Goal: Task Accomplishment & Management: Contribute content

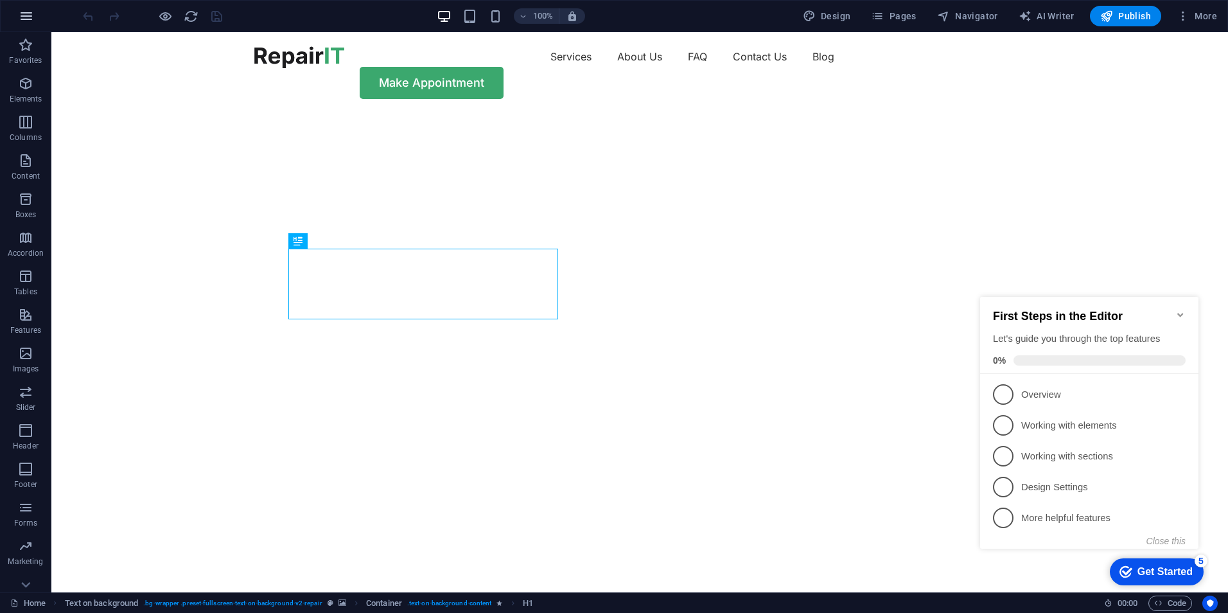
click at [26, 19] on icon "button" at bounding box center [26, 15] width 15 height 15
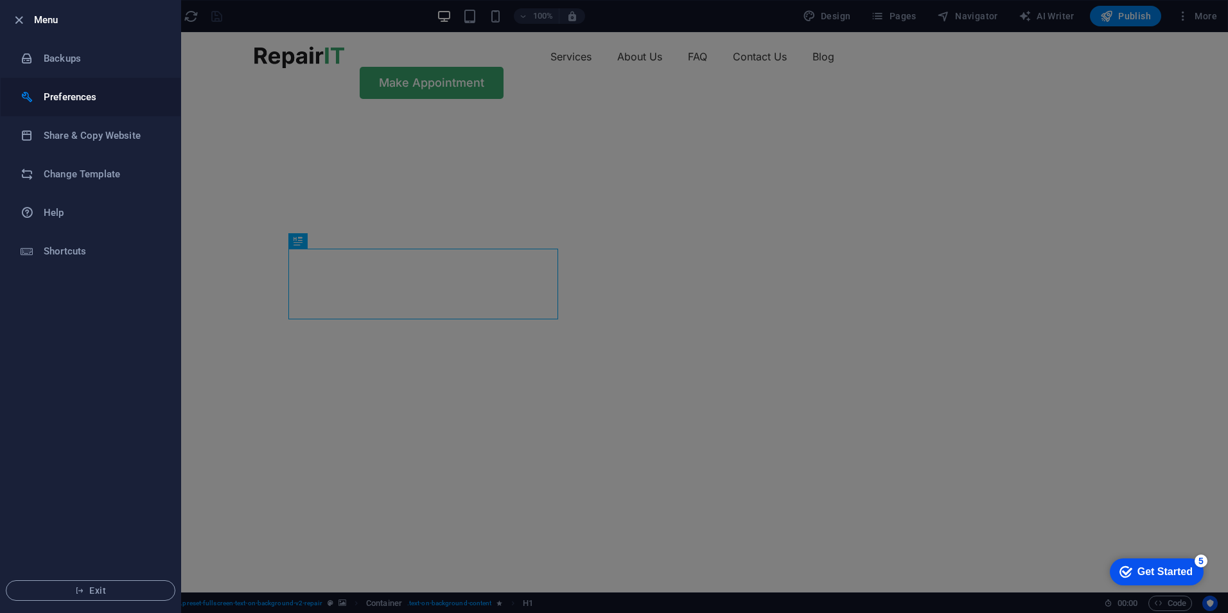
click at [98, 103] on h6 "Preferences" at bounding box center [103, 96] width 119 height 15
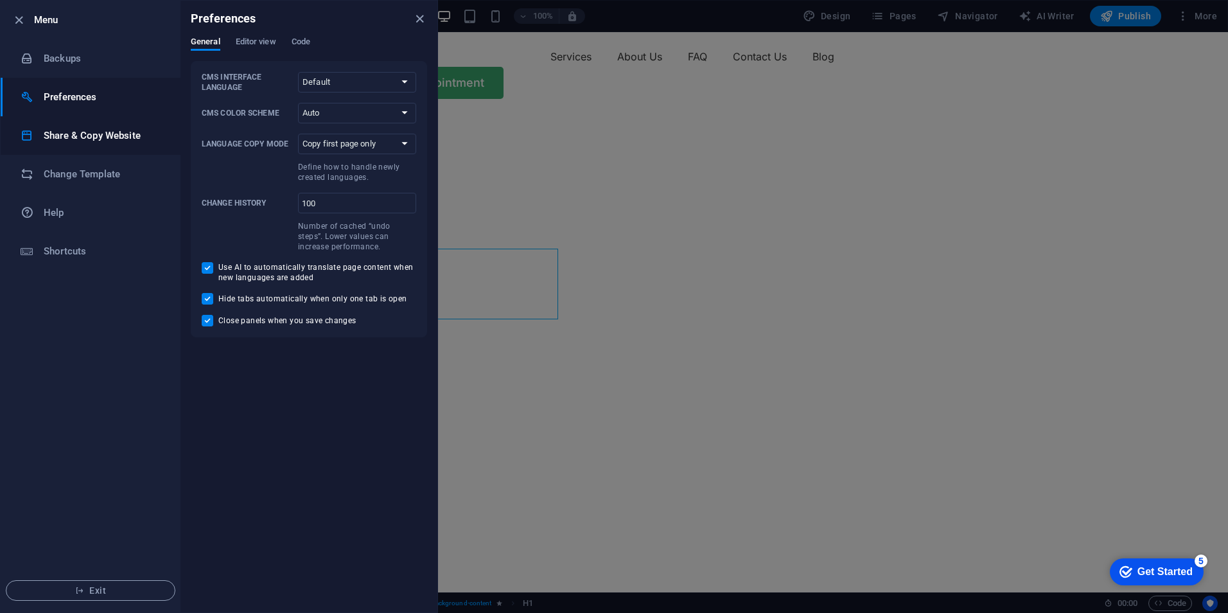
click at [87, 126] on li "Share & Copy Website" at bounding box center [91, 135] width 180 height 39
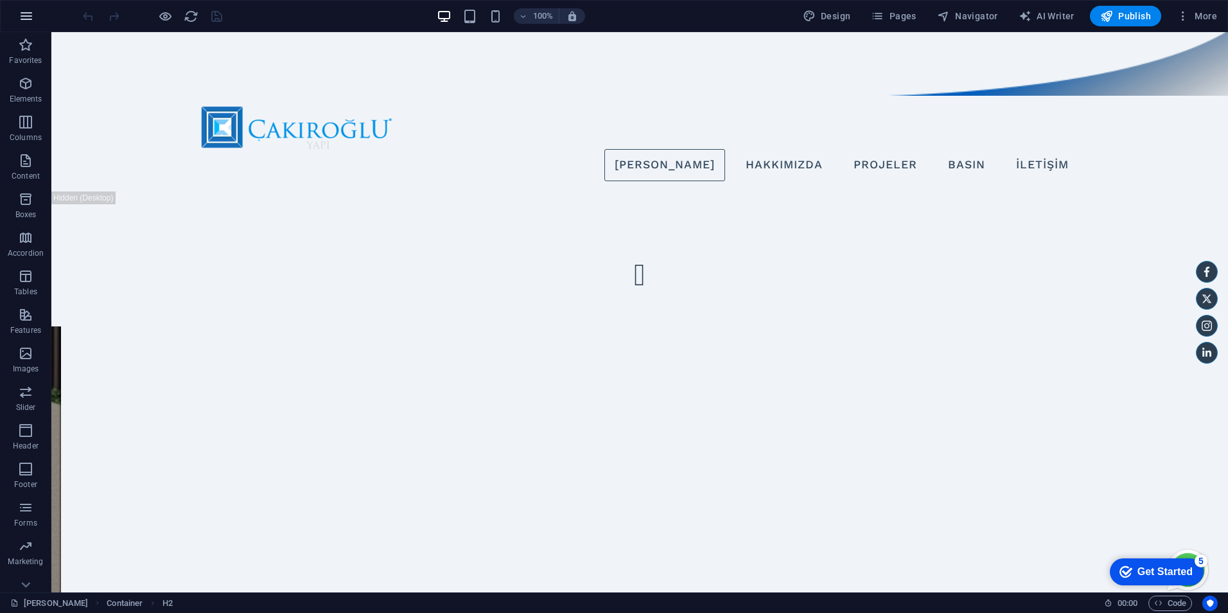
click at [30, 23] on icon "button" at bounding box center [26, 15] width 15 height 15
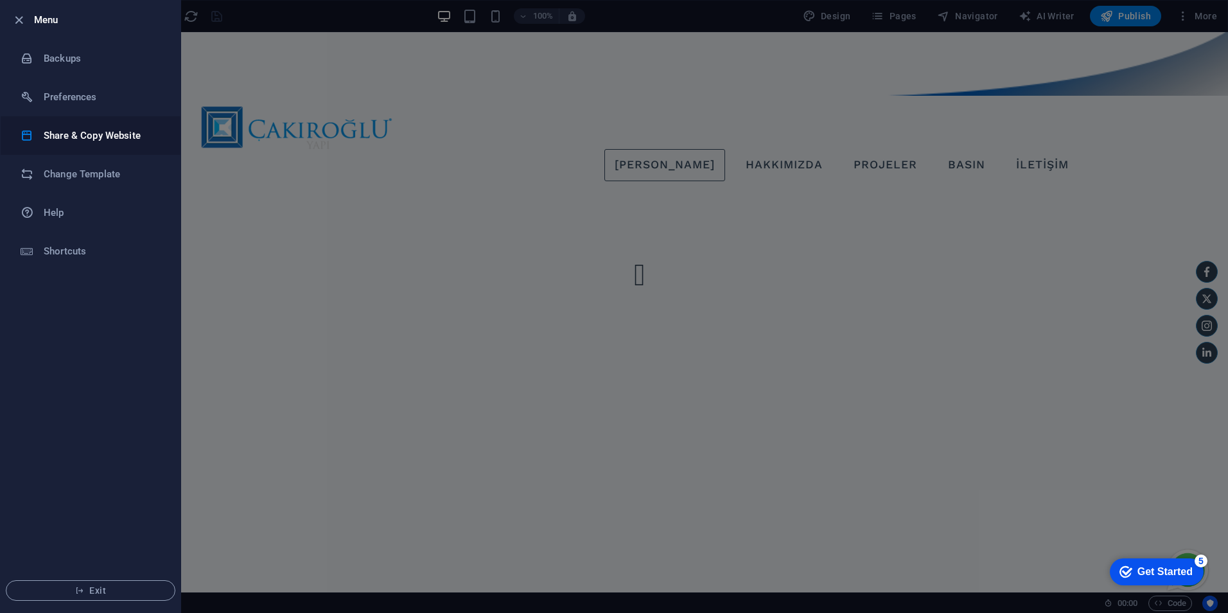
click at [110, 141] on h6 "Share & Copy Website" at bounding box center [103, 135] width 119 height 15
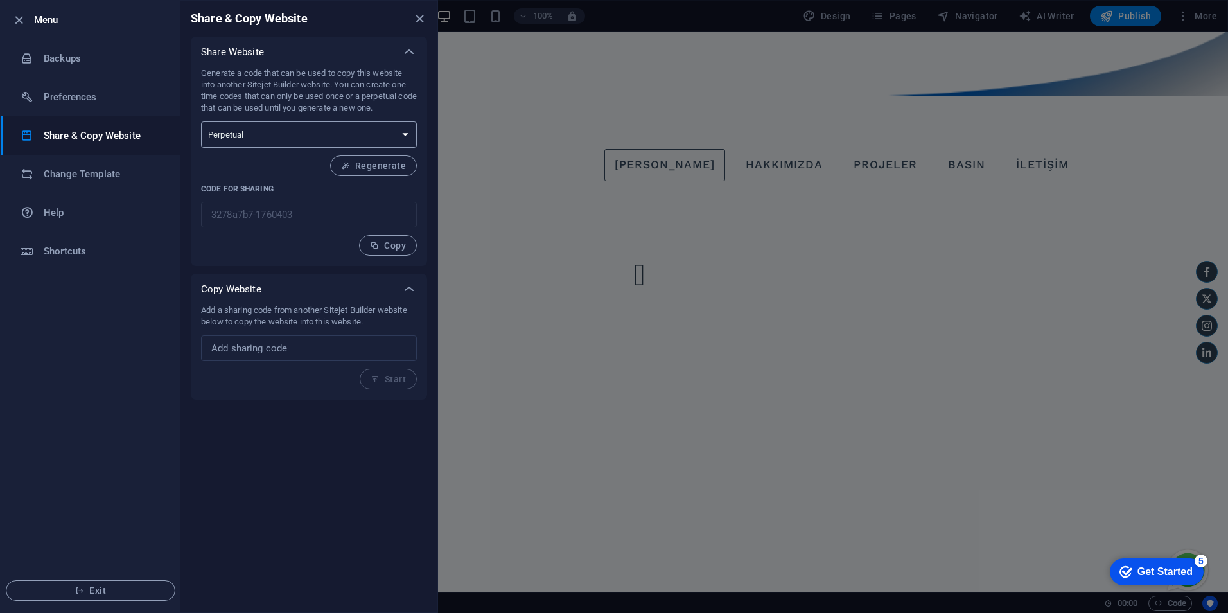
click at [274, 130] on select "One-time Perpetual" at bounding box center [309, 134] width 216 height 26
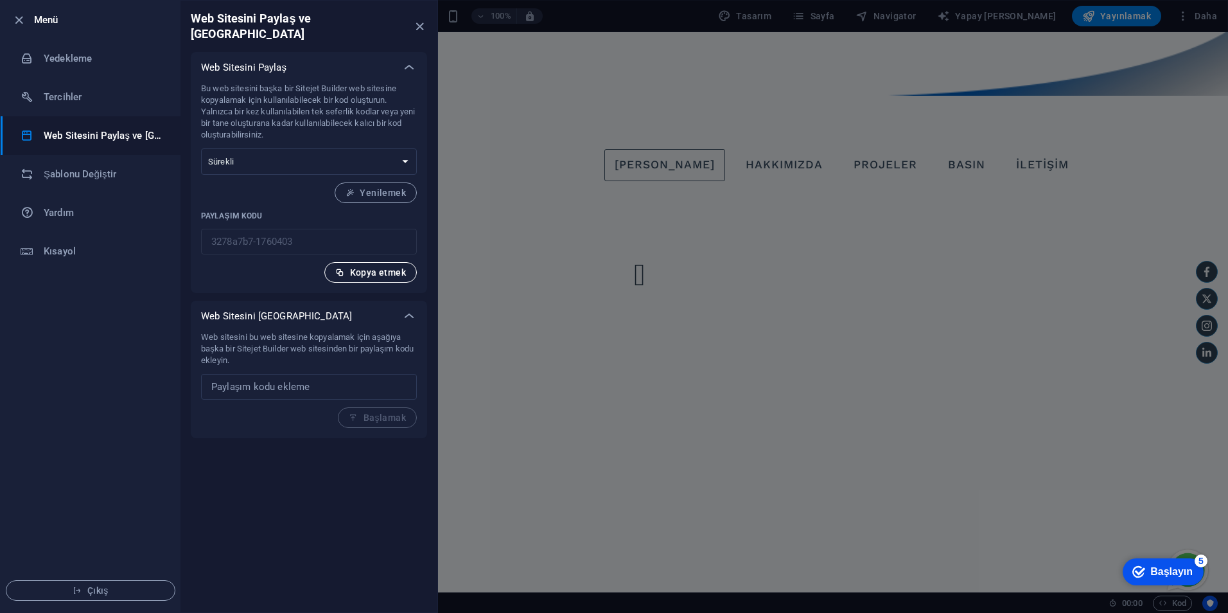
click at [358, 267] on font "Kopya etmek" at bounding box center [378, 272] width 56 height 10
click at [584, 210] on div at bounding box center [614, 306] width 1228 height 613
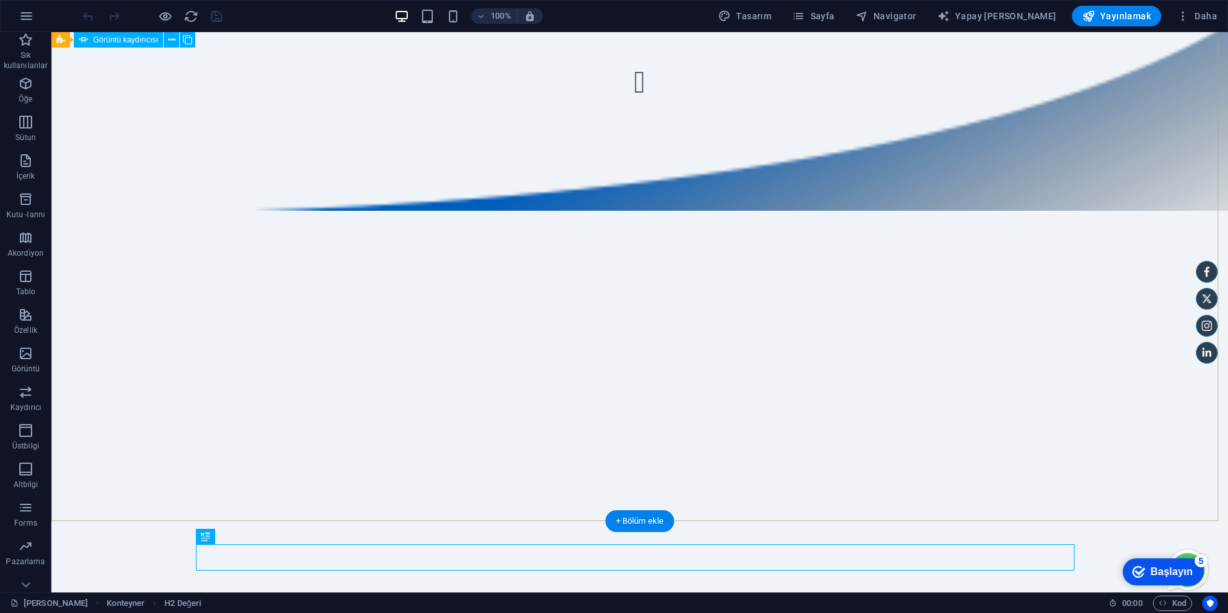
scroll to position [128, 0]
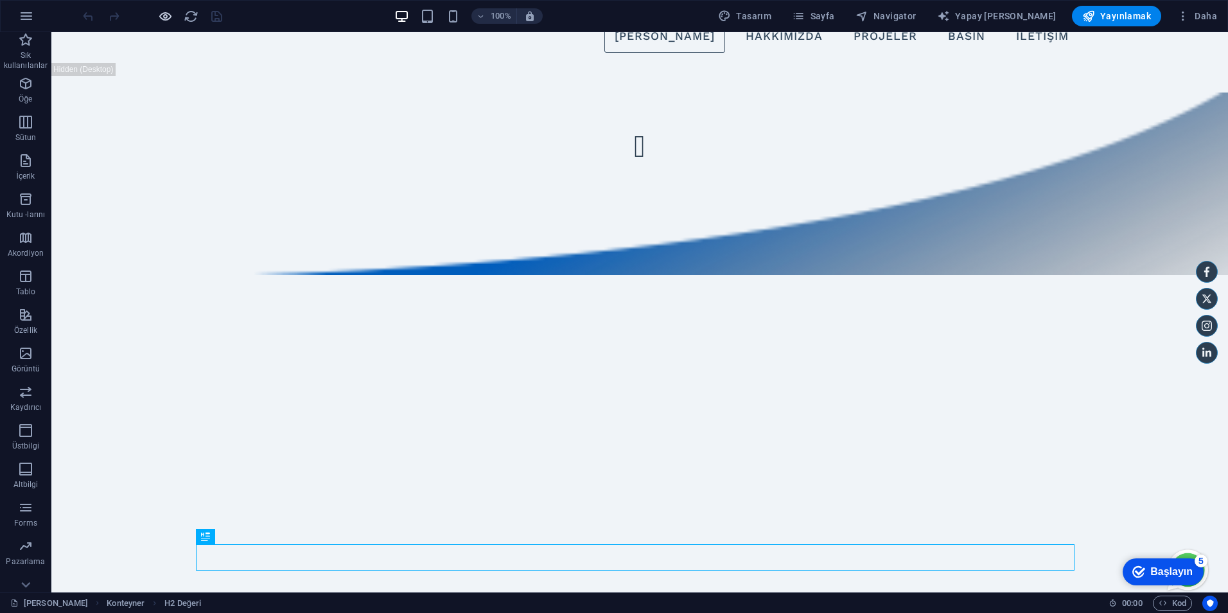
click at [158, 15] on icon "button" at bounding box center [165, 16] width 15 height 15
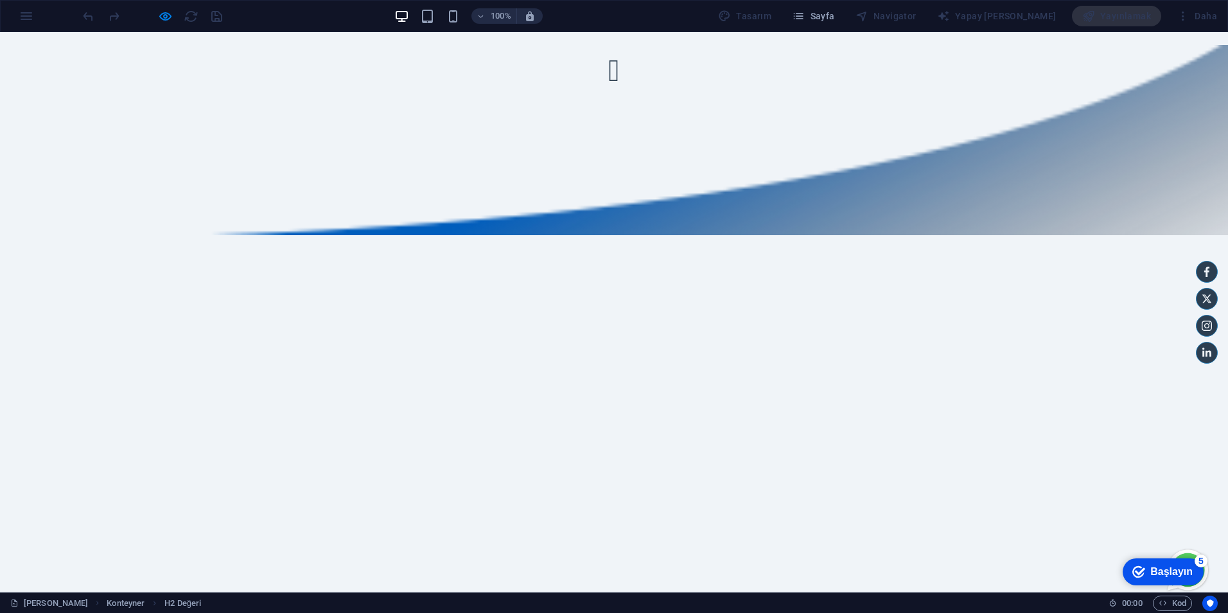
scroll to position [108, 0]
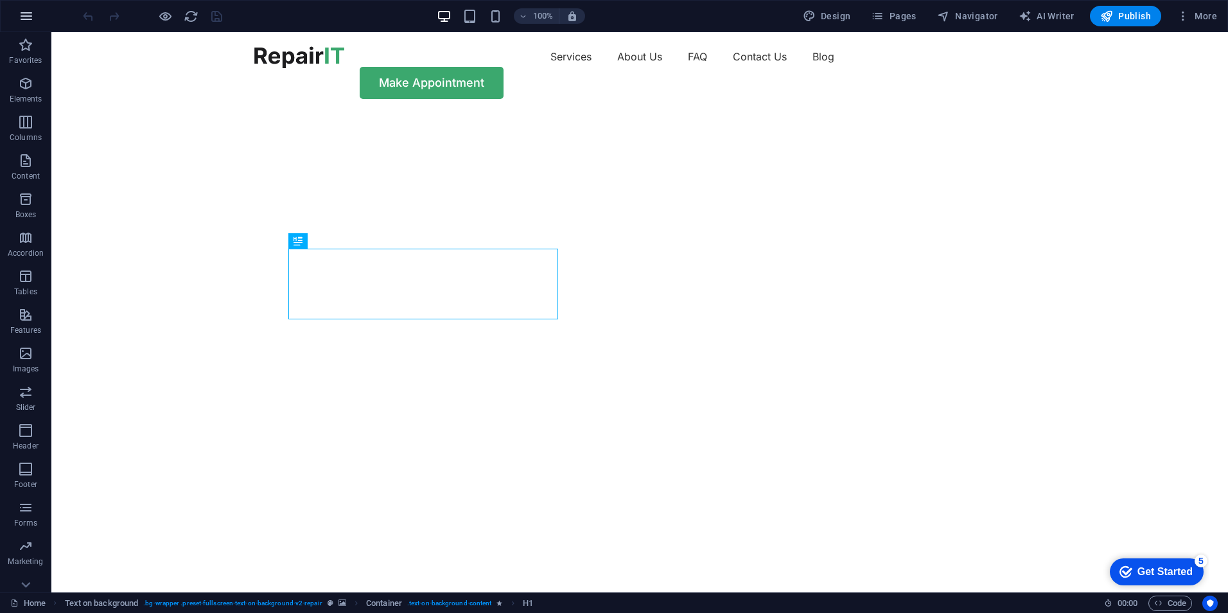
click at [13, 20] on button "button" at bounding box center [26, 16] width 31 height 31
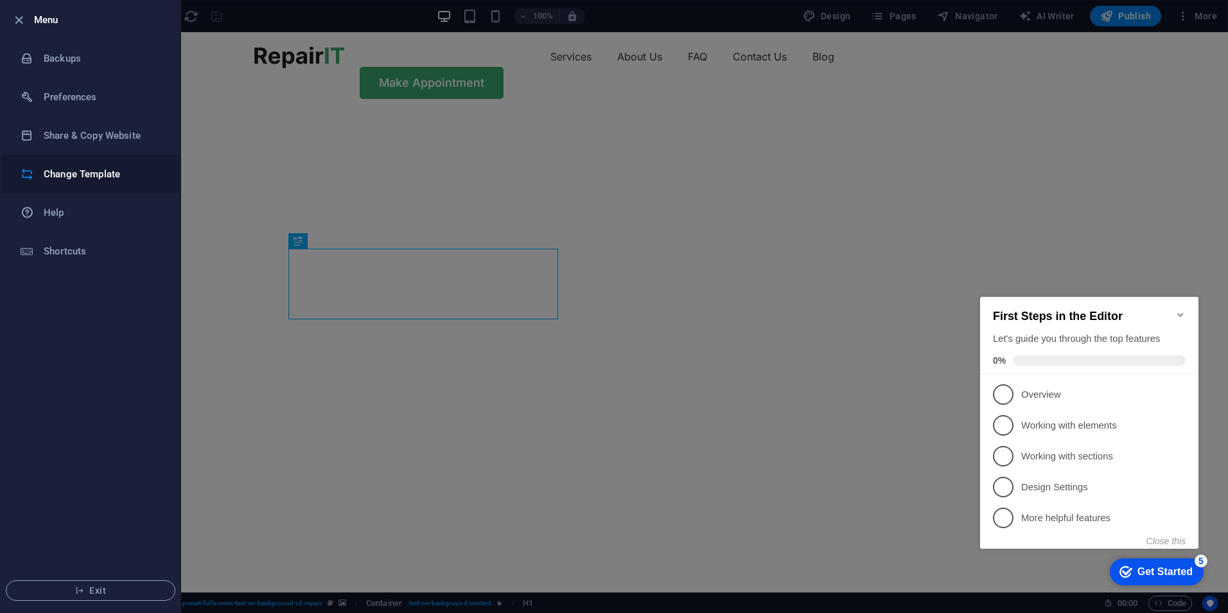
click at [60, 175] on h6 "Change Template" at bounding box center [103, 173] width 119 height 15
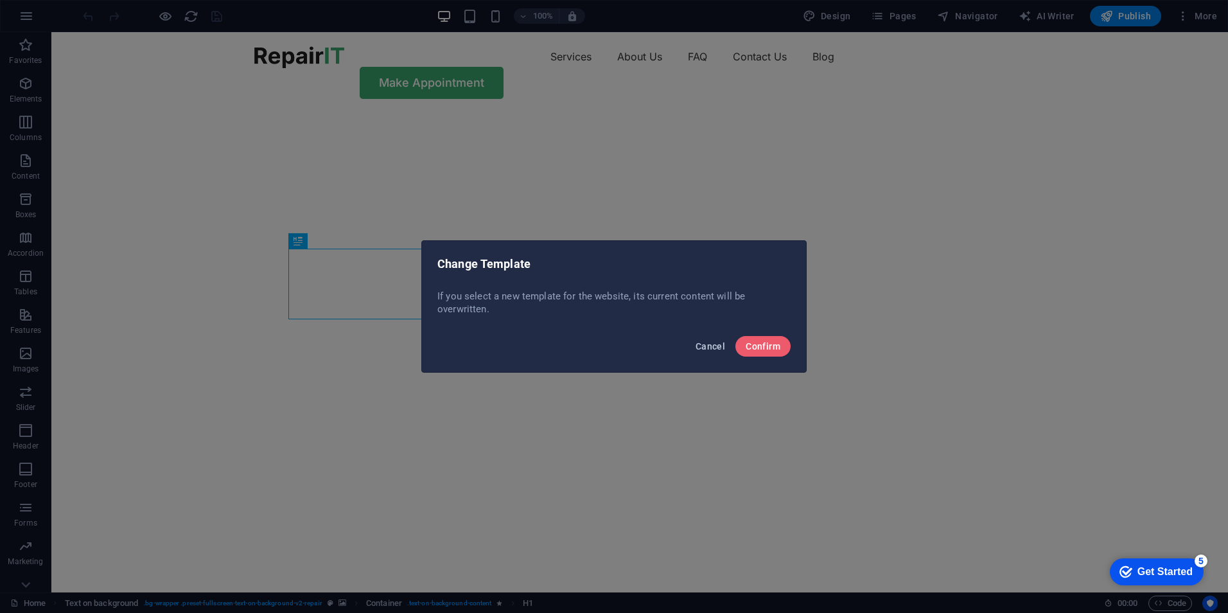
click at [694, 344] on button "Cancel" at bounding box center [711, 346] width 40 height 21
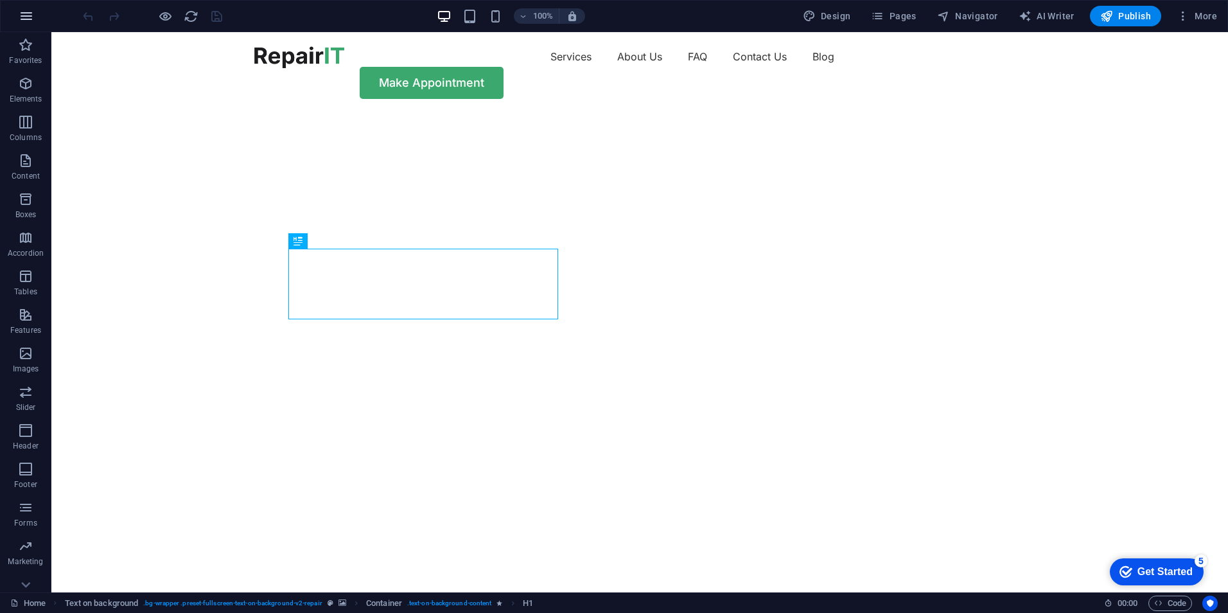
click at [28, 12] on icon "button" at bounding box center [26, 15] width 15 height 15
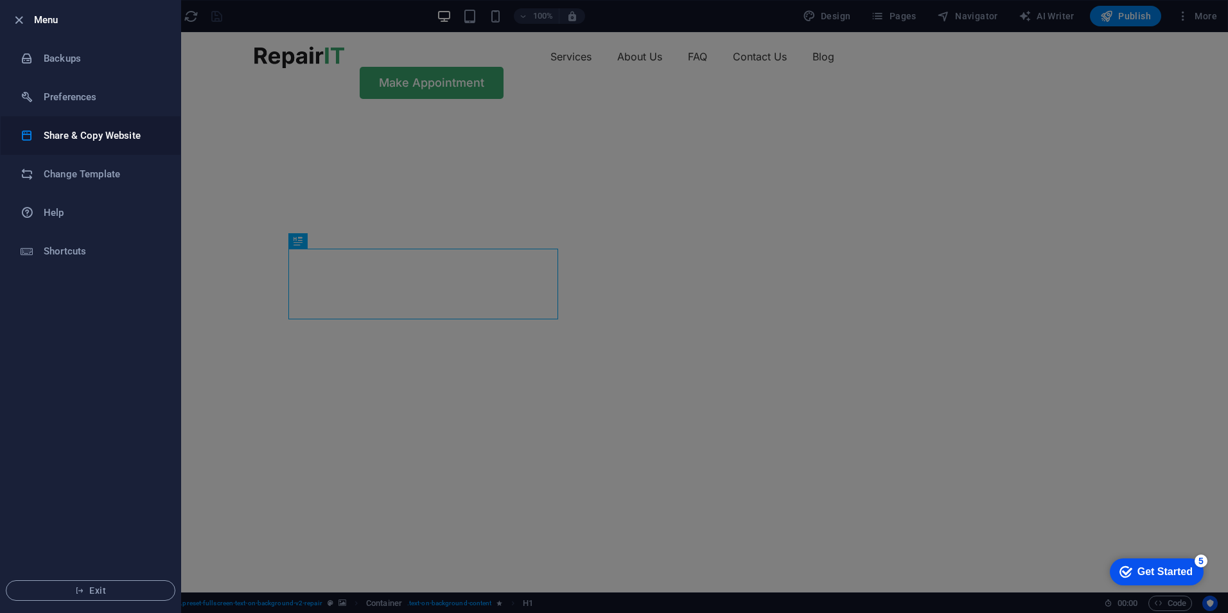
click at [85, 127] on li "Share & Copy Website" at bounding box center [91, 135] width 180 height 39
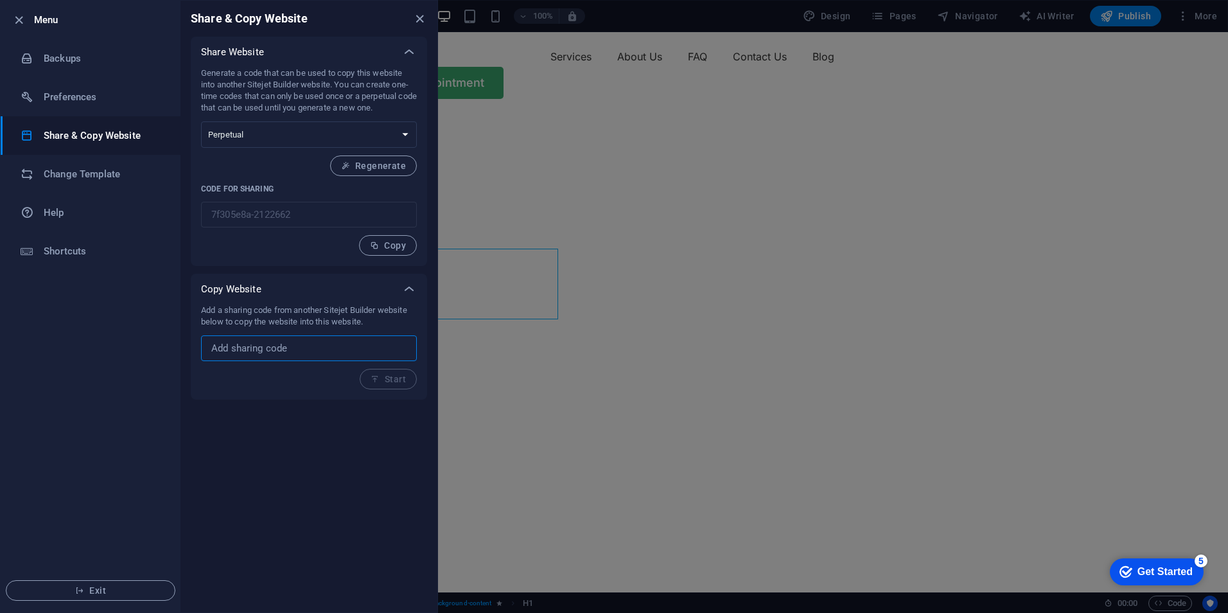
click at [243, 343] on input "text" at bounding box center [309, 348] width 216 height 26
paste input "3278a7b7-1760403"
type input "3278a7b7-1760403"
click at [377, 380] on icon "button" at bounding box center [375, 379] width 9 height 9
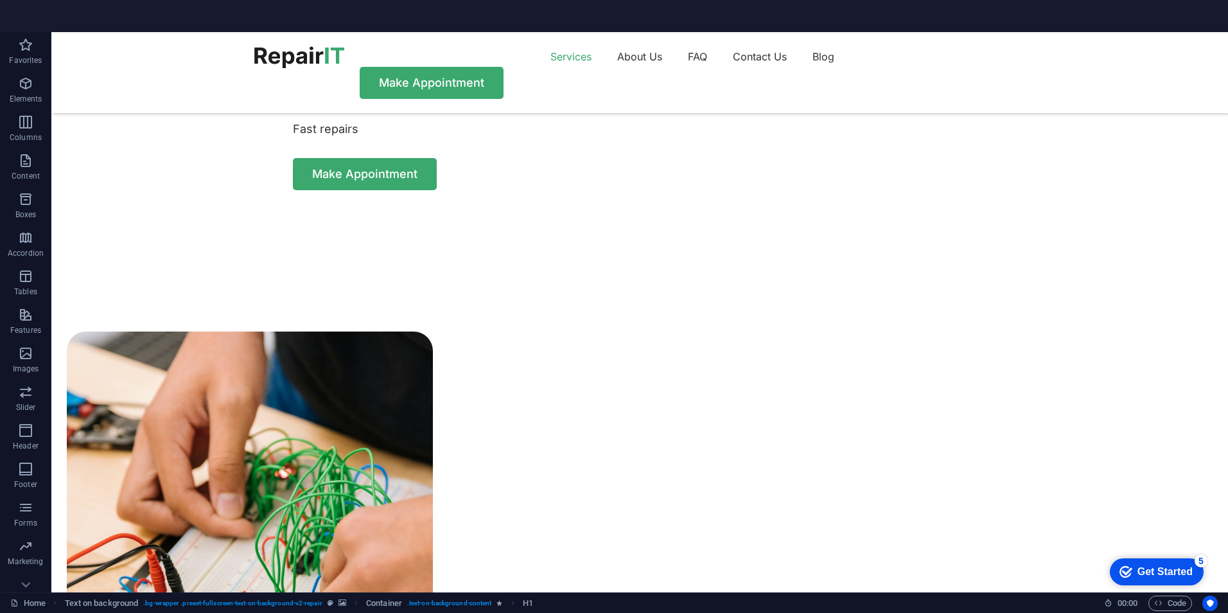
scroll to position [835, 0]
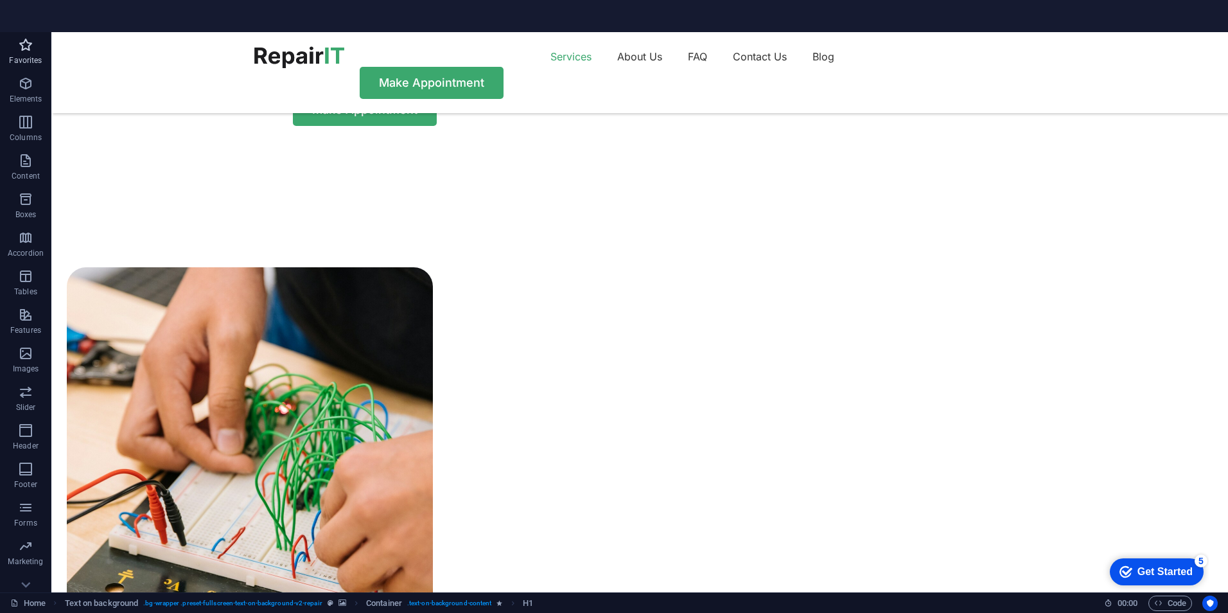
click at [26, 32] on button "Favorites" at bounding box center [25, 51] width 51 height 39
click at [30, 48] on icon "button" at bounding box center [25, 44] width 15 height 15
click at [0, 121] on html "cakirogluyapi.com Home Favorites Elements Columns Content Boxes Accordion Table…" at bounding box center [614, 306] width 1228 height 613
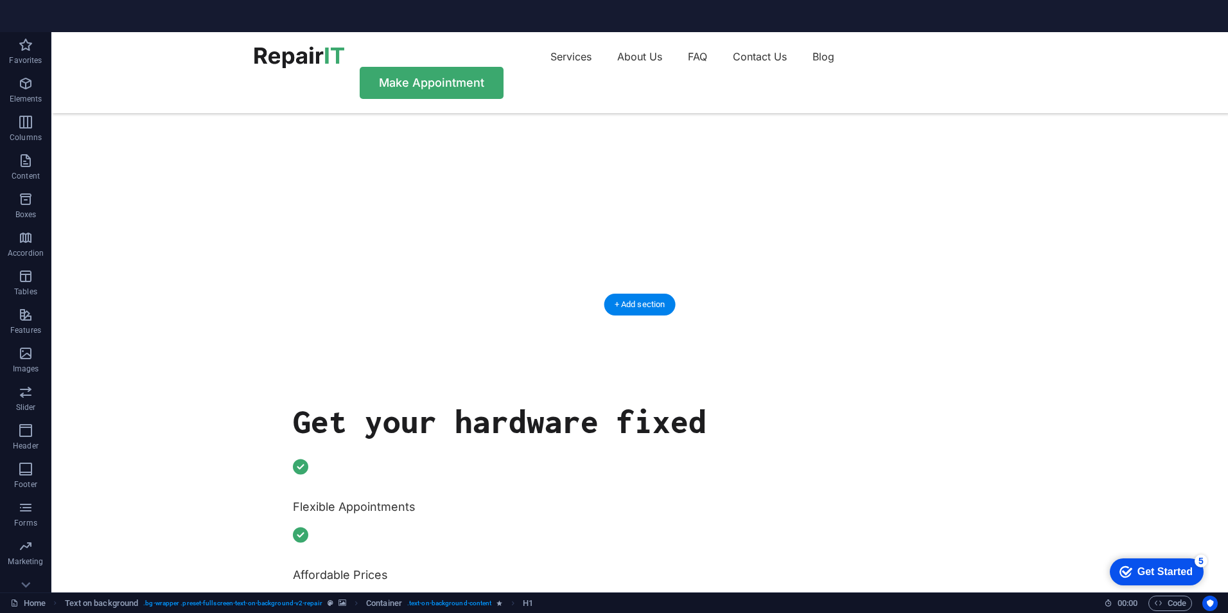
scroll to position [0, 0]
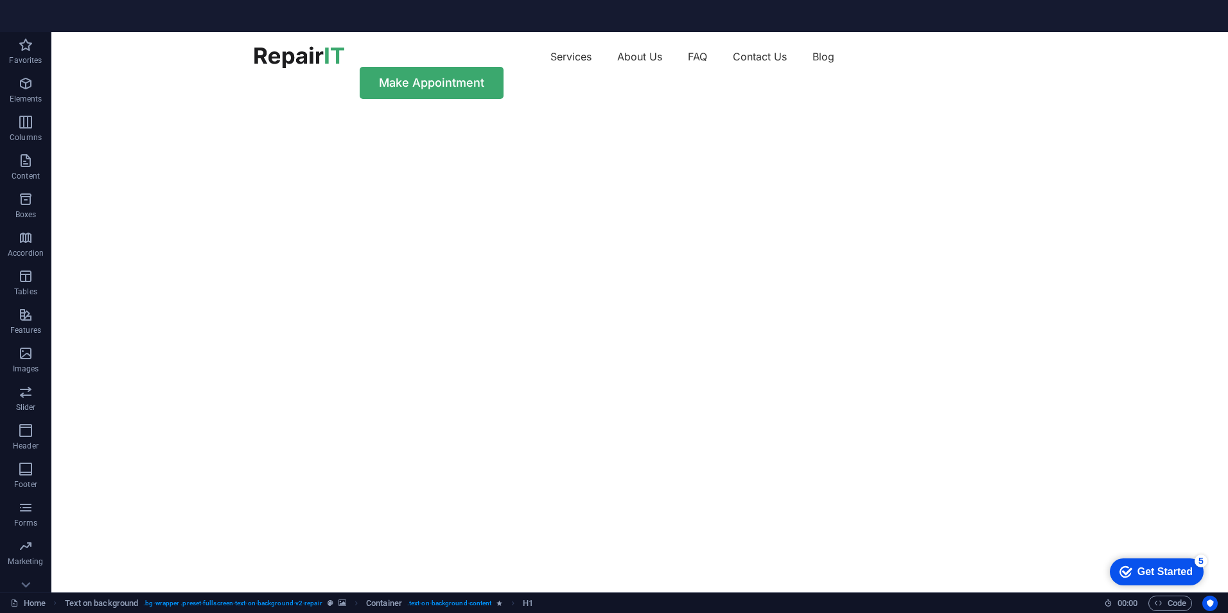
click at [1133, 571] on div "checkmark Get Started 5" at bounding box center [1156, 571] width 73 height 13
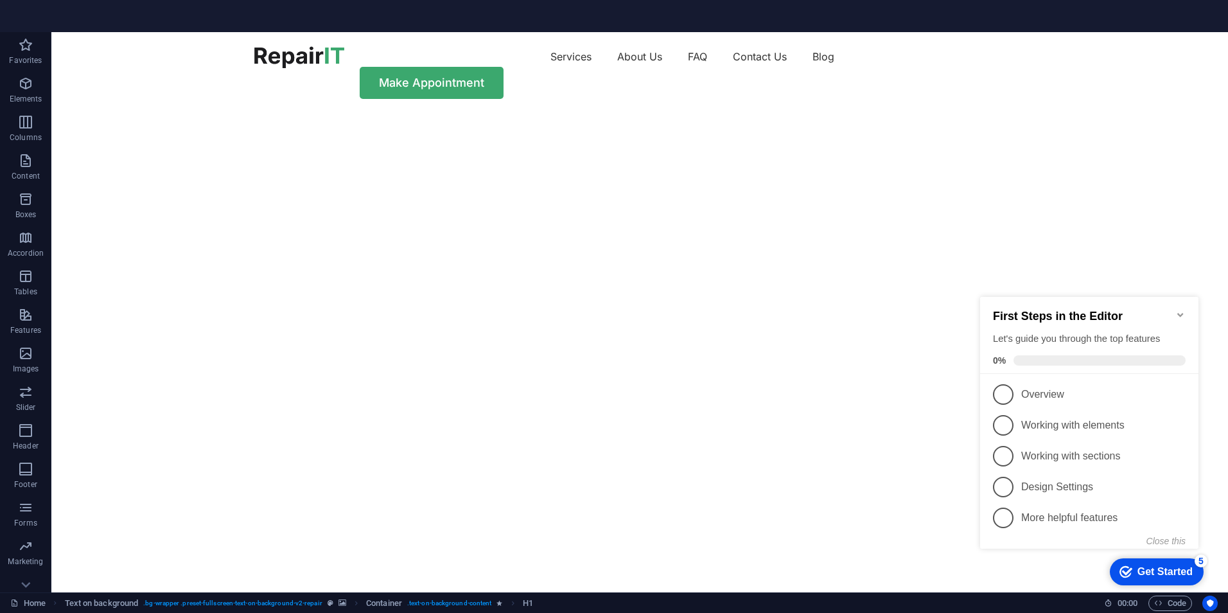
click at [1133, 571] on div "checkmark Get Started 5" at bounding box center [1156, 571] width 73 height 13
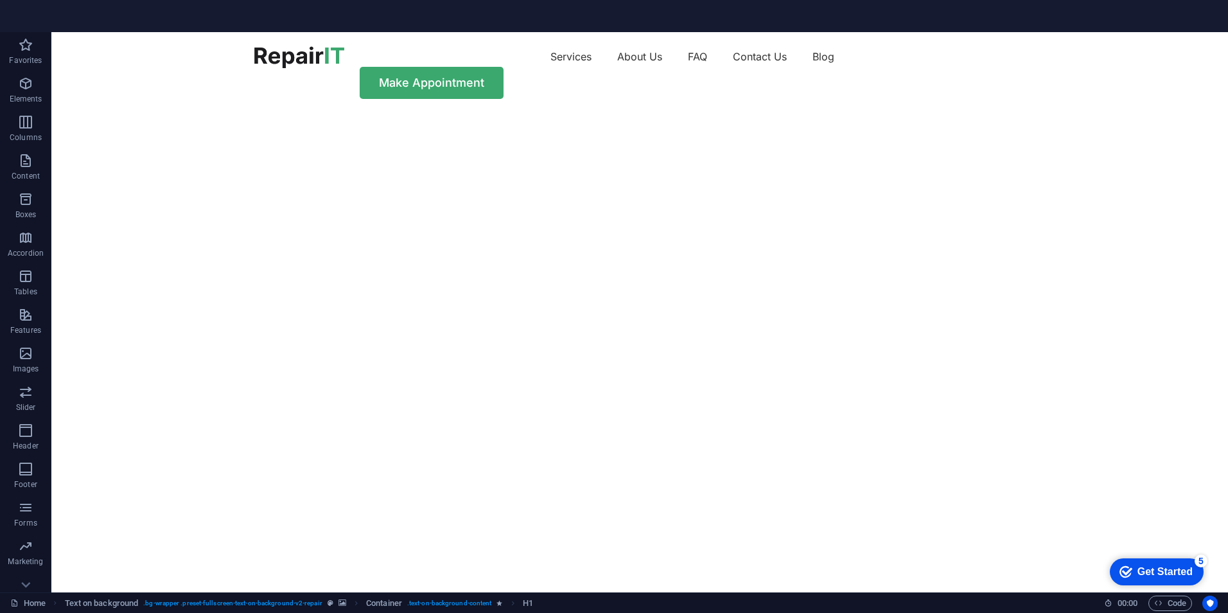
click at [988, 597] on div "Home Text on background . bg-wrapper .preset-fullscreen-text-on-background-v2-r…" at bounding box center [552, 602] width 1084 height 15
click at [19, 601] on icon at bounding box center [14, 603] width 8 height 8
click at [21, 601] on link "Home" at bounding box center [27, 602] width 35 height 15
click at [26, 603] on font "Home" at bounding box center [35, 602] width 22 height 15
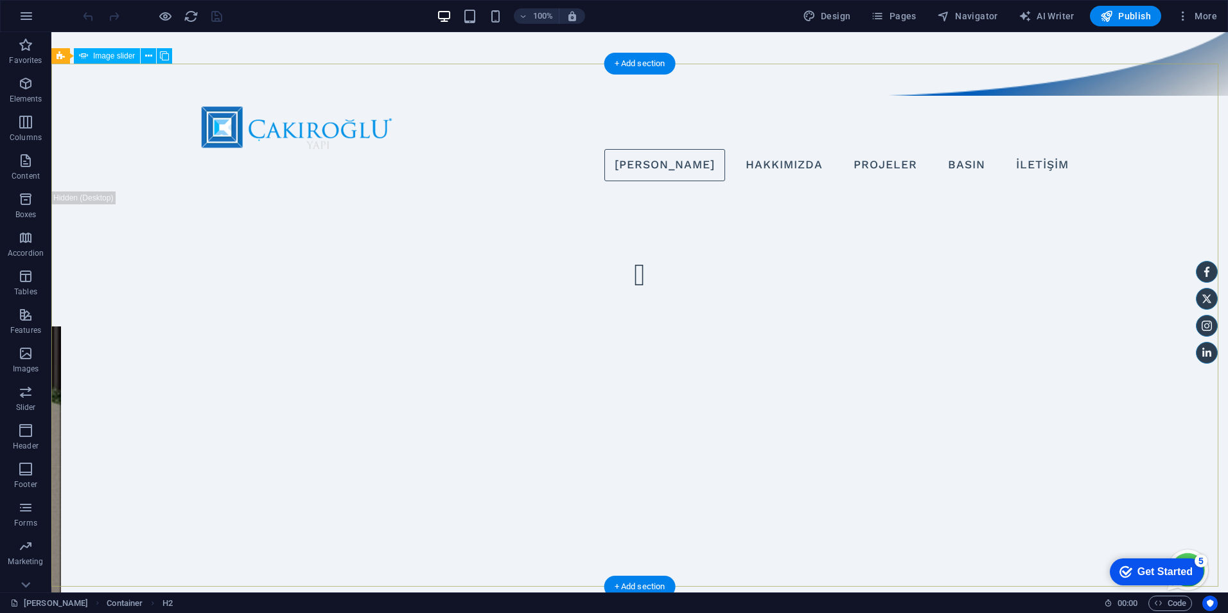
scroll to position [128, 0]
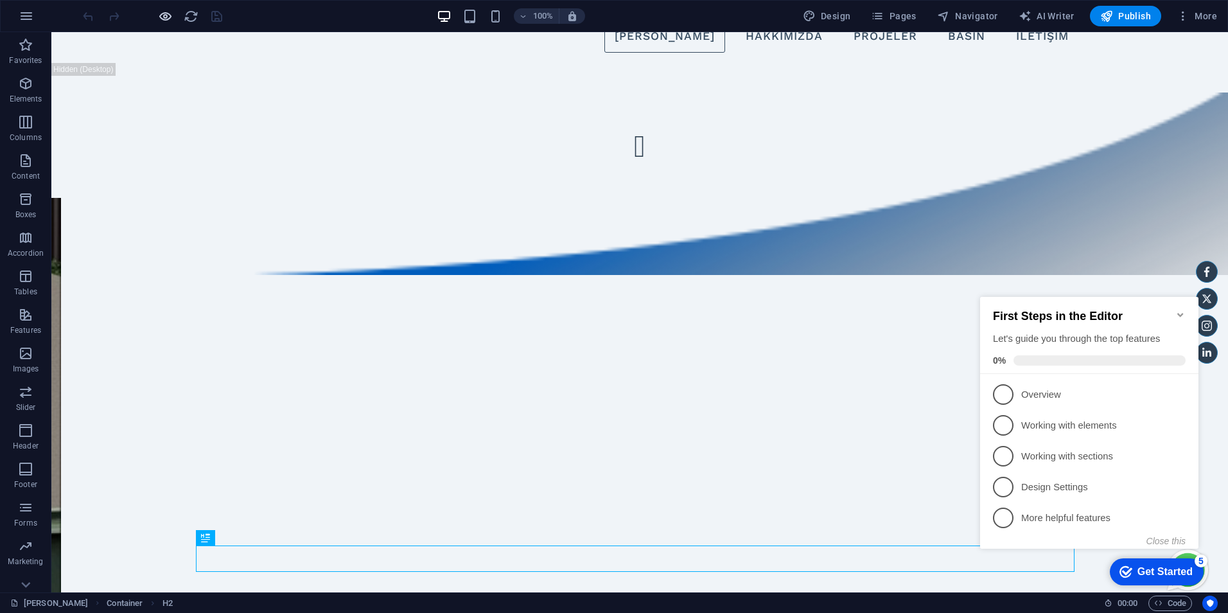
click at [157, 15] on div at bounding box center [152, 16] width 144 height 21
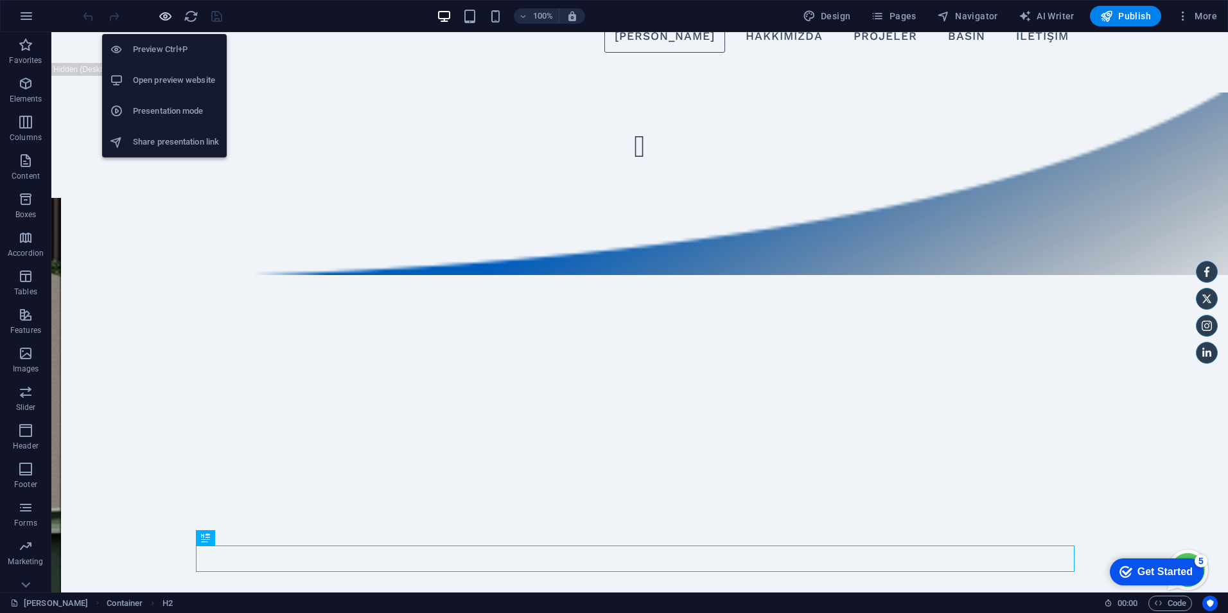
click at [166, 17] on icon "button" at bounding box center [165, 16] width 15 height 15
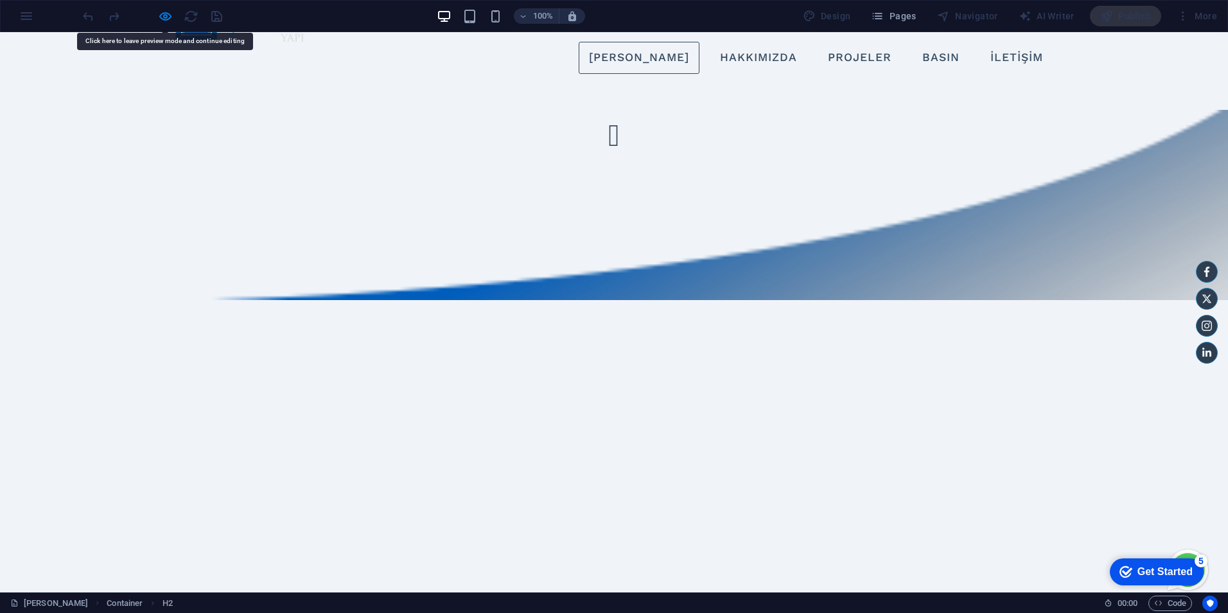
click at [563, 186] on button "Image Slider" at bounding box center [614, 135] width 103 height 103
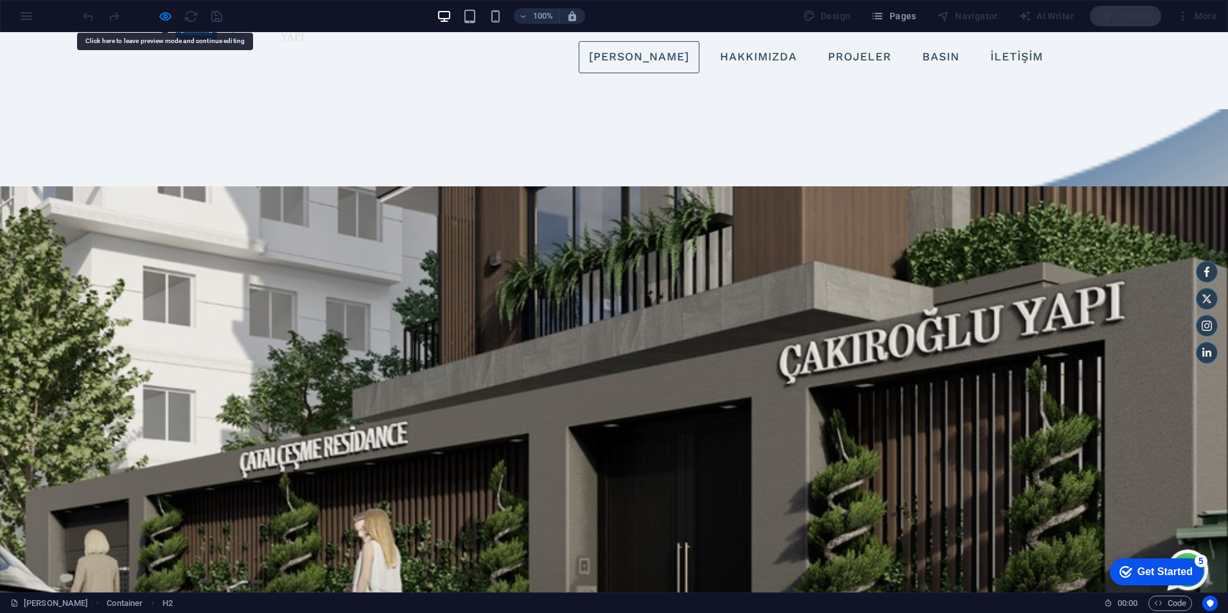
scroll to position [107, 0]
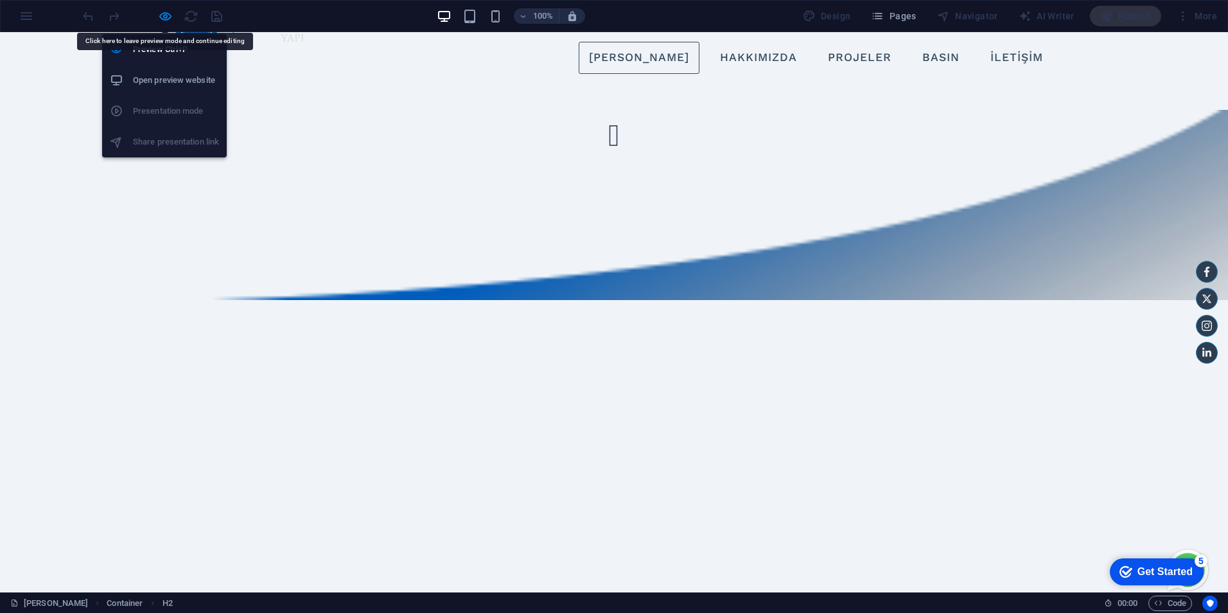
click at [154, 70] on li "Open preview website" at bounding box center [164, 80] width 125 height 31
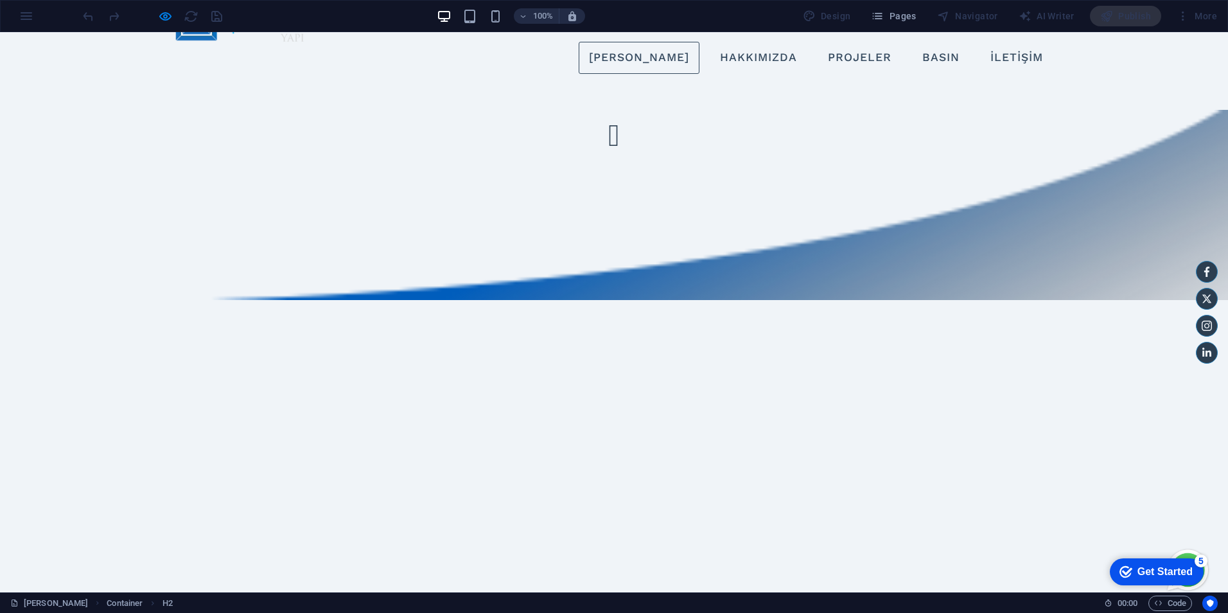
scroll to position [0, 0]
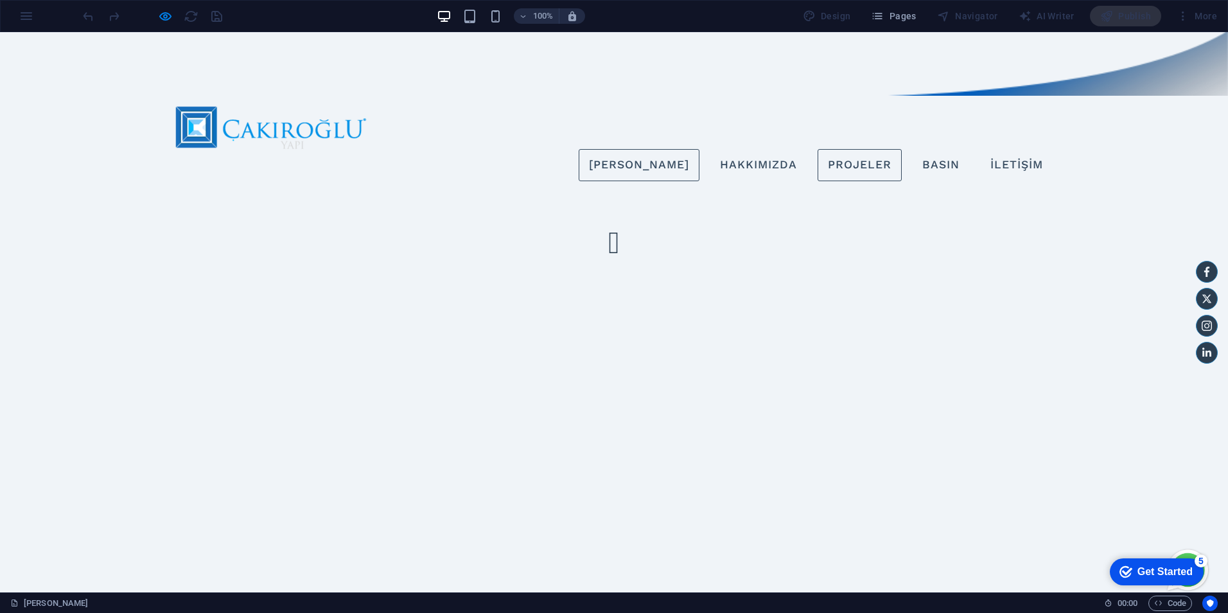
click at [825, 149] on link "Projeler" at bounding box center [860, 165] width 84 height 32
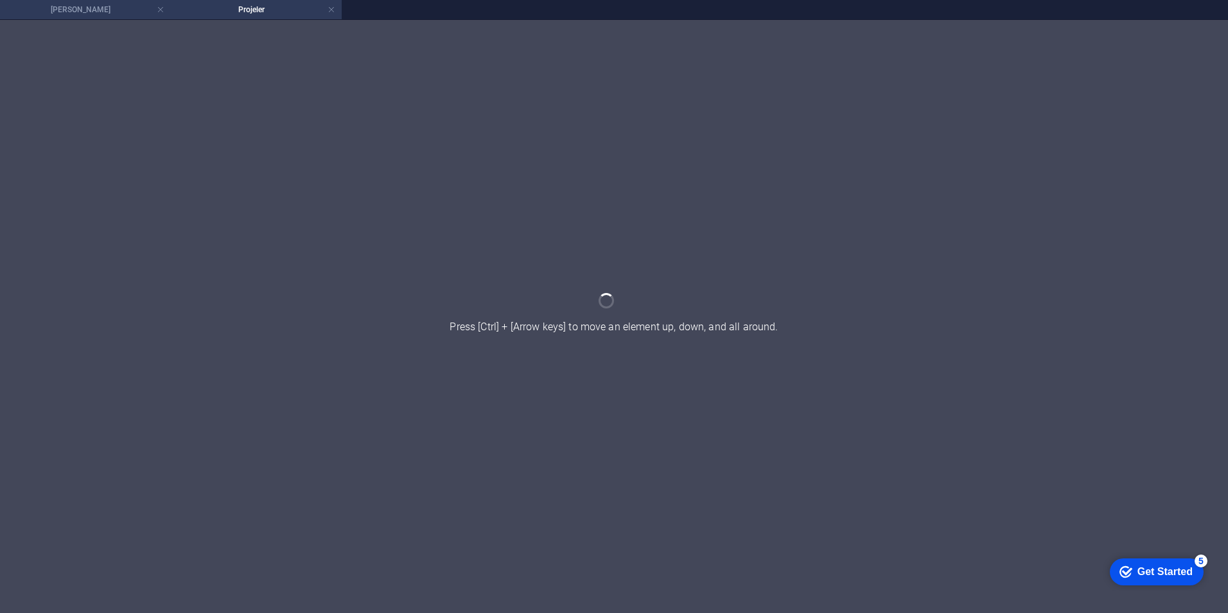
click at [93, 6] on h4 "Ana Sayfa" at bounding box center [85, 10] width 171 height 14
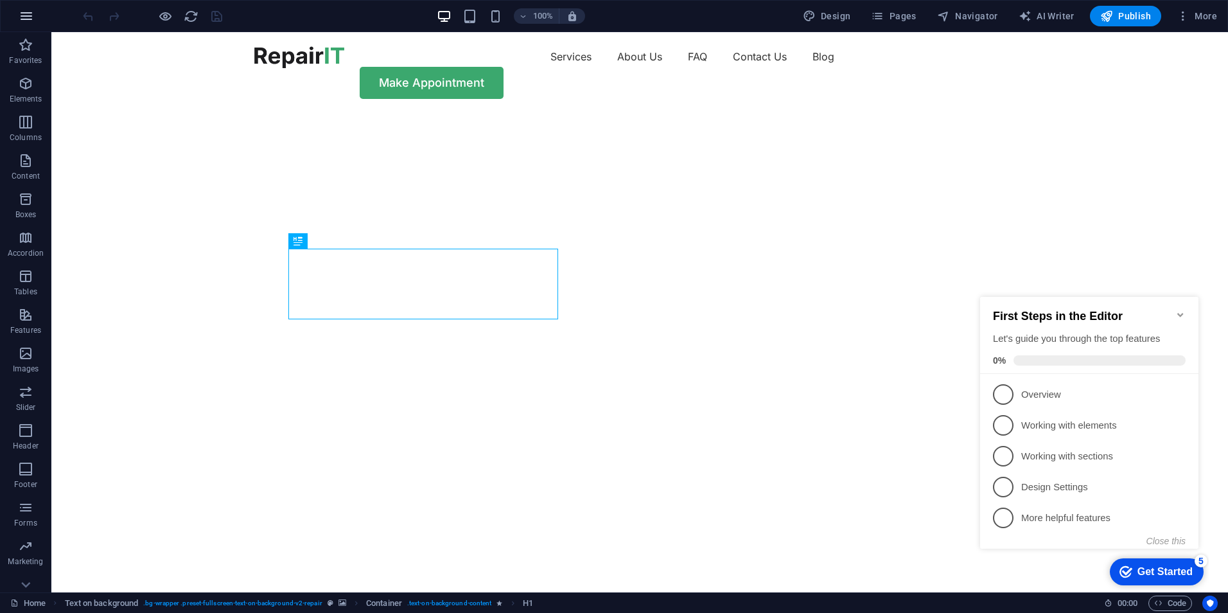
click at [21, 25] on button "button" at bounding box center [26, 16] width 31 height 31
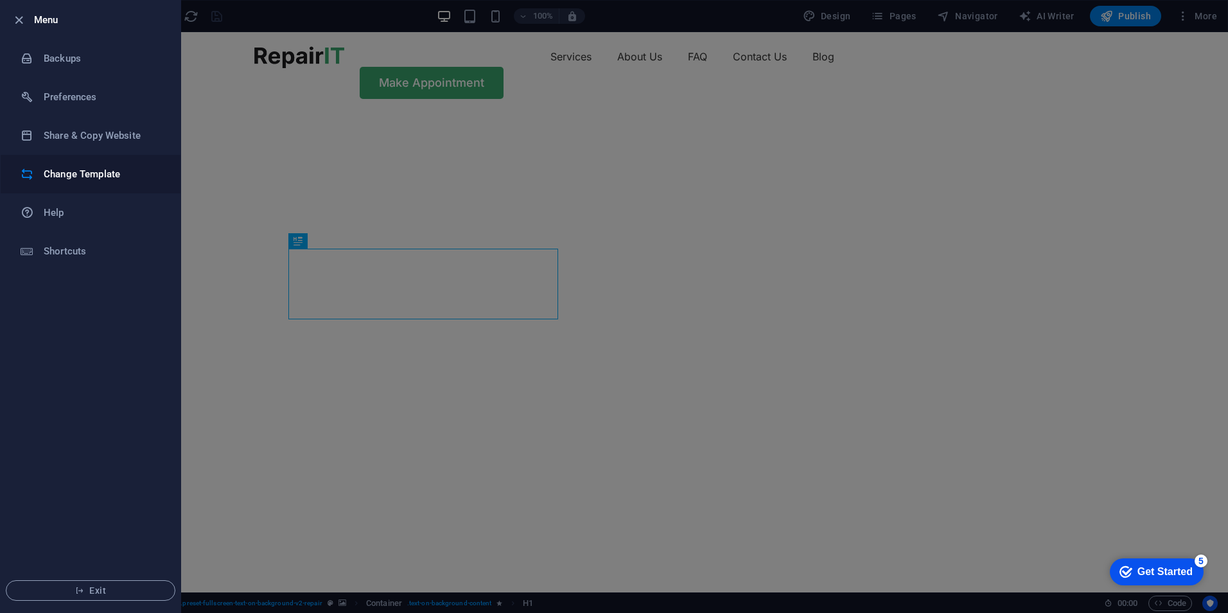
click at [81, 186] on li "Change Template" at bounding box center [91, 174] width 180 height 39
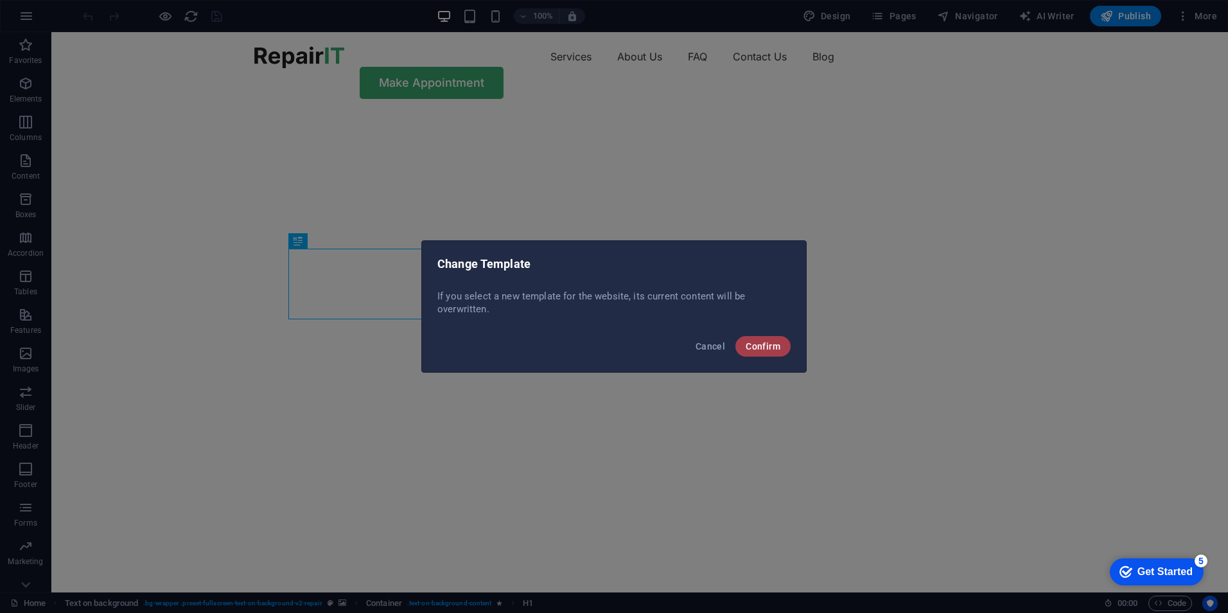
click at [770, 347] on span "Confirm" at bounding box center [763, 346] width 35 height 10
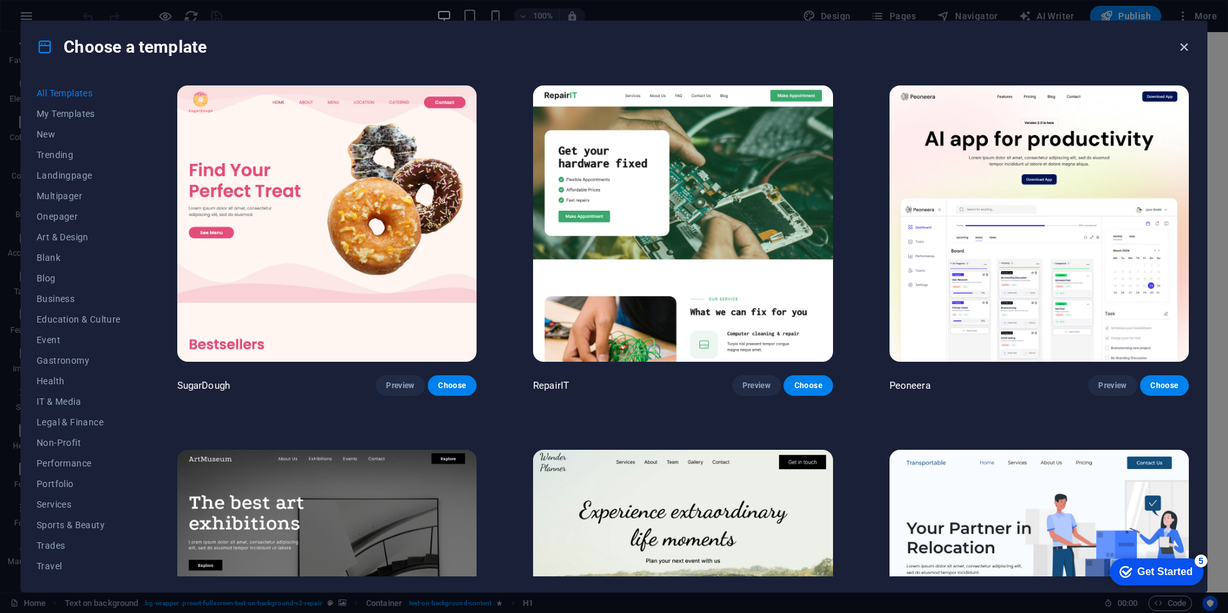
click at [1183, 44] on icon "button" at bounding box center [1184, 47] width 15 height 15
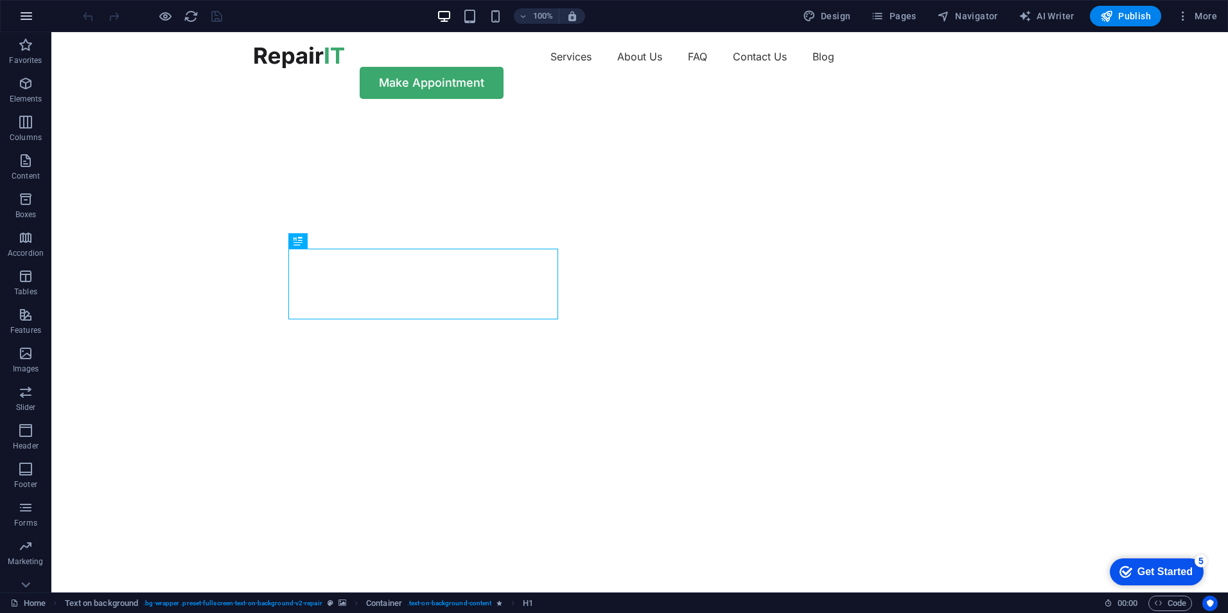
click at [25, 25] on button "button" at bounding box center [26, 16] width 31 height 31
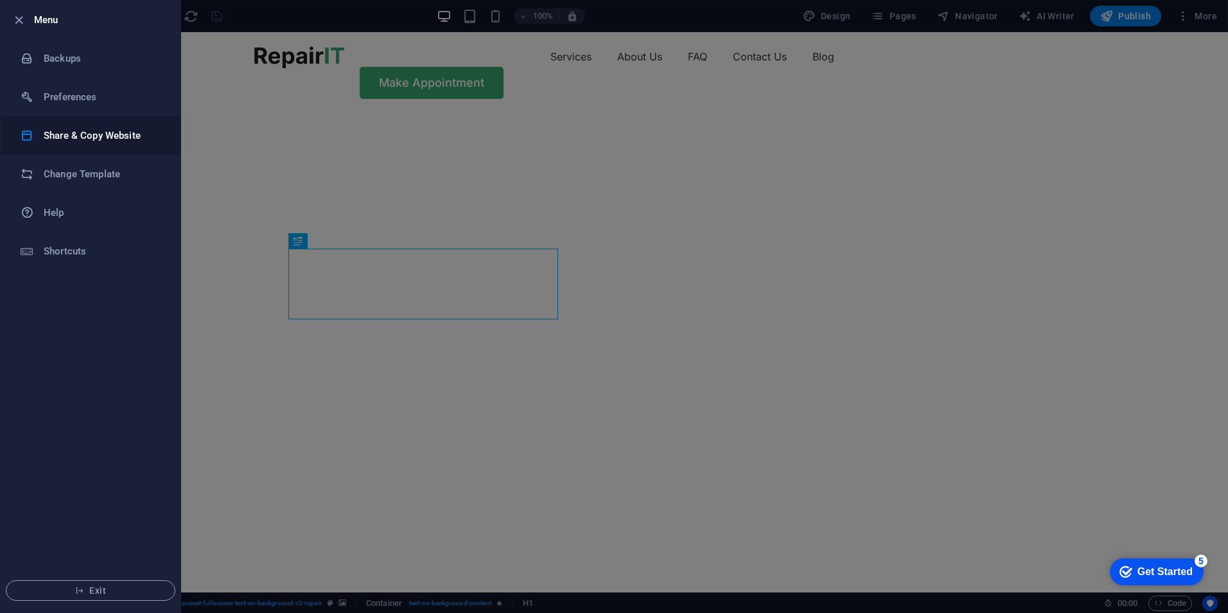
click at [84, 143] on li "Share & Copy Website" at bounding box center [91, 135] width 180 height 39
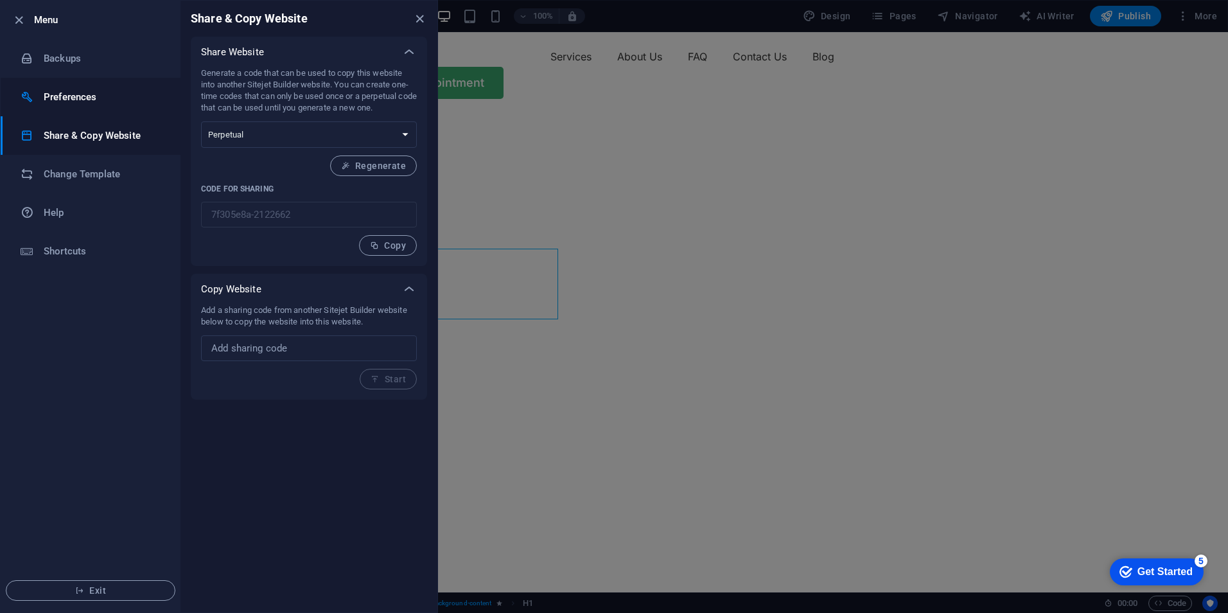
click at [82, 103] on h6 "Preferences" at bounding box center [103, 96] width 119 height 15
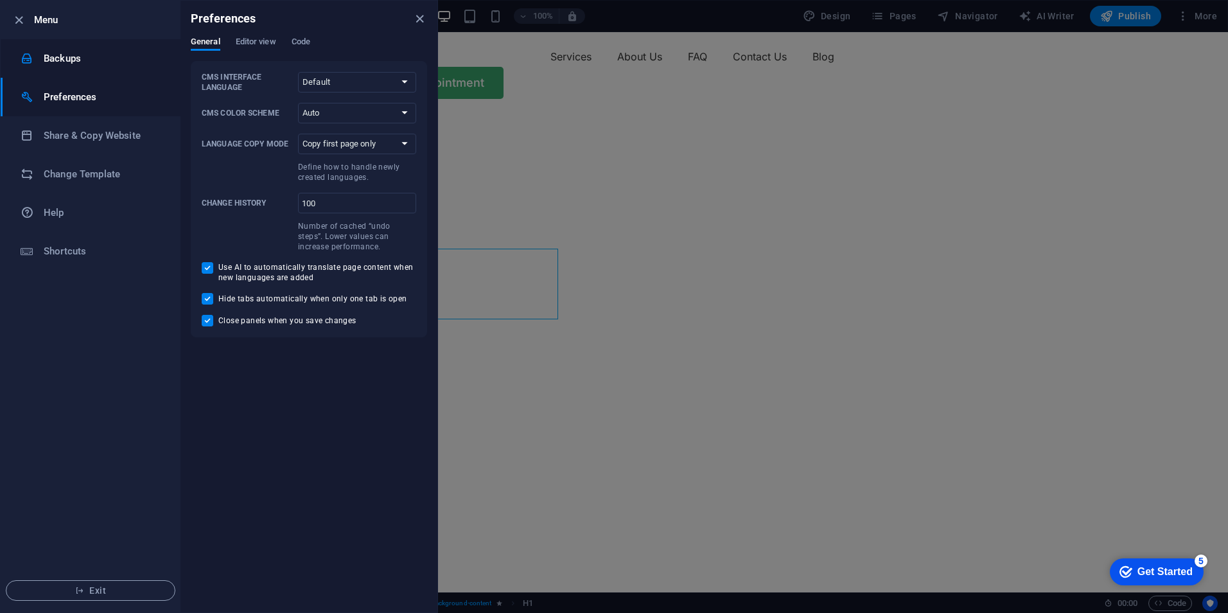
click at [83, 65] on h6 "Backups" at bounding box center [103, 58] width 119 height 15
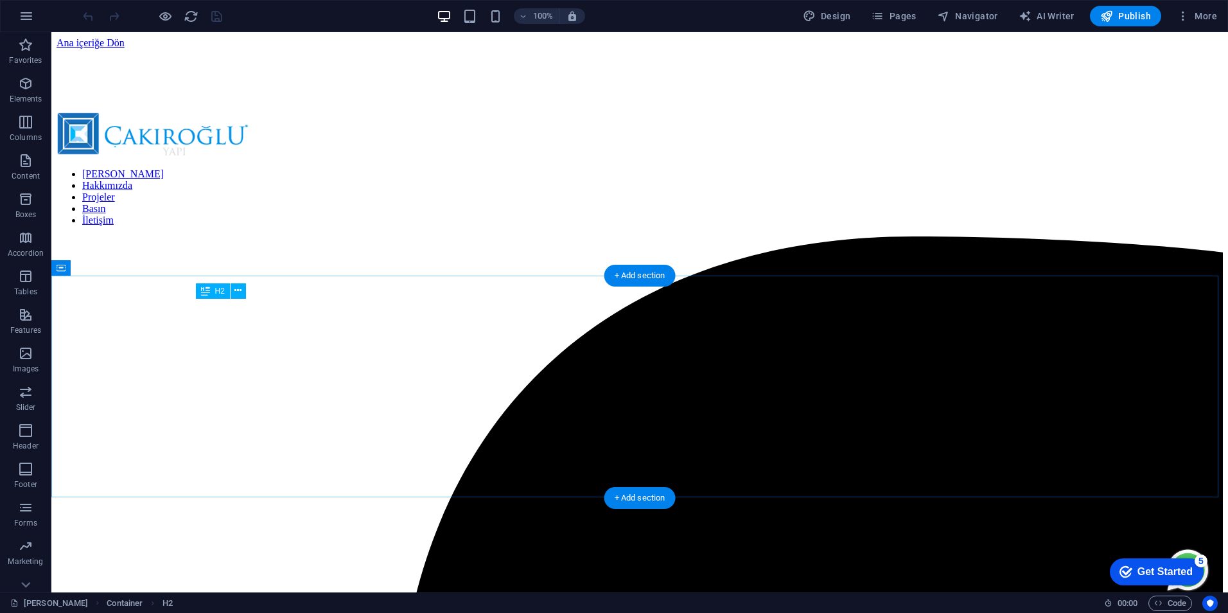
scroll to position [375, 0]
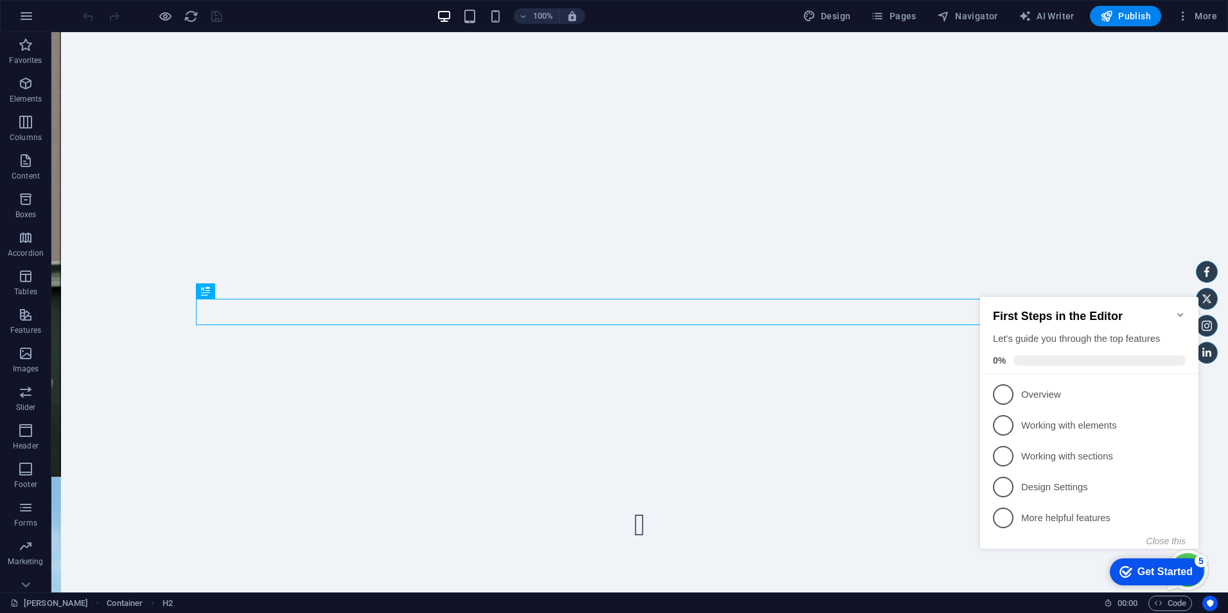
click at [1183, 310] on icon "Minimize checklist" at bounding box center [1181, 315] width 10 height 10
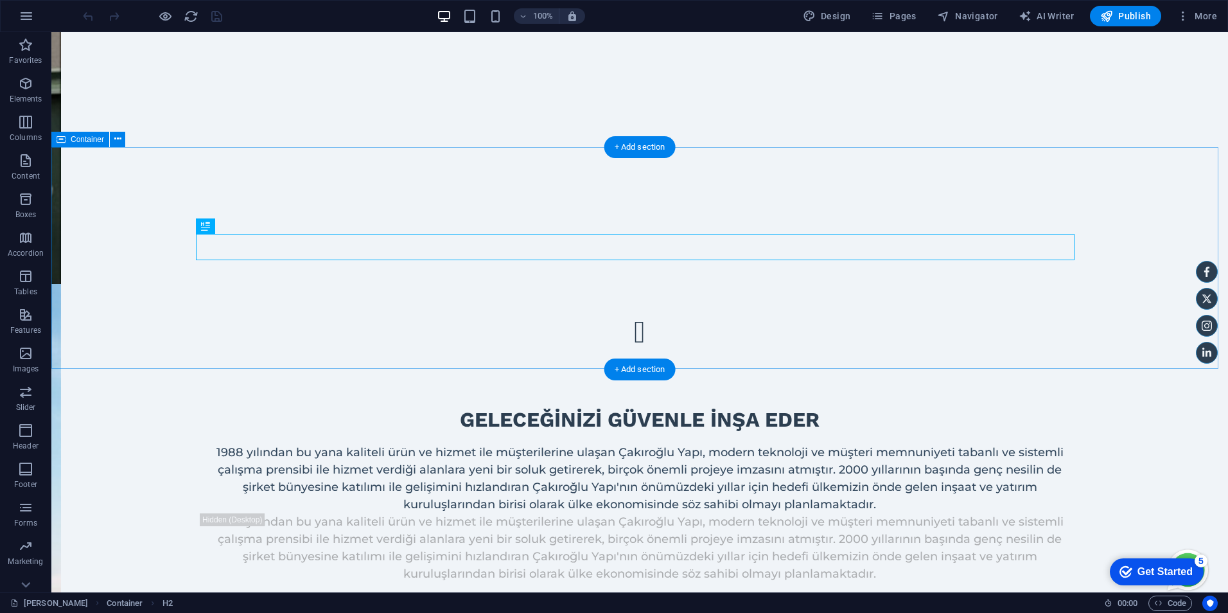
scroll to position [504, 0]
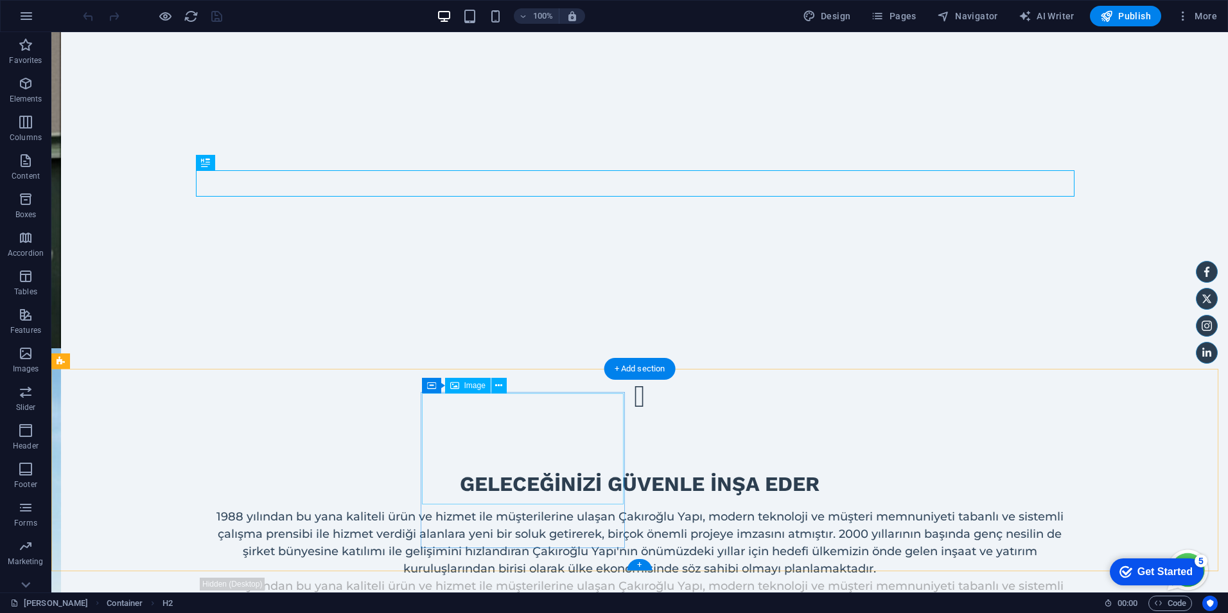
select select "%"
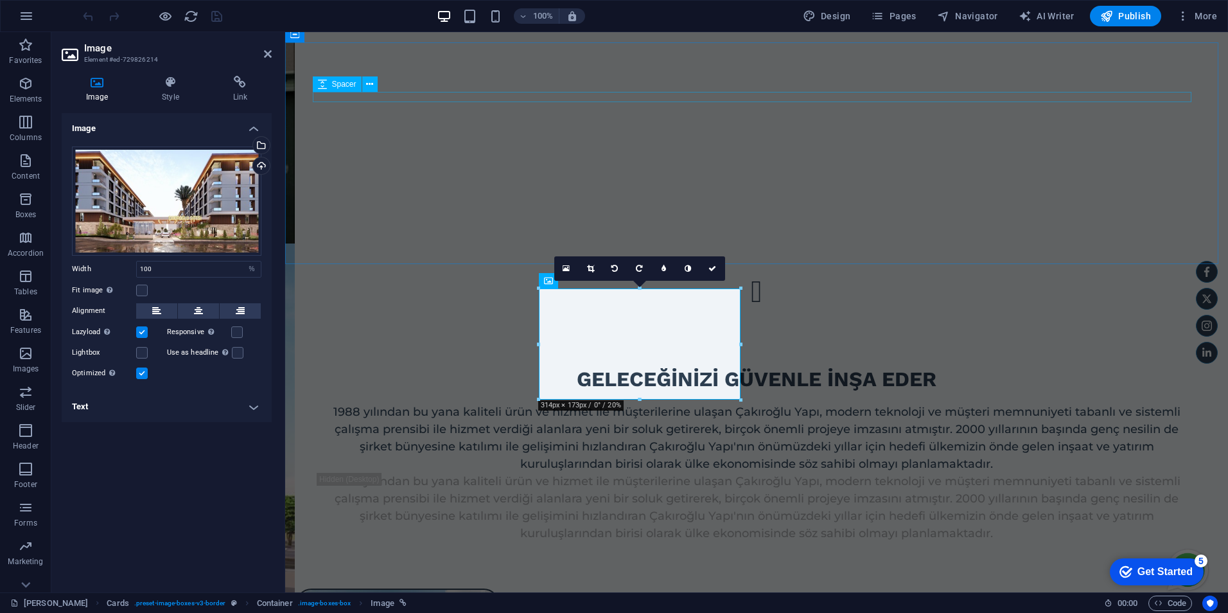
click at [332, 403] on div "1988 yılından bu yana kaliteli ürün ve hizmet ile müşterilerine ulaşan Çakıroğl…" at bounding box center [756, 437] width 879 height 69
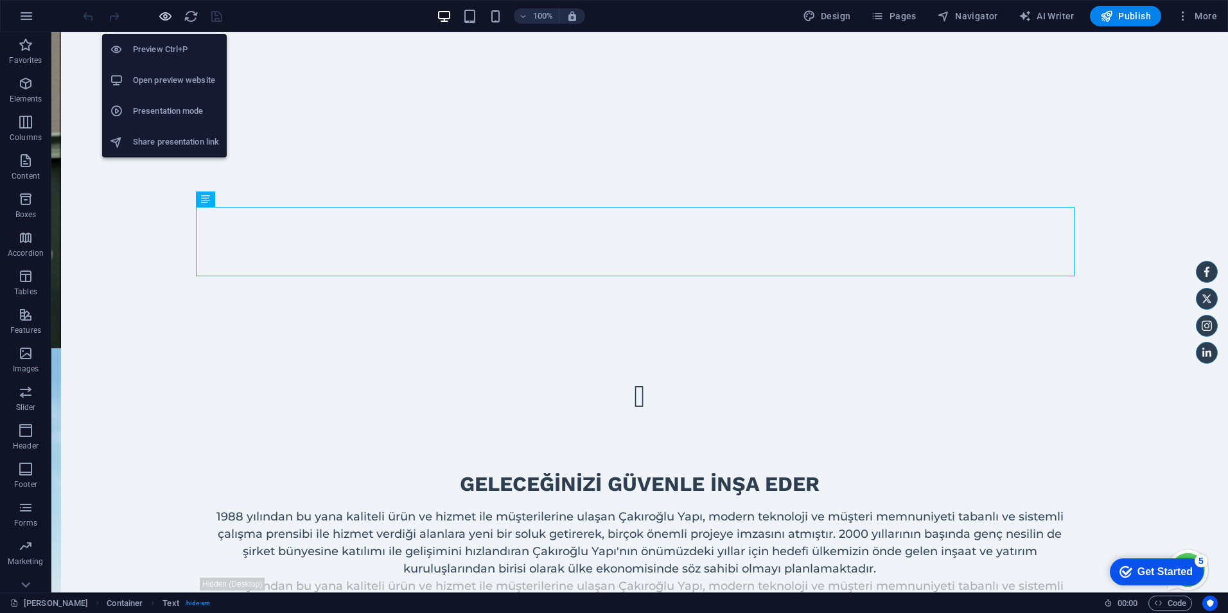
click at [164, 14] on icon "button" at bounding box center [165, 16] width 15 height 15
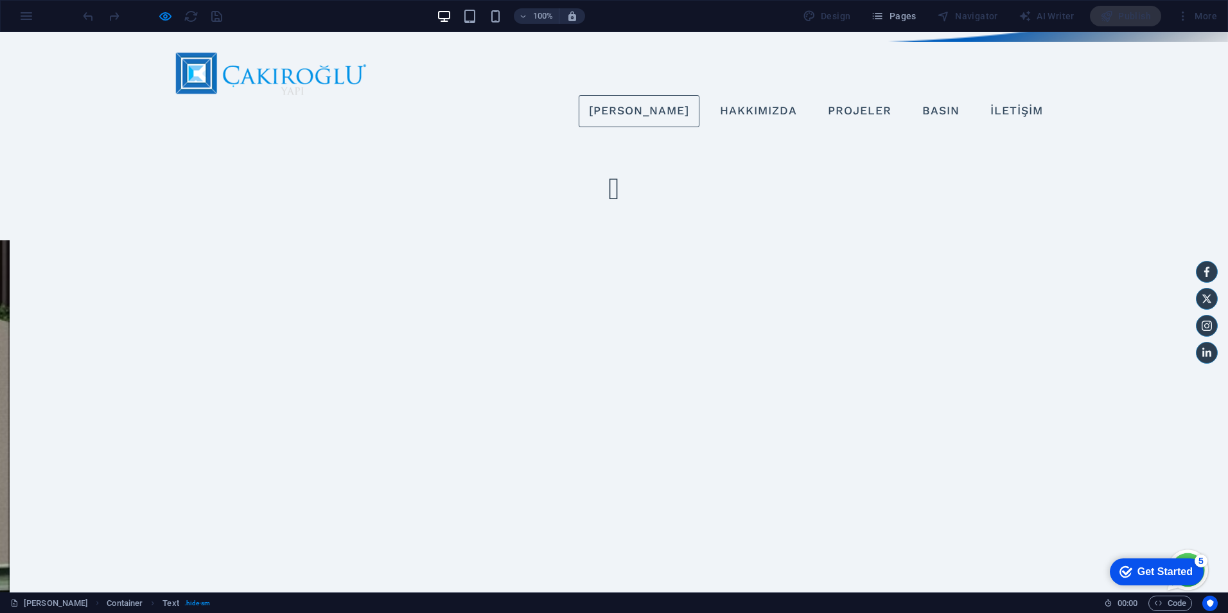
scroll to position [0, 0]
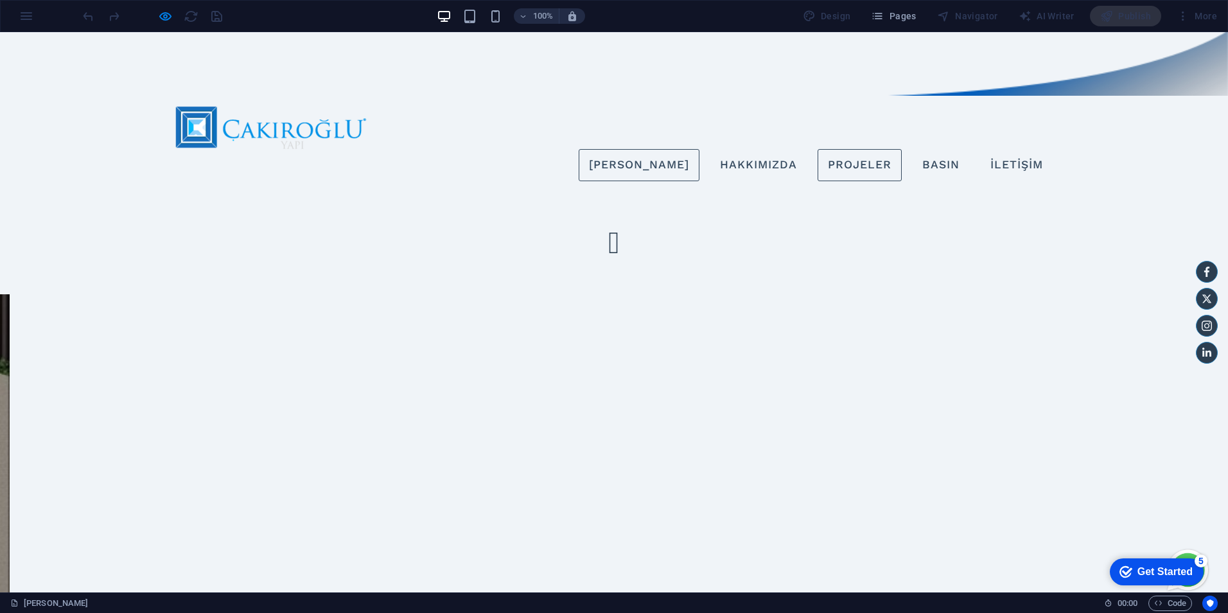
click at [865, 149] on link "Projeler" at bounding box center [860, 165] width 84 height 32
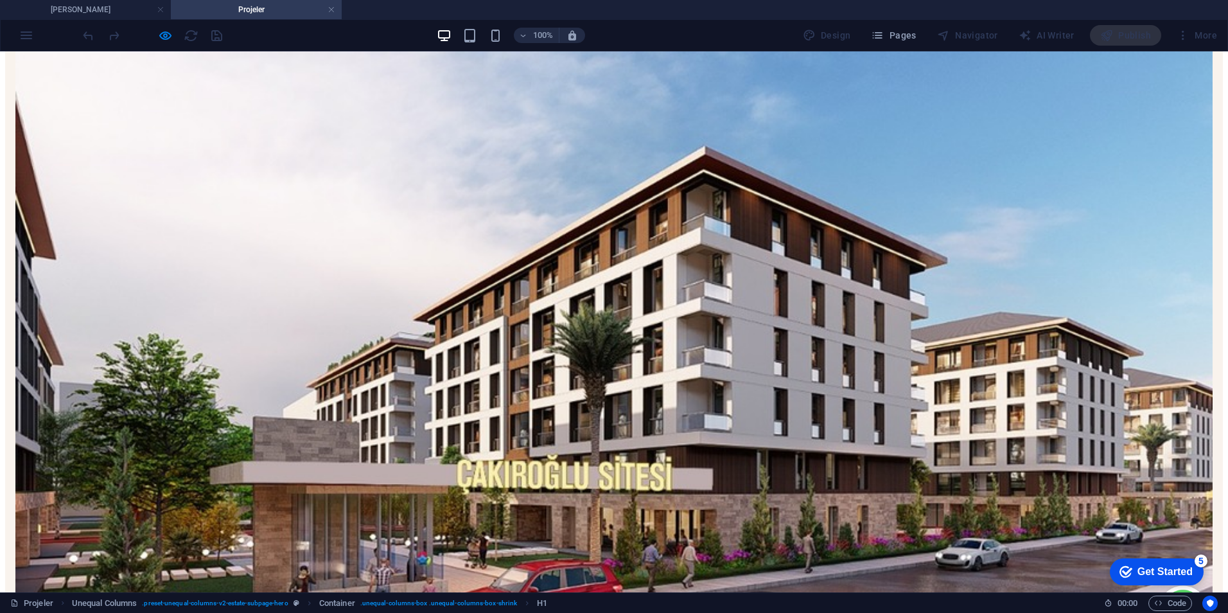
scroll to position [514, 0]
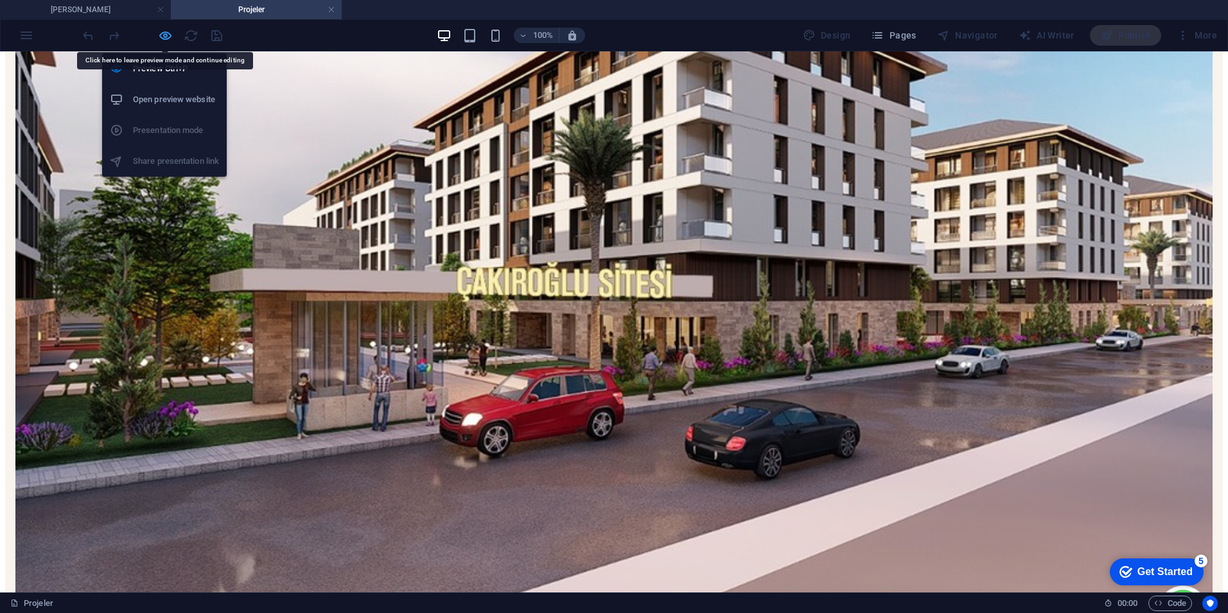
click at [159, 34] on icon "button" at bounding box center [165, 35] width 15 height 15
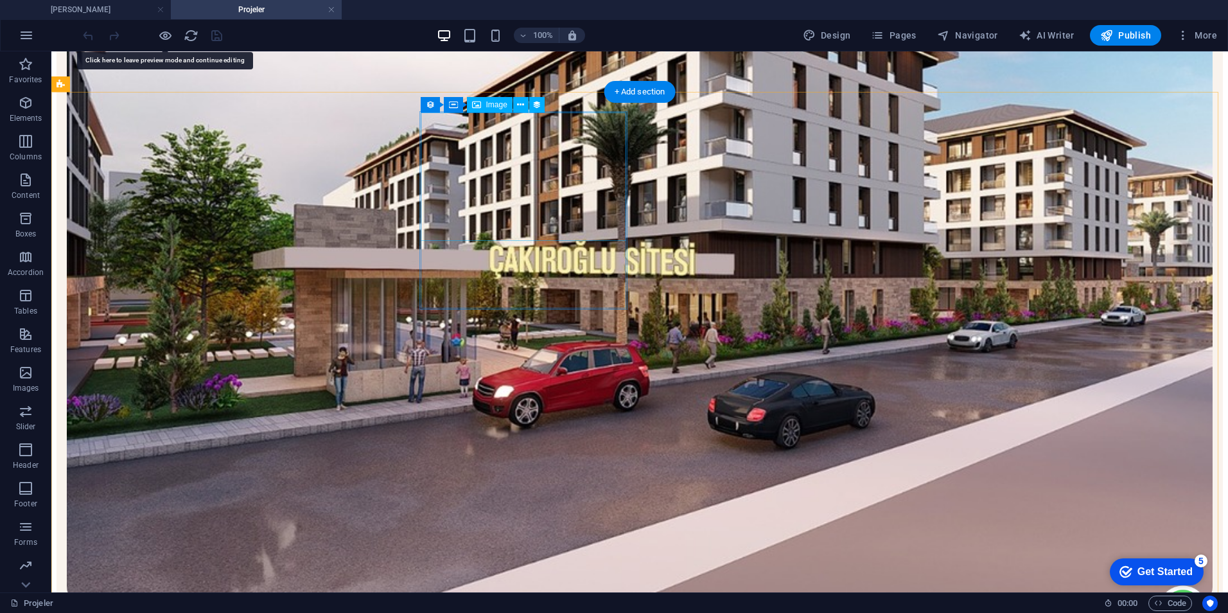
select select "%"
select select "px"
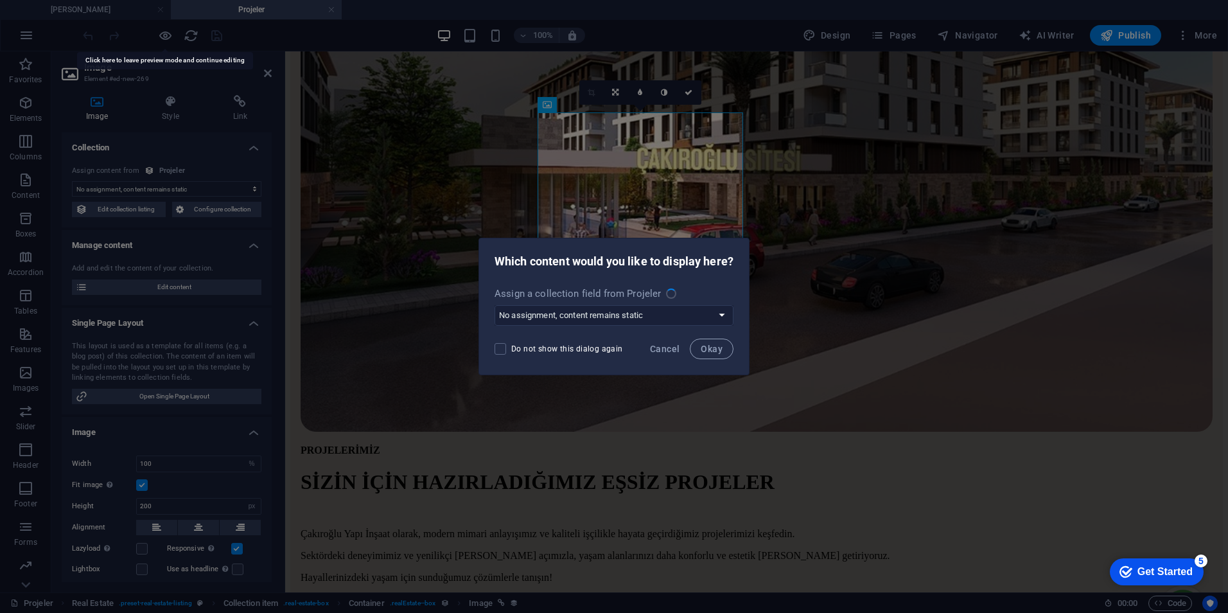
select select "image"
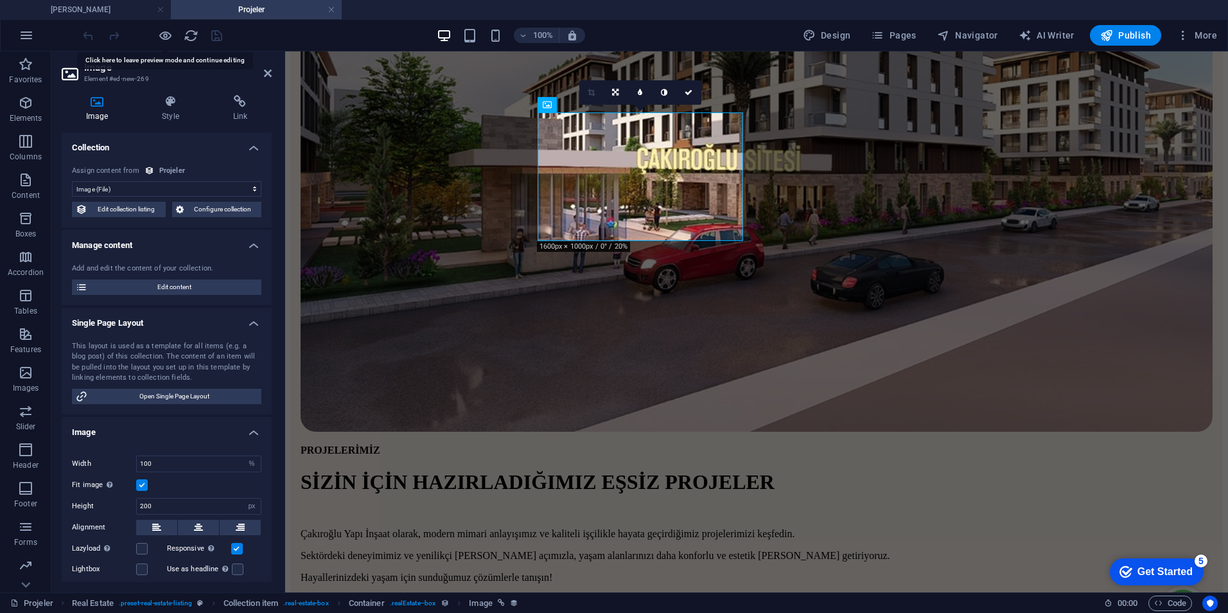
click at [119, 220] on div "No assignment, content remains static Created at (Date) Updated at (Date) Name …" at bounding box center [167, 191] width 210 height 73
click at [122, 215] on span "Edit collection listing" at bounding box center [126, 209] width 71 height 15
select select "6835c8aa61e4cb59e90b6742"
select select "columns.price_ASC"
select select "columns.listed"
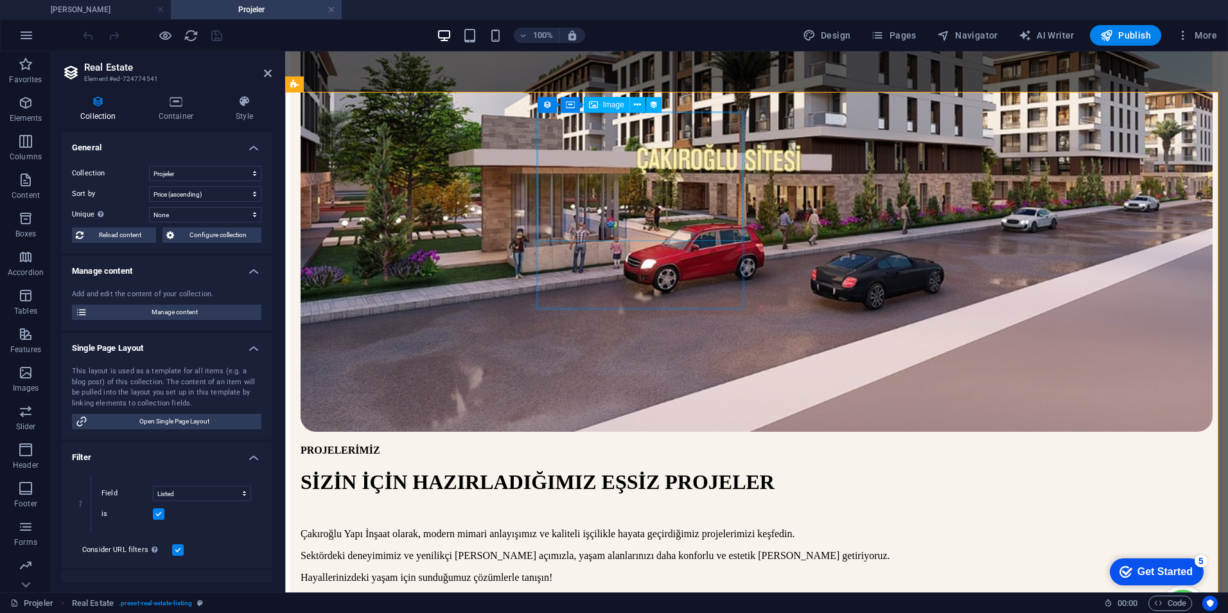
select select "image"
select select "%"
select select "px"
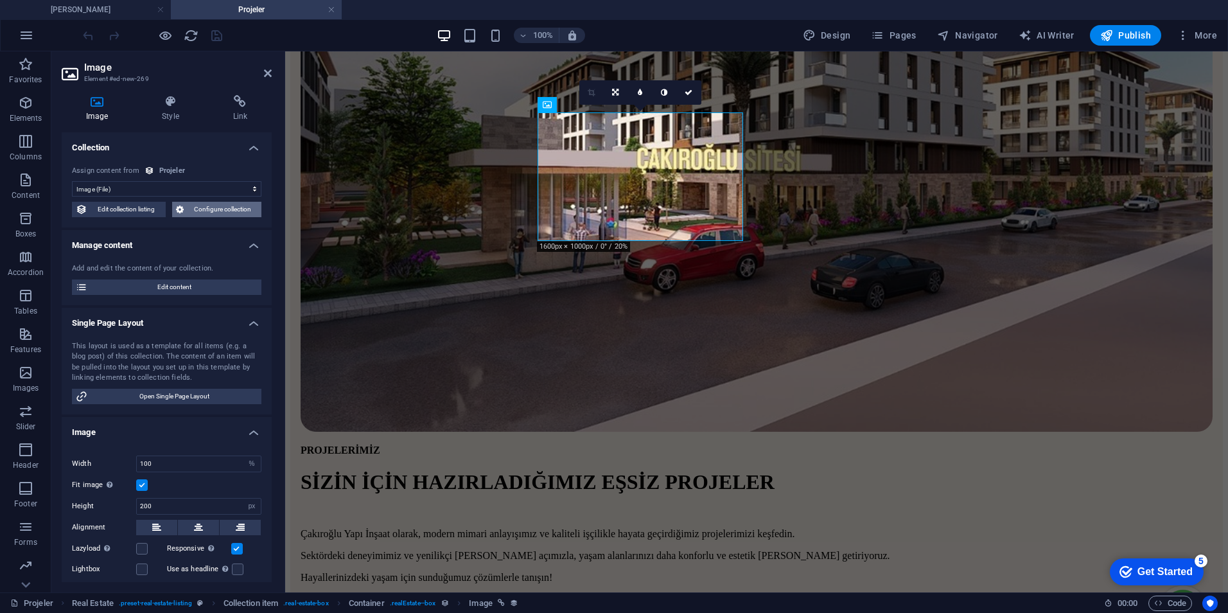
click at [243, 215] on span "Configure collection" at bounding box center [223, 209] width 71 height 15
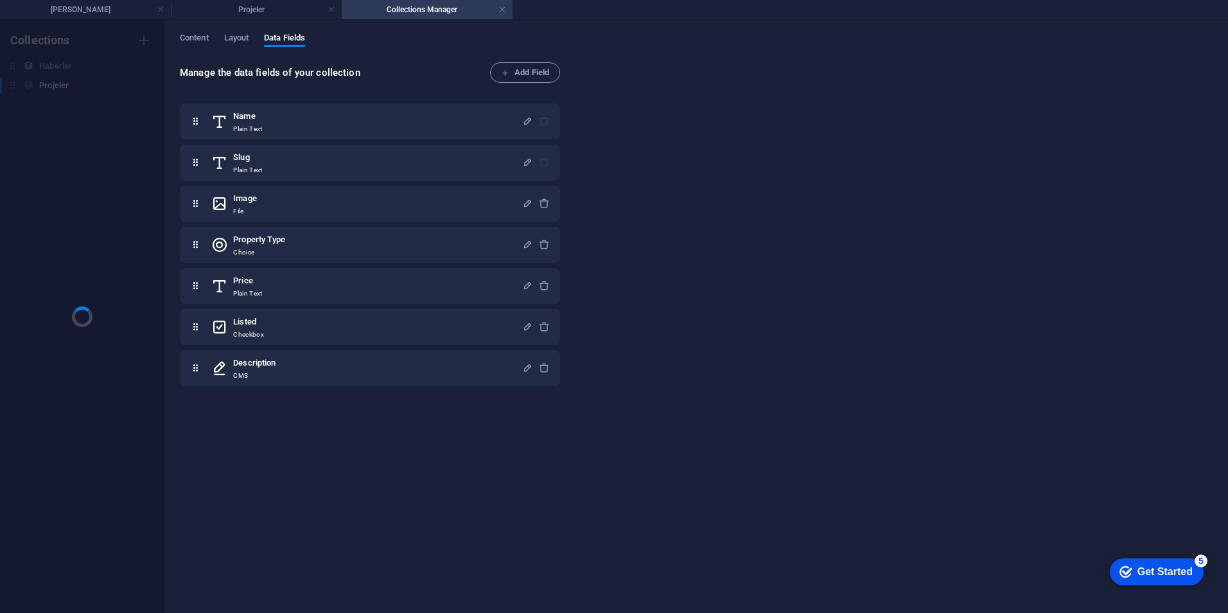
scroll to position [0, 0]
click at [204, 41] on span "Content" at bounding box center [194, 39] width 29 height 18
select select "columns.price_ASC"
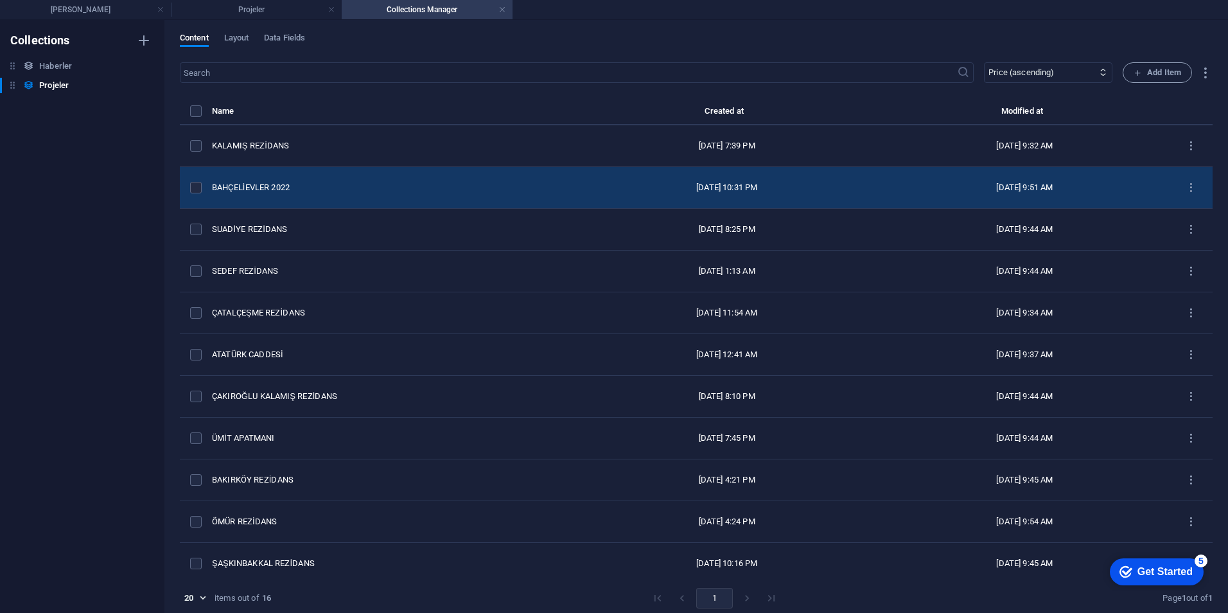
click at [342, 176] on td "BAHÇELİEVLER 2022" at bounding box center [393, 188] width 362 height 42
select select "DevamEden"
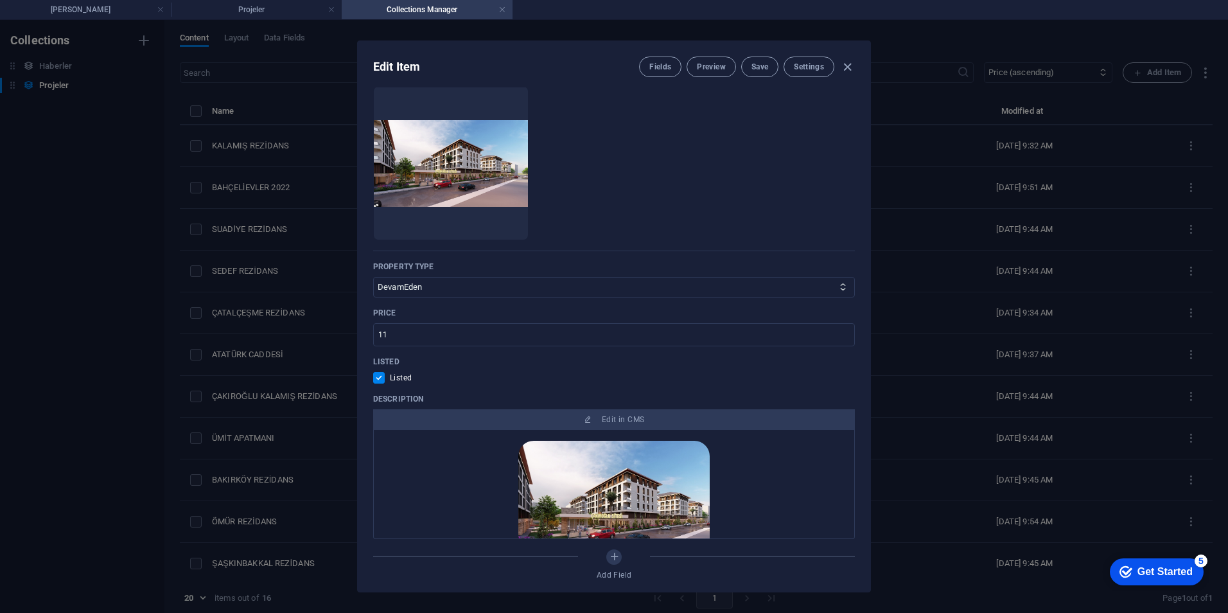
scroll to position [193, 0]
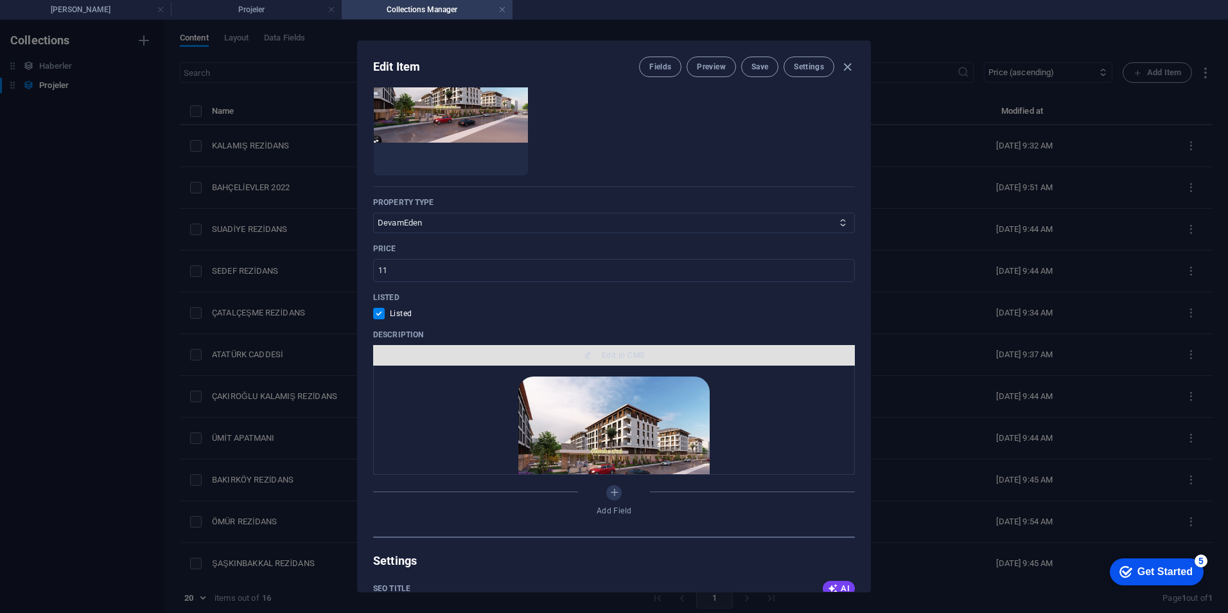
click at [598, 351] on span "Edit in CMS" at bounding box center [614, 355] width 472 height 10
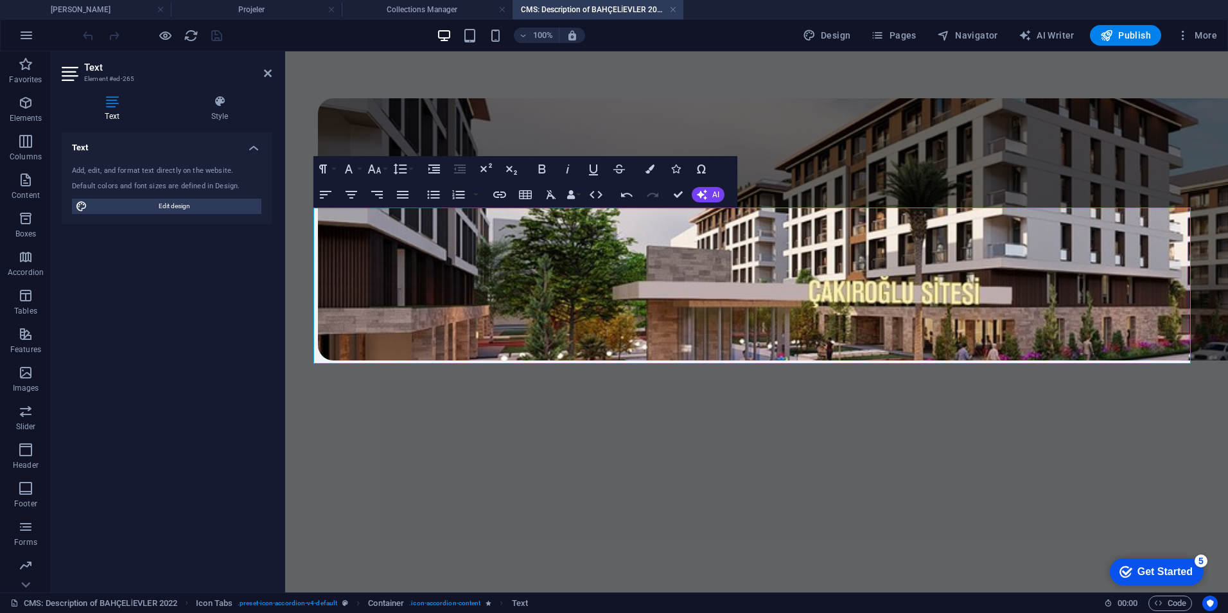
scroll to position [835, 0]
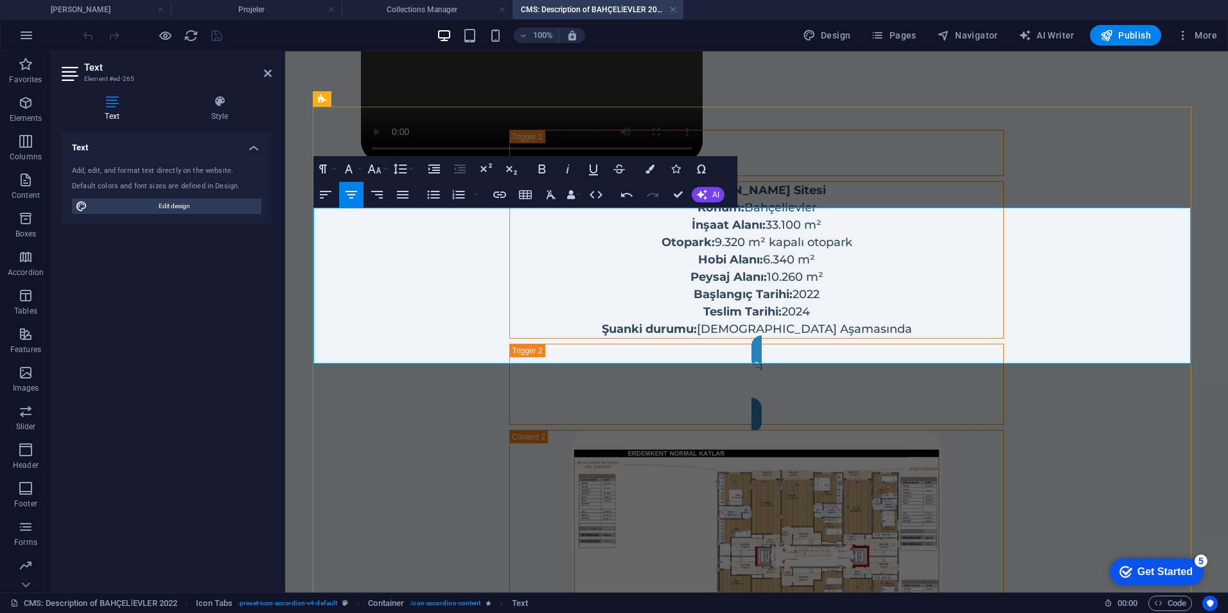
click at [728, 267] on p "Konum: Bahçelievler İnşaat Alanı: 33.100 m² Otopark: 9.320 m² kapalı otopark Ho…" at bounding box center [756, 268] width 493 height 139
click at [718, 270] on p "Konum: Bahçelievler İnşaat Alanı: 33.100 m² Otopark: 9.320 m² kapalı otopark Ho…" at bounding box center [756, 268] width 493 height 139
drag, startPoint x: 714, startPoint y: 270, endPoint x: 739, endPoint y: 270, distance: 25.7
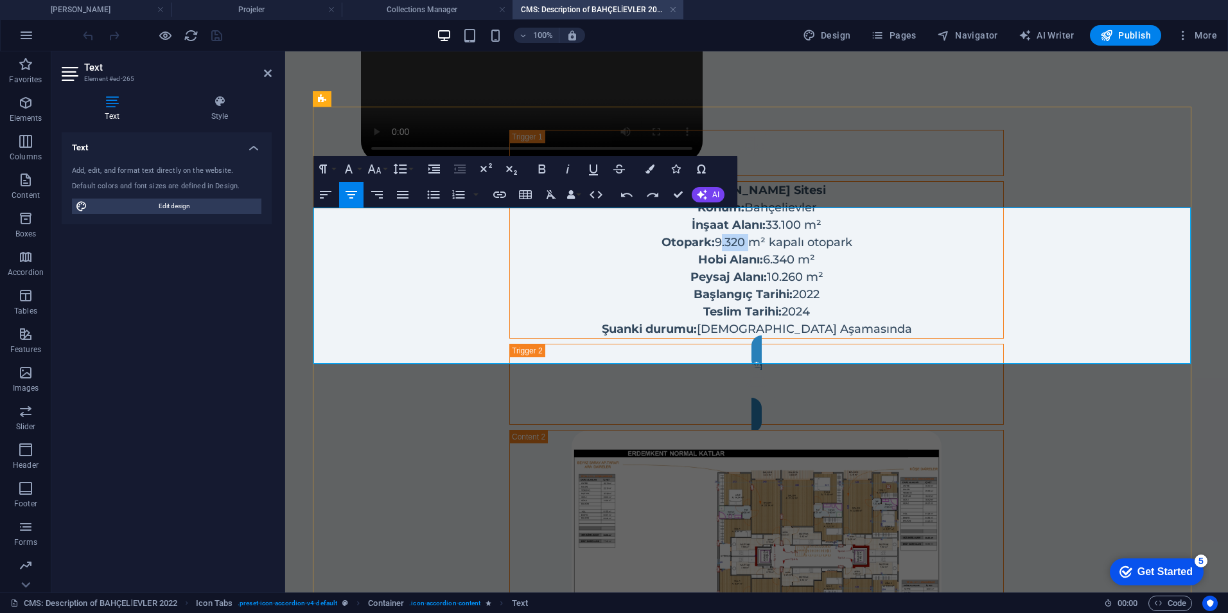
click at [739, 270] on p "Konum: Bahçelievler İnşaat Alanı: 33.100 m² Otopark: 9.320 m² kapalı otopark Ho…" at bounding box center [756, 268] width 493 height 139
click at [721, 265] on p "Konum: Bahçelievler İnşaat Alanı: 33.100 m² Otopark: 8550 m² kapalı otopark Hob…" at bounding box center [756, 268] width 493 height 139
drag, startPoint x: 815, startPoint y: 283, endPoint x: 666, endPoint y: 281, distance: 148.4
click at [666, 281] on p "Konum: Bahçelievler İnşaat Alanı: 33.100 m² Otopark: 8.550 m² kapalı otopark Ho…" at bounding box center [756, 268] width 493 height 139
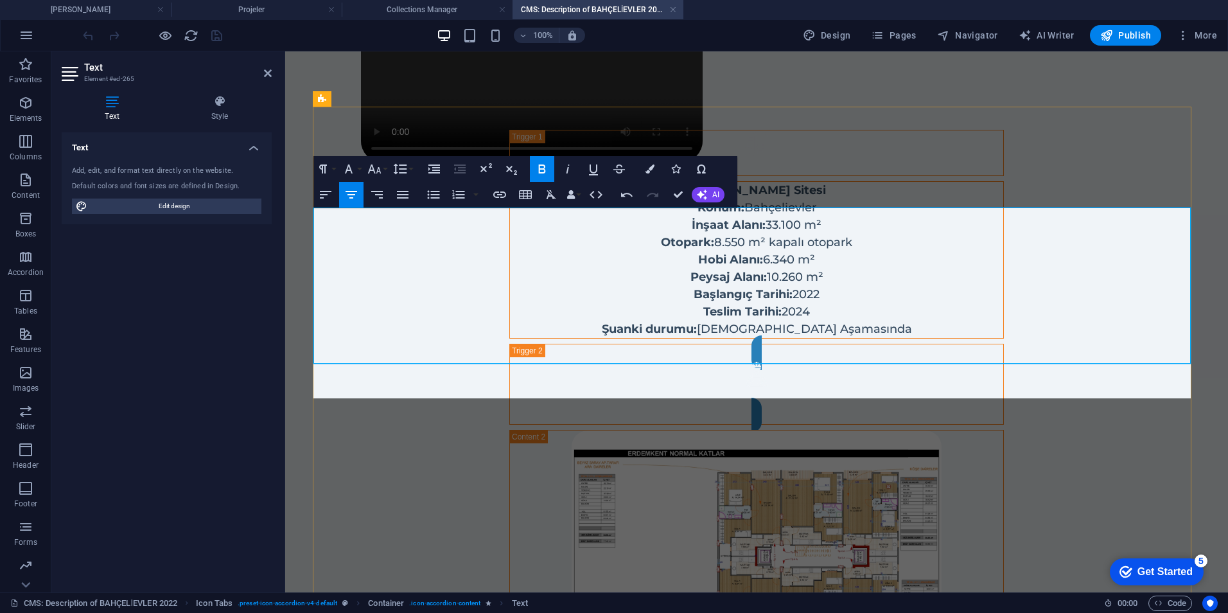
scroll to position [170, 0]
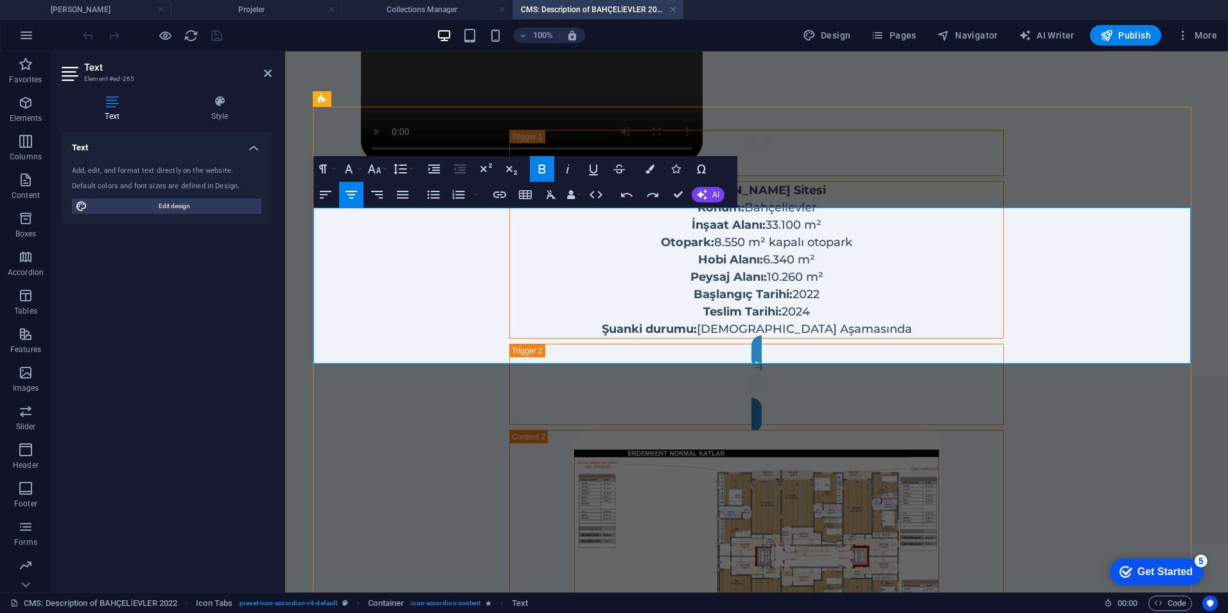
click at [684, 291] on p "Konum: Bahçelievler İnşaat Alanı: 33.100 m² Otopark: 8.550 m² kapalı otopark Ho…" at bounding box center [756, 268] width 493 height 139
drag, startPoint x: 700, startPoint y: 284, endPoint x: 733, endPoint y: 255, distance: 44.2
click at [730, 275] on p "Konum: Bahçelievler İnşaat Alanı: 33.100 m² Otopark: 8.550 m² kapalı otopark Ho…" at bounding box center [756, 268] width 493 height 139
click at [718, 232] on strong "İnşaat Alanı:" at bounding box center [729, 225] width 74 height 14
drag, startPoint x: 674, startPoint y: 280, endPoint x: 825, endPoint y: 282, distance: 150.3
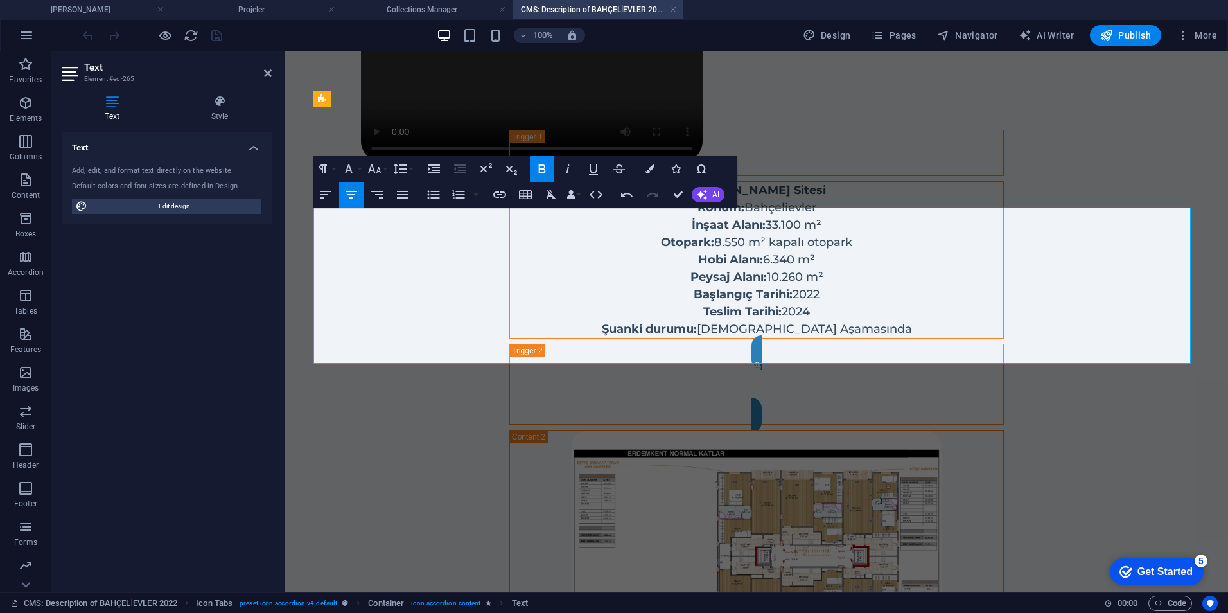
click at [825, 282] on p "Konum: Bahçelievler İnşaat Alanı: 33.100 m² Otopark: 8.550 m² kapalı otopark Ho…" at bounding box center [756, 268] width 493 height 139
drag, startPoint x: 605, startPoint y: 286, endPoint x: 656, endPoint y: 287, distance: 50.8
click at [656, 287] on p "Konum: Bahçelievler İnşaat Alanı: 33.100 m² Otopark: 8.550 m² kapalı otopark 19…" at bounding box center [756, 268] width 493 height 139
drag, startPoint x: 543, startPoint y: 172, endPoint x: 275, endPoint y: 177, distance: 267.9
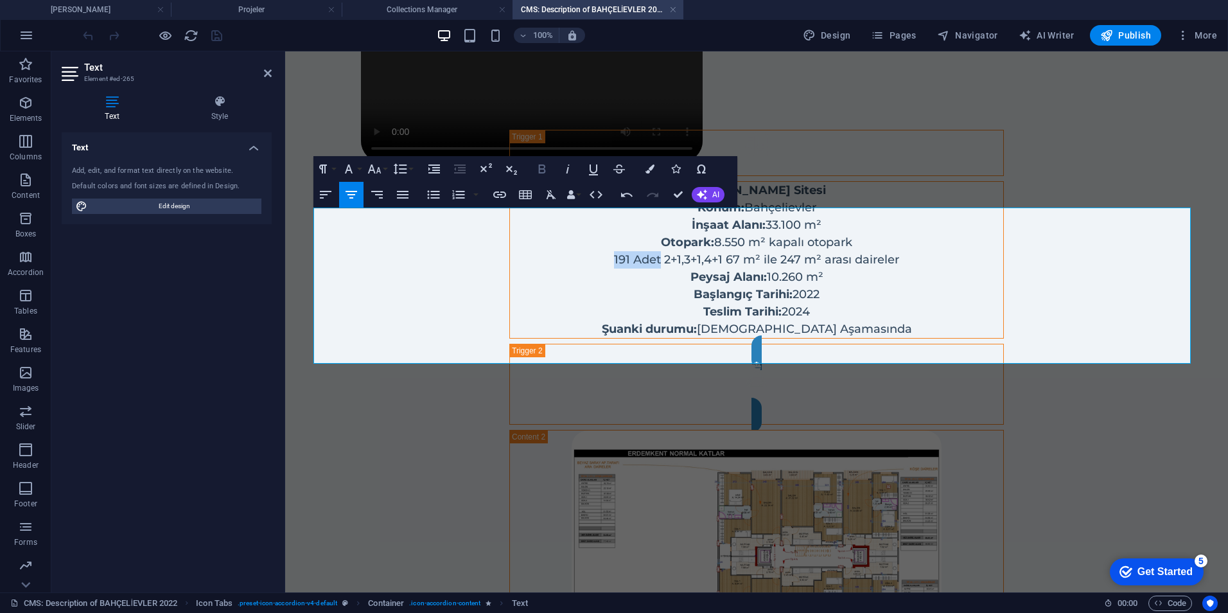
click at [543, 172] on icon "button" at bounding box center [541, 168] width 15 height 15
click at [574, 252] on p "Konum: Bahçelievler İnşaat Alanı: 33.100 m² Otopark: 8.550 m² kapalı otopark 19…" at bounding box center [756, 268] width 493 height 139
click at [913, 288] on p "Konum: Bahçelievler İnşaat Alanı: 33.100 m² Otopark: 8.550 m² kapalı otopark 19…" at bounding box center [756, 268] width 493 height 139
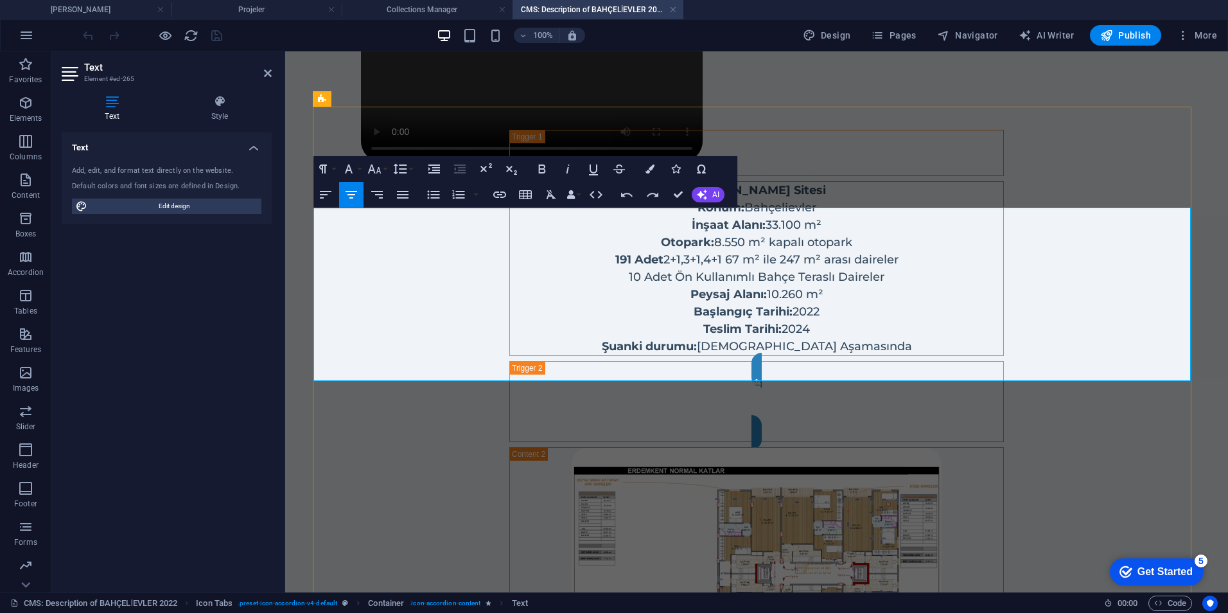
scroll to position [73, 4]
drag, startPoint x: 754, startPoint y: 303, endPoint x: 831, endPoint y: 304, distance: 76.5
click at [831, 304] on p "10 Adet Ön Kullanımlı Bahçe Teraslı Daireler Peysaj Alanı: 10.260 m² Başlangıç …" at bounding box center [756, 312] width 493 height 87
click at [542, 169] on icon "button" at bounding box center [541, 168] width 7 height 9
click at [651, 267] on strong "191 Adet" at bounding box center [639, 259] width 48 height 14
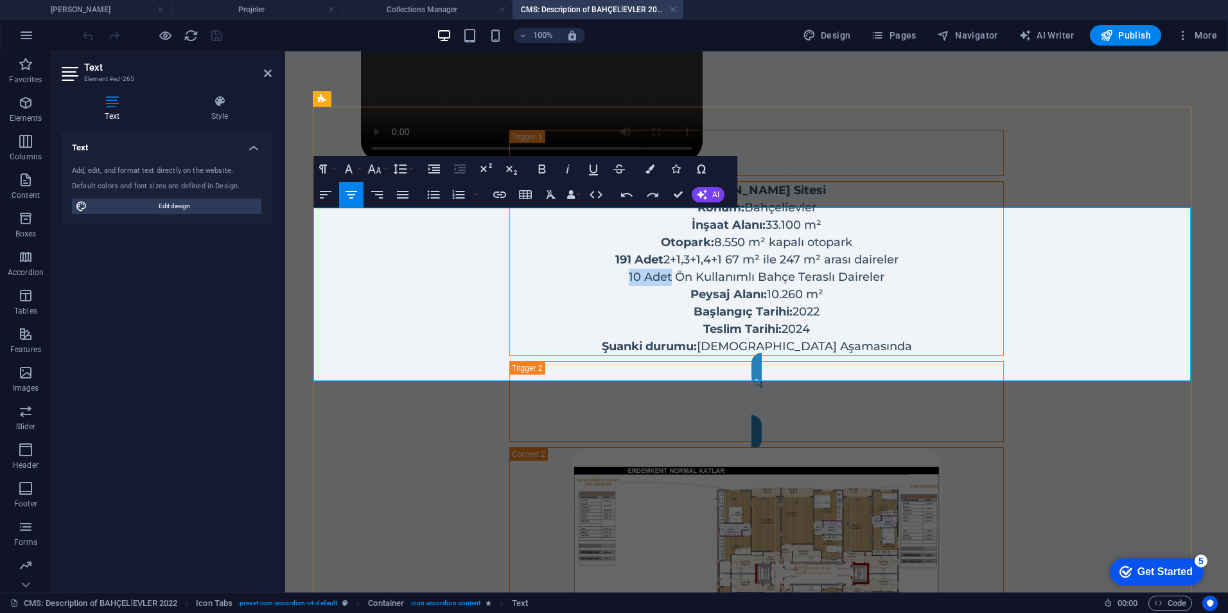
drag, startPoint x: 623, startPoint y: 306, endPoint x: 666, endPoint y: 305, distance: 43.1
click at [666, 305] on p "10 Adet Ön Kullanımlı Bahçe Teraslı Daireler Peysaj Alanı: 10.260 m² Başlangıç …" at bounding box center [756, 312] width 493 height 87
click at [538, 172] on icon "button" at bounding box center [541, 168] width 15 height 15
click at [561, 269] on p "Konum: Bahçelievler İnşaat Alanı: 33.100 m² Otopark: 8.550 m² kapalı otopark 19…" at bounding box center [756, 233] width 493 height 69
click at [882, 303] on p "10 Adet Ön Kullanımlı Bahçe Teraslı Daireler Peysaj Alanı: 10.260 m² Başlangıç …" at bounding box center [756, 312] width 493 height 87
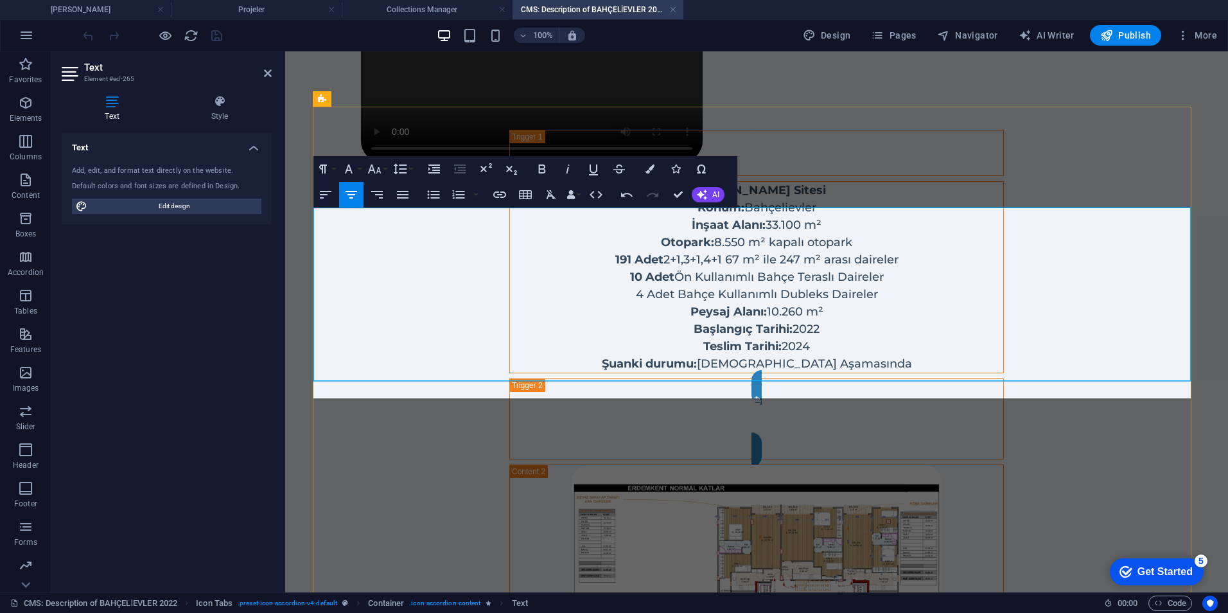
scroll to position [24, 4]
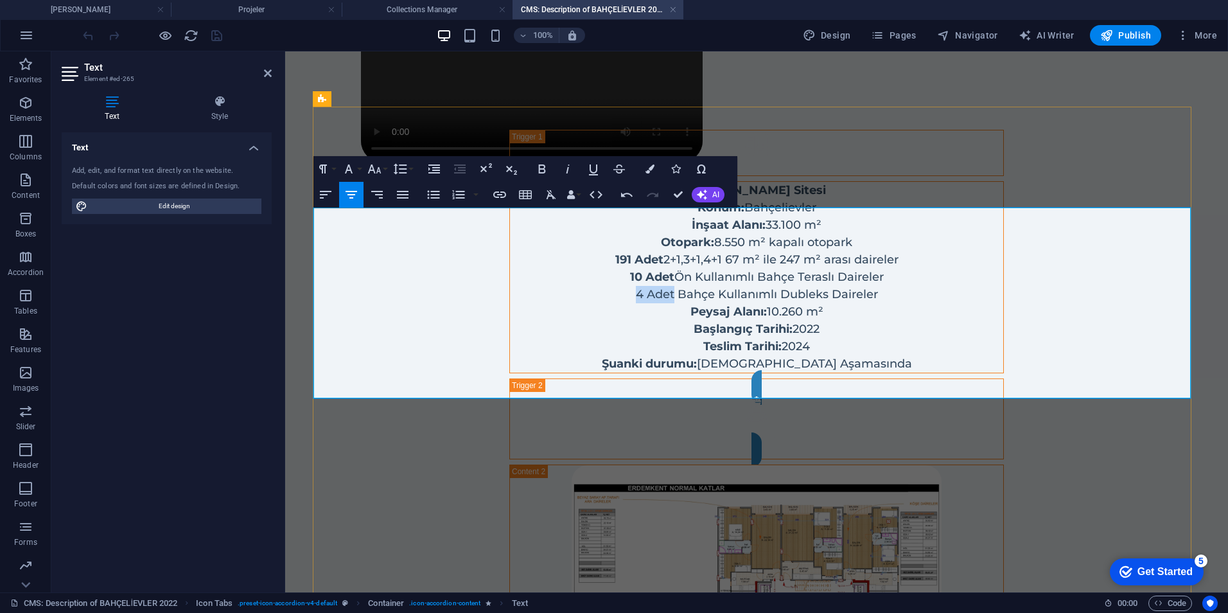
drag, startPoint x: 631, startPoint y: 320, endPoint x: 671, endPoint y: 320, distance: 39.2
click at [671, 320] on p "4 Adet Bahçe Kullanımlı Dubleks Daireler Peysaj Alanı: 10.260 m² Başlangıç Tari…" at bounding box center [756, 329] width 493 height 87
drag, startPoint x: 537, startPoint y: 166, endPoint x: 171, endPoint y: 225, distance: 370.9
click at [537, 166] on icon "button" at bounding box center [541, 168] width 15 height 15
click at [738, 319] on strong "Peysaj Alanı:" at bounding box center [729, 311] width 76 height 14
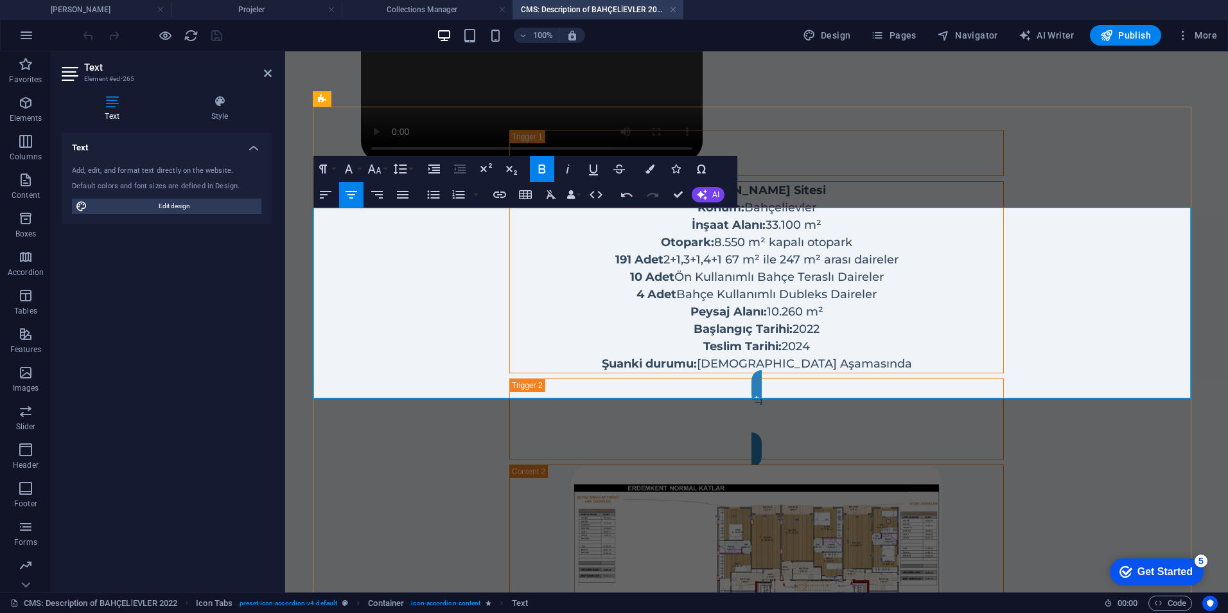
click at [886, 315] on p "4 Adet Bahçe Kullanımlı Dubleks Daireler Peysaj Alanı: 10.260 m² Başlangıç Tari…" at bounding box center [756, 329] width 493 height 87
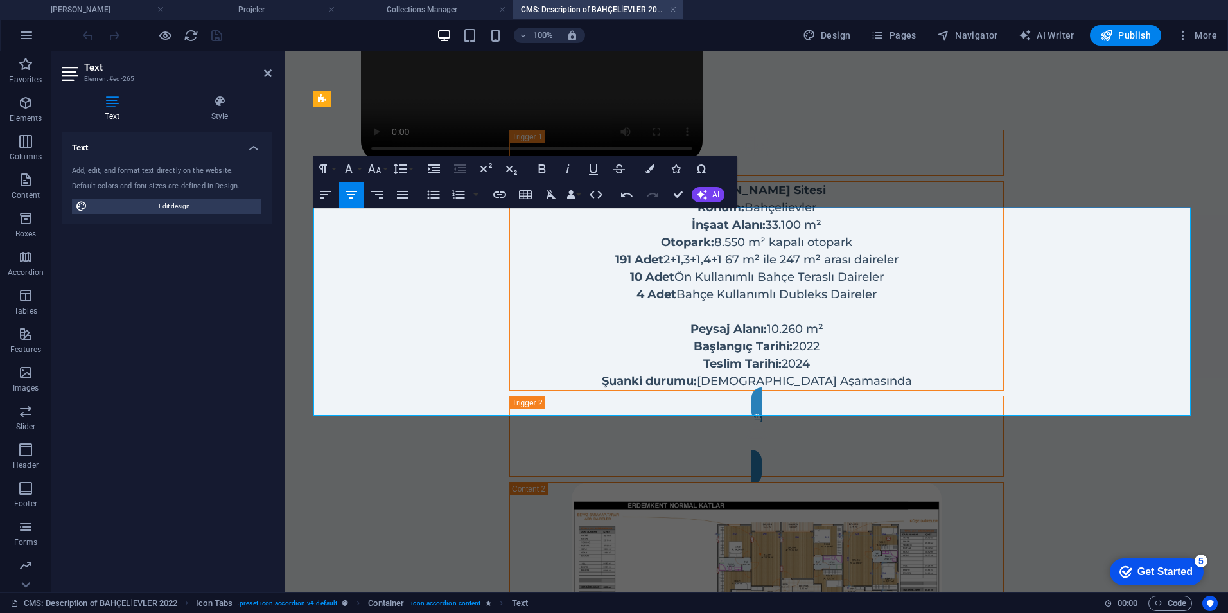
scroll to position [0, 6]
drag, startPoint x: 688, startPoint y: 337, endPoint x: 725, endPoint y: 339, distance: 36.7
click at [725, 339] on p "2 Adet 220 m² Mağaza Peysaj Alanı: 10.260 m² Başlangıç Tarihi: 2022 Teslim Tari…" at bounding box center [756, 346] width 493 height 87
click at [538, 174] on icon "button" at bounding box center [541, 168] width 15 height 15
click at [833, 340] on p "2 Adet 220 m² Mağaza Peysaj Alanı: 10.260 m² Başlangıç Tarihi: 2022 Teslim Tari…" at bounding box center [756, 346] width 493 height 87
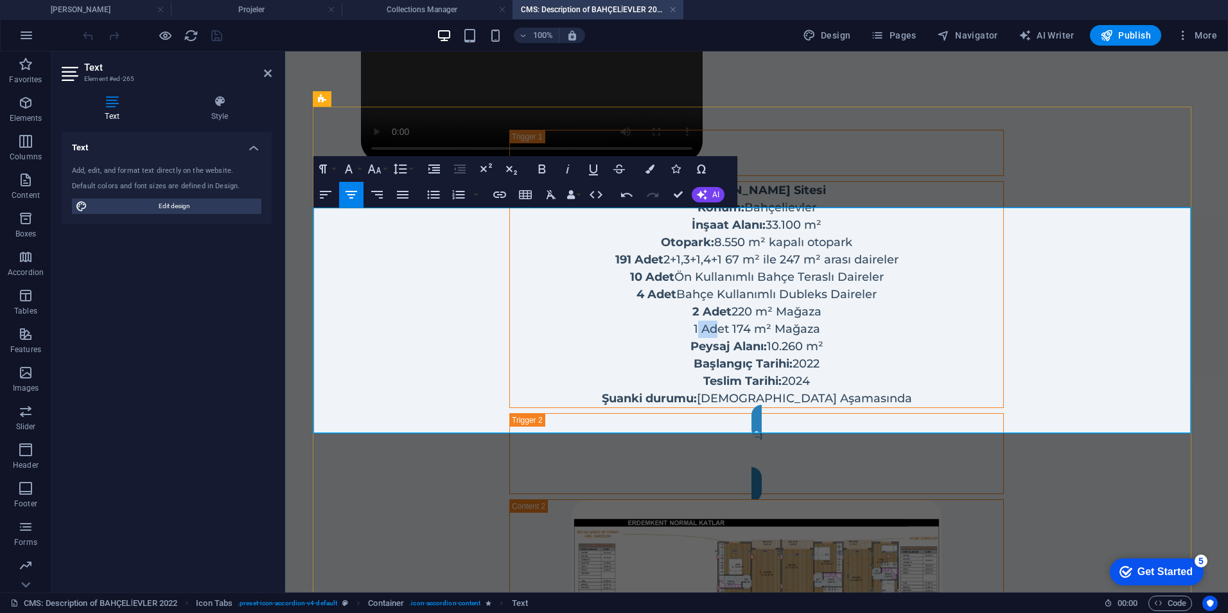
click at [712, 354] on p "1 Adet 174 m² Mağaza Peysaj Alanı: 10.260 m² Başlangıç Tarihi: 2022 Teslim Tari…" at bounding box center [756, 364] width 493 height 87
click at [673, 353] on p "1 Adet 174 m² Mağaza Peysaj Alanı: 10.260 m² Başlangıç Tarihi: 2022 Teslim Tari…" at bounding box center [756, 364] width 493 height 87
drag, startPoint x: 687, startPoint y: 353, endPoint x: 725, endPoint y: 355, distance: 38.0
click at [725, 355] on p "1 Adet 174 m² Mağaza Peysaj Alanı: 10.260 m² Başlangıç Tarihi: 2022 Teslim Tari…" at bounding box center [756, 364] width 493 height 87
click at [548, 173] on icon "button" at bounding box center [541, 168] width 15 height 15
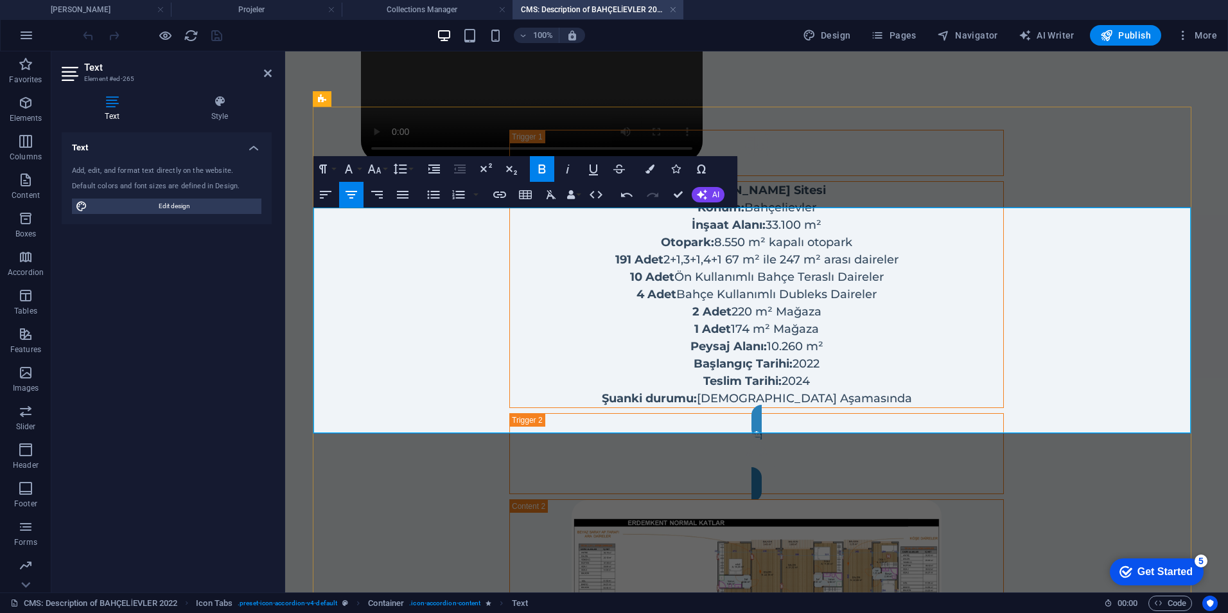
click at [590, 269] on p "Konum: Bahçelievler İnşaat Alanı: 33.100 m² Otopark: 8.550 m² kapalı otopark 19…" at bounding box center [756, 233] width 493 height 69
drag, startPoint x: 824, startPoint y: 374, endPoint x: 398, endPoint y: 371, distance: 425.9
click at [510, 371] on p "1 Adet 174 m² Mağaza Peysaj Alanı: 10.260 m² Başlangıç Tarihi: 2022 Teslim Tari…" at bounding box center [756, 364] width 493 height 87
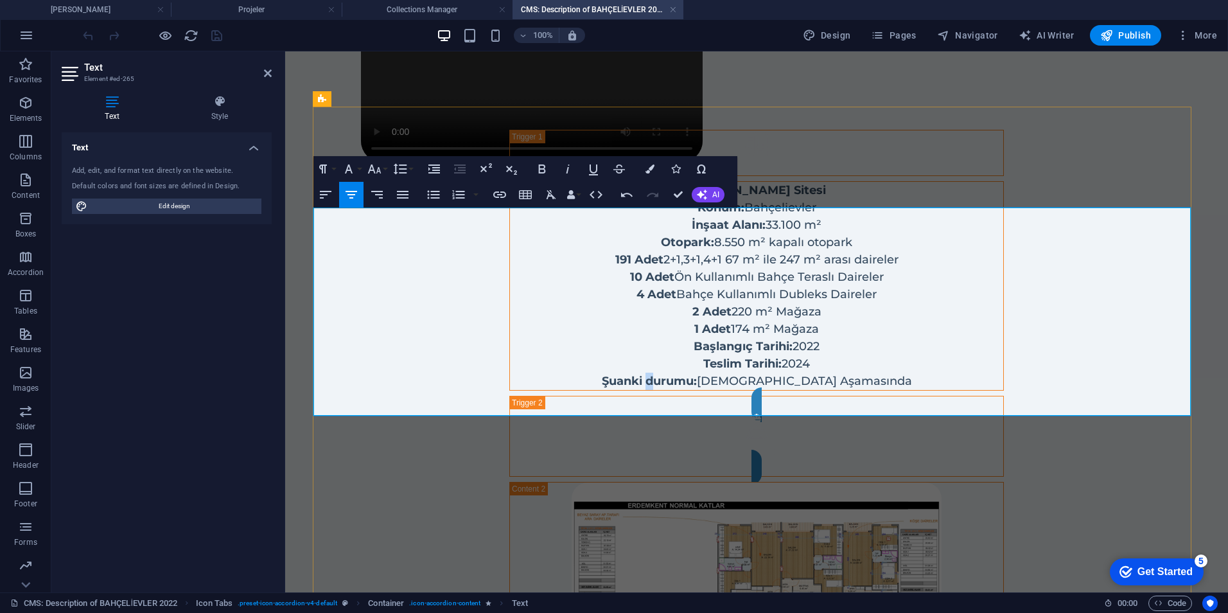
click at [692, 388] on strong "Şuanki durumu:" at bounding box center [649, 381] width 95 height 14
drag, startPoint x: 746, startPoint y: 403, endPoint x: 907, endPoint y: 405, distance: 160.6
click at [907, 390] on p "1 Adet 174 m² Mağaza Başlangıç Tarihi: 2022 Teslim Tarihi: 2024 Şuanki Durumu: …" at bounding box center [756, 355] width 493 height 69
drag, startPoint x: 912, startPoint y: 400, endPoint x: 716, endPoint y: 403, distance: 196.6
click at [716, 390] on p "1 Adet 174 m² Mağaza Başlangıç Tarihi: 2022 Teslim Tarihi: 2024 Şuanki Durumu: …" at bounding box center [756, 355] width 493 height 69
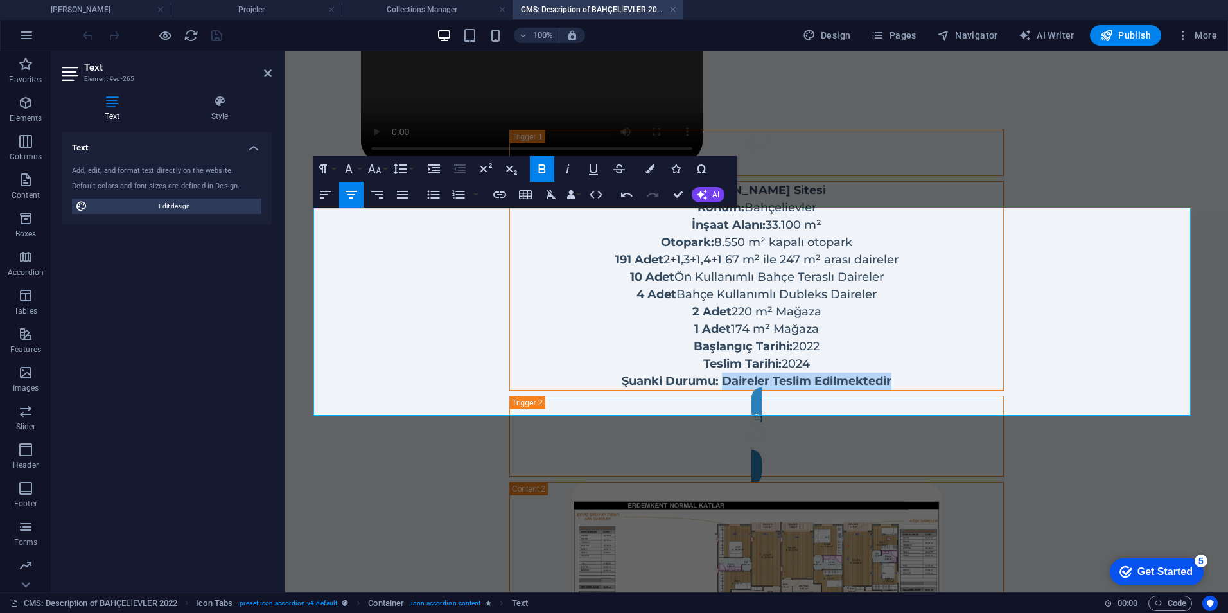
click at [539, 170] on icon "button" at bounding box center [541, 168] width 7 height 9
click at [523, 286] on p "10 Adet Ön Kullanımlı Bahçe Teraslı Daireler" at bounding box center [756, 277] width 493 height 17
drag, startPoint x: 613, startPoint y: 403, endPoint x: 716, endPoint y: 409, distance: 103.6
click at [716, 390] on p "1 Adet 174 m² Mağaza Başlangıç Tarihi: 2022 Teslim Tarihi: 2024 Şuanki Durumu: …" at bounding box center [756, 355] width 493 height 69
copy strong "Şuanki Durumu:"
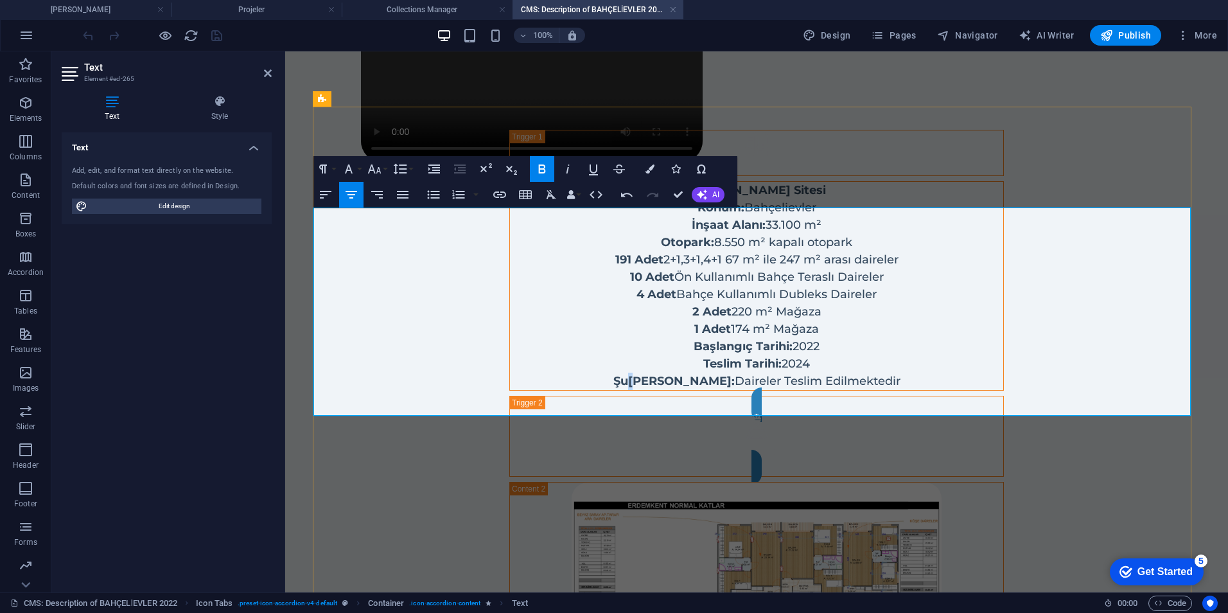
click at [637, 388] on strong "Şu anki Durumu:" at bounding box center [673, 381] width 121 height 14
click at [344, 91] on div at bounding box center [756, 91] width 879 height 32
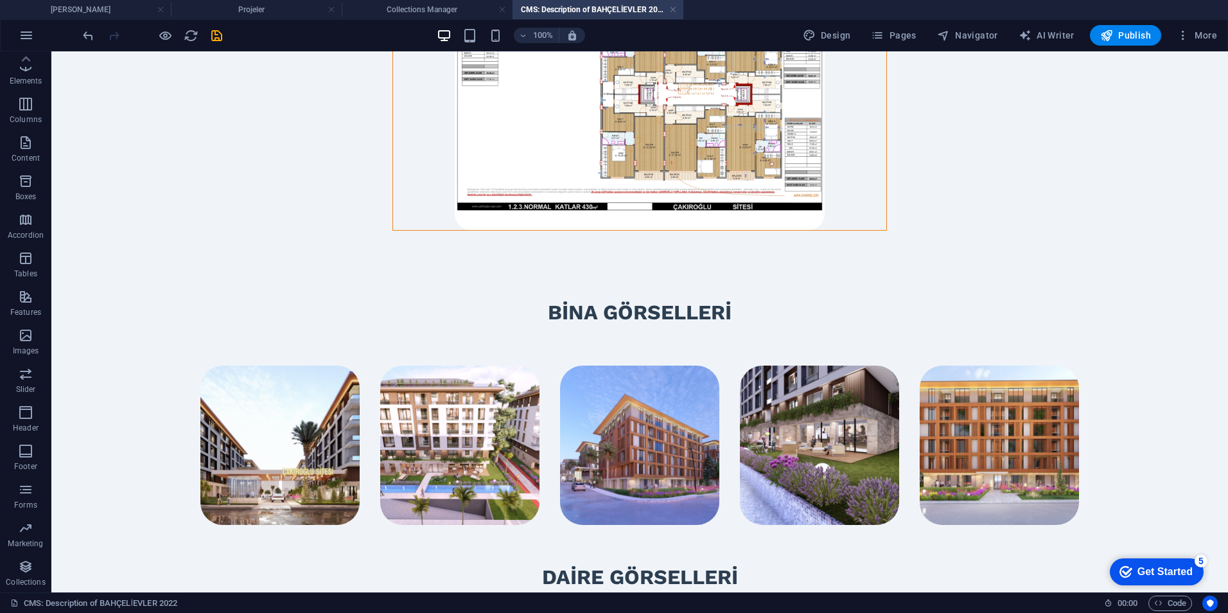
scroll to position [1413, 0]
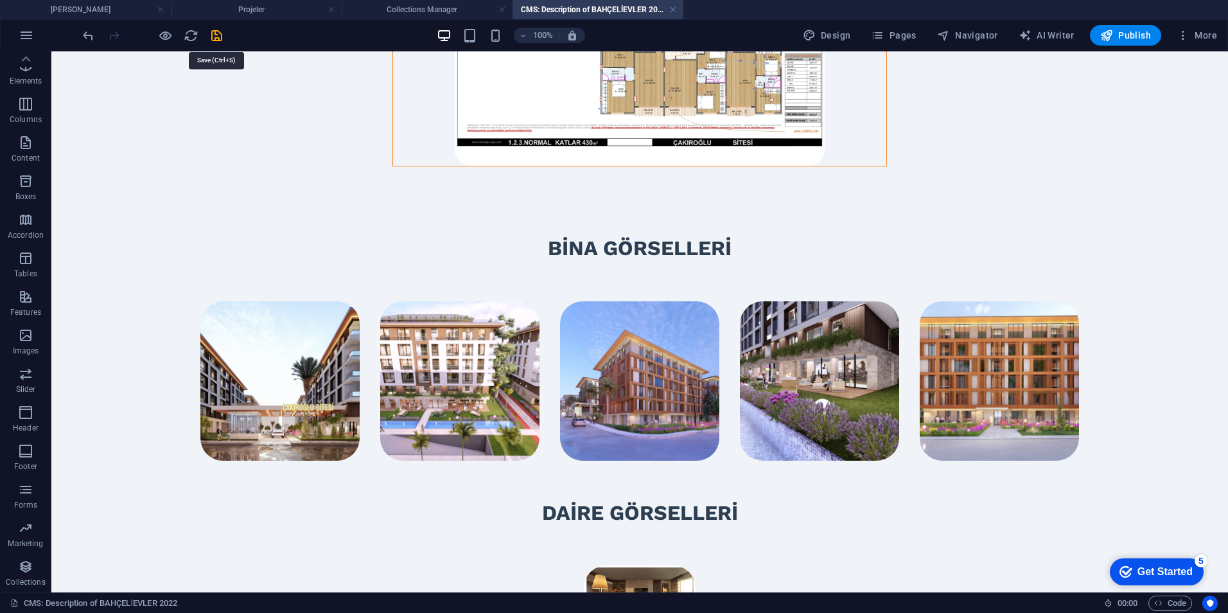
click at [222, 37] on icon "save" at bounding box center [216, 35] width 15 height 15
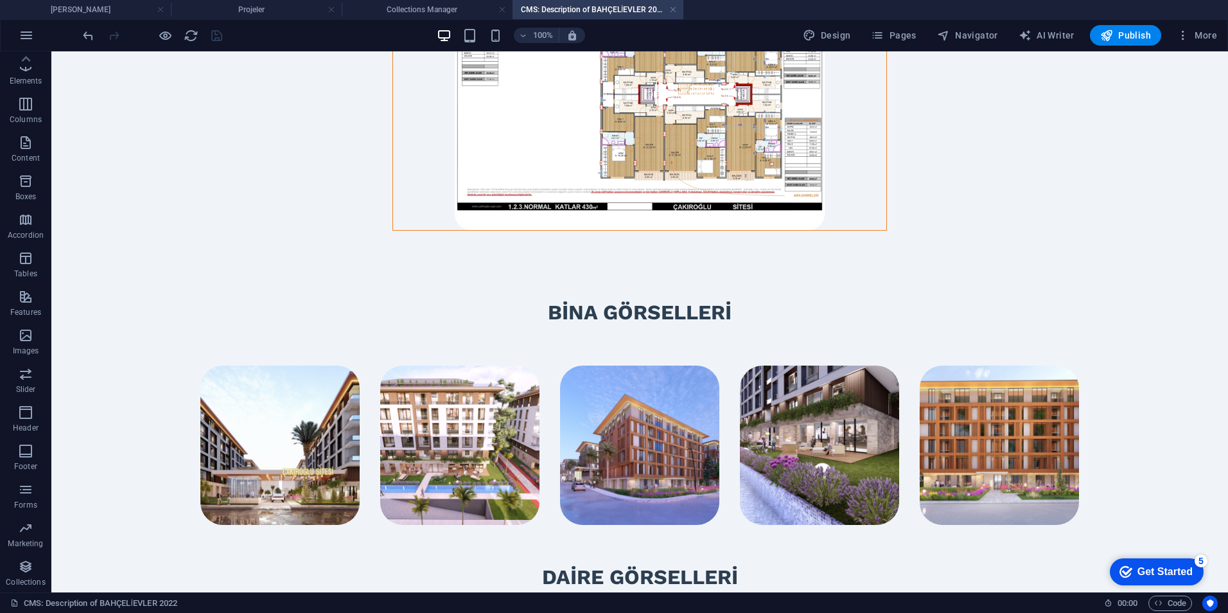
scroll to position [1221, 0]
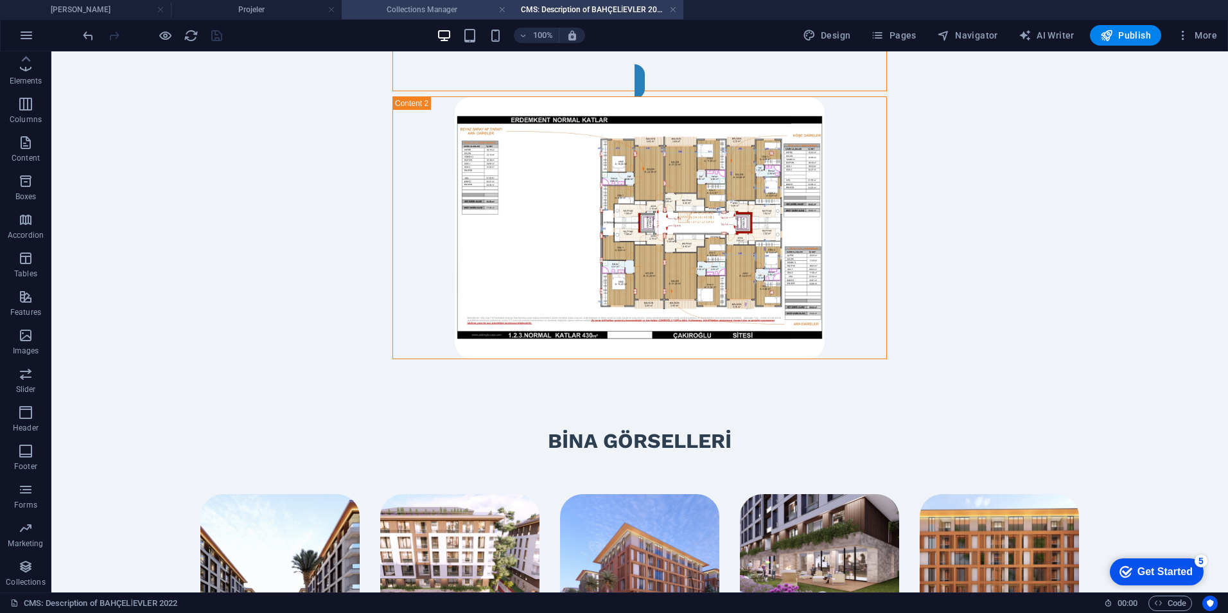
click at [386, 13] on h4 "Collections Manager" at bounding box center [427, 10] width 171 height 14
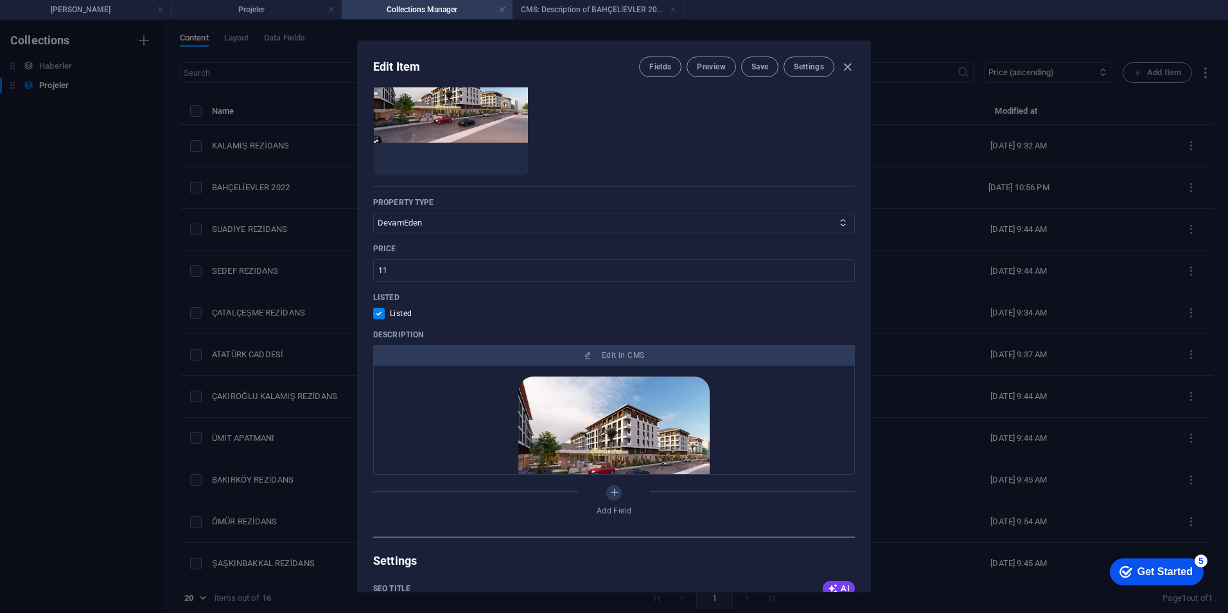
click at [168, 144] on div "Edit Item Fields Preview Save Settings Name BAHÇELİEVLER 2022 ​ Slug www.exampl…" at bounding box center [614, 316] width 1228 height 593
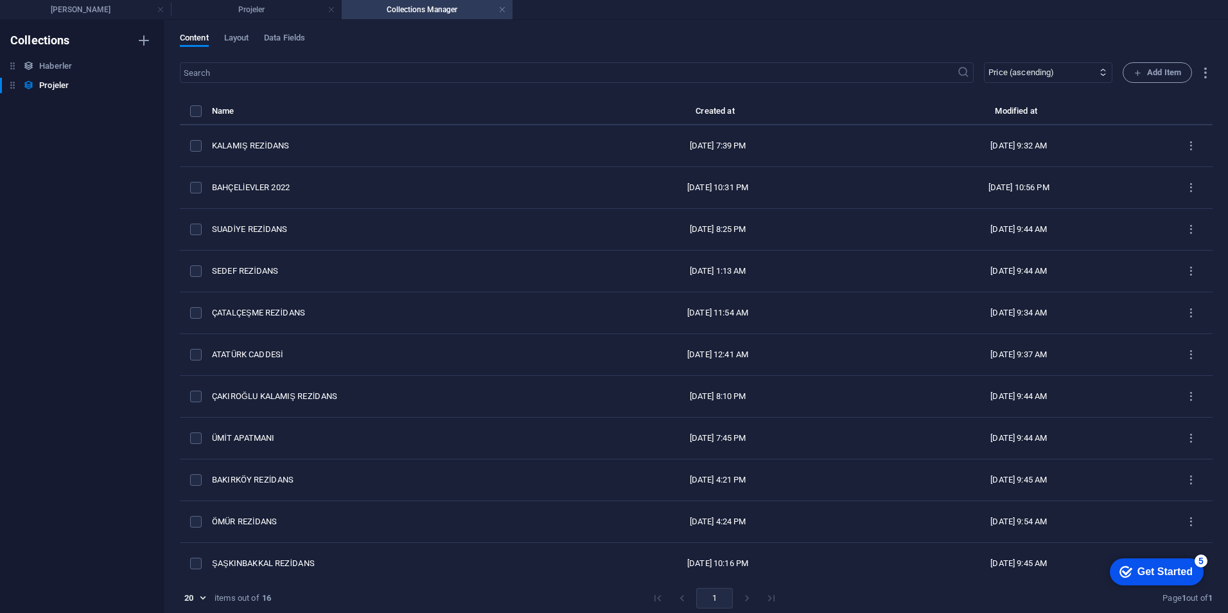
checkbox input "false"
type input "bahcelievler-2022"
click at [231, 17] on li "Projeler" at bounding box center [256, 9] width 171 height 19
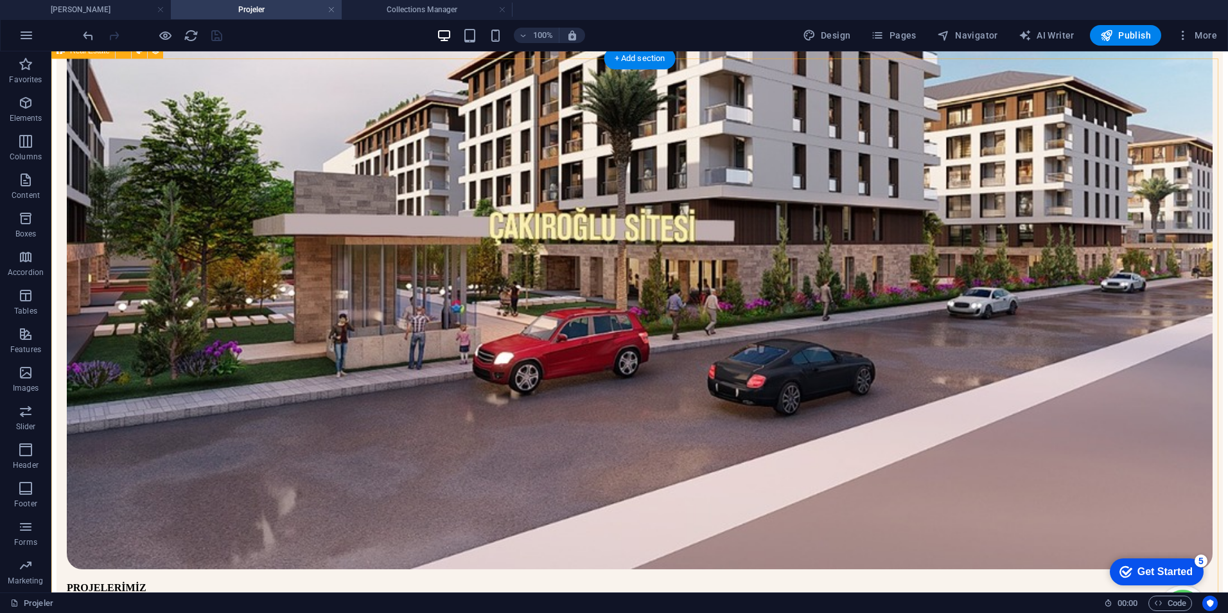
scroll to position [483, 0]
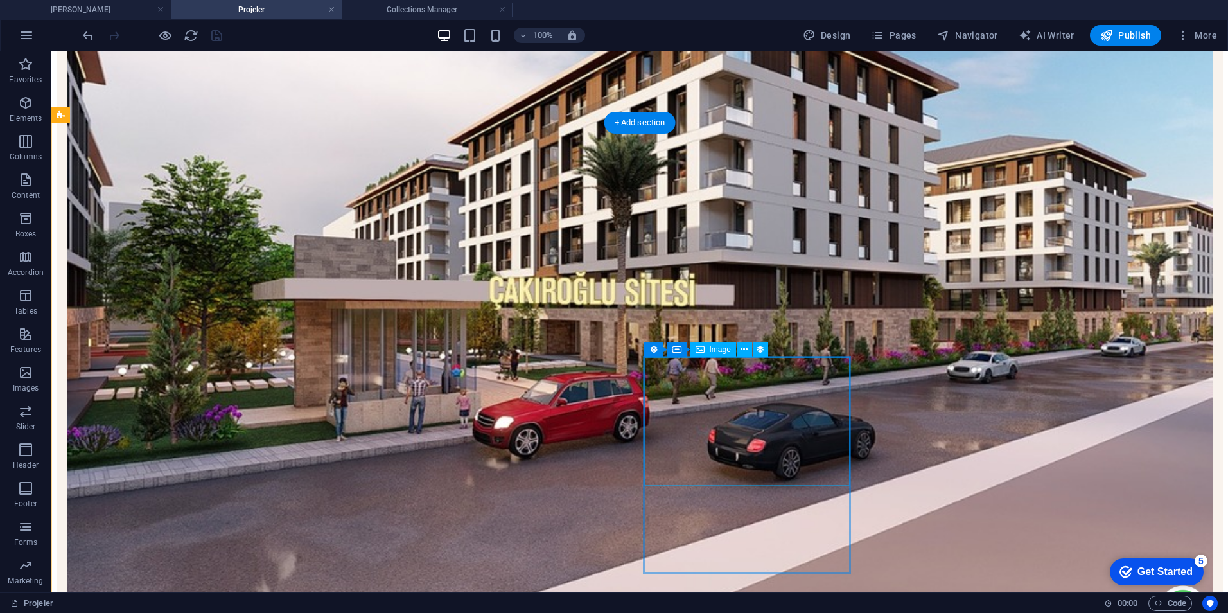
select select "image"
select select "%"
select select "px"
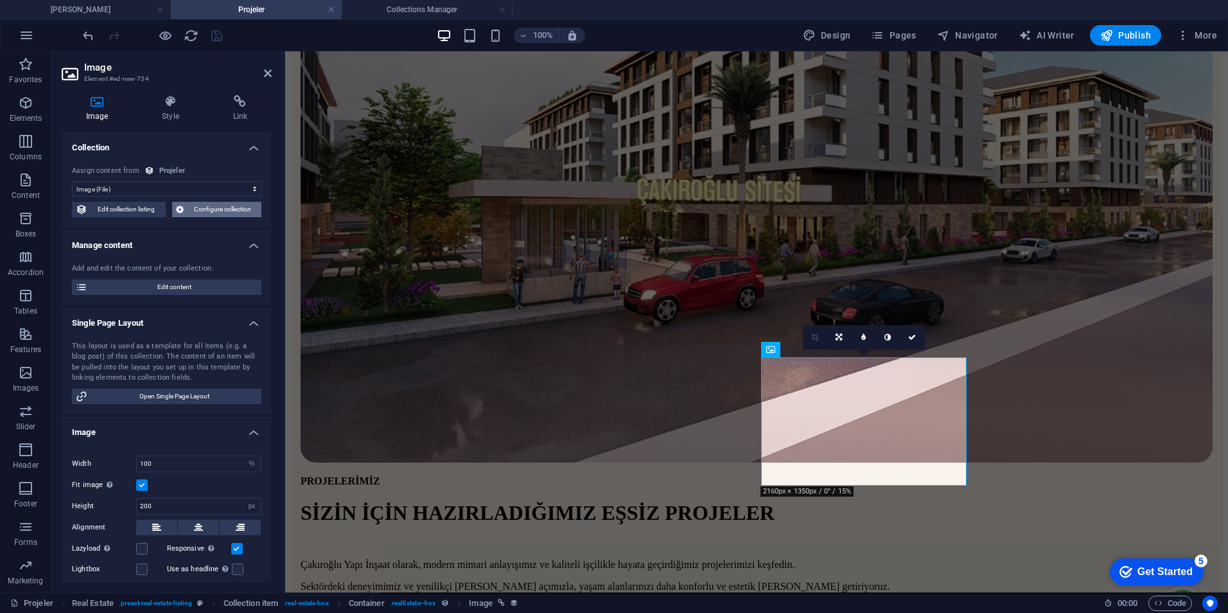
click at [233, 216] on span "Configure collection" at bounding box center [223, 209] width 71 height 15
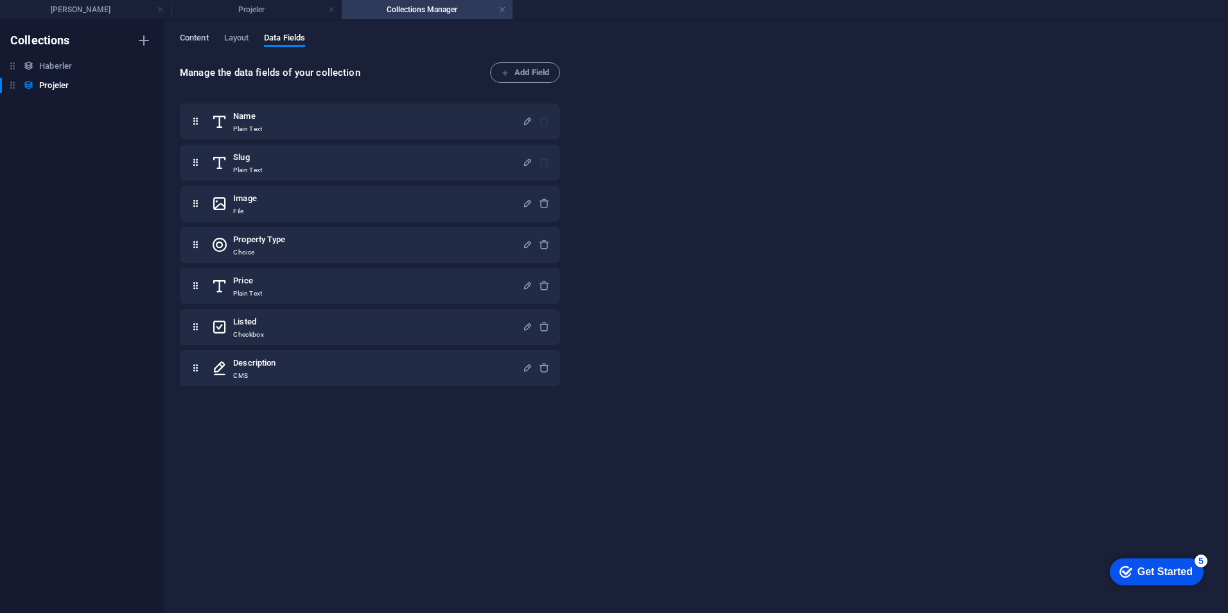
click at [206, 41] on span "Content" at bounding box center [194, 39] width 29 height 18
select select "columns.price_ASC"
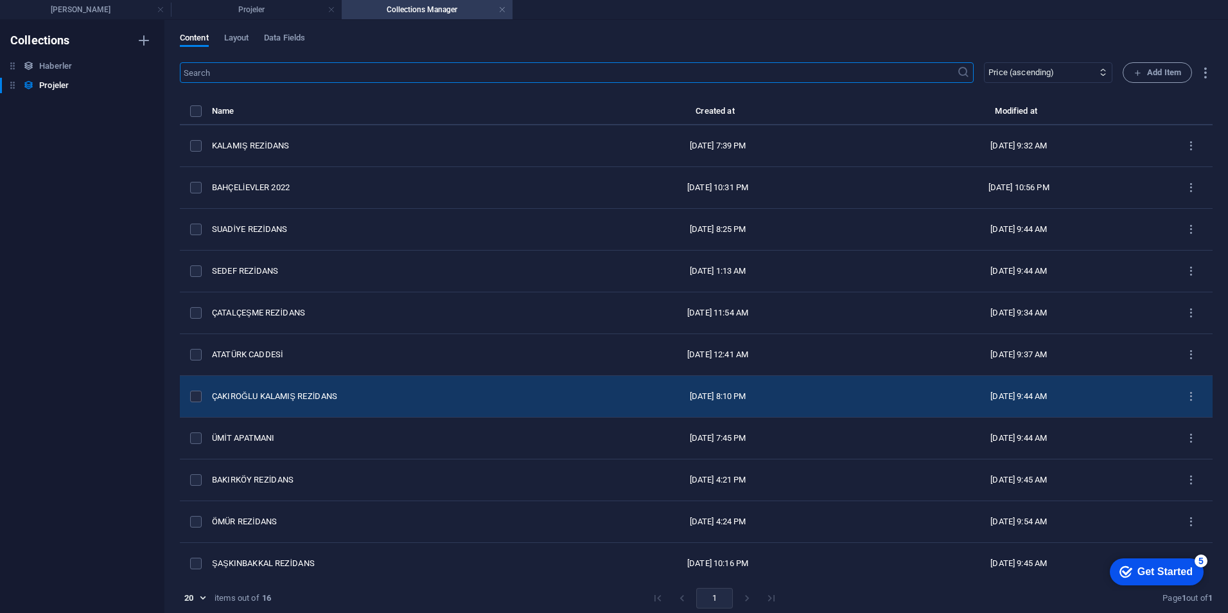
click at [373, 405] on td "ÇAKIROĞLU KALAMIŞ REZİDANS" at bounding box center [389, 397] width 355 height 42
select select "DevamEden"
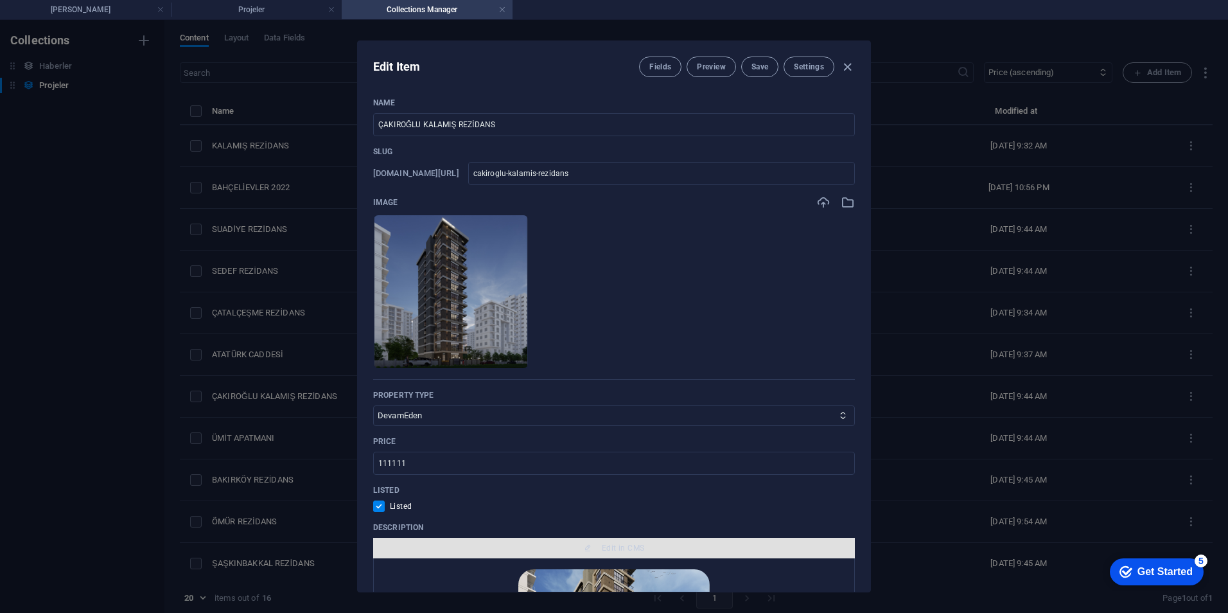
click at [612, 546] on span "Edit in CMS" at bounding box center [623, 548] width 42 height 10
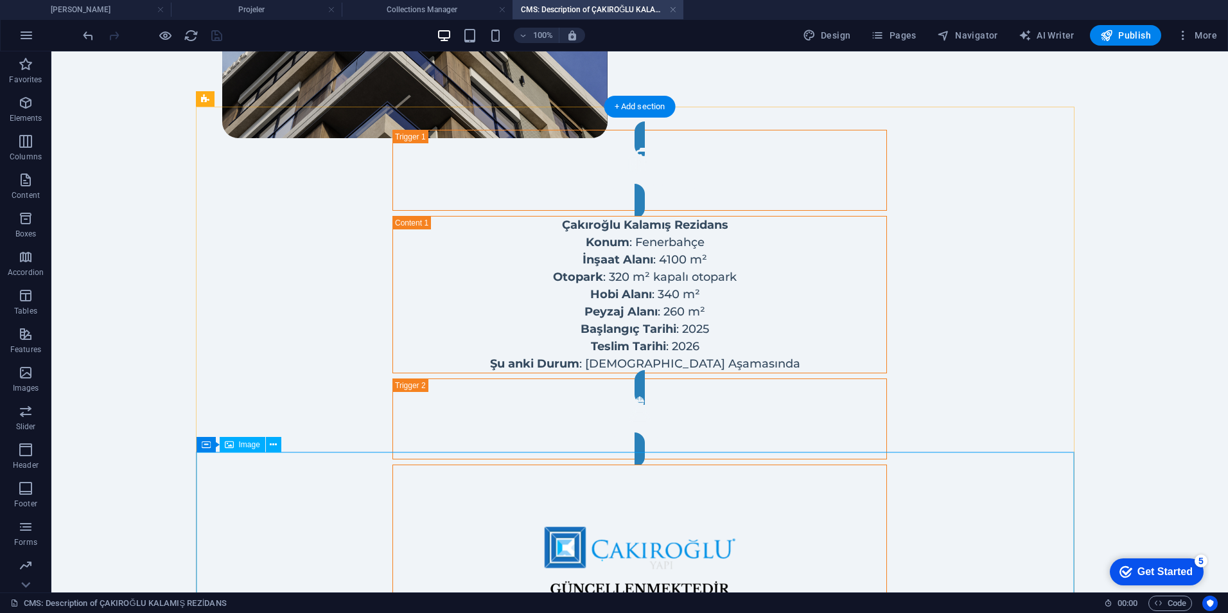
scroll to position [1156, 0]
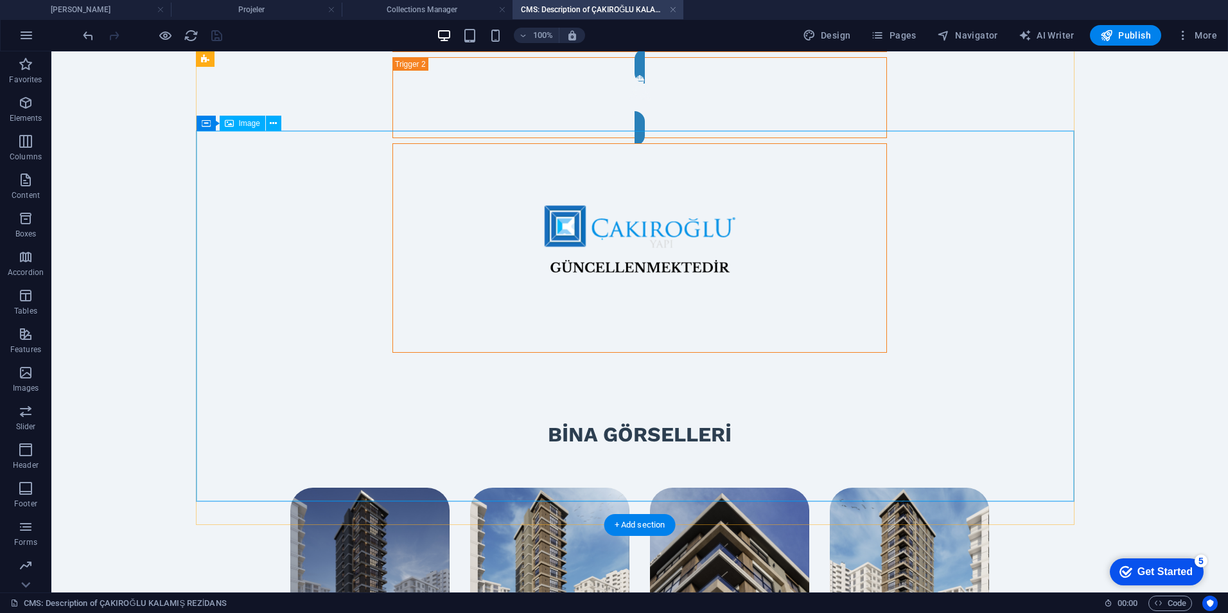
click at [550, 352] on figure at bounding box center [639, 248] width 493 height 208
select select "%"
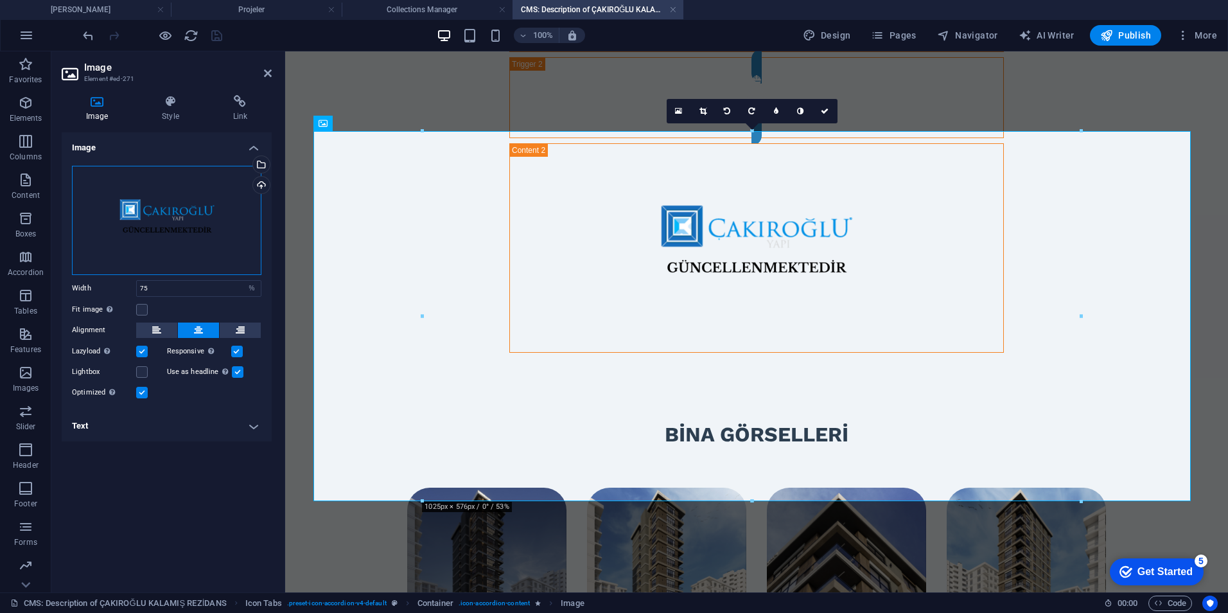
click at [164, 207] on div "Drag files here, click to choose files or select files from Files or our free s…" at bounding box center [167, 220] width 190 height 109
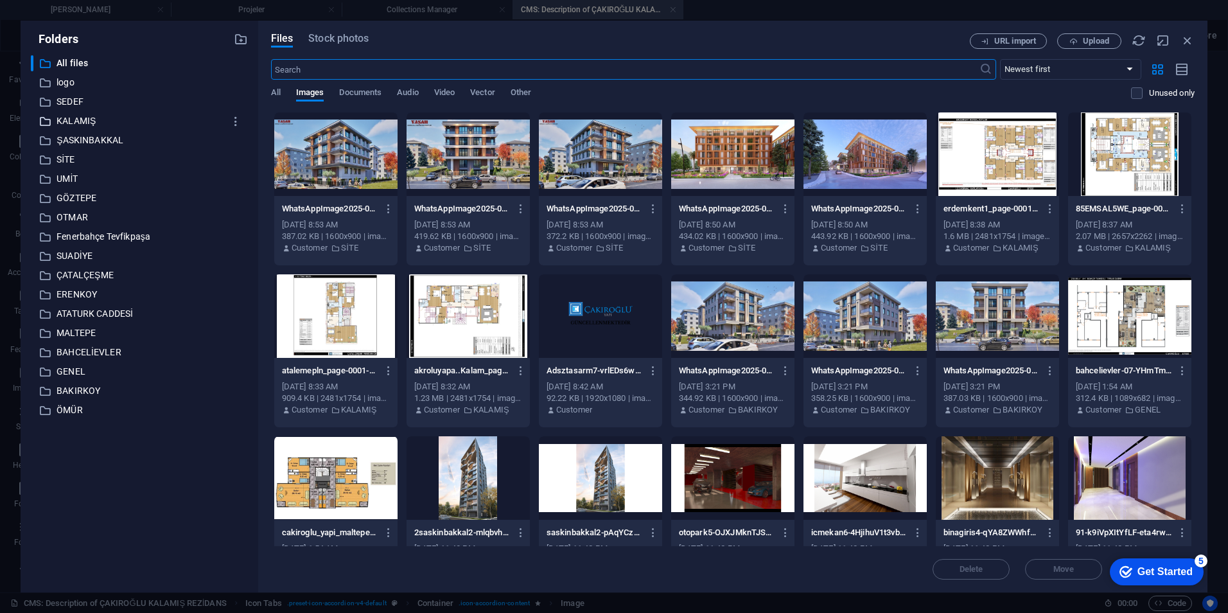
click at [89, 123] on p "KALAMIŞ" at bounding box center [141, 121] width 168 height 15
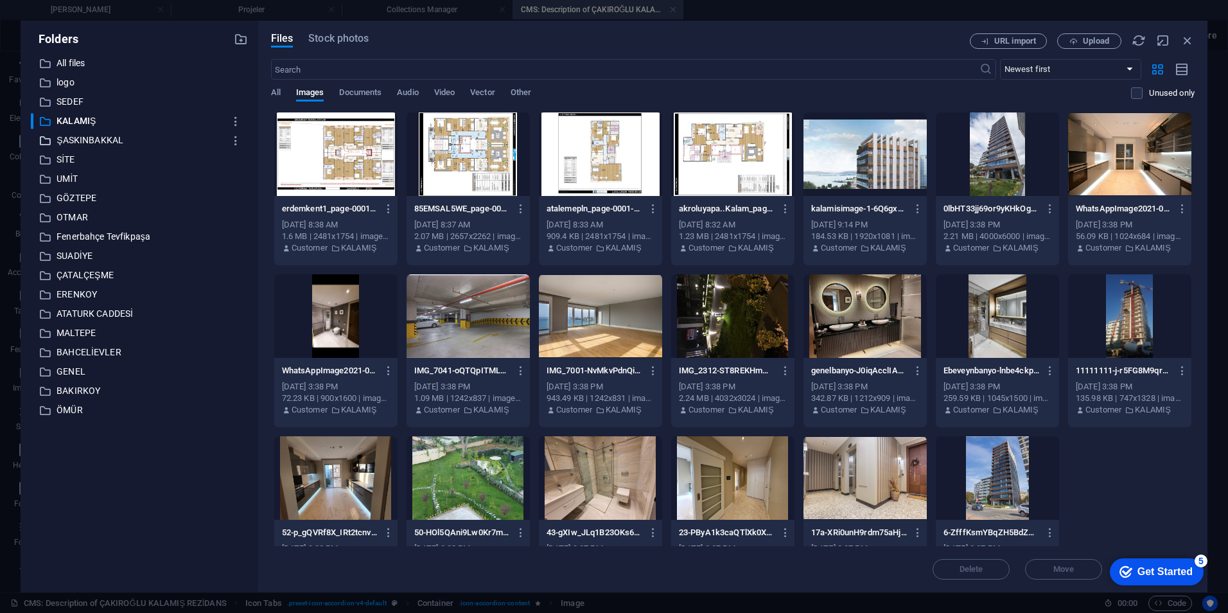
click at [74, 143] on p "ŞASKINBAKKAL" at bounding box center [141, 140] width 168 height 15
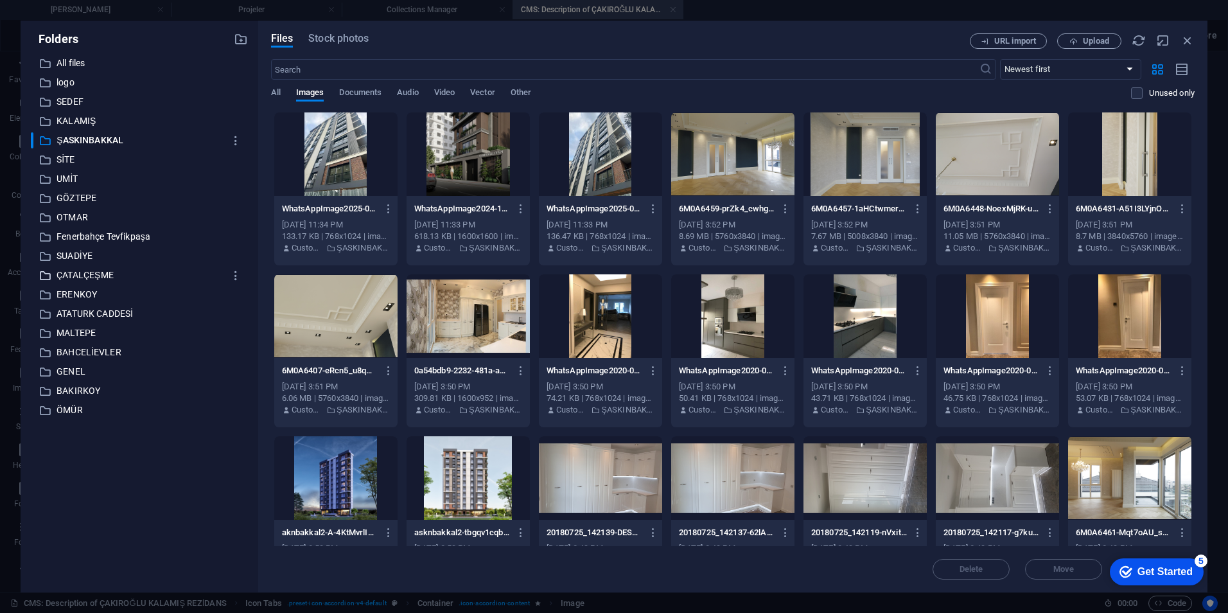
click at [83, 275] on p "ÇATALÇEŞME" at bounding box center [141, 275] width 168 height 15
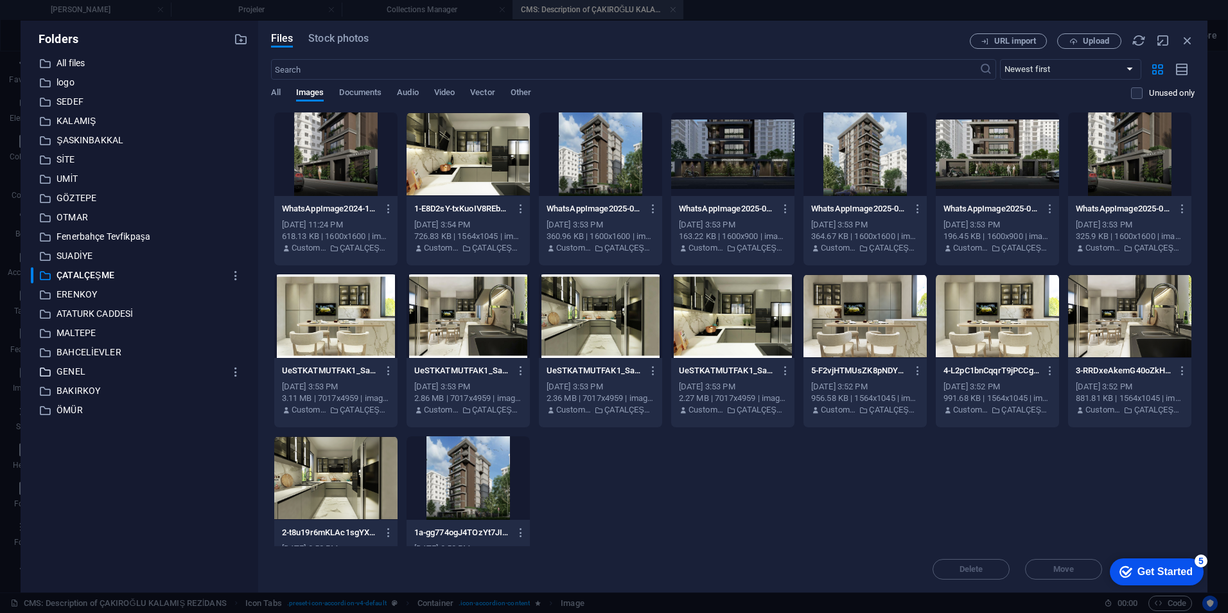
click at [93, 369] on p "GENEL" at bounding box center [141, 371] width 168 height 15
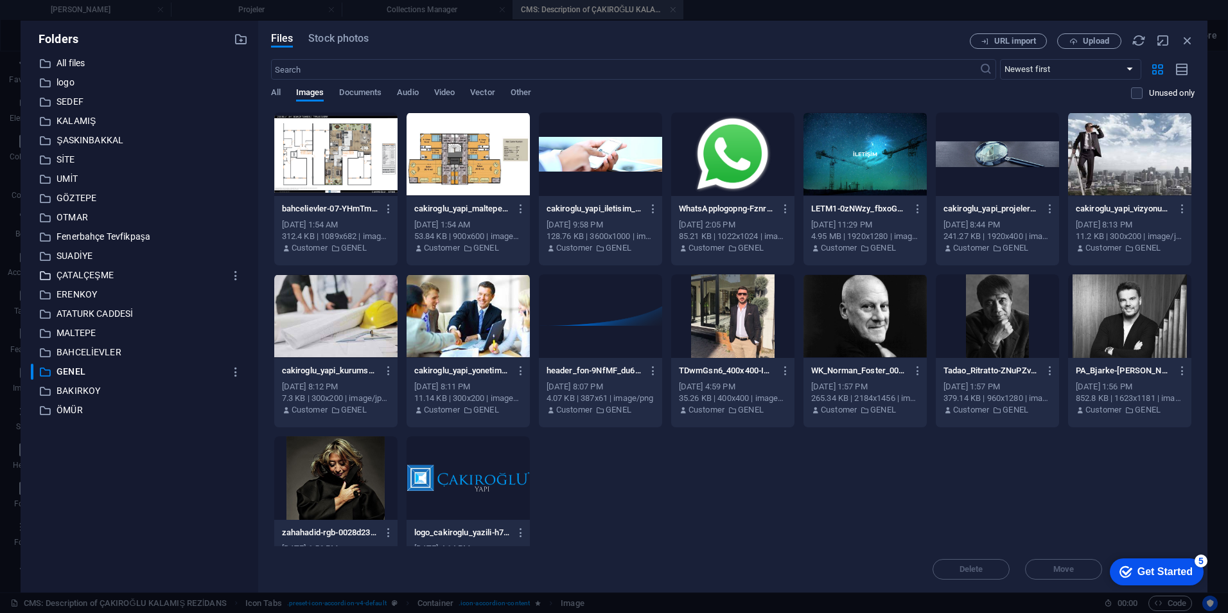
click at [88, 270] on p "ÇATALÇEŞME" at bounding box center [141, 275] width 168 height 15
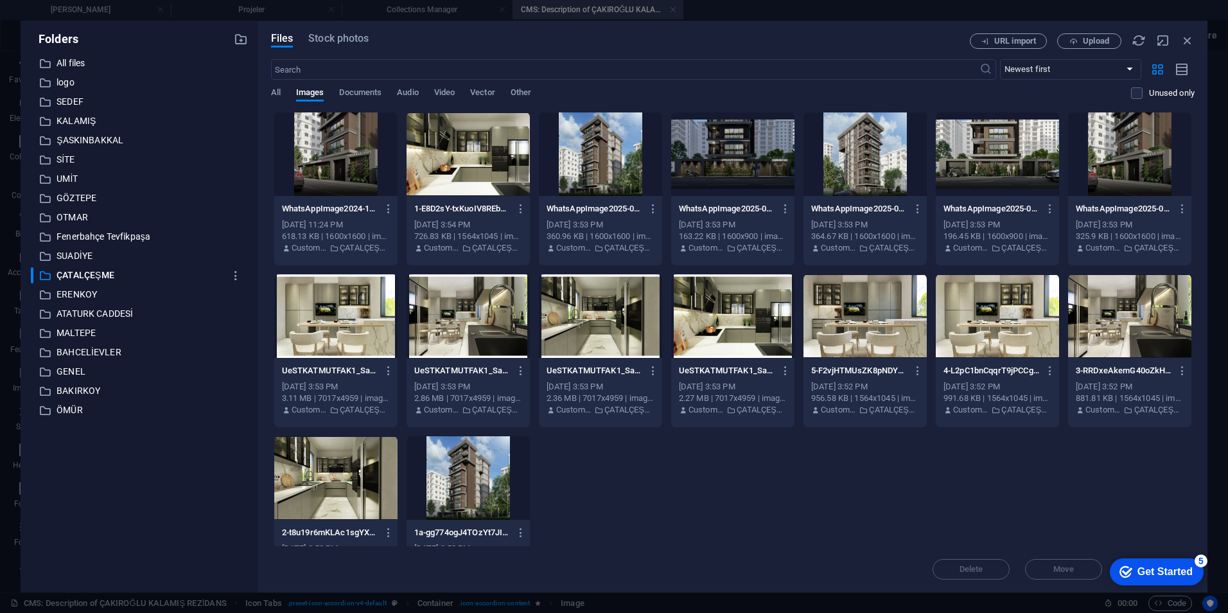
click at [79, 247] on div "​ All files All files ​ logo logo ​ SEDEF SEDEF ​ KALAMIŞ KALAMIŞ ​ ŞASKINBAKKA…" at bounding box center [139, 318] width 217 height 527
click at [79, 240] on p "Fenerbahçe Tevfikpaşa" at bounding box center [141, 236] width 168 height 15
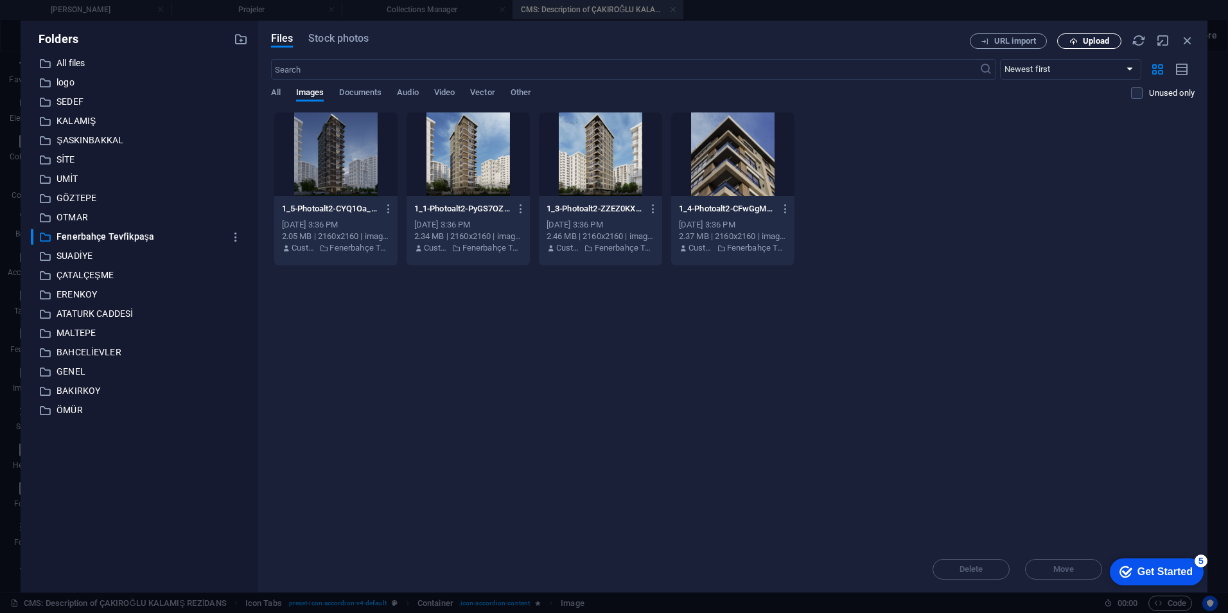
click at [1096, 42] on span "Upload" at bounding box center [1096, 41] width 26 height 8
click at [1183, 574] on div "Get Started" at bounding box center [1165, 572] width 55 height 12
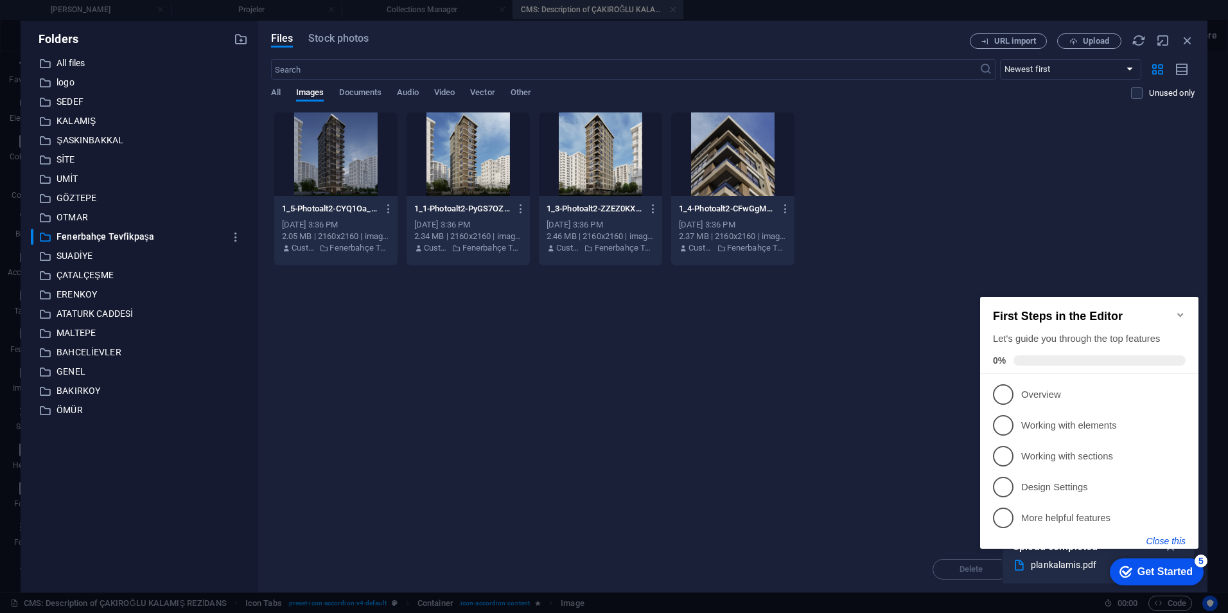
click at [1167, 541] on button "Close this" at bounding box center [1166, 541] width 39 height 10
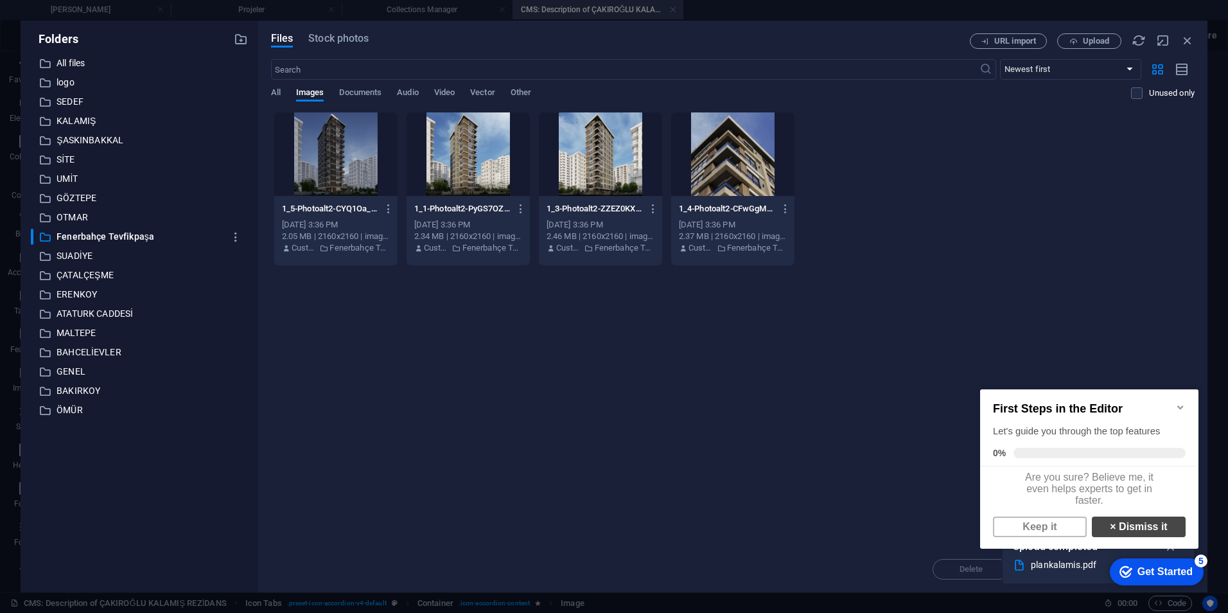
click at [1120, 537] on link "× Dismiss it" at bounding box center [1139, 526] width 94 height 21
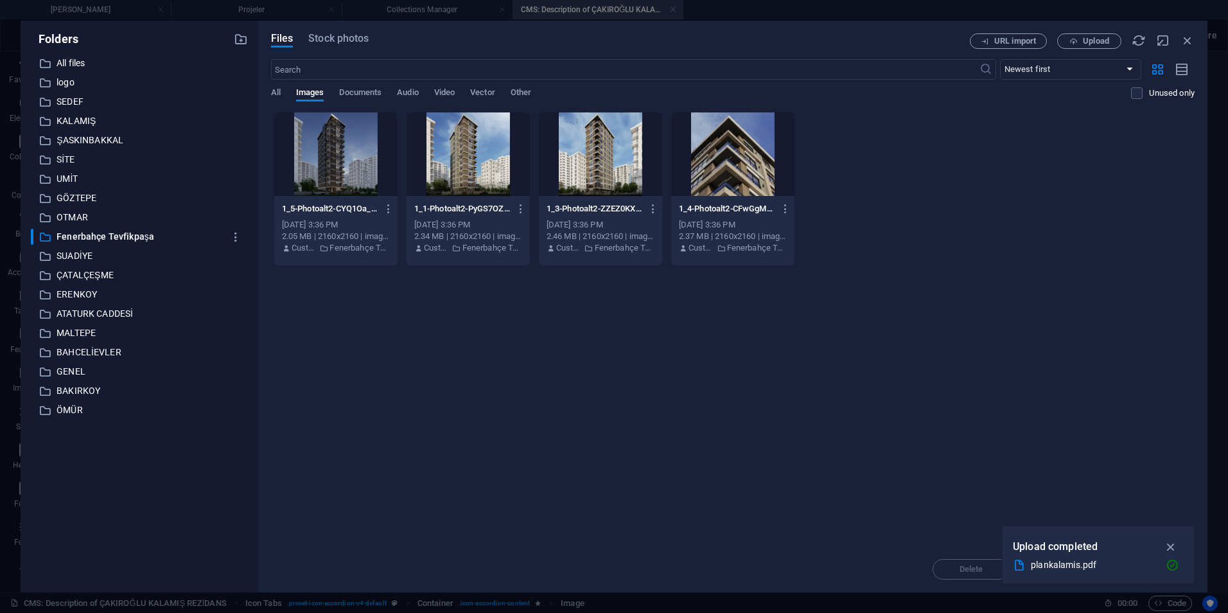
click at [709, 357] on div "Drop files here to upload them instantly 1_5-Photoalt2-CYQ1Oa_PCDvfHh_RxU-o7A.j…" at bounding box center [733, 329] width 924 height 434
click at [55, 57] on div "​ All files All files" at bounding box center [127, 63] width 193 height 16
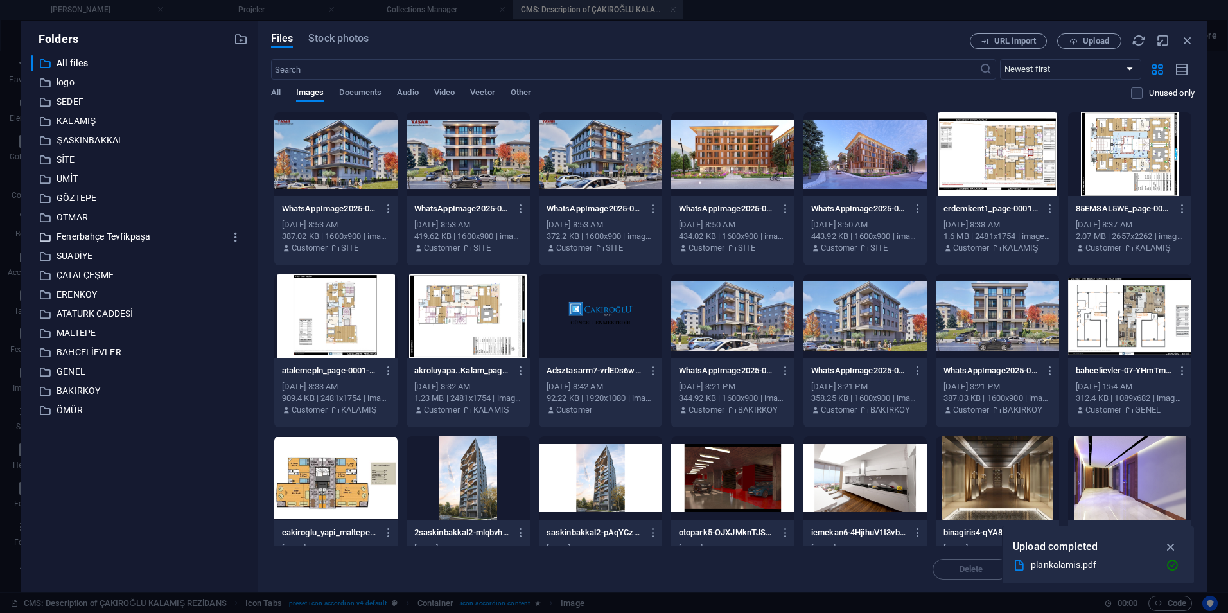
click at [84, 238] on p "Fenerbahçe Tevfikpaşa" at bounding box center [141, 236] width 168 height 15
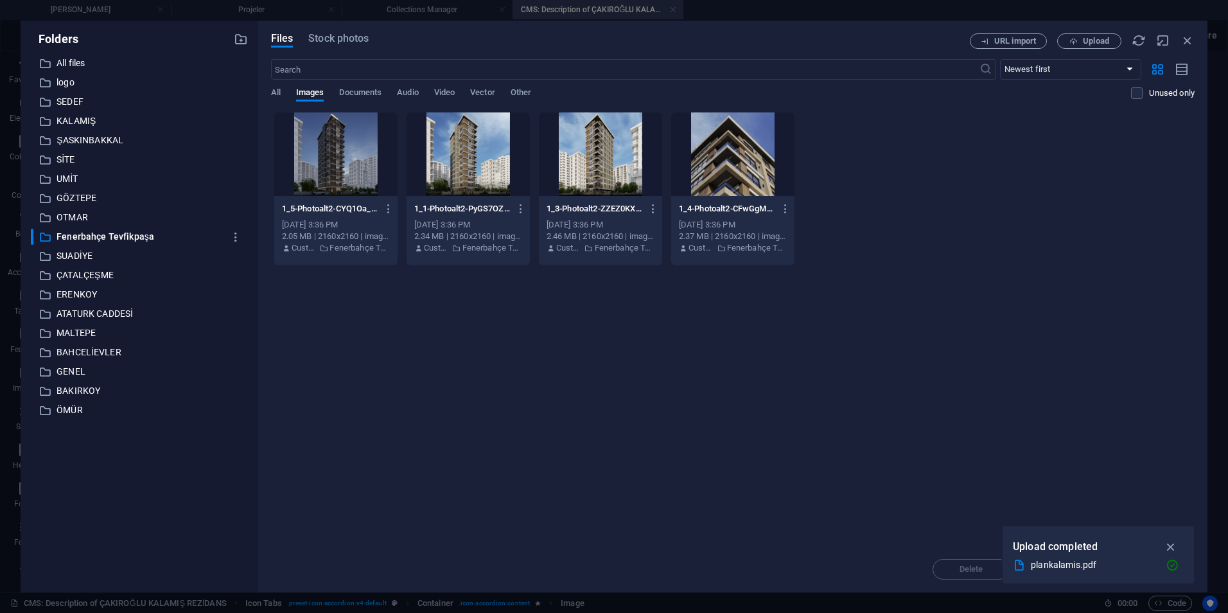
click at [268, 103] on div "Files Stock photos URL import Upload ​ Newest first Oldest first Name (A-Z) Nam…" at bounding box center [732, 307] width 949 height 572
click at [269, 95] on div "Files Stock photos URL import Upload ​ Newest first Oldest first Name (A-Z) Nam…" at bounding box center [732, 307] width 949 height 572
click at [273, 92] on span "All" at bounding box center [276, 94] width 10 height 18
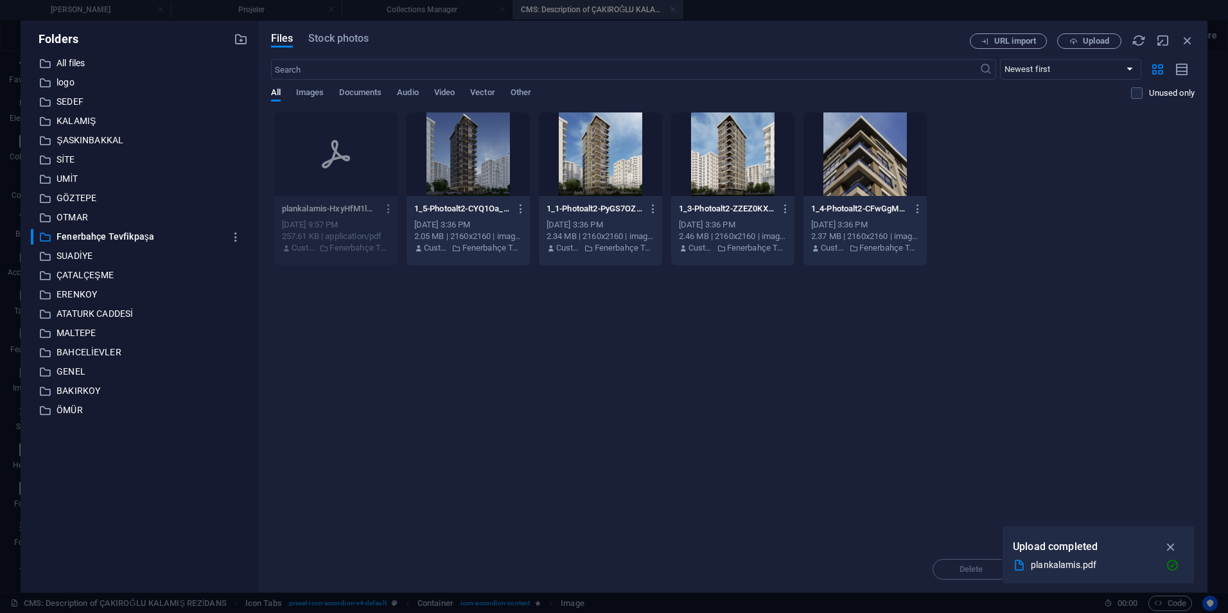
click at [385, 211] on icon "button" at bounding box center [389, 209] width 12 height 12
click at [386, 484] on h6 "Delete" at bounding box center [396, 488] width 55 height 15
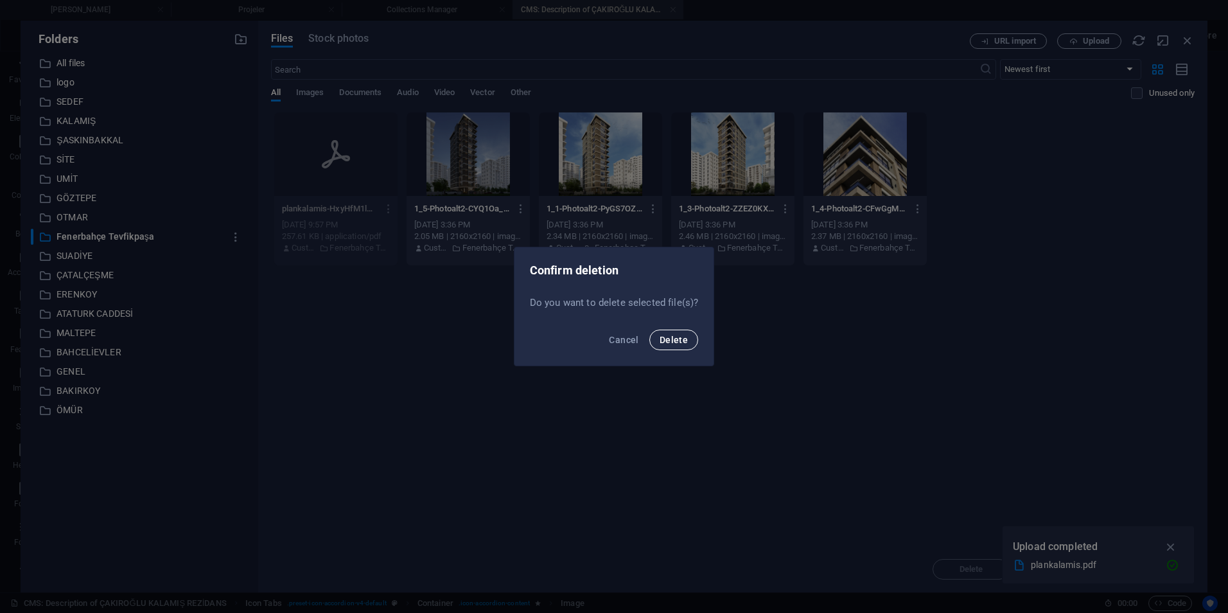
click at [662, 333] on button "Delete" at bounding box center [673, 340] width 49 height 21
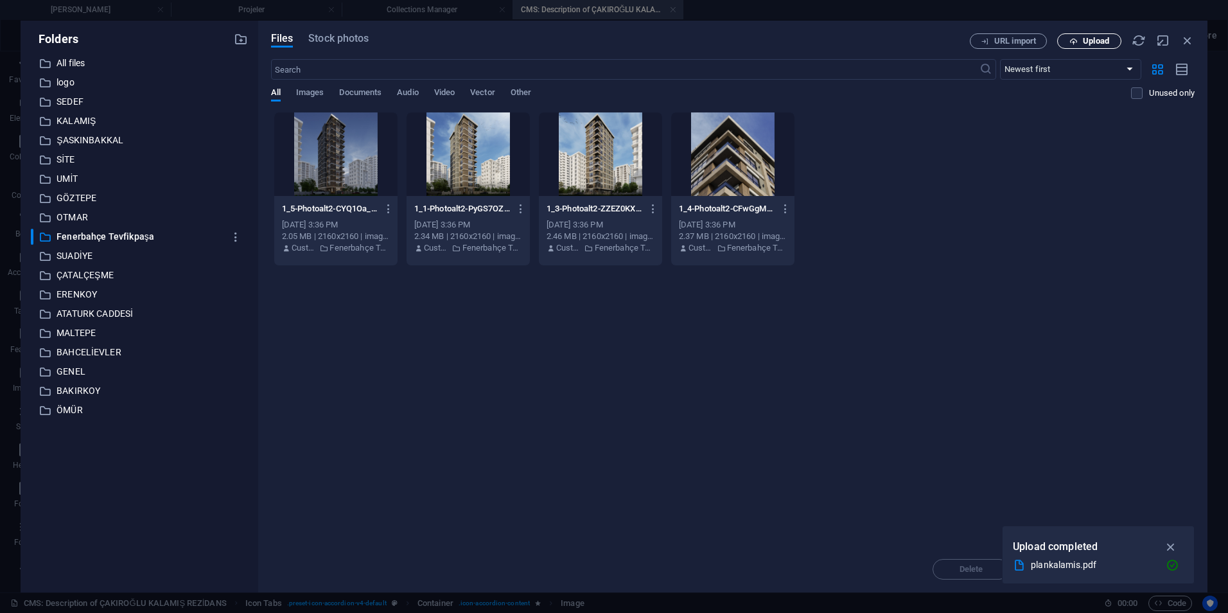
click at [1077, 40] on icon "button" at bounding box center [1074, 41] width 8 height 8
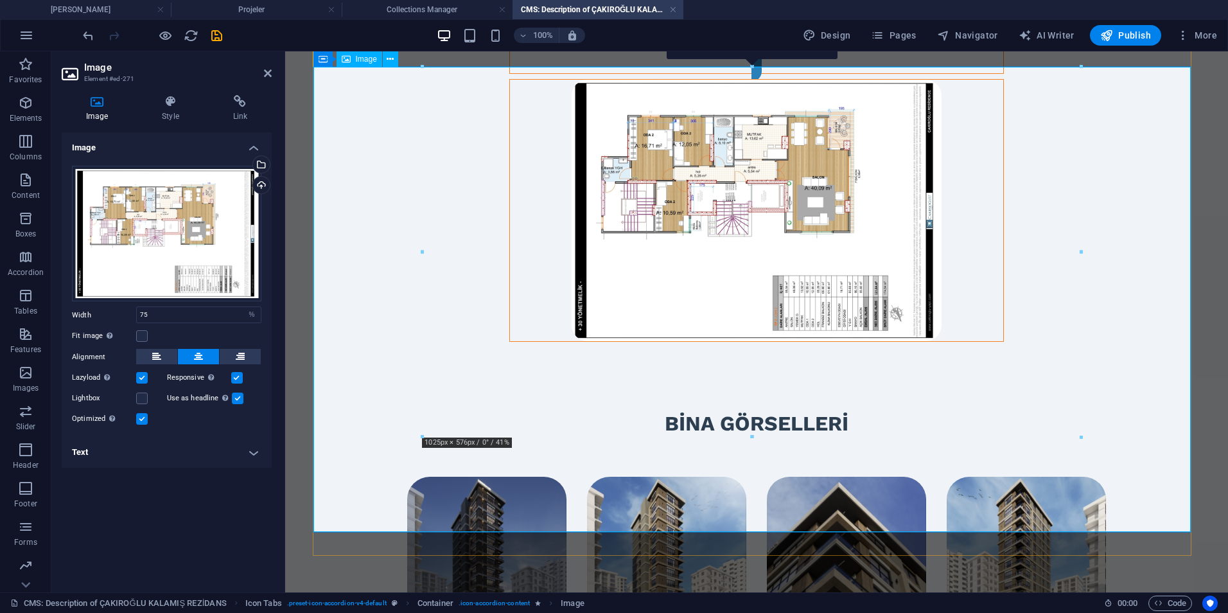
scroll to position [1349, 0]
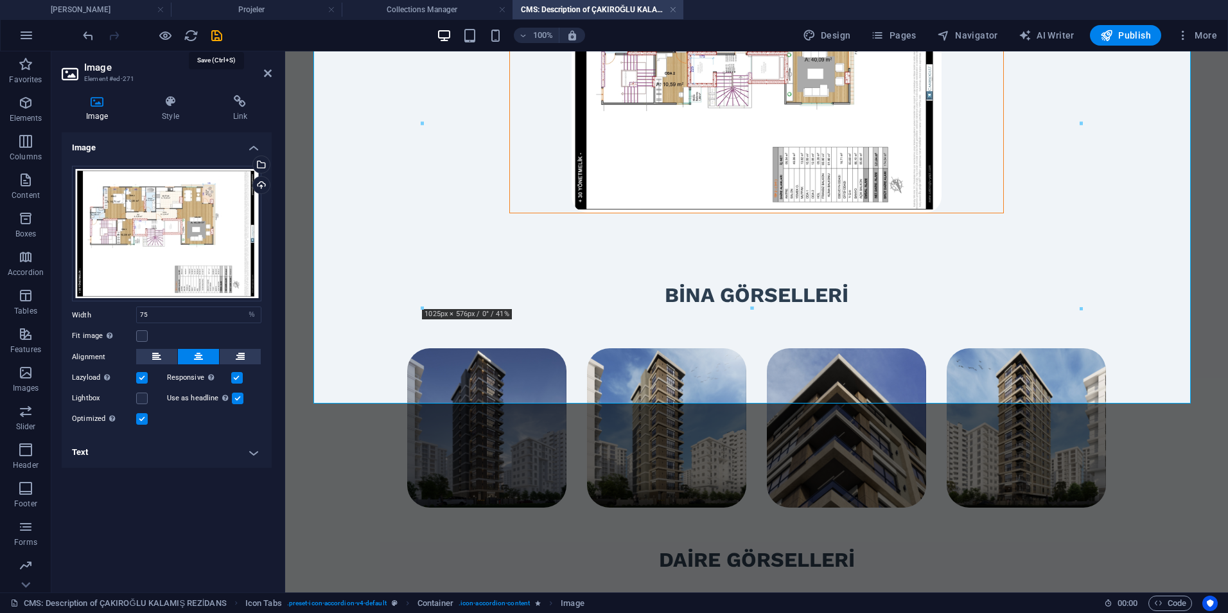
drag, startPoint x: 217, startPoint y: 33, endPoint x: 220, endPoint y: 41, distance: 8.9
click at [217, 33] on icon "save" at bounding box center [216, 35] width 15 height 15
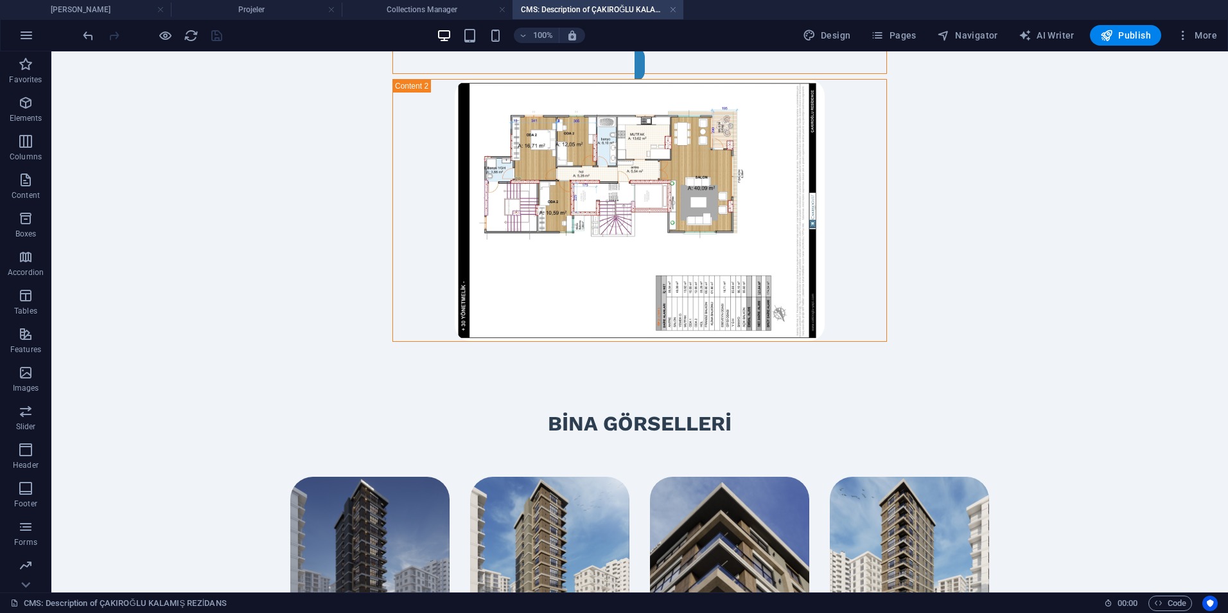
scroll to position [1156, 0]
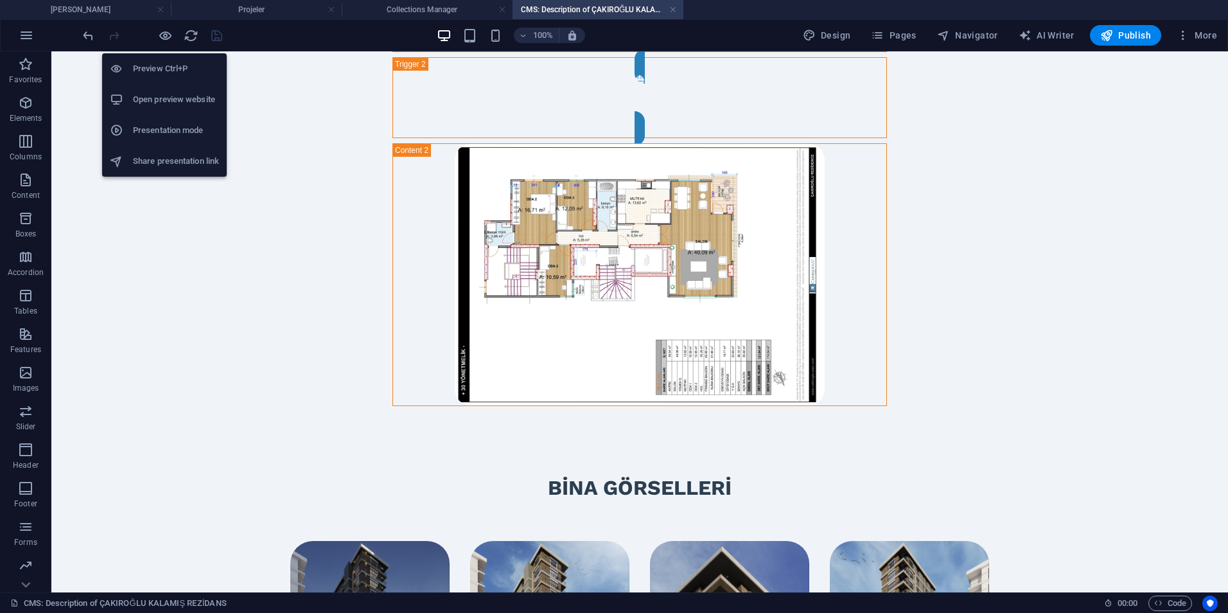
click at [150, 97] on h6 "Open preview website" at bounding box center [176, 99] width 86 height 15
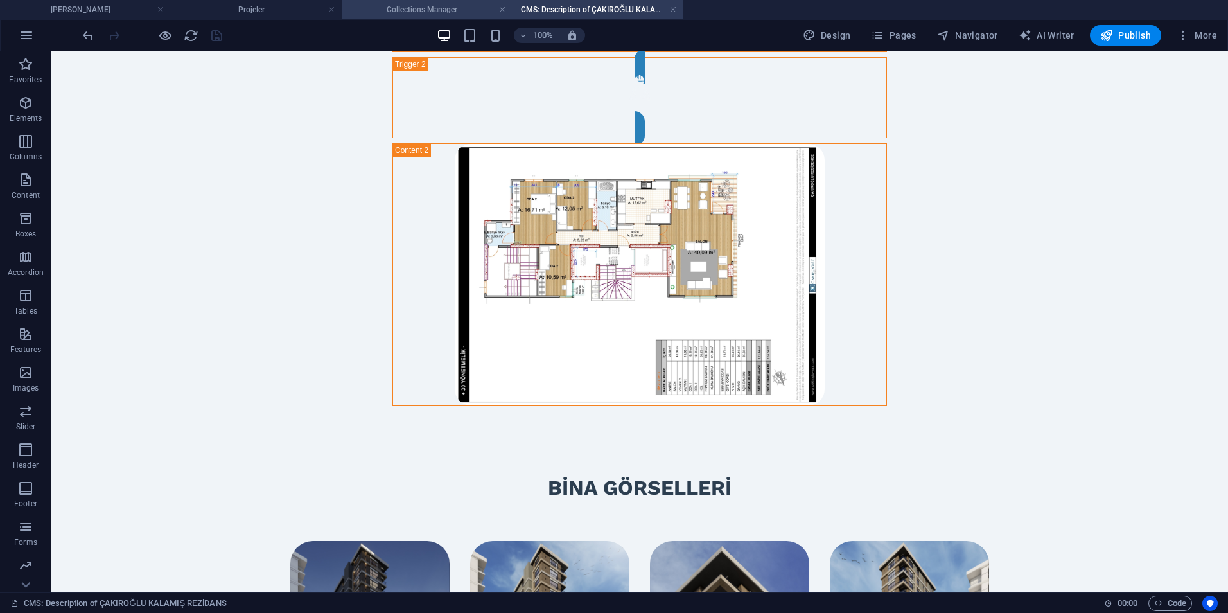
click at [380, 9] on h4 "Collections Manager" at bounding box center [427, 10] width 171 height 14
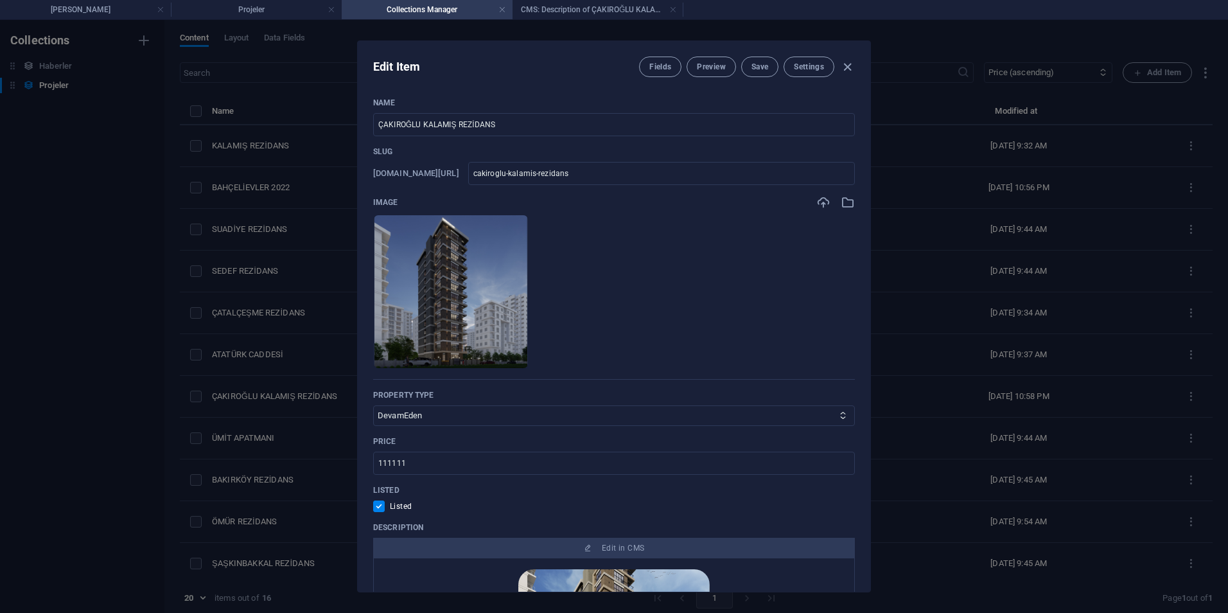
scroll to position [0, 0]
click at [201, 104] on div "Edit Item Fields Preview Save Settings Name ÇAKIROĞLU KALAMIŞ REZİDANS ​ Slug w…" at bounding box center [614, 316] width 1228 height 593
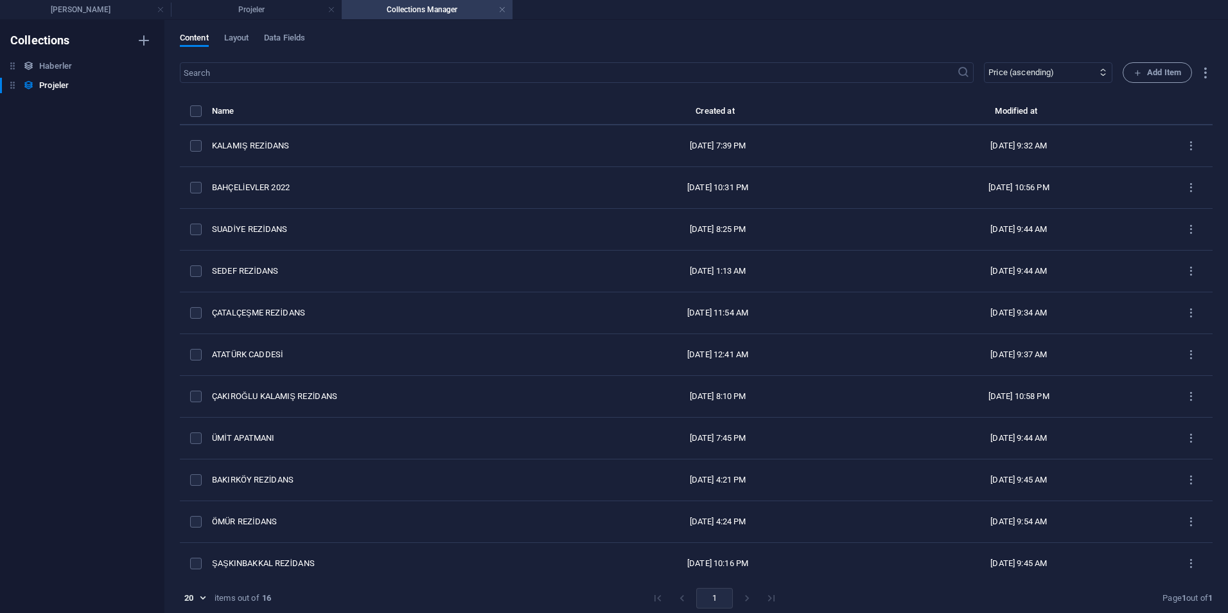
checkbox input "false"
type input "cakiroglu-kalamis-rezidans"
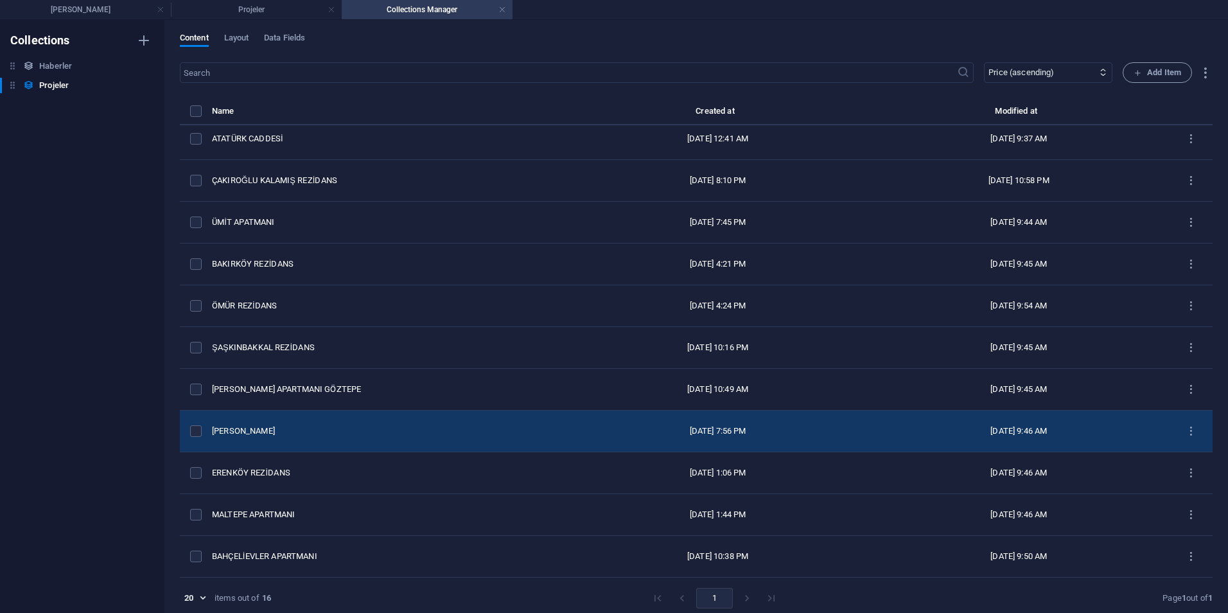
scroll to position [6, 0]
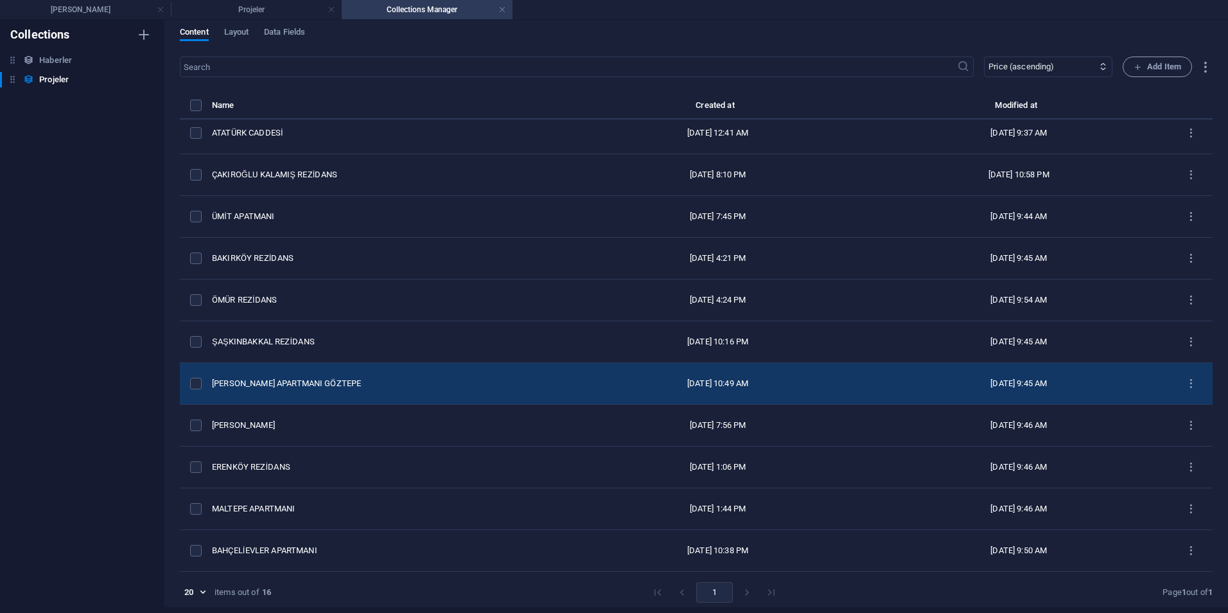
click at [352, 386] on div "ÇAKIROĞLU APARTMANI GÖZTEPE" at bounding box center [384, 384] width 345 height 12
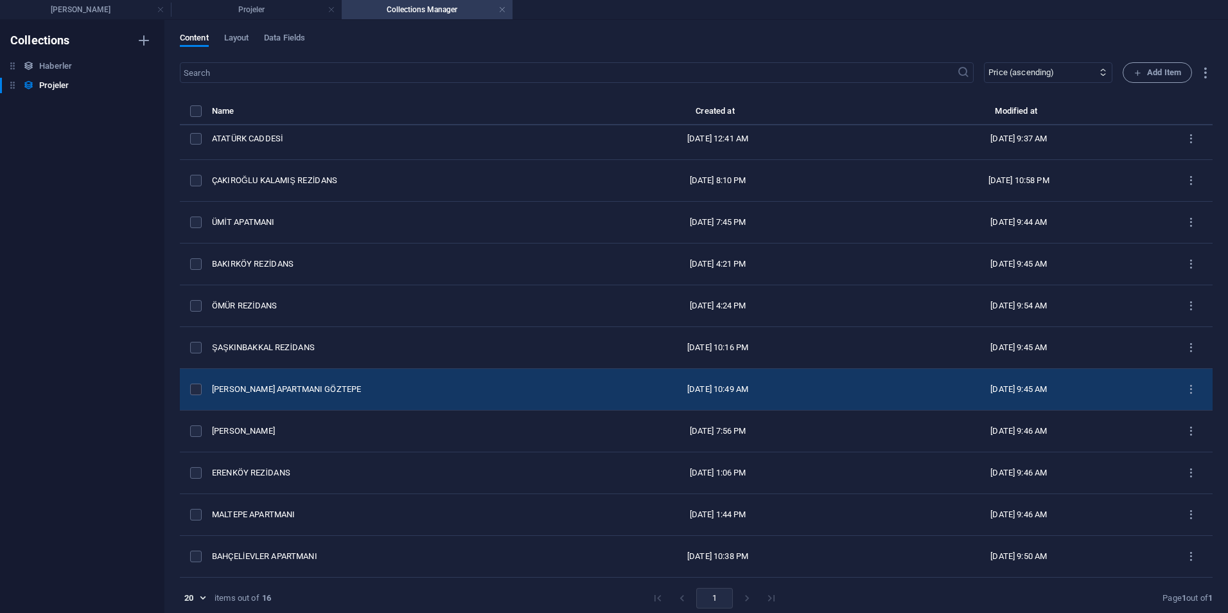
select select "Tamamlanan"
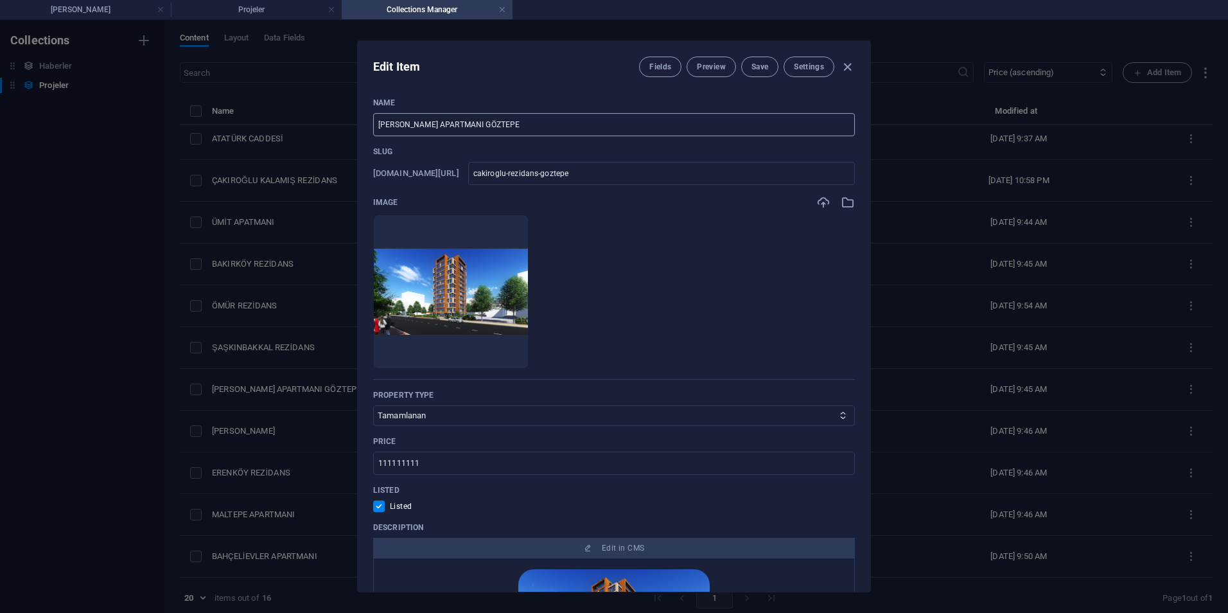
click at [442, 126] on input "ÇAKIROĞLU APARTMANI GÖZTEPE" at bounding box center [614, 124] width 482 height 23
click at [442, 125] on input "ÇAKIROĞLU APARTMANI GÖZTEPE" at bounding box center [614, 124] width 482 height 23
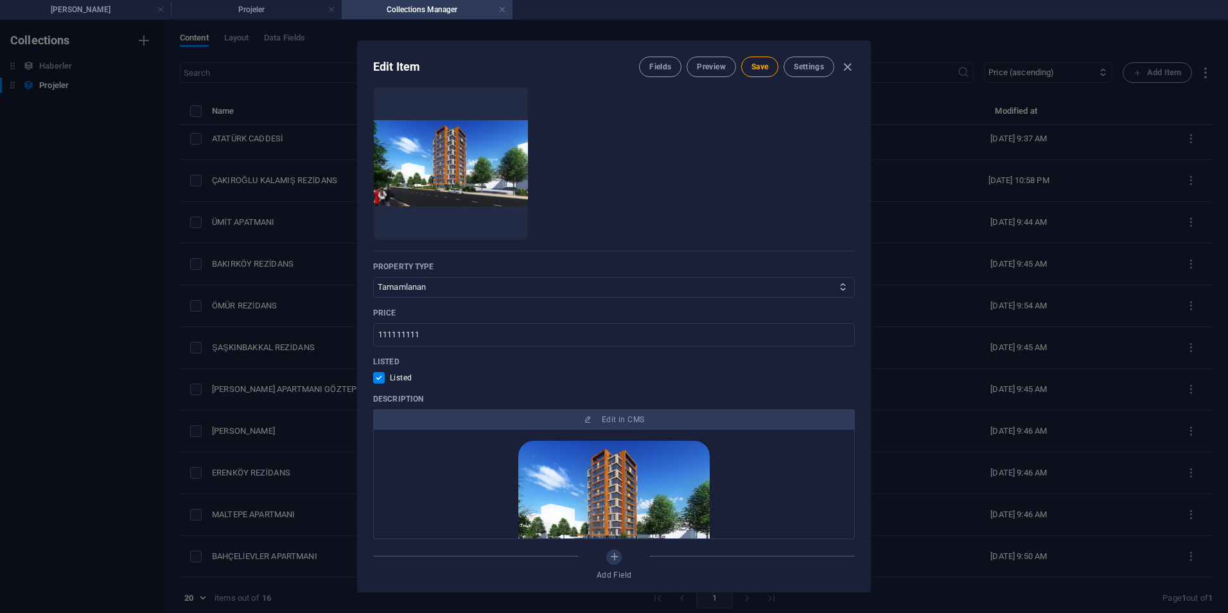
scroll to position [257, 0]
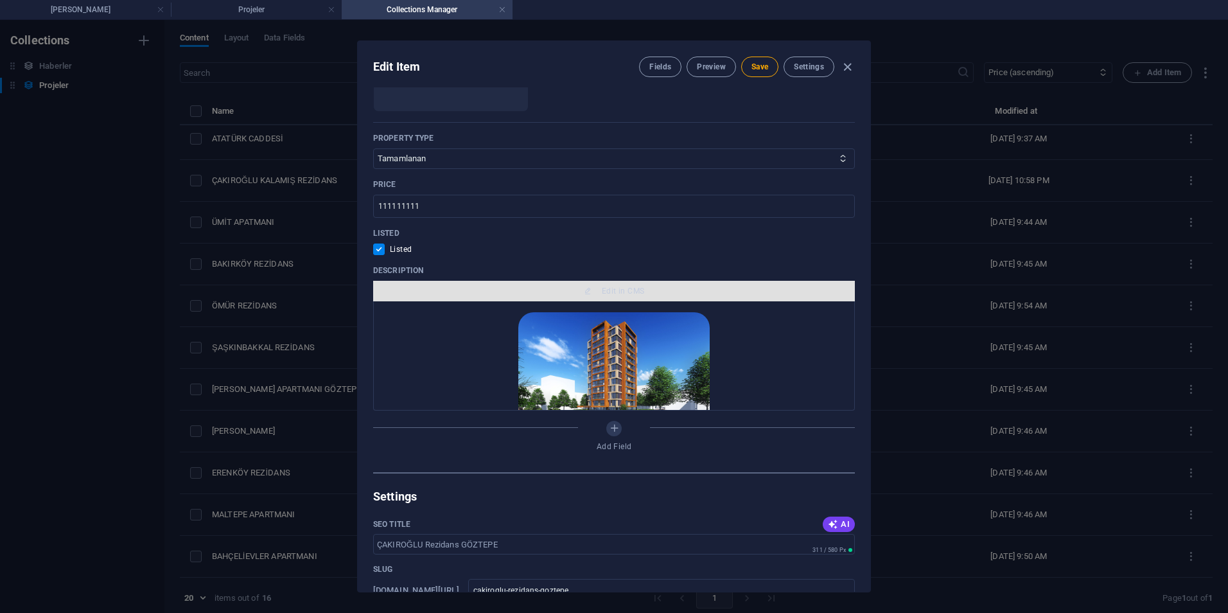
type input "ÇAKIROĞLU Rezidans GÖZTEPE"
click at [569, 288] on span "Edit in CMS" at bounding box center [614, 291] width 472 height 10
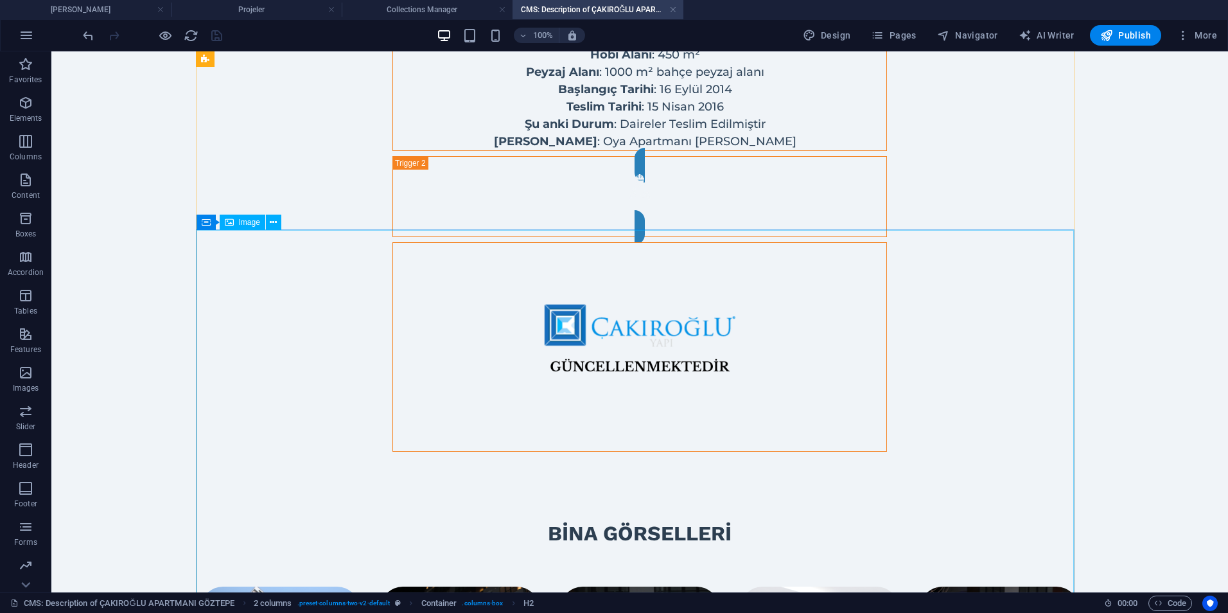
scroll to position [1285, 0]
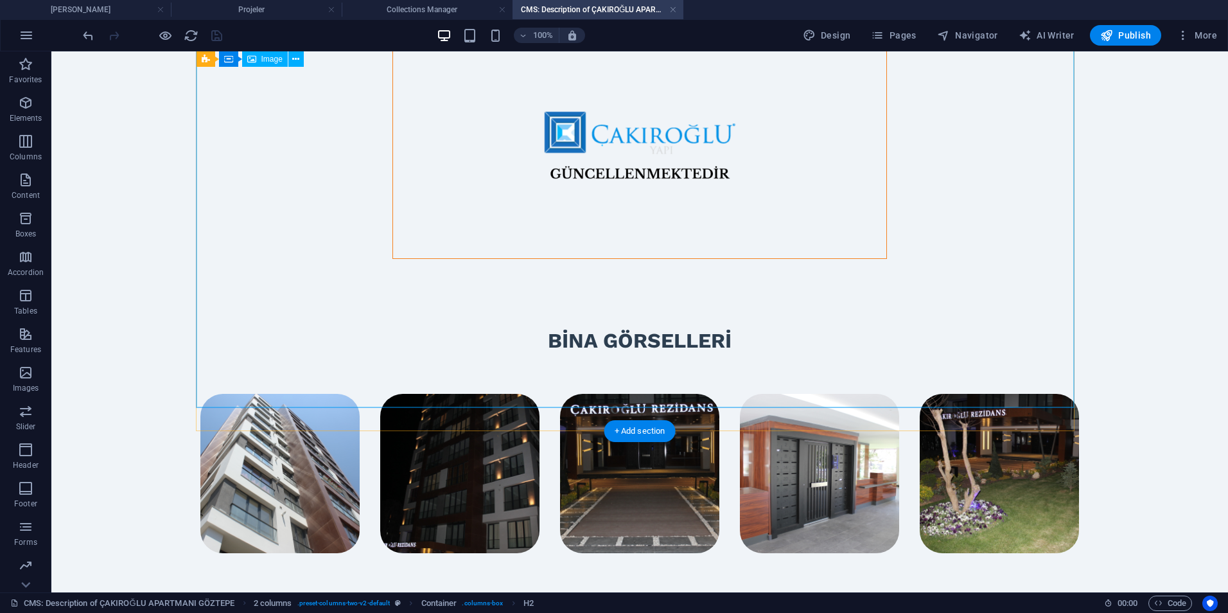
click at [393, 258] on figure at bounding box center [639, 154] width 493 height 208
select select "%"
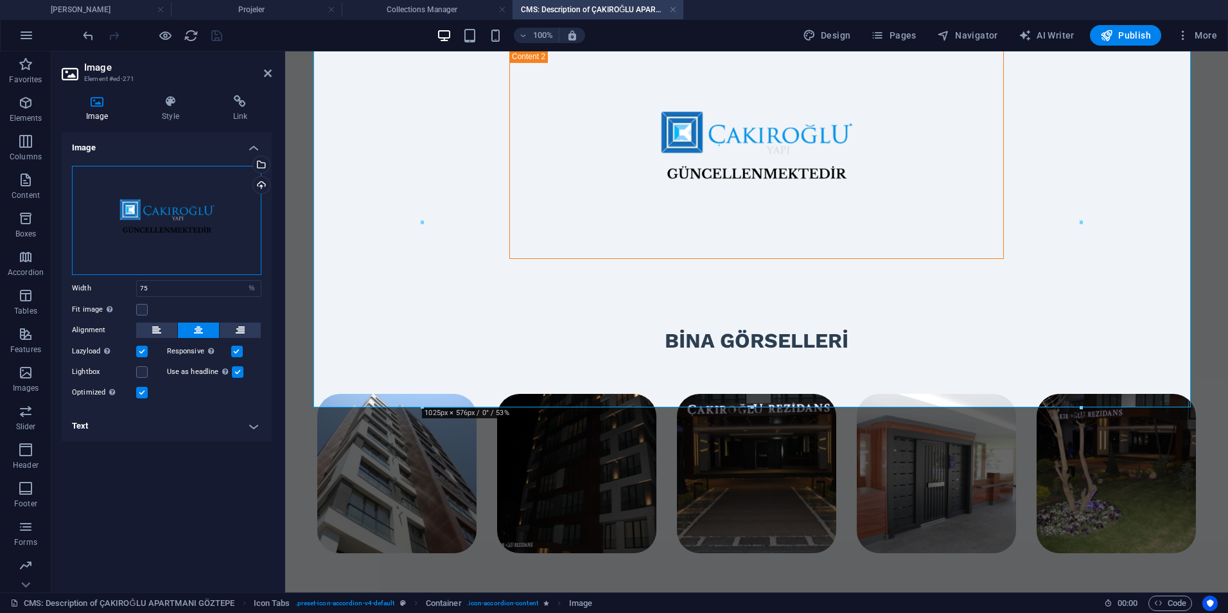
click at [148, 207] on div "Drag files here, click to choose files or select files from Files or our free s…" at bounding box center [167, 220] width 190 height 109
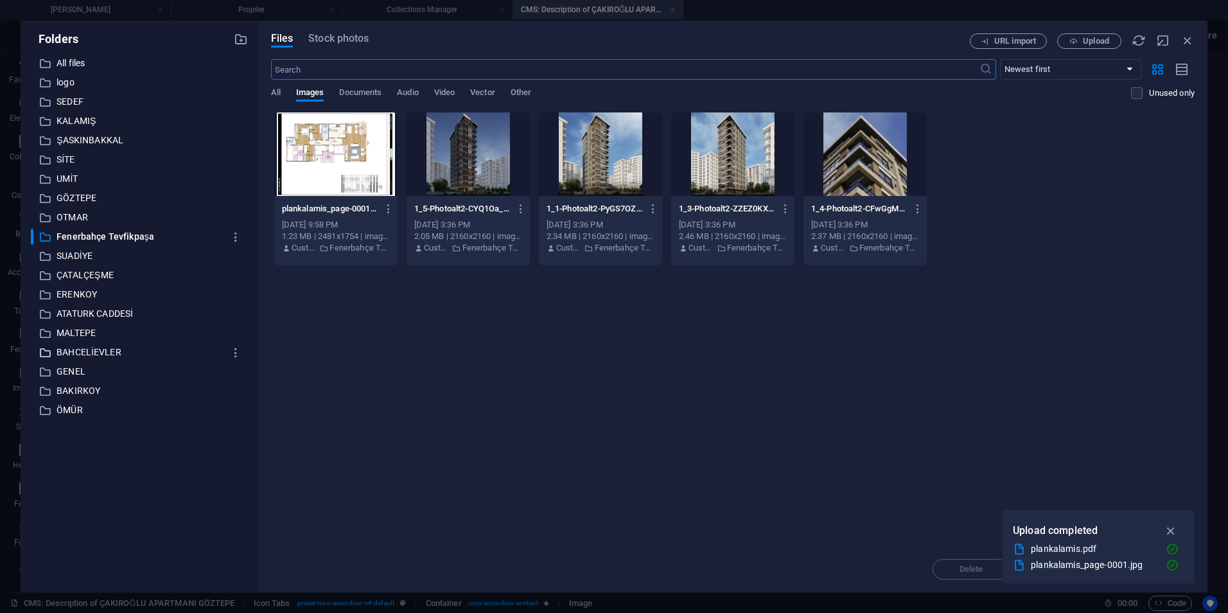
click at [96, 348] on p "BAHCELİEVLER" at bounding box center [141, 352] width 168 height 15
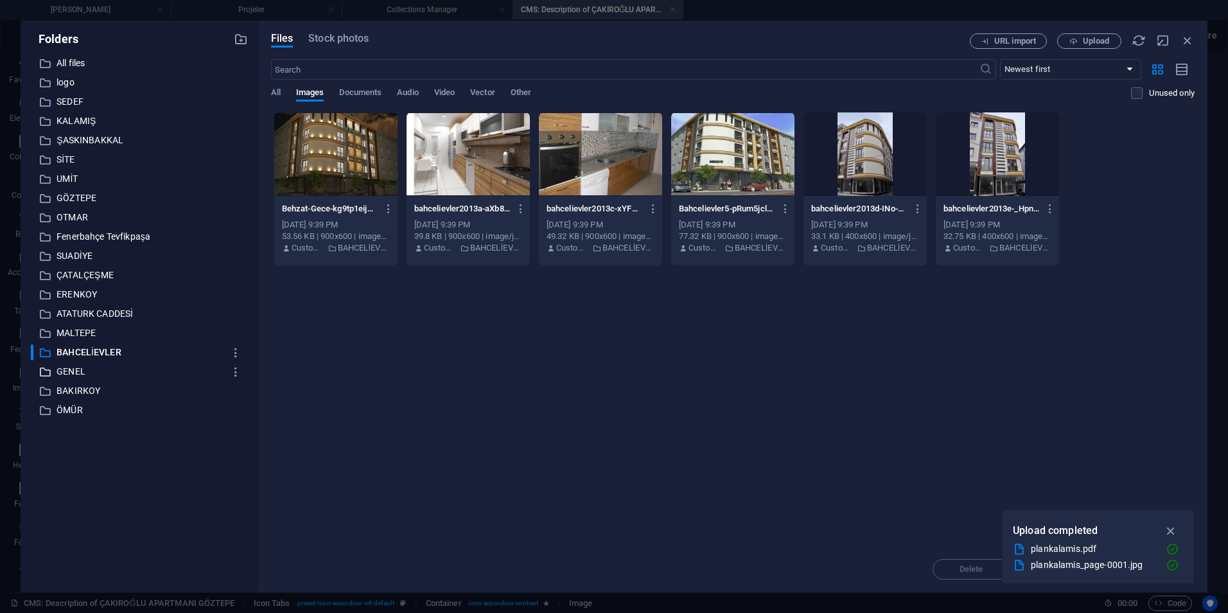
click at [78, 368] on p "GENEL" at bounding box center [141, 371] width 168 height 15
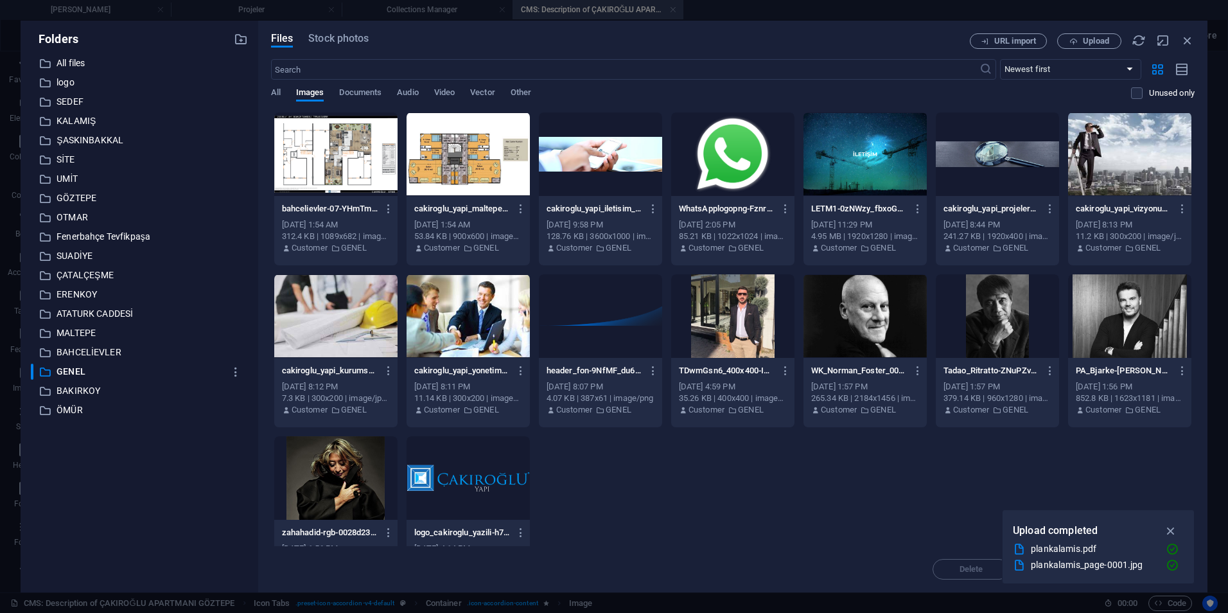
click at [77, 343] on div "​ All files All files ​ logo logo ​ SEDEF SEDEF ​ KALAMIŞ KALAMIŞ ​ ŞASKINBAKKA…" at bounding box center [139, 318] width 217 height 527
click at [78, 319] on p "ATATURK CADDESİ" at bounding box center [141, 313] width 168 height 15
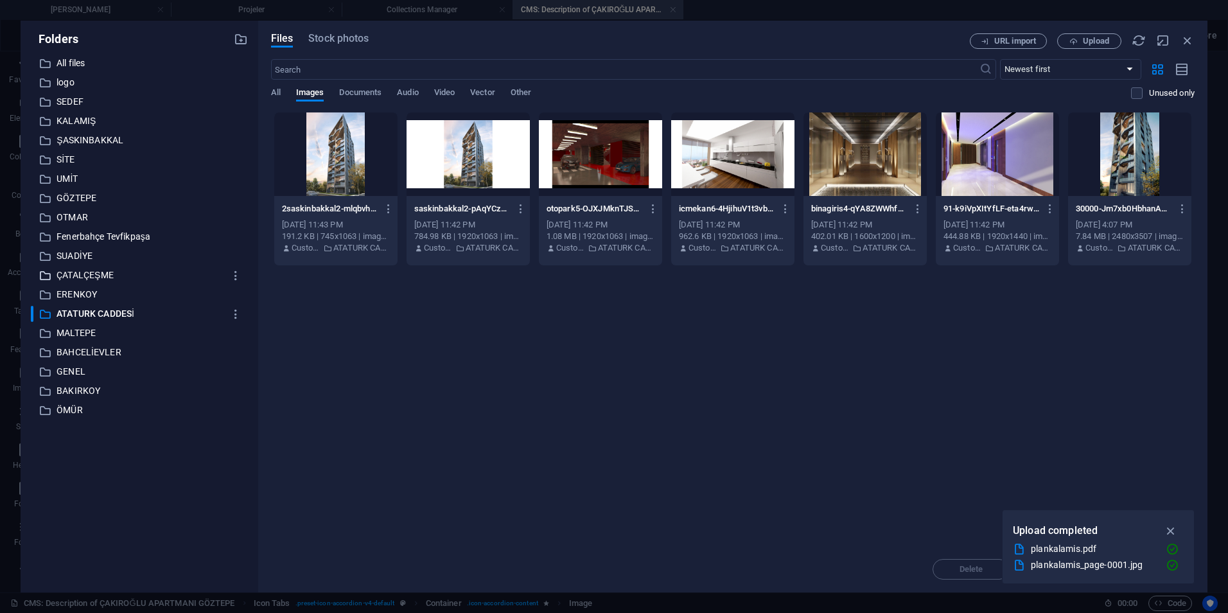
click at [73, 283] on div "​ ÇATALÇEŞME ÇATALÇEŞME" at bounding box center [127, 275] width 193 height 16
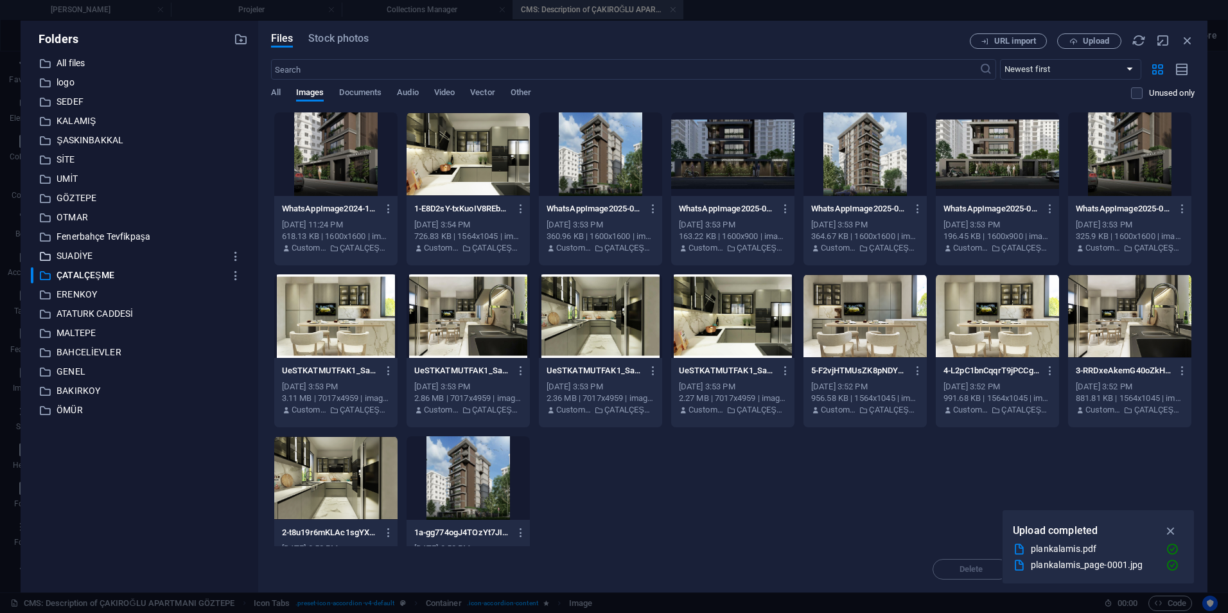
click at [76, 263] on p "SUADİYE" at bounding box center [141, 256] width 168 height 15
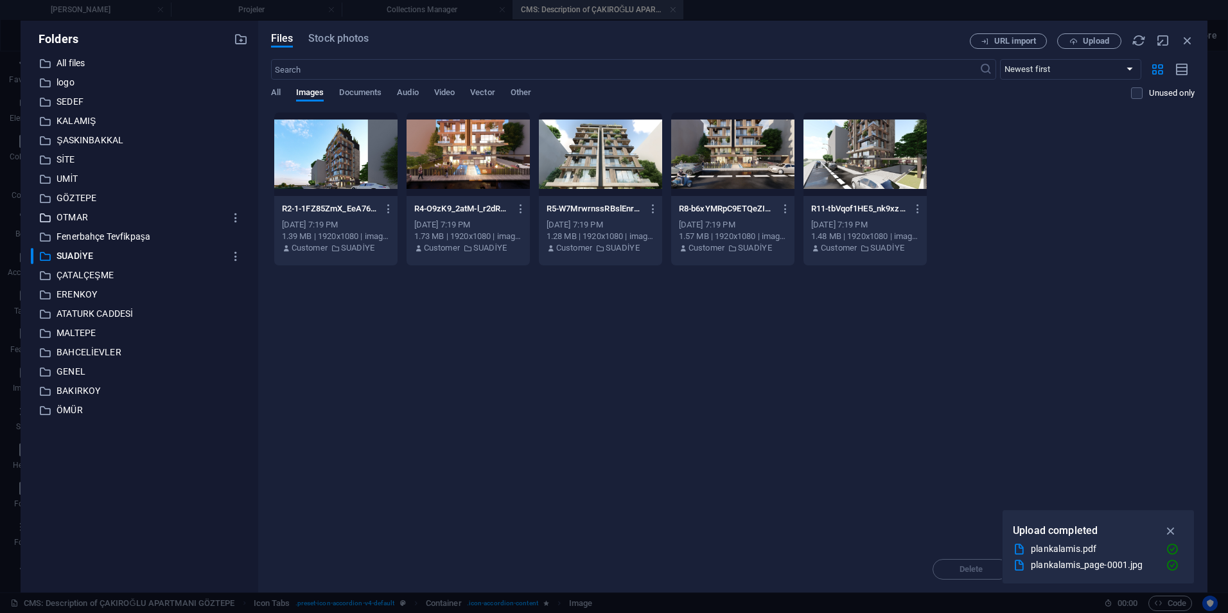
click at [84, 213] on p "OTMAR" at bounding box center [141, 217] width 168 height 15
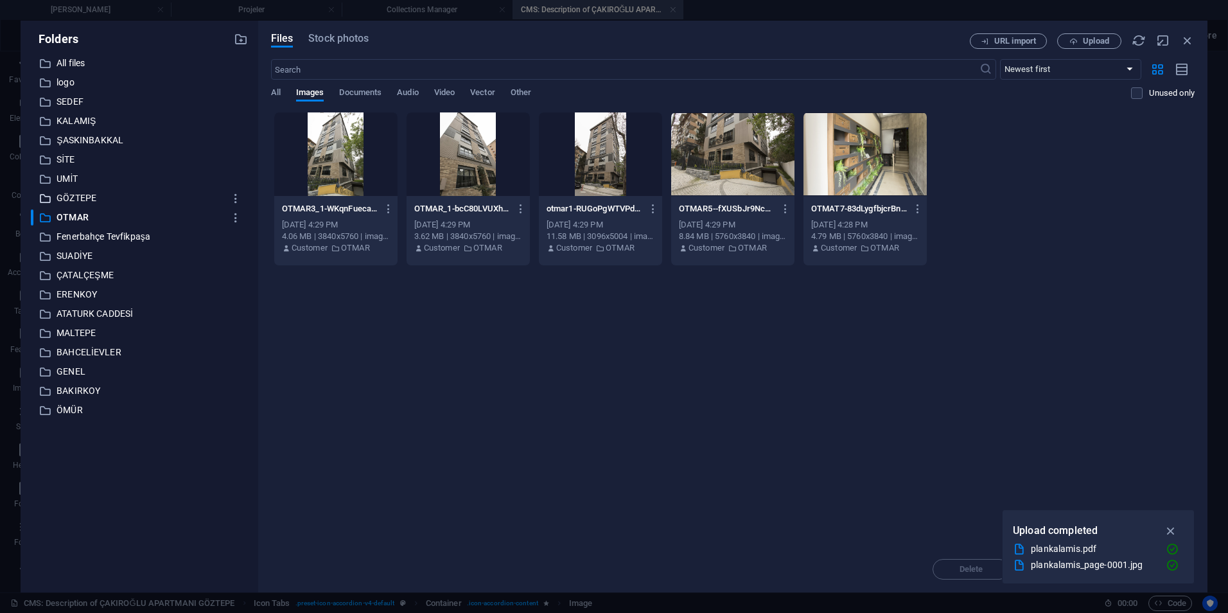
click at [75, 193] on p "GÖZTEPE" at bounding box center [141, 198] width 168 height 15
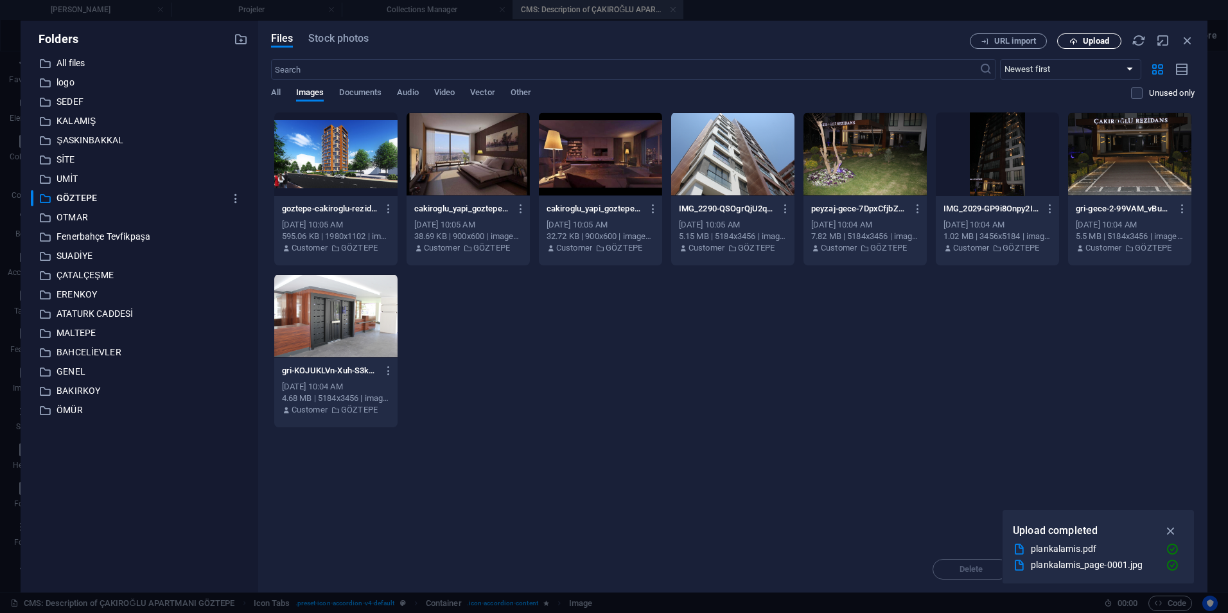
click at [1097, 38] on span "Upload" at bounding box center [1096, 41] width 26 height 8
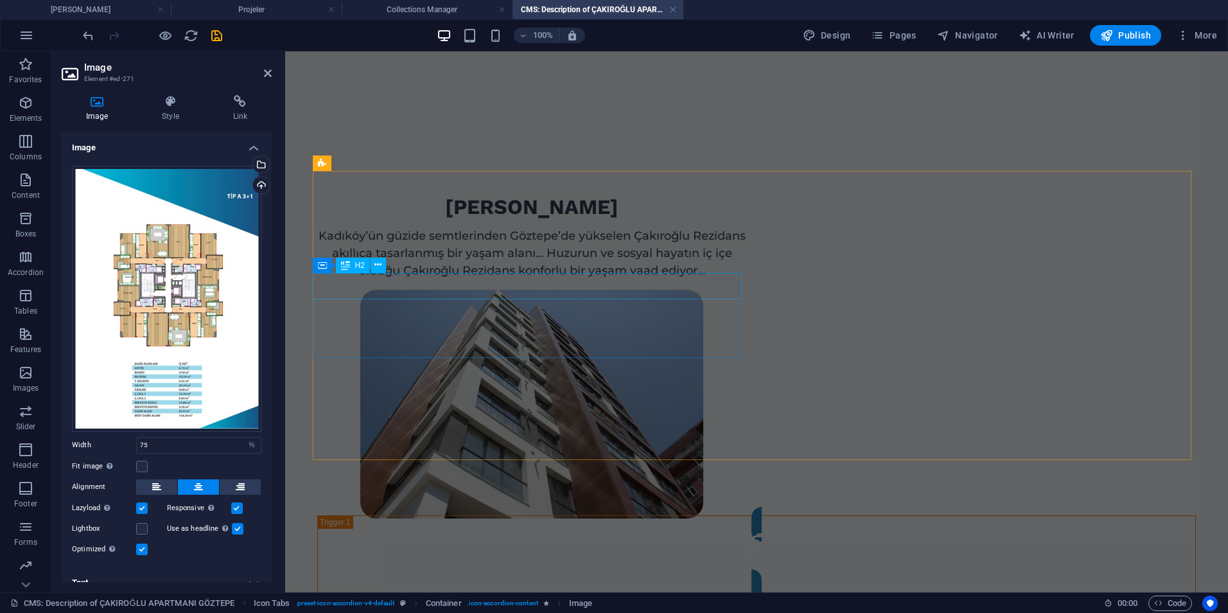
scroll to position [385, 0]
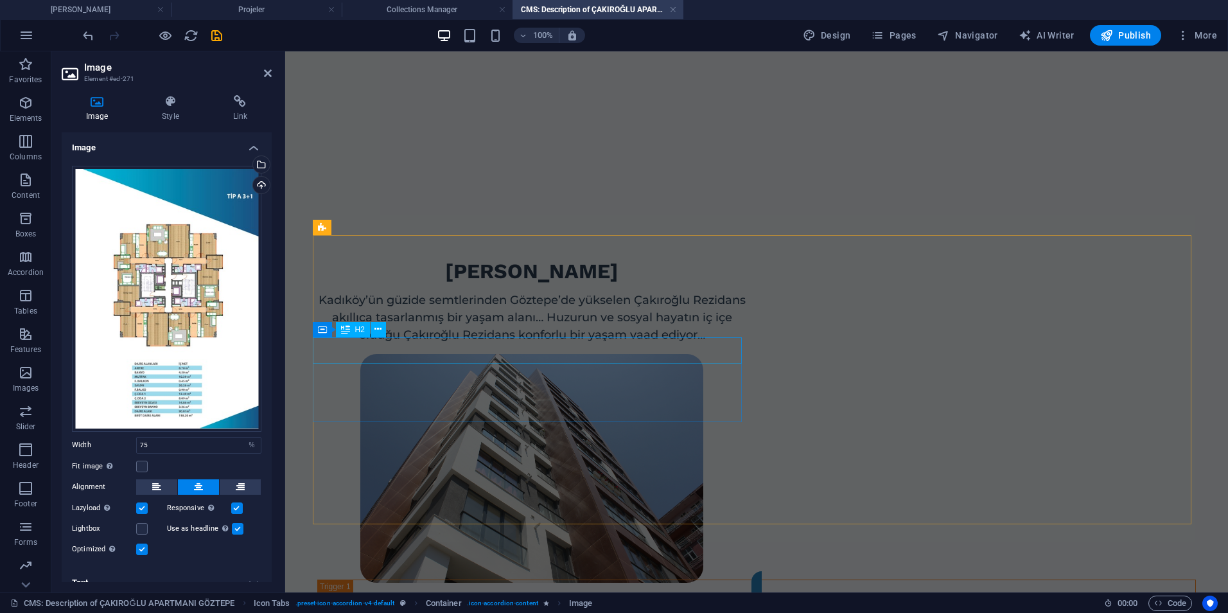
click at [497, 285] on div "çakıroğlu aPARTMANI" at bounding box center [531, 271] width 429 height 27
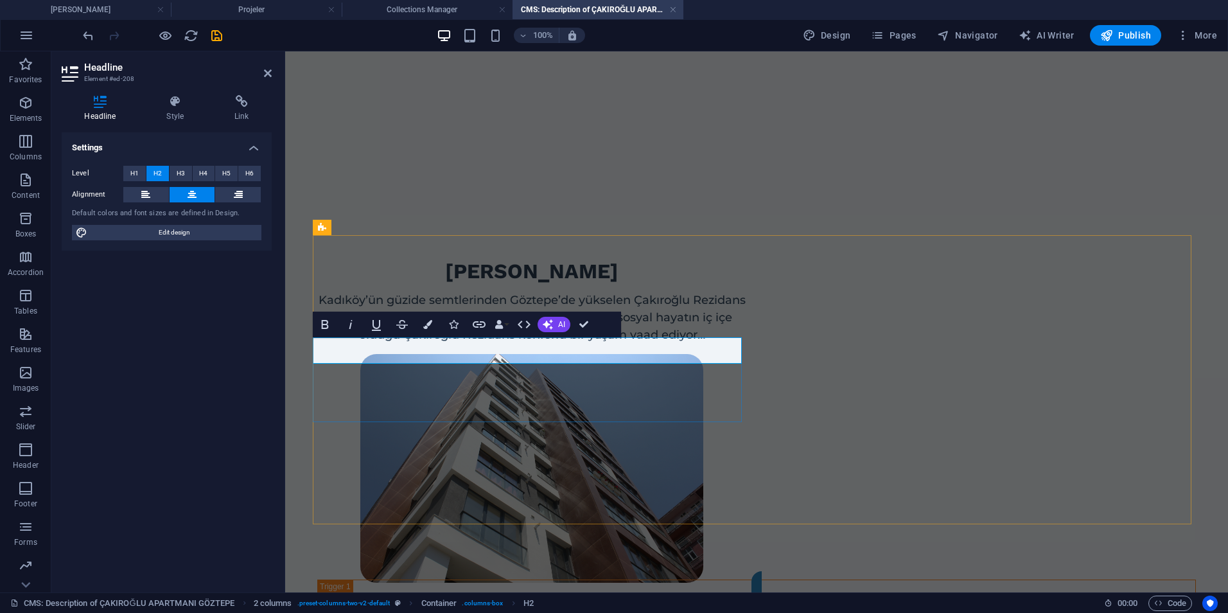
click at [587, 285] on h2 "çakıroğlu aPARTMANI" at bounding box center [531, 271] width 429 height 27
click at [532, 285] on h2 "çakıroğlu aPARTMANI" at bounding box center [531, 271] width 429 height 27
drag, startPoint x: 530, startPoint y: 351, endPoint x: 733, endPoint y: 366, distance: 203.5
click at [733, 344] on div "çakıroğlu aPARTMANI Kadıköy’ün güzide semtlerinden Göztepe’de yükselen Çakıroğl…" at bounding box center [531, 300] width 429 height 85
click at [700, 285] on h2 "çakıroğlu aPARTMANI" at bounding box center [531, 271] width 429 height 27
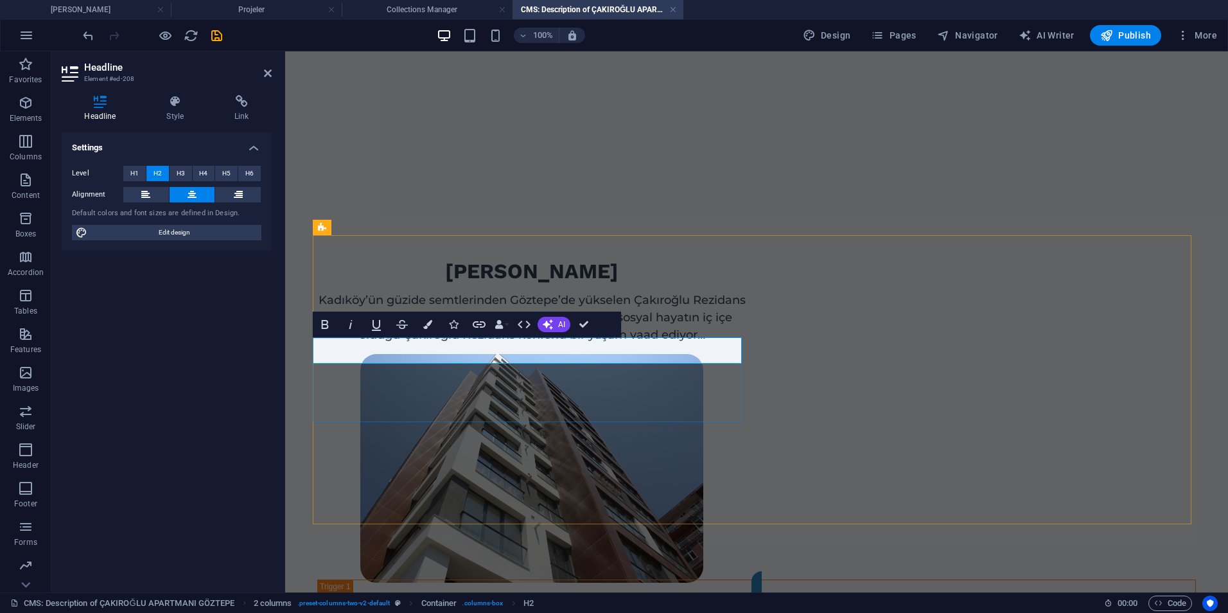
drag, startPoint x: 691, startPoint y: 350, endPoint x: 530, endPoint y: 348, distance: 160.6
click at [530, 285] on h2 "çakıroğlu aPARTMANI" at bounding box center [531, 271] width 429 height 27
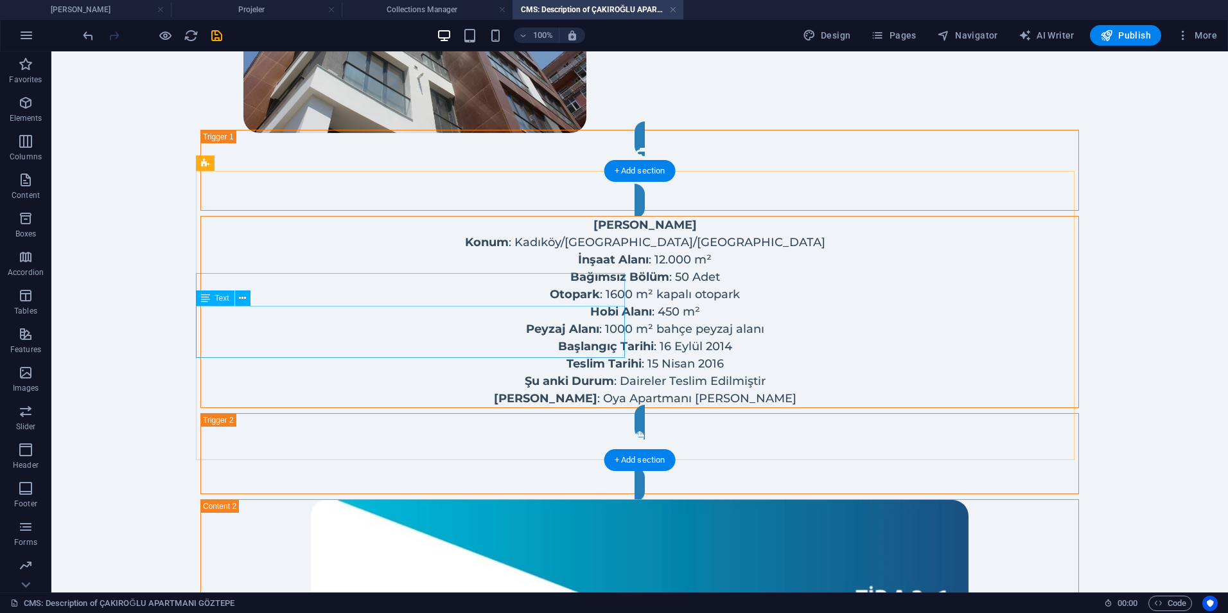
scroll to position [899, 0]
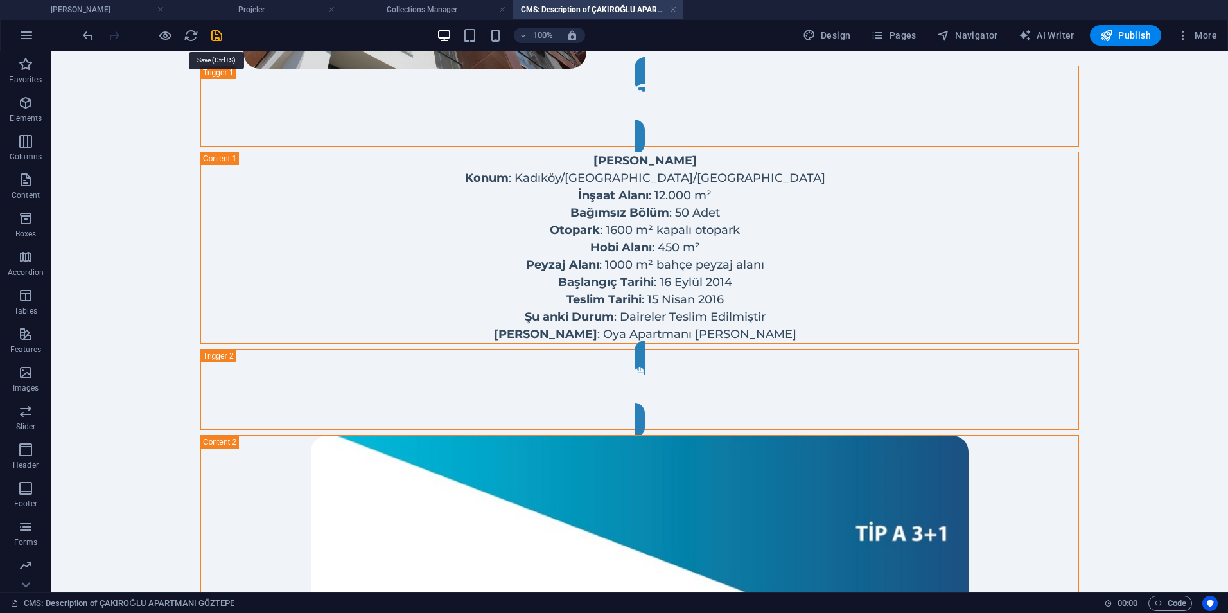
click at [213, 39] on icon "save" at bounding box center [216, 35] width 15 height 15
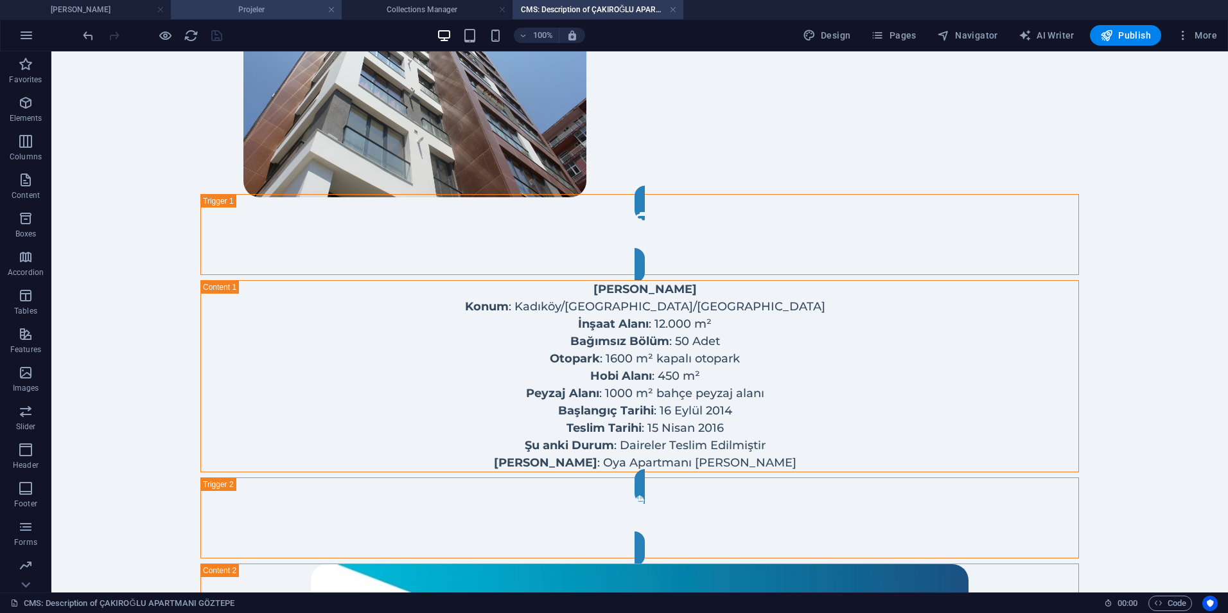
click at [284, 6] on h4 "Projeler" at bounding box center [256, 10] width 171 height 14
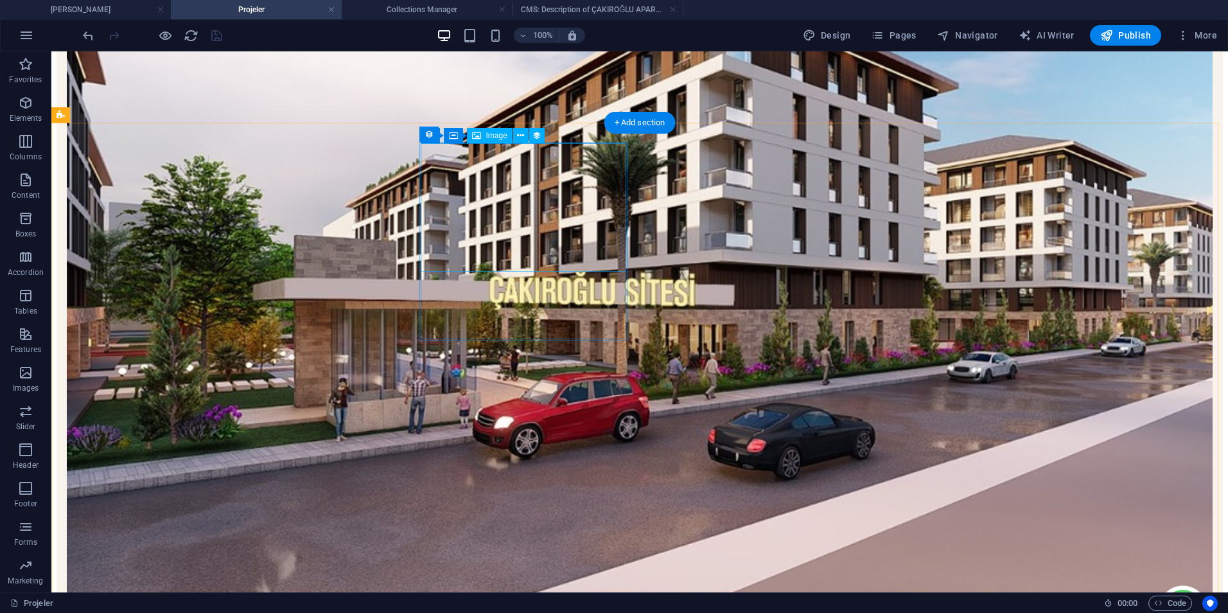
select select "image"
select select "%"
select select "px"
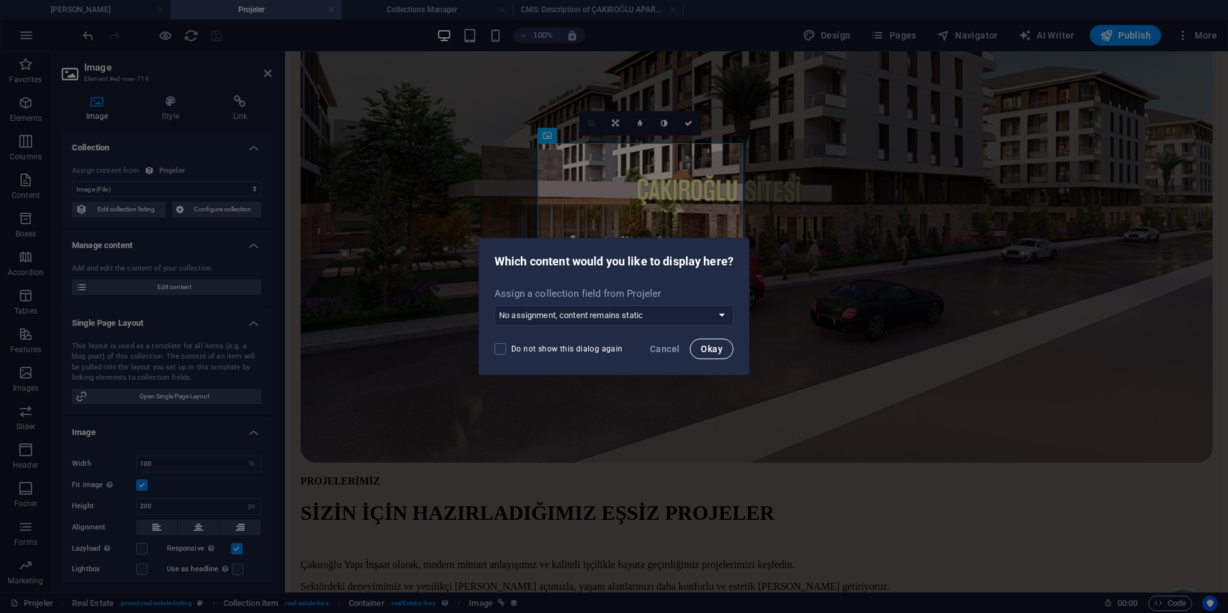
click at [730, 354] on button "Okay" at bounding box center [712, 349] width 44 height 21
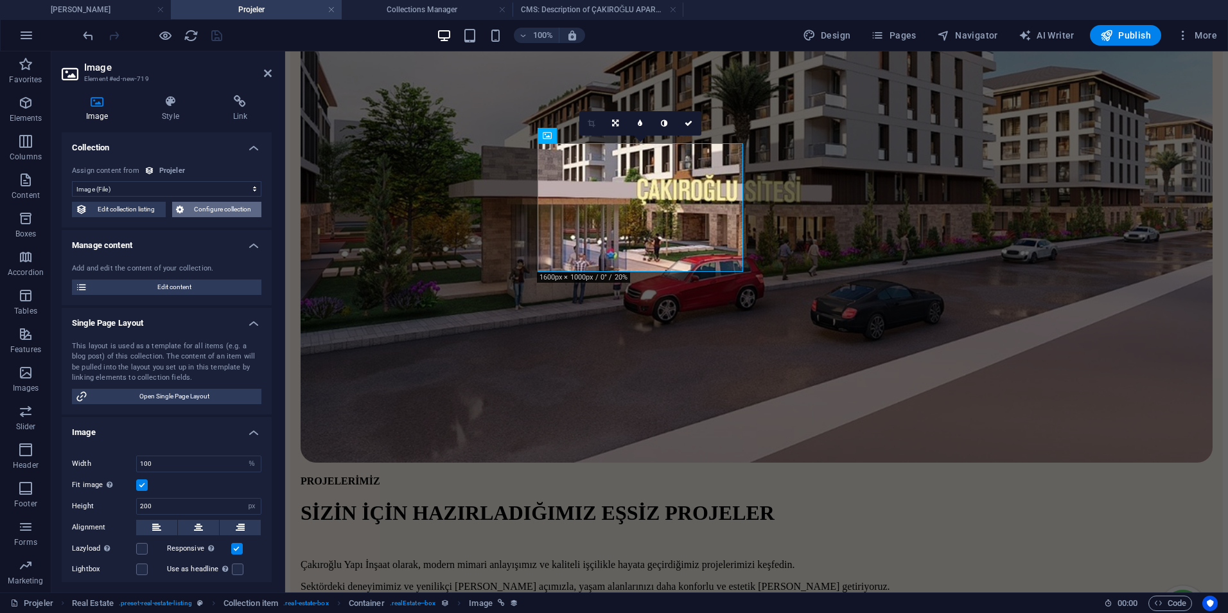
click at [176, 207] on icon at bounding box center [180, 209] width 8 height 15
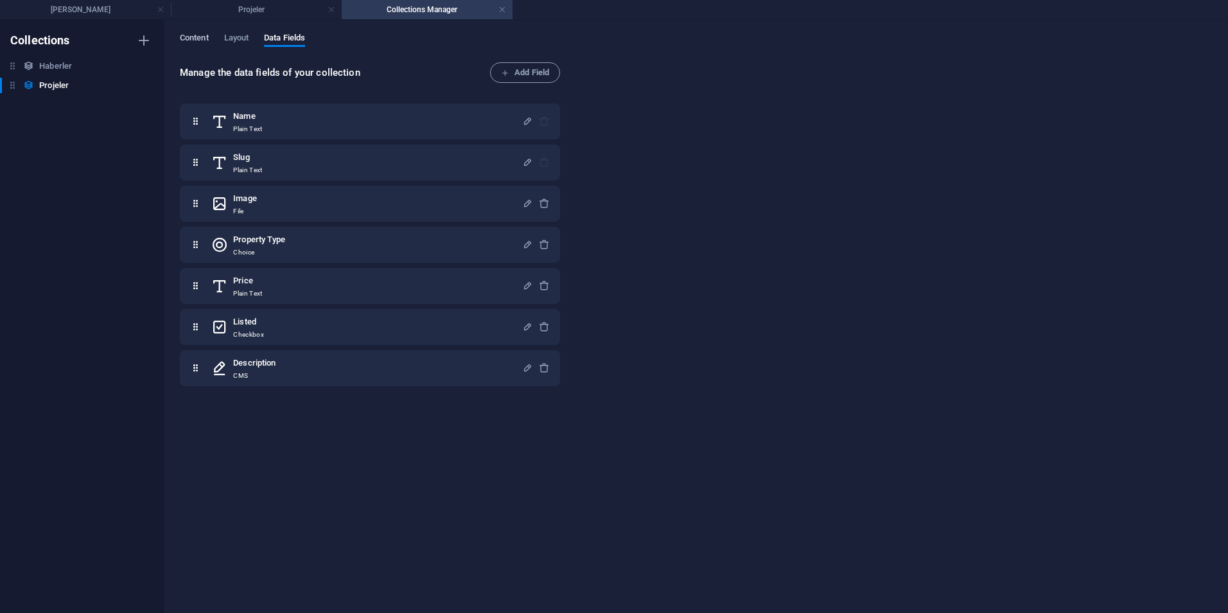
click at [204, 39] on span "Content" at bounding box center [194, 39] width 29 height 18
select select "columns.price_ASC"
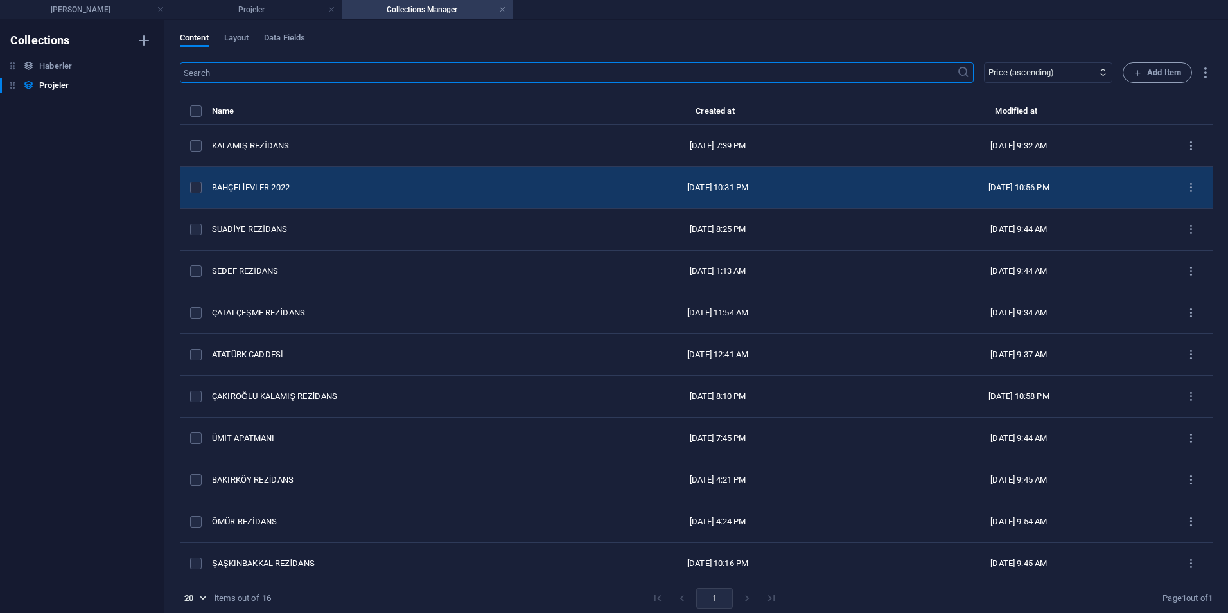
click at [330, 194] on td "BAHÇELİEVLER 2022" at bounding box center [389, 188] width 355 height 42
select select "DevamEden"
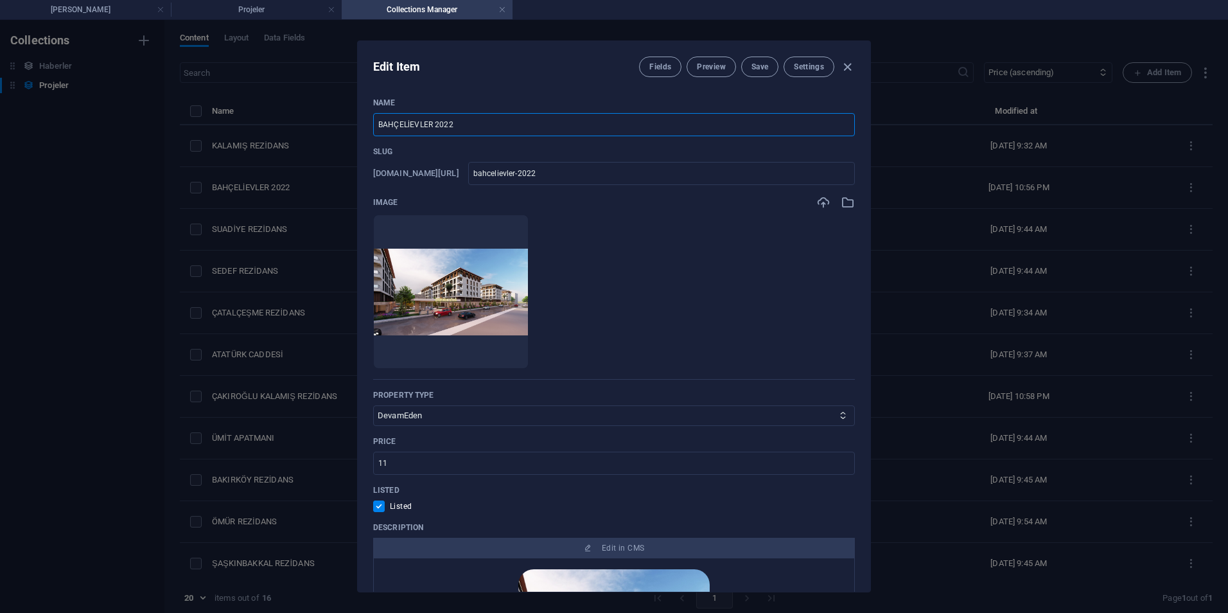
drag, startPoint x: 452, startPoint y: 125, endPoint x: 445, endPoint y: 127, distance: 7.2
click at [445, 127] on input "BAHÇELİEVLER 2022" at bounding box center [614, 124] width 482 height 23
type input "BAHÇELİEVLER 2023"
type input "bahcelievler-2023"
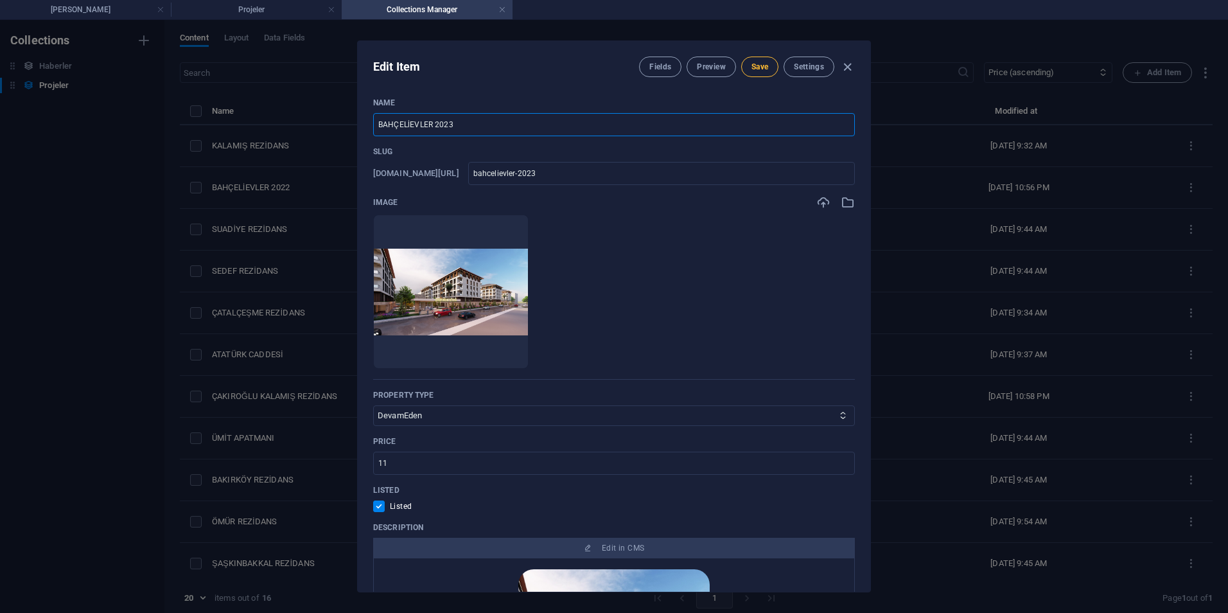
type input "BAHÇELİEVLER 2023"
click at [742, 67] on button "Save" at bounding box center [759, 67] width 37 height 21
type input "bahcelievler-2023"
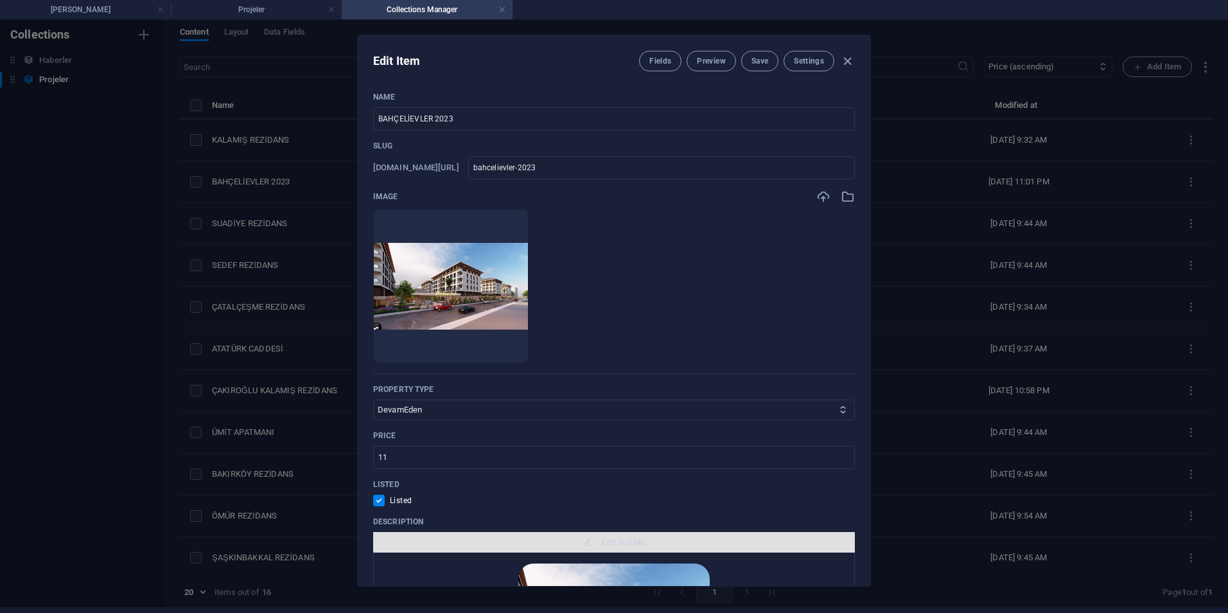
scroll to position [128, 0]
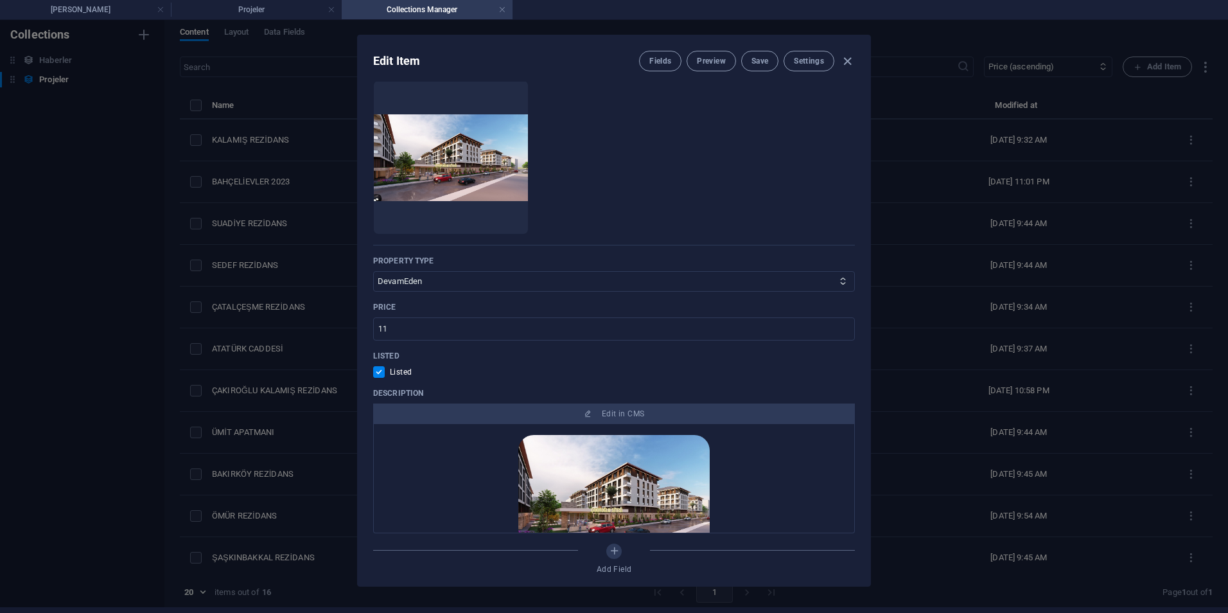
click at [610, 399] on div "Description Edit in CMS bAHÇELİEVLER Çakıroğlu Sitesi İstanbul’un önemli ve kök…" at bounding box center [614, 460] width 482 height 145
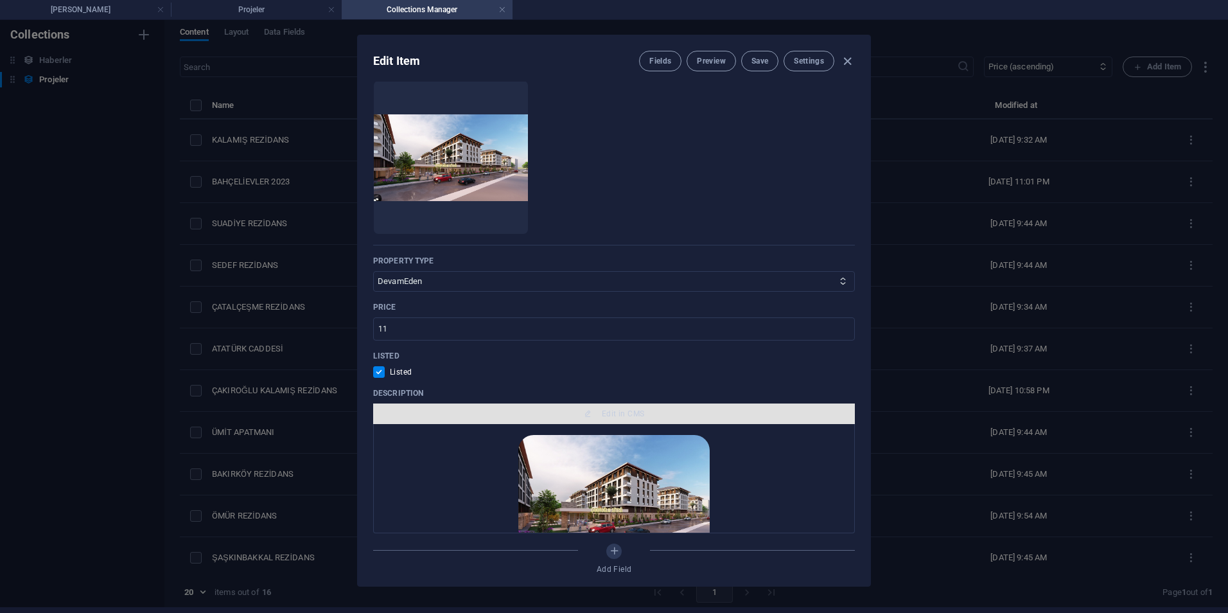
click at [612, 405] on button "Edit in CMS" at bounding box center [614, 413] width 482 height 21
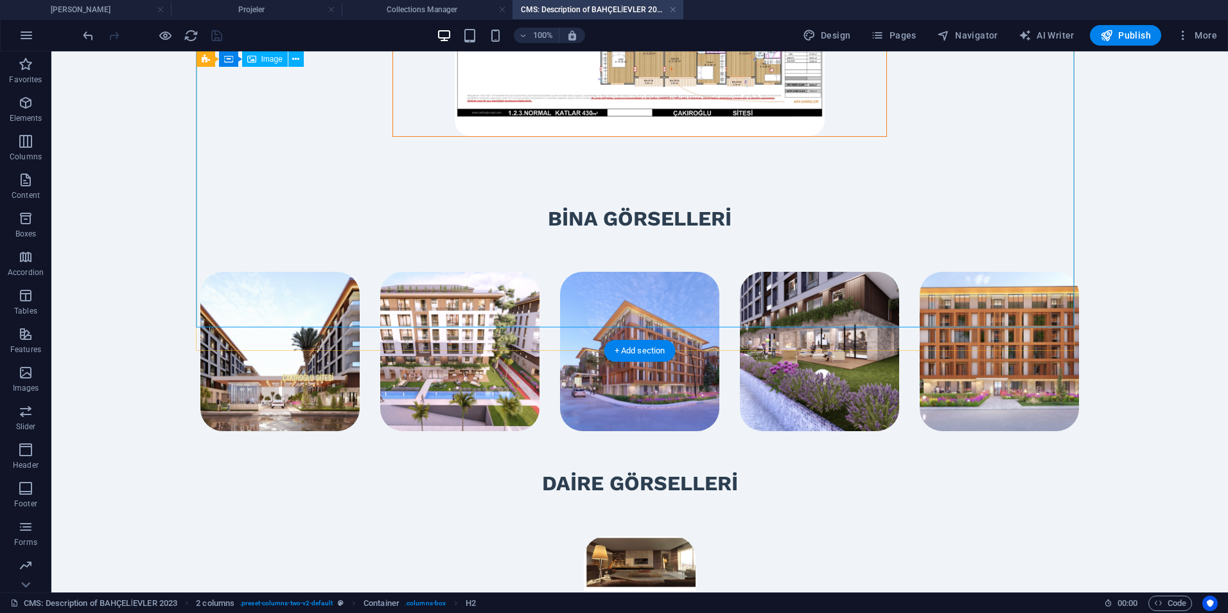
scroll to position [1799, 0]
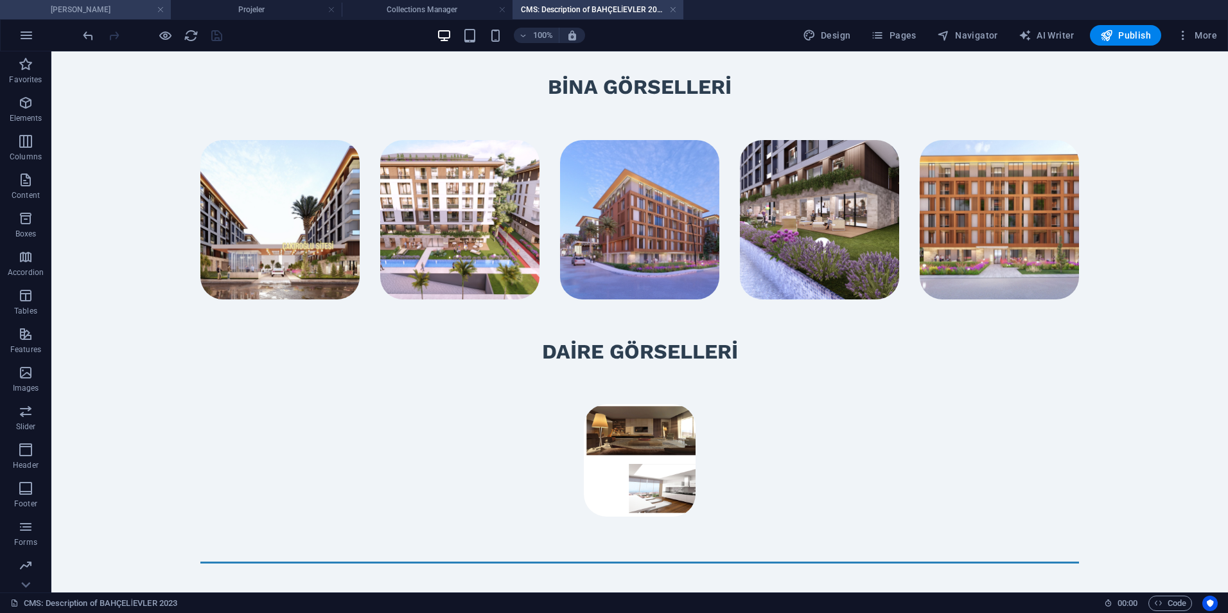
click at [98, 16] on h4 "[PERSON_NAME]" at bounding box center [85, 10] width 171 height 14
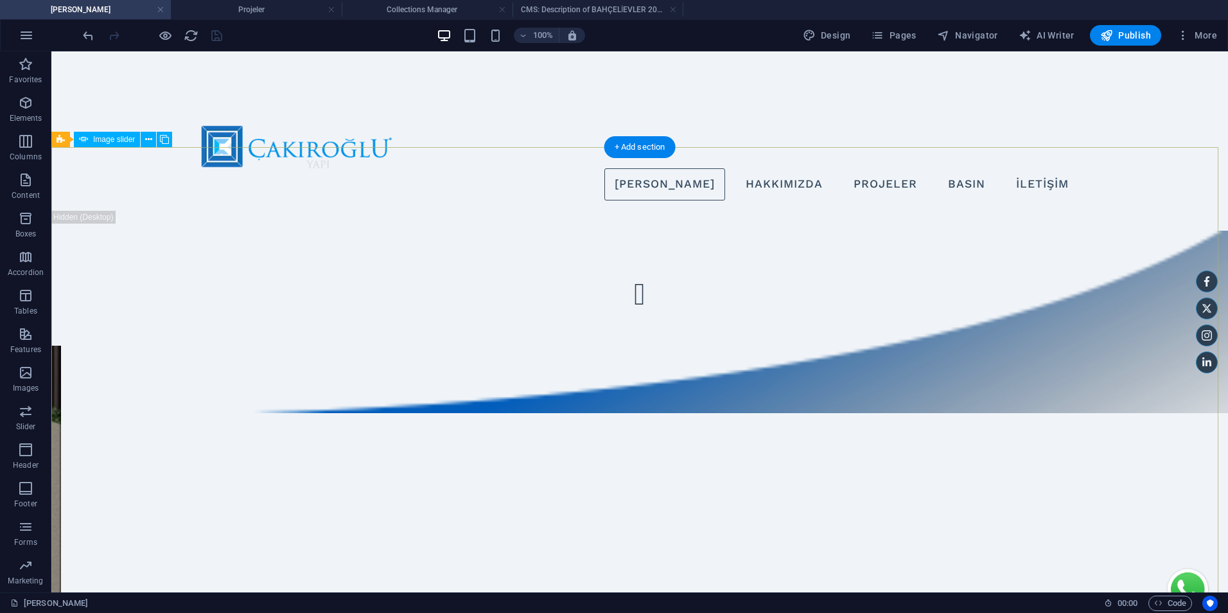
scroll to position [193, 0]
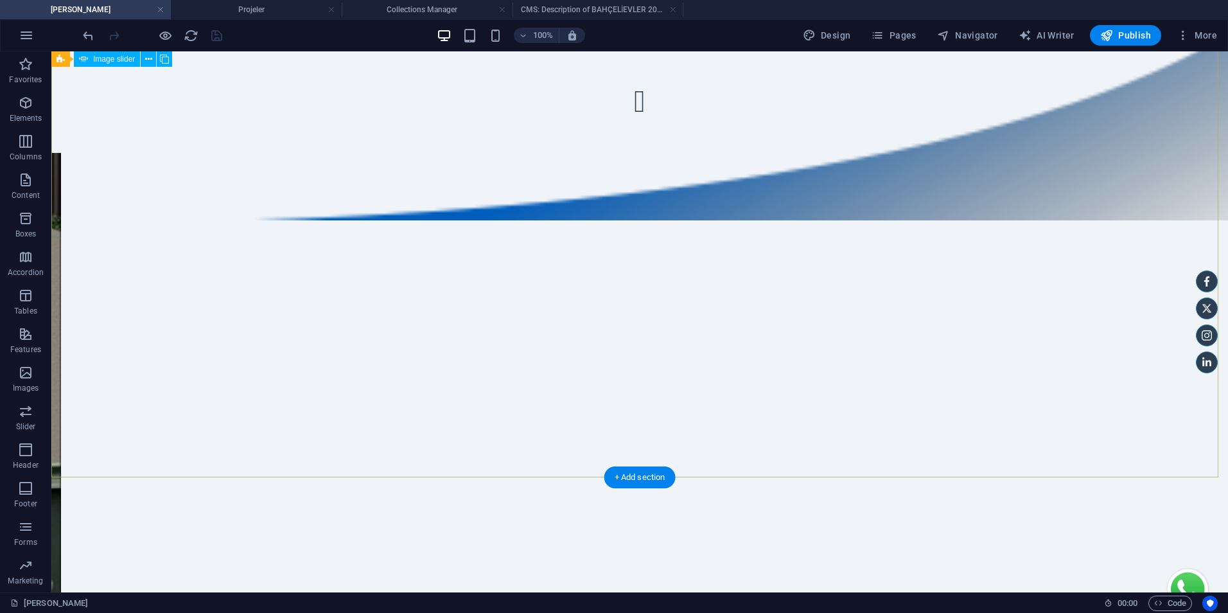
select select "ms"
select select "s"
select select "ondemand"
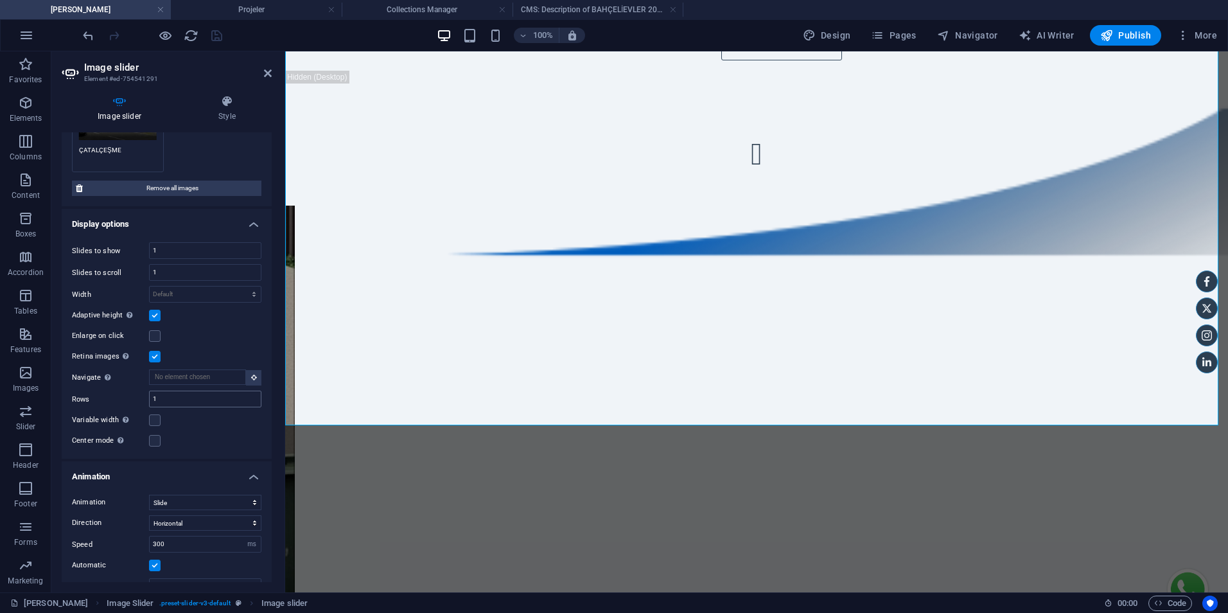
scroll to position [701, 0]
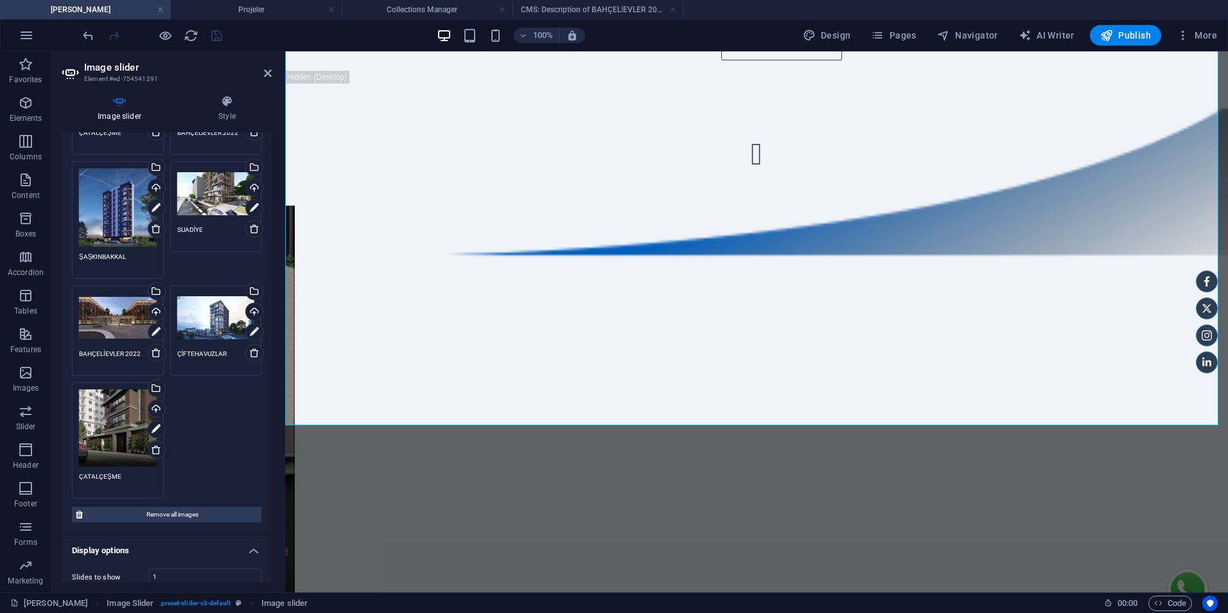
scroll to position [59, 0]
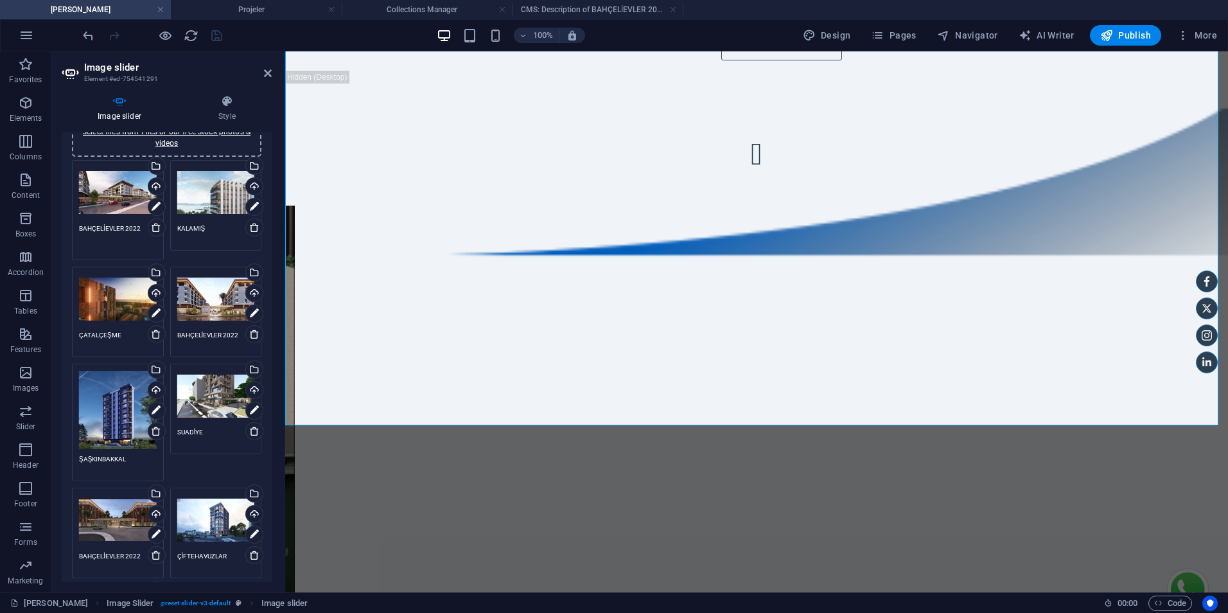
click at [139, 228] on textarea "BAHÇELİEVLER 2022" at bounding box center [118, 238] width 78 height 29
type textarea "BAHÇELİEVLER 2023"
click at [225, 40] on div "100% Design Pages Navigator AI Writer Publish More" at bounding box center [651, 35] width 1142 height 21
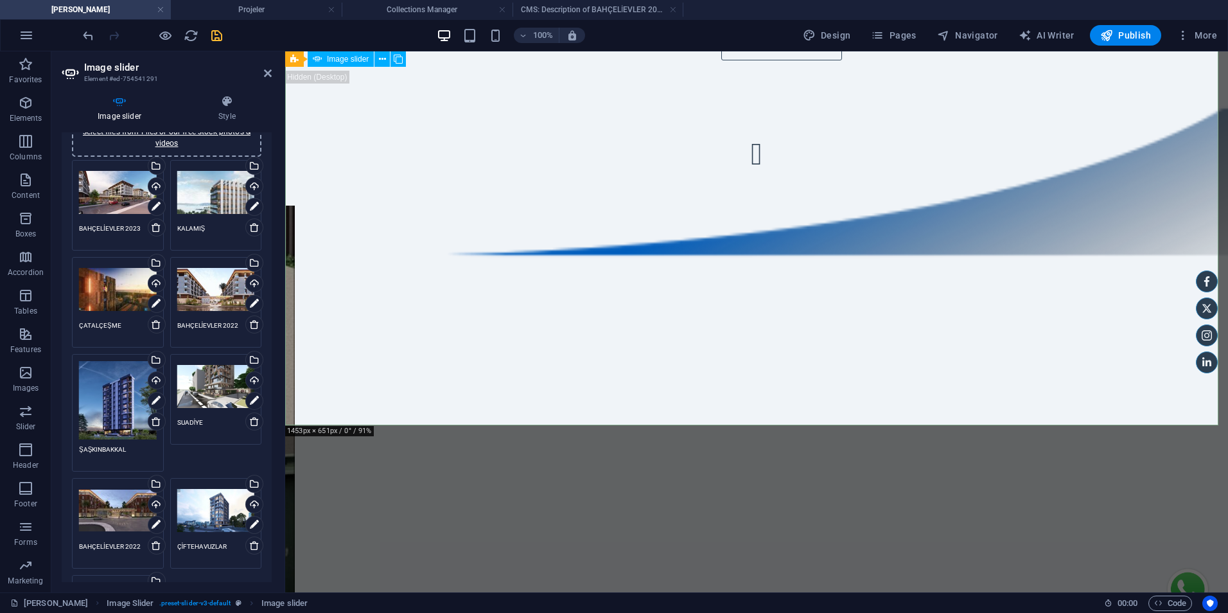
click at [217, 37] on icon "save" at bounding box center [216, 35] width 15 height 15
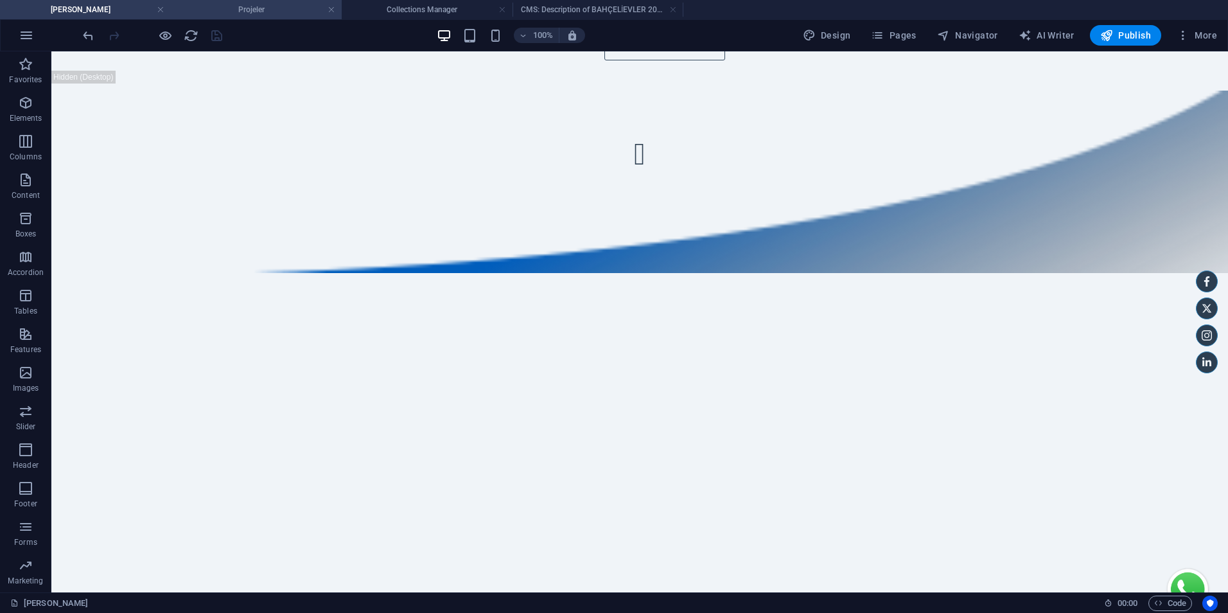
click at [282, 18] on li "Projeler" at bounding box center [256, 9] width 171 height 19
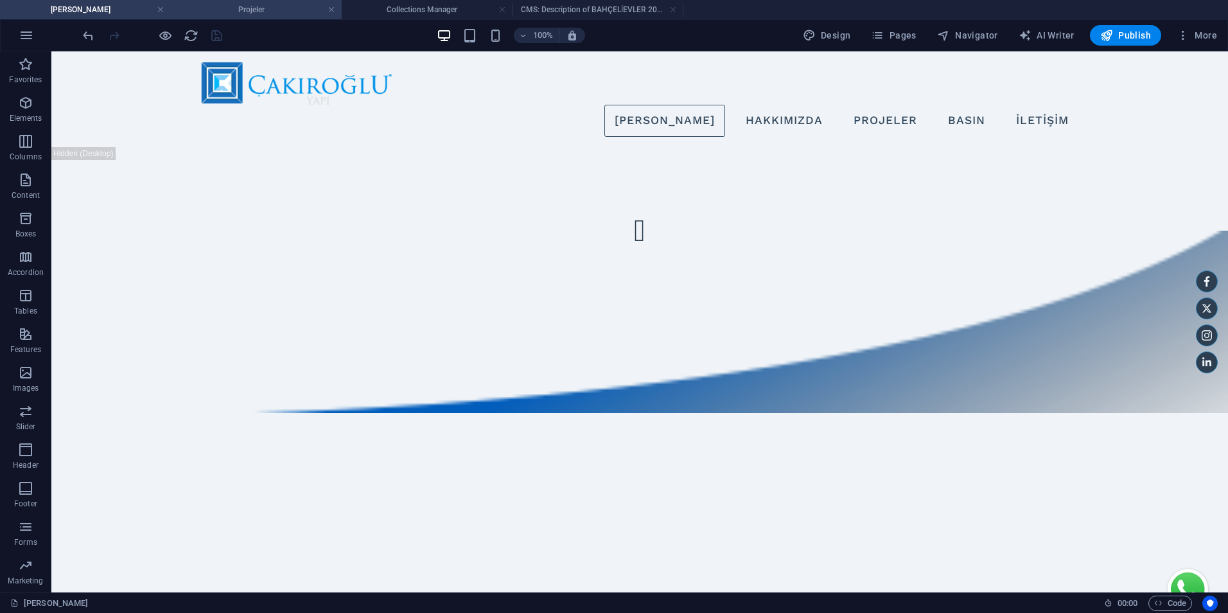
scroll to position [483, 0]
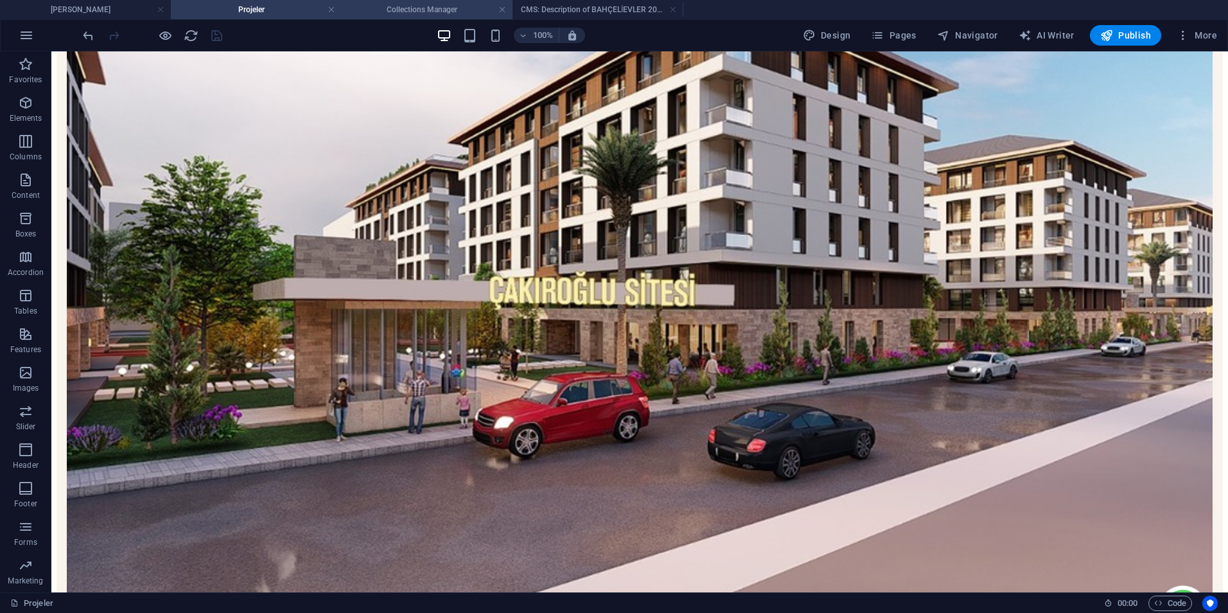
click at [433, 14] on h4 "Collections Manager" at bounding box center [427, 10] width 171 height 14
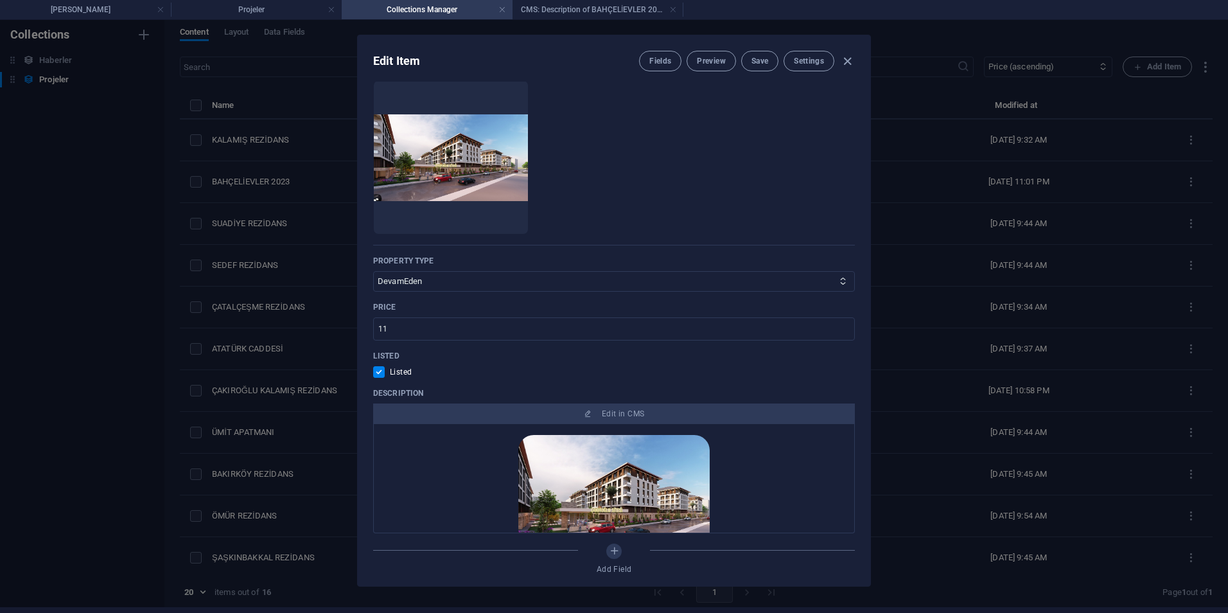
scroll to position [0, 0]
click at [205, 147] on div "Edit Item Fields Preview Save Settings Name BAHÇELİEVLER 2023 ​ Slug www.exampl…" at bounding box center [614, 310] width 1228 height 593
checkbox input "false"
type input "bahcelievler-2023"
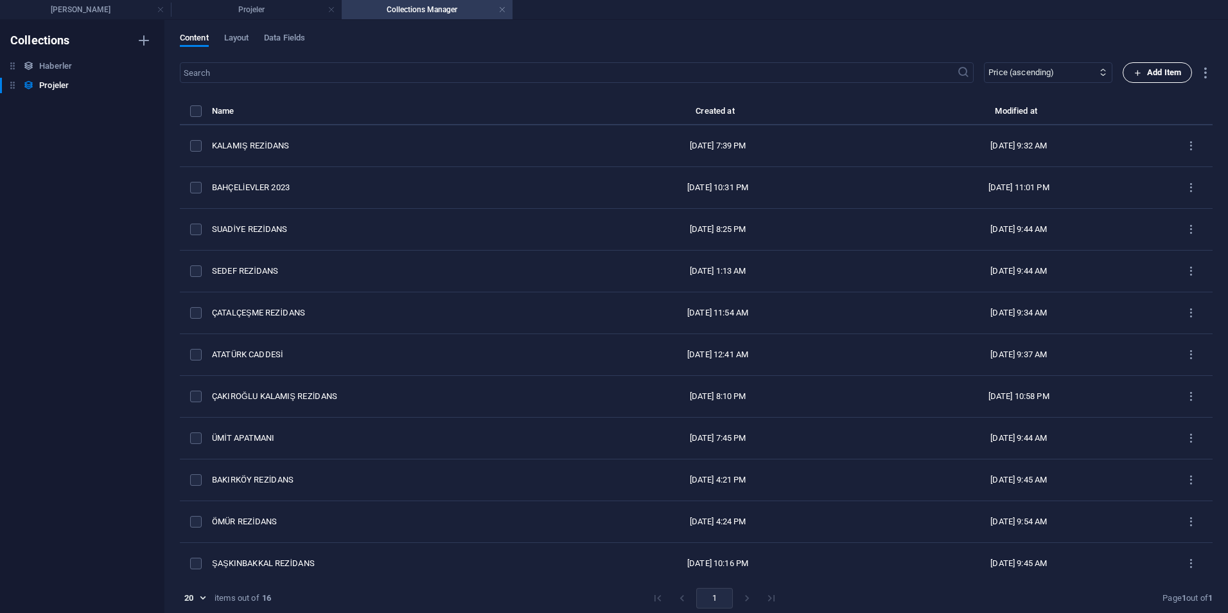
click at [1143, 68] on span "Add Item" at bounding box center [1158, 72] width 48 height 15
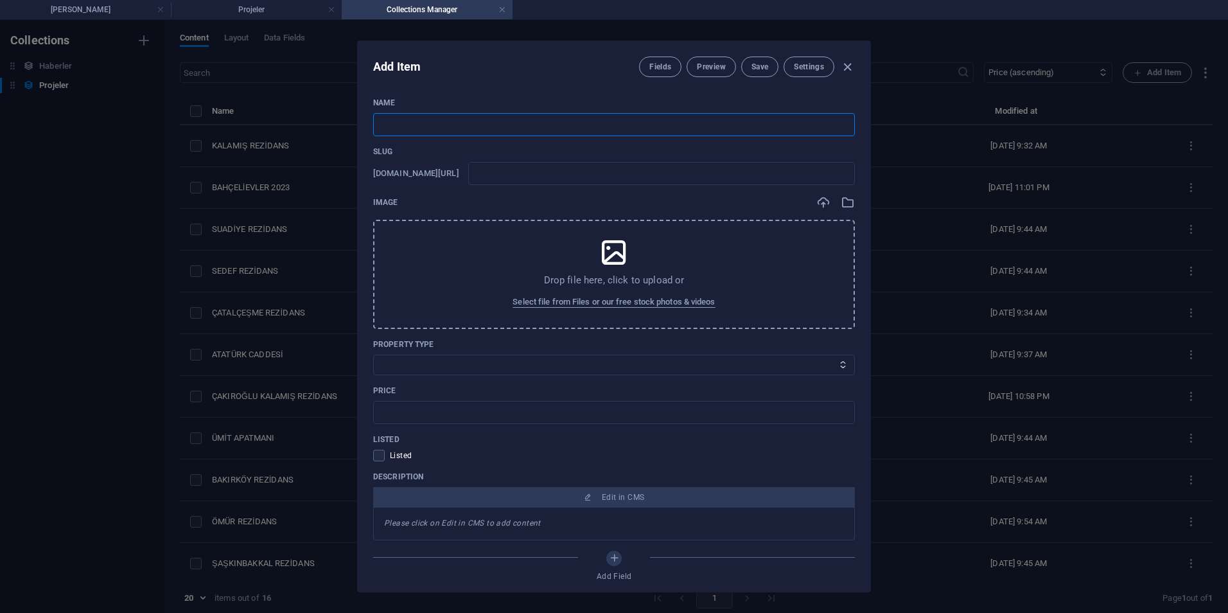
click at [455, 125] on input "text" at bounding box center [614, 124] width 482 height 23
paste input "Bahçelievler E5 Ömür"
type input "Bahçelievler E5 Ömür"
type input "bahcelievler-e5-oemuer"
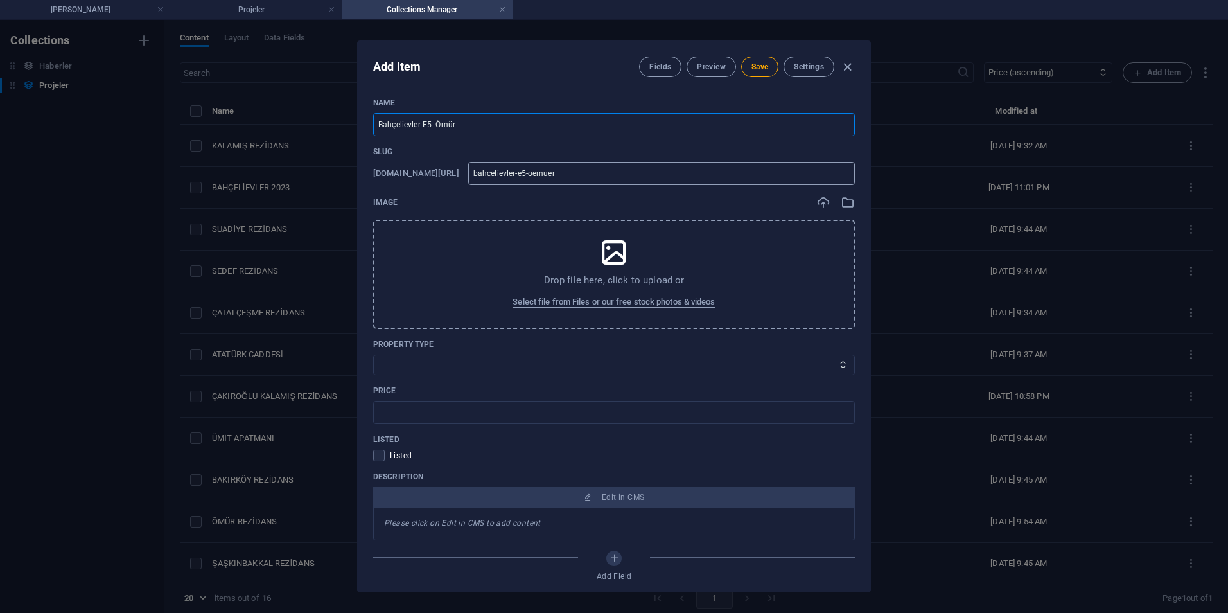
type input "Bahçelievler E5 Ömür"
click at [585, 177] on input "bahcelievler-e5-oemuer" at bounding box center [661, 173] width 387 height 23
type input "bahcelievler-e5-omuer"
type input "bahcelievler-e5-omur"
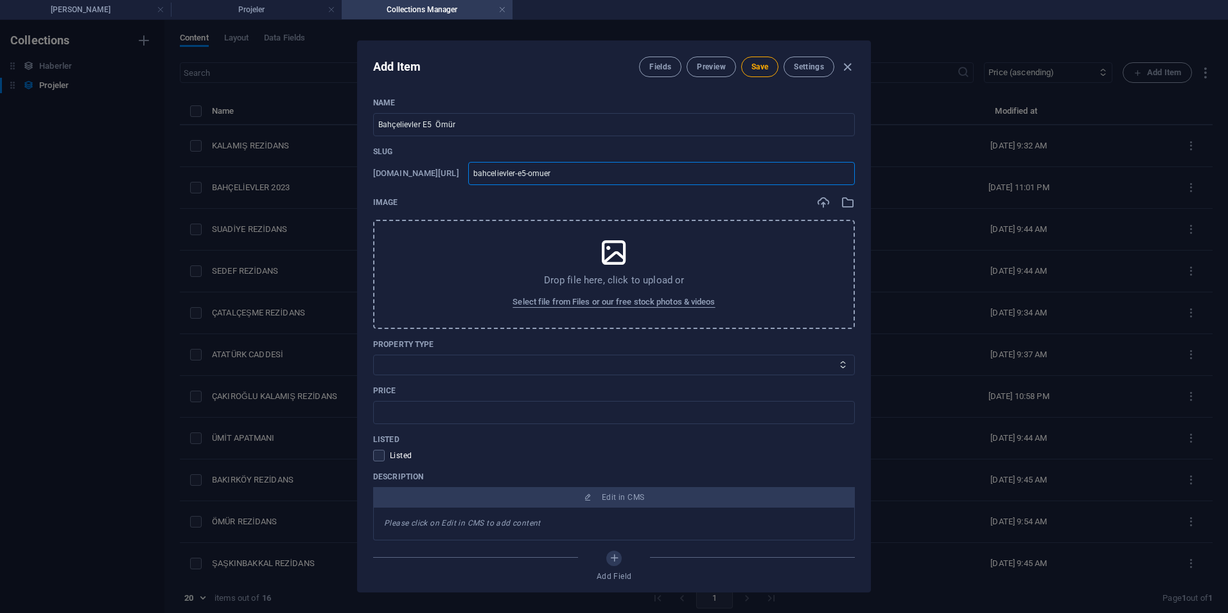
type input "bahcelievler-e5-omur"
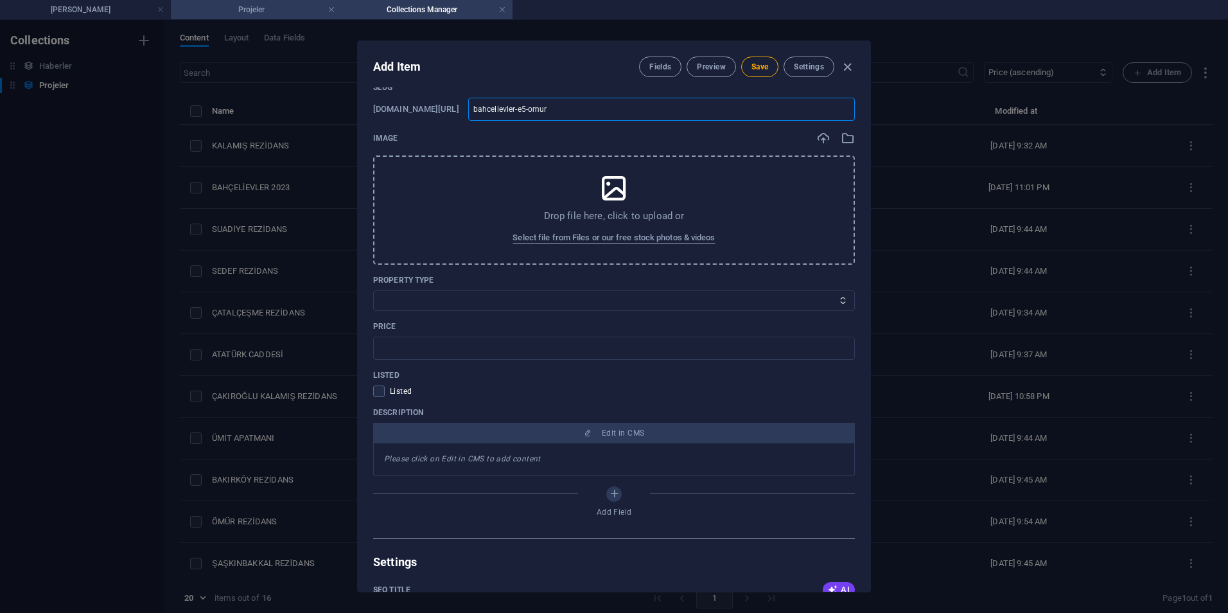
click at [260, 16] on h4 "Projeler" at bounding box center [256, 10] width 171 height 14
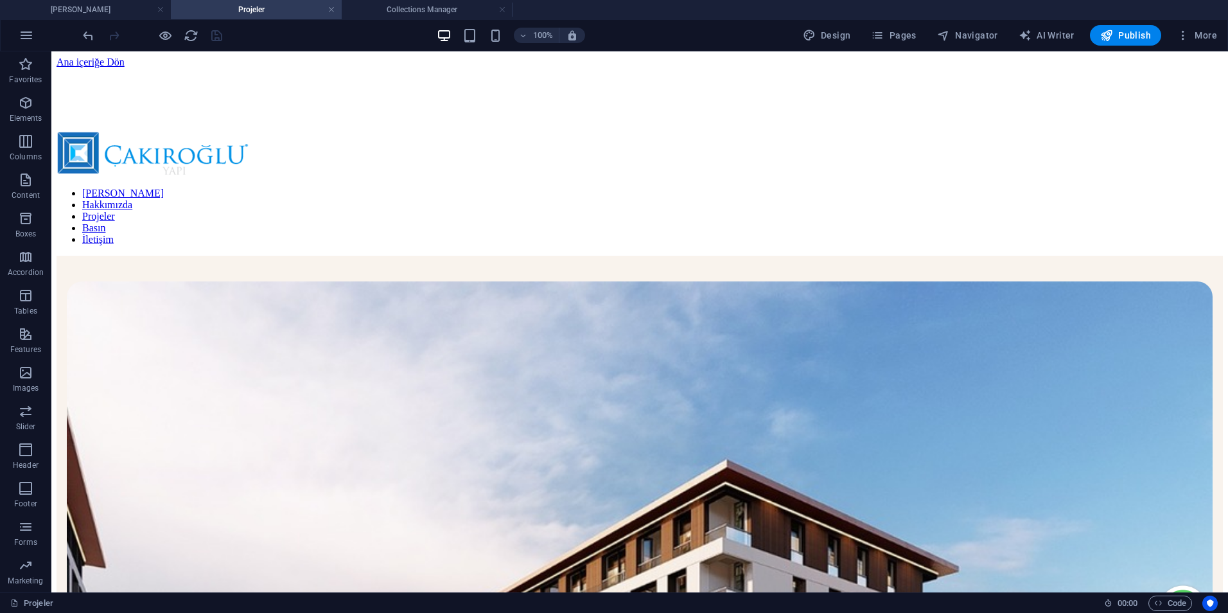
scroll to position [483, 0]
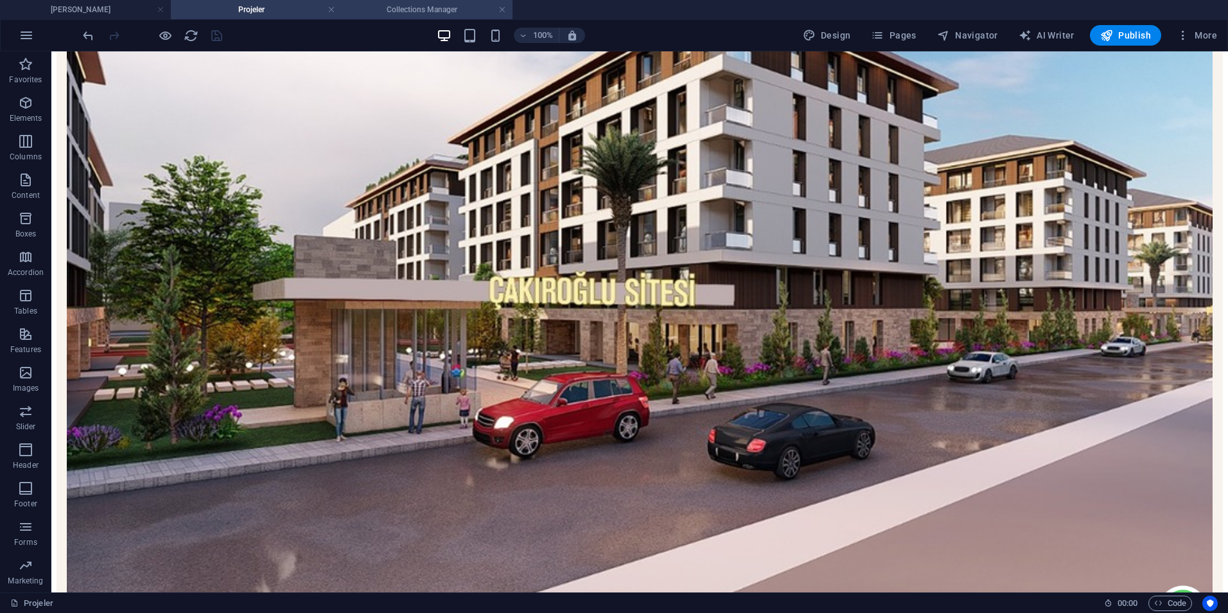
click at [425, 8] on h4 "Collections Manager" at bounding box center [427, 10] width 171 height 14
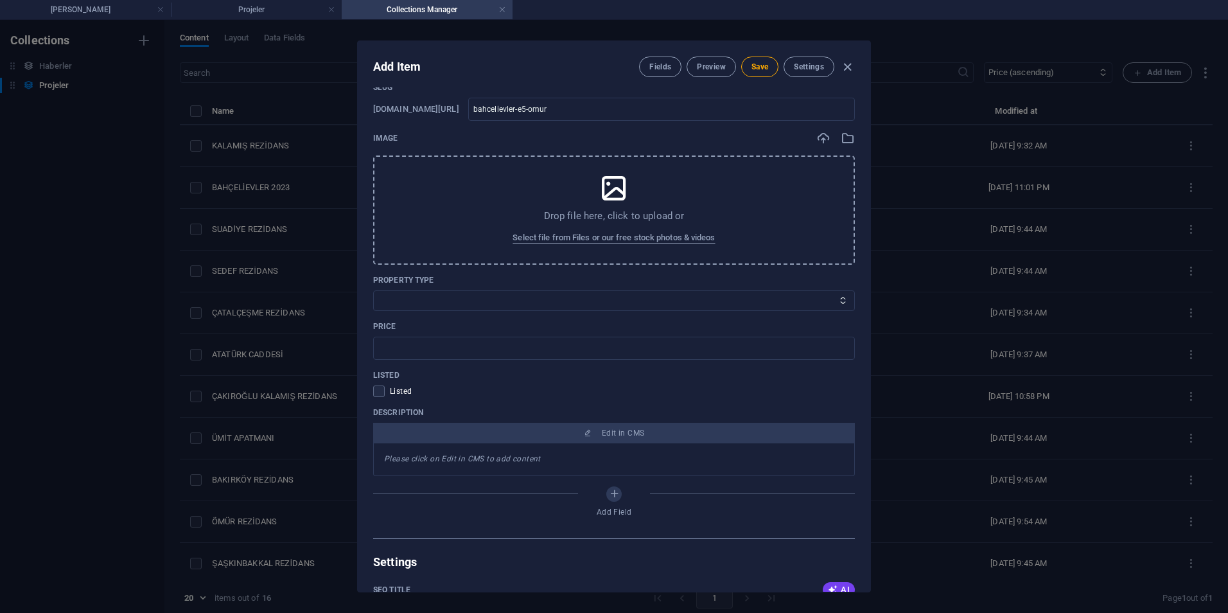
click at [304, 162] on div "Add Item Fields Preview Save Settings Name Bahçelievler E5 Ömür ​ Slug www.exam…" at bounding box center [614, 316] width 1228 height 593
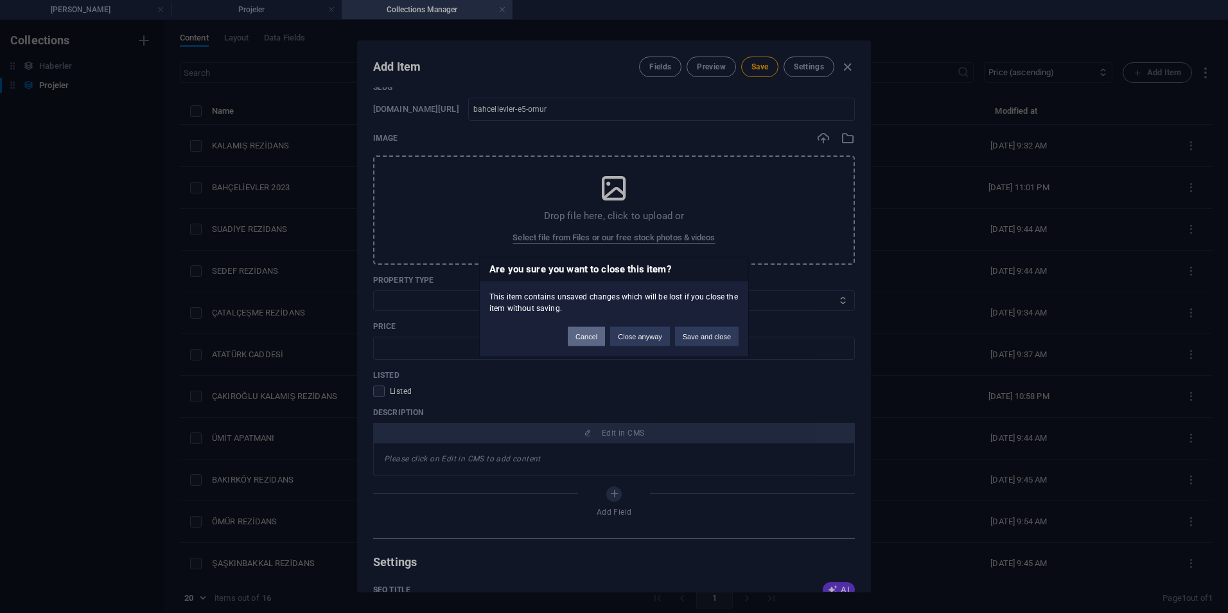
click at [598, 338] on button "Cancel" at bounding box center [586, 336] width 37 height 19
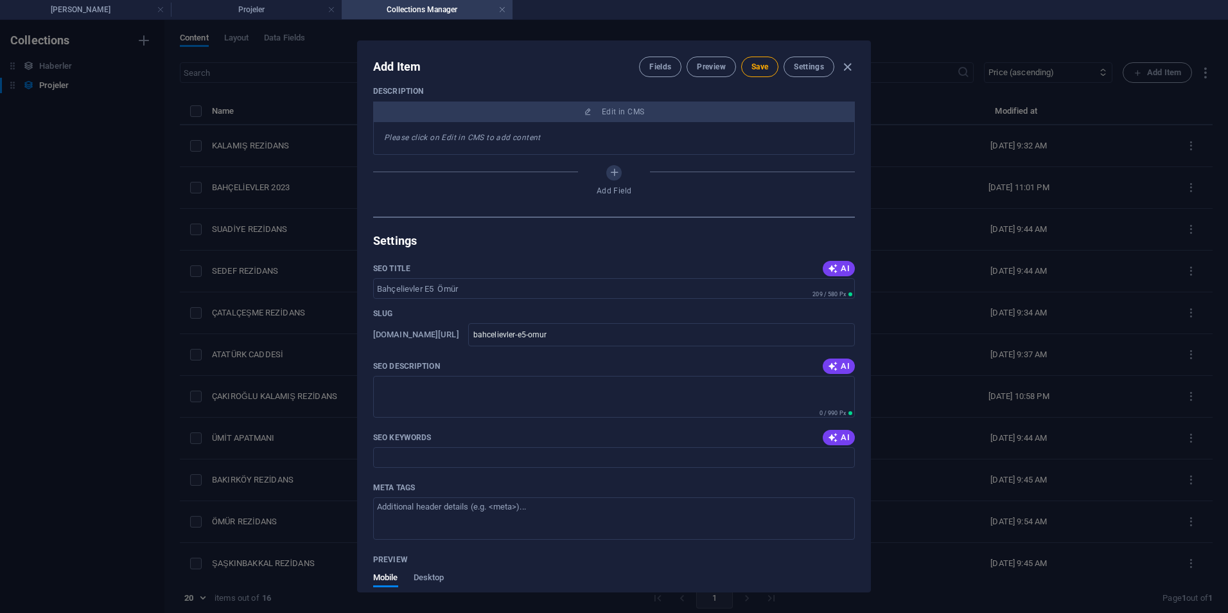
scroll to position [450, 0]
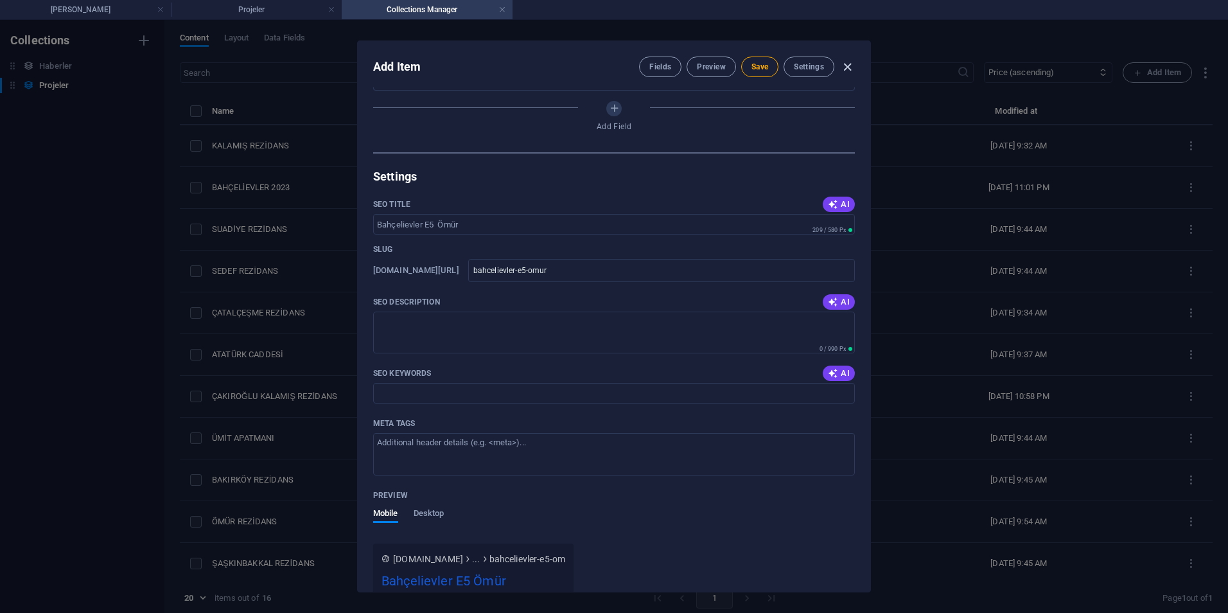
click at [840, 69] on icon "button" at bounding box center [847, 67] width 15 height 15
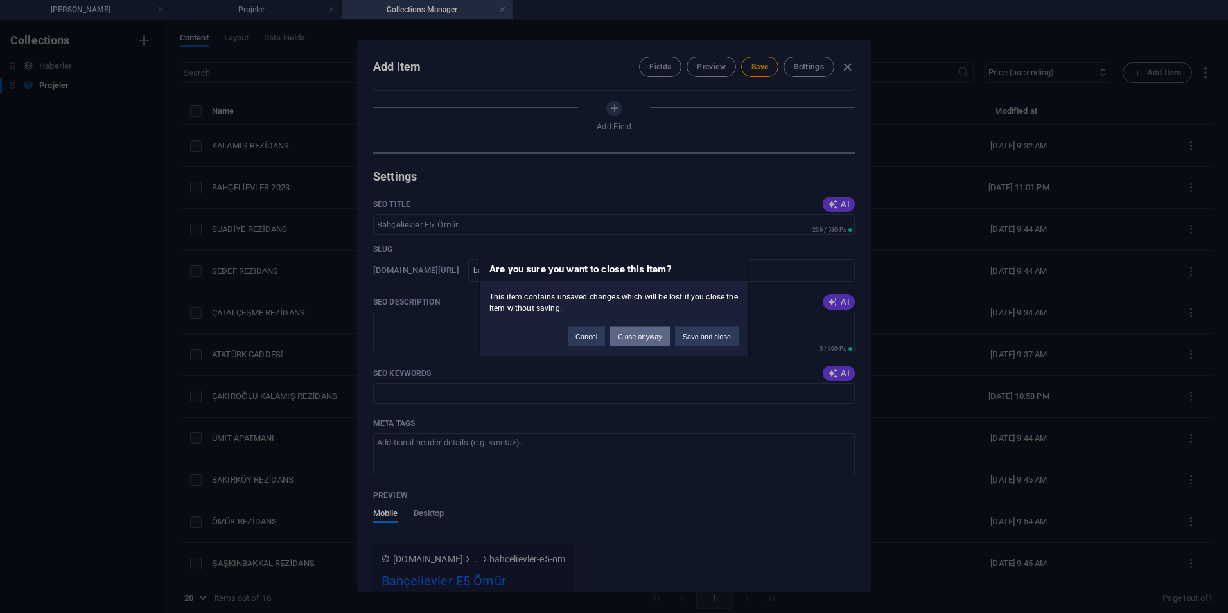
click at [657, 340] on button "Close anyway" at bounding box center [639, 336] width 59 height 19
type input "bahcelievler-e5-oemuer"
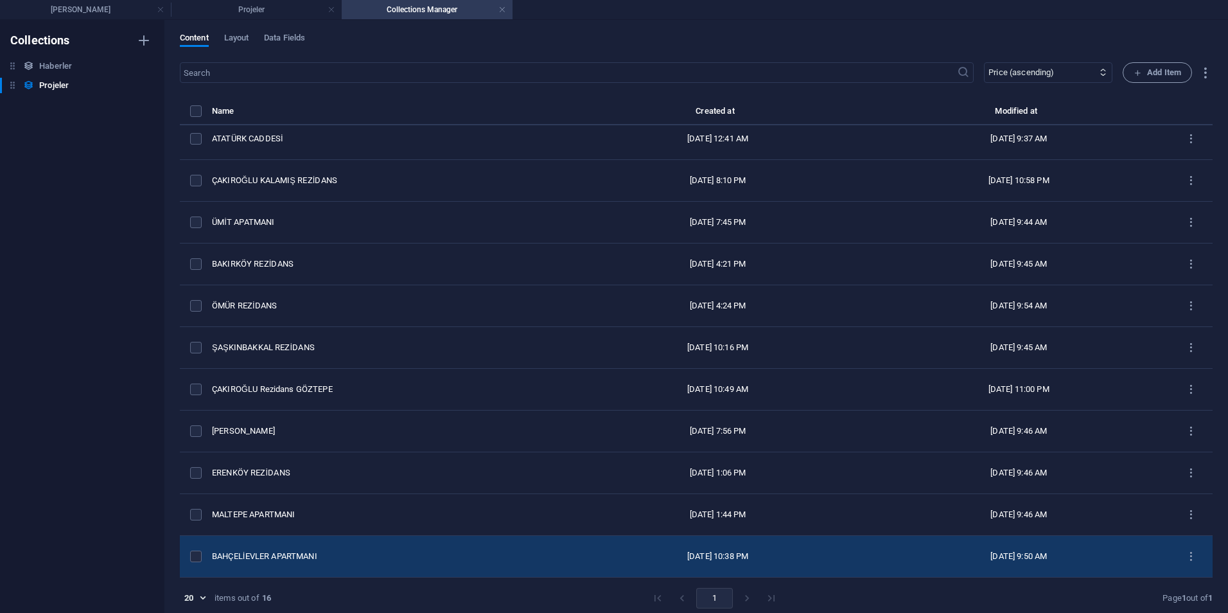
scroll to position [6, 0]
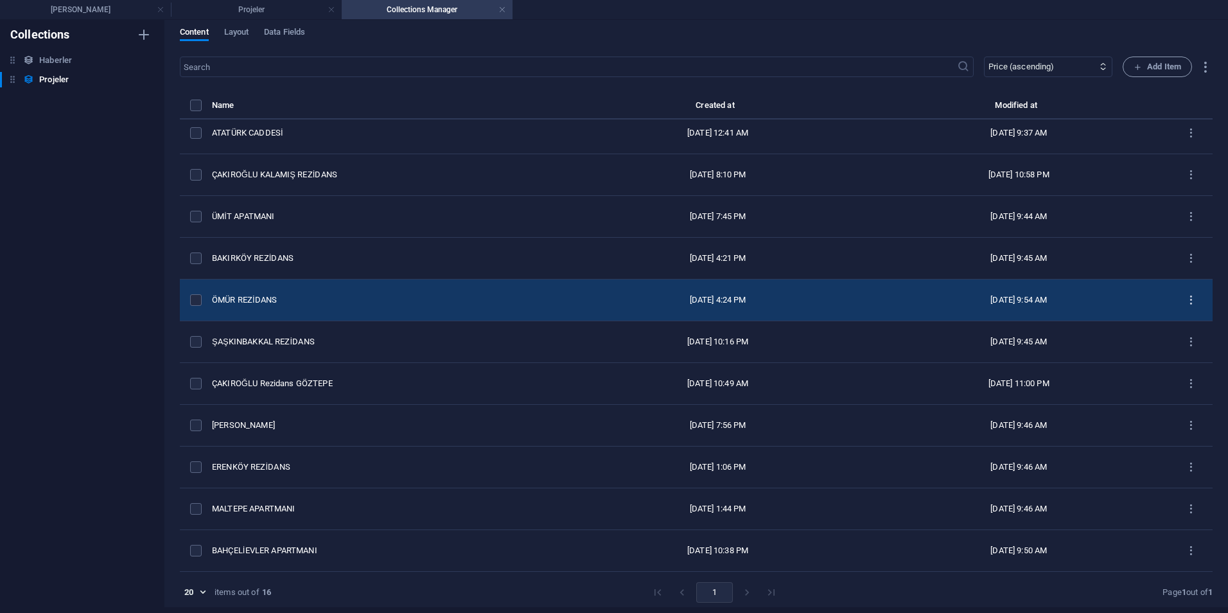
click at [1190, 299] on icon "items list" at bounding box center [1191, 300] width 12 height 12
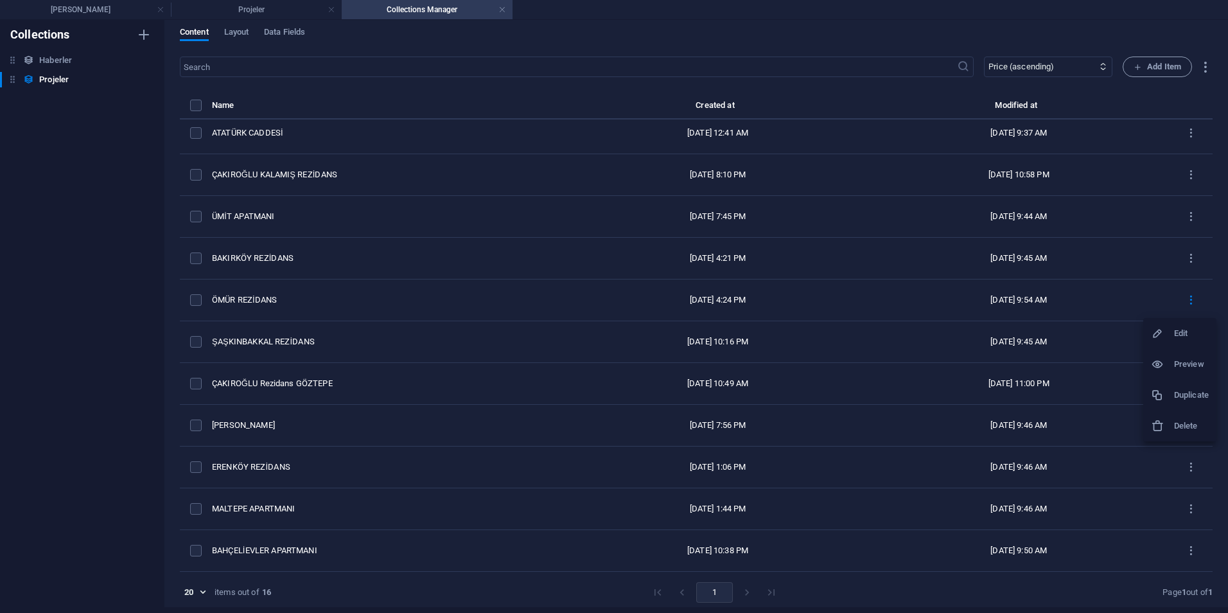
click at [1168, 394] on div at bounding box center [1162, 395] width 23 height 13
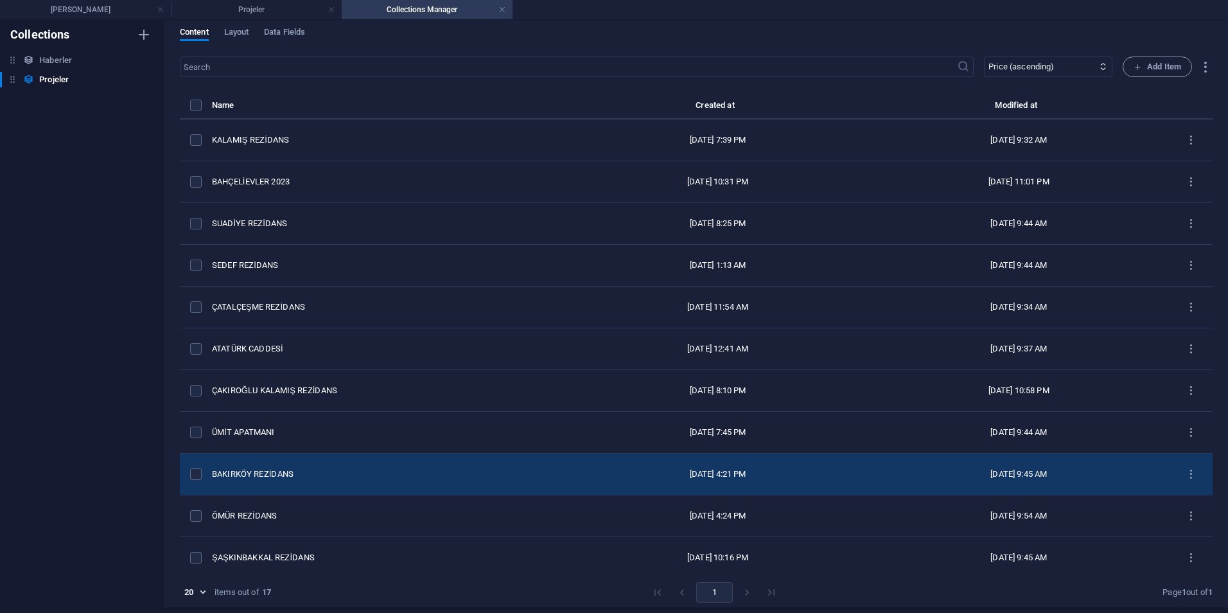
scroll to position [258, 0]
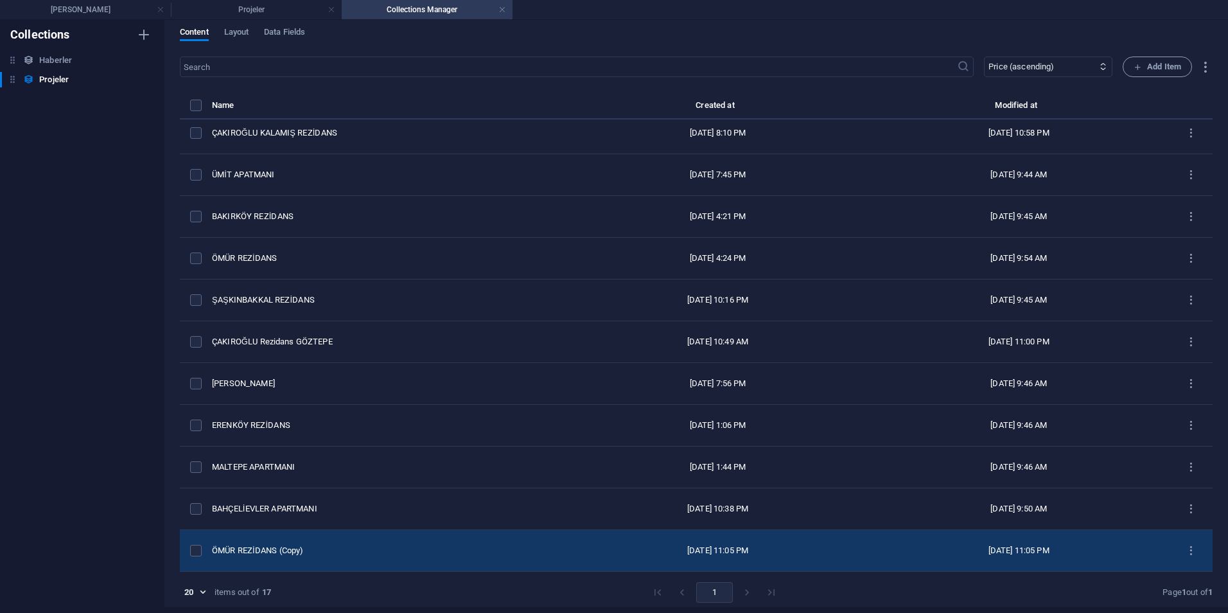
click at [427, 538] on td "ÖMÜR REZİDANS (Copy)" at bounding box center [389, 551] width 355 height 42
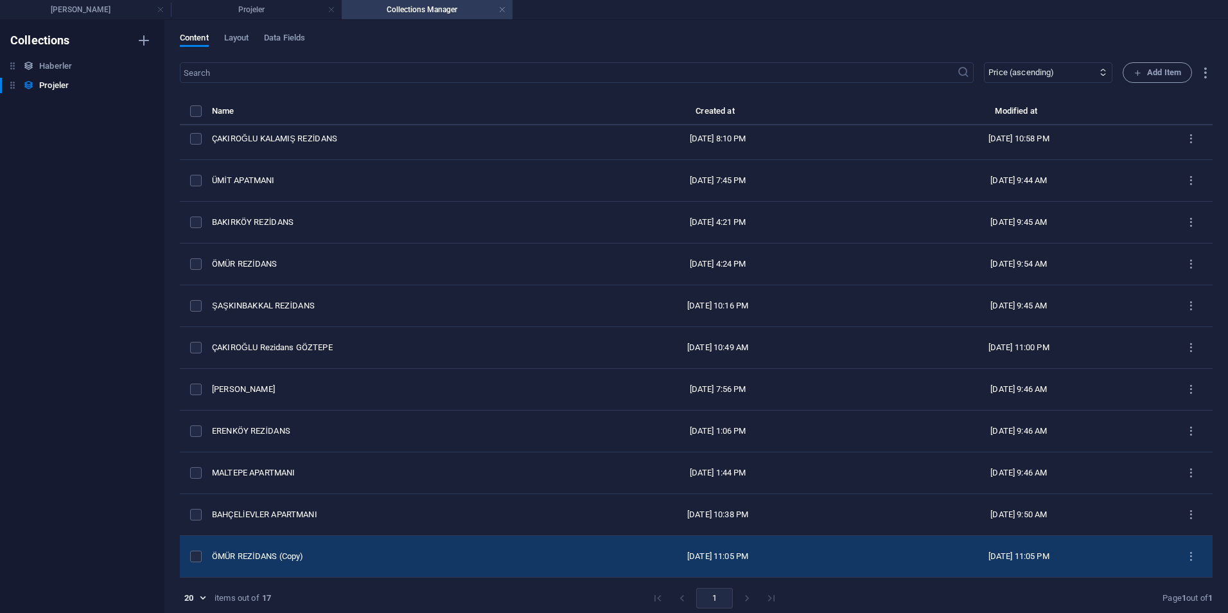
select select "DevamEden"
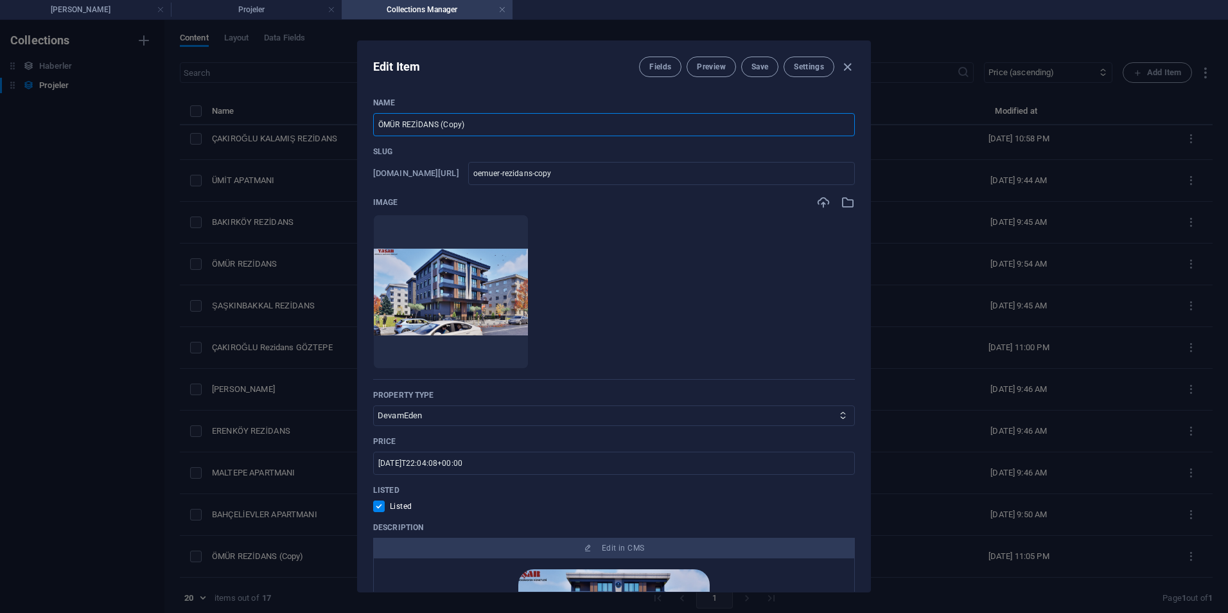
click at [492, 123] on input "ÖMÜR REZİDANS (Copy)" at bounding box center [614, 124] width 482 height 23
paste input "Bahçelievler E5 Ömür"
type input "Bahçelievler E5 Ömür"
type input "bahcelievler-e5-oemuer"
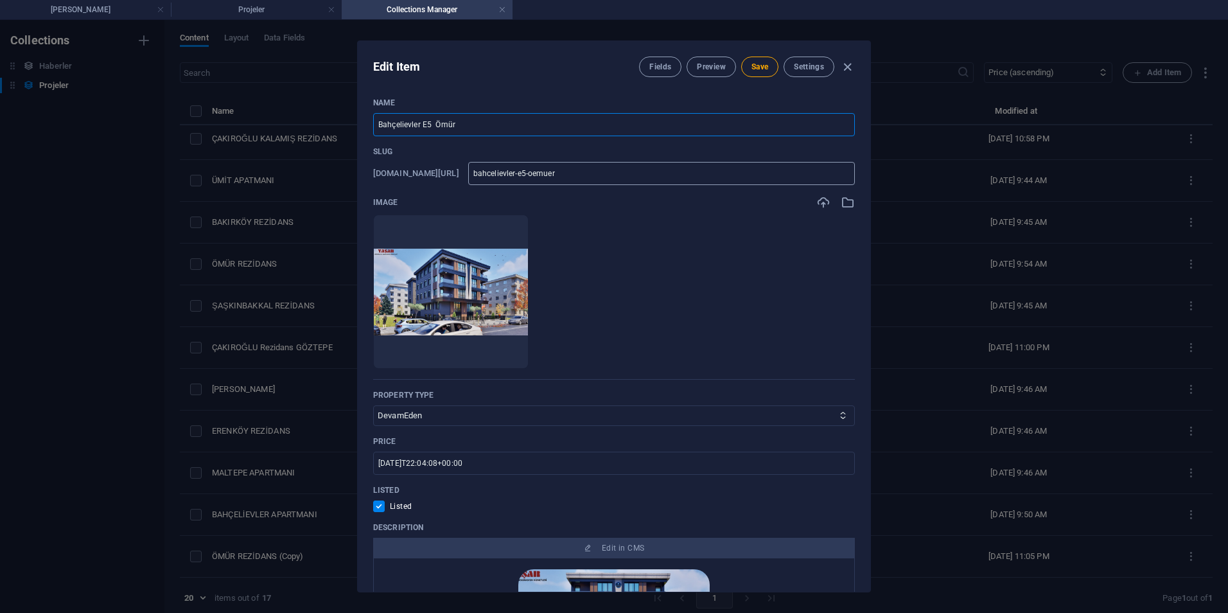
type input "Bahçelievler E5 Ömür"
click at [582, 177] on input "bahcelievler-e5-oemuer" at bounding box center [661, 173] width 387 height 23
type input "bahcelievler-e5-omuer"
type input "bahcelievler-e5-omur"
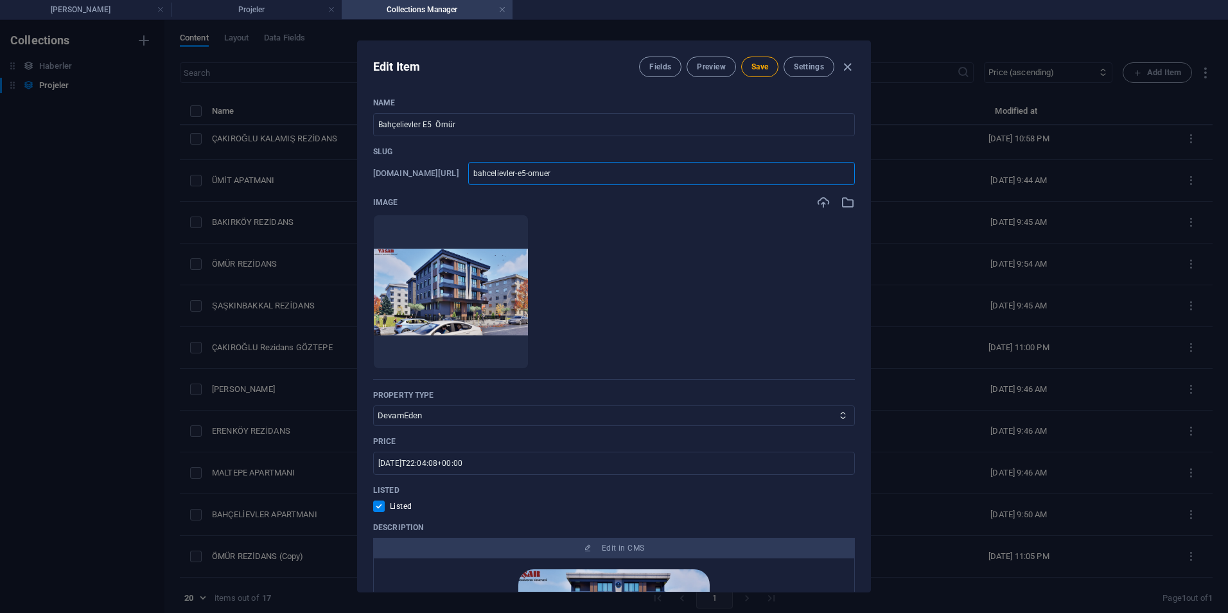
type input "bahcelievler-e5-omur"
click at [489, 348] on icon "button" at bounding box center [484, 349] width 10 height 10
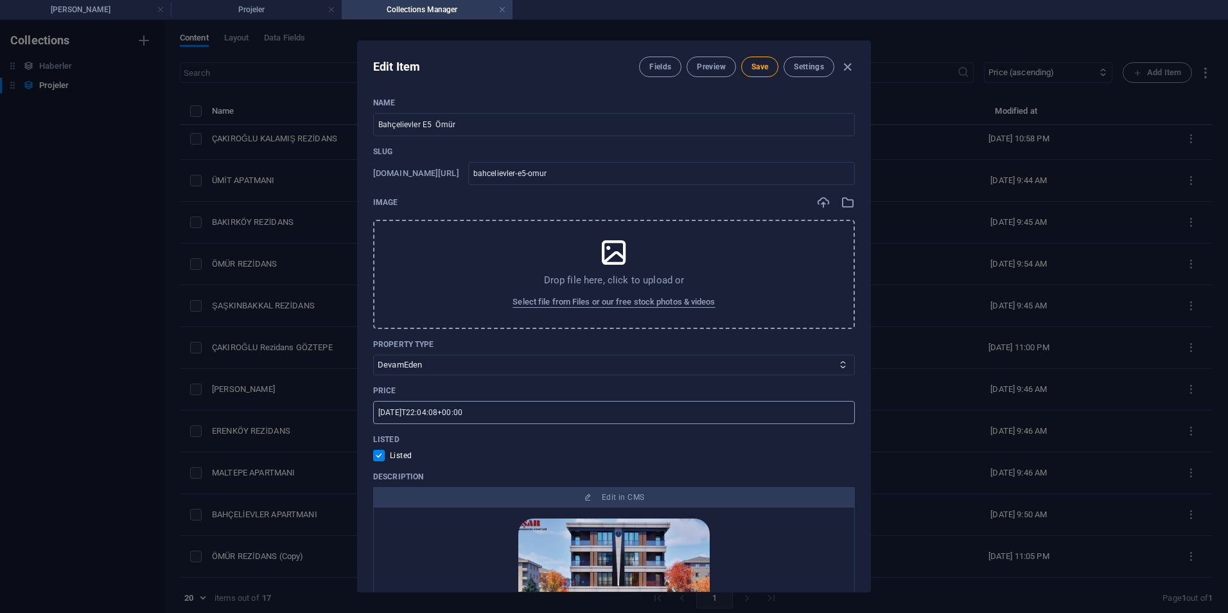
scroll to position [64, 0]
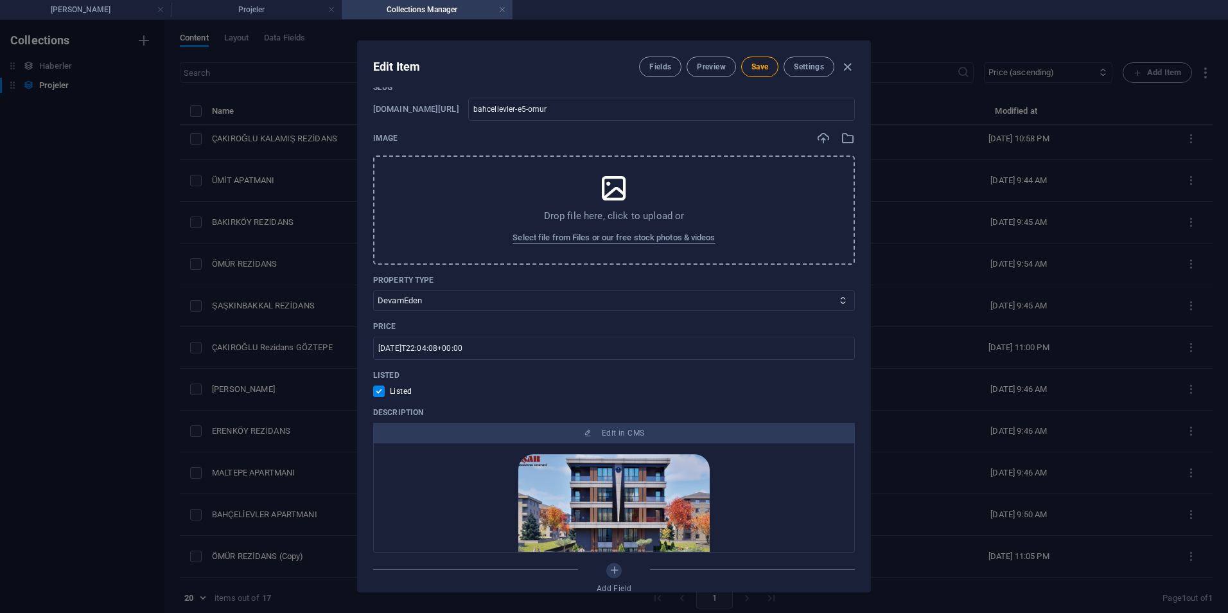
click at [541, 199] on div "Drop file here, click to upload or Select file from Files or our free stock pho…" at bounding box center [614, 209] width 482 height 109
click at [590, 244] on span "Select file from Files or our free stock photos & videos" at bounding box center [614, 237] width 202 height 15
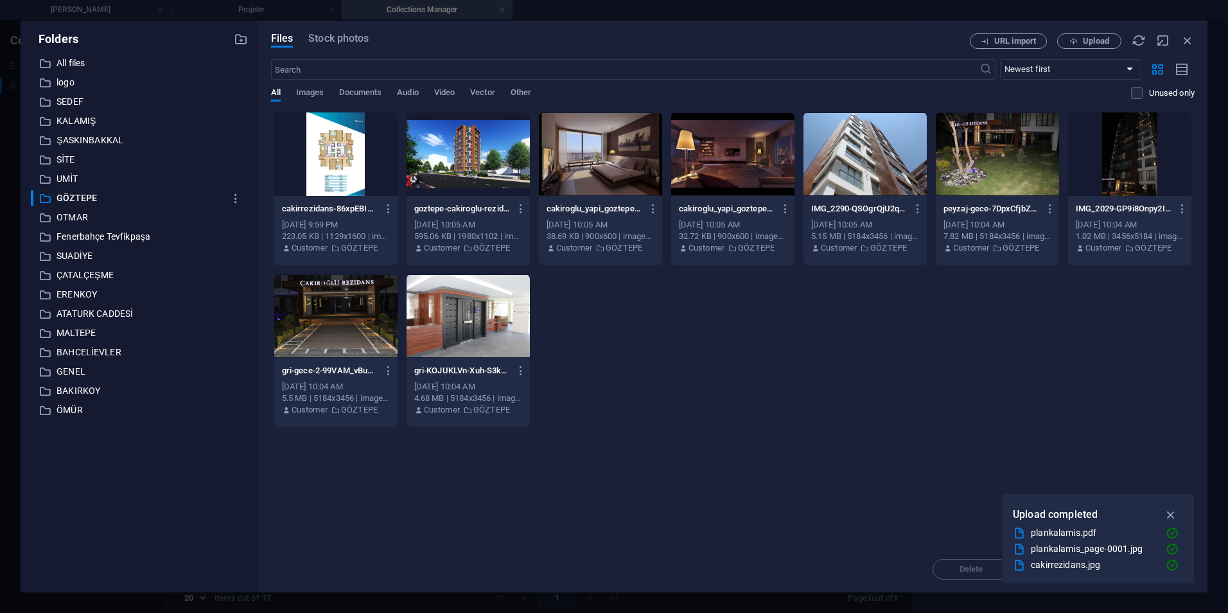
click at [228, 36] on div "Folders" at bounding box center [139, 39] width 217 height 17
click at [236, 36] on icon "button" at bounding box center [241, 39] width 14 height 14
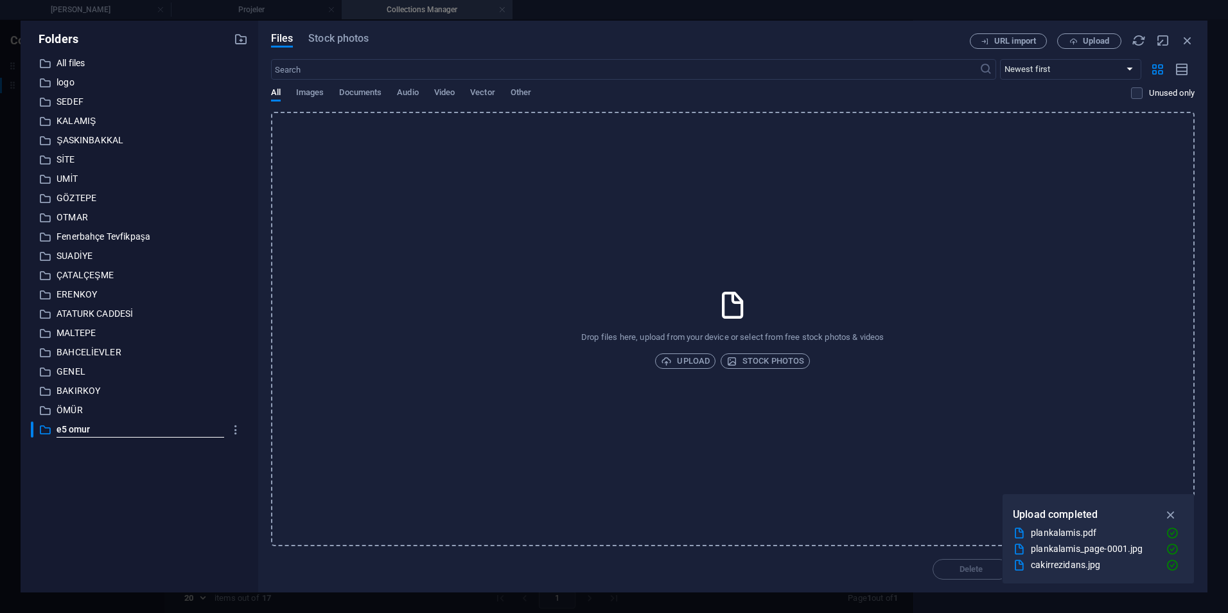
type input "e5 omur"
click at [155, 492] on div "​ All files All files ​ logo logo ​ SEDEF SEDEF ​ KALAMIŞ KALAMIŞ ​ ŞASKINBAKKA…" at bounding box center [139, 318] width 217 height 527
click at [874, 185] on div "Drop files here, upload from your device or select from free stock photos & vid…" at bounding box center [733, 329] width 924 height 434
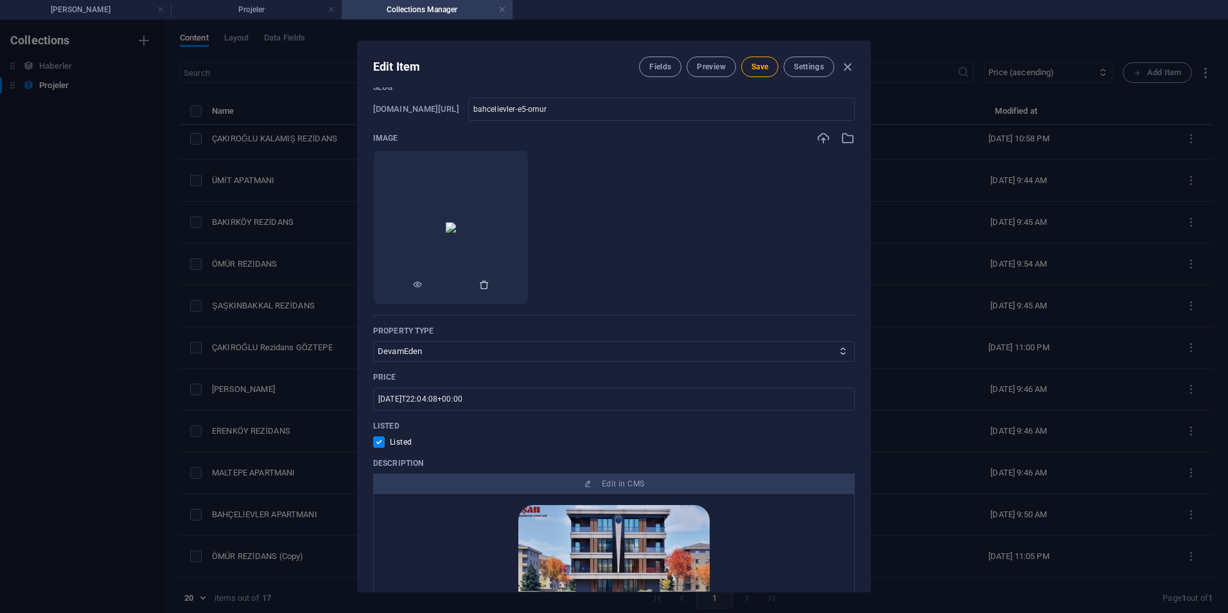
click at [489, 284] on icon "button" at bounding box center [484, 284] width 10 height 10
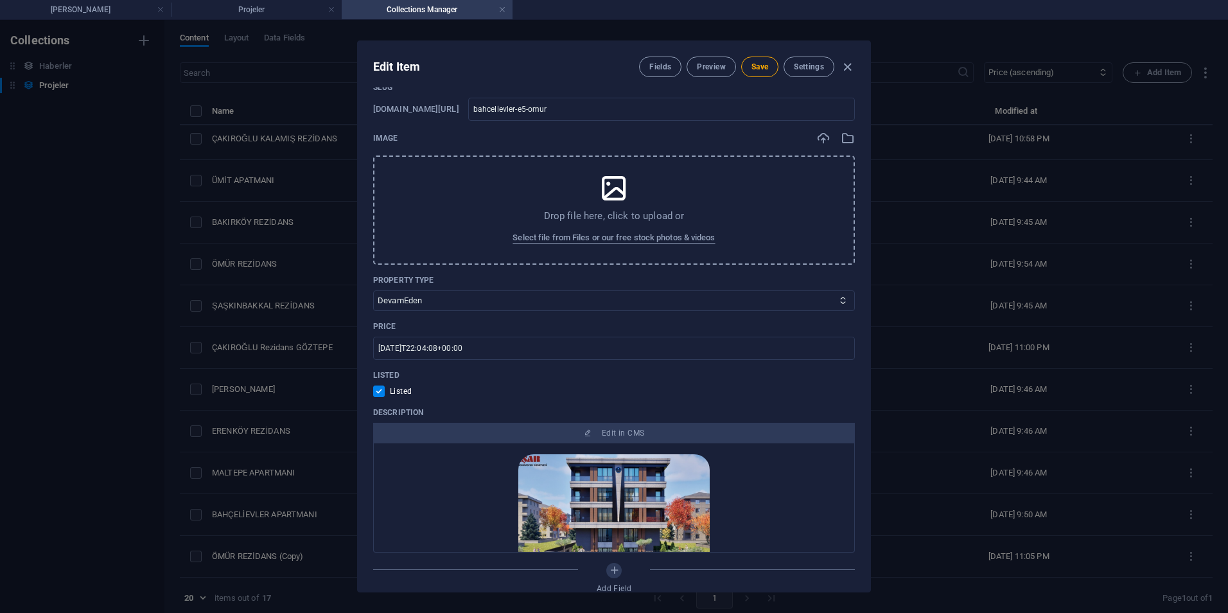
click at [592, 212] on p "Drop file here, click to upload or" at bounding box center [614, 215] width 141 height 13
click at [630, 238] on span "Select file from Files or our free stock photos & videos" at bounding box center [614, 237] width 202 height 15
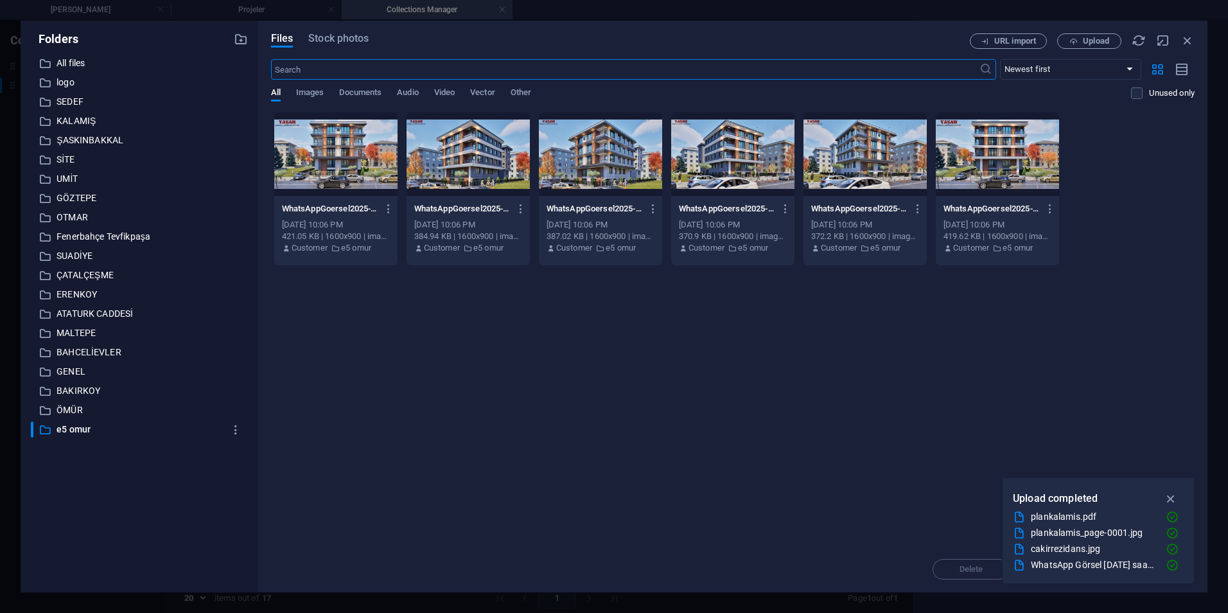
click at [1131, 102] on div "Unused only" at bounding box center [1163, 99] width 64 height 24
click at [1134, 93] on label at bounding box center [1137, 93] width 12 height 12
click at [0, 0] on input "checkbox" at bounding box center [0, 0] width 0 height 0
click at [1134, 93] on label at bounding box center [1137, 93] width 12 height 12
click at [0, 0] on input "checkbox" at bounding box center [0, 0] width 0 height 0
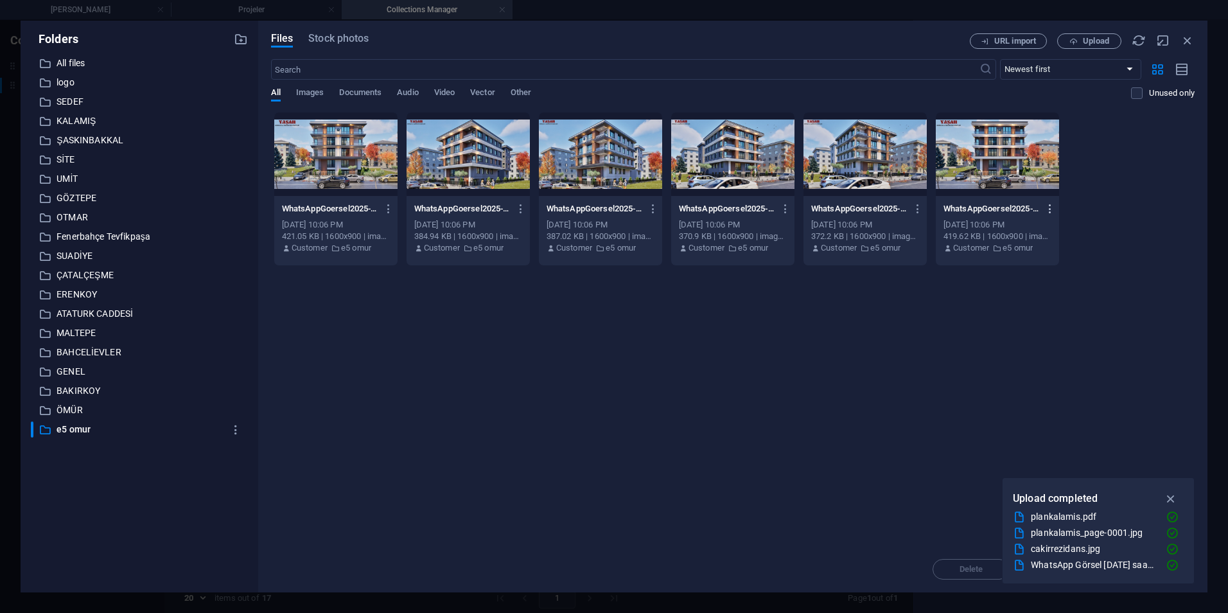
click at [1050, 204] on icon "button" at bounding box center [1051, 209] width 12 height 12
click at [1025, 457] on div at bounding box center [1019, 458] width 23 height 13
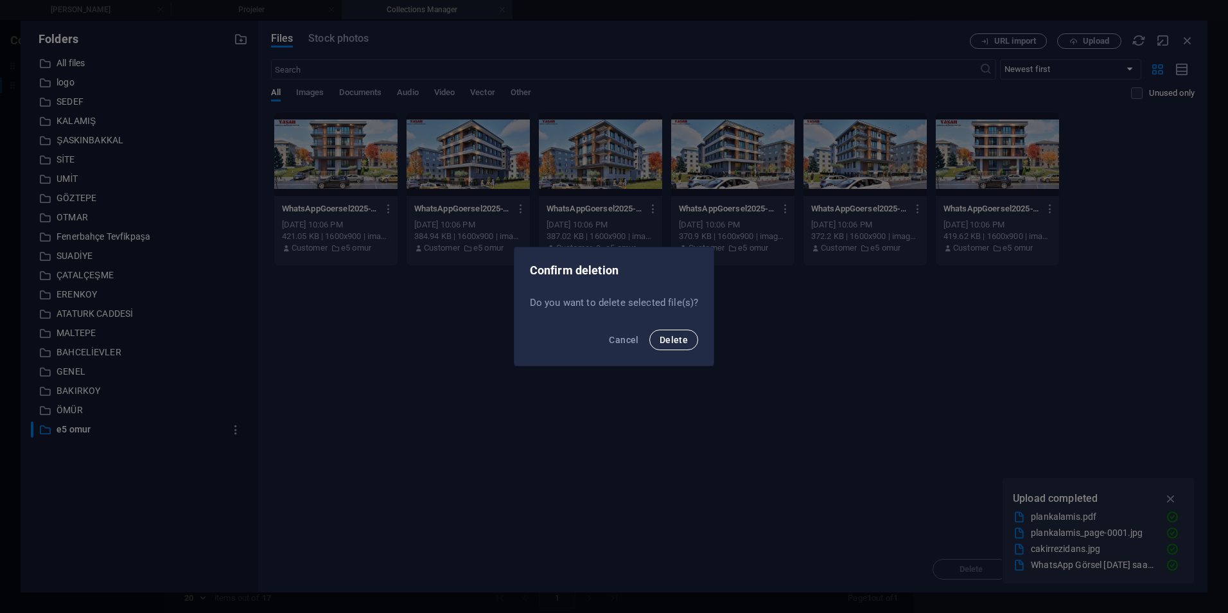
click at [657, 337] on button "Delete" at bounding box center [673, 340] width 49 height 21
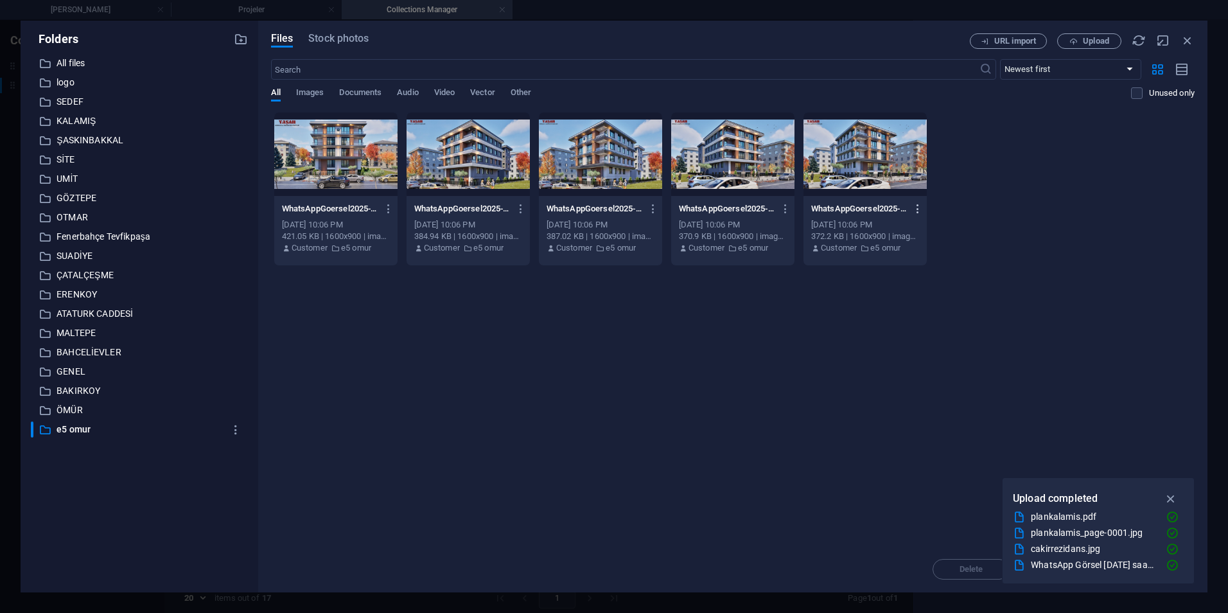
click at [915, 208] on icon "button" at bounding box center [918, 209] width 12 height 12
click at [910, 450] on h6 "Delete" at bounding box center [926, 457] width 55 height 15
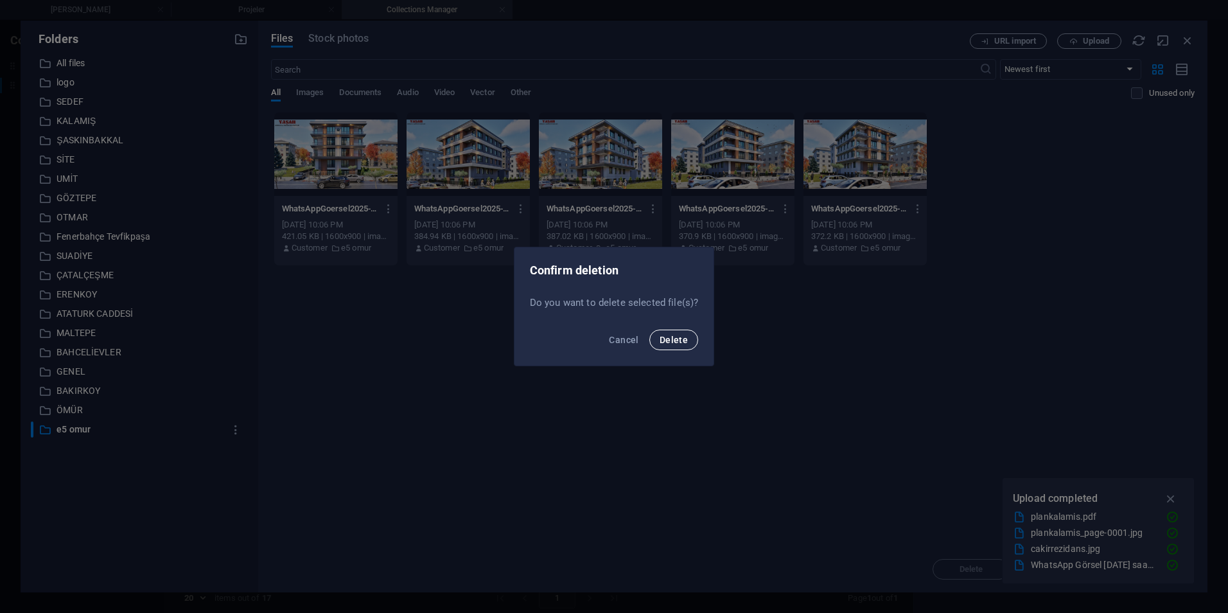
click at [674, 346] on button "Delete" at bounding box center [673, 340] width 49 height 21
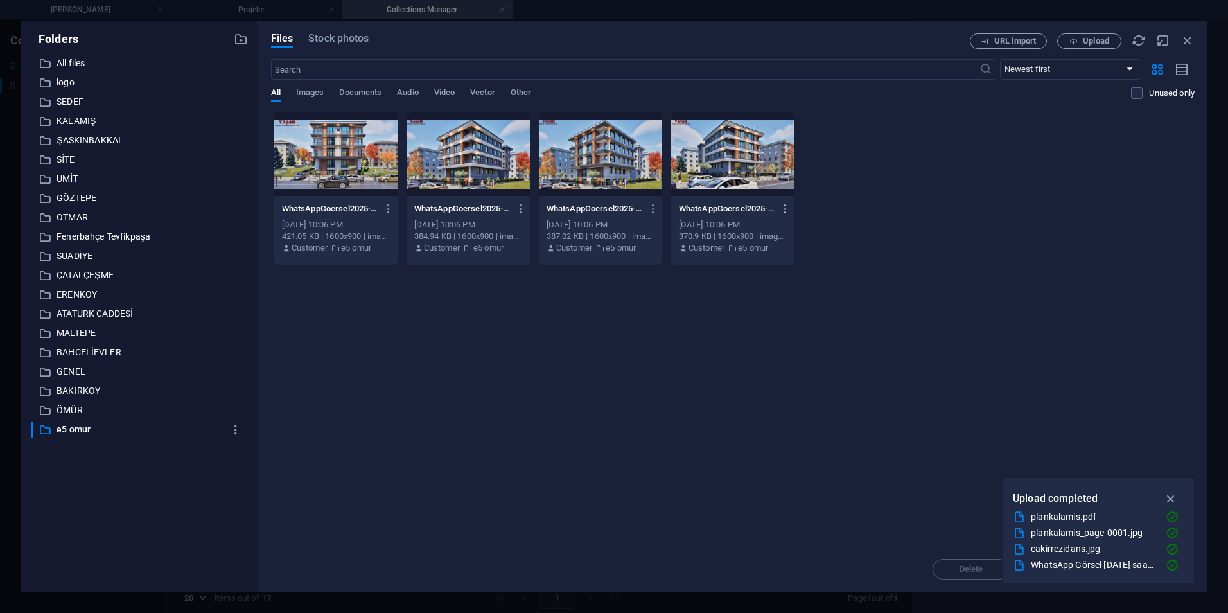
click at [789, 213] on icon "button" at bounding box center [786, 209] width 12 height 12
drag, startPoint x: 770, startPoint y: 461, endPoint x: 768, endPoint y: 450, distance: 11.1
click at [771, 461] on h6 "Delete" at bounding box center [793, 457] width 55 height 15
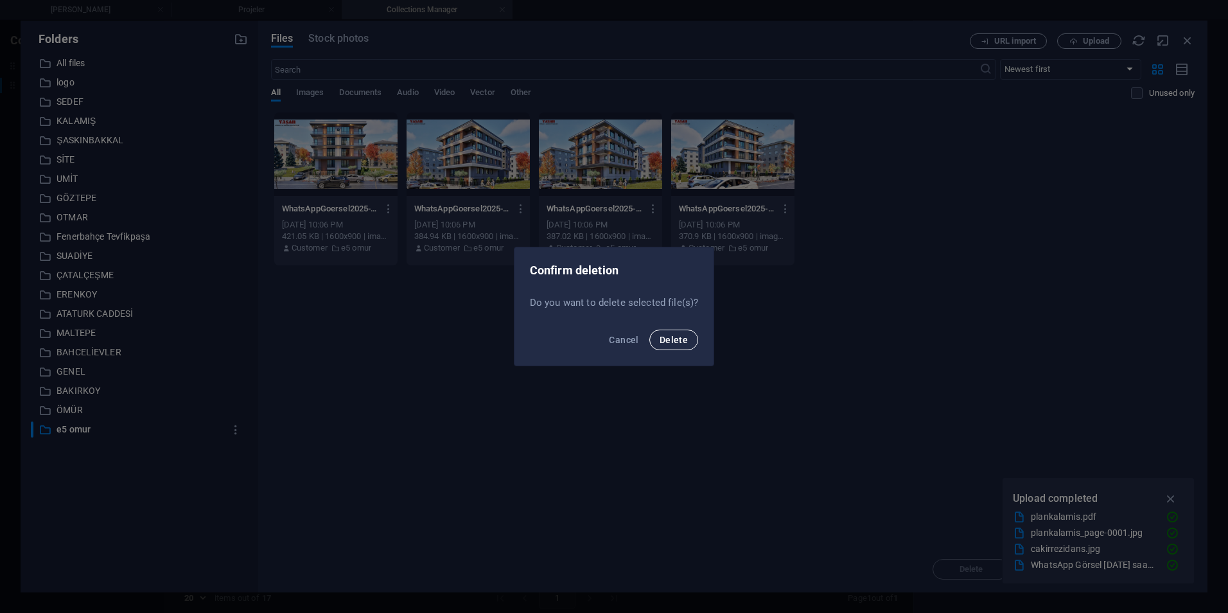
click at [676, 336] on span "Delete" at bounding box center [674, 340] width 28 height 10
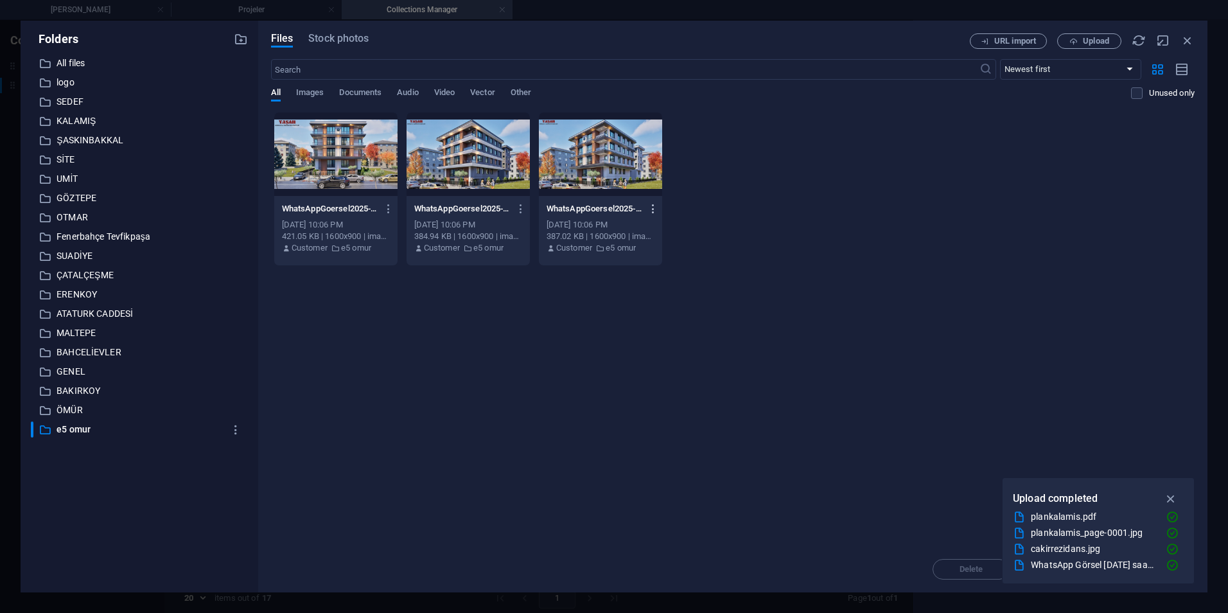
click at [657, 211] on icon "button" at bounding box center [654, 209] width 12 height 12
click at [649, 451] on h6 "Delete" at bounding box center [661, 457] width 55 height 15
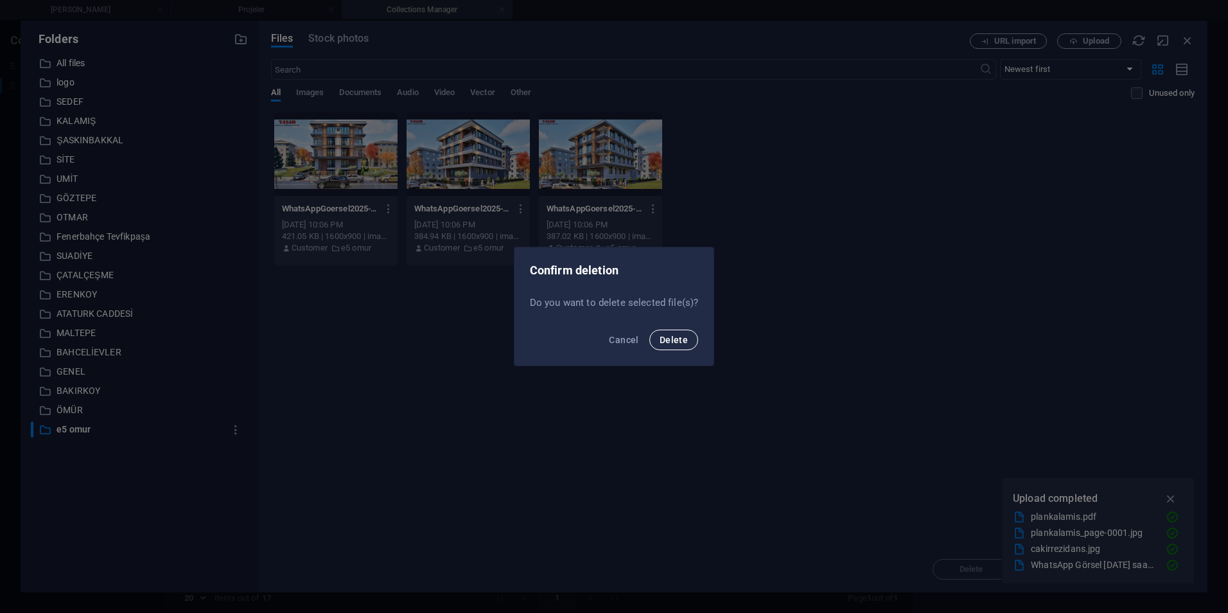
click at [679, 331] on button "Delete" at bounding box center [673, 340] width 49 height 21
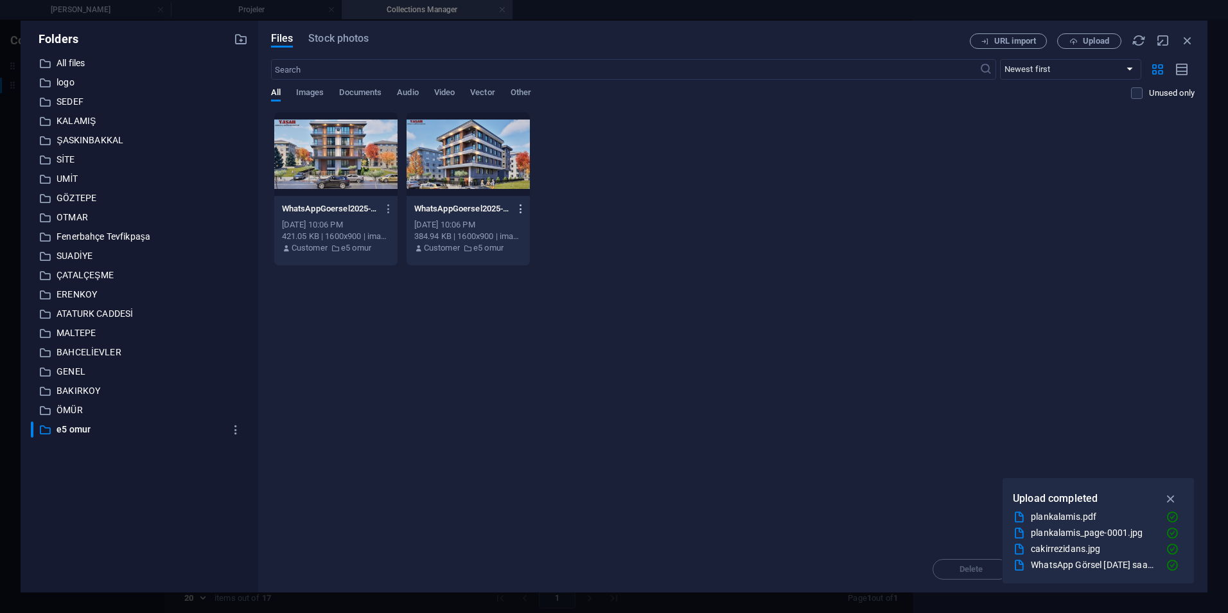
click at [519, 202] on button "button" at bounding box center [518, 208] width 17 height 21
click at [503, 462] on h6 "Delete" at bounding box center [529, 457] width 55 height 15
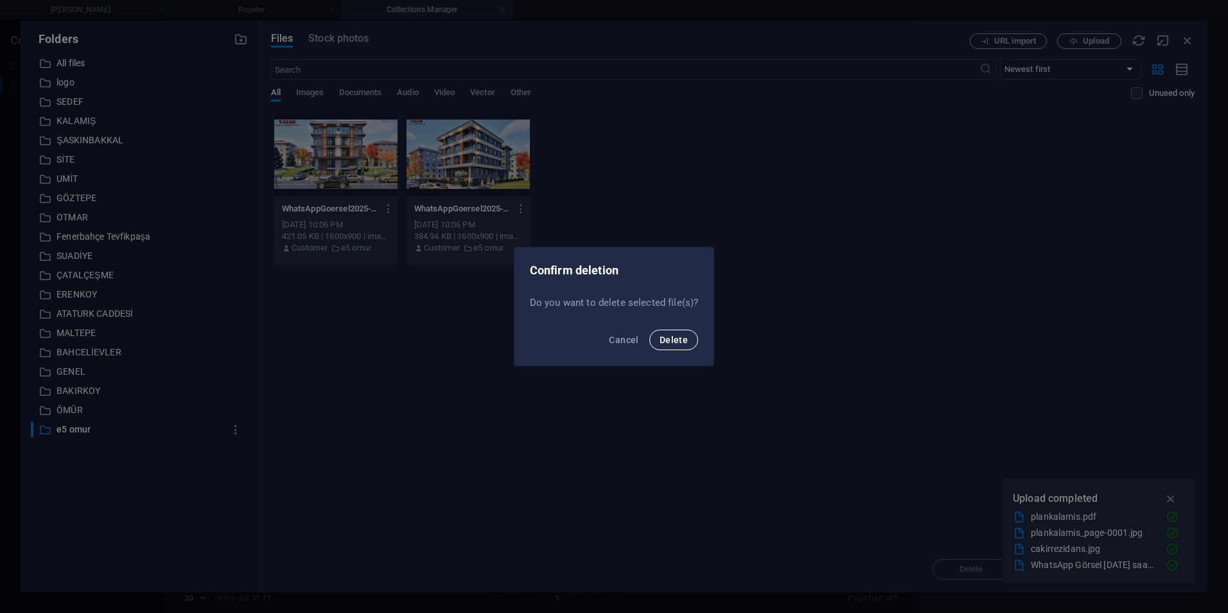
click at [664, 343] on span "Delete" at bounding box center [674, 340] width 28 height 10
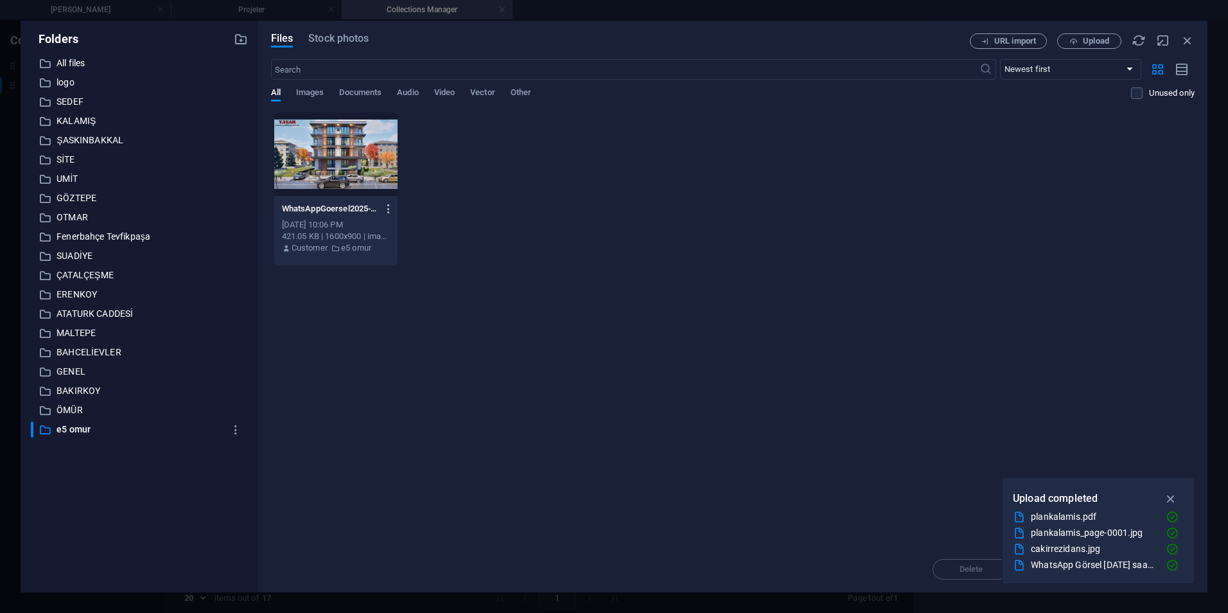
click at [385, 204] on icon "button" at bounding box center [389, 209] width 12 height 12
click at [392, 450] on li "Delete" at bounding box center [385, 458] width 93 height 31
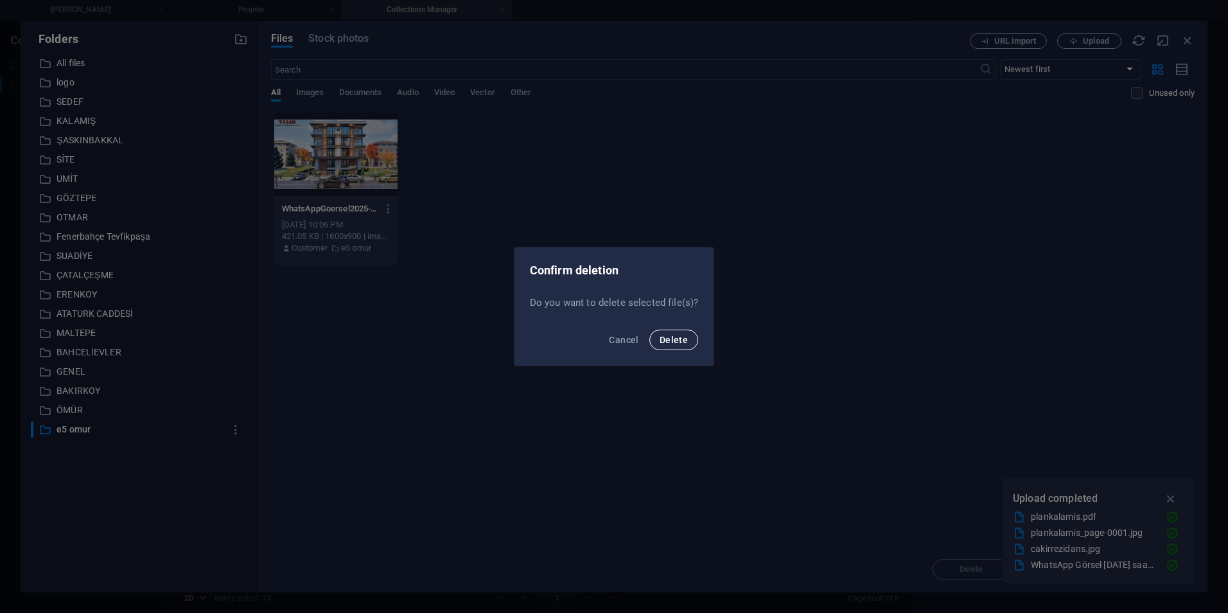
click at [685, 340] on span "Delete" at bounding box center [674, 340] width 28 height 10
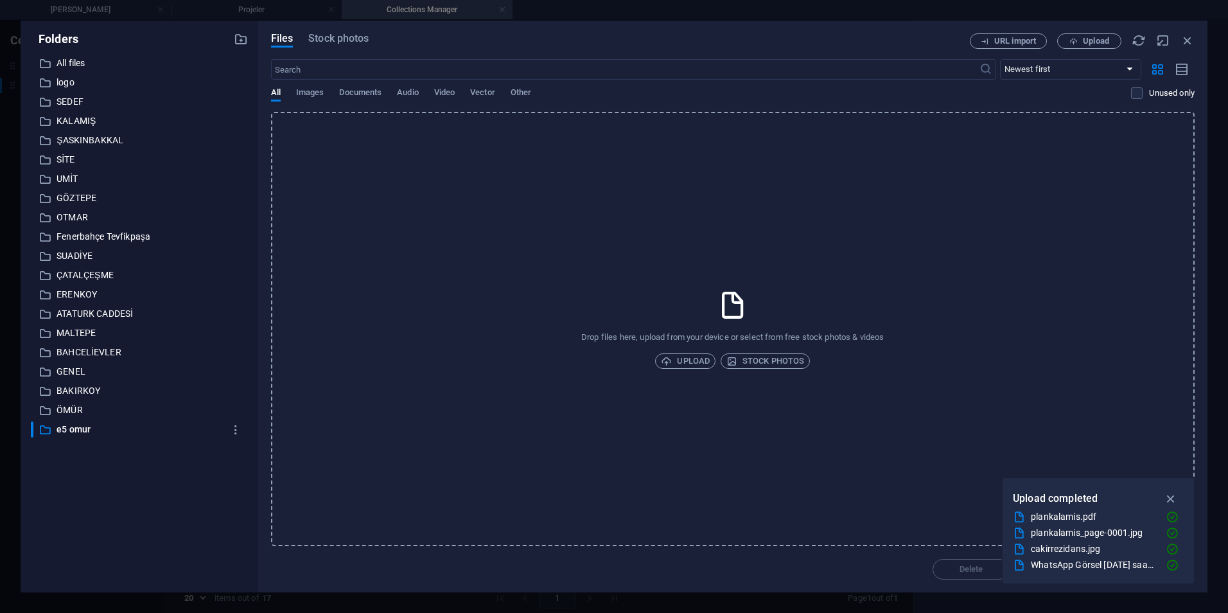
click at [1109, 32] on div "Files Stock photos URL import Upload ​ Newest first Oldest first Name (A-Z) Nam…" at bounding box center [732, 307] width 949 height 572
click at [1108, 40] on span "Upload" at bounding box center [1096, 41] width 26 height 8
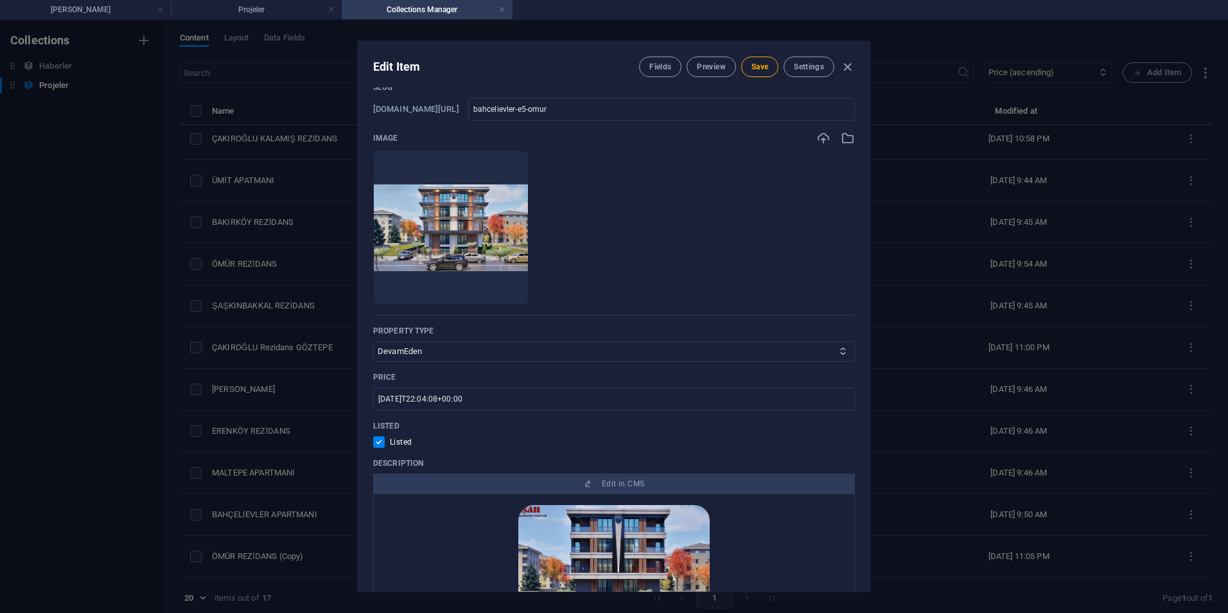
scroll to position [128, 0]
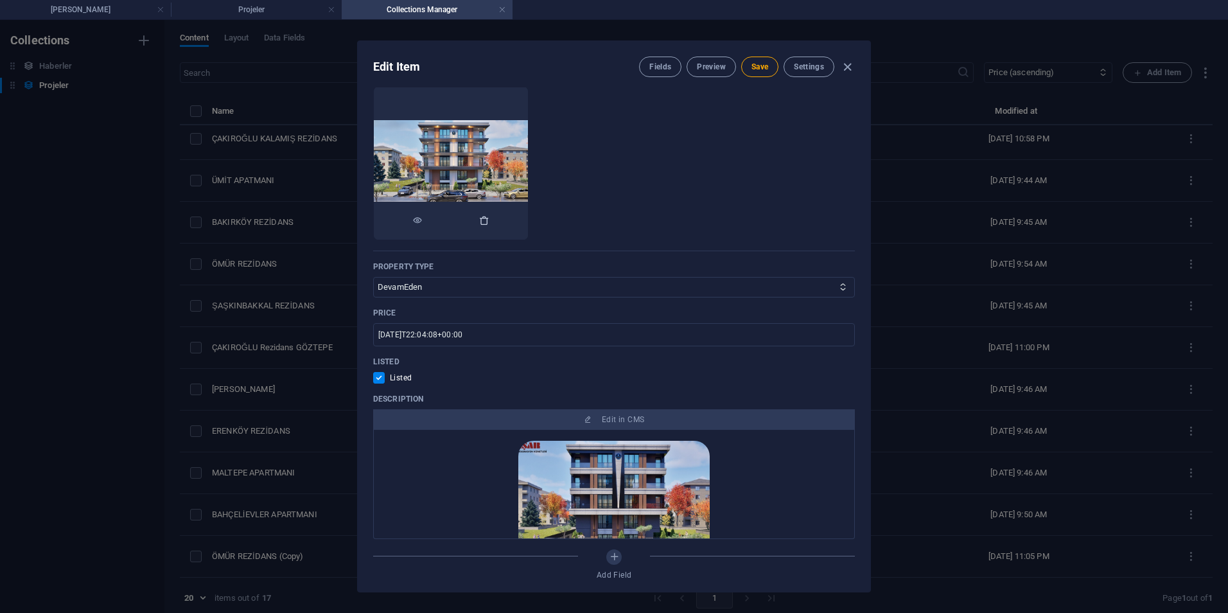
click at [489, 220] on icon "button" at bounding box center [484, 220] width 10 height 10
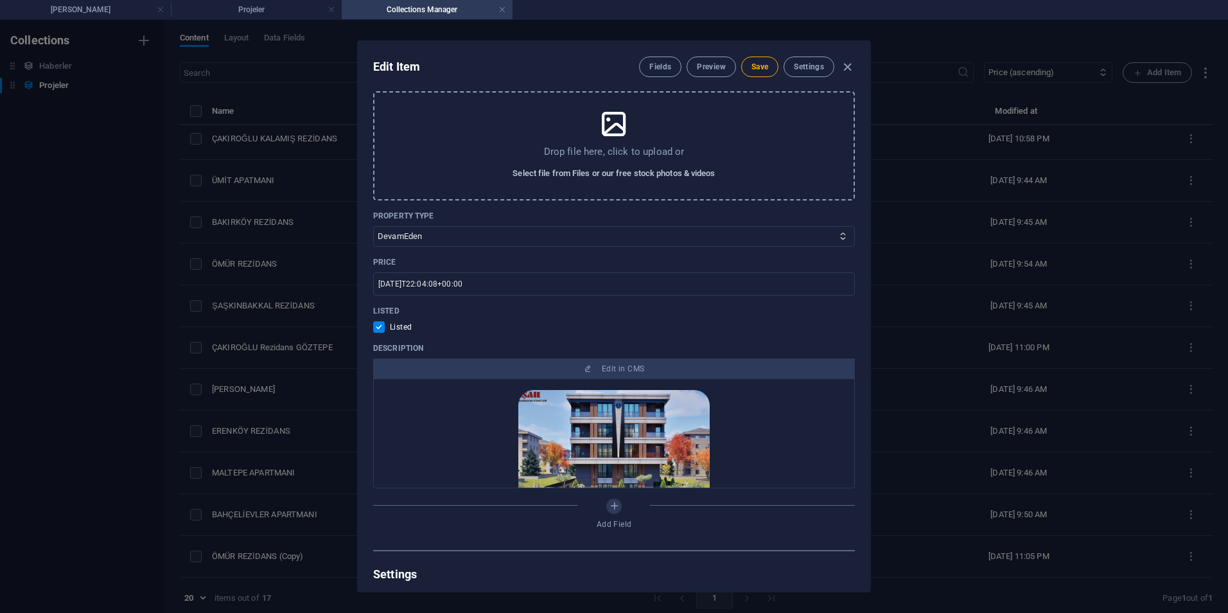
click at [599, 168] on span "Select file from Files or our free stock photos & videos" at bounding box center [614, 173] width 202 height 15
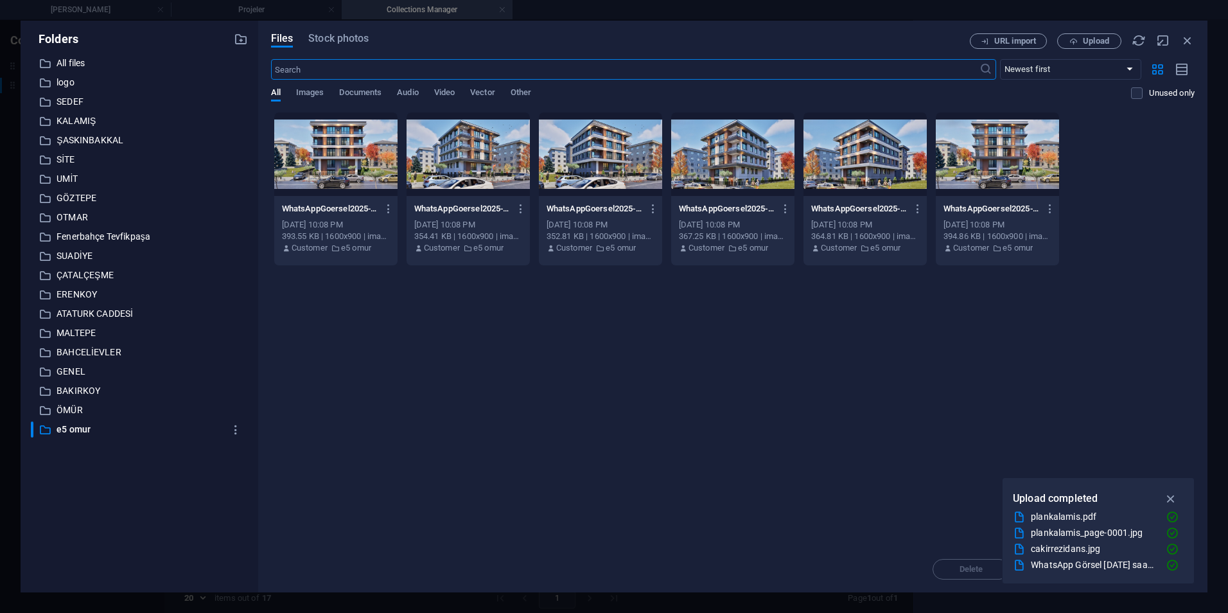
click at [595, 167] on div at bounding box center [600, 154] width 123 height 84
click at [595, 167] on div "1" at bounding box center [600, 154] width 123 height 84
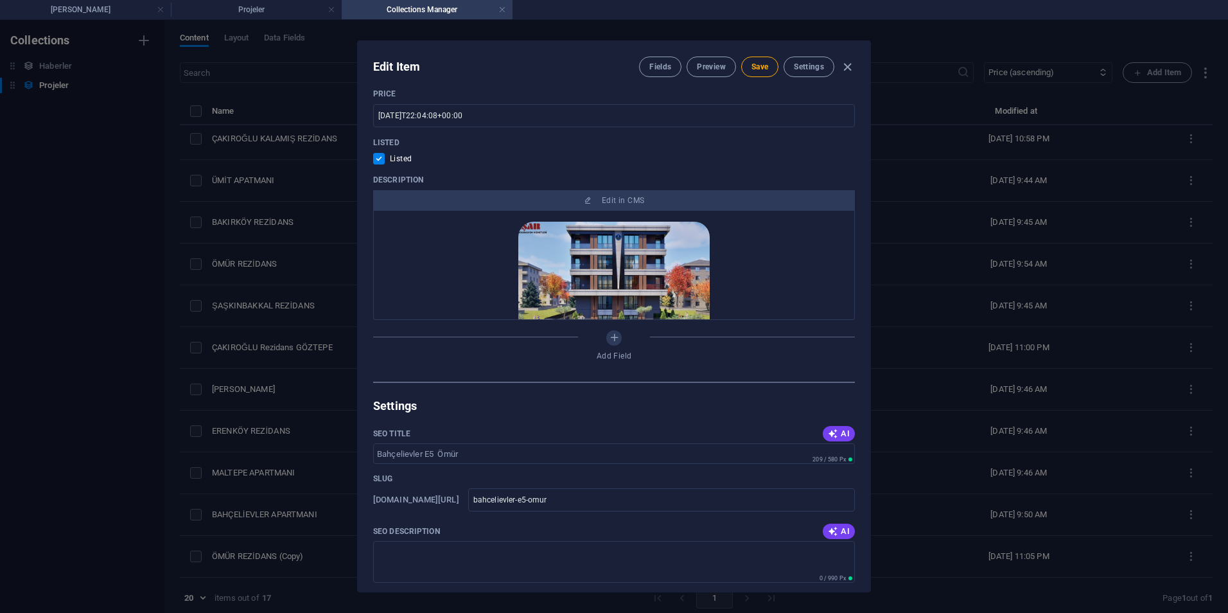
scroll to position [283, 0]
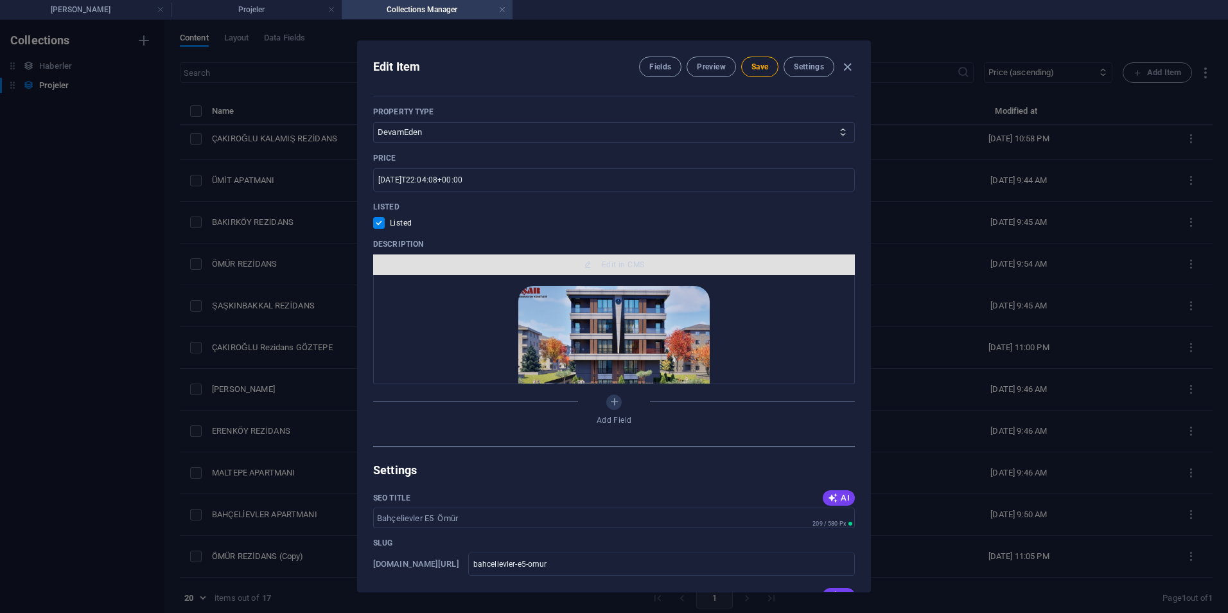
click at [603, 264] on span "Edit in CMS" at bounding box center [623, 265] width 42 height 10
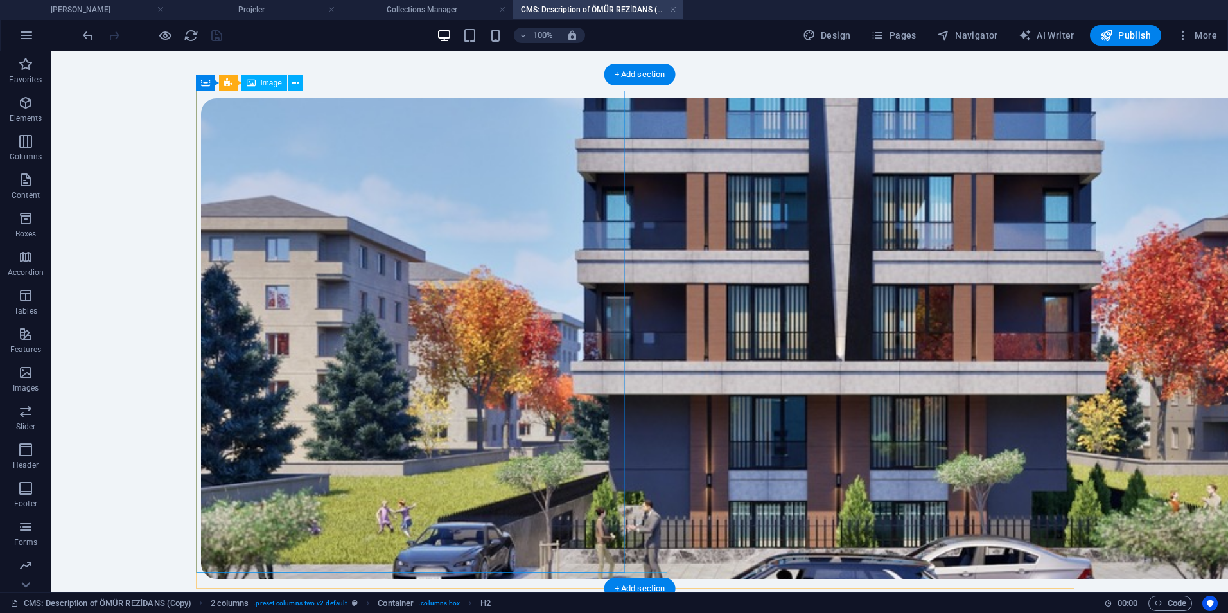
scroll to position [0, 0]
click at [276, 253] on figure at bounding box center [419, 339] width 439 height 482
click at [276, 252] on figure at bounding box center [419, 339] width 439 height 482
select select "px"
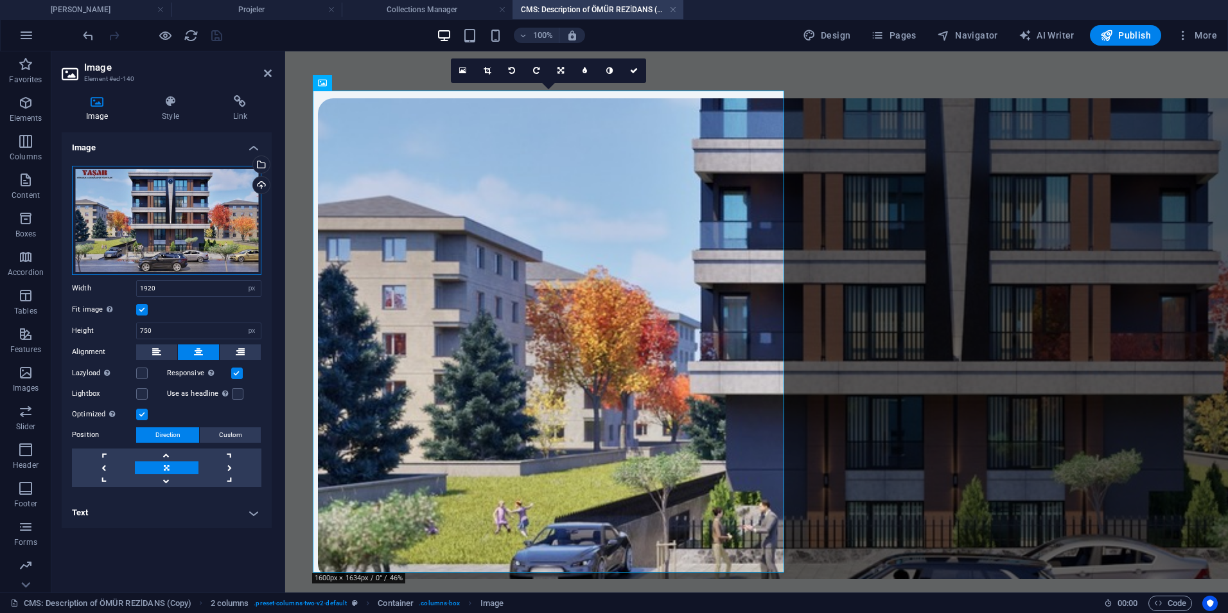
click at [108, 215] on div "Drag files here, click to choose files or select files from Files or our free s…" at bounding box center [167, 220] width 190 height 109
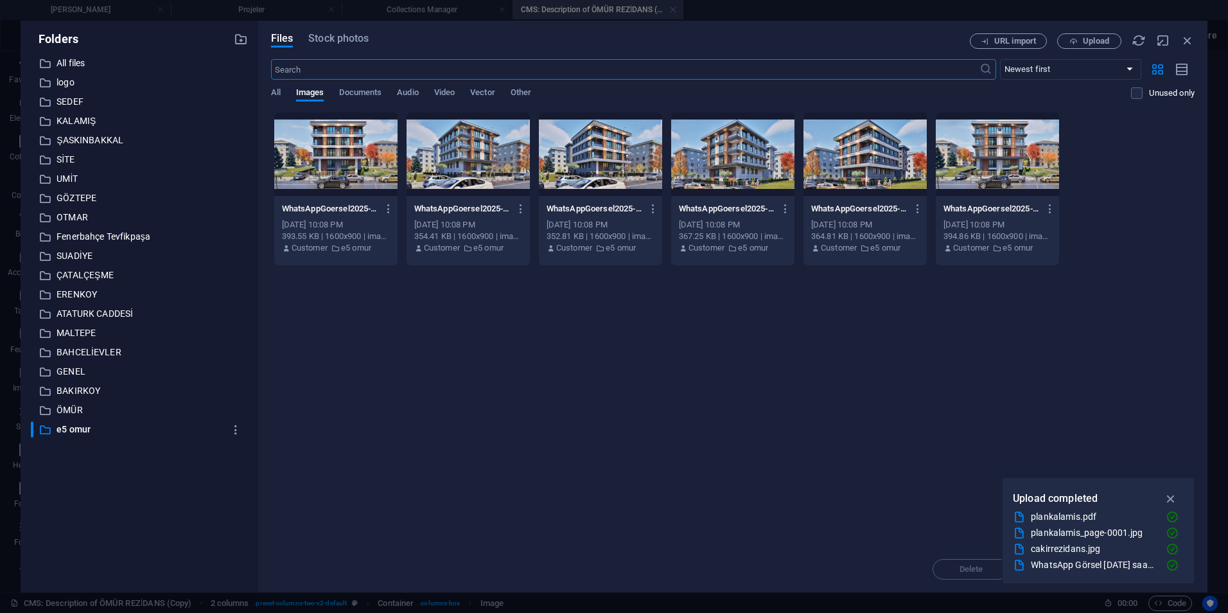
click at [339, 147] on div at bounding box center [335, 154] width 123 height 84
click at [340, 145] on div "1" at bounding box center [335, 154] width 123 height 84
click at [340, 143] on div at bounding box center [335, 154] width 123 height 84
click at [1169, 500] on icon "button" at bounding box center [1171, 498] width 15 height 14
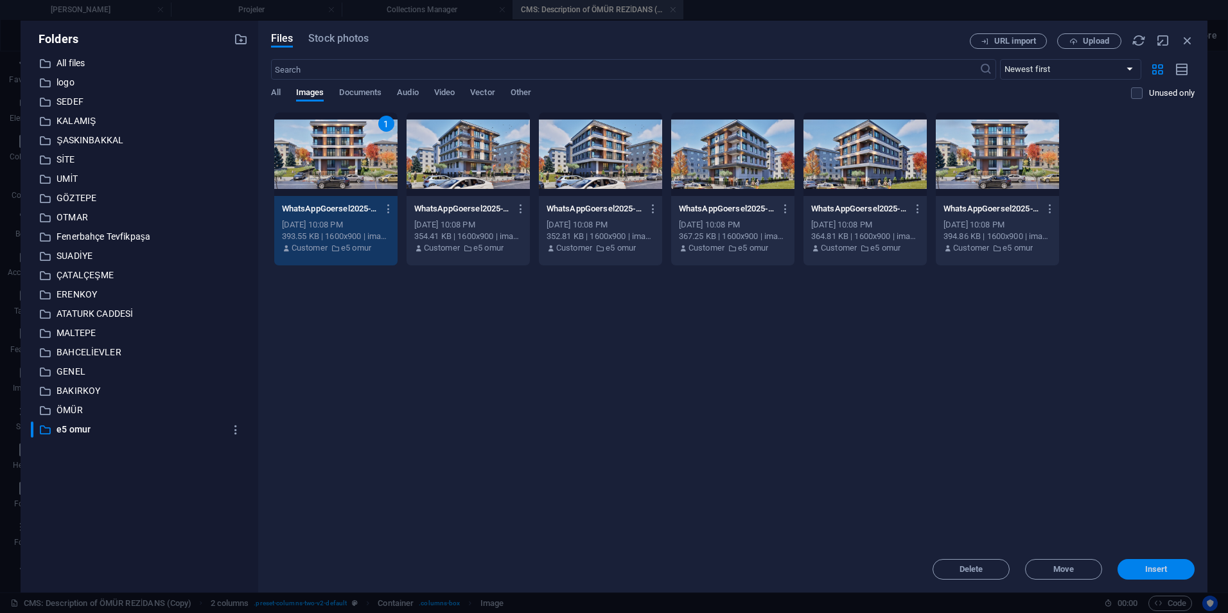
click at [1147, 561] on button "Insert" at bounding box center [1156, 569] width 77 height 21
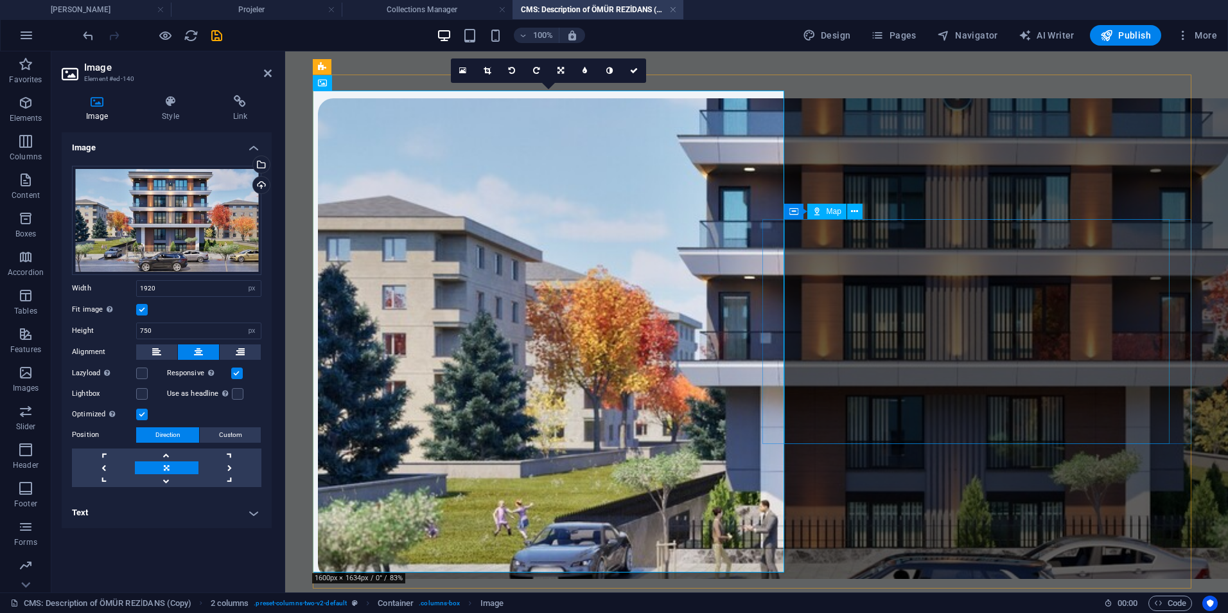
select select "1"
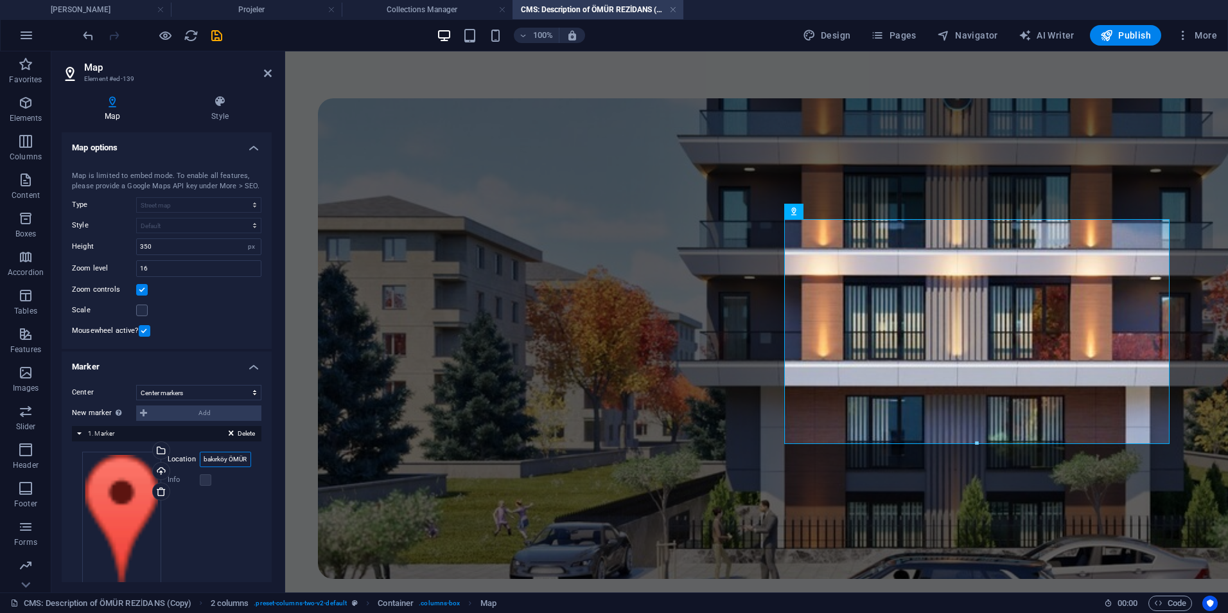
click at [227, 461] on input "bakırköy ÖMÜR" at bounding box center [225, 459] width 51 height 15
paste input "Bahçelievler E5 Ömür"
type input "Bahçelievler E5 Ömür"
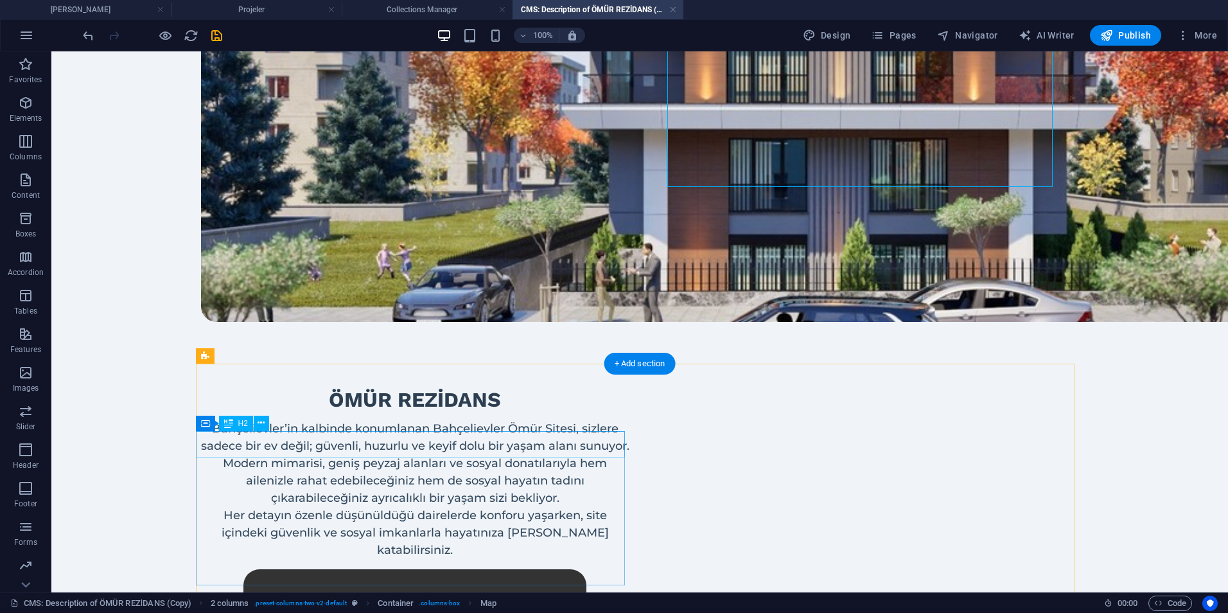
scroll to position [321, 0]
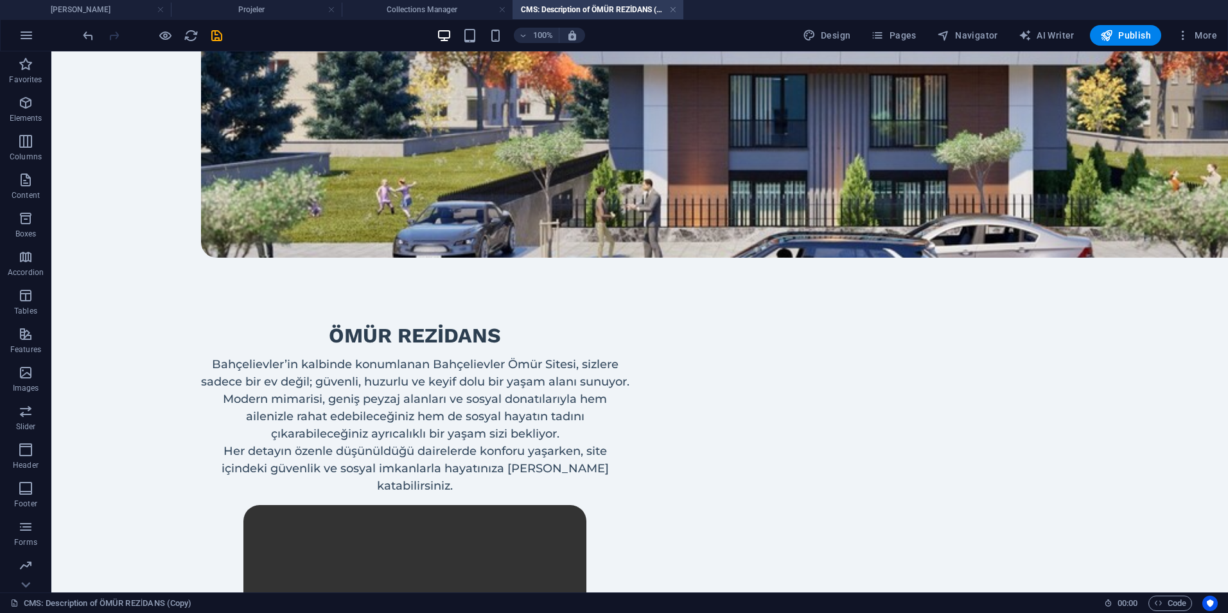
click at [338, 381] on div "Bahçelievler’in kalbinde konumlanan Bahçelievler Ömür Sitesi, sizlere sadece bi…" at bounding box center [414, 425] width 429 height 139
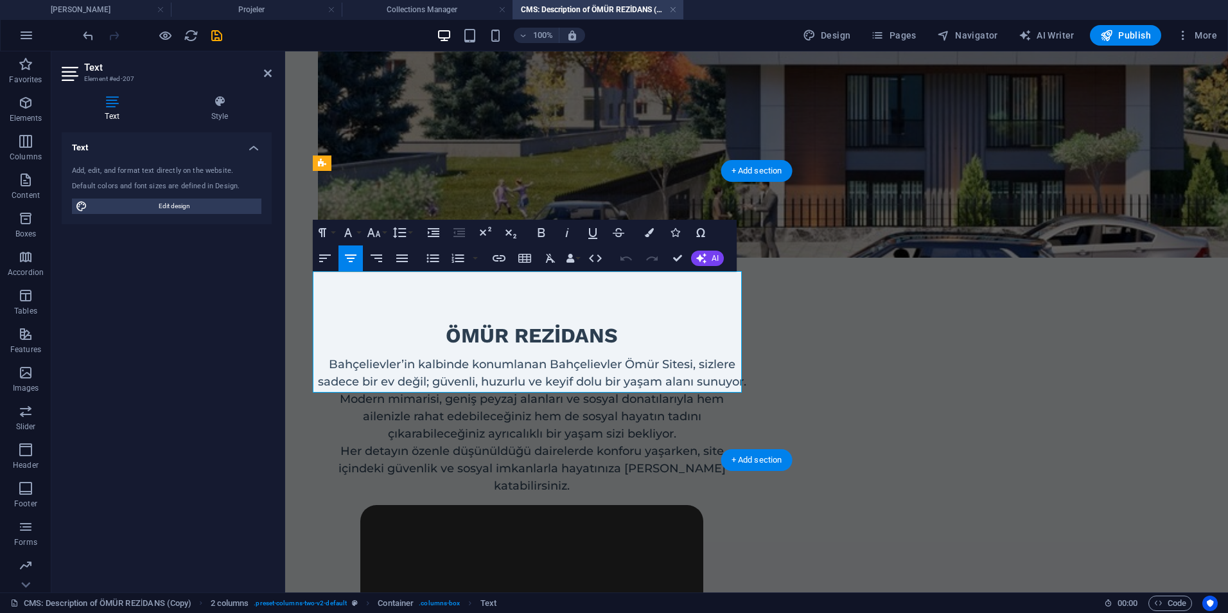
click at [413, 443] on p "Her detayın özenle düşünüldüğü dairelerde konforu yaşarken, site içindeki güven…" at bounding box center [531, 469] width 429 height 52
click at [430, 443] on p "Her detayın özenle düşünüldüğü dairelerde konforu yaşarken, site içindeki güven…" at bounding box center [531, 469] width 429 height 52
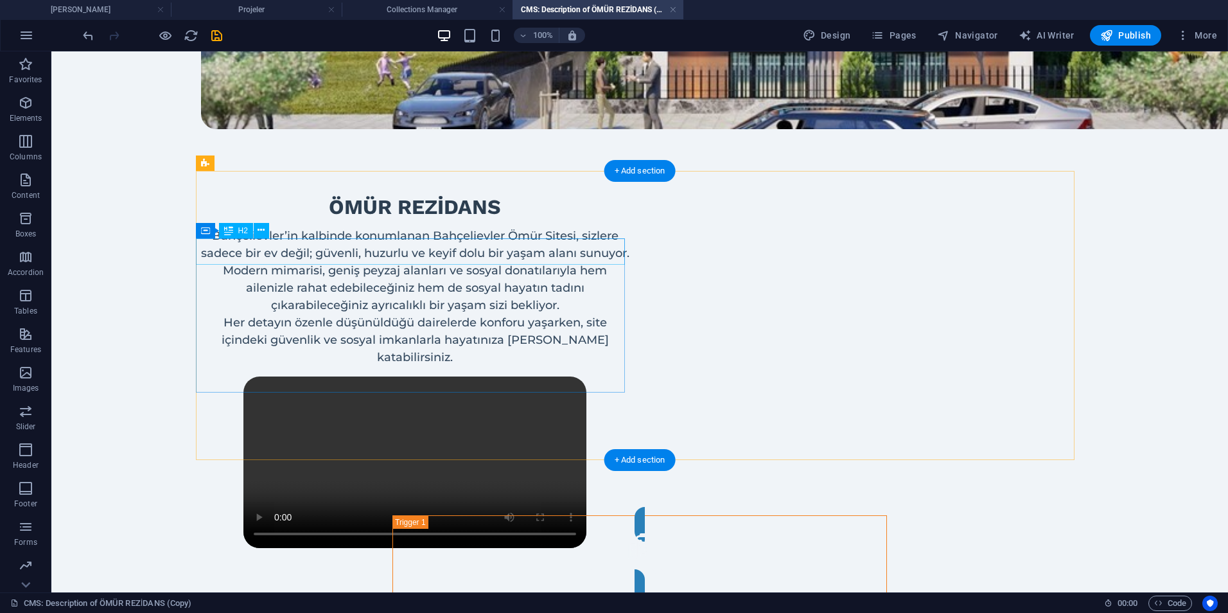
click at [423, 221] on div "Ömür rezİDANS" at bounding box center [414, 207] width 429 height 27
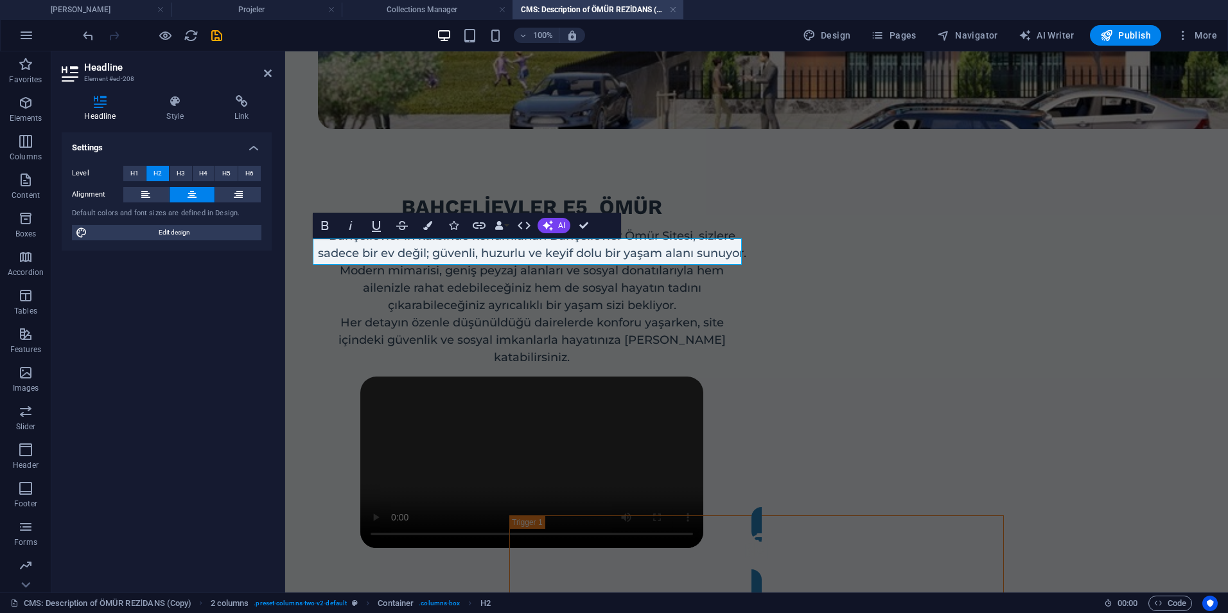
scroll to position [0, 2]
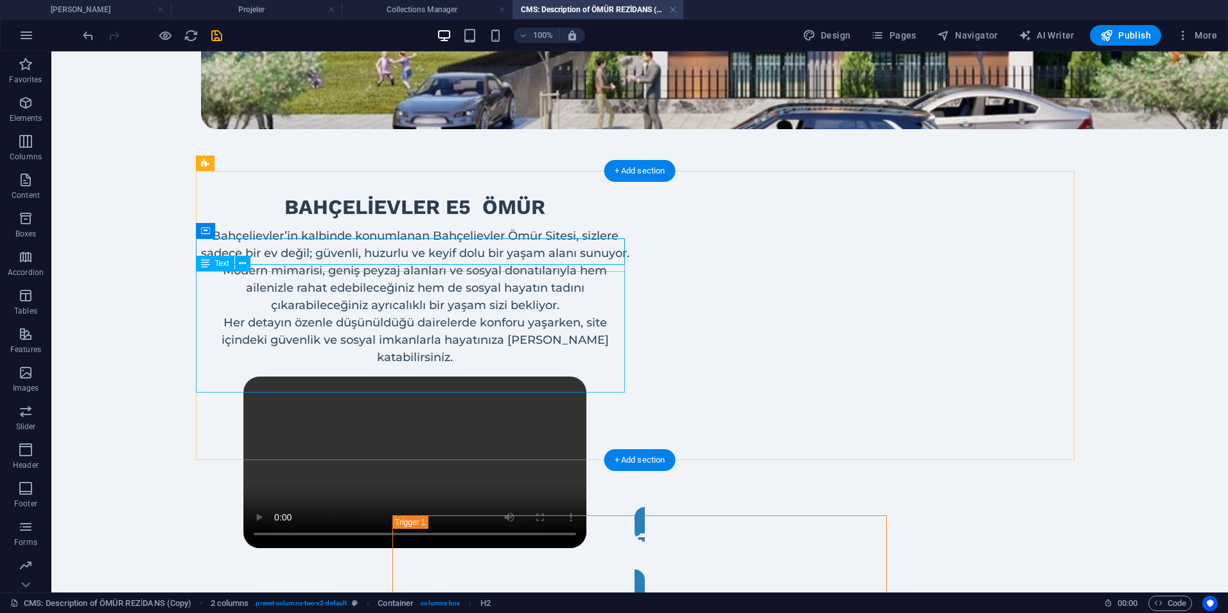
click at [470, 309] on div "Bahçelievler’in kalbinde konumlanan Bahçelievler Ömür Sitesi, sizlere sadece bi…" at bounding box center [414, 296] width 429 height 139
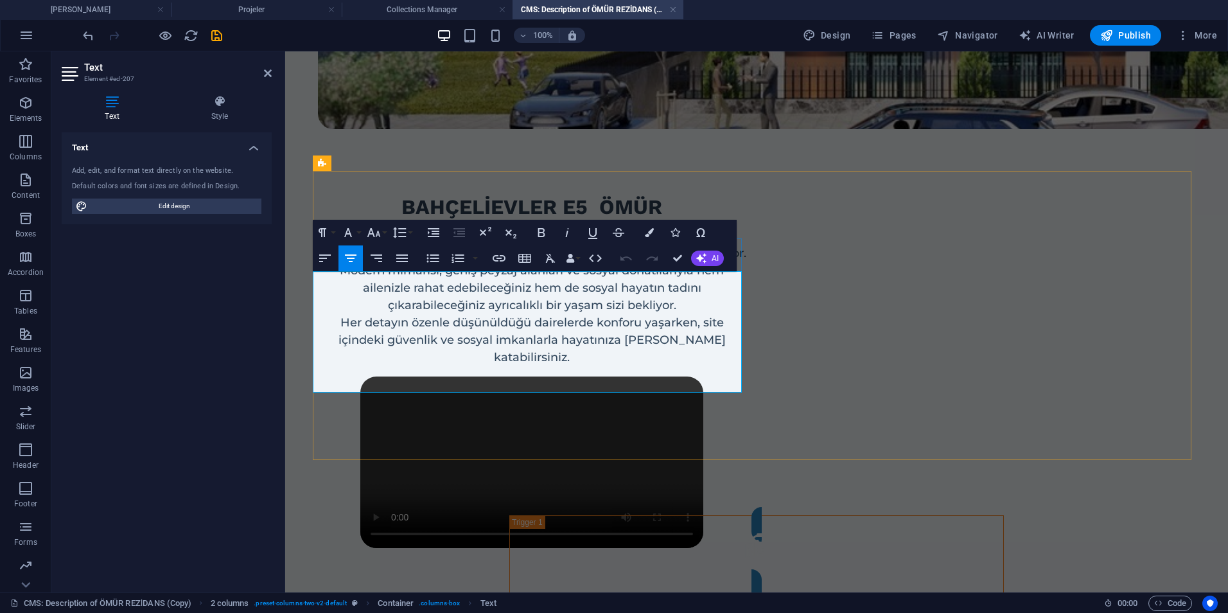
click at [613, 279] on p "Bahçelievler’in kalbinde konumlanan Bahçelievler Ömür Sitesi, sizlere sadece bi…" at bounding box center [531, 270] width 429 height 87
click at [617, 279] on p "Bahçelievler’in kalbinde konumlanan Bahçelievler Ömür Sitesi, sizlere sadece bi…" at bounding box center [531, 270] width 429 height 87
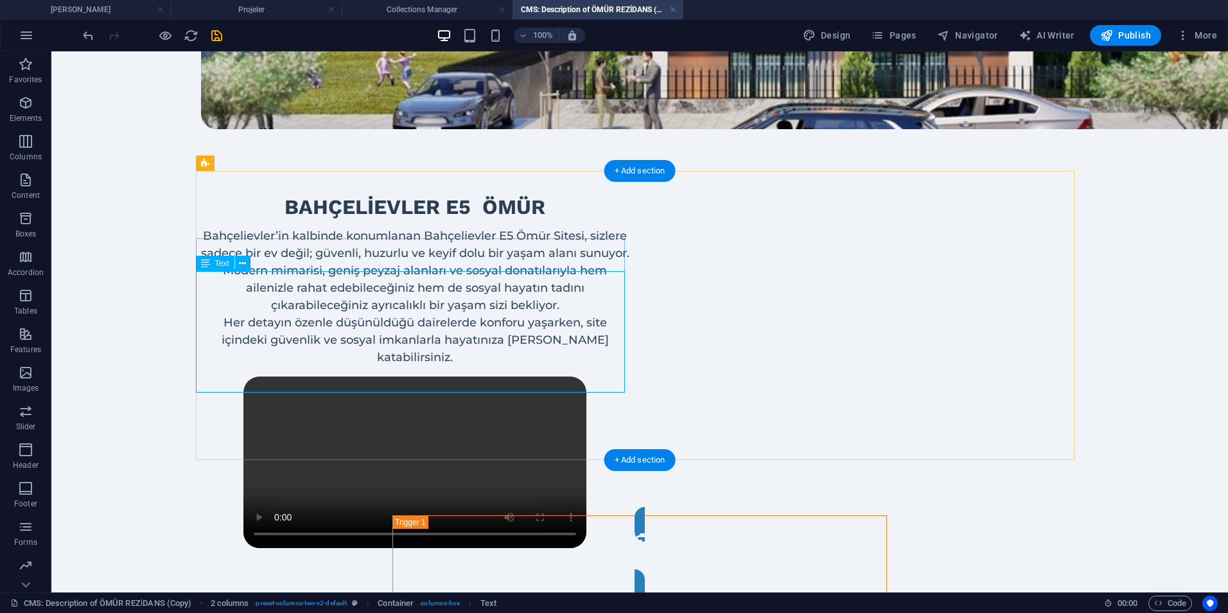
scroll to position [707, 0]
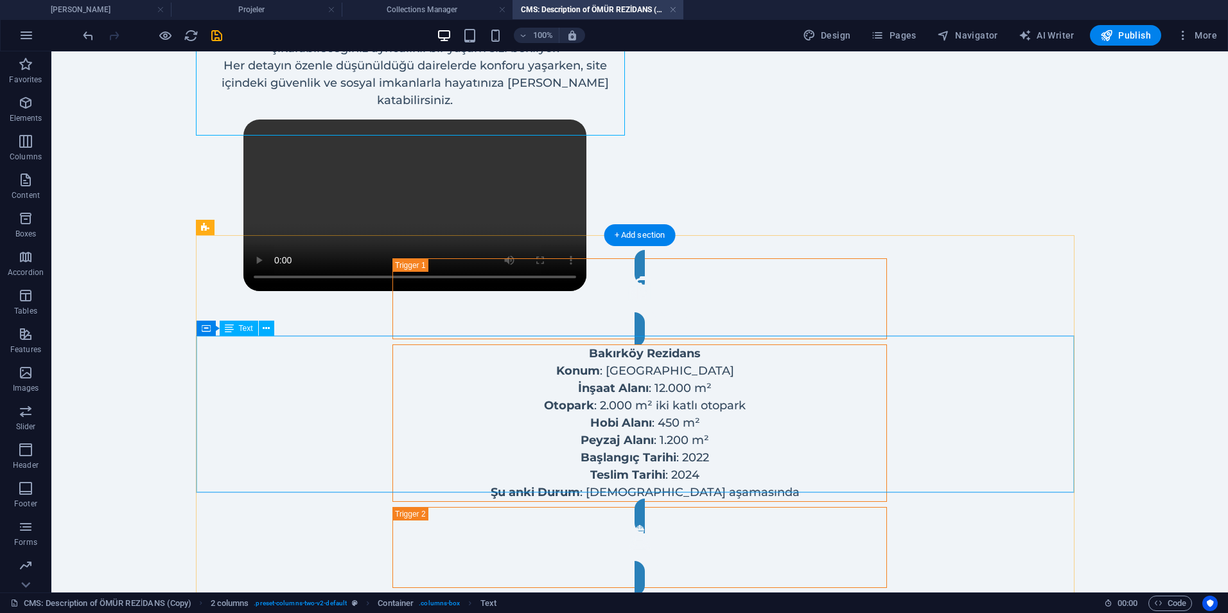
click at [626, 357] on div "Bakırköy Rezidans Konum : Bakırköy İnşaat Alanı : 12.000 m² Otopark : 2.000 m² …" at bounding box center [639, 423] width 493 height 156
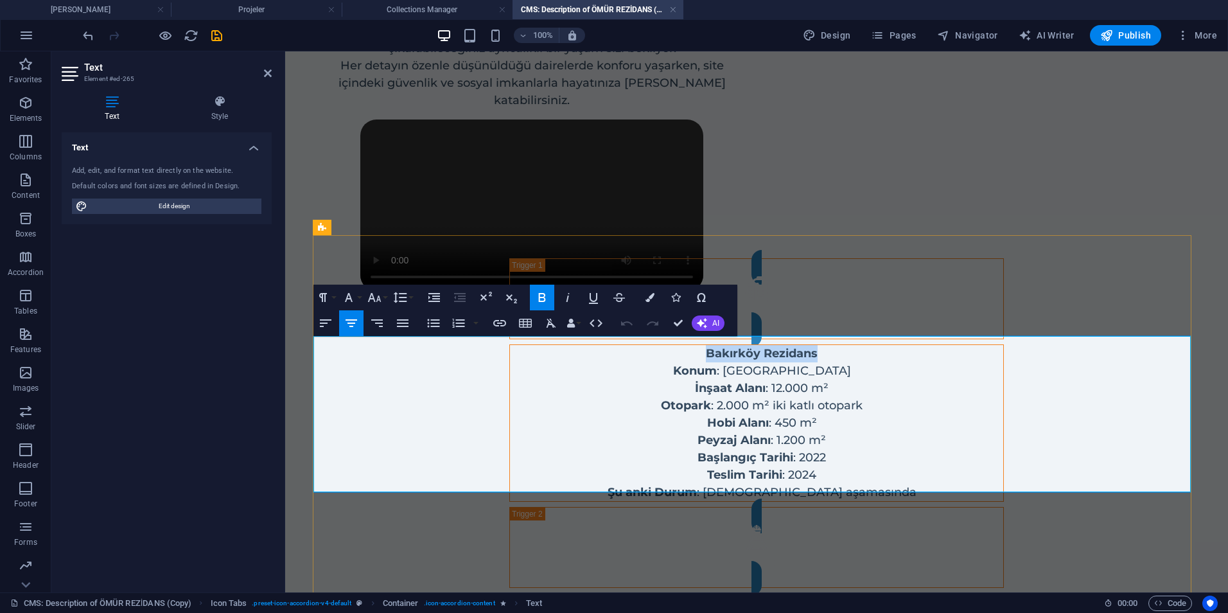
drag, startPoint x: 704, startPoint y: 349, endPoint x: 917, endPoint y: 344, distance: 212.7
click at [917, 345] on ul "Bakırköy Rezidans Konum : Bakırköy İnşaat Alanı : 12.000 m² Otopark : 2.000 m² …" at bounding box center [756, 423] width 493 height 156
drag, startPoint x: 688, startPoint y: 340, endPoint x: 841, endPoint y: 345, distance: 153.0
click at [842, 345] on ul "Bahçelievler E5 Ömür Konum : Bakırköy İnşaat Alanı : 12.000 m² Otopark : 2.000 …" at bounding box center [756, 423] width 493 height 156
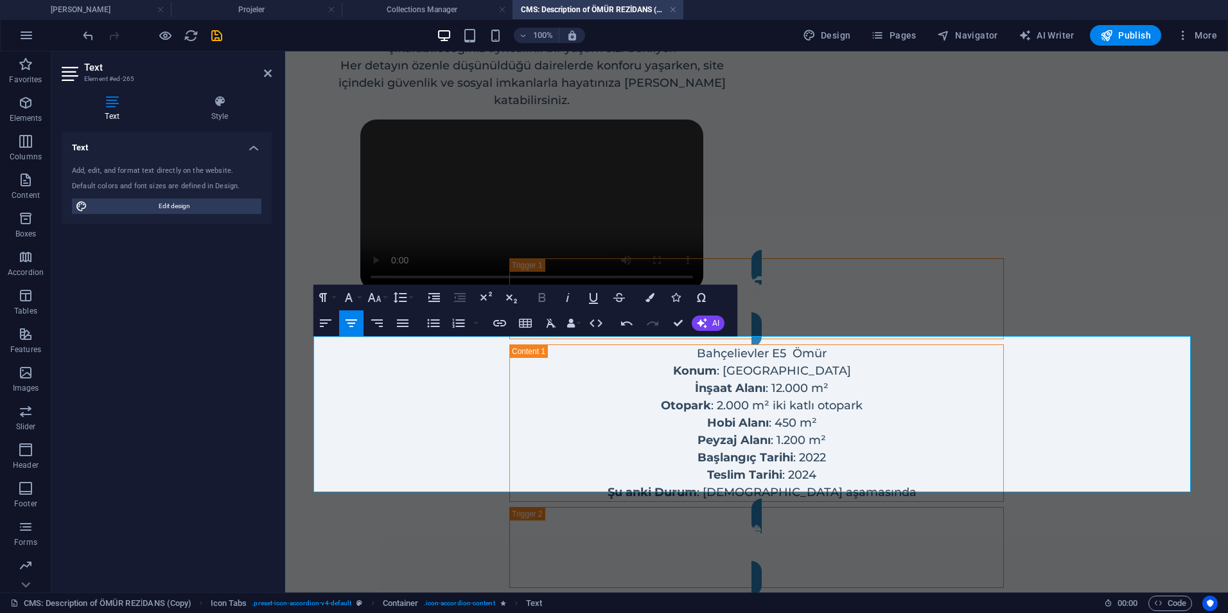
click at [547, 299] on icon "button" at bounding box center [541, 297] width 15 height 15
click at [652, 361] on ul "Bahçelievler E5 Ömür Konum : Bakırköy İnşaat Alanı : 12.000 m² Otopark : 2.000 …" at bounding box center [756, 423] width 493 height 156
click at [784, 360] on ul "Bahçelievler E5 Ömür Konum : Bakırköy İnşaat Alanı : 12.000 m² Otopark : 2.000 …" at bounding box center [756, 423] width 493 height 156
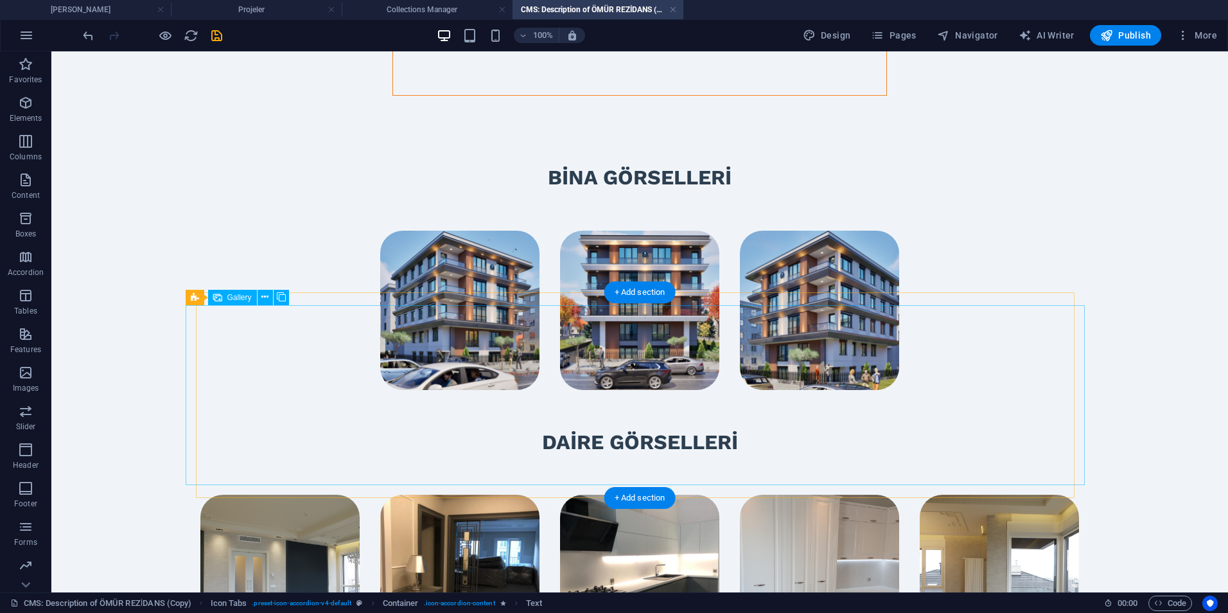
scroll to position [1606, 0]
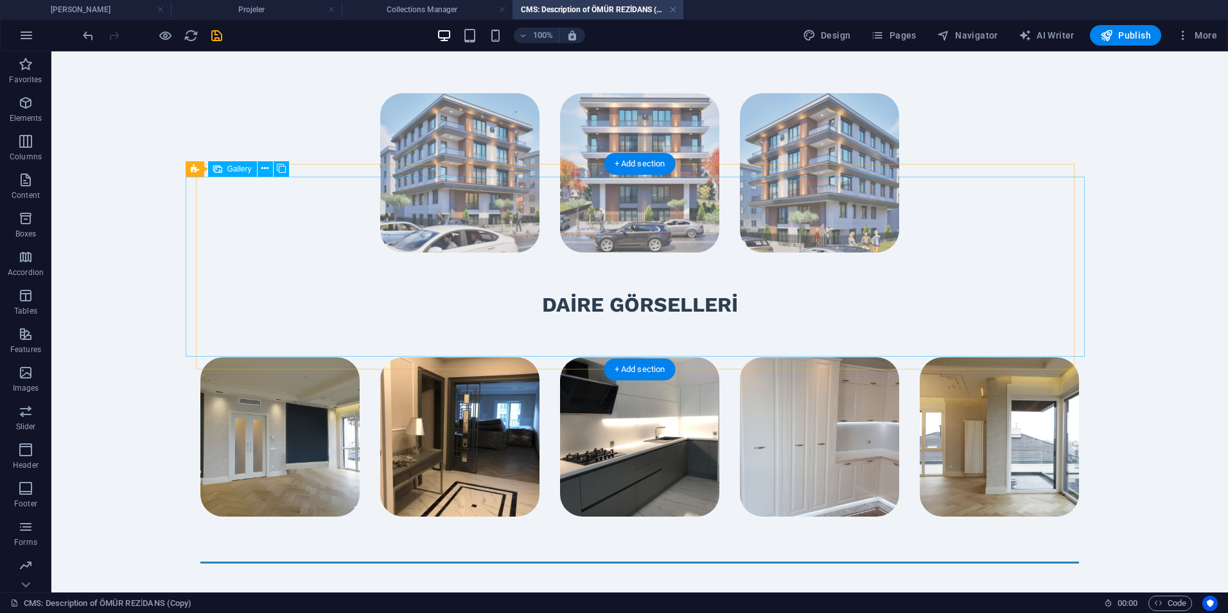
click at [478, 252] on li at bounding box center [459, 172] width 159 height 159
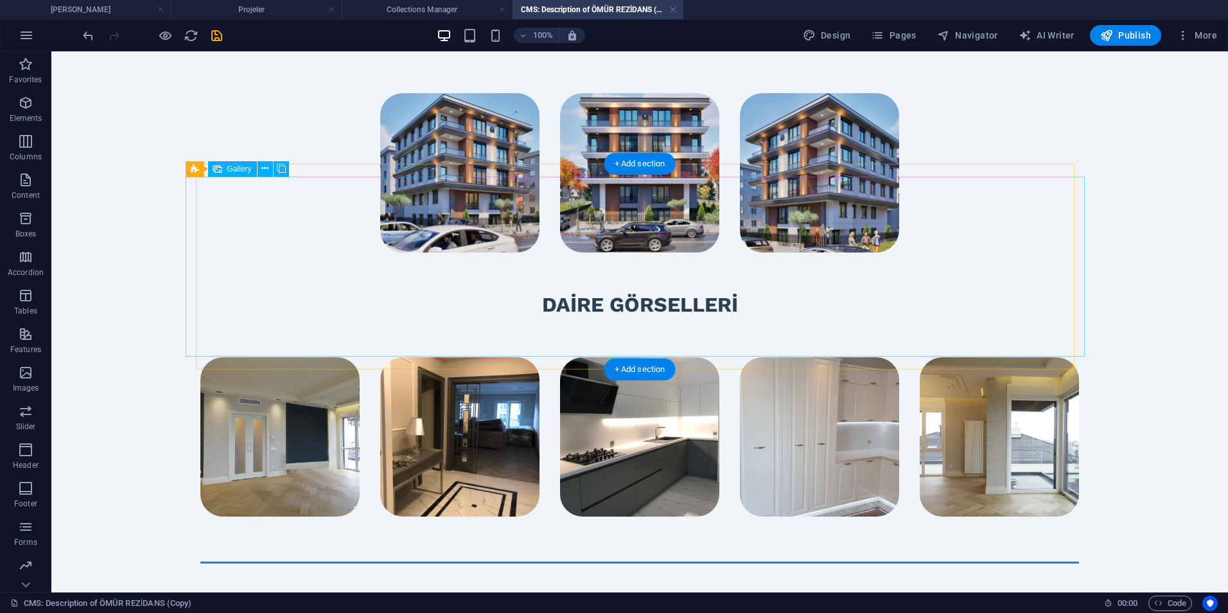
select select "4"
select select "px"
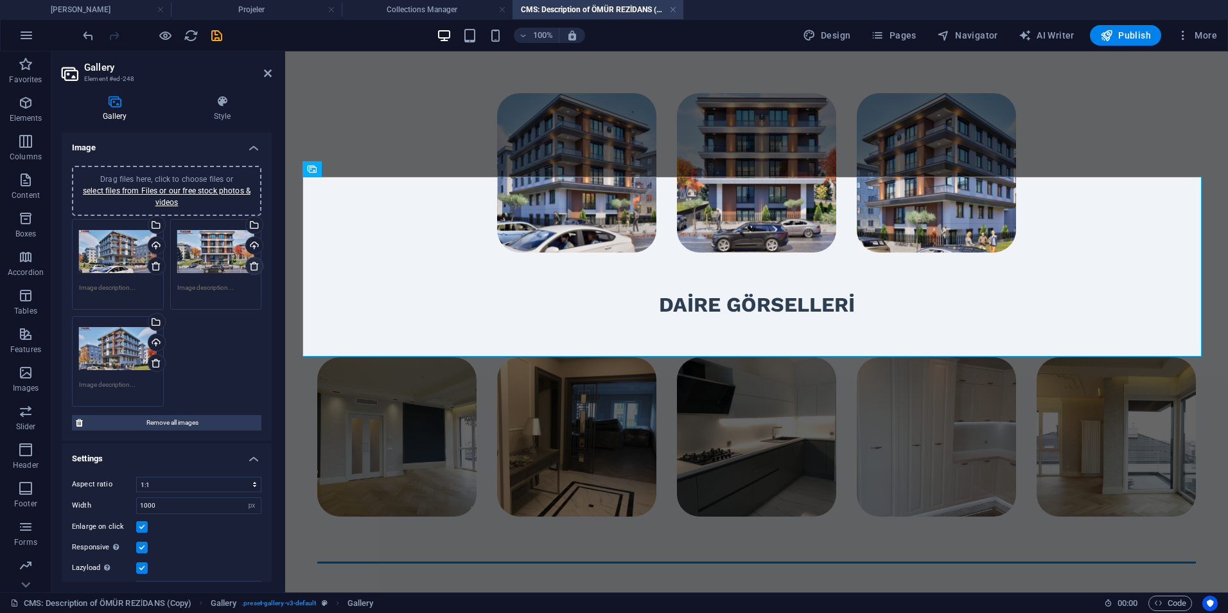
click at [249, 263] on icon at bounding box center [254, 266] width 10 height 10
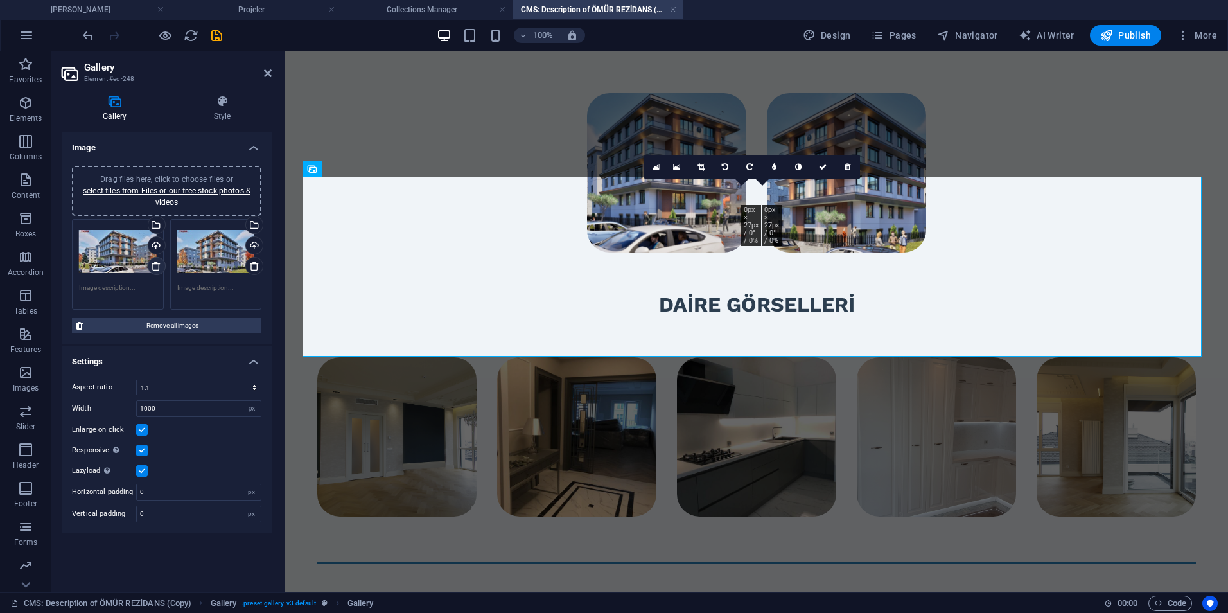
click at [152, 263] on icon at bounding box center [156, 266] width 10 height 10
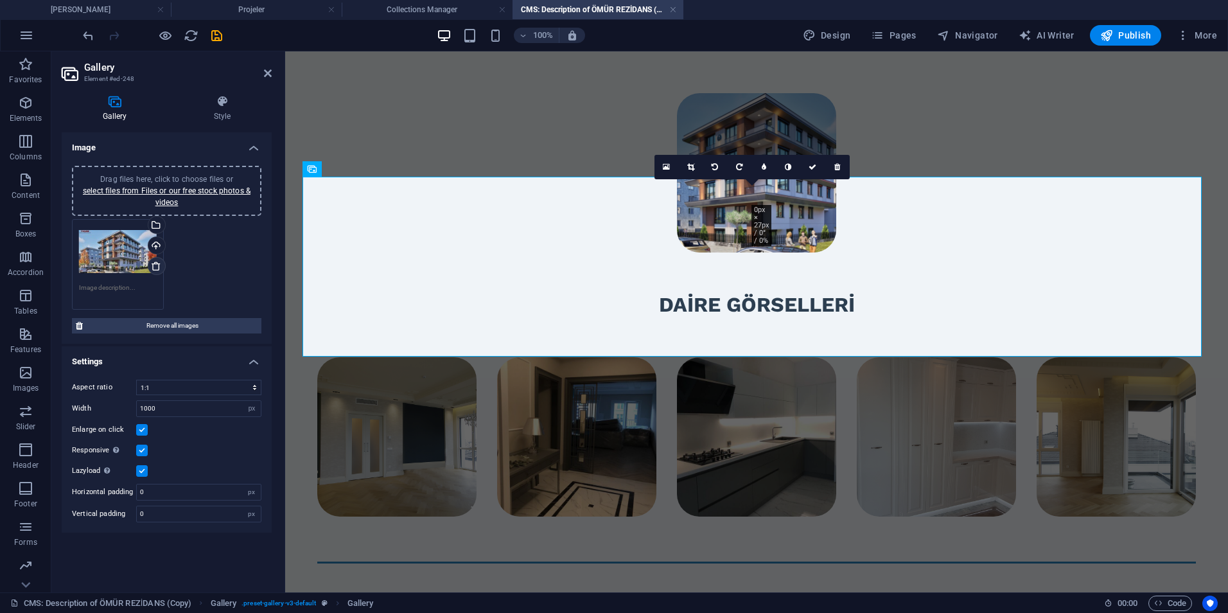
click at [152, 263] on icon at bounding box center [156, 266] width 10 height 10
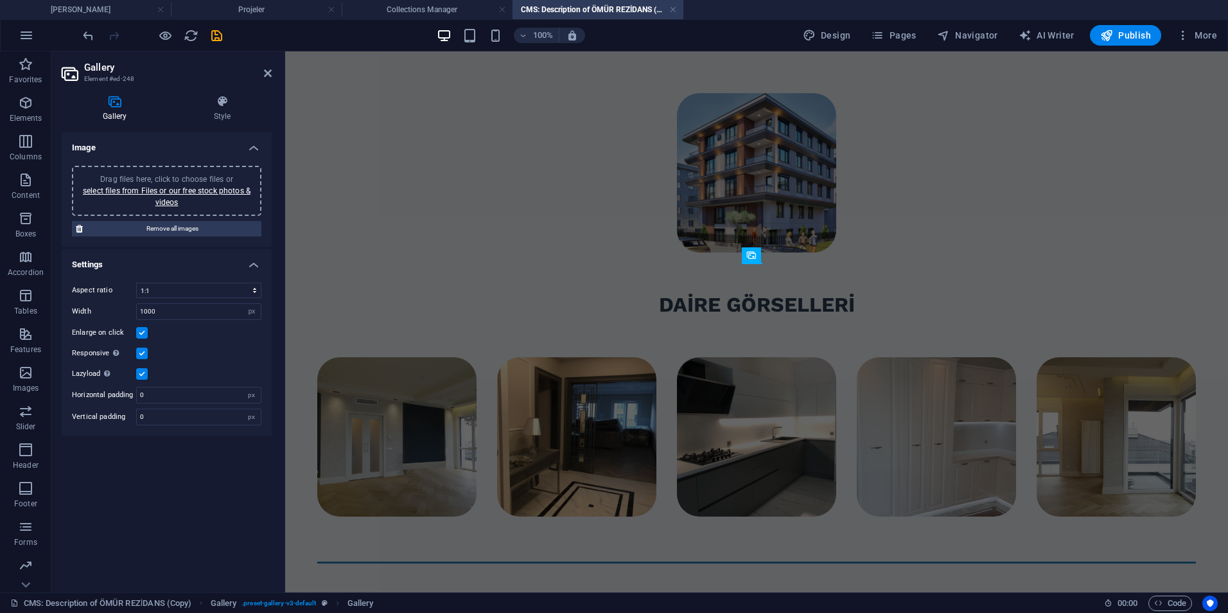
scroll to position [1520, 0]
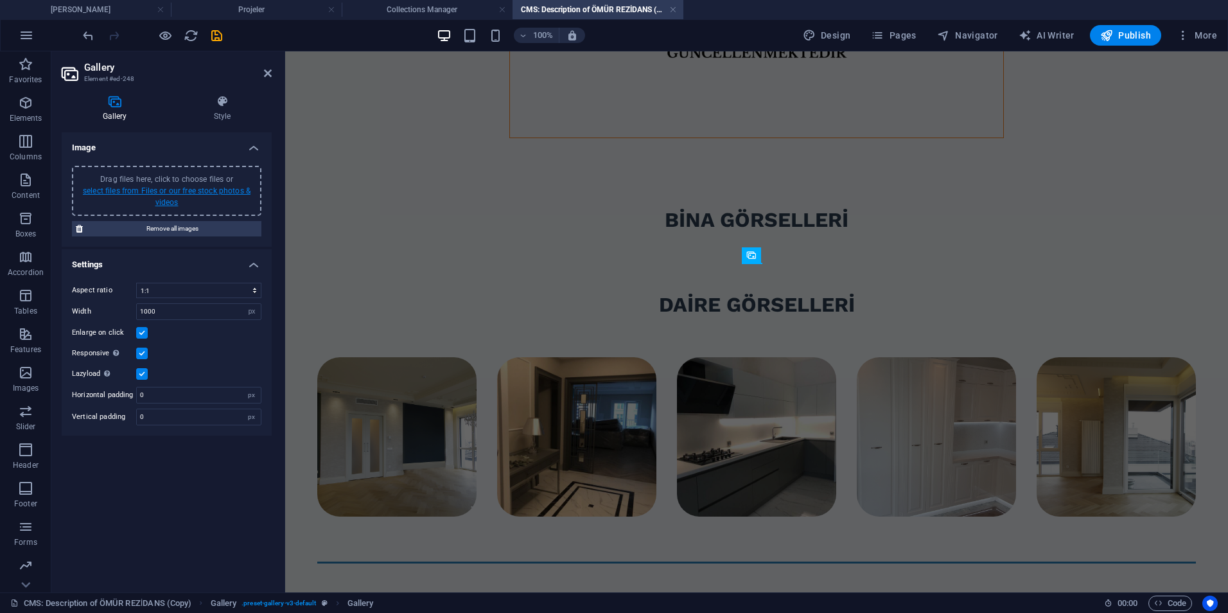
click at [175, 187] on link "select files from Files or our free stock photos & videos" at bounding box center [167, 196] width 168 height 21
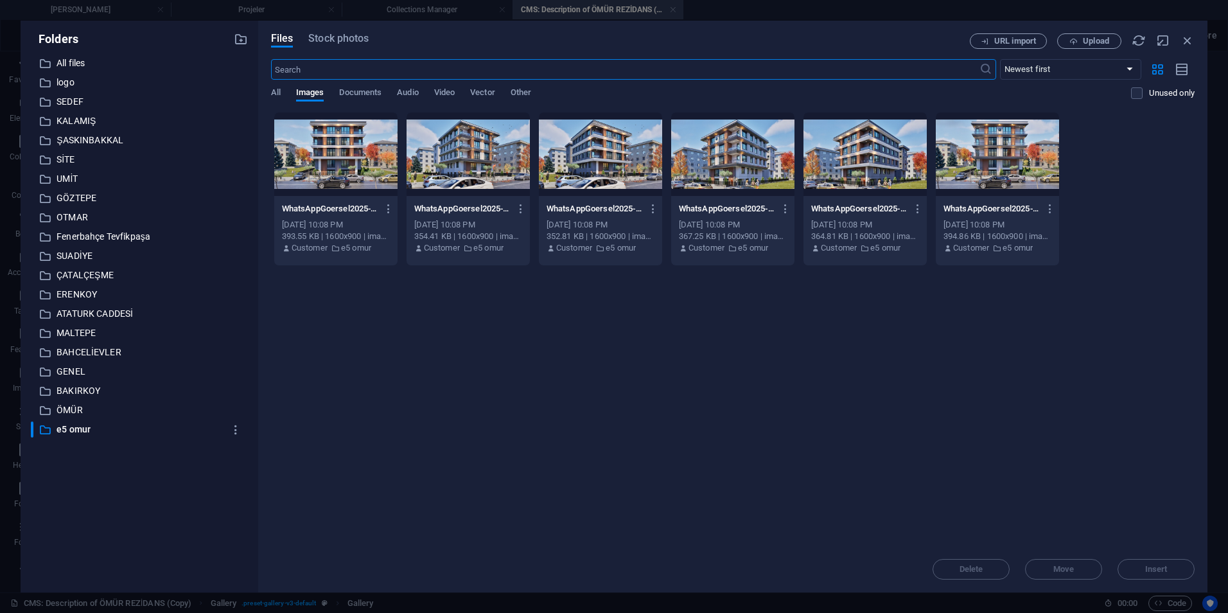
scroll to position [1346, 0]
click at [357, 192] on div at bounding box center [335, 154] width 123 height 84
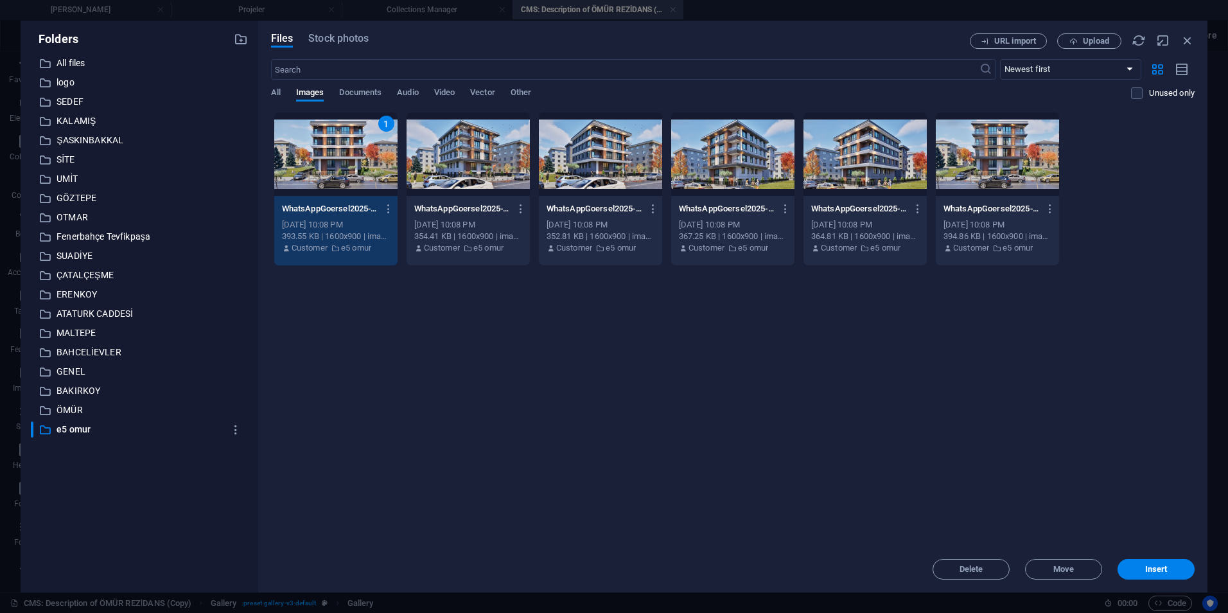
click at [514, 190] on div at bounding box center [468, 154] width 123 height 84
click at [588, 183] on div at bounding box center [600, 154] width 123 height 84
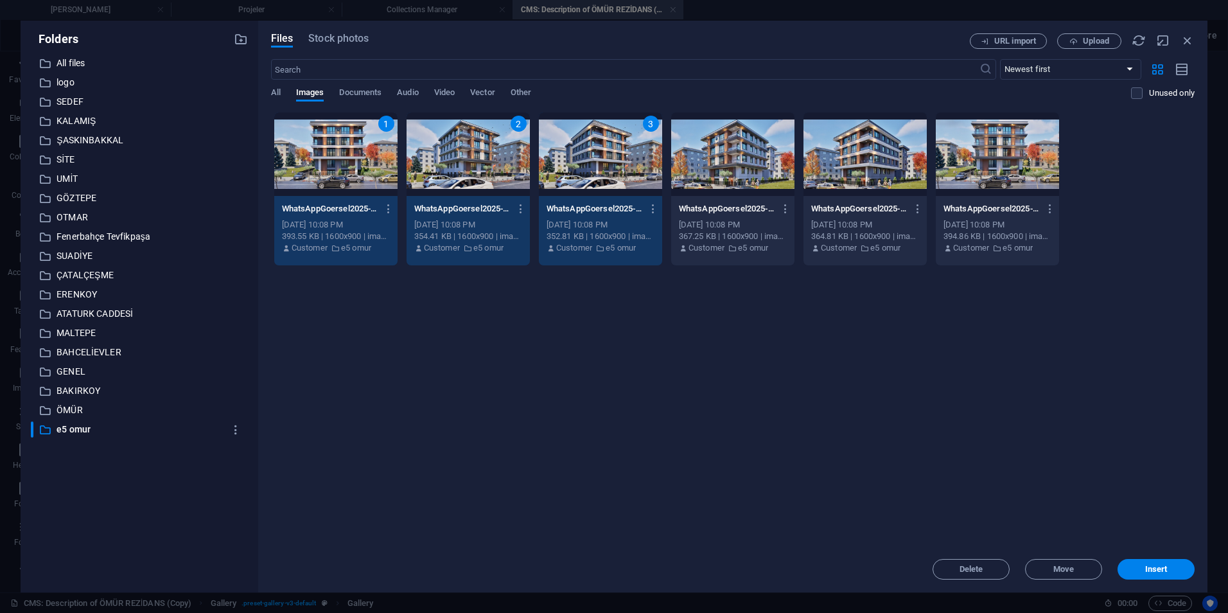
click at [710, 177] on div at bounding box center [732, 154] width 123 height 84
click at [876, 180] on div at bounding box center [865, 154] width 123 height 84
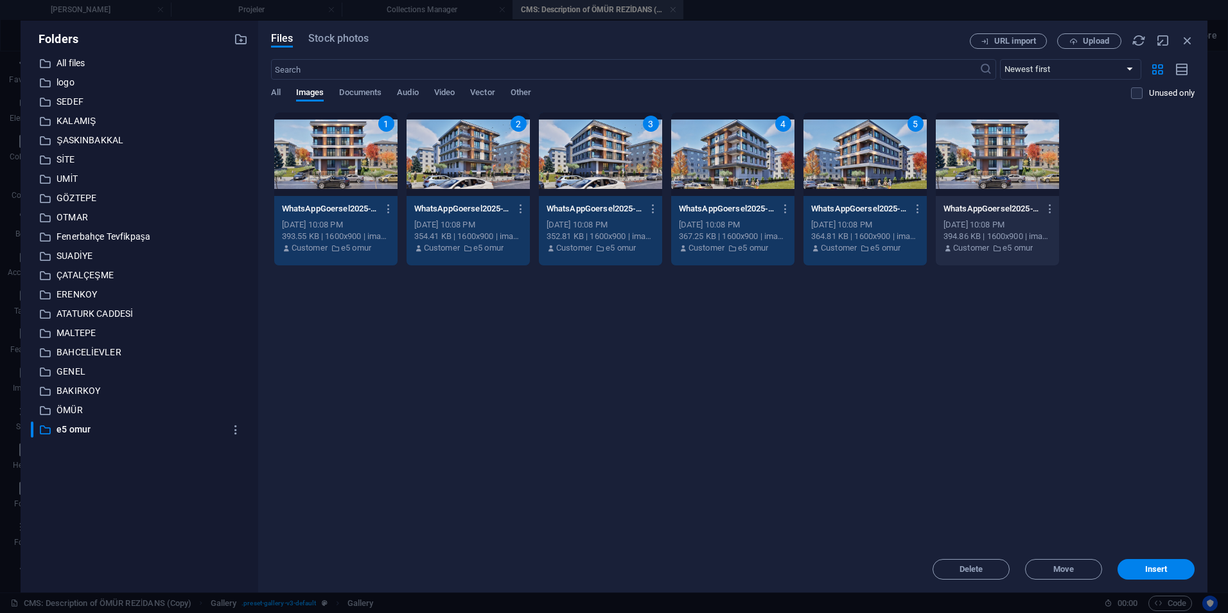
click at [974, 171] on div at bounding box center [997, 154] width 123 height 84
drag, startPoint x: 1161, startPoint y: 561, endPoint x: 161, endPoint y: 285, distance: 1037.6
click at [1161, 561] on button "Insert" at bounding box center [1156, 569] width 77 height 21
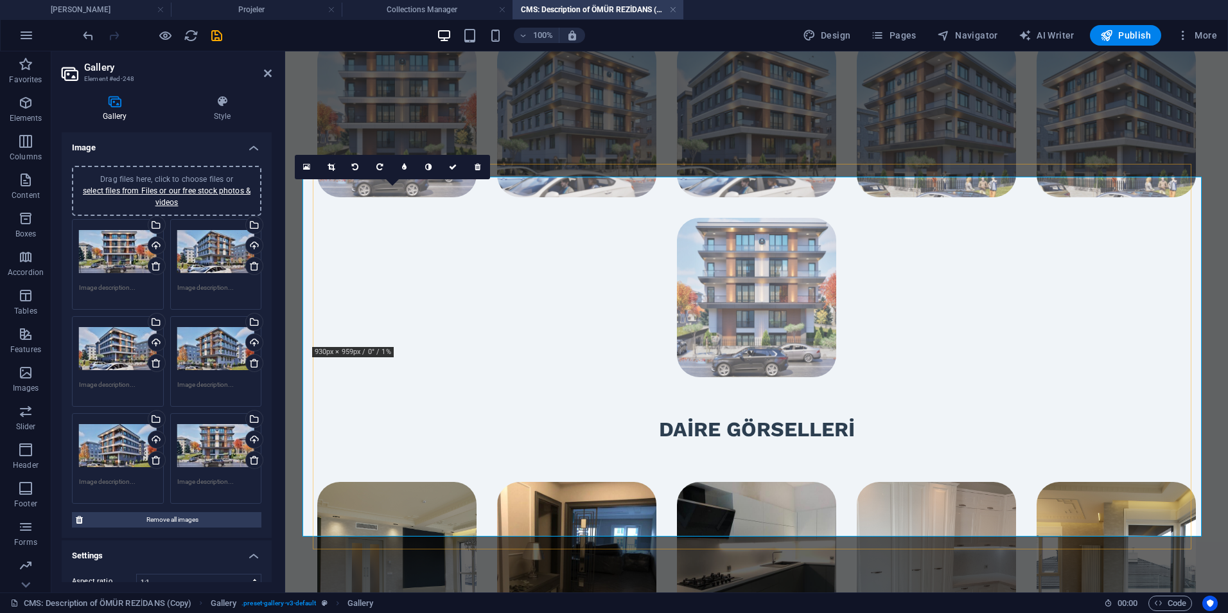
scroll to position [1670, 0]
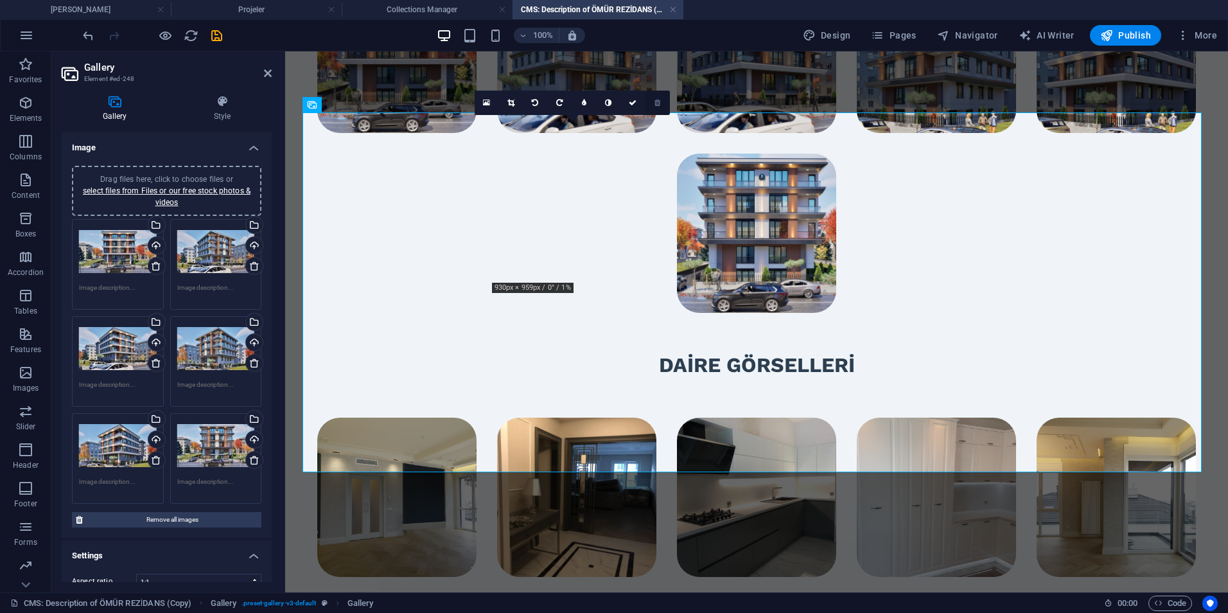
click at [657, 104] on icon at bounding box center [658, 103] width 6 height 8
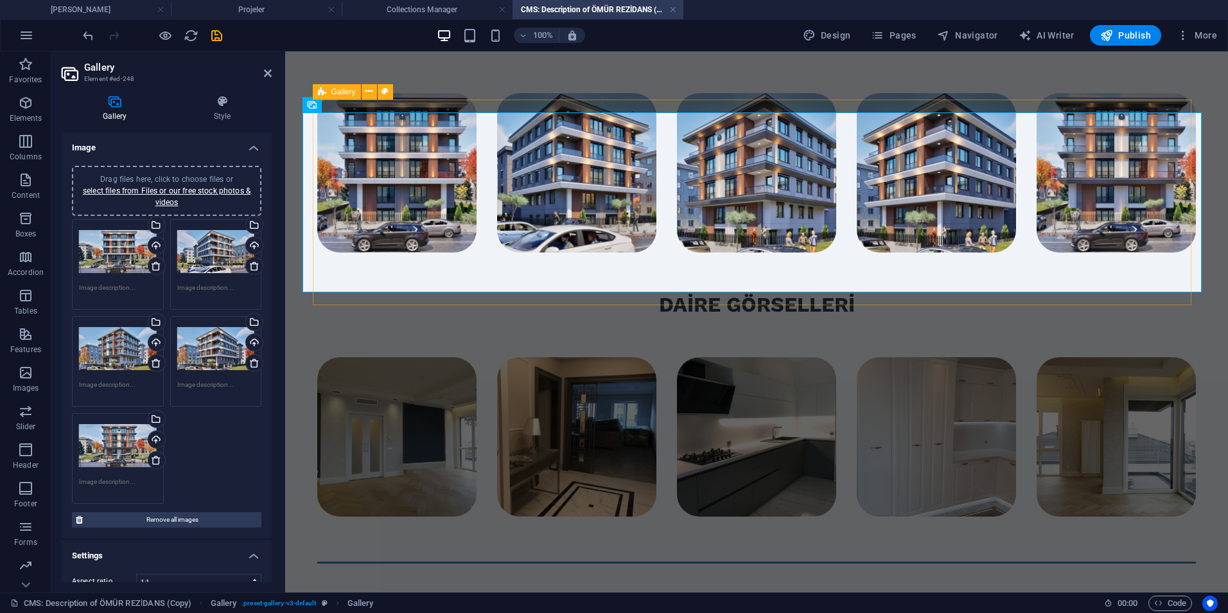
click at [836, 103] on div at bounding box center [756, 173] width 879 height 206
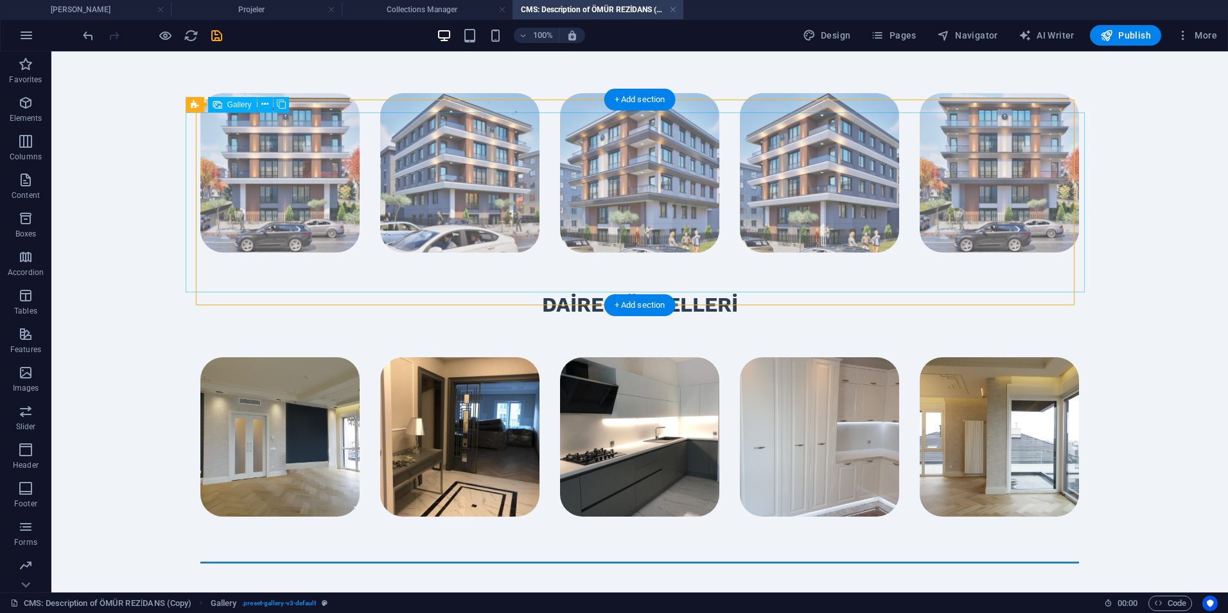
click at [647, 179] on li at bounding box center [639, 172] width 159 height 159
select select "4"
select select "px"
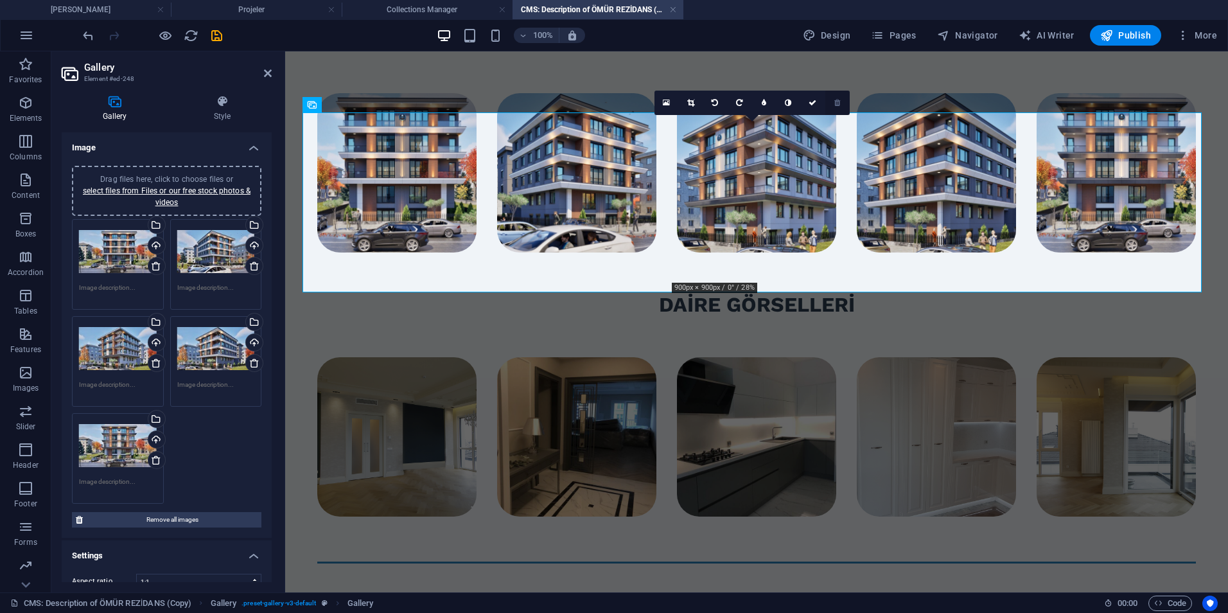
click at [844, 107] on link at bounding box center [837, 103] width 24 height 24
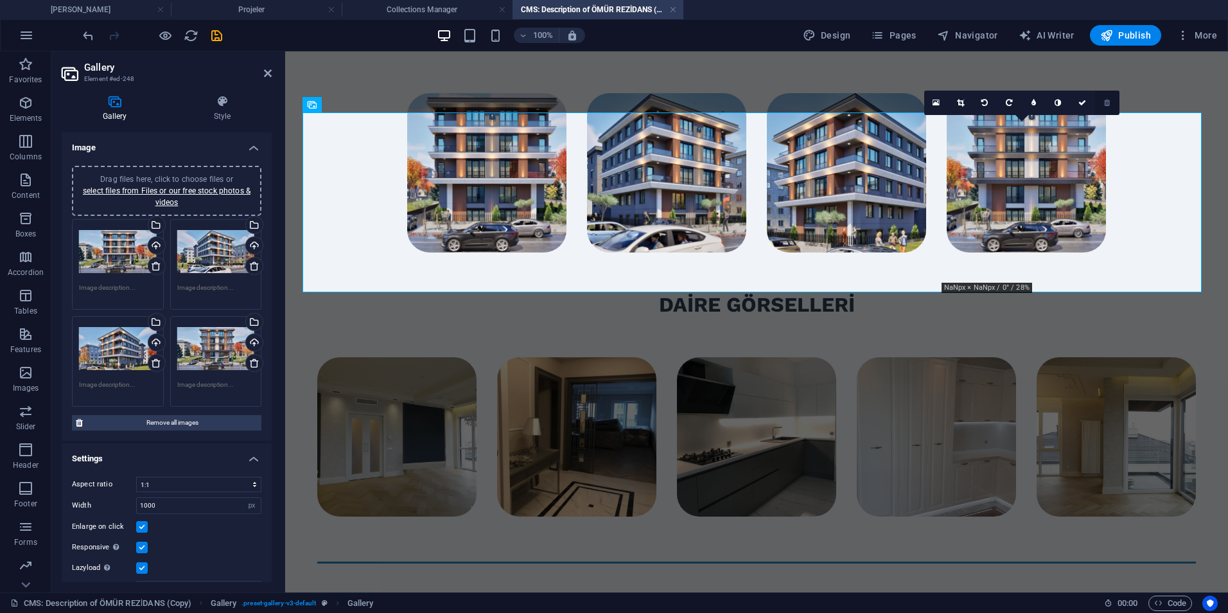
click at [1102, 108] on link at bounding box center [1107, 103] width 24 height 24
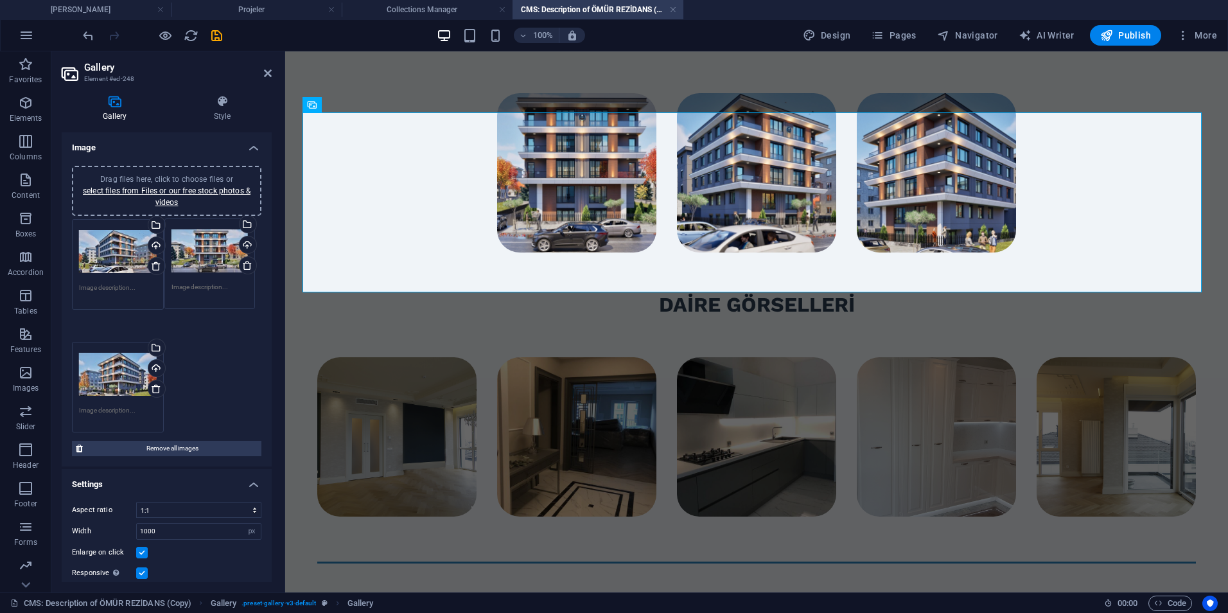
drag, startPoint x: 125, startPoint y: 274, endPoint x: 225, endPoint y: 274, distance: 100.9
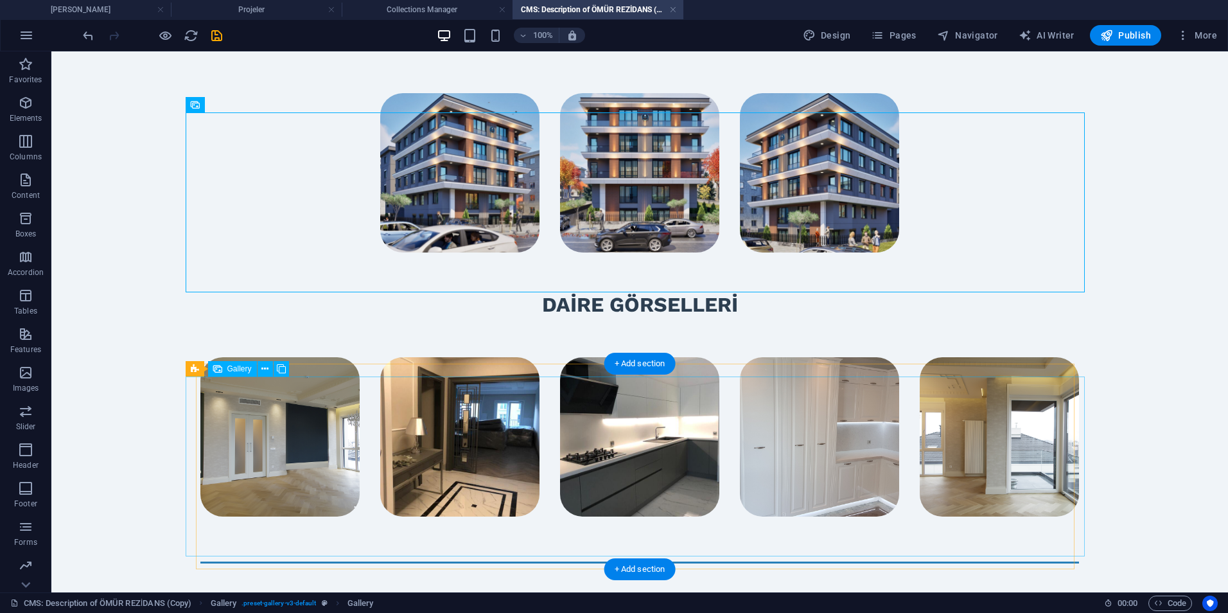
click at [364, 423] on div at bounding box center [639, 437] width 899 height 180
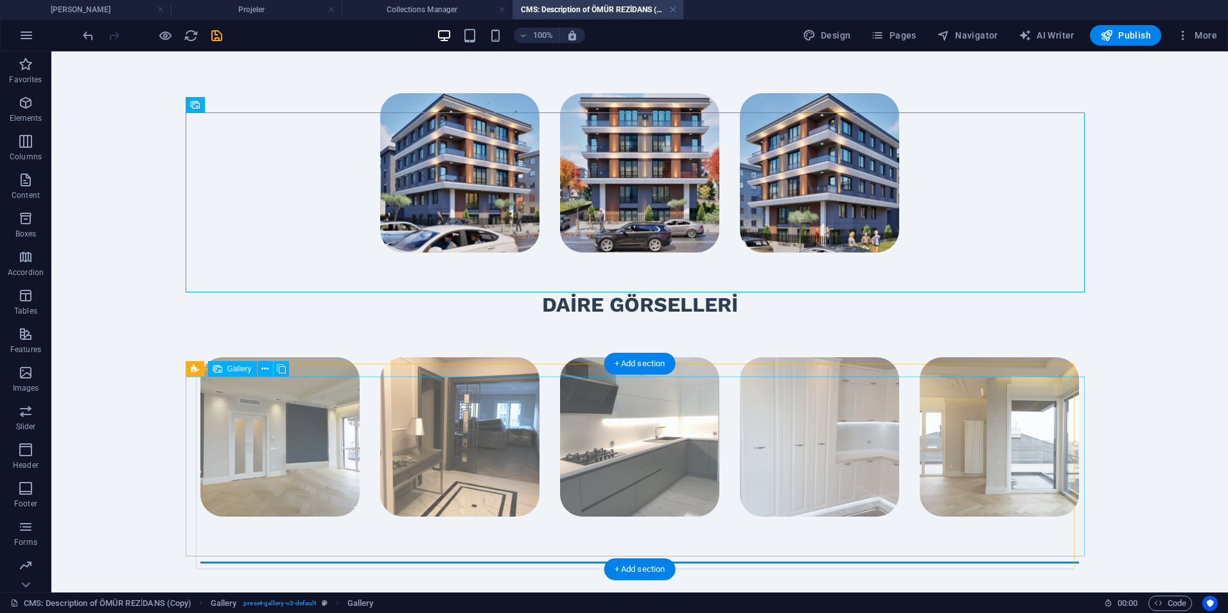
select select "4"
select select "px"
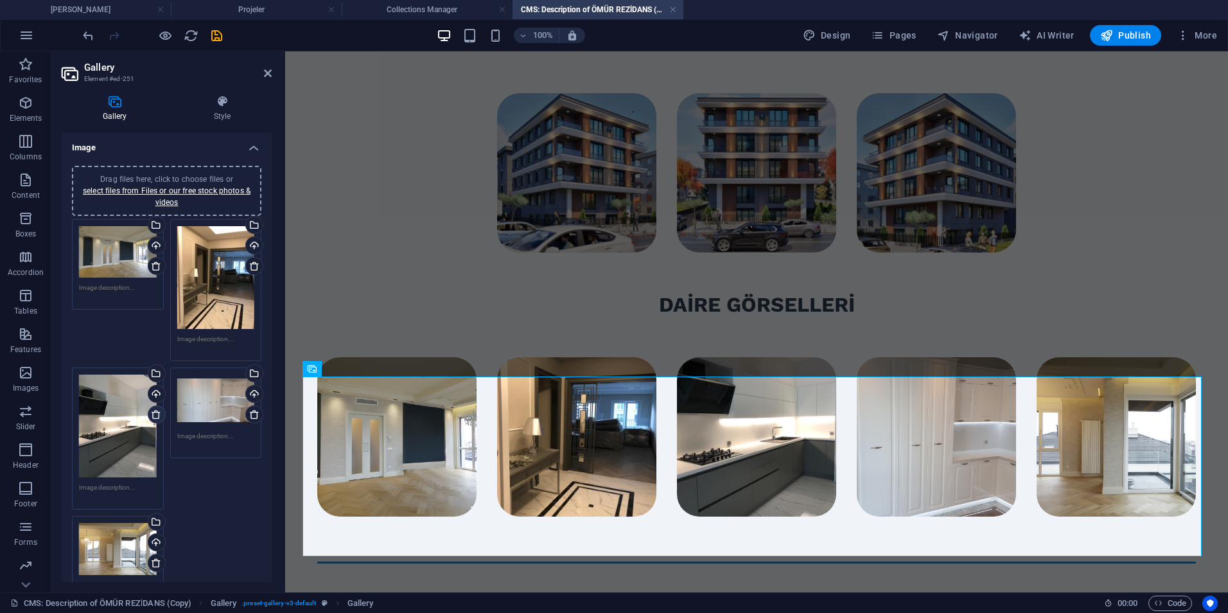
click at [149, 414] on link at bounding box center [157, 414] width 18 height 18
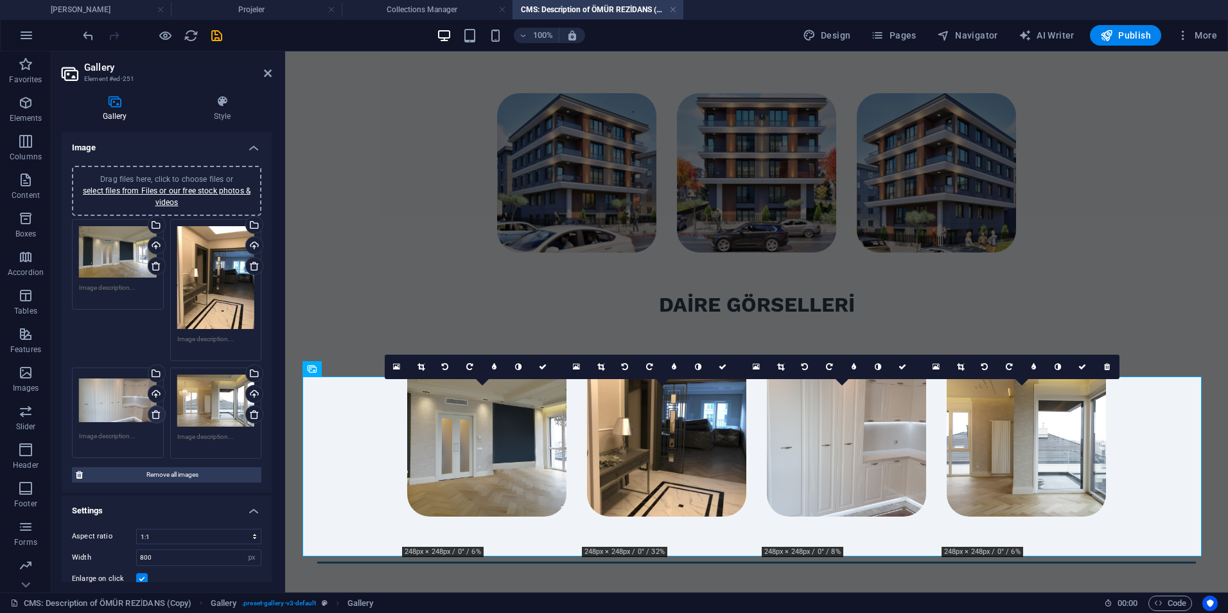
click at [151, 414] on icon at bounding box center [156, 414] width 10 height 10
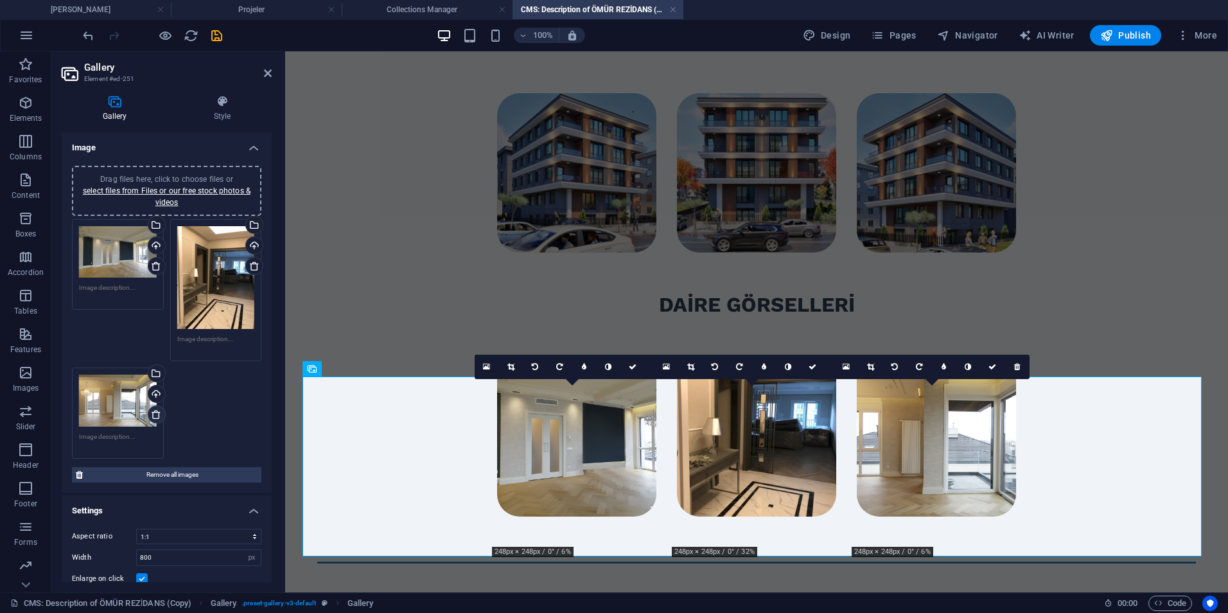
click at [151, 414] on icon at bounding box center [156, 414] width 10 height 10
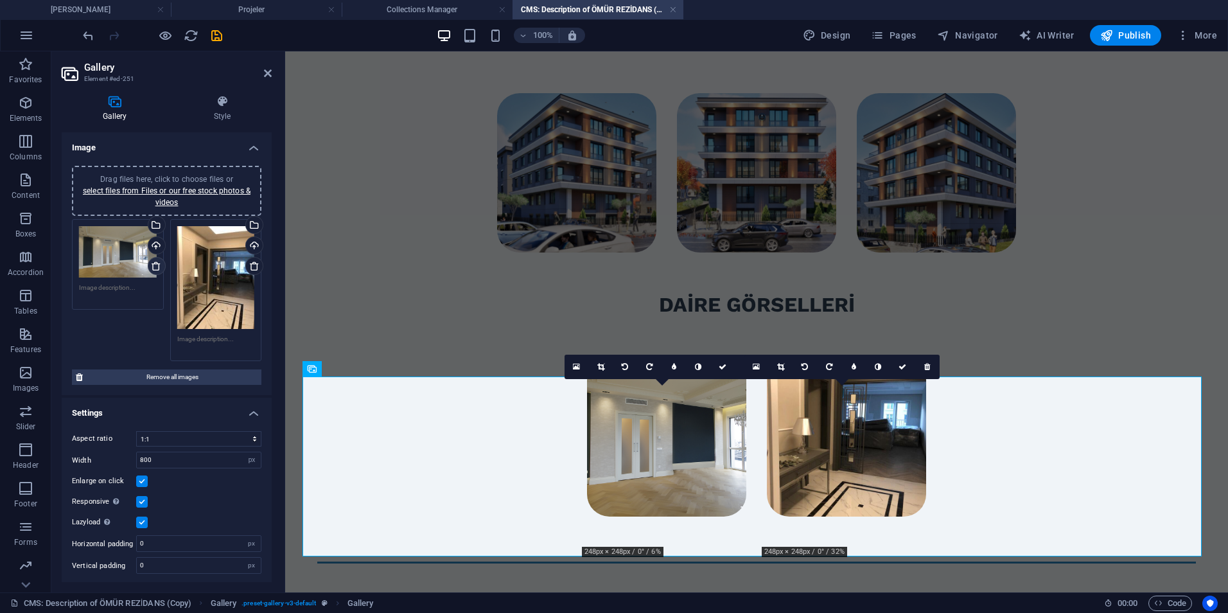
click at [157, 268] on icon at bounding box center [156, 266] width 10 height 10
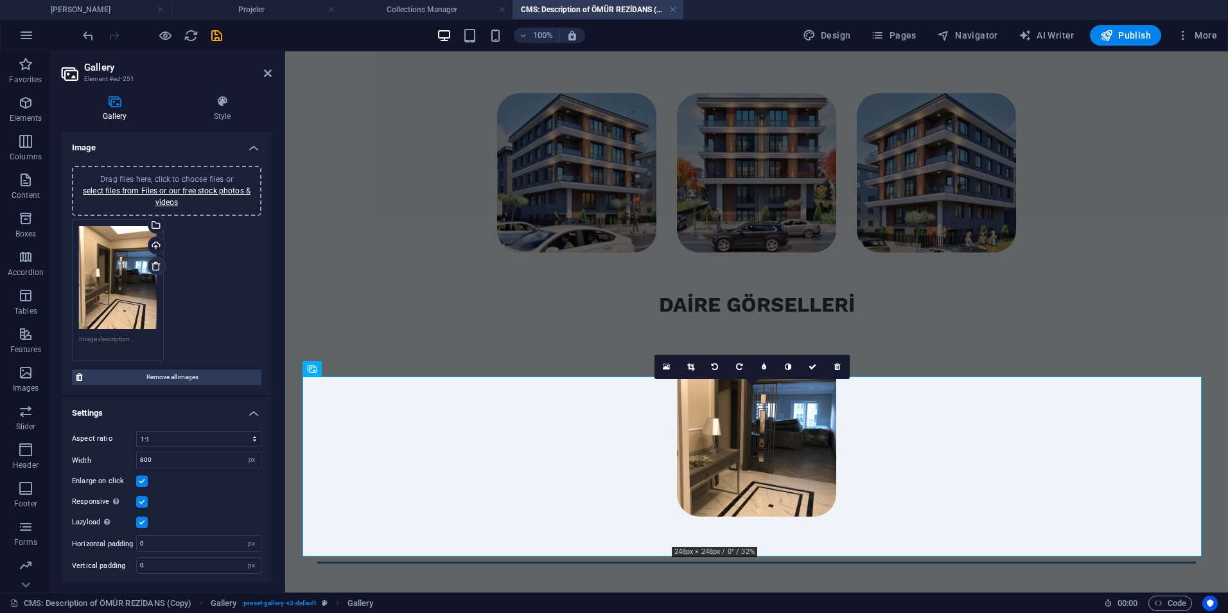
click at [157, 268] on icon at bounding box center [156, 266] width 10 height 10
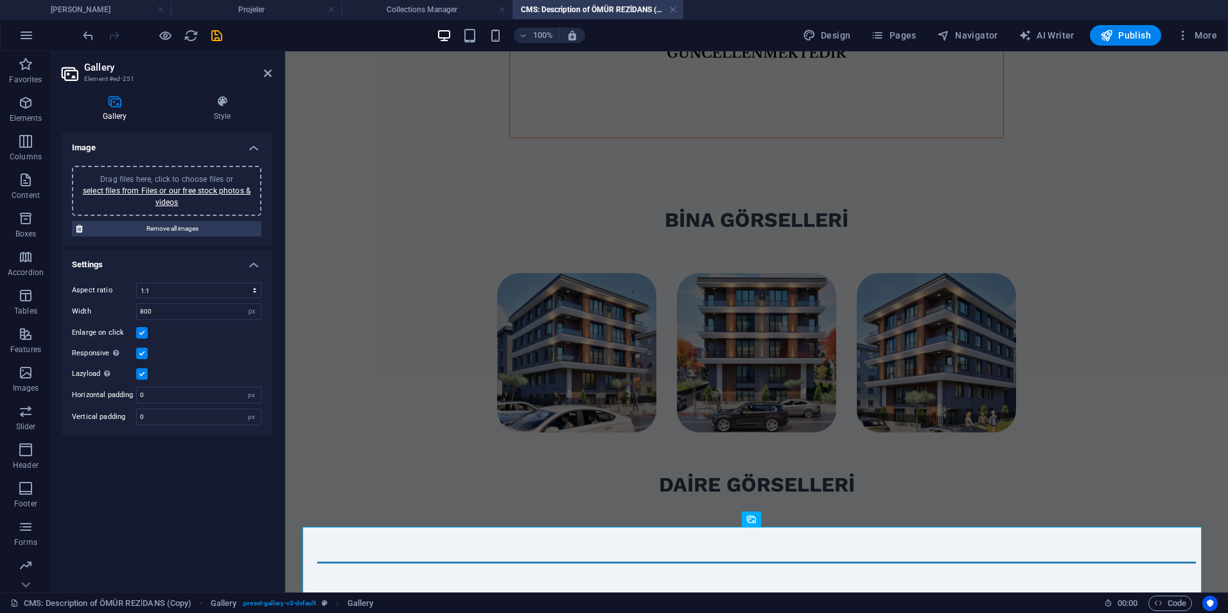
scroll to position [1520, 0]
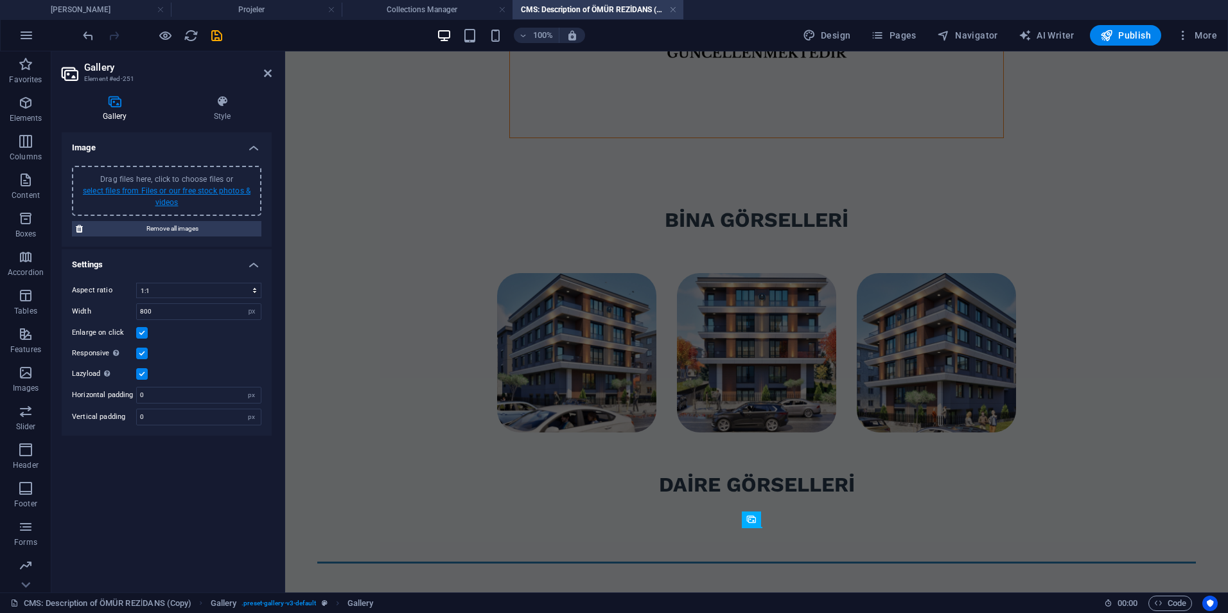
click at [196, 193] on link "select files from Files or our free stock photos & videos" at bounding box center [167, 196] width 168 height 21
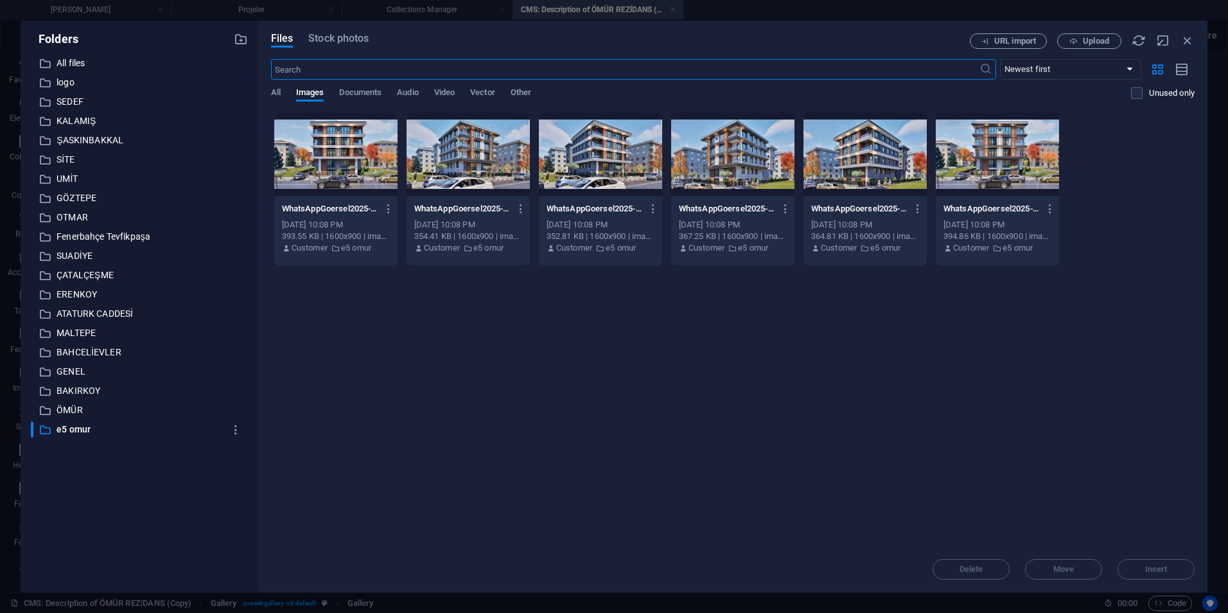
scroll to position [1346, 0]
click at [68, 67] on p "All files" at bounding box center [141, 63] width 168 height 15
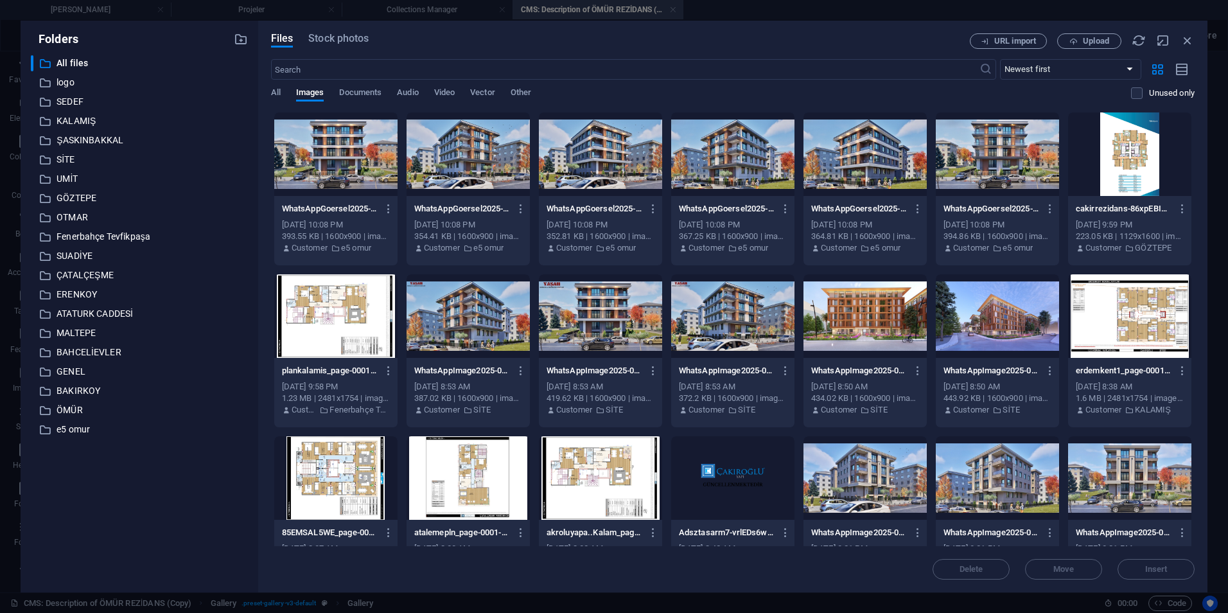
scroll to position [128, 0]
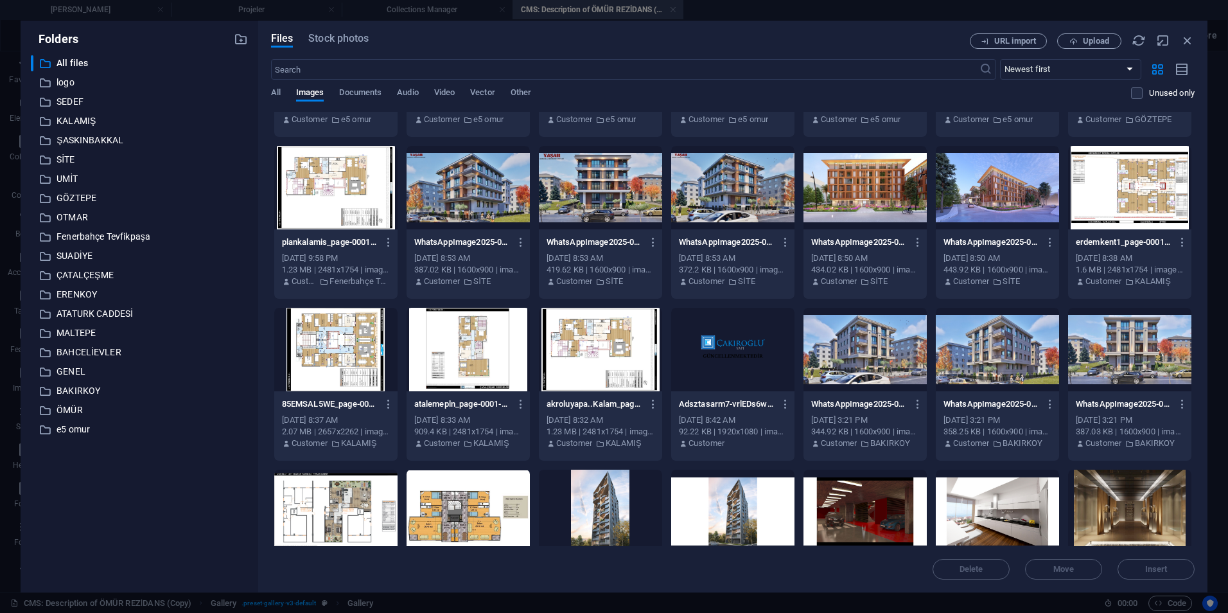
click at [712, 361] on div at bounding box center [732, 350] width 123 height 84
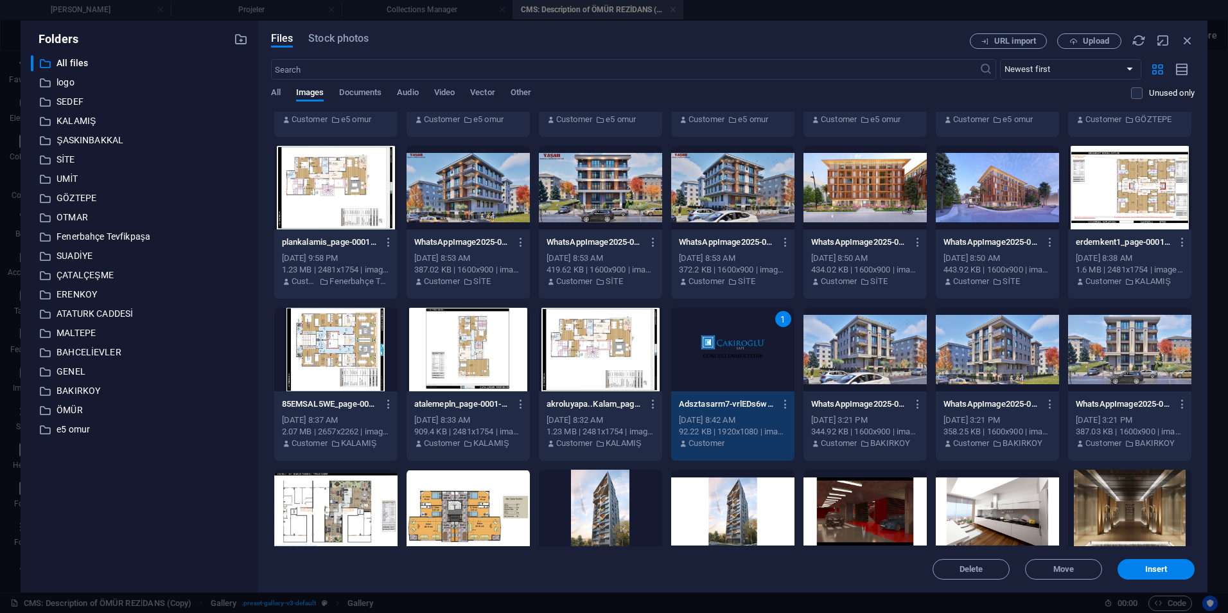
click at [712, 361] on div "1" at bounding box center [732, 350] width 123 height 84
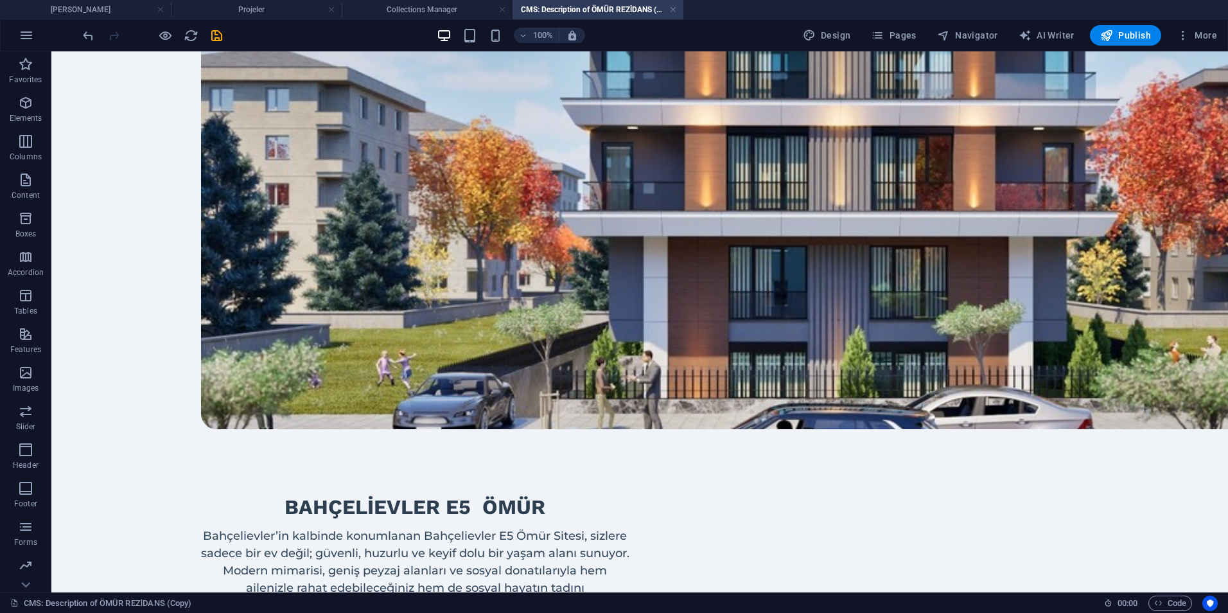
scroll to position [21, 0]
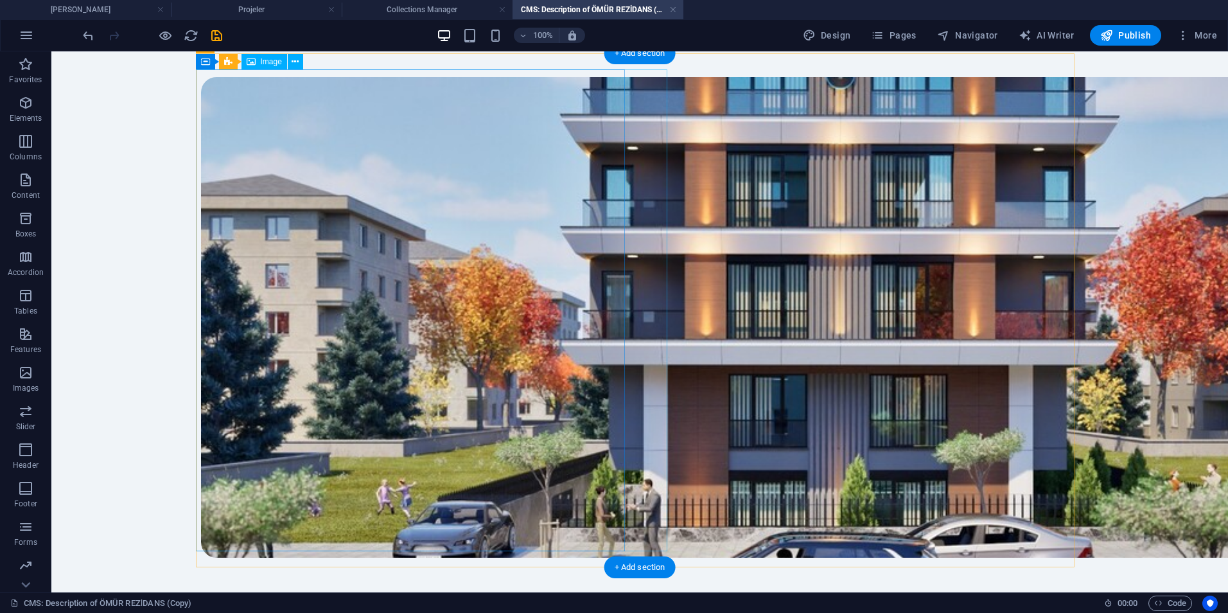
click at [322, 304] on figure at bounding box center [419, 317] width 439 height 482
select select "px"
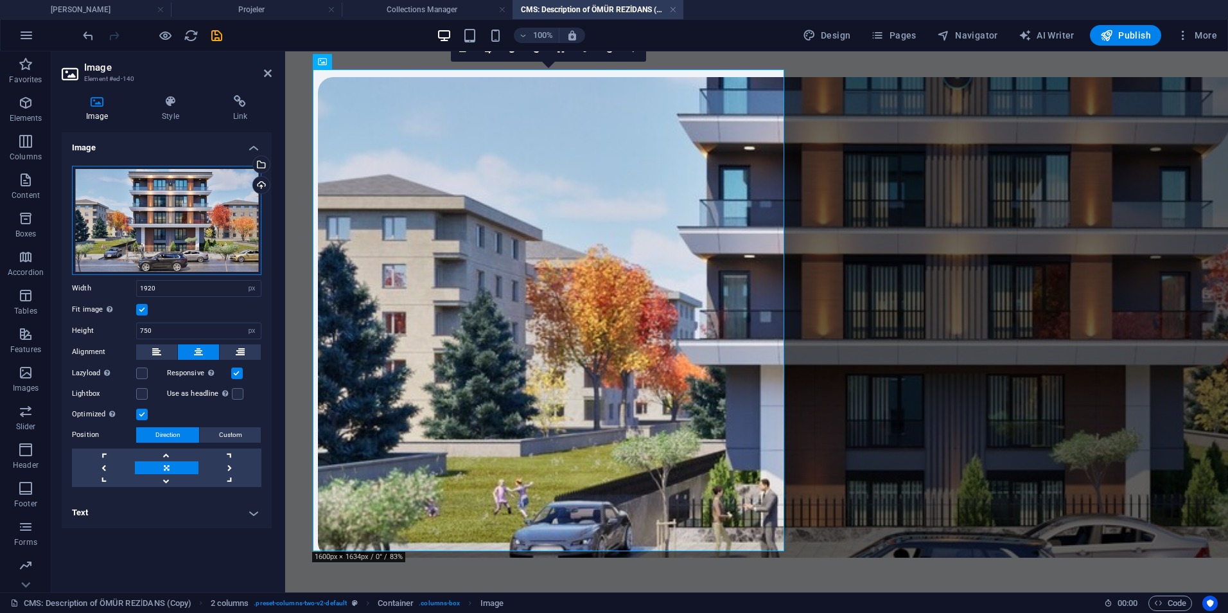
click at [145, 234] on div "Drag files here, click to choose files or select files from Files or our free s…" at bounding box center [167, 220] width 190 height 109
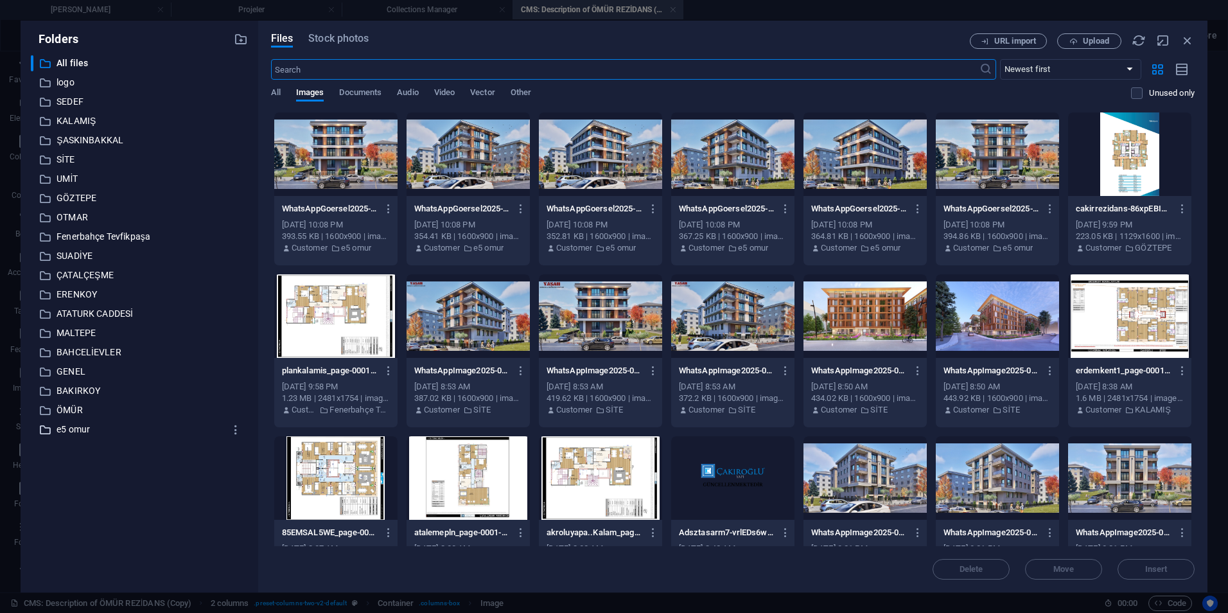
click at [67, 430] on p "e5 omur" at bounding box center [141, 429] width 168 height 15
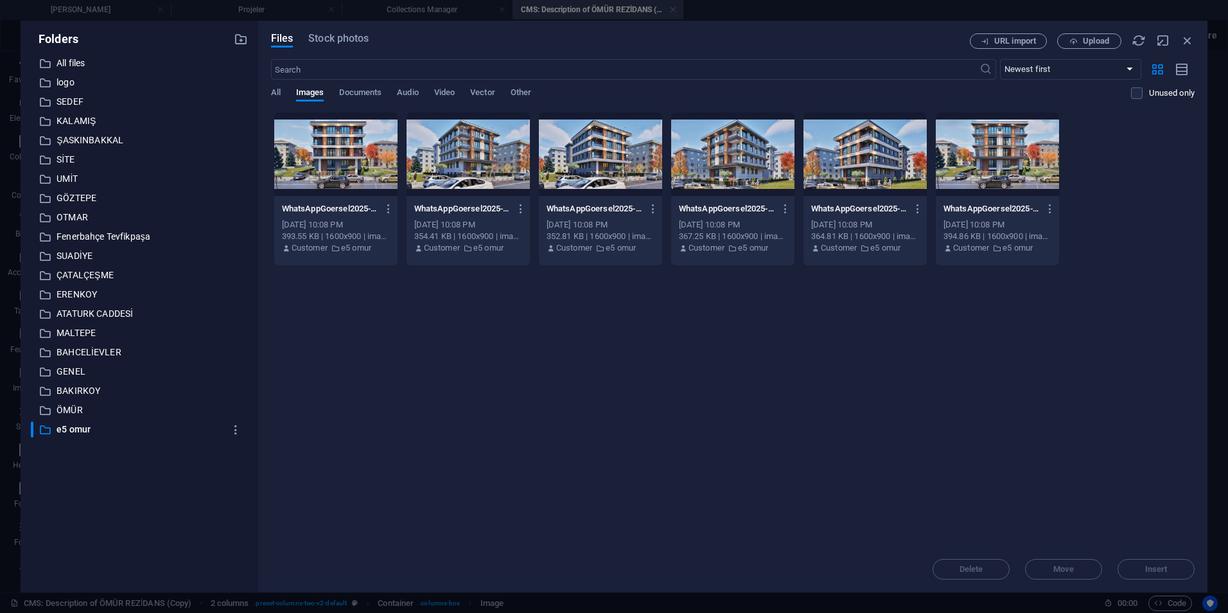
click at [628, 171] on div at bounding box center [600, 154] width 123 height 84
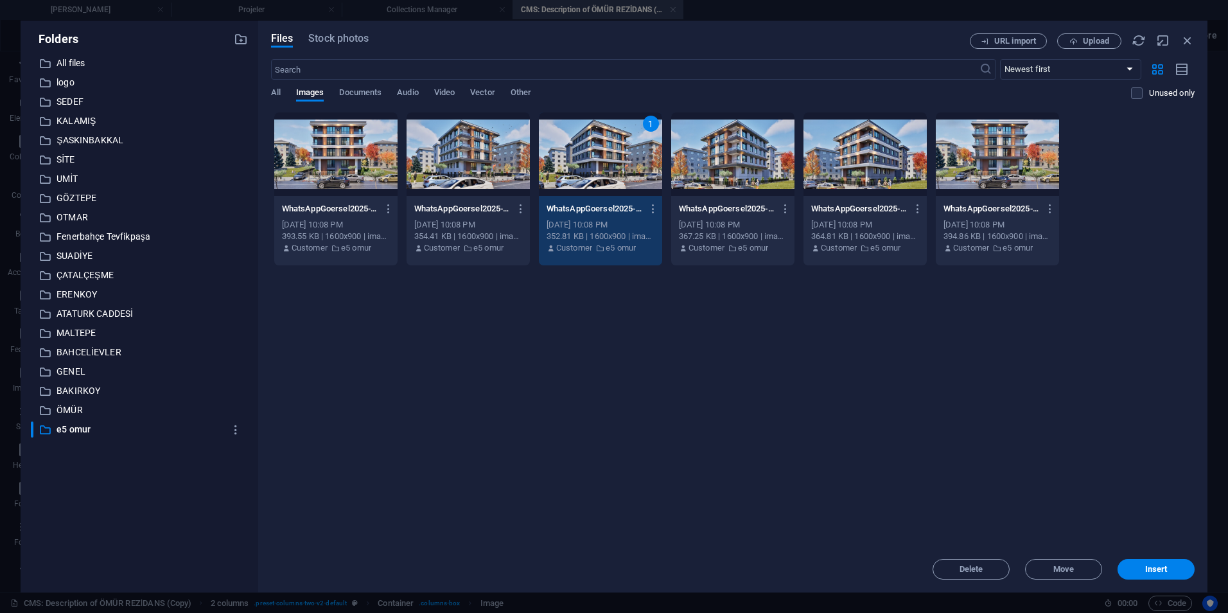
click at [628, 171] on div "1" at bounding box center [600, 154] width 123 height 84
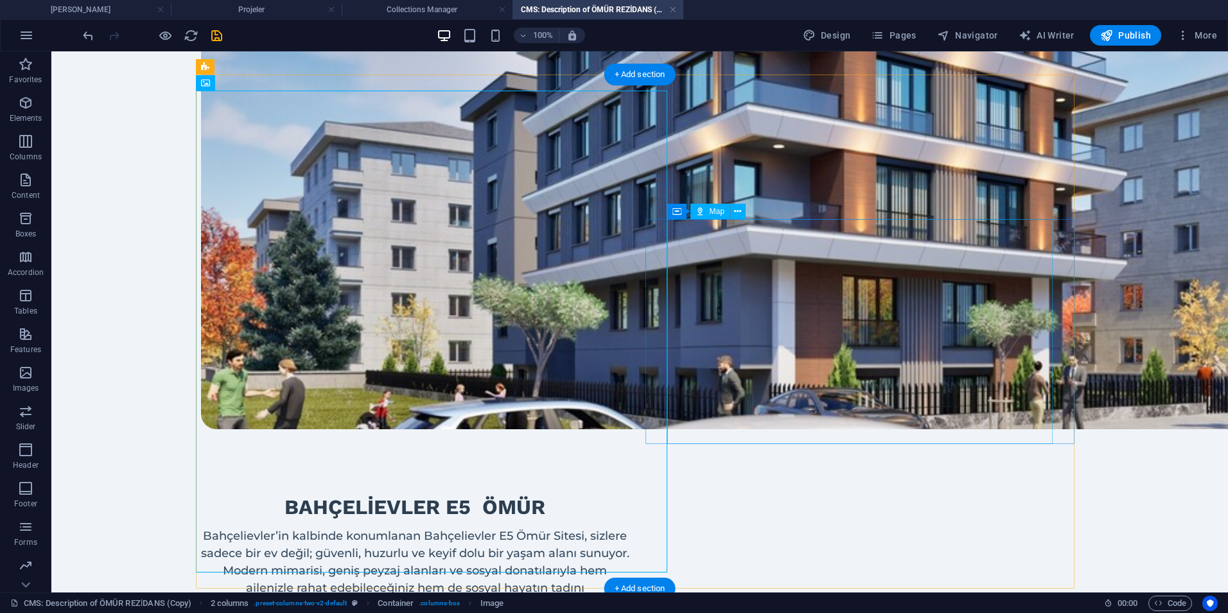
scroll to position [0, 0]
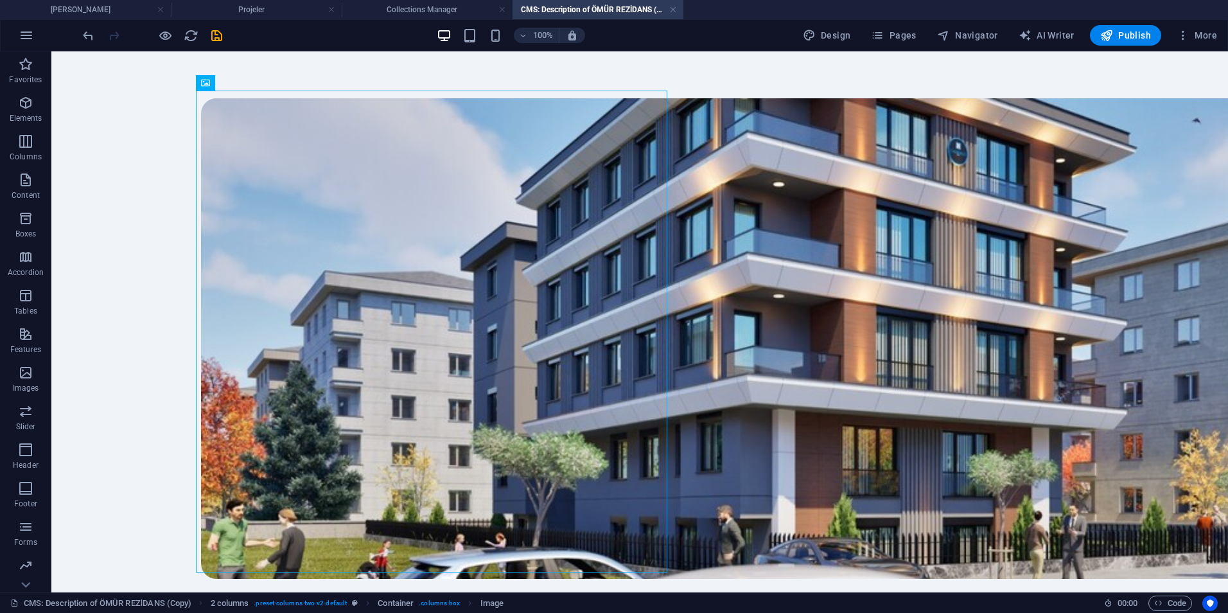
click at [218, 36] on icon "save" at bounding box center [216, 35] width 15 height 15
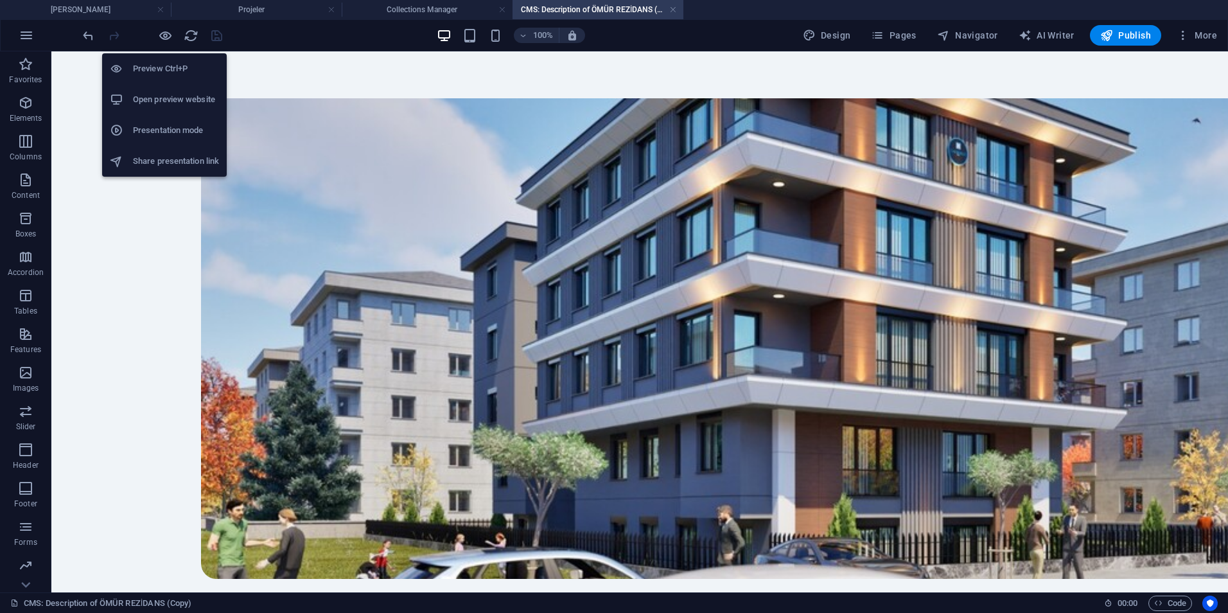
click at [170, 94] on h6 "Open preview website" at bounding box center [176, 99] width 86 height 15
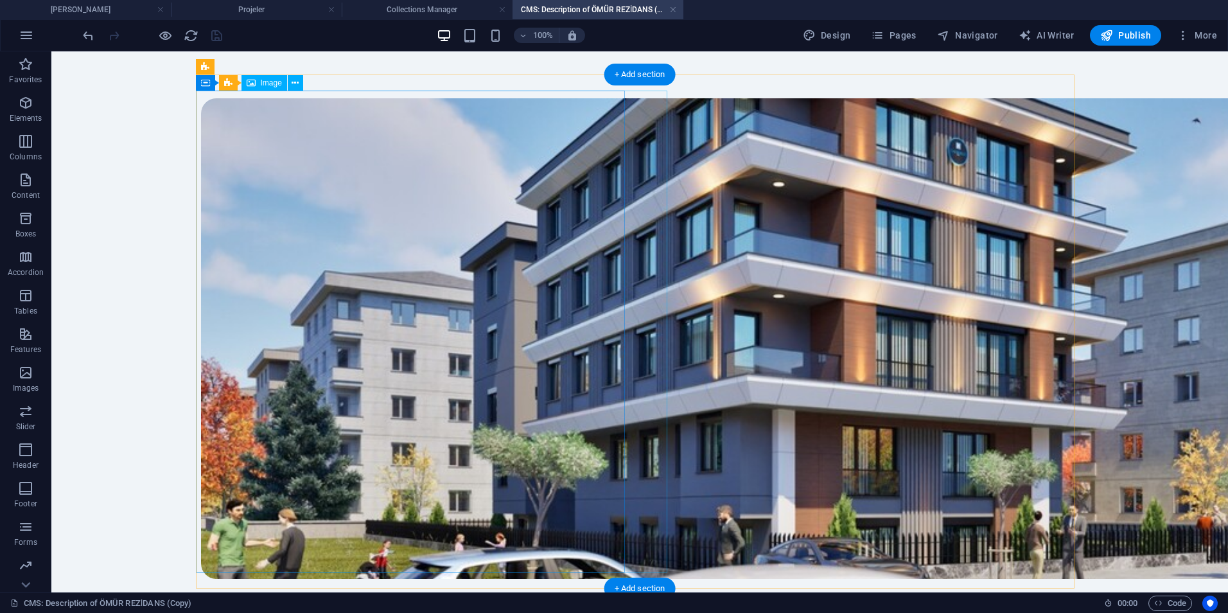
click at [389, 228] on figure at bounding box center [419, 339] width 439 height 482
click at [375, 231] on figure at bounding box center [419, 339] width 439 height 482
click at [273, 209] on figure at bounding box center [419, 339] width 439 height 482
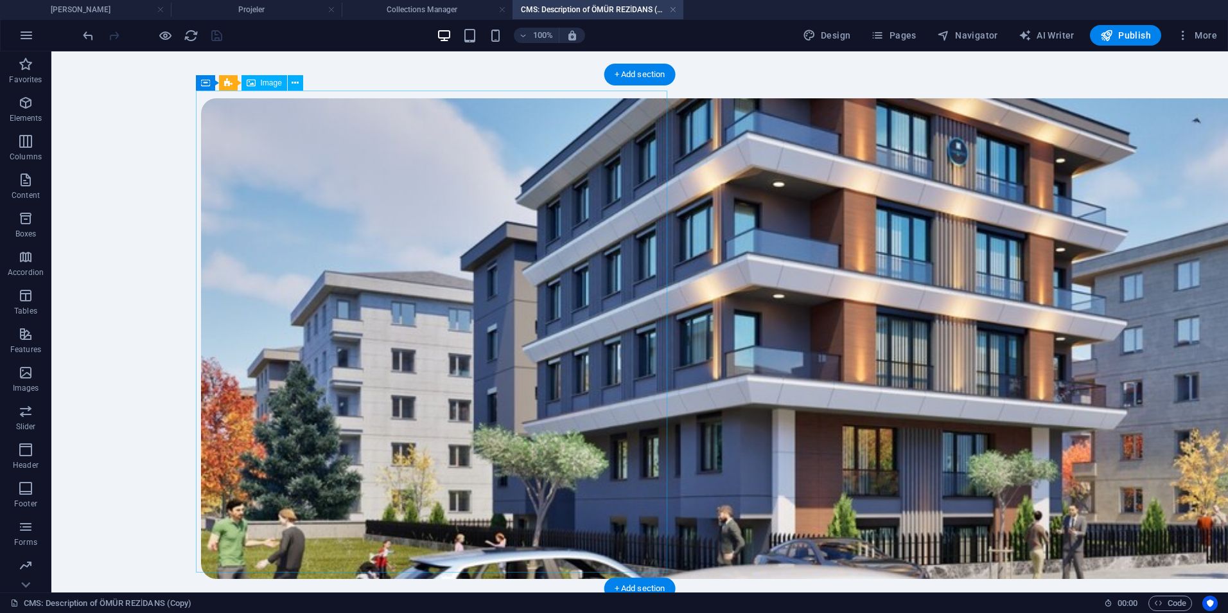
click at [273, 209] on figure at bounding box center [419, 339] width 439 height 482
click at [390, 261] on figure at bounding box center [419, 339] width 439 height 482
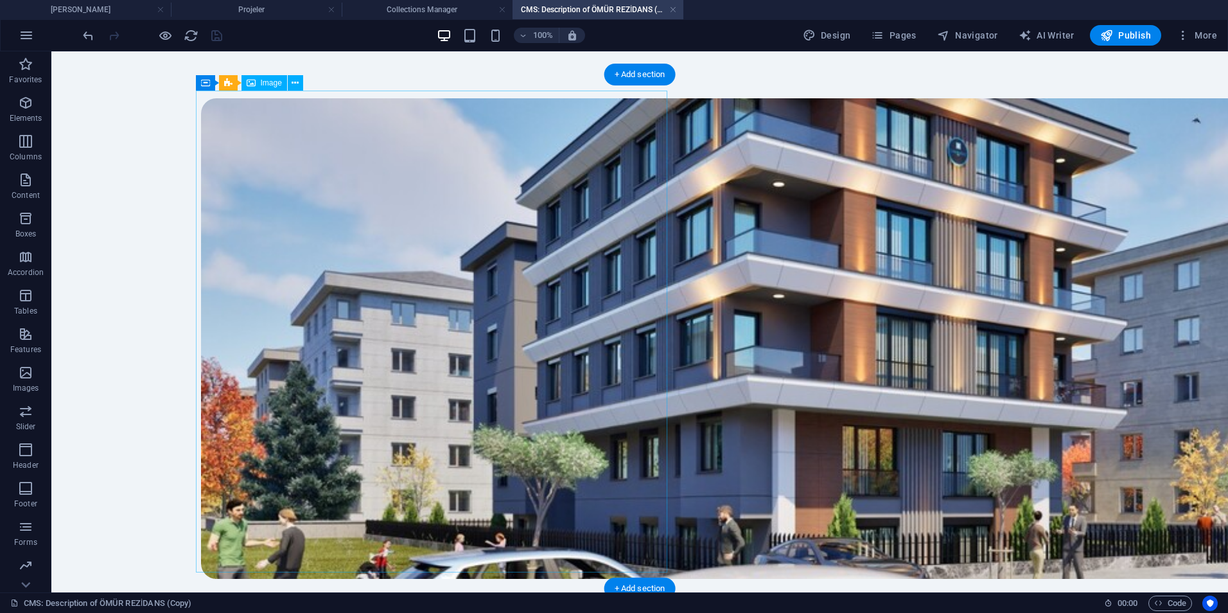
select select "px"
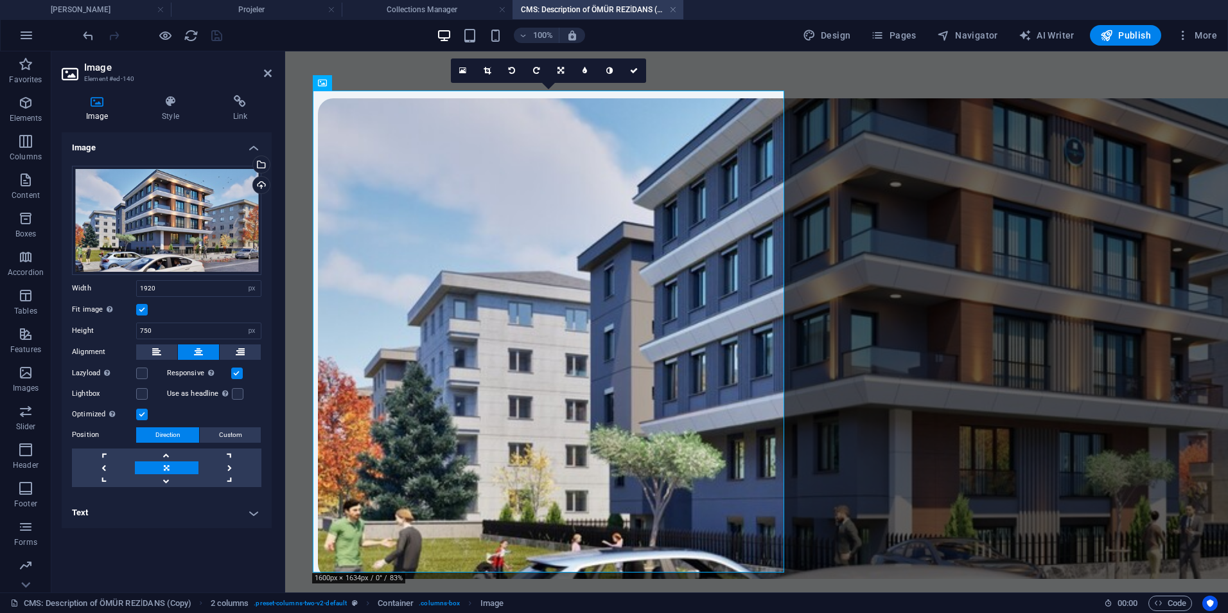
click at [63, 194] on div "Drag files here, click to choose files or select files from Files or our free s…" at bounding box center [167, 326] width 210 height 342
click at [148, 207] on div "Drag files here, click to choose files or select files from Files or our free s…" at bounding box center [167, 220] width 190 height 109
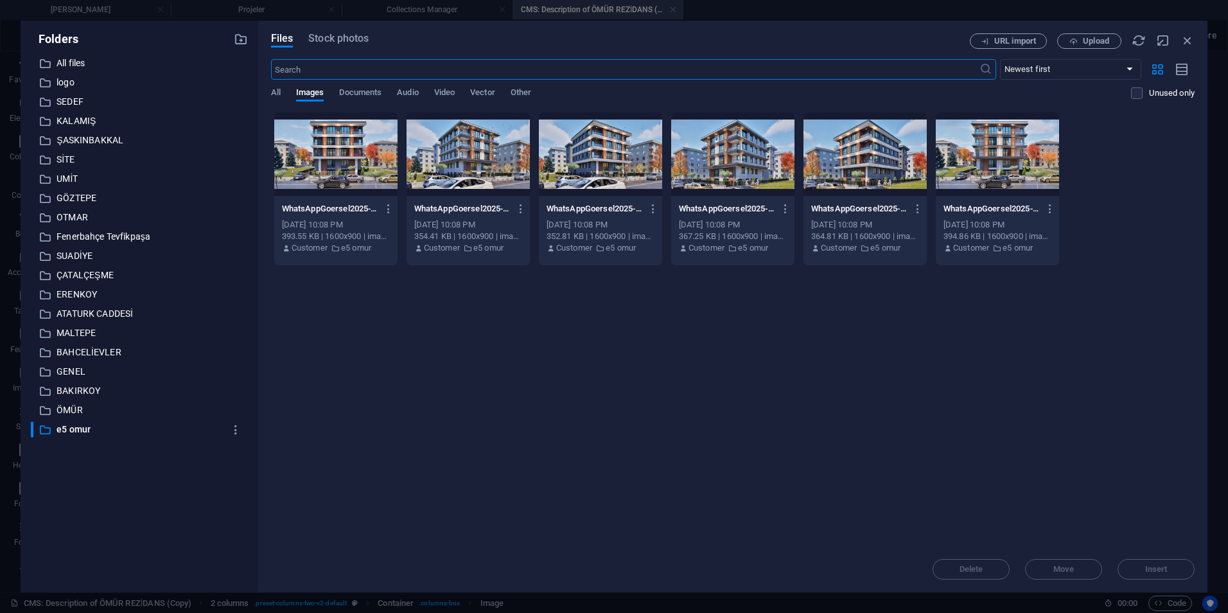
click at [373, 150] on div at bounding box center [335, 154] width 123 height 84
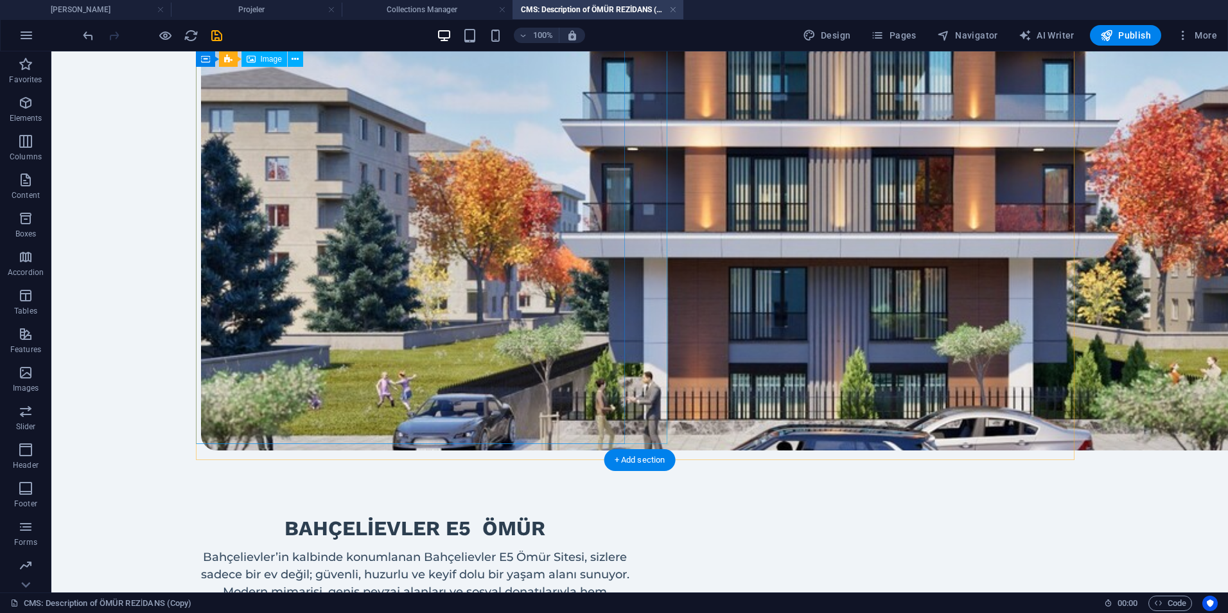
scroll to position [385, 0]
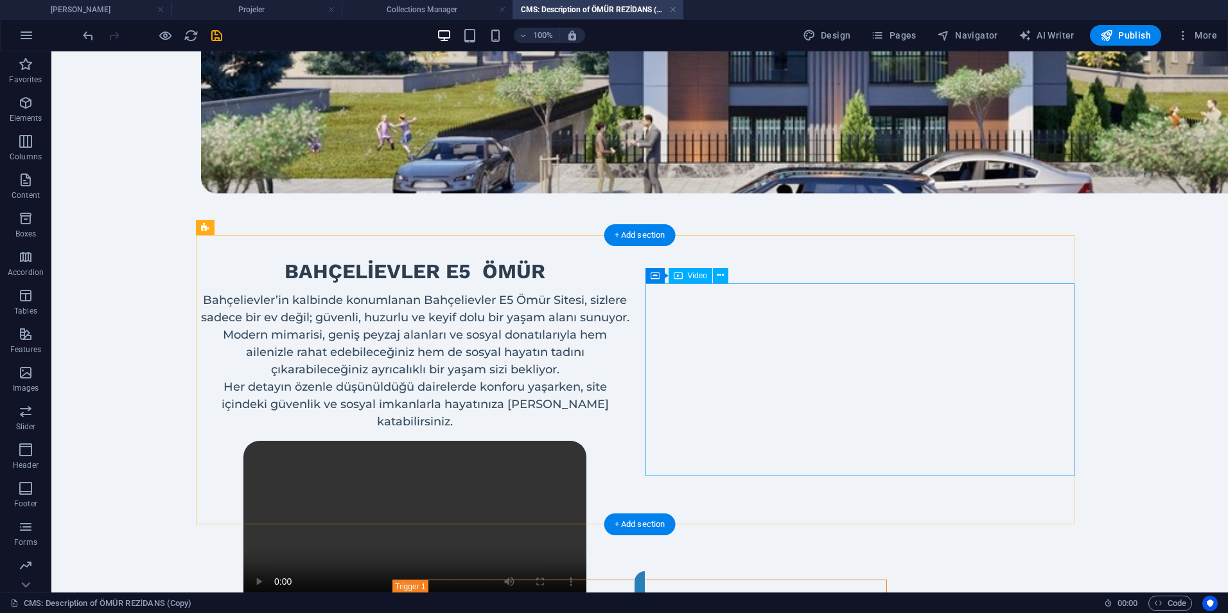
click at [630, 441] on figure at bounding box center [414, 527] width 429 height 172
select select "%"
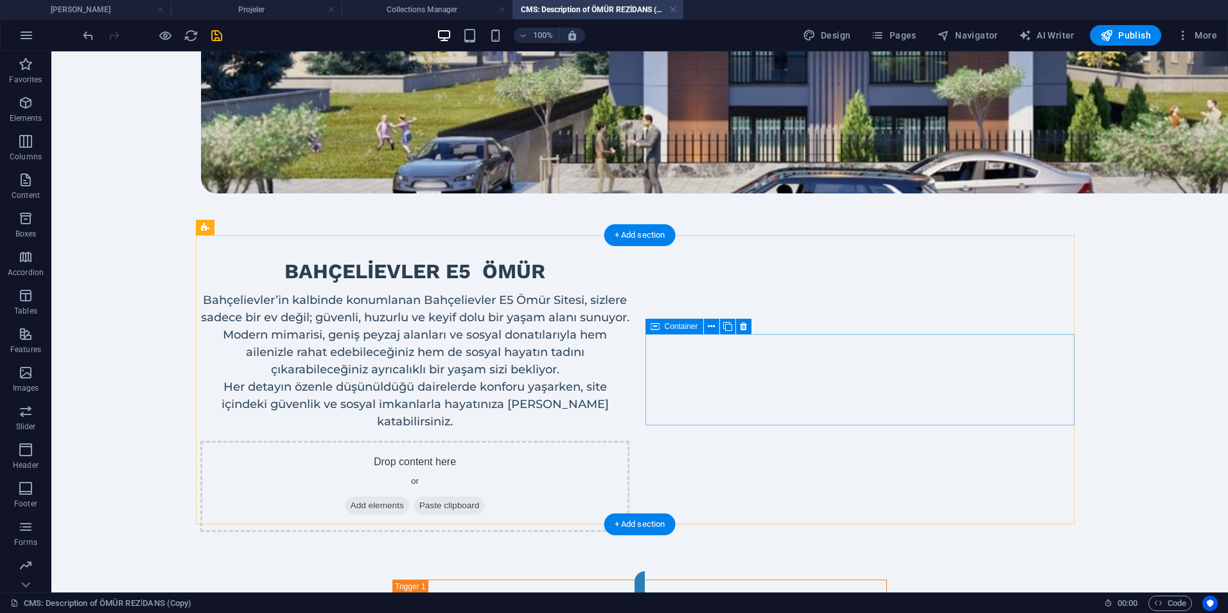
click at [409, 497] on span "Add elements" at bounding box center [378, 506] width 64 height 18
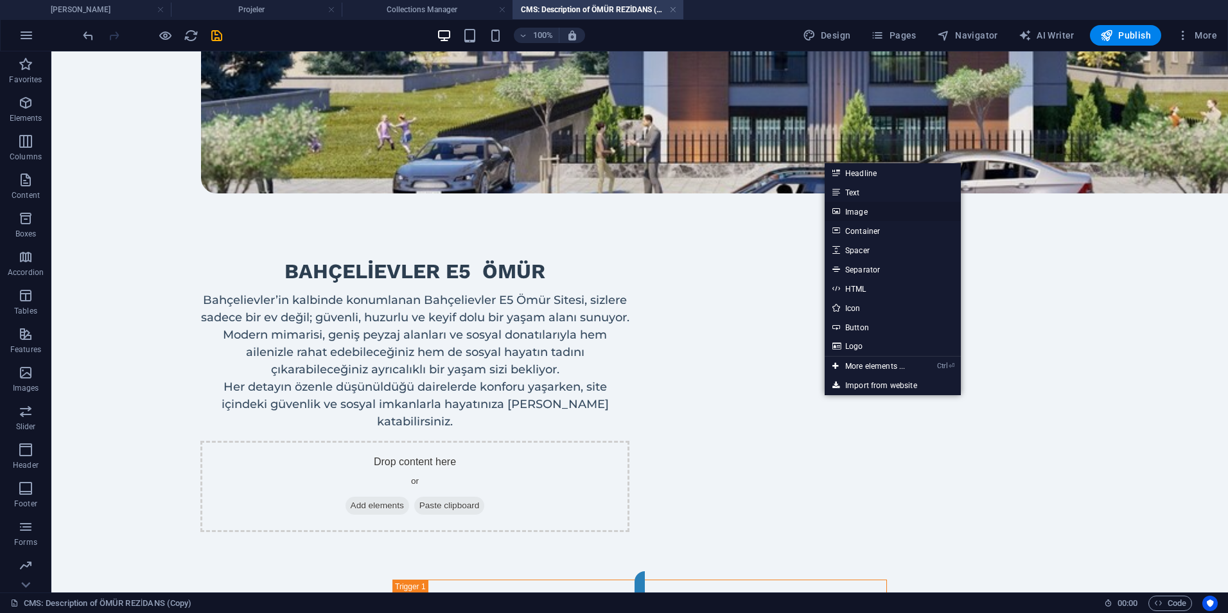
click at [864, 217] on link "Image" at bounding box center [893, 211] width 136 height 19
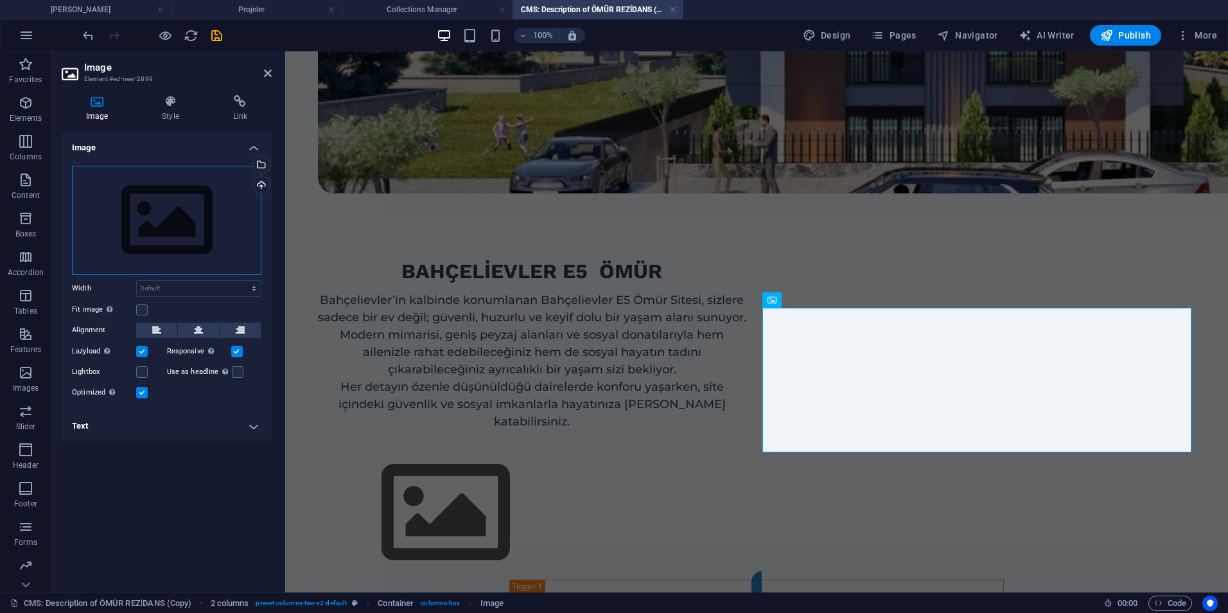
click at [182, 234] on div "Drag files here, click to choose files or select files from Files or our free s…" at bounding box center [167, 220] width 190 height 109
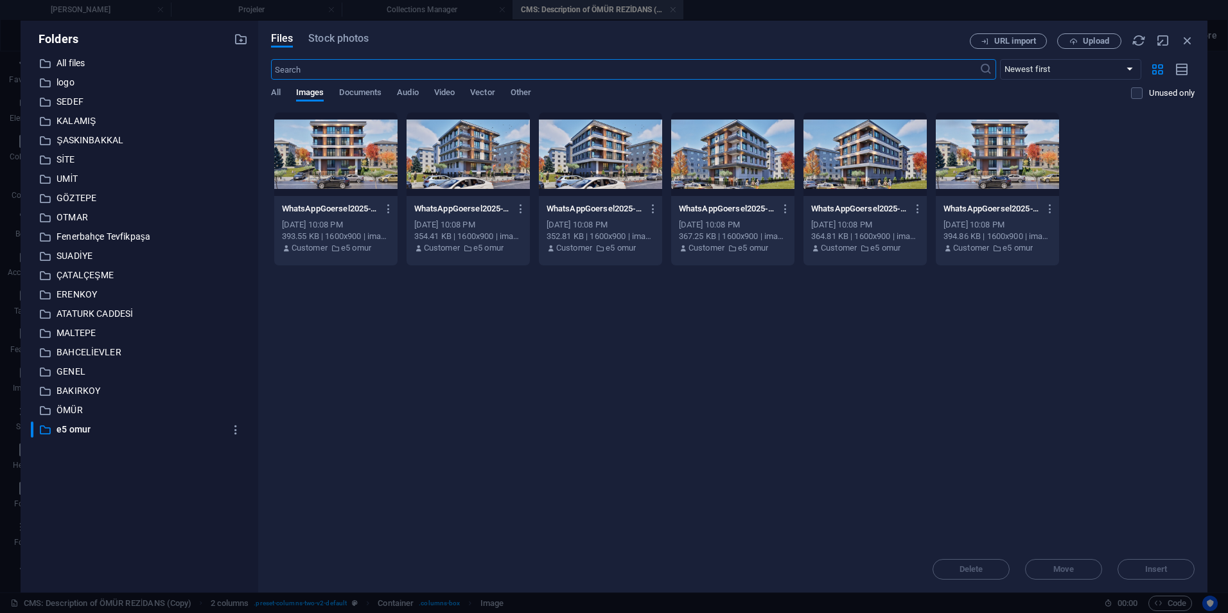
click at [859, 175] on div at bounding box center [865, 154] width 123 height 84
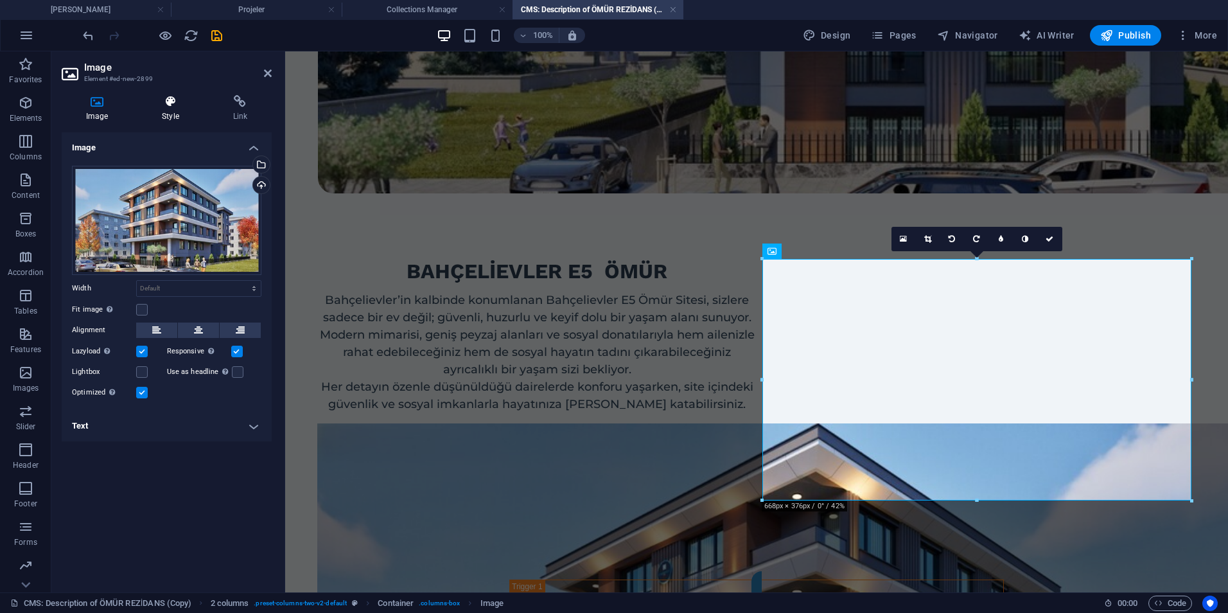
click at [169, 121] on h4 "Style" at bounding box center [172, 108] width 71 height 27
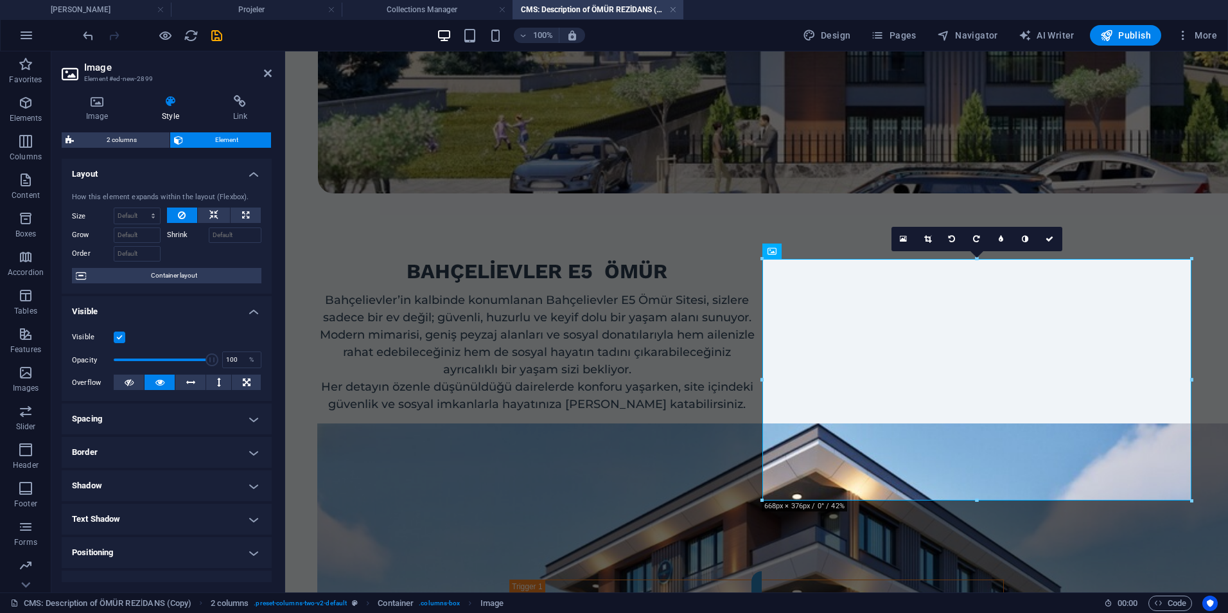
scroll to position [119, 0]
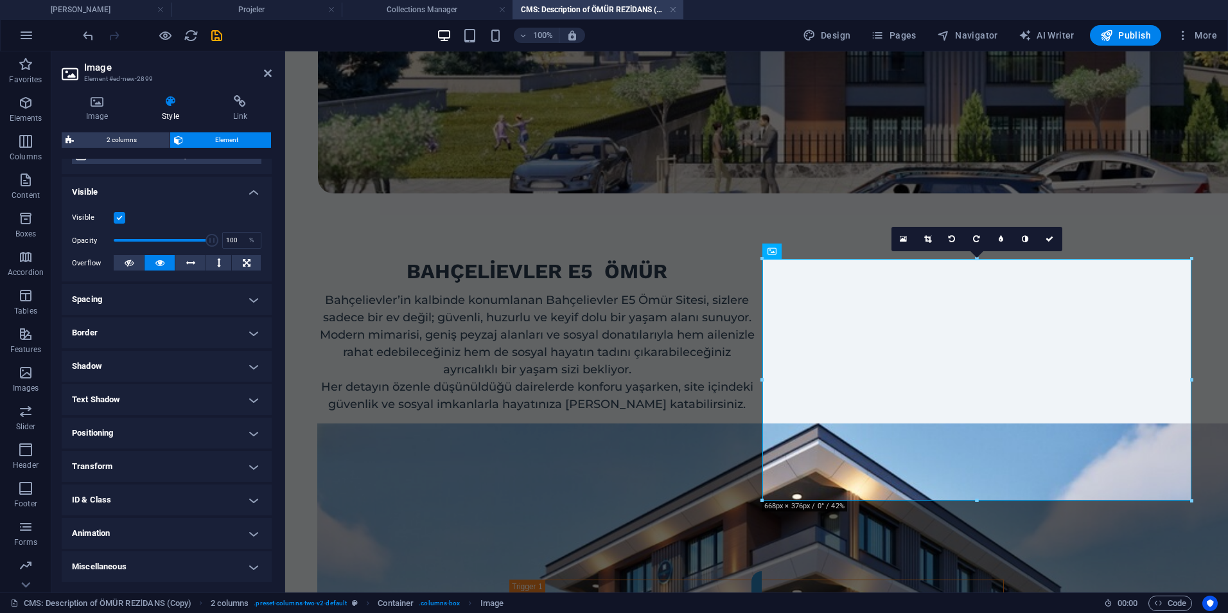
click at [137, 316] on ul "Layout How this element expands within the layout (Flexbox). Size Default auto …" at bounding box center [167, 310] width 210 height 543
click at [134, 328] on h4 "Border" at bounding box center [167, 332] width 210 height 31
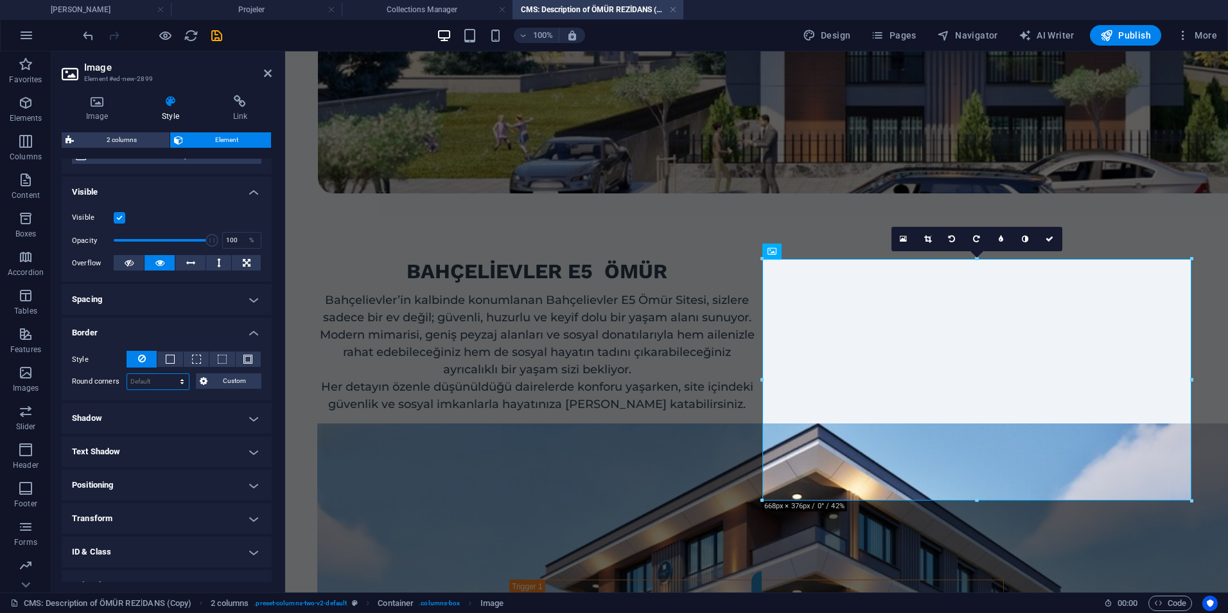
click at [148, 375] on select "Default px rem % vh vw Custom" at bounding box center [158, 381] width 62 height 15
select select "px"
click at [170, 374] on select "Default px rem % vh vw Custom" at bounding box center [158, 381] width 62 height 15
click at [169, 366] on span at bounding box center [170, 358] width 3 height 15
click at [138, 358] on icon at bounding box center [142, 358] width 8 height 15
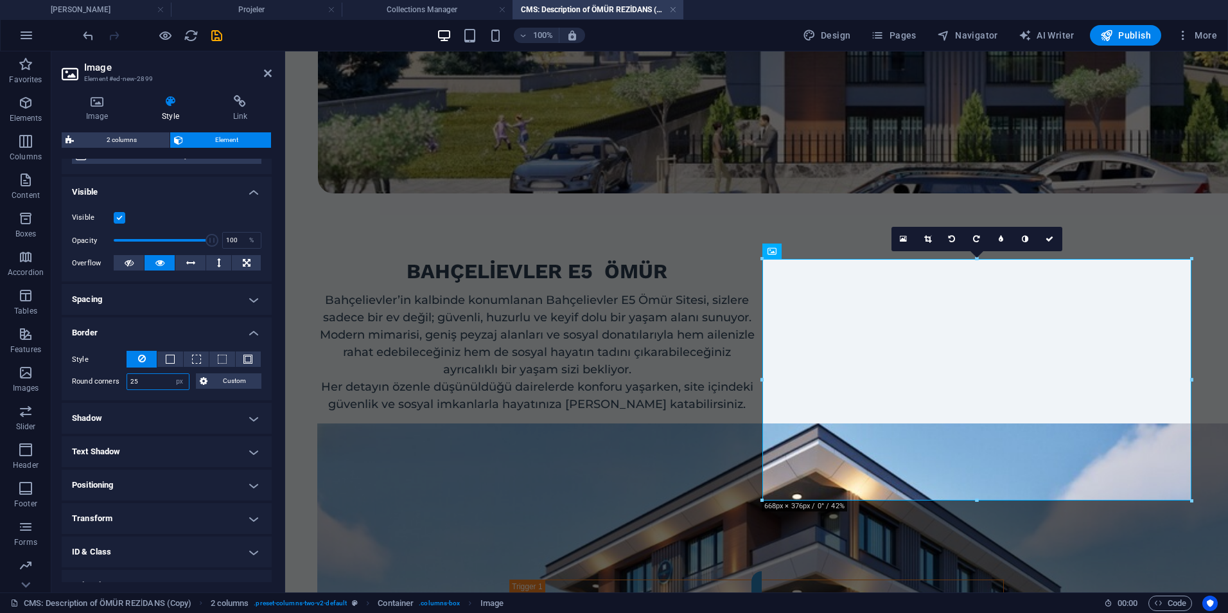
type input "25"
click at [101, 391] on div "Style - Width 1 auto px rem % vh vw Custom Custom 1 auto px rem % vh vw 1 auto …" at bounding box center [167, 370] width 210 height 60
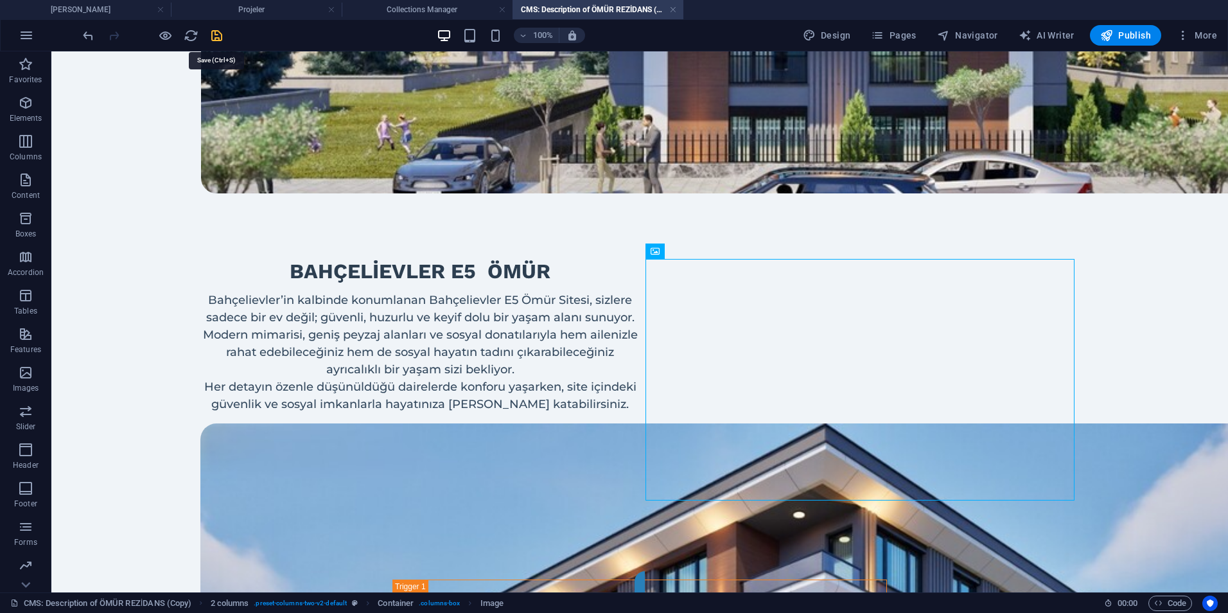
click at [214, 36] on icon "save" at bounding box center [216, 35] width 15 height 15
click at [386, 15] on h4 "Collections Manager" at bounding box center [427, 10] width 171 height 14
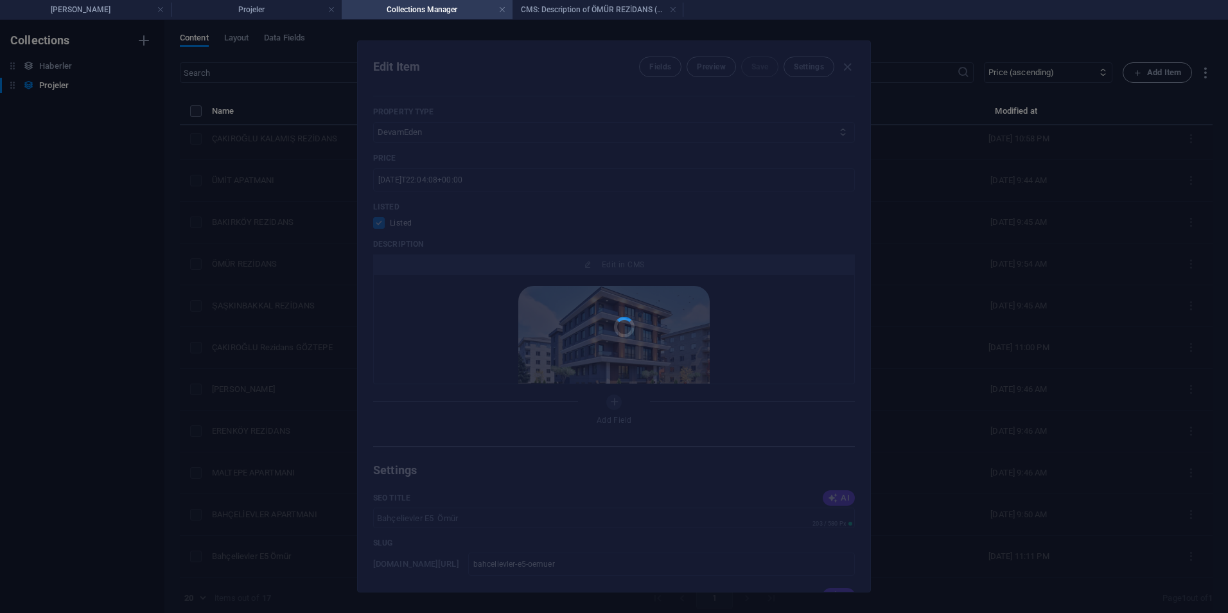
scroll to position [0, 0]
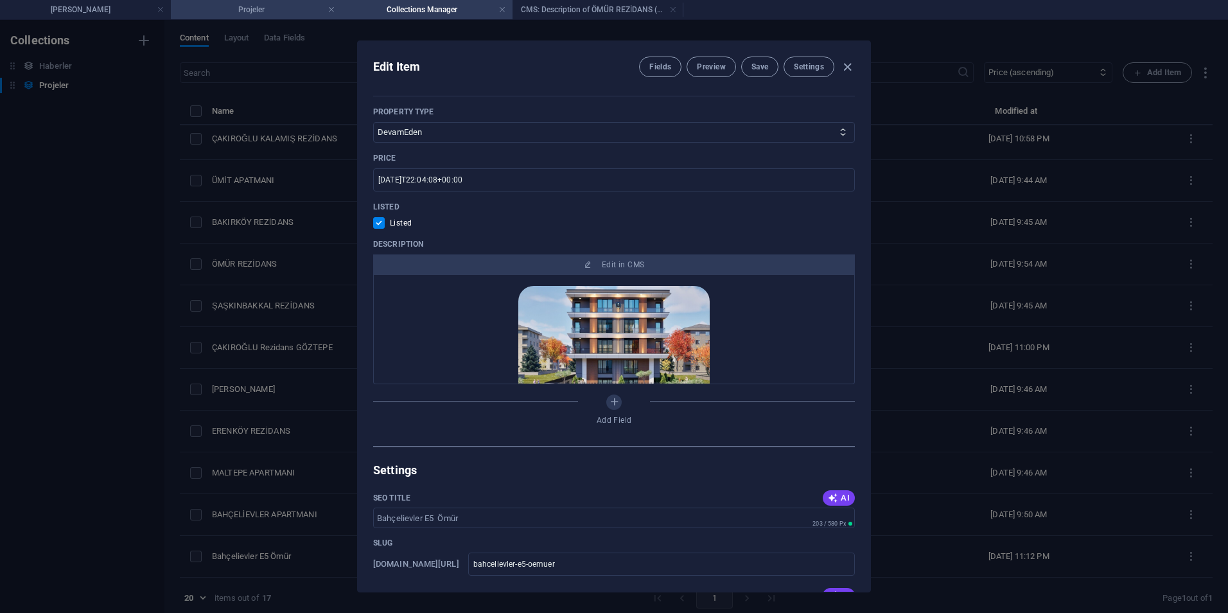
click at [271, 15] on h4 "Projeler" at bounding box center [256, 10] width 171 height 14
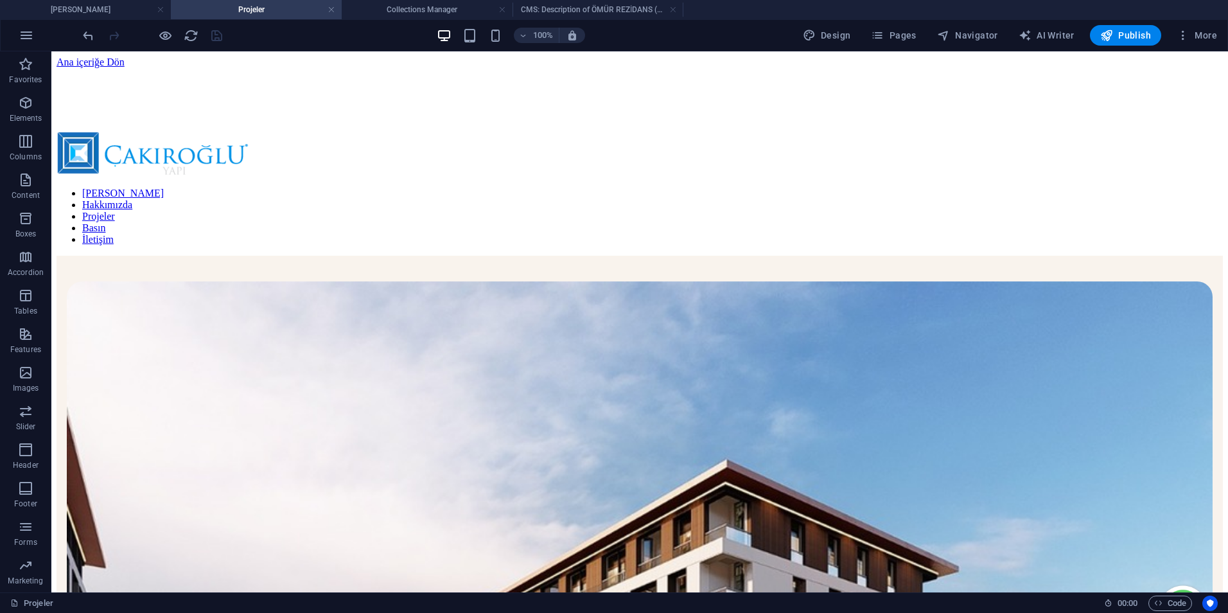
scroll to position [483, 0]
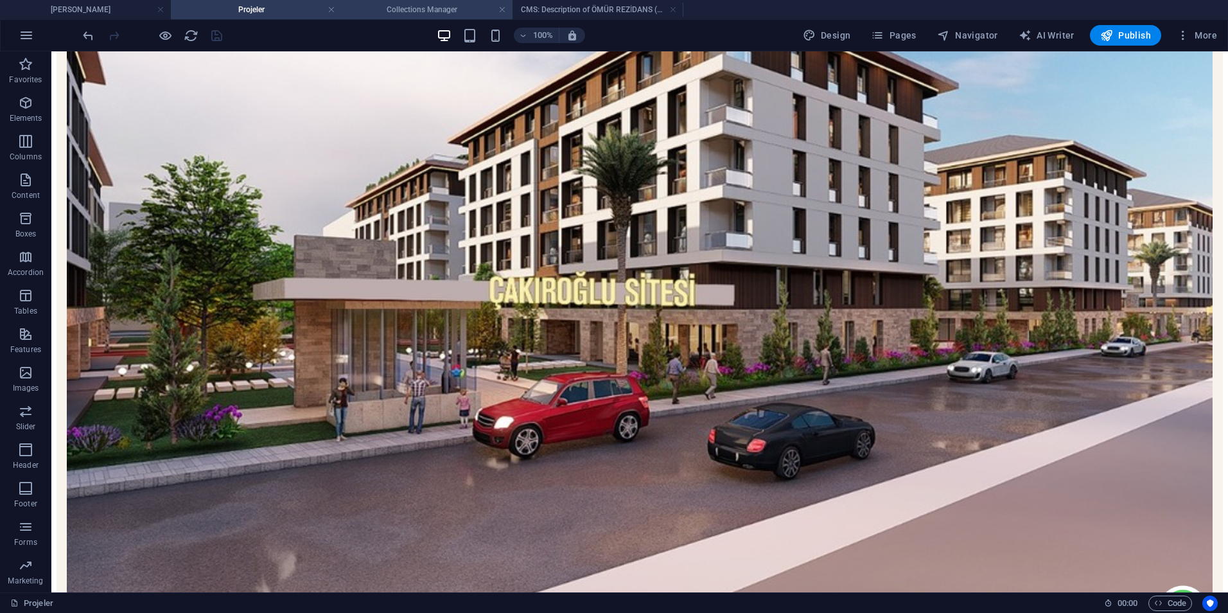
click at [385, 7] on h4 "Collections Manager" at bounding box center [427, 10] width 171 height 14
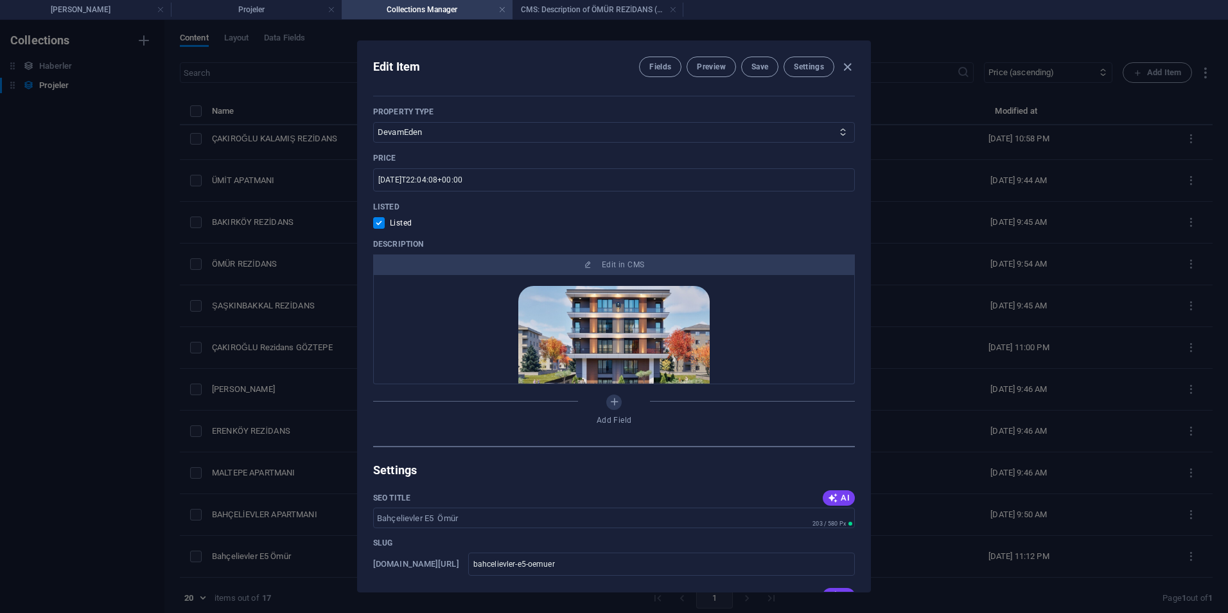
scroll to position [0, 0]
click at [157, 154] on div "Edit Item Fields Preview Save Settings Name Bahçelievler E5 Ömür ​ Slug www.exa…" at bounding box center [614, 316] width 1228 height 593
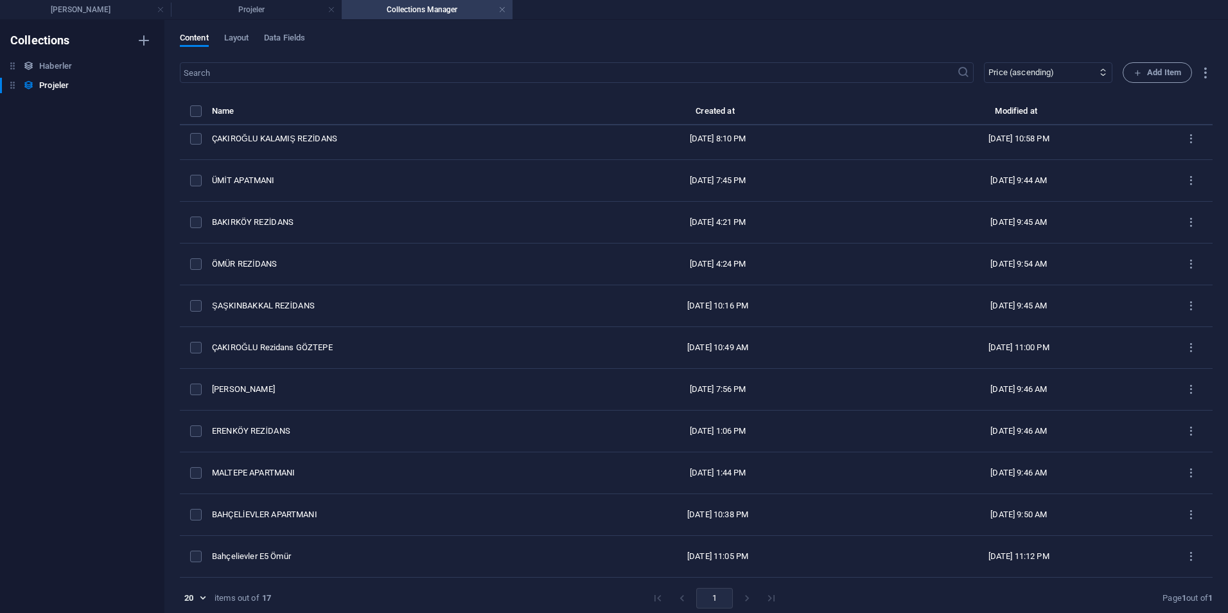
checkbox input "false"
type input "bahcelievler-e5-oemuer"
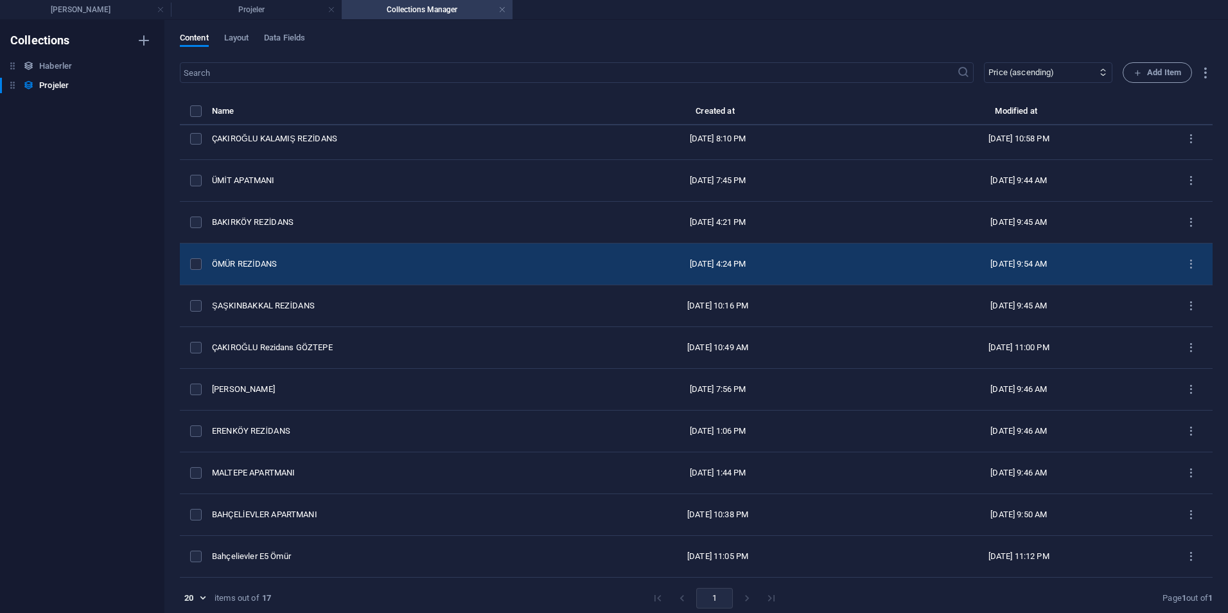
click at [349, 268] on div "ÖMÜR REZİDANS" at bounding box center [384, 264] width 345 height 12
select select "DevamEden"
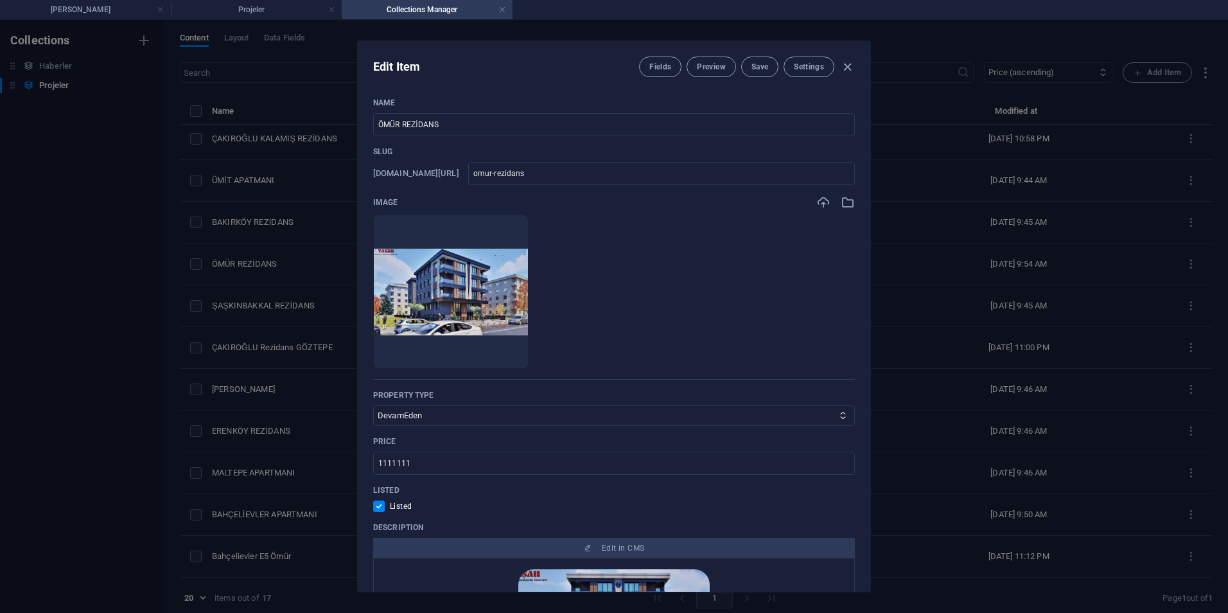
click at [263, 413] on div "Edit Item Fields Preview Save Settings Name ÖMÜR REZİDANS ​ Slug www.example.co…" at bounding box center [614, 316] width 1228 height 593
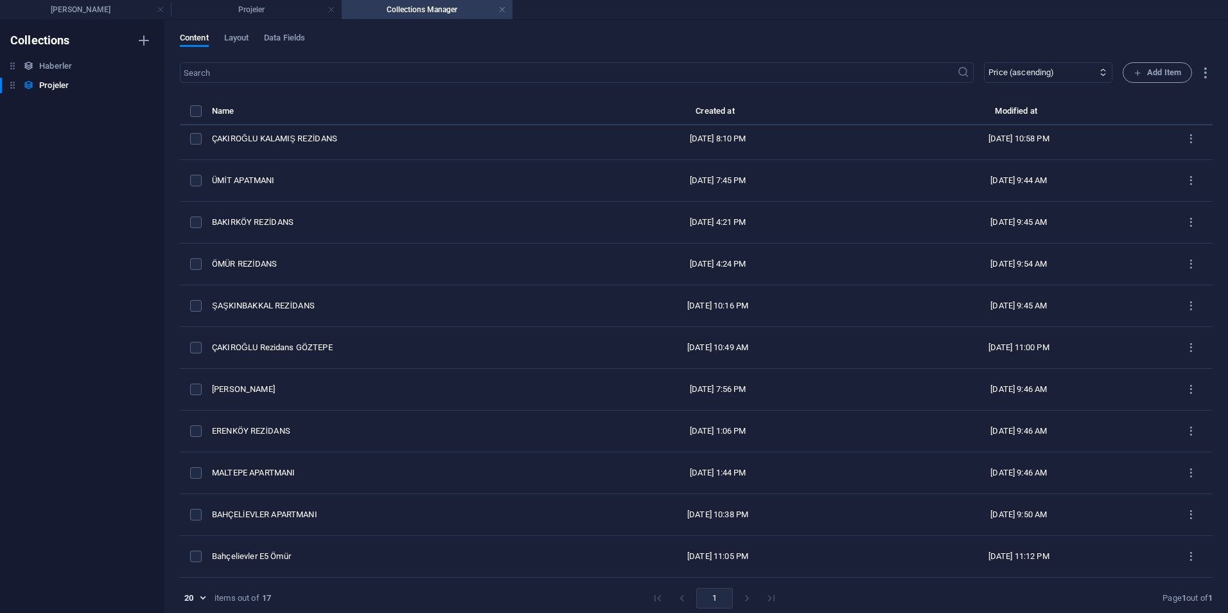
type input "oemuer-rezidans"
checkbox input "false"
type input "oemuer-rezidans"
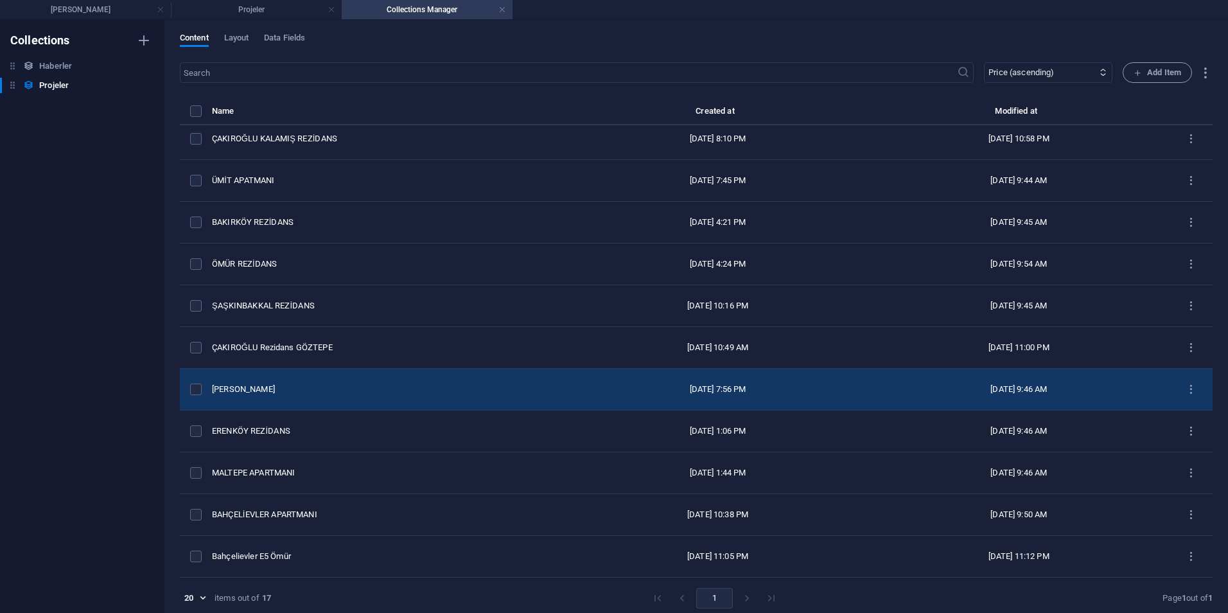
click at [302, 397] on td "OTMAR REZİDANS" at bounding box center [389, 390] width 355 height 42
select select "Tamamlanan"
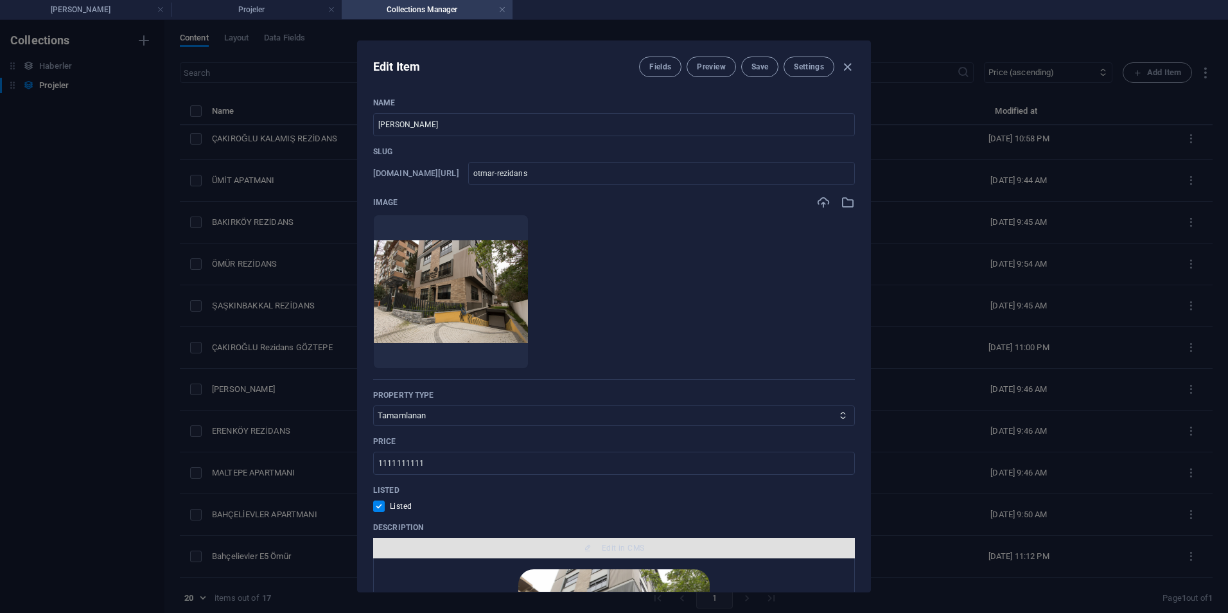
click at [620, 543] on span "Edit in CMS" at bounding box center [623, 548] width 42 height 10
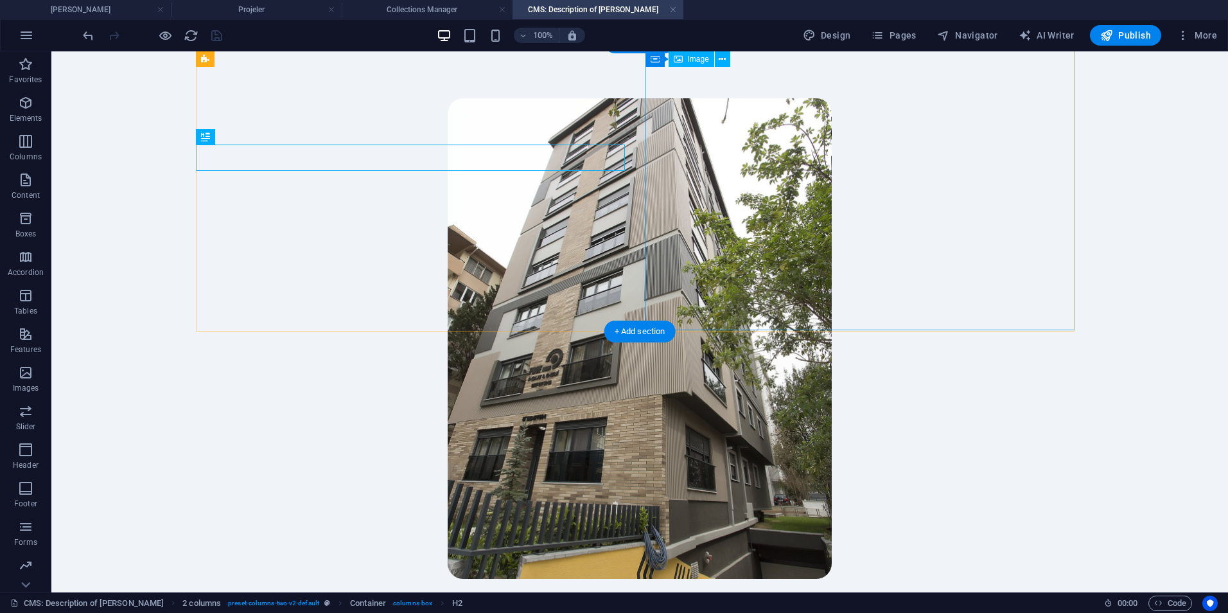
scroll to position [578, 0]
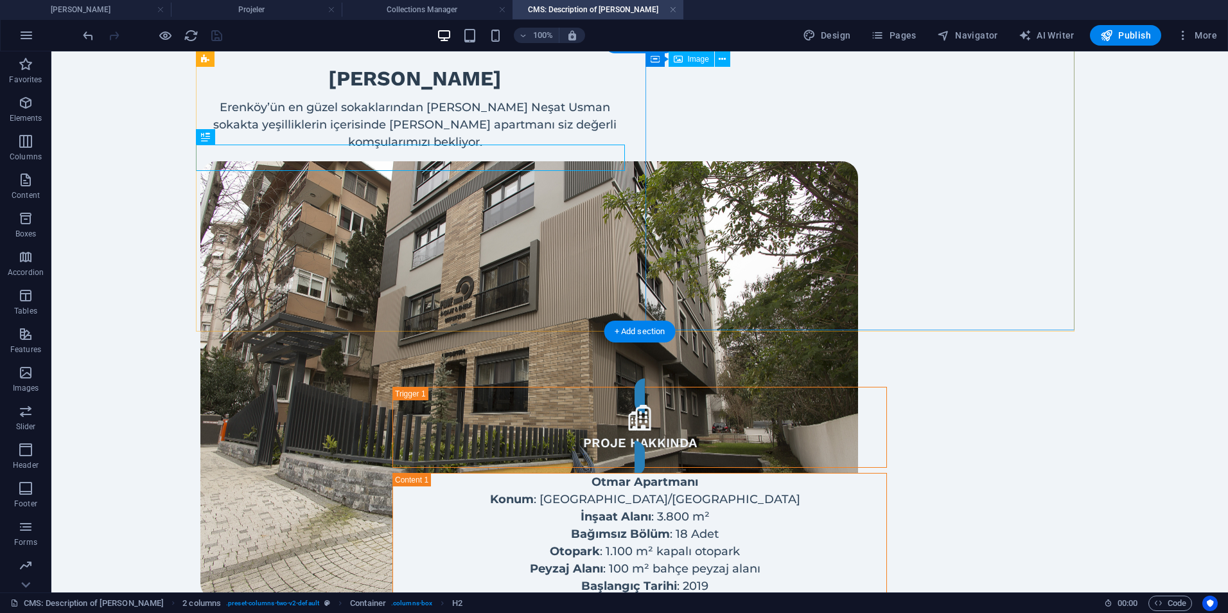
click at [630, 252] on figure at bounding box center [414, 380] width 429 height 439
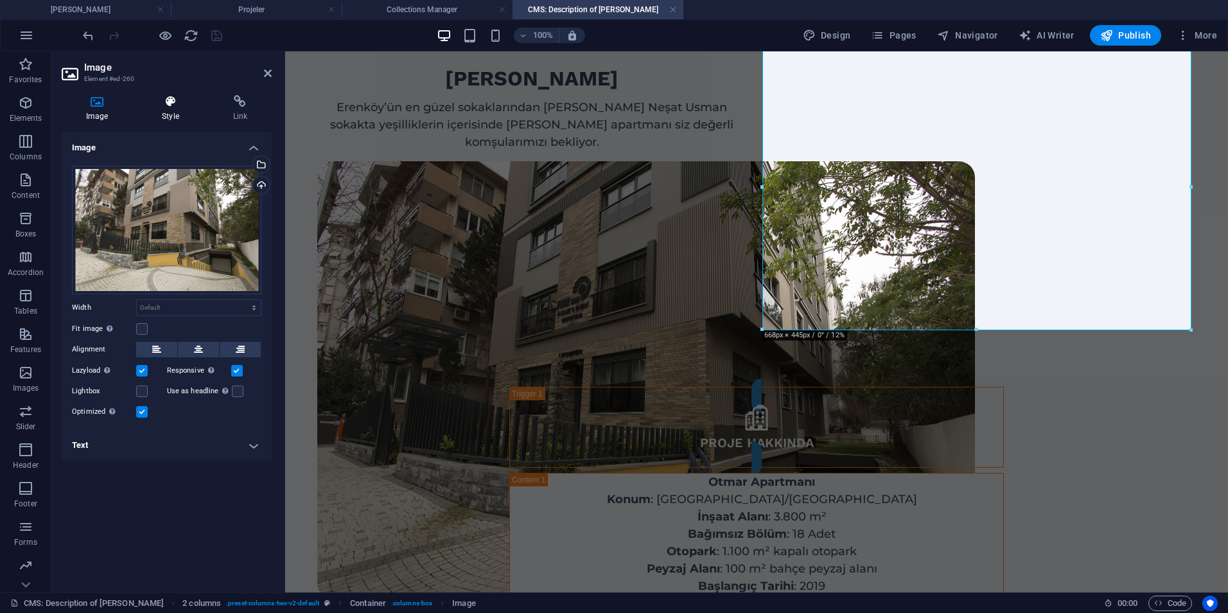
click at [148, 110] on h4 "Style" at bounding box center [172, 108] width 71 height 27
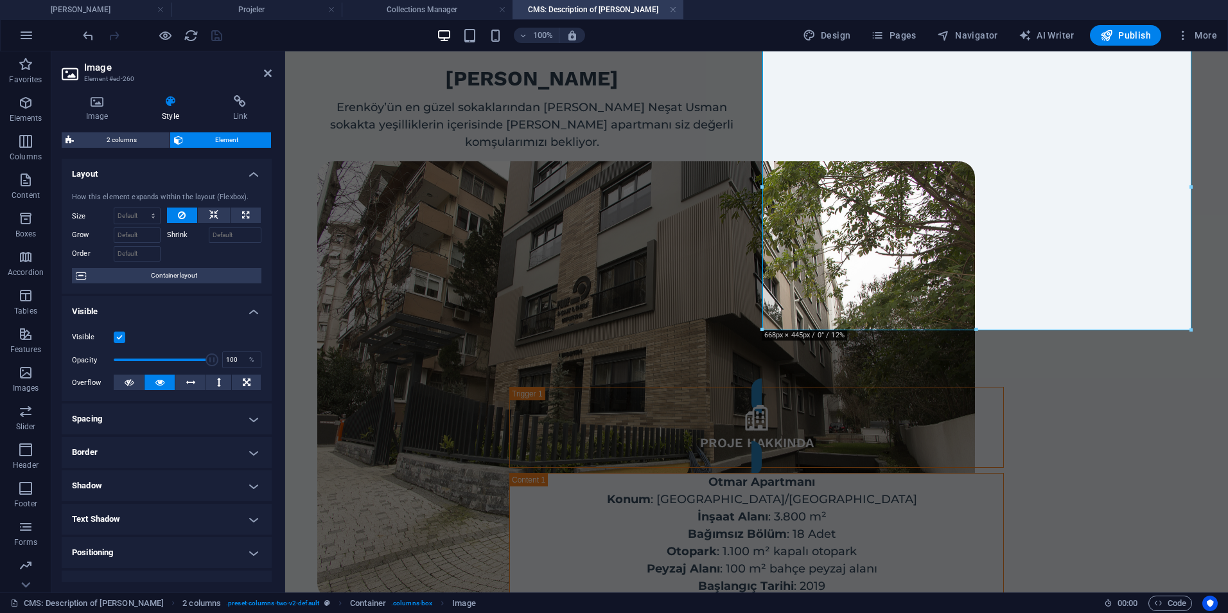
scroll to position [119, 0]
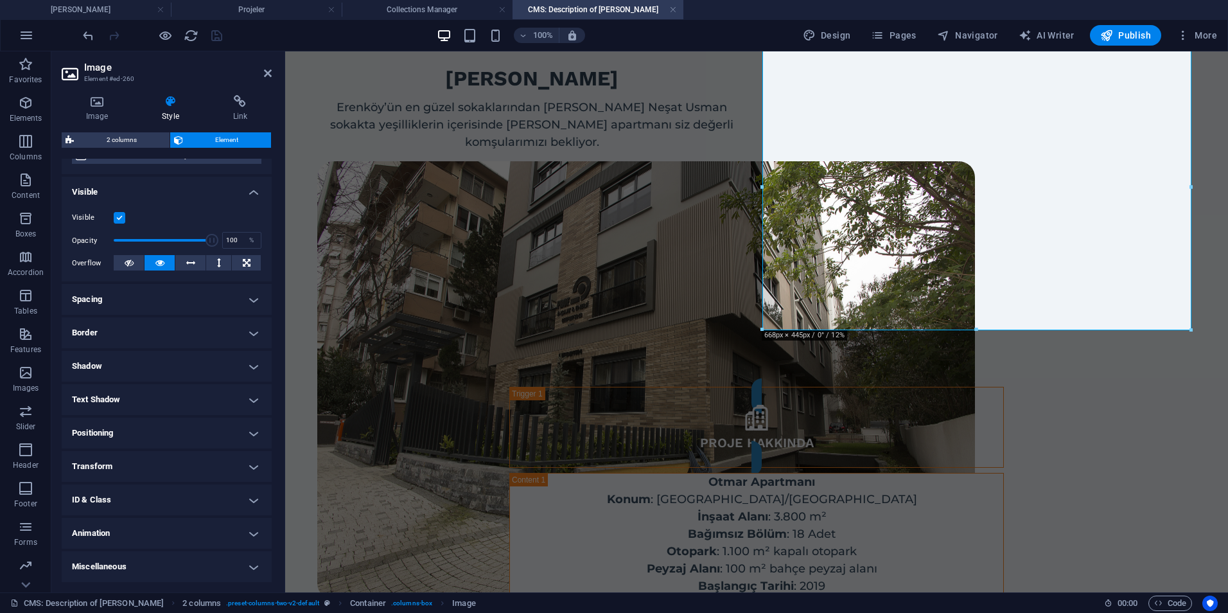
click at [107, 340] on h4 "Border" at bounding box center [167, 332] width 210 height 31
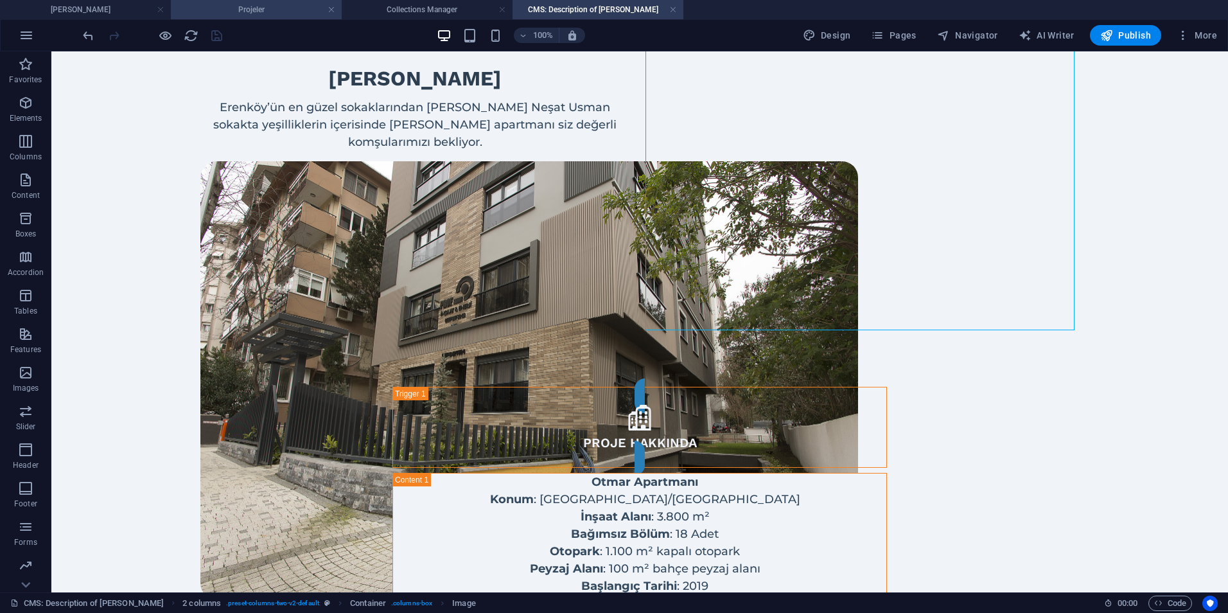
click at [294, 17] on li "Projeler" at bounding box center [256, 9] width 171 height 19
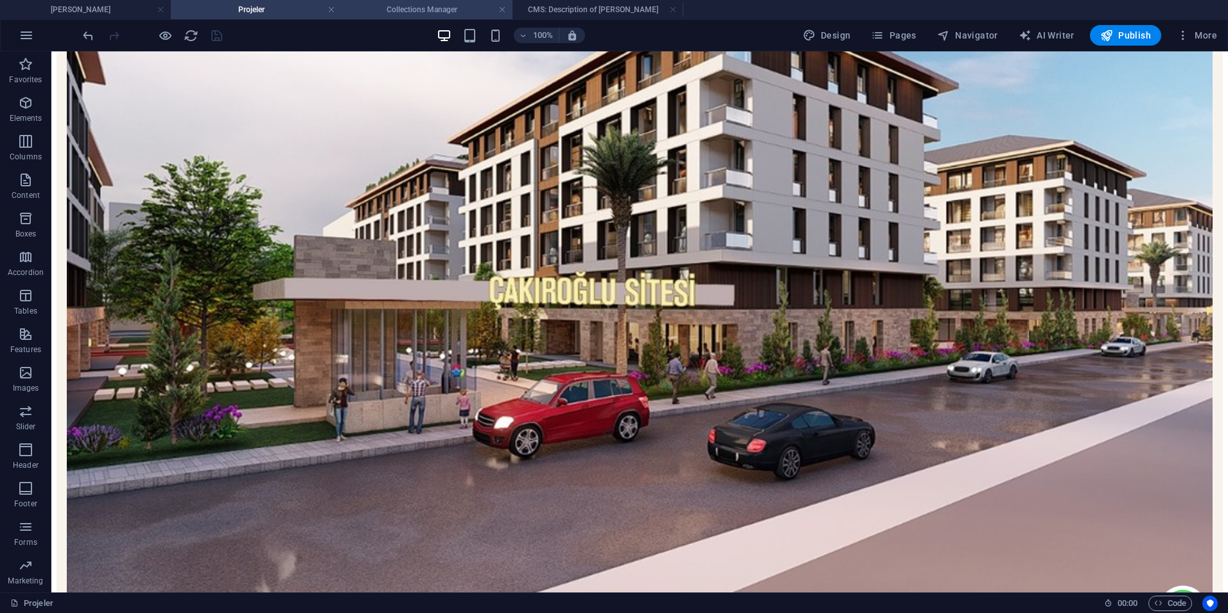
click at [412, 12] on h4 "Collections Manager" at bounding box center [427, 10] width 171 height 14
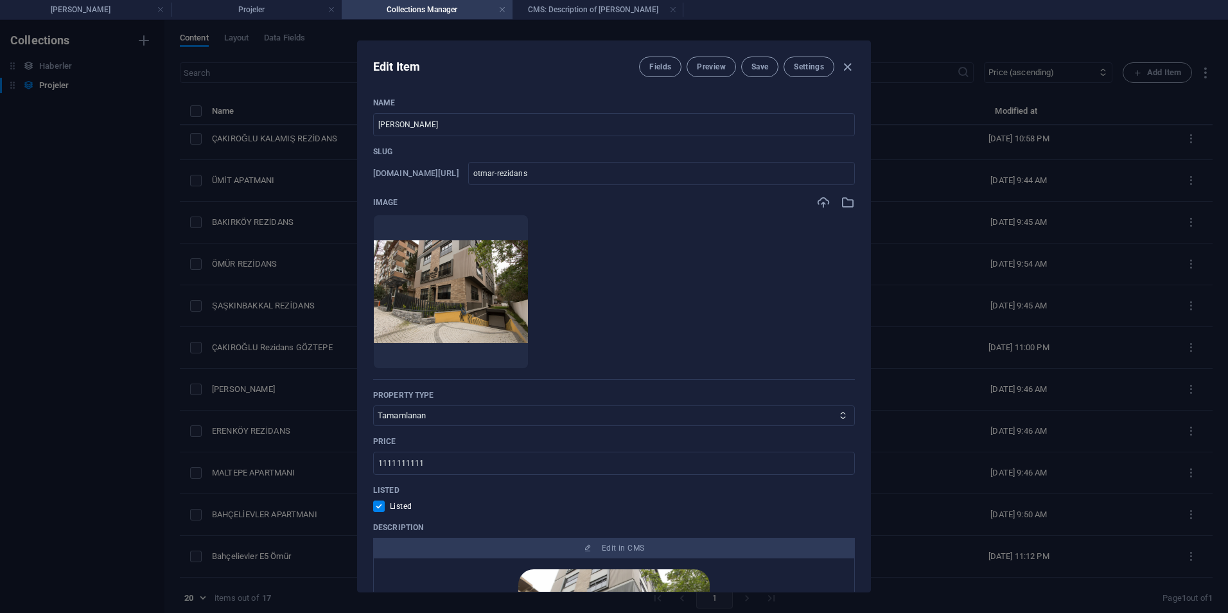
click at [216, 175] on div "Edit Item Fields Preview Save Settings Name OTMAR REZİDANS ​ Slug www.example.c…" at bounding box center [614, 316] width 1228 height 593
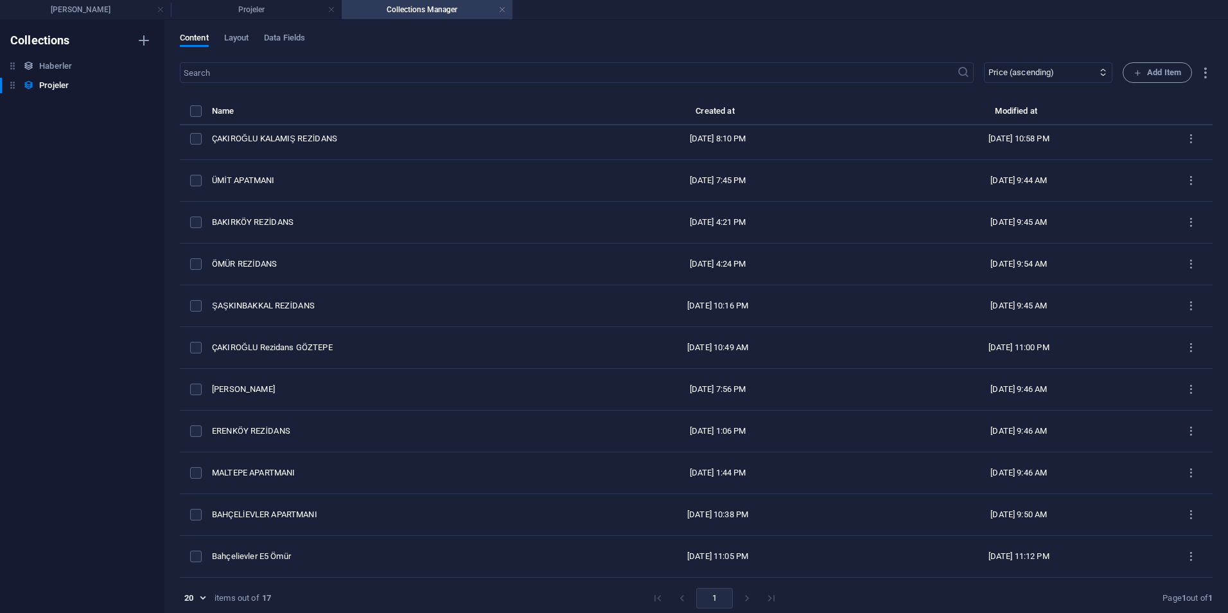
checkbox input "false"
type input "otmar-rezidans"
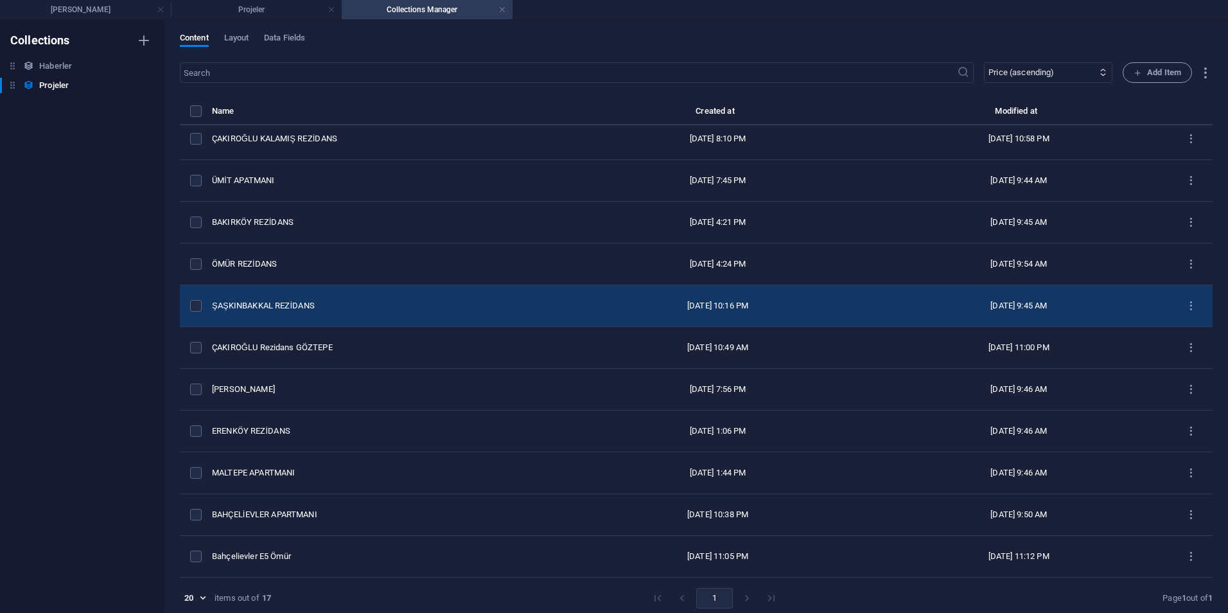
click at [291, 312] on td "ŞAŞKINBAKKAL REZİDANS" at bounding box center [389, 306] width 355 height 42
select select "DevamEden"
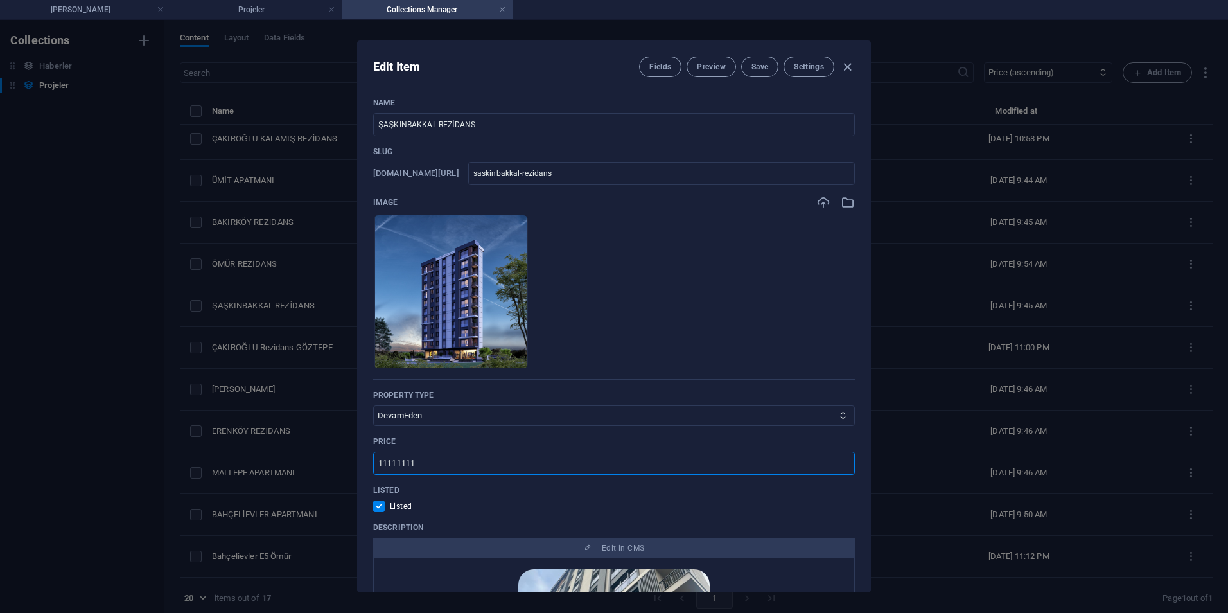
drag, startPoint x: 375, startPoint y: 464, endPoint x: 370, endPoint y: 451, distance: 13.8
click at [412, 472] on input "11111111" at bounding box center [614, 463] width 482 height 23
click at [245, 403] on div "Edit Item Fields Preview Save Settings Name ŞAŞKINBAKKAL REZİDANS ​ Slug www.ex…" at bounding box center [614, 316] width 1228 height 593
checkbox input "false"
type input "saskinbakkal-rezidans"
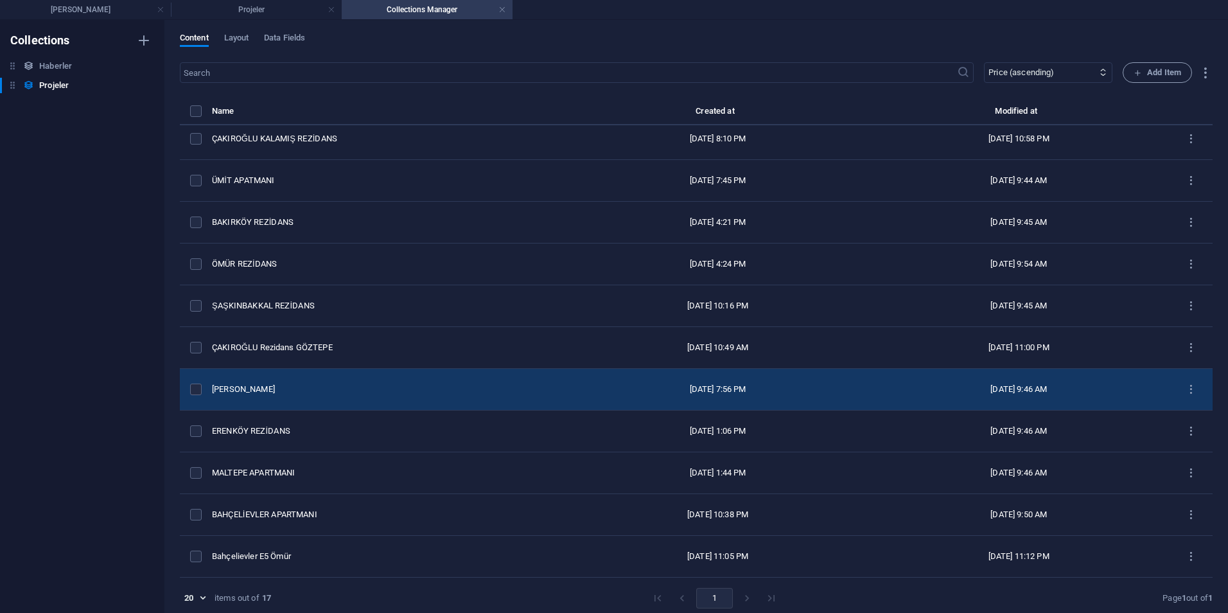
scroll to position [6, 0]
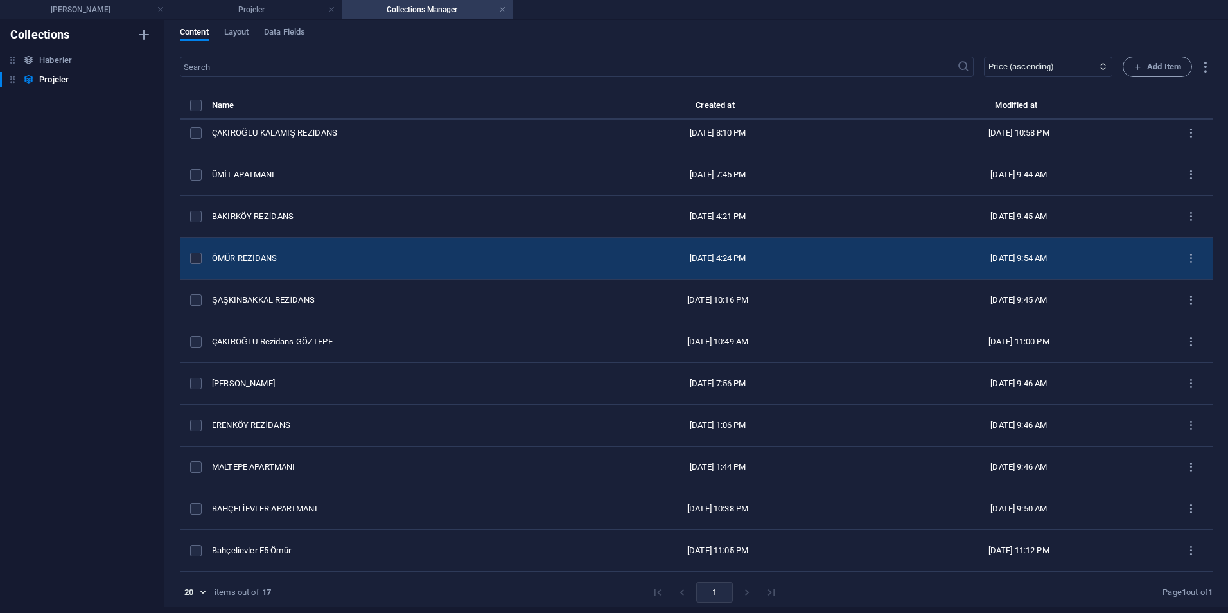
click at [298, 238] on td "ÖMÜR REZİDANS" at bounding box center [389, 259] width 355 height 42
select select "DevamEden"
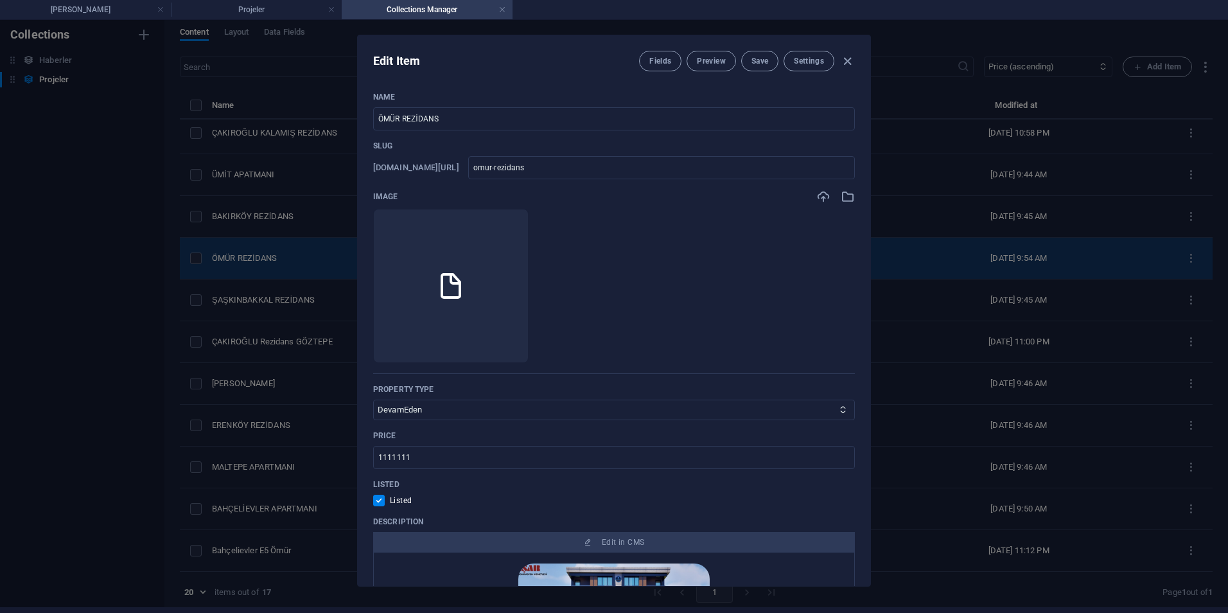
scroll to position [0, 0]
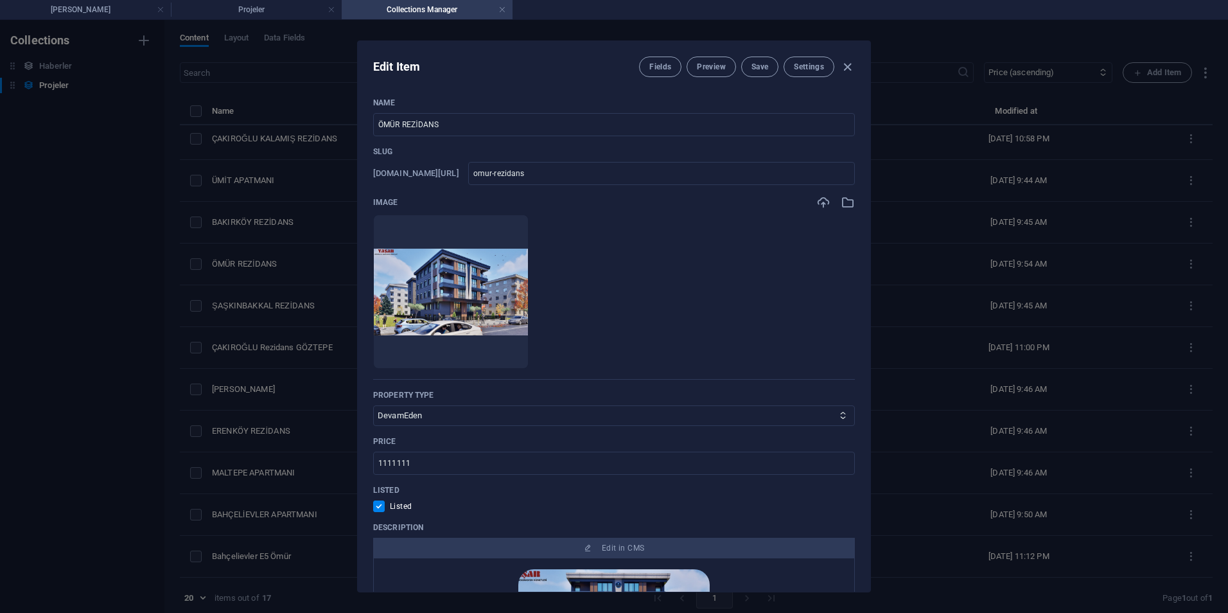
drag, startPoint x: 338, startPoint y: 468, endPoint x: 320, endPoint y: 468, distance: 18.0
click at [320, 468] on div "Edit Item Fields Preview Save Settings Name ÖMÜR REZİDANS ​ Slug www.example.co…" at bounding box center [614, 316] width 1228 height 593
click at [302, 439] on div "Edit Item Fields Preview Save Settings Name ÖMÜR REZİDANS ​ Slug www.example.co…" at bounding box center [614, 316] width 1228 height 593
type input "oemuer-rezidans"
checkbox input "false"
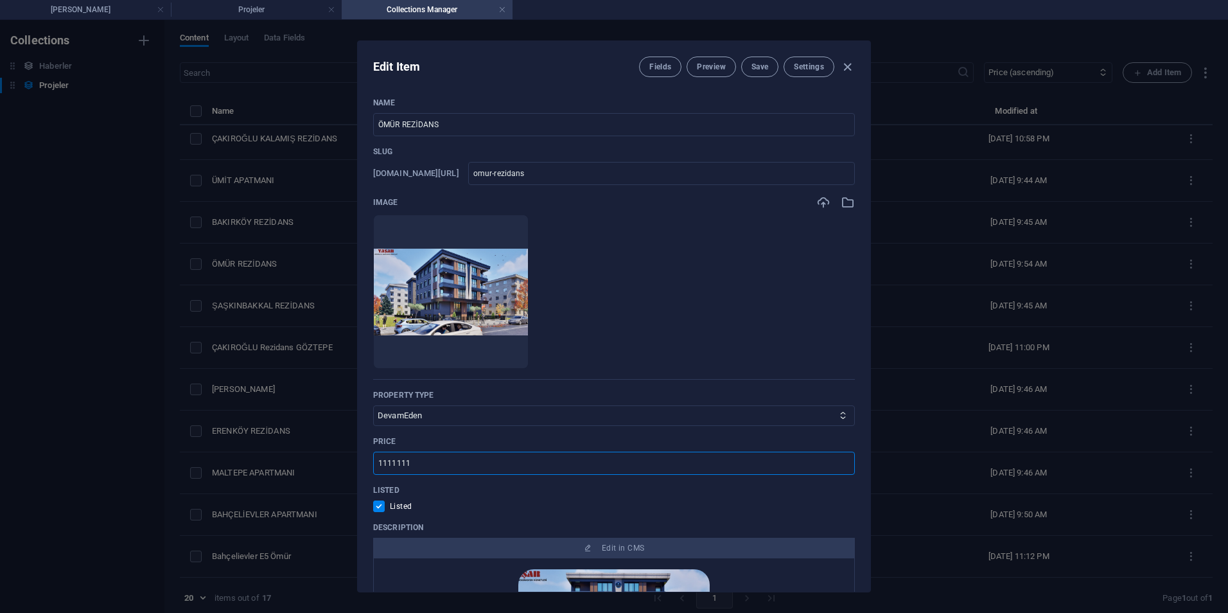
type input "oemuer-rezidans"
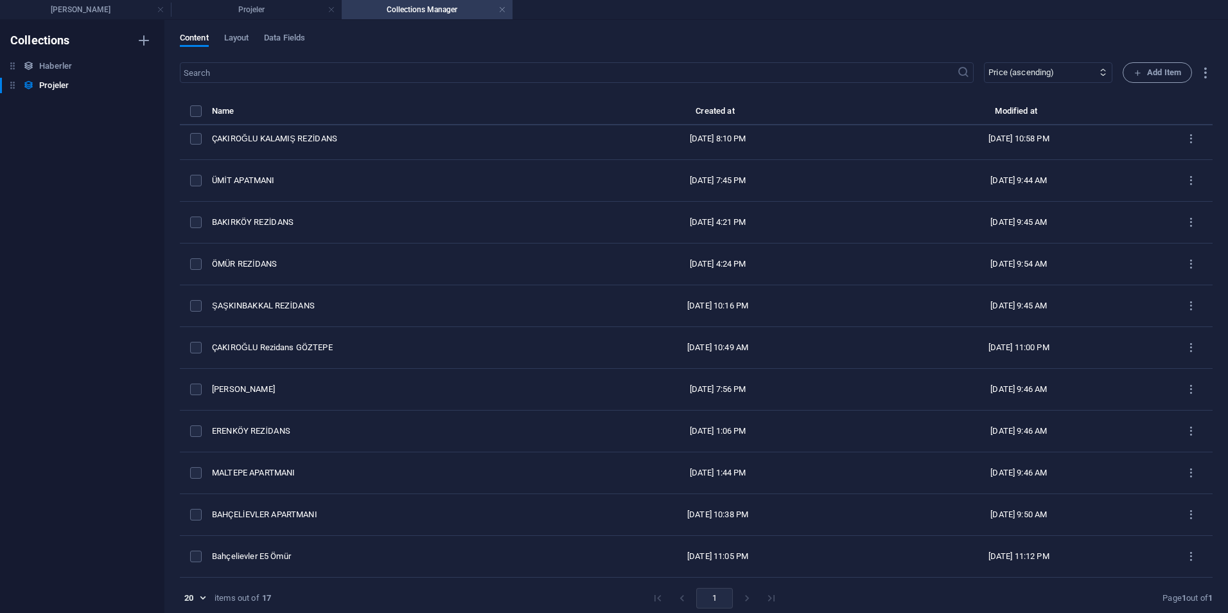
scroll to position [6, 0]
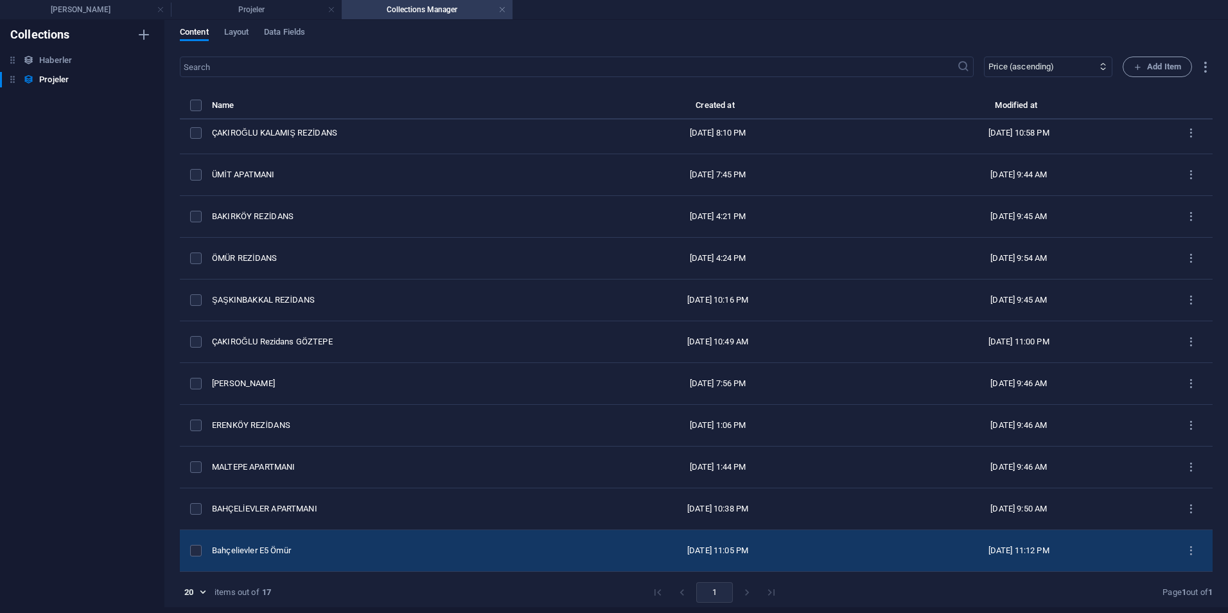
click at [320, 548] on div "Bahçelievler E5 Ömür" at bounding box center [384, 551] width 345 height 12
select select "DevamEden"
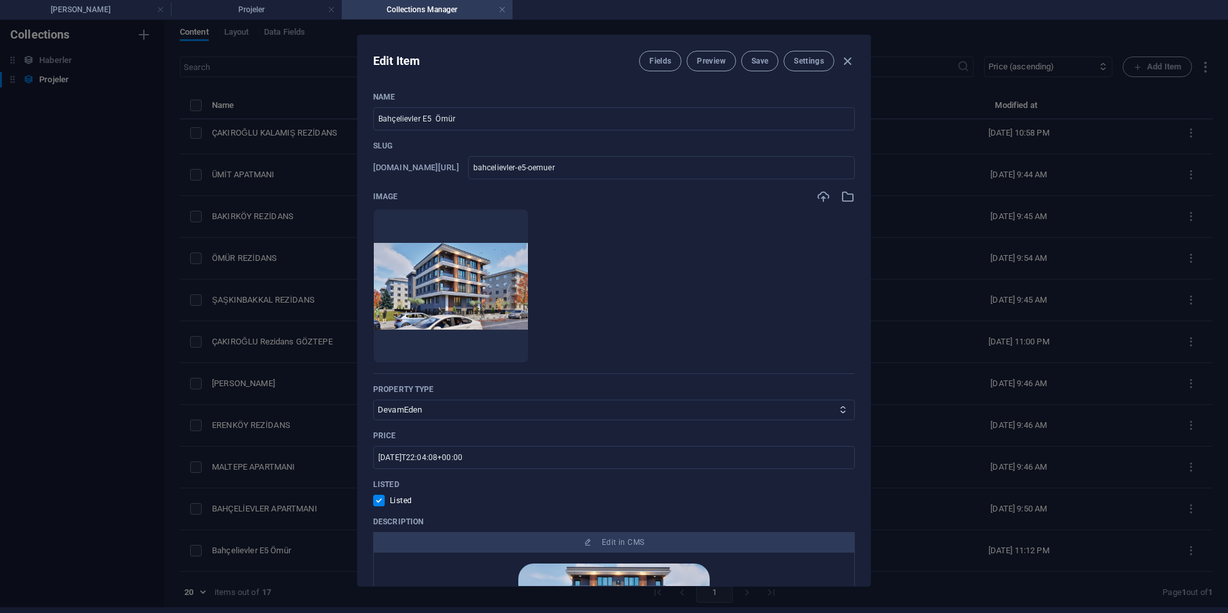
scroll to position [0, 0]
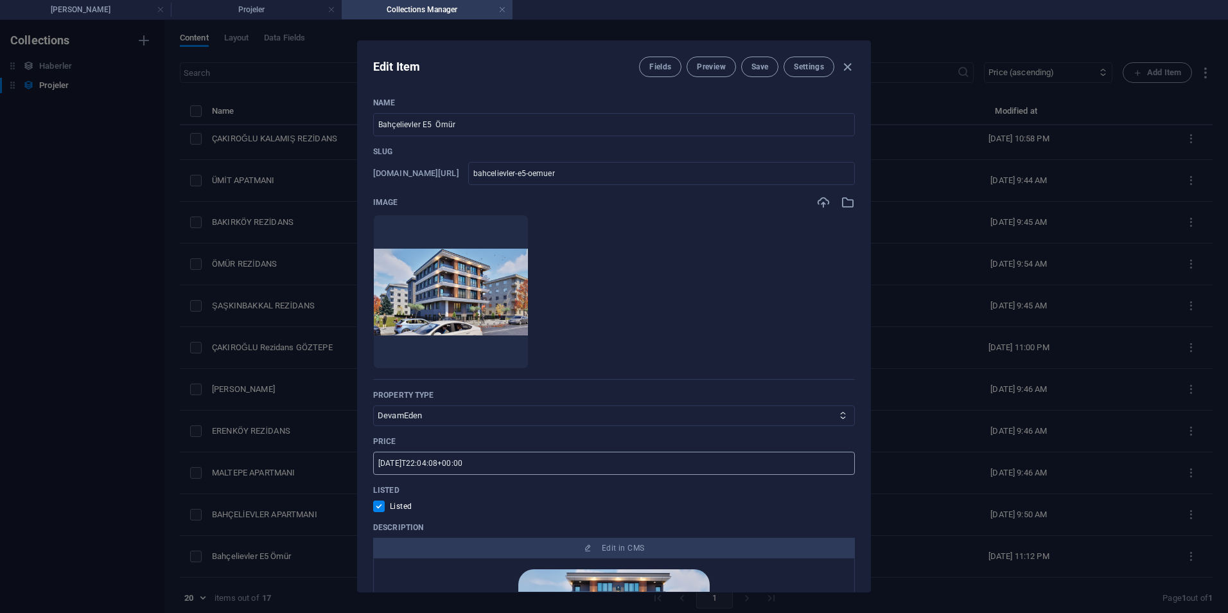
click at [473, 463] on input "1111-04-20T22:04:08+00:00" at bounding box center [614, 463] width 482 height 23
paste input "111"
type input "1111111"
click at [768, 59] on button "Save" at bounding box center [759, 67] width 37 height 21
click at [195, 79] on div "Edit Item Fields Preview Save Settings Name Bahçelievler E5 Ömür ​ Slug www.exa…" at bounding box center [614, 316] width 1228 height 593
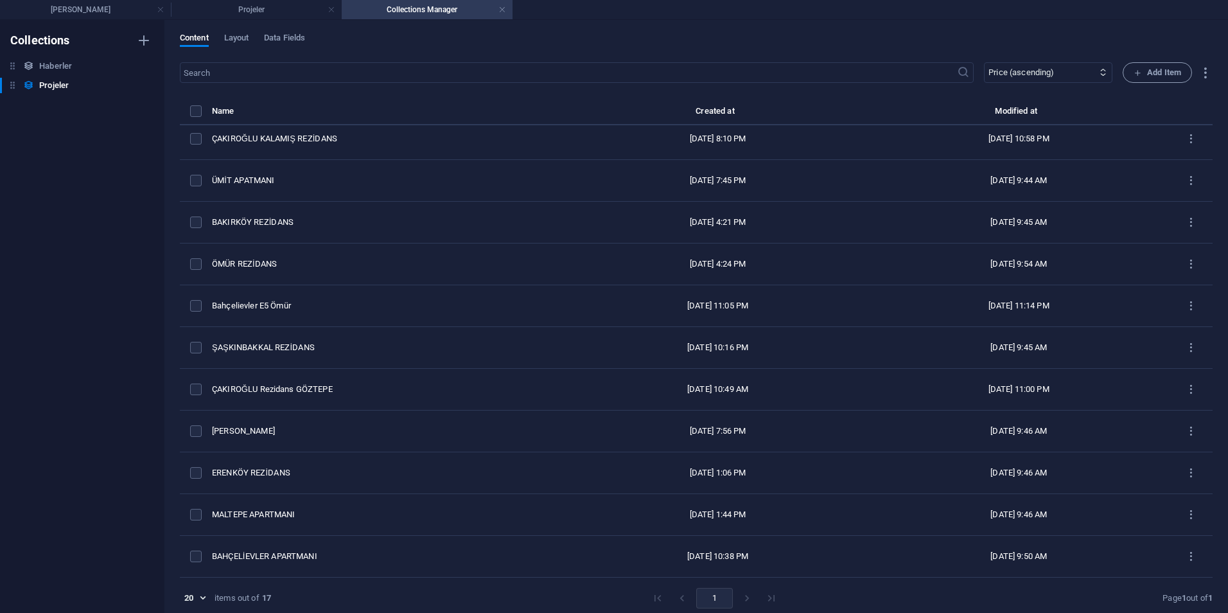
checkbox input "false"
type input "bahcelievler-e5-oemuer"
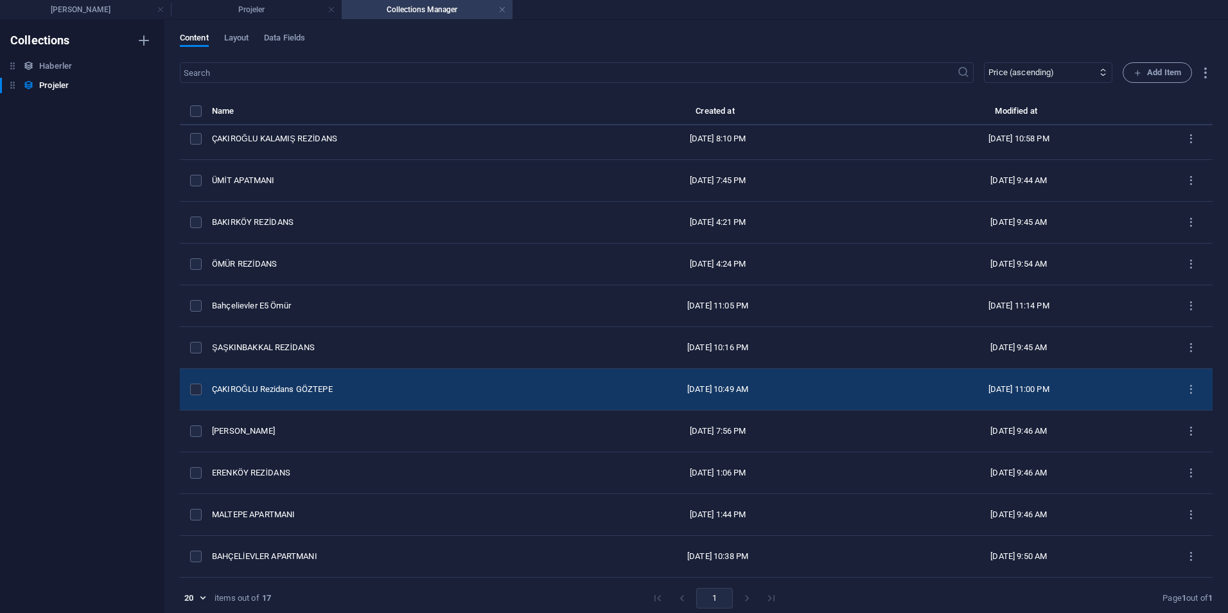
scroll to position [6, 0]
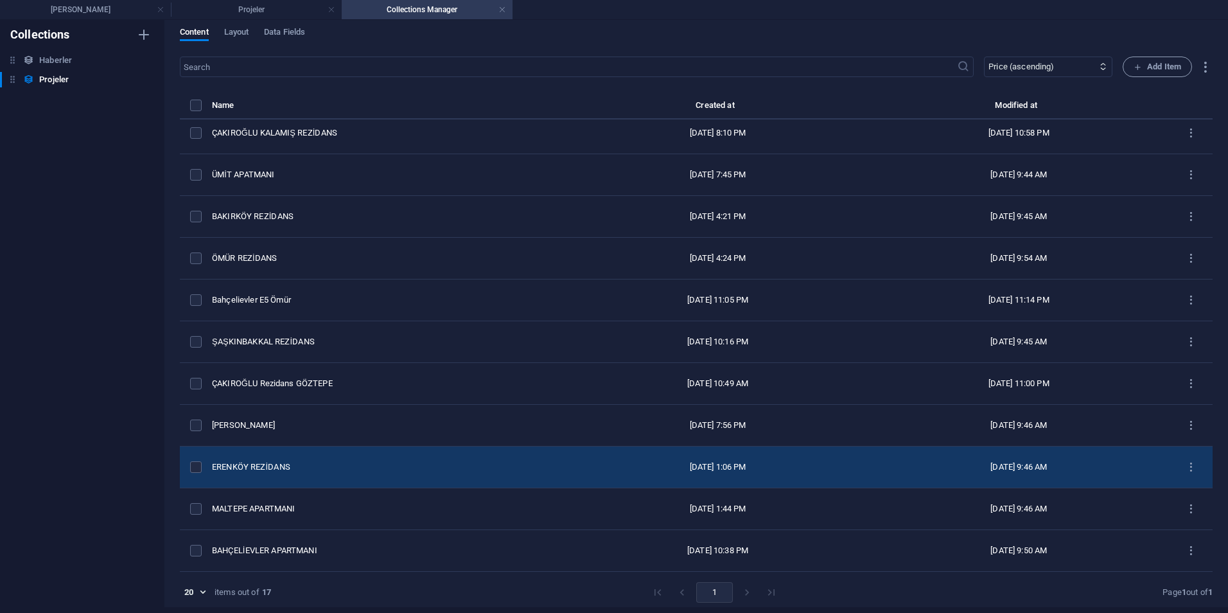
click at [326, 455] on td "ERENKÖY REZİDANS" at bounding box center [389, 467] width 355 height 42
select select "Tamamlanan"
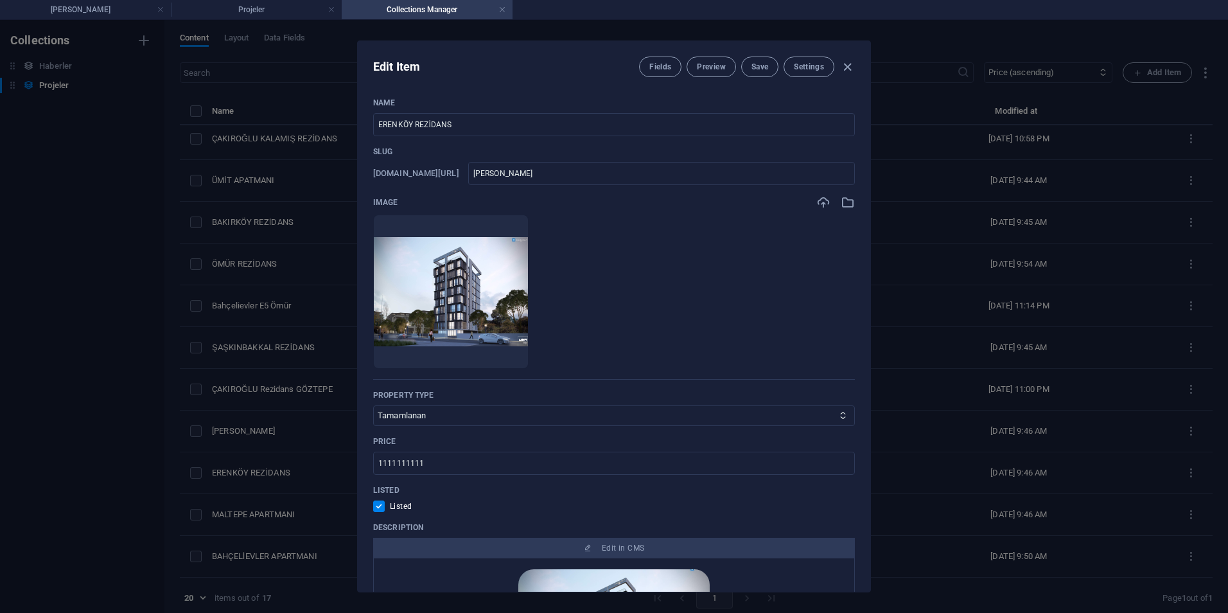
scroll to position [193, 0]
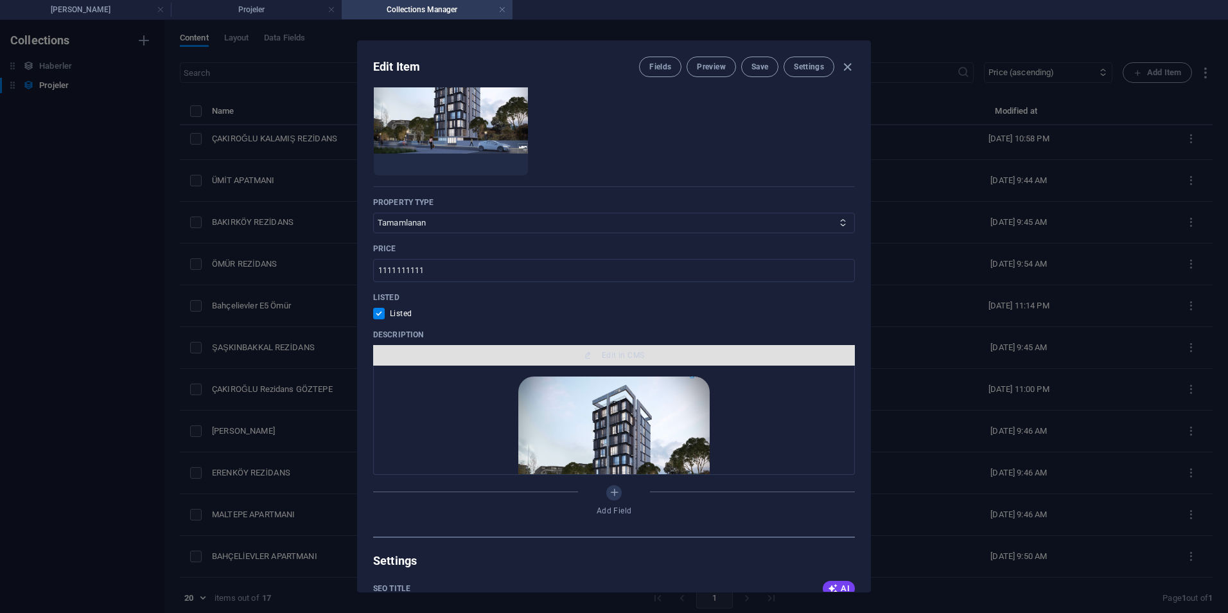
click at [596, 355] on span "Edit in CMS" at bounding box center [614, 355] width 472 height 10
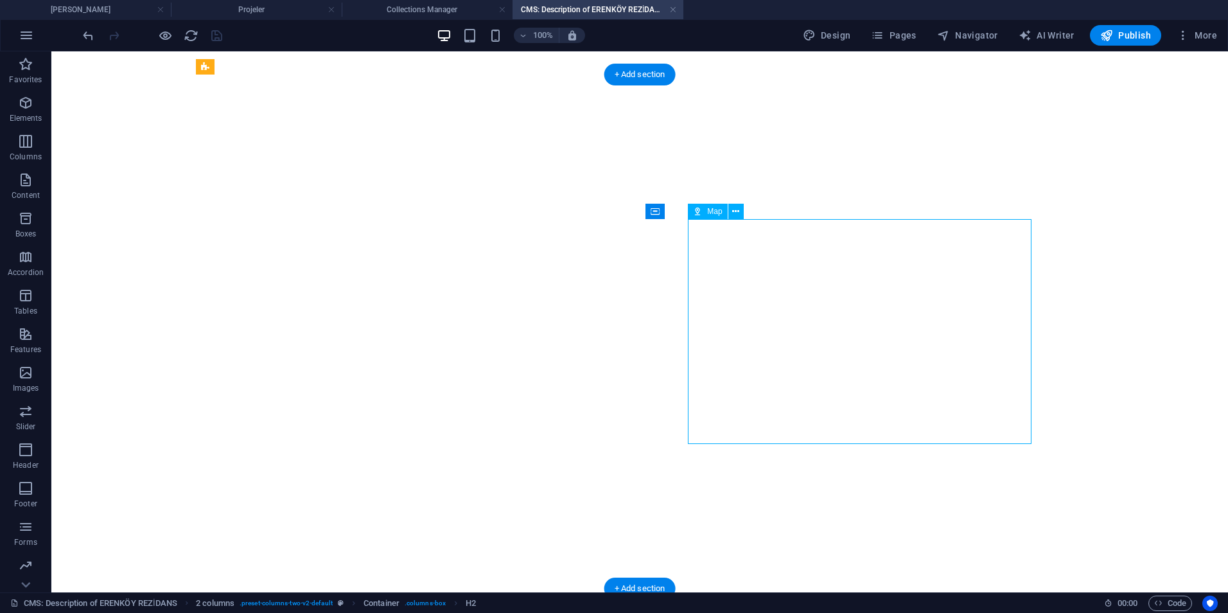
select select "1"
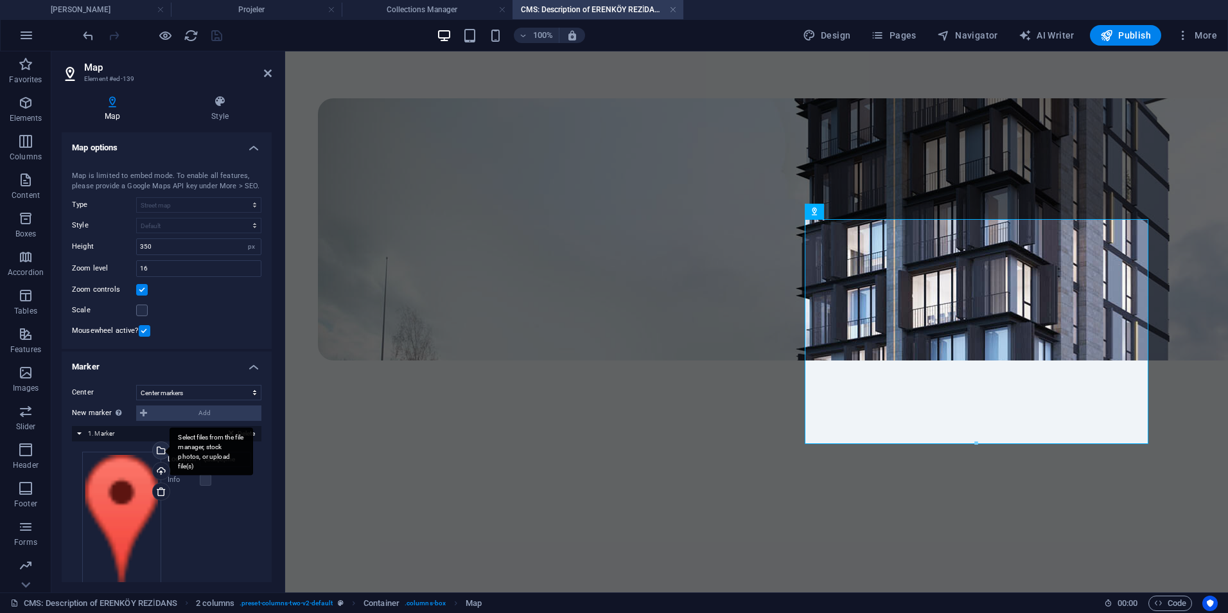
scroll to position [25, 0]
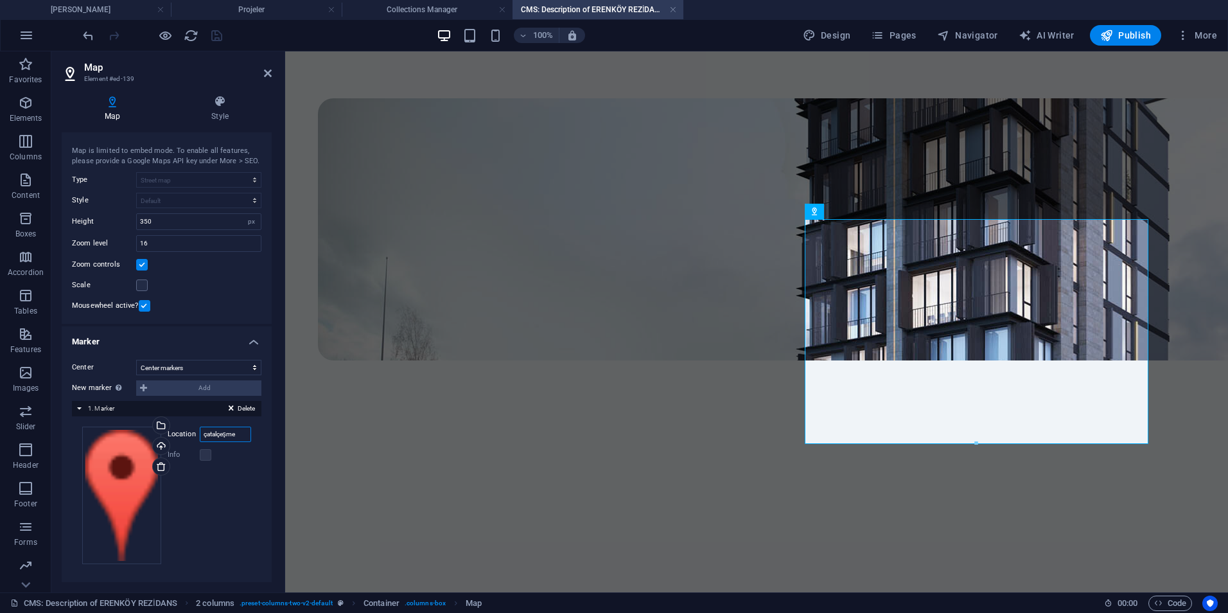
click at [224, 428] on input "çatalçeşme" at bounding box center [225, 434] width 51 height 15
type input "erenköy"
drag, startPoint x: 215, startPoint y: 37, endPoint x: 256, endPoint y: 42, distance: 42.0
click at [215, 37] on icon "save" at bounding box center [216, 35] width 15 height 15
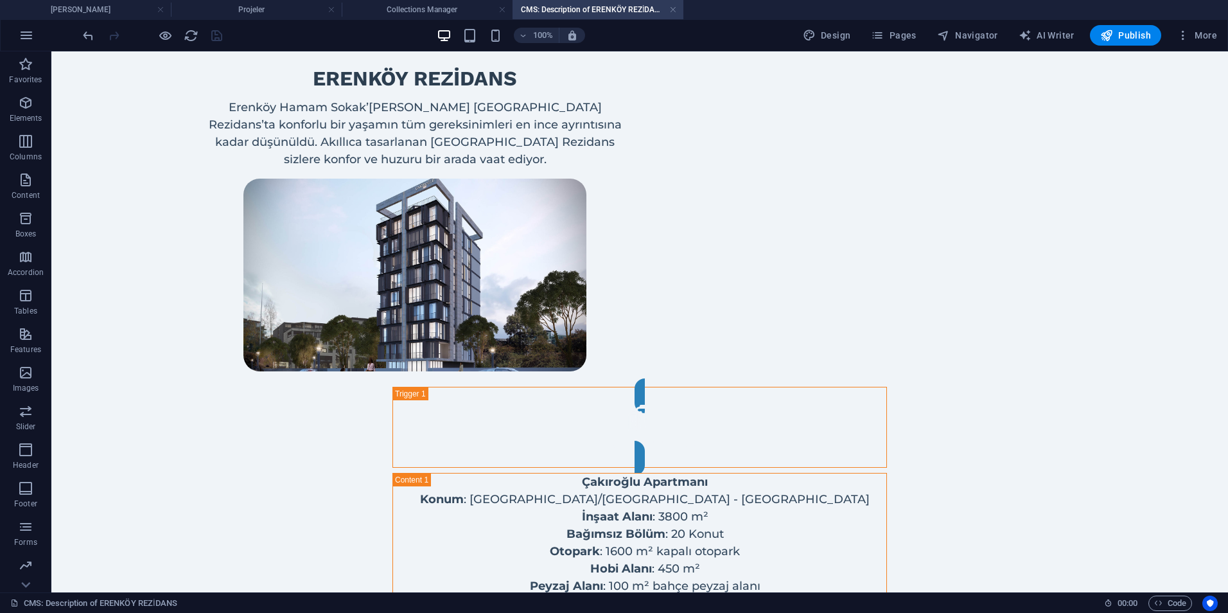
scroll to position [771, 0]
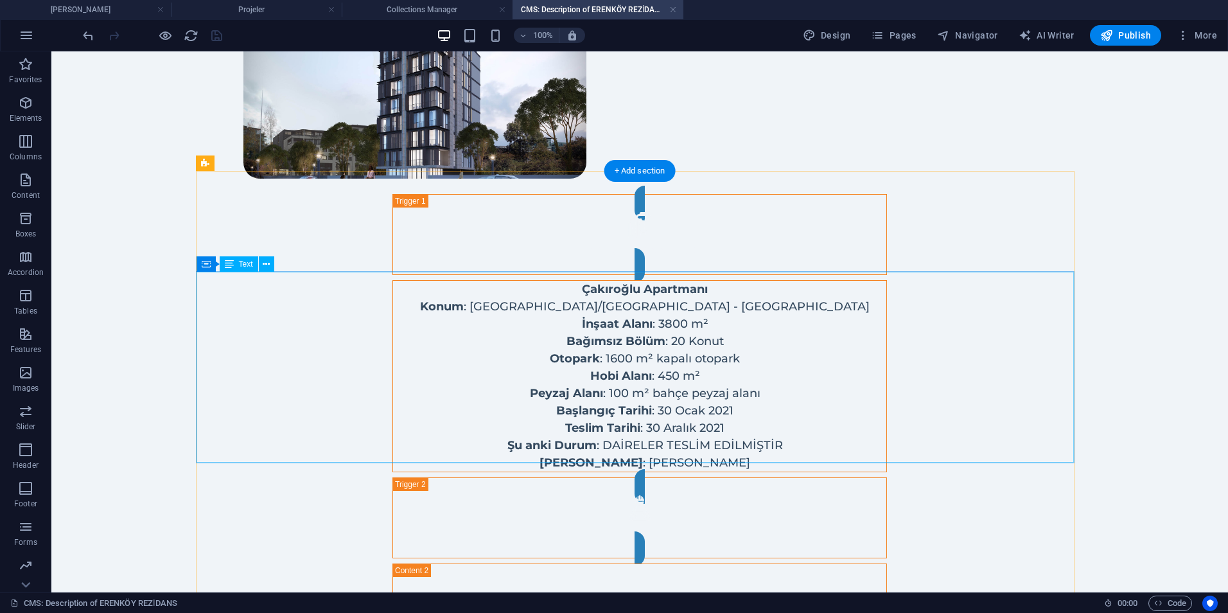
click at [583, 296] on div "Çakıroğlu Apartmanı Konum : Kadıköy/Erenköy - Hamam Sokak İnşaat Alanı : 3800 m…" at bounding box center [639, 376] width 493 height 191
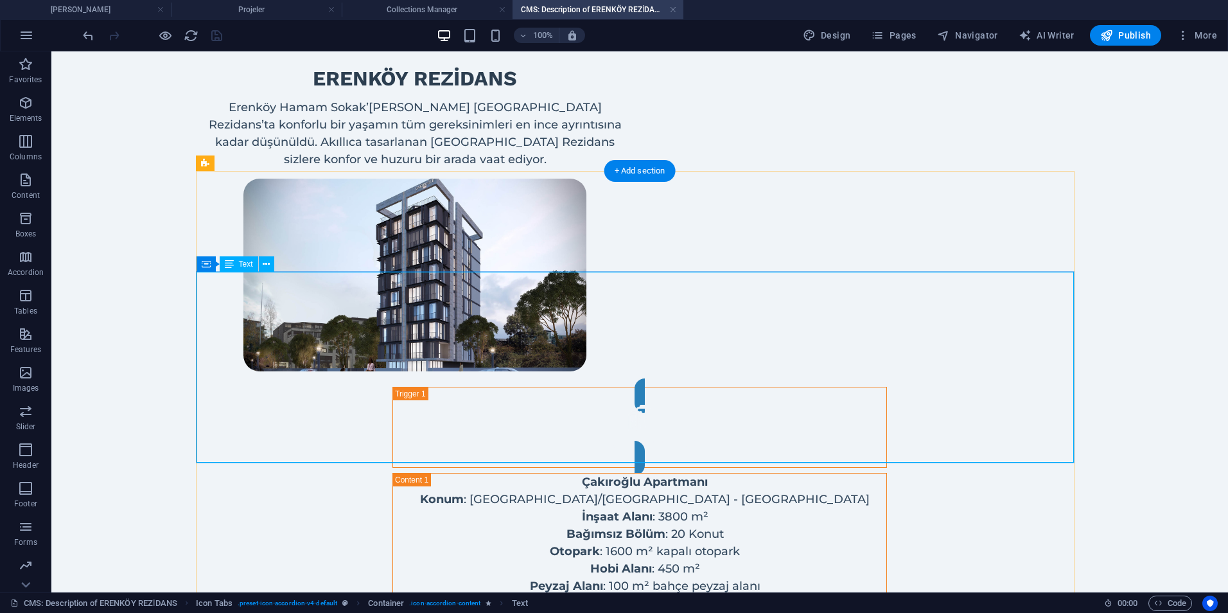
scroll to position [450, 0]
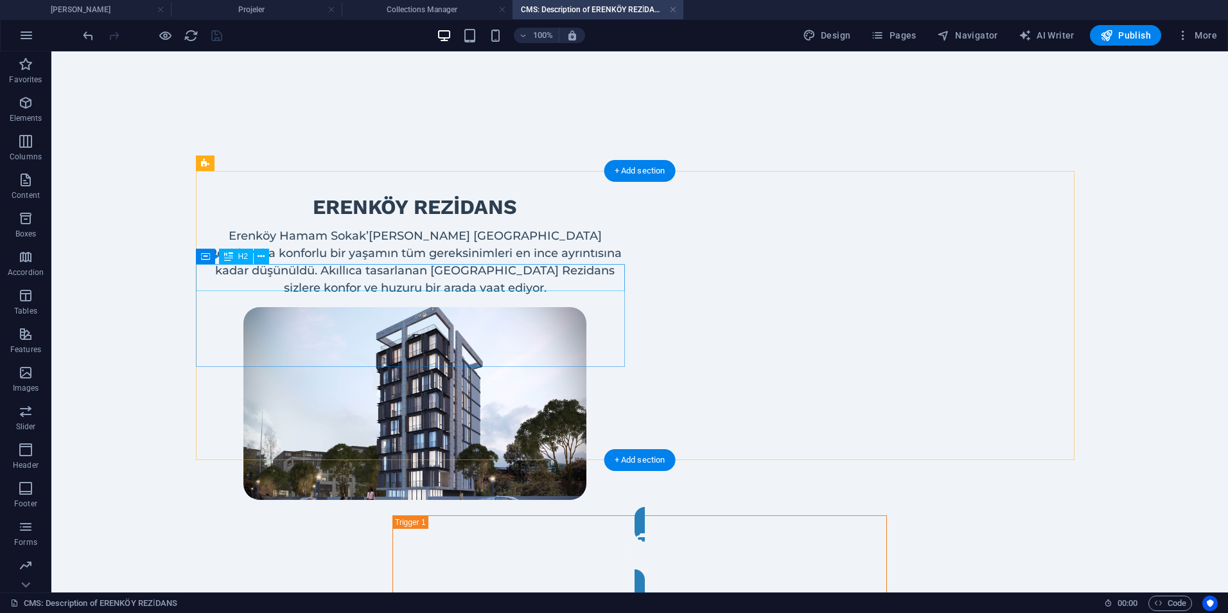
click at [413, 221] on div "ERENKÖY rezİDANS" at bounding box center [414, 207] width 429 height 27
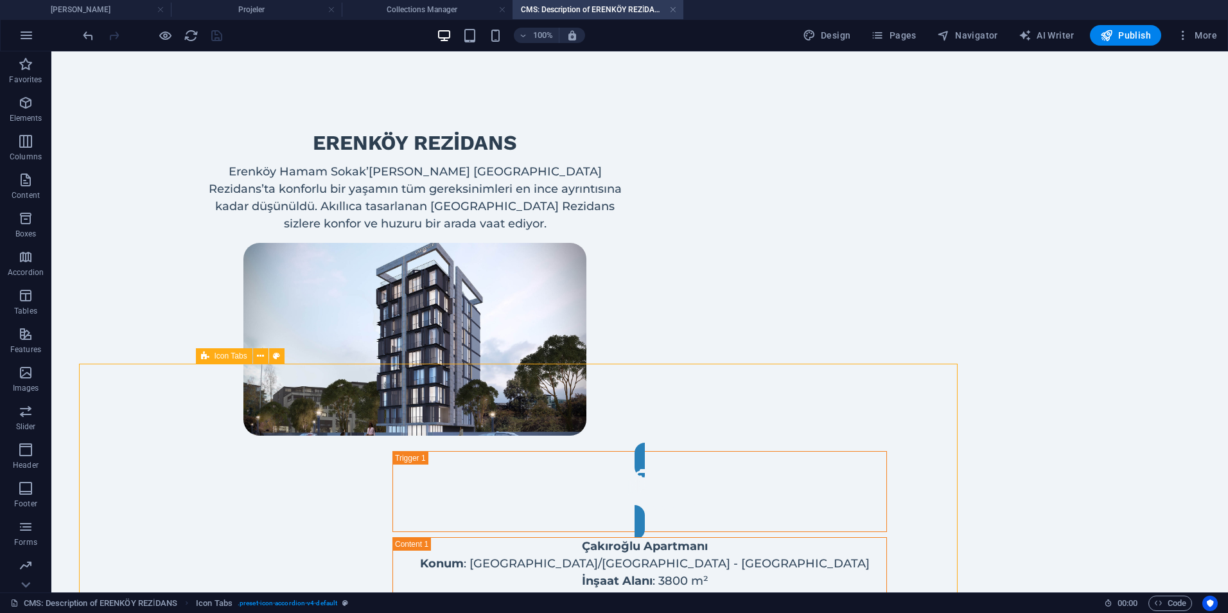
scroll to position [642, 0]
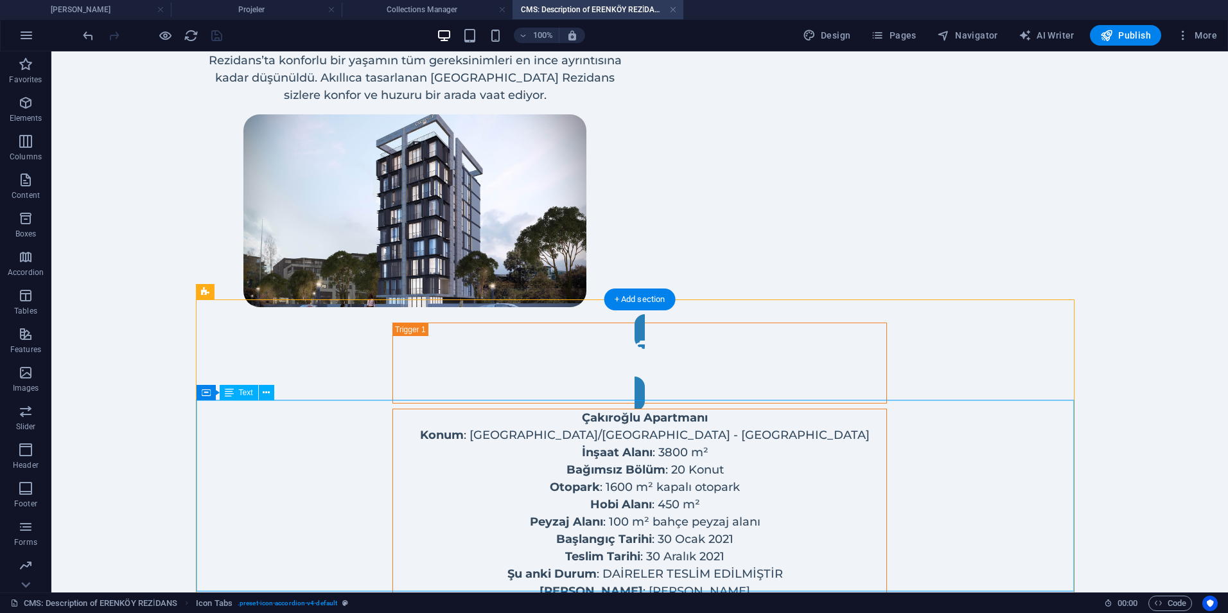
click at [660, 448] on div "Çakıroğlu Apartmanı Konum : Kadıköy/Erenköy - Hamam Sokak İnşaat Alanı : 3800 m…" at bounding box center [639, 504] width 493 height 191
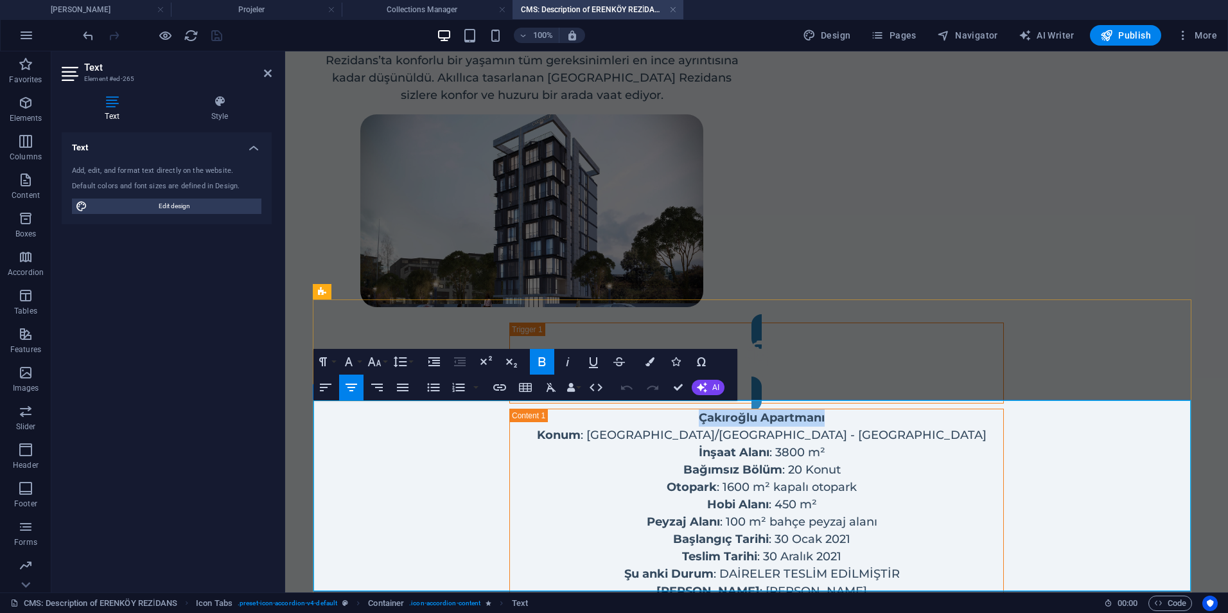
drag, startPoint x: 825, startPoint y: 408, endPoint x: 939, endPoint y: 450, distance: 120.7
click at [653, 399] on div "Proje hakkında Çakıroğlu Apartmanı Konum : Kadıköy/Erenköy - Hamam Sokak İnşaat…" at bounding box center [756, 611] width 495 height 625
drag, startPoint x: 759, startPoint y: 410, endPoint x: 834, endPoint y: 411, distance: 75.2
click at [834, 411] on ul "ERENKÖY rezİDANS Konum : Kadıköy/Erenköy - Hamam Sokak İnşaat Alanı : 3800 m² B…" at bounding box center [756, 504] width 493 height 191
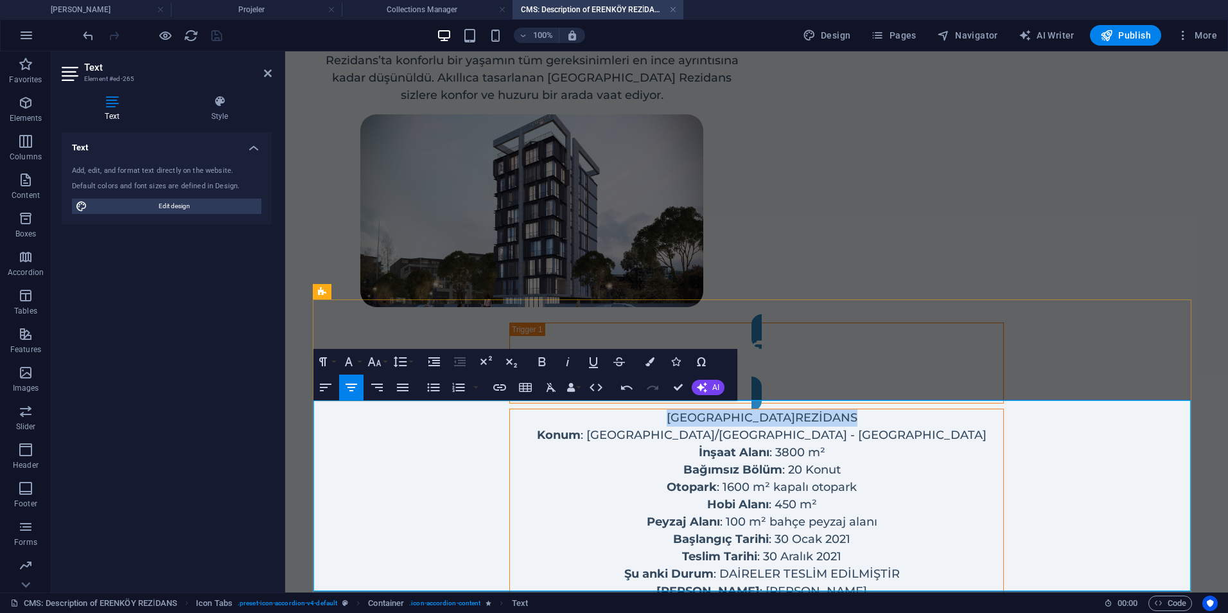
drag, startPoint x: 838, startPoint y: 415, endPoint x: 856, endPoint y: 450, distance: 39.4
click at [634, 412] on ul "ERENKÖY REZİDANS Konum : Kadıköy/Erenköy - Hamam Sokak İnşaat Alanı : 3800 m² B…" at bounding box center [756, 504] width 493 height 191
click at [548, 368] on icon "button" at bounding box center [541, 361] width 15 height 15
click at [618, 477] on ul "ERENKÖY REZİDANS Konum : Kadıköy/Erenköy - Hamam Sokak İnşaat Alanı : 3800 m² B…" at bounding box center [756, 504] width 493 height 191
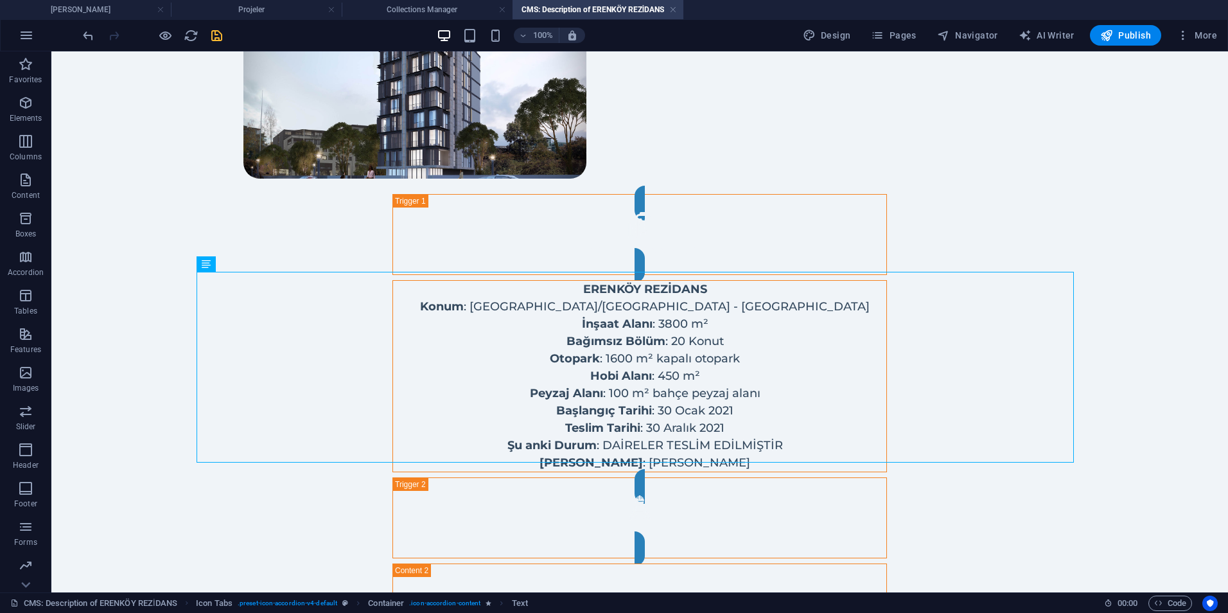
click at [215, 39] on icon "save" at bounding box center [216, 35] width 15 height 15
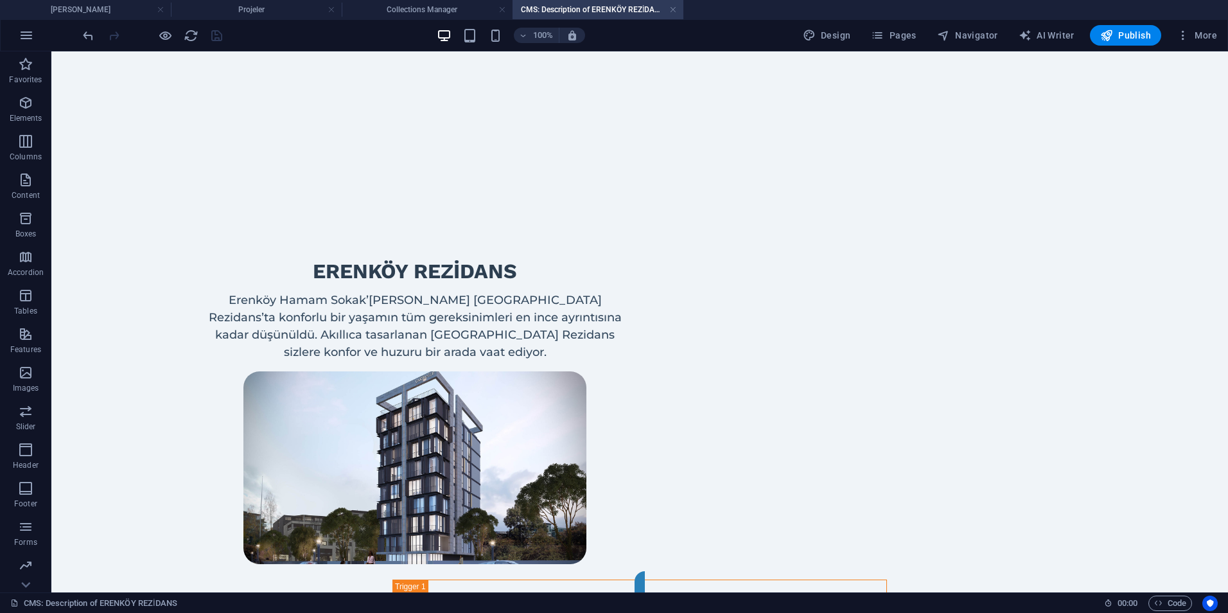
scroll to position [642, 0]
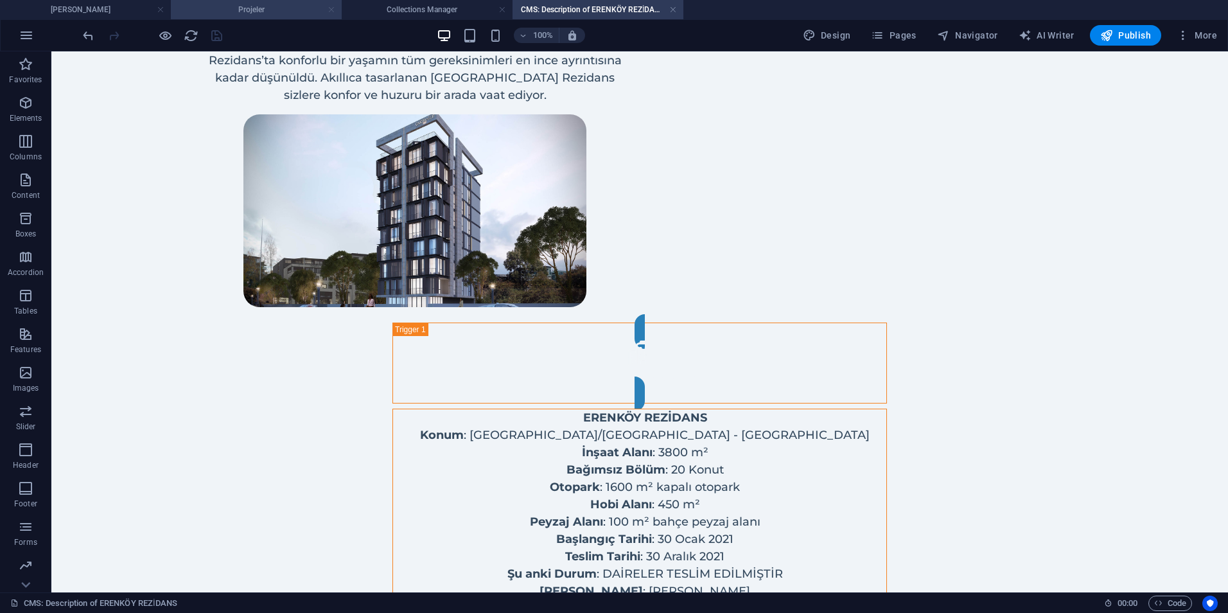
click at [331, 6] on link at bounding box center [332, 10] width 8 height 12
click at [498, 6] on link at bounding box center [502, 10] width 8 height 12
click at [0, 0] on div "100% More" at bounding box center [0, 0] width 0 height 0
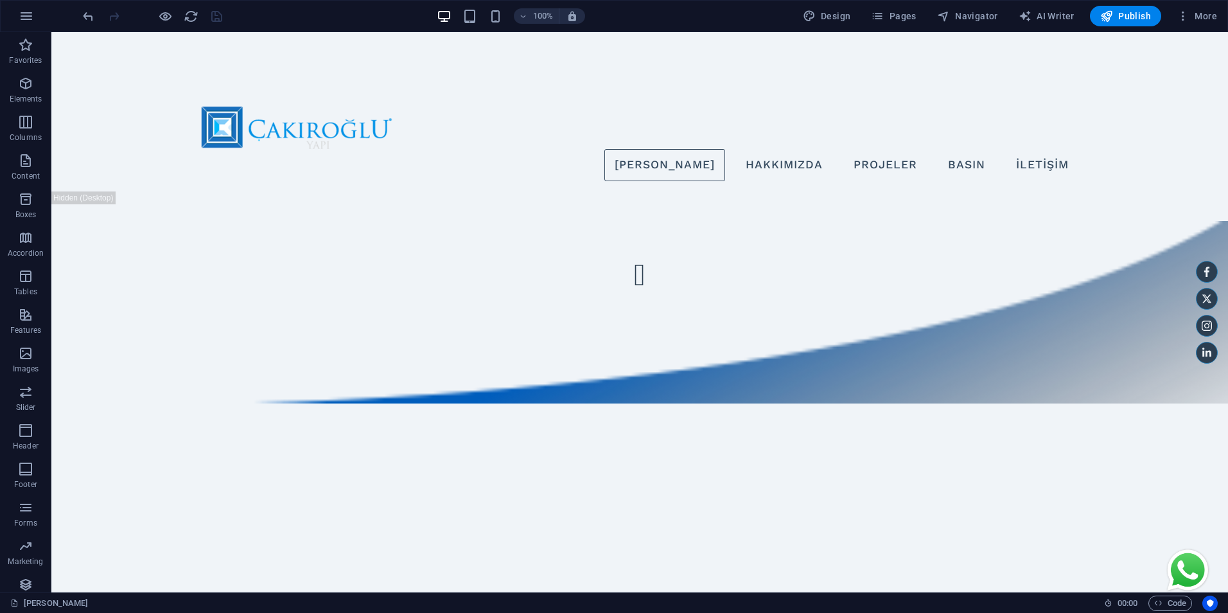
scroll to position [140, 0]
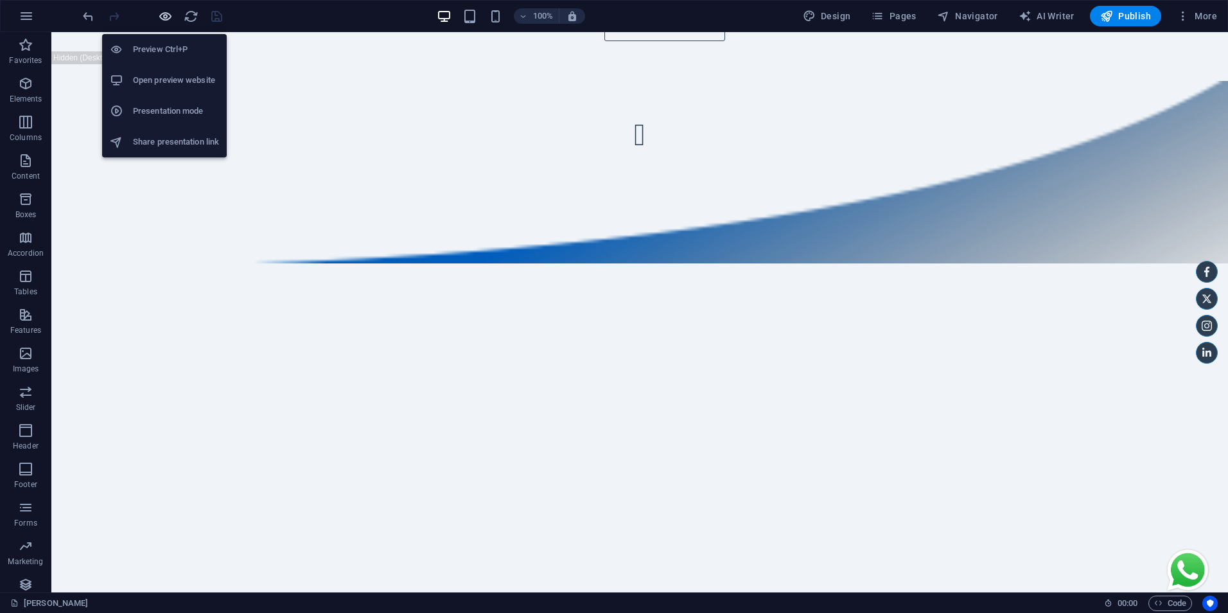
click at [166, 16] on icon "button" at bounding box center [165, 16] width 15 height 15
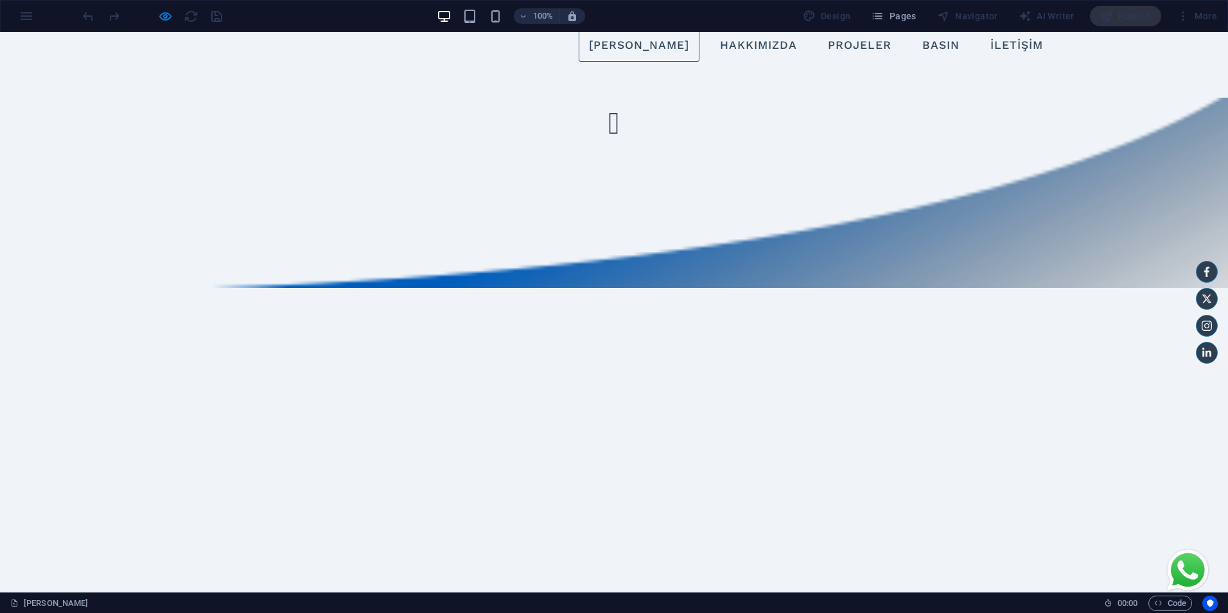
scroll to position [0, 0]
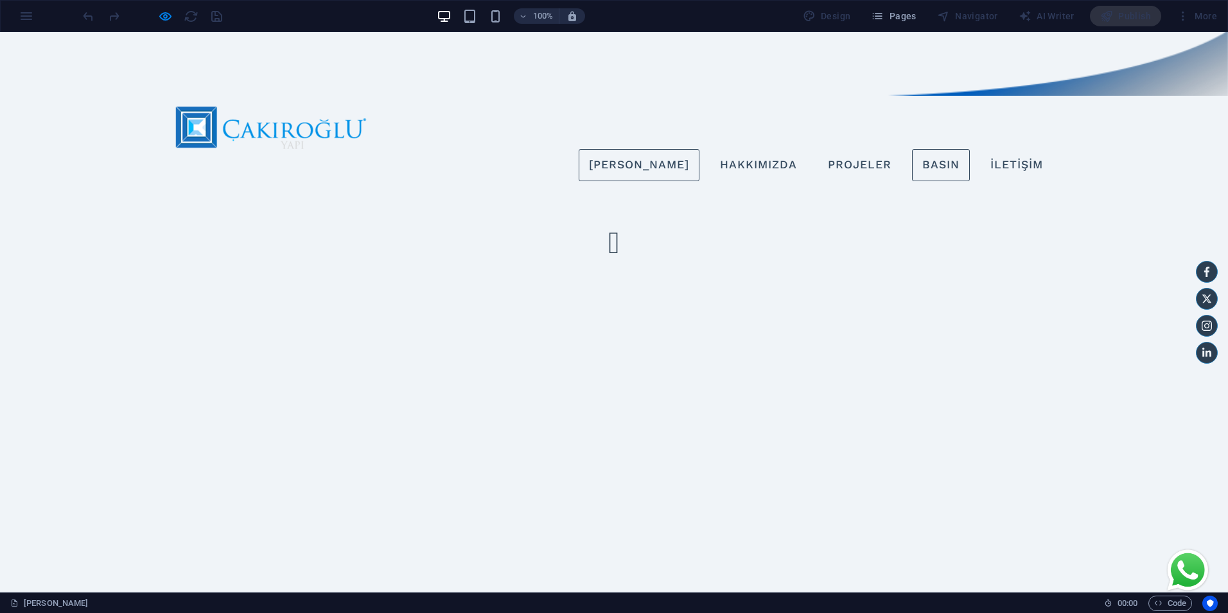
click at [932, 149] on link "Basın" at bounding box center [941, 165] width 58 height 32
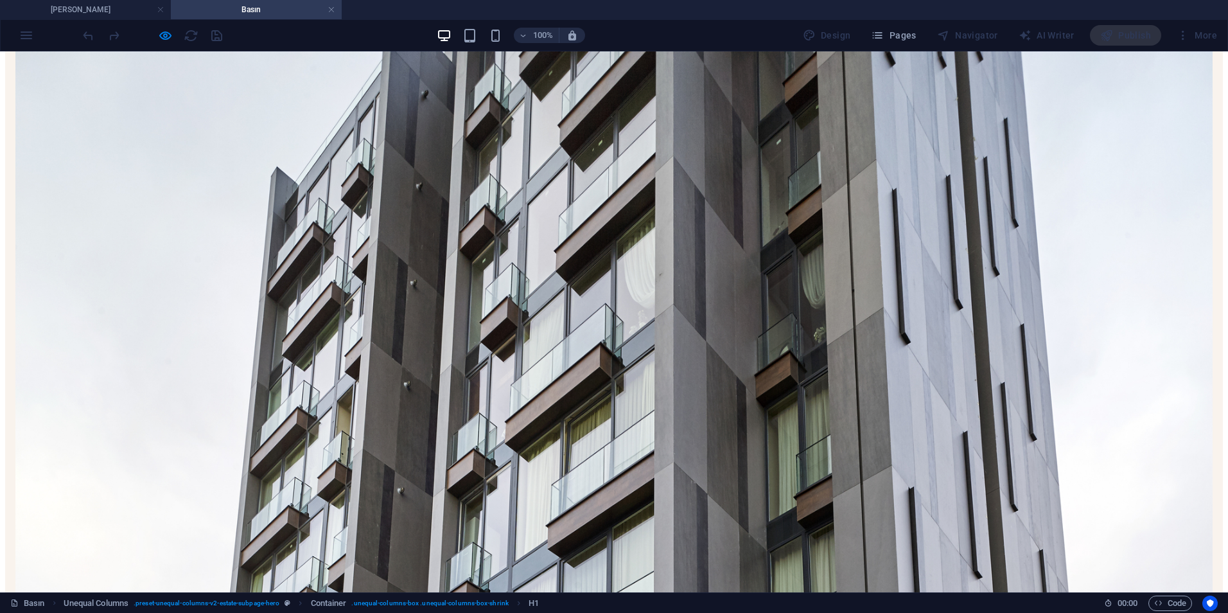
scroll to position [64, 0]
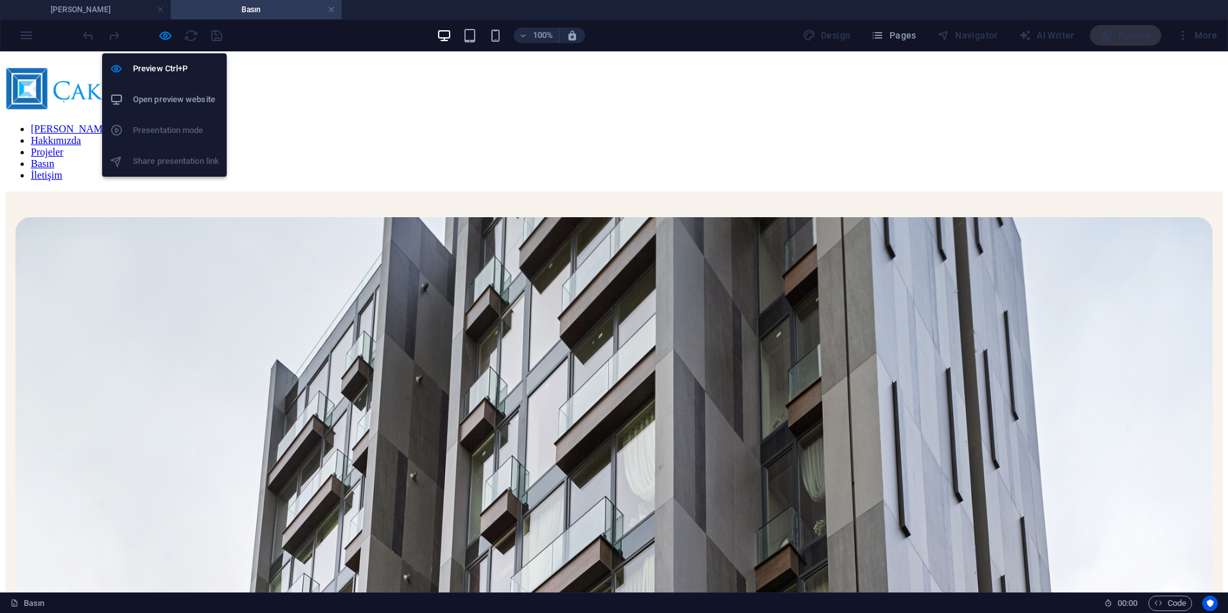
click at [144, 109] on li "Open preview website" at bounding box center [164, 99] width 125 height 31
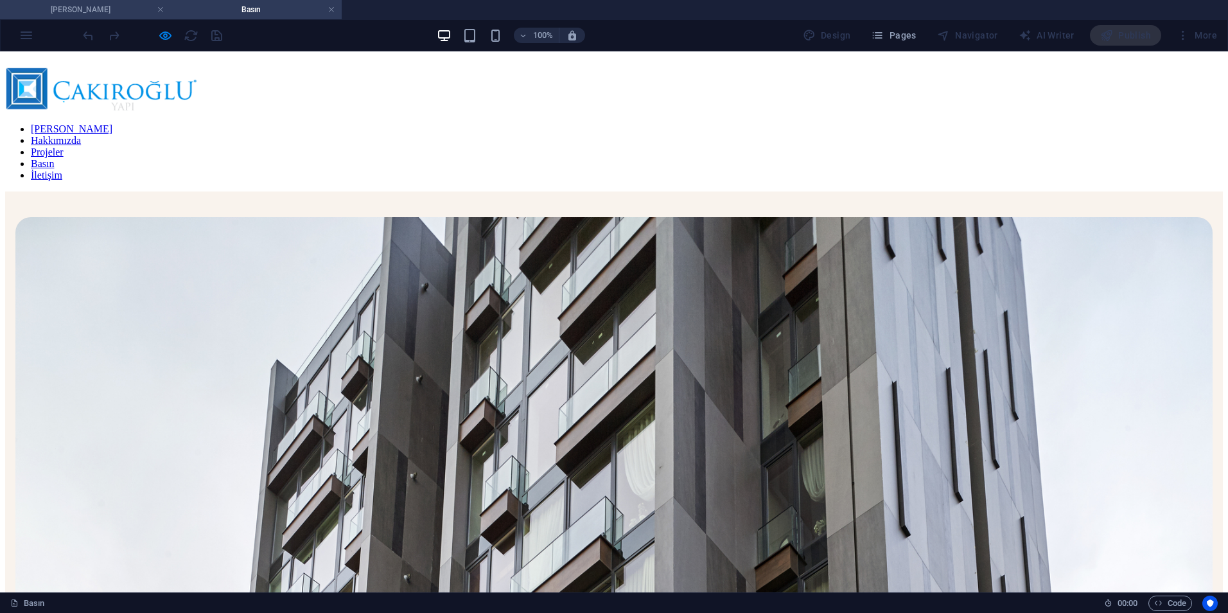
click at [107, 11] on h4 "[PERSON_NAME]" at bounding box center [85, 10] width 171 height 14
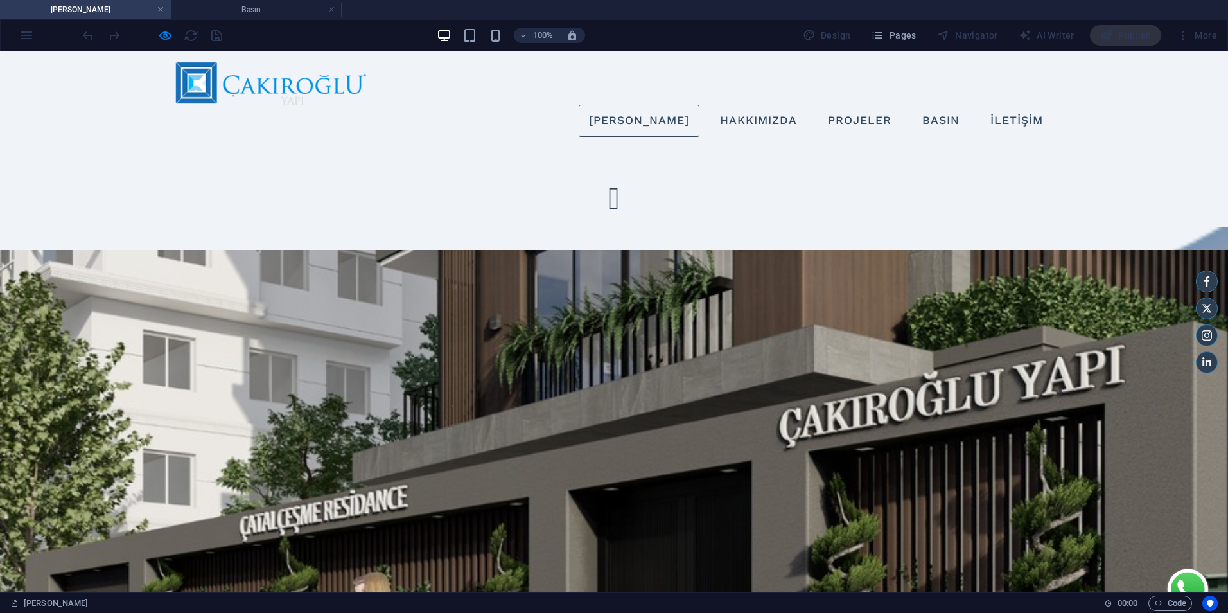
scroll to position [0, 0]
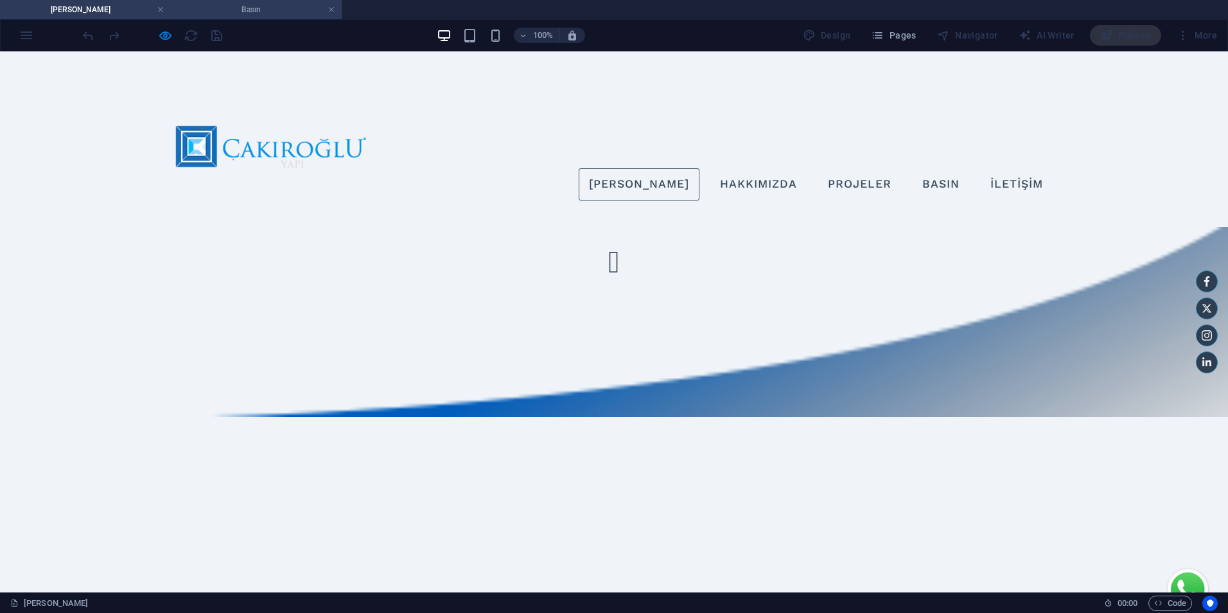
click at [273, 6] on h4 "Basın" at bounding box center [256, 10] width 171 height 14
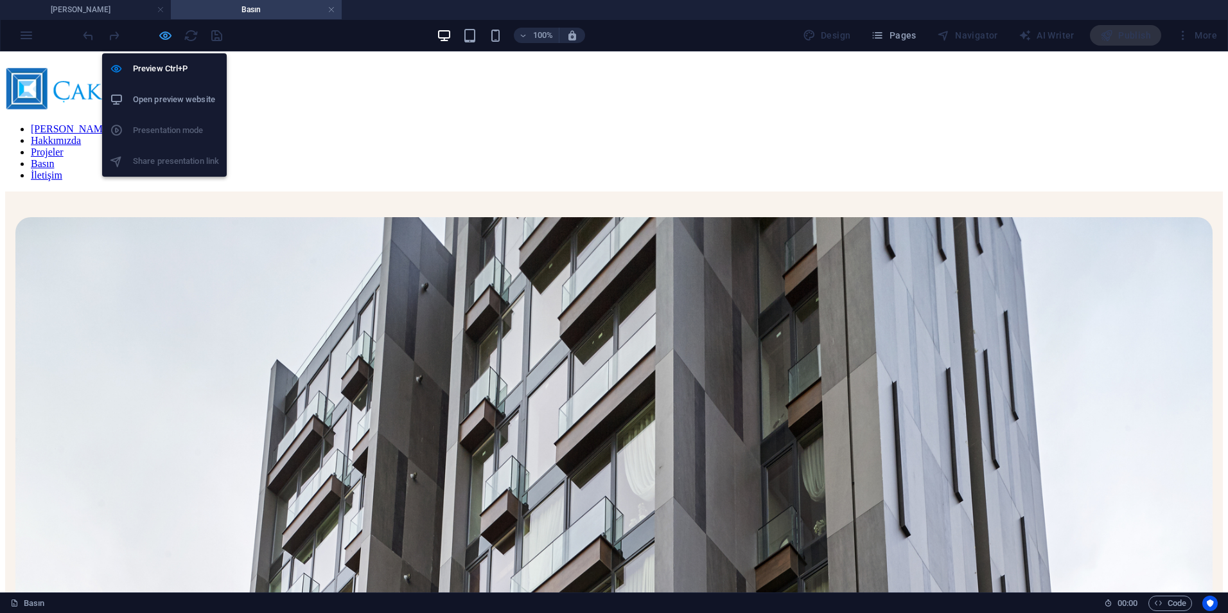
click at [169, 37] on icon "button" at bounding box center [165, 35] width 15 height 15
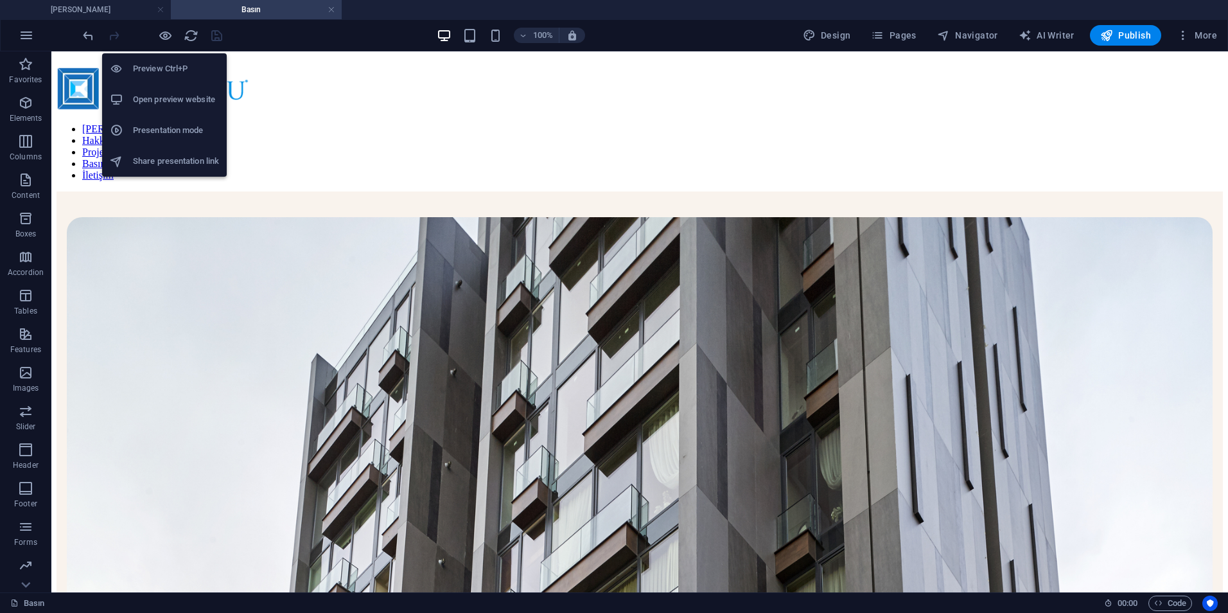
scroll to position [321, 0]
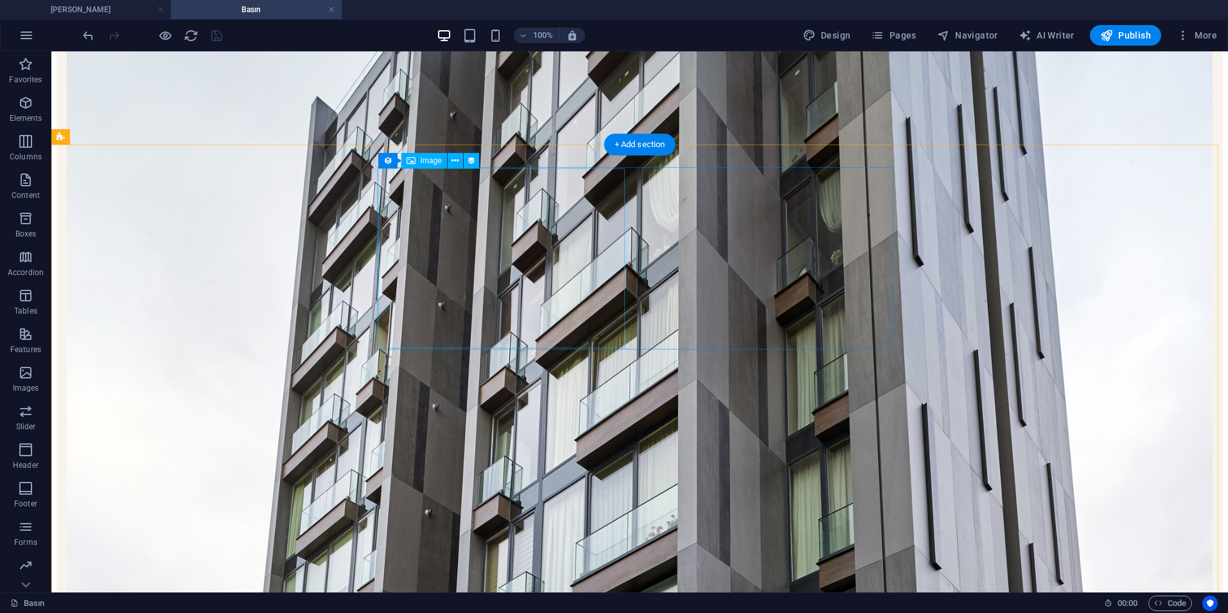
select select "%"
select select "px"
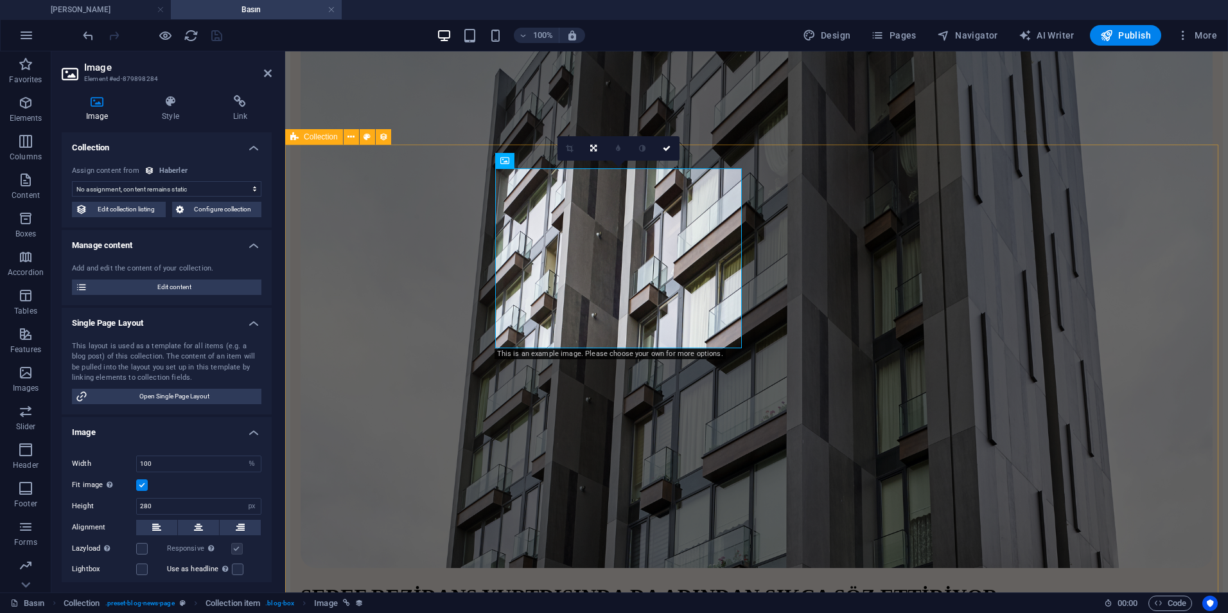
select select "image"
click at [172, 206] on button "Configure collection" at bounding box center [217, 209] width 90 height 15
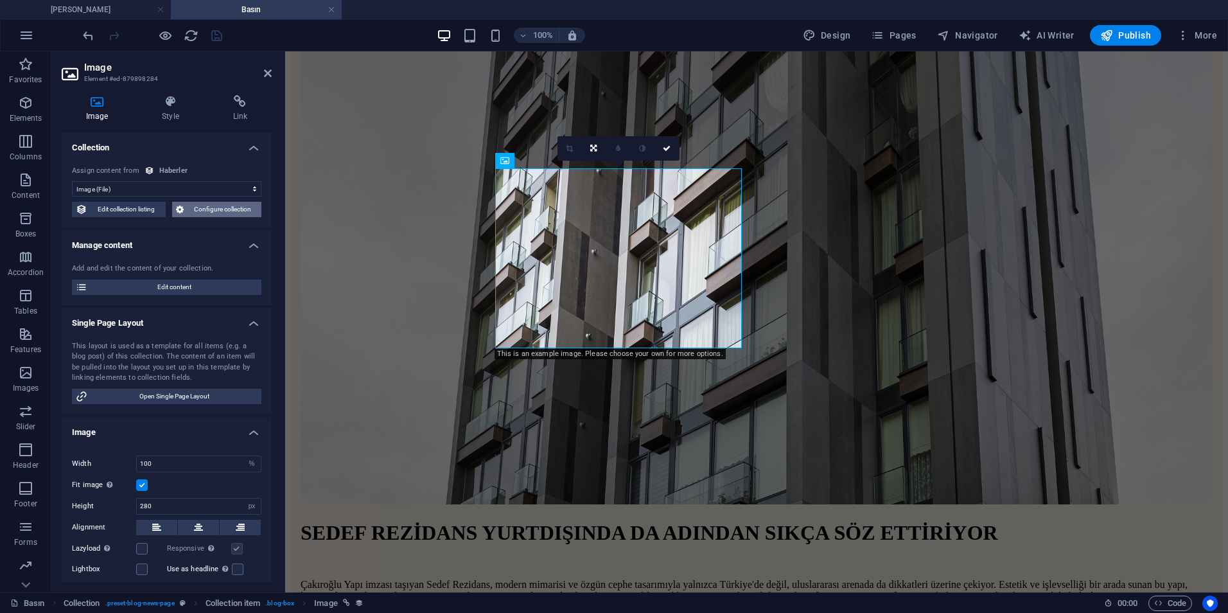
scroll to position [0, 0]
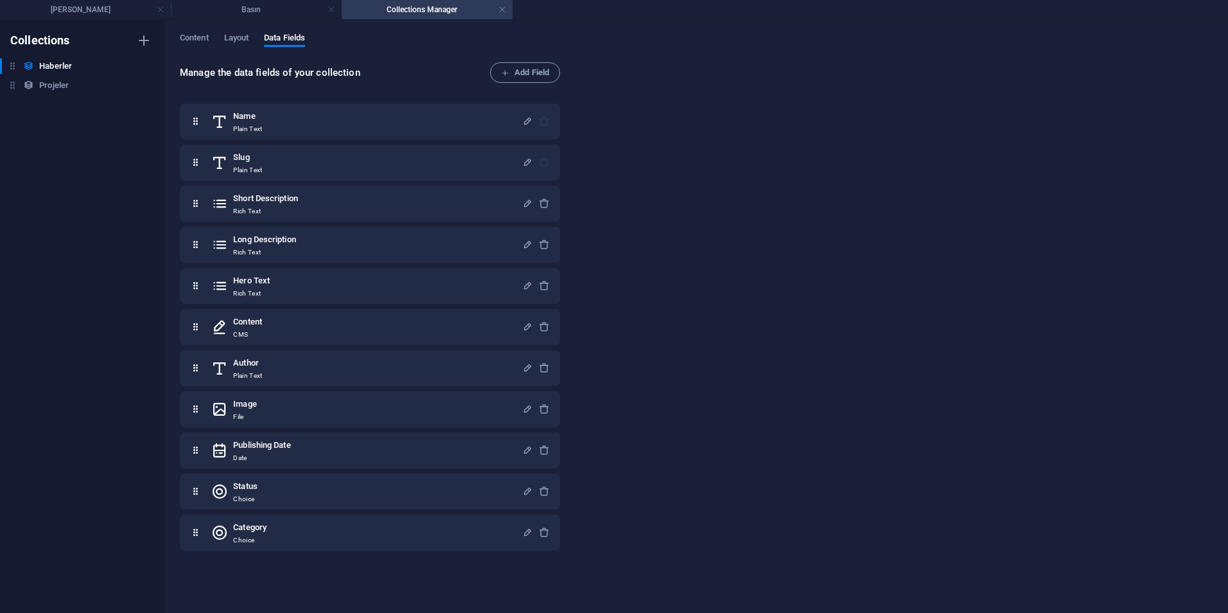
click at [176, 35] on div "Content Layout Data Fields Manage the data fields of your collection Add Field …" at bounding box center [696, 316] width 1064 height 593
click at [195, 34] on span "Content" at bounding box center [194, 39] width 29 height 18
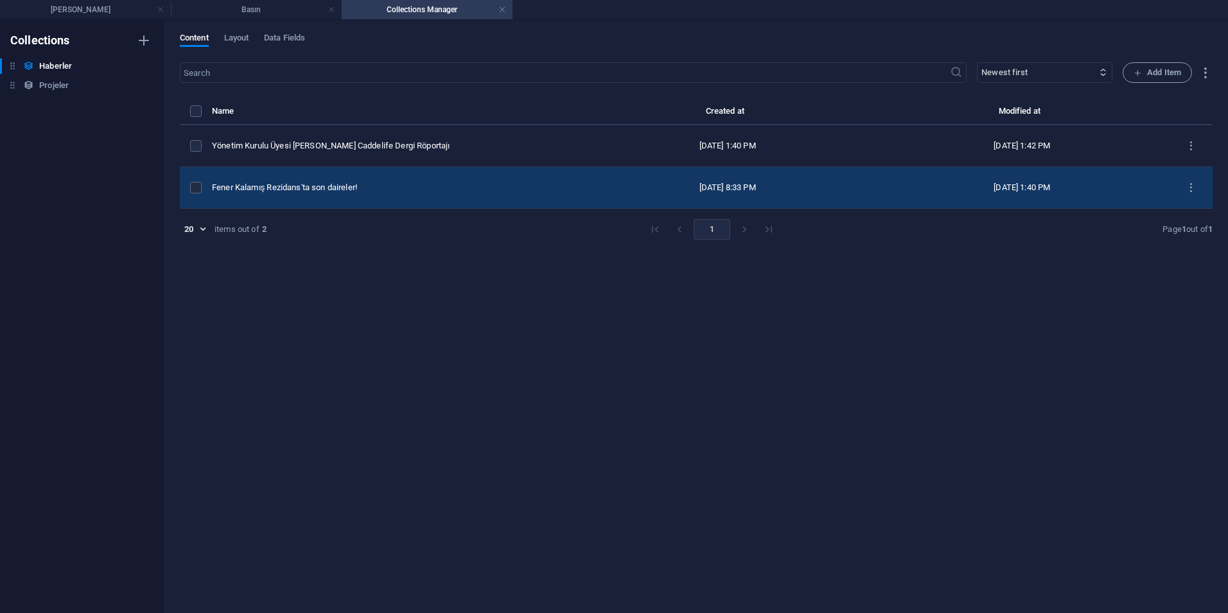
click at [504, 183] on div "Fener Kalamış Rezidans'ta son daireler!" at bounding box center [391, 188] width 358 height 12
select select "Investment"
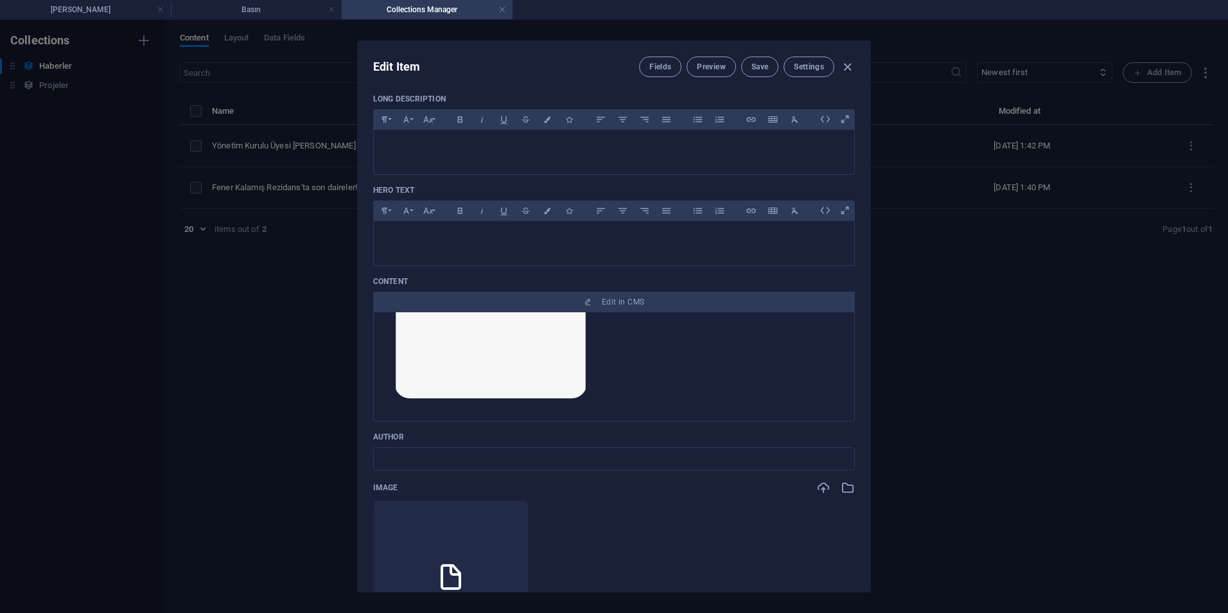
scroll to position [707, 0]
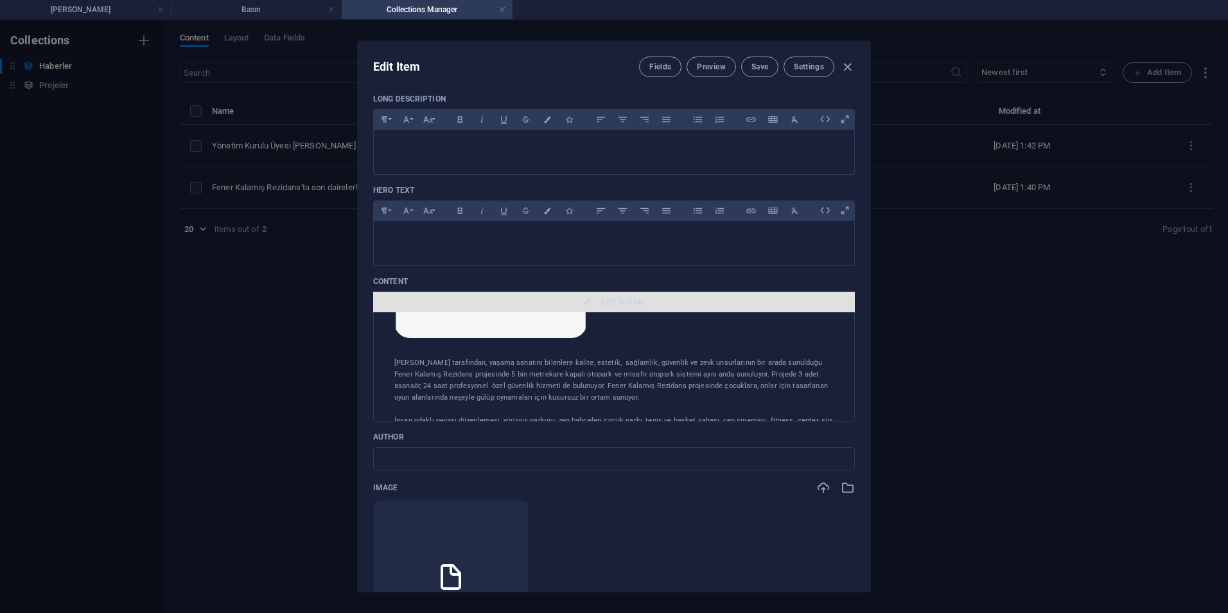
click at [603, 294] on button "Edit in CMS" at bounding box center [614, 302] width 482 height 21
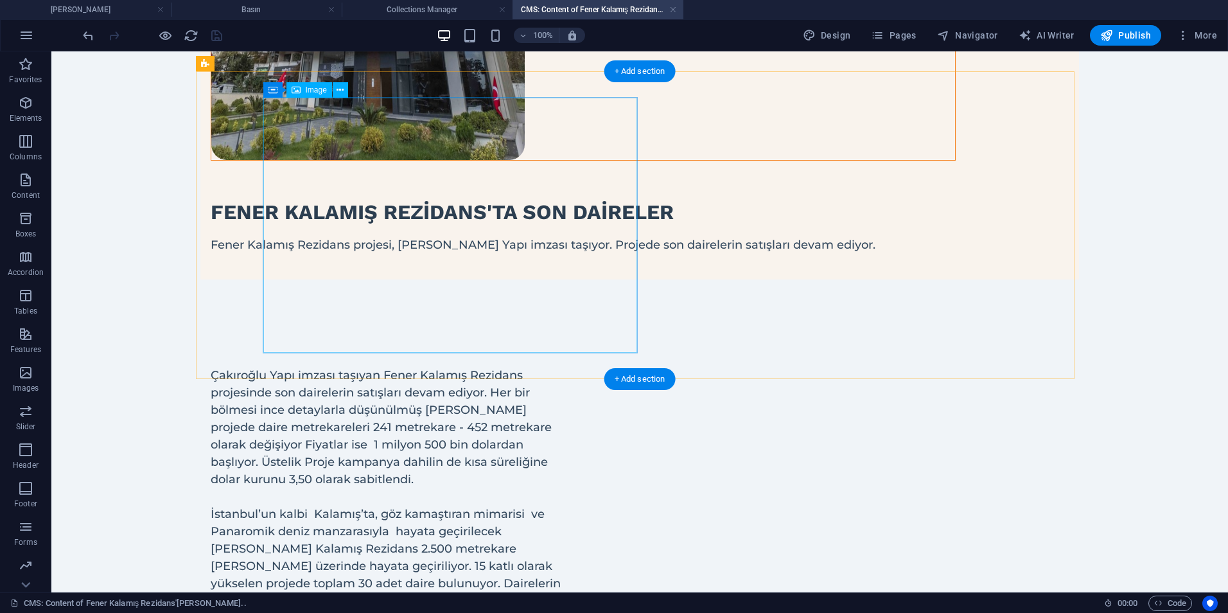
scroll to position [0, 0]
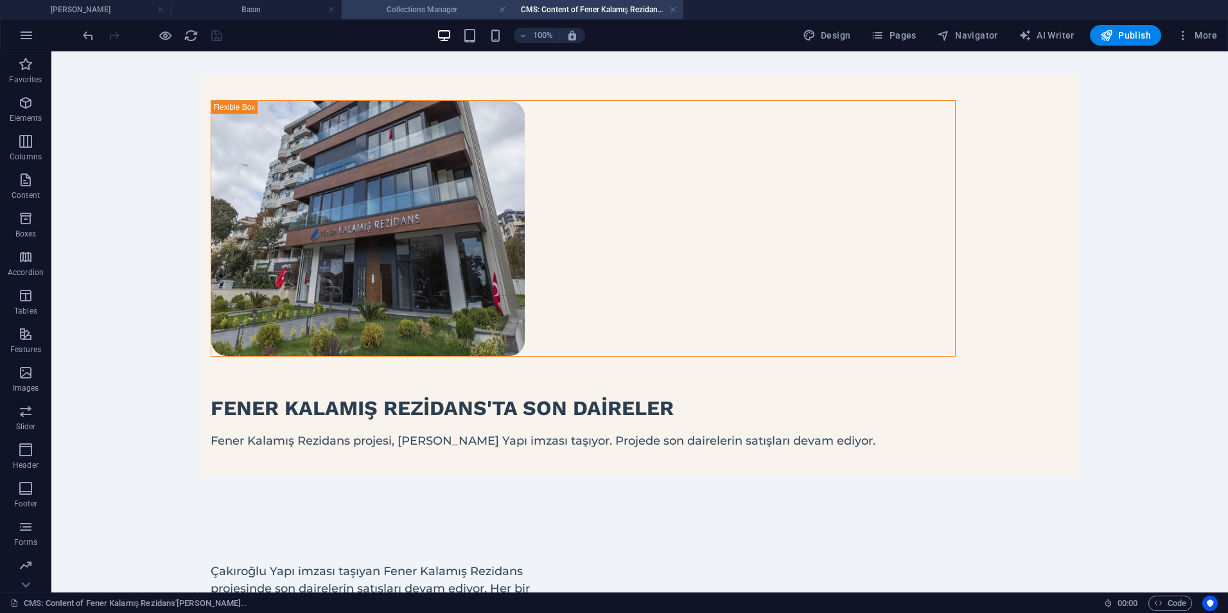
click at [413, 12] on h4 "Collections Manager" at bounding box center [427, 10] width 171 height 14
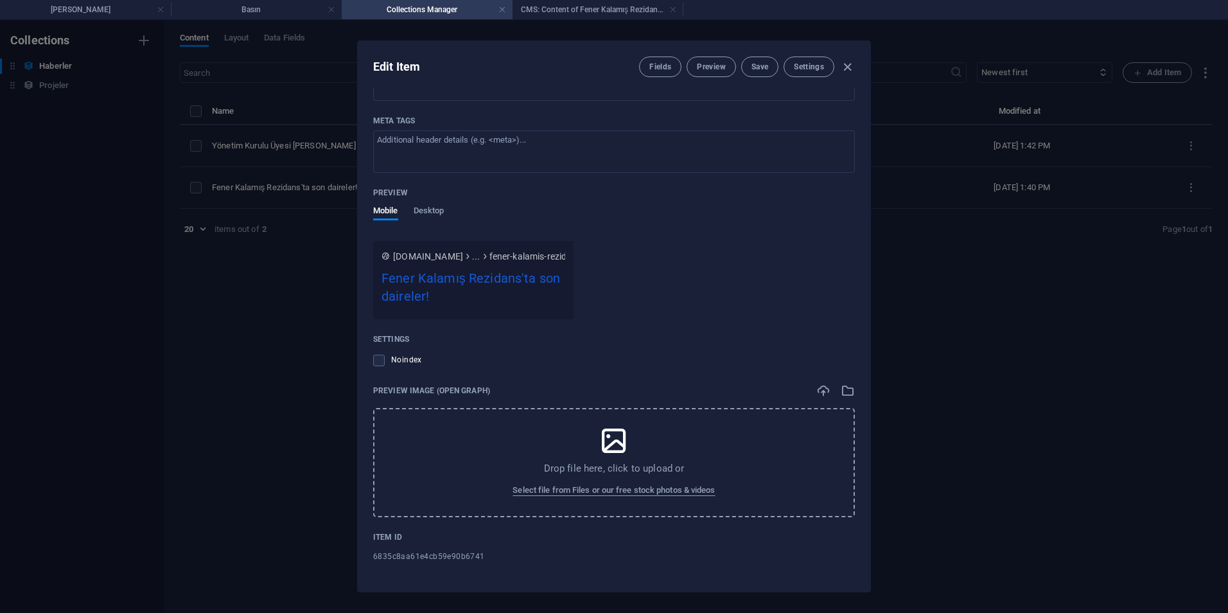
scroll to position [1082, 0]
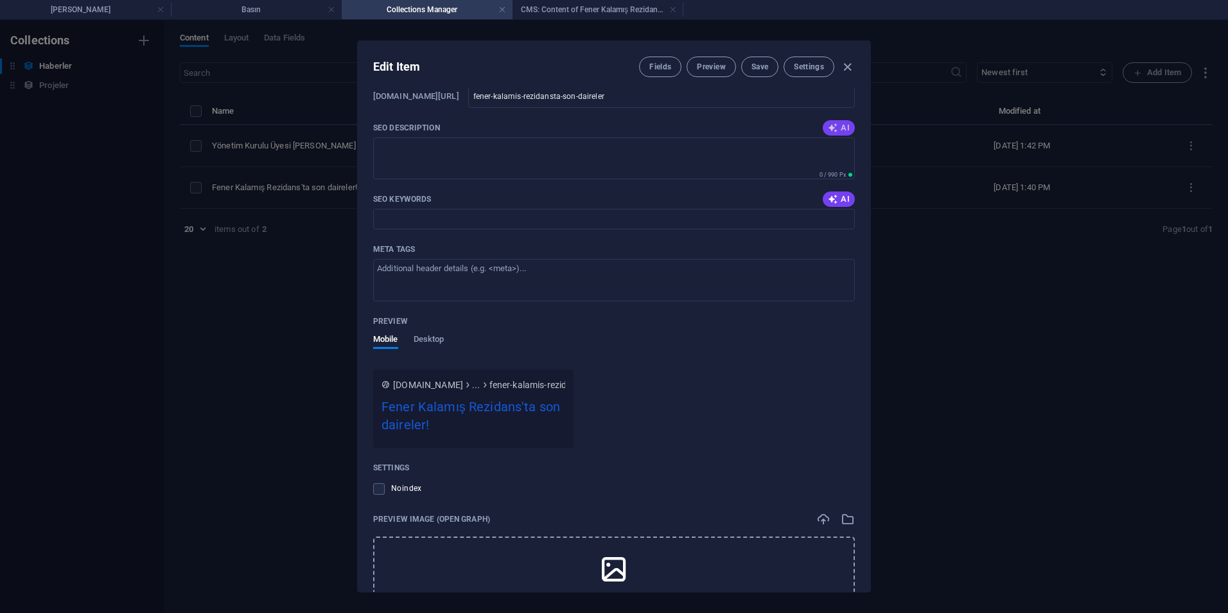
click at [834, 126] on icon "button" at bounding box center [833, 128] width 10 height 10
type textarea "Son daireler Fener Kalamış Rezidansta! Estetik ve konfor bir arada, İstanbulun …"
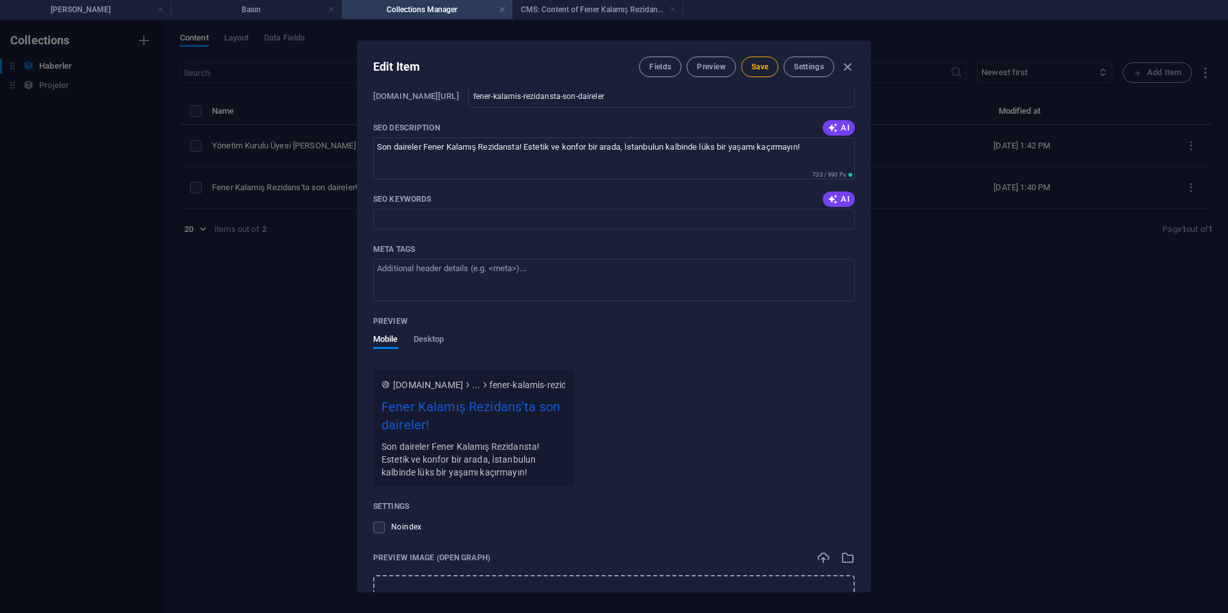
scroll to position [1018, 0]
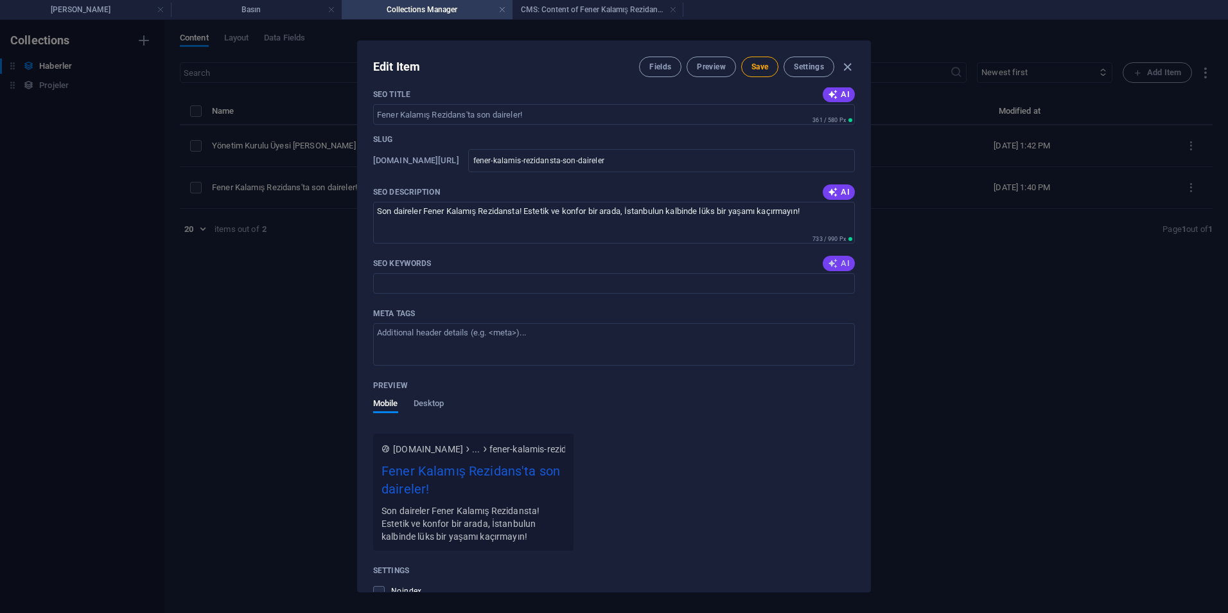
click at [828, 265] on icon "button" at bounding box center [833, 263] width 10 height 10
type input "Fener Kalamış Rezidans, son daireler, Çakıroğlu Yapı, yatırım fırsatları, İstan…"
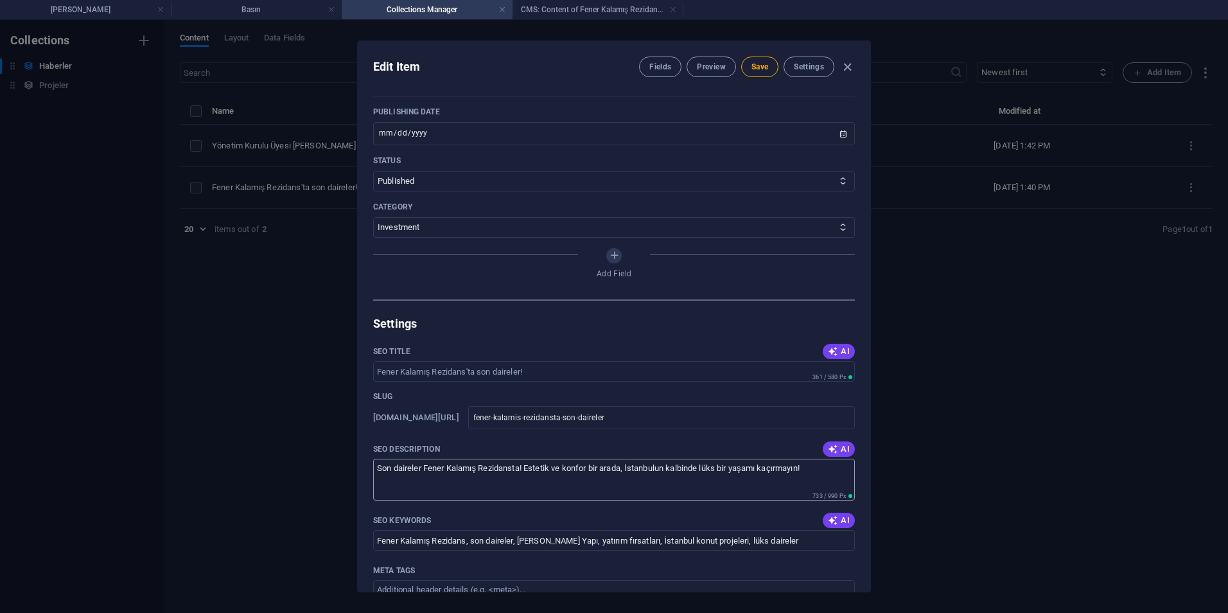
scroll to position [697, 0]
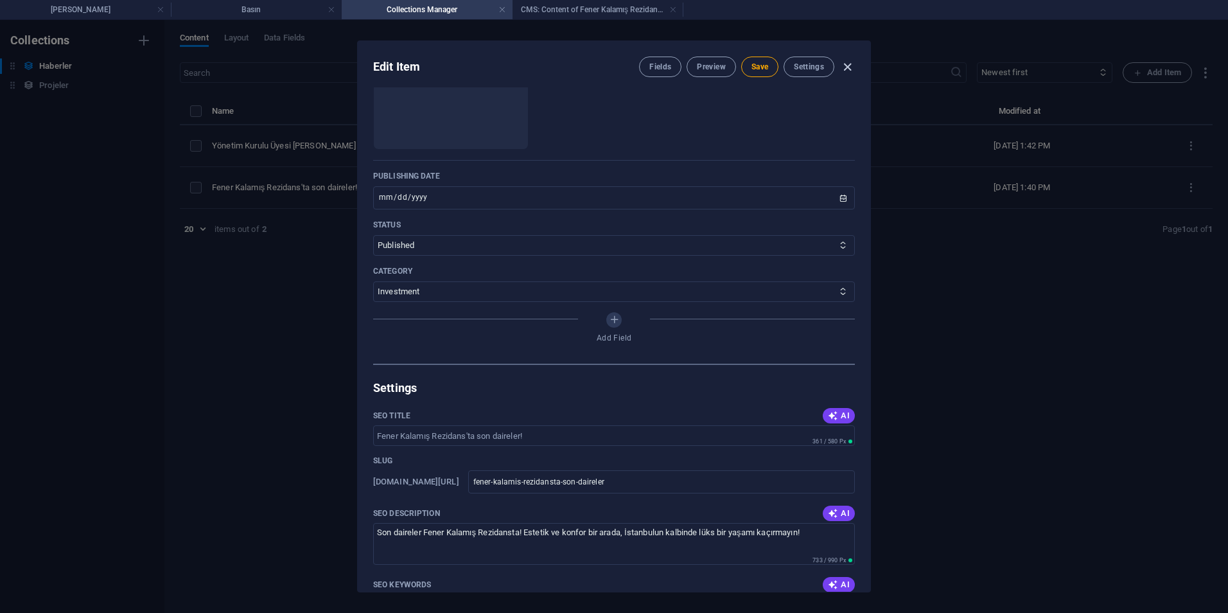
click at [843, 69] on icon "button" at bounding box center [847, 67] width 15 height 15
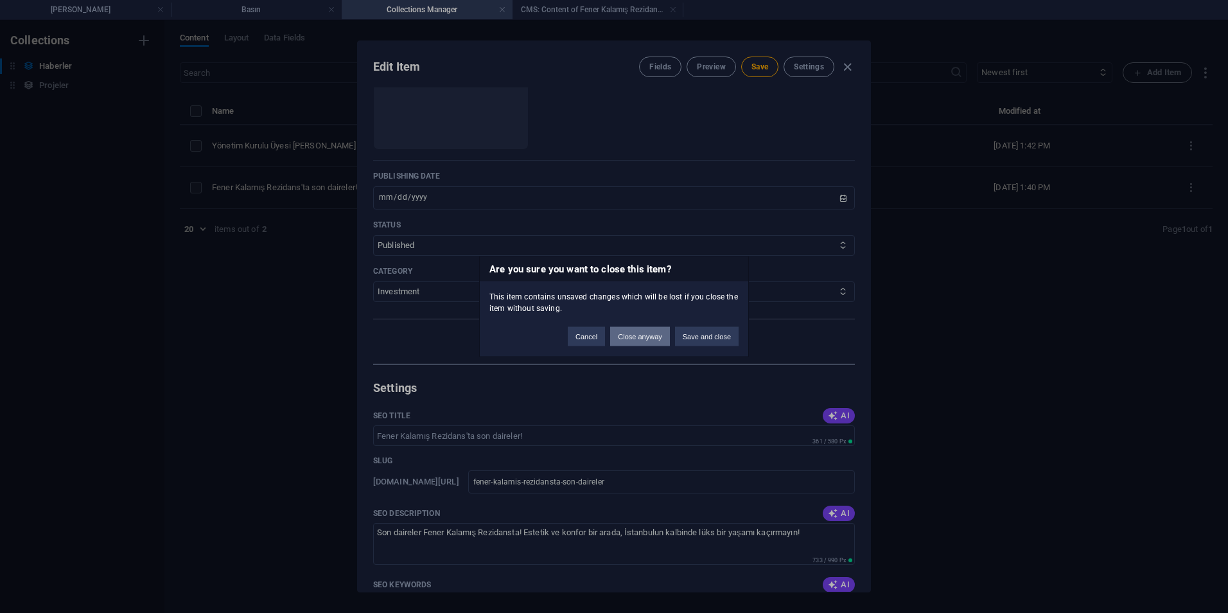
click at [630, 334] on button "Close anyway" at bounding box center [639, 336] width 59 height 19
type input "[DATE]"
type input "fener-kalamis-rezidansta-son-daireler"
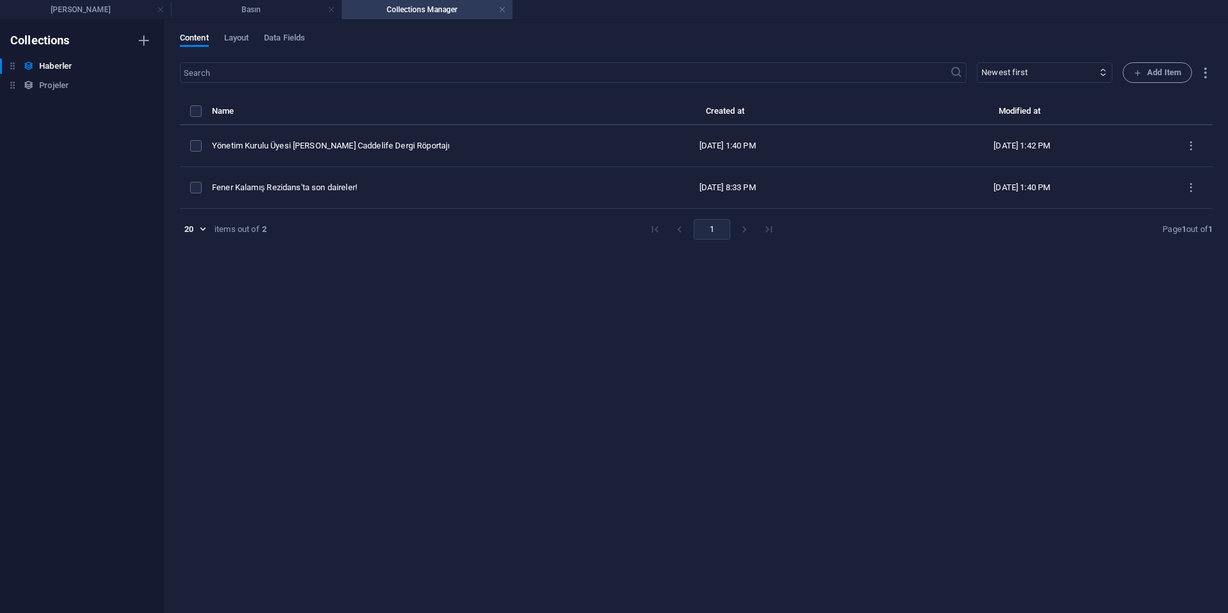
scroll to position [621, 0]
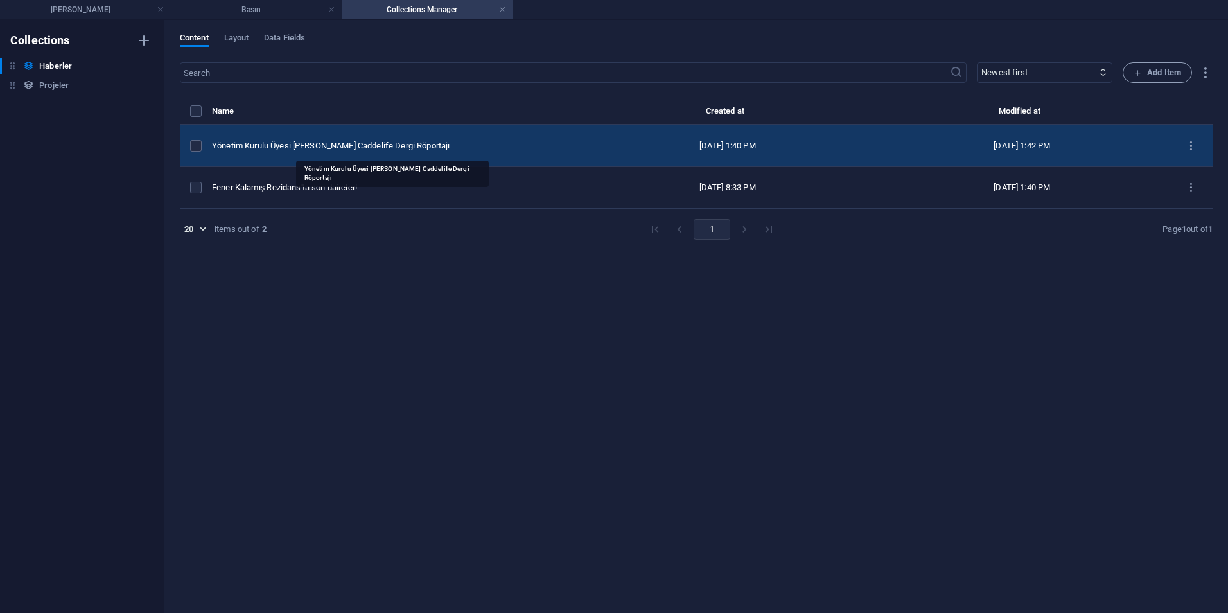
click at [374, 140] on div "Yönetim Kurulu Üyesi [PERSON_NAME] Caddelife Dergi Röportajı" at bounding box center [391, 146] width 358 height 12
select select "Investment"
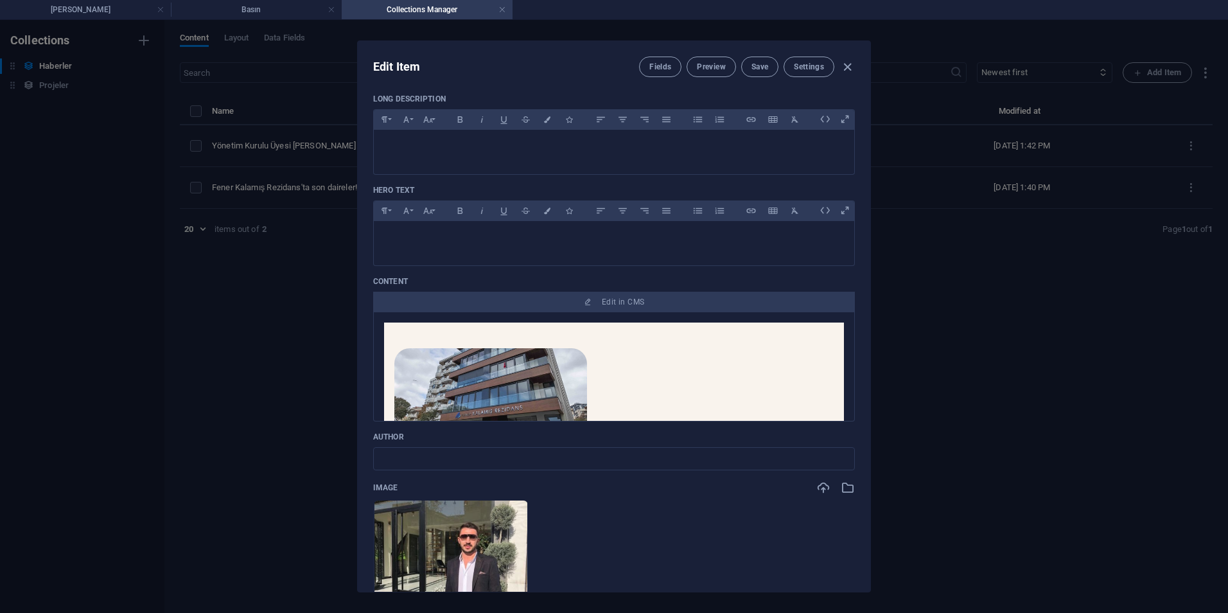
scroll to position [257, 0]
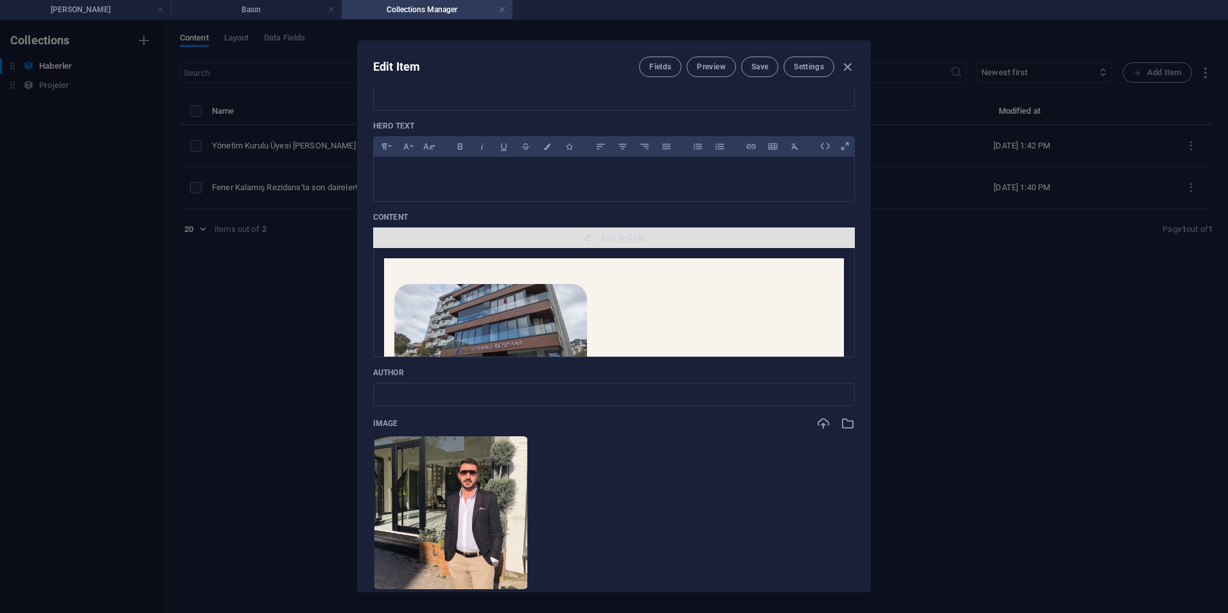
click at [610, 231] on button "Edit in CMS" at bounding box center [614, 237] width 482 height 21
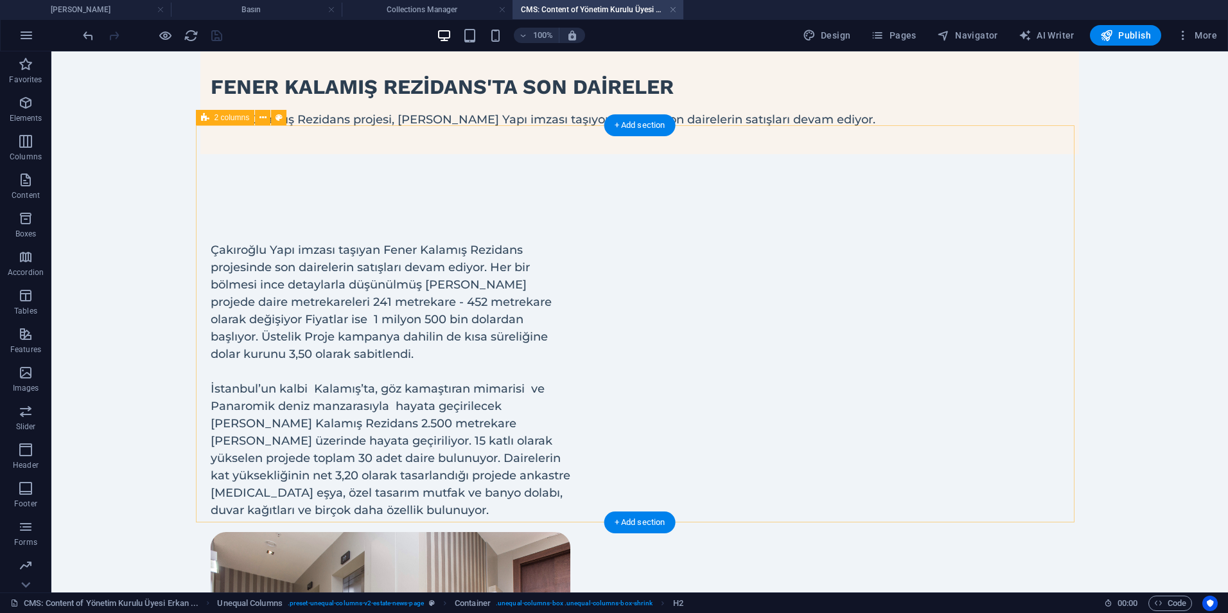
scroll to position [0, 0]
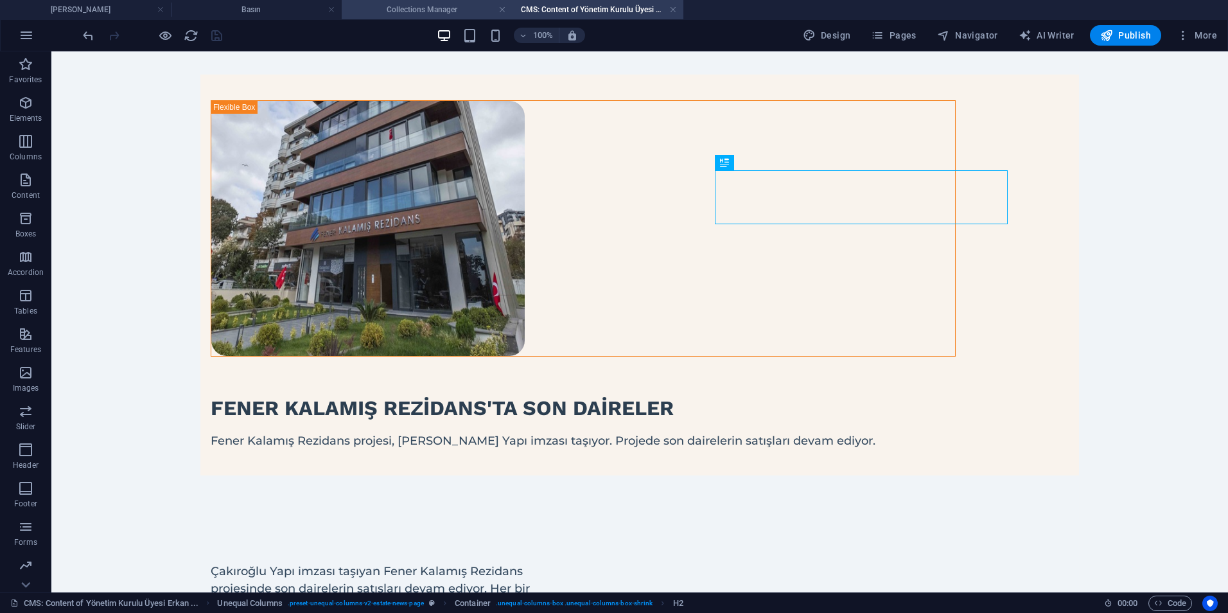
click at [407, 8] on h4 "Collections Manager" at bounding box center [427, 10] width 171 height 14
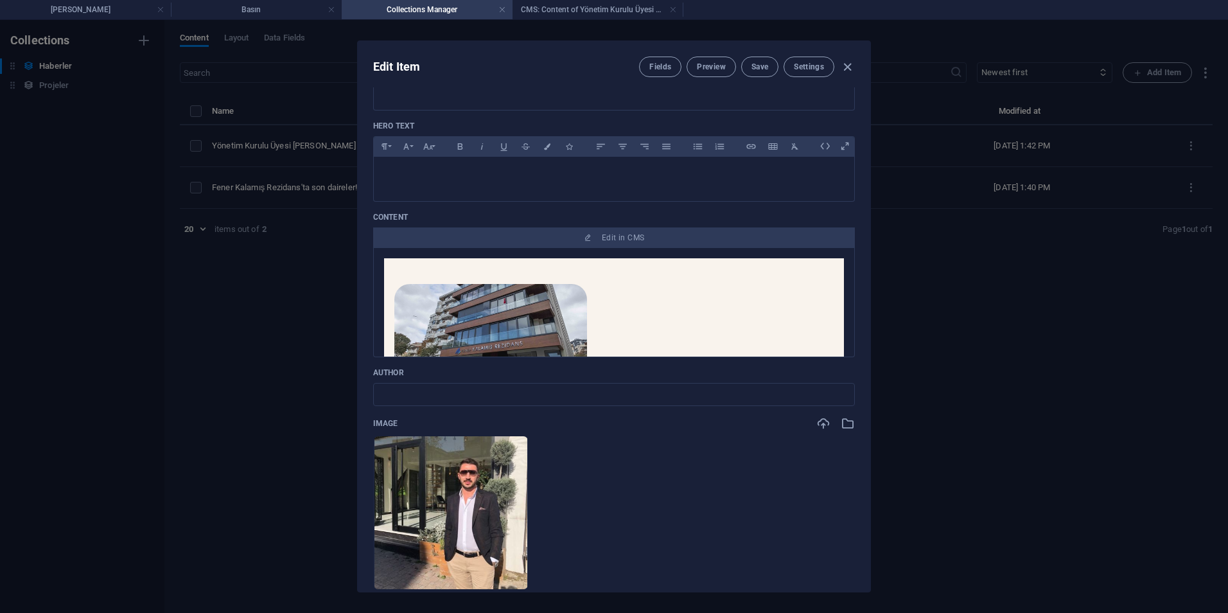
click at [279, 92] on div "Edit Item Fields Preview Save Settings Name Yönetim Kurulu Üyesi Erkan ÇAKIROĞL…" at bounding box center [614, 316] width 1228 height 593
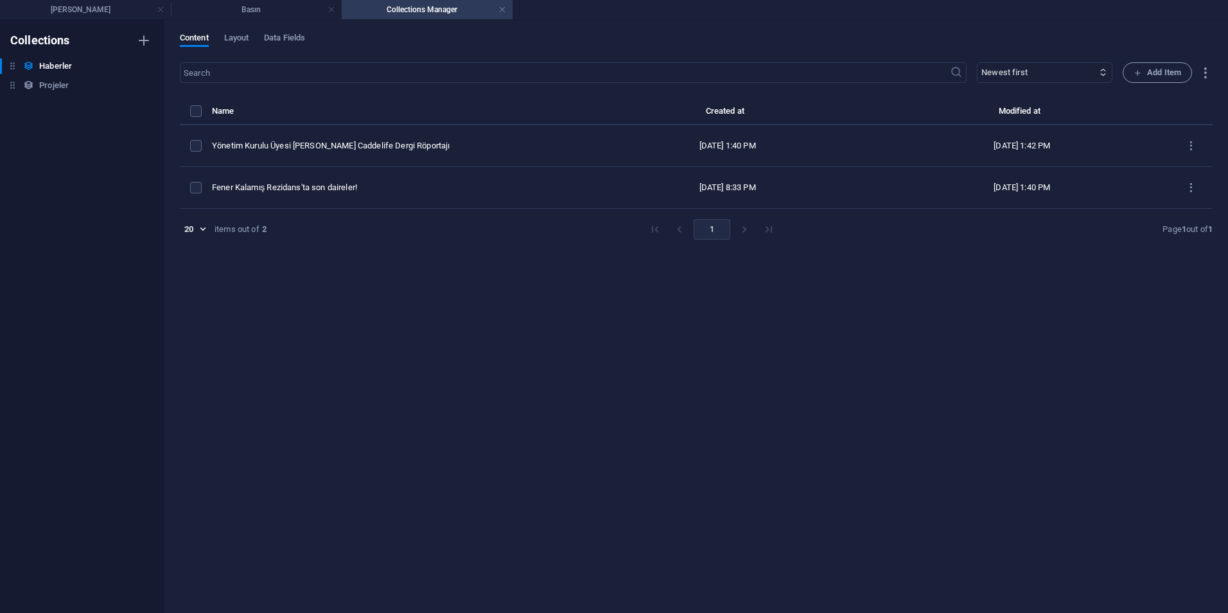
type input "[DATE]"
type input "yoenetim-kurulu-uyesi-erkan-cakiroglu-caddelife-dergi-roportaj"
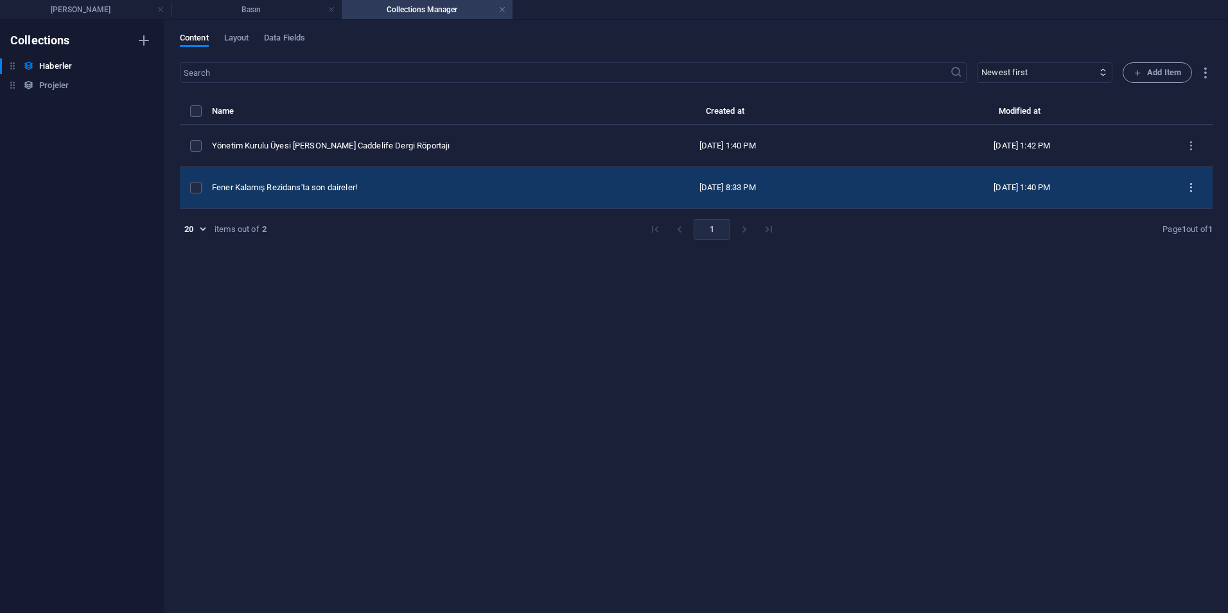
click at [1189, 181] on button "items list" at bounding box center [1191, 187] width 22 height 21
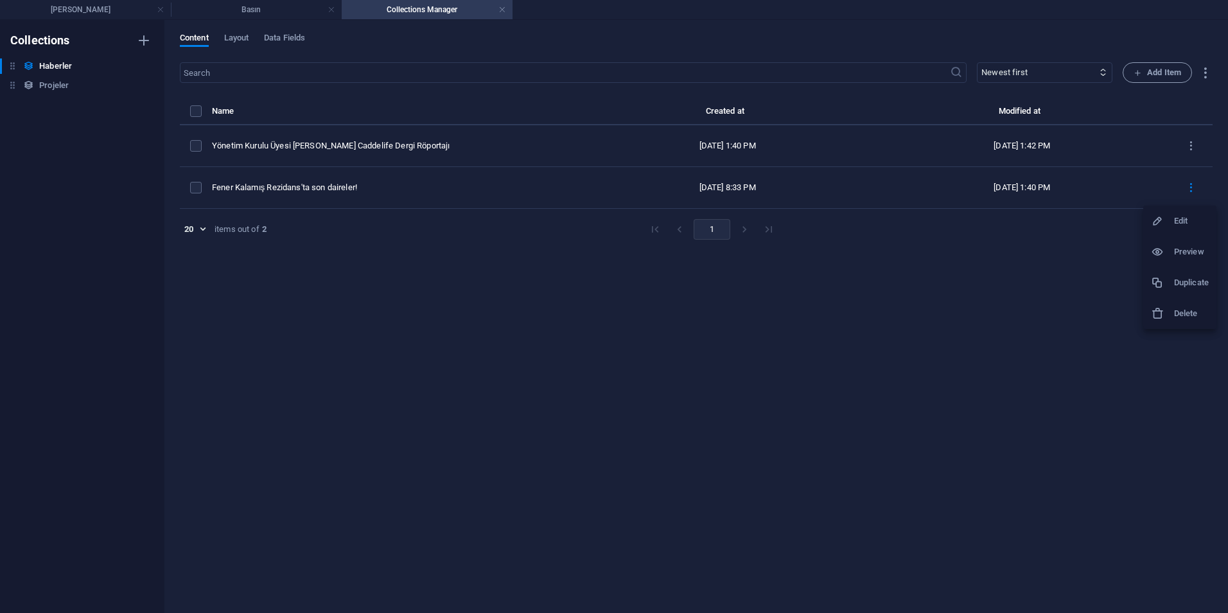
click at [1186, 294] on li "Duplicate" at bounding box center [1179, 282] width 73 height 31
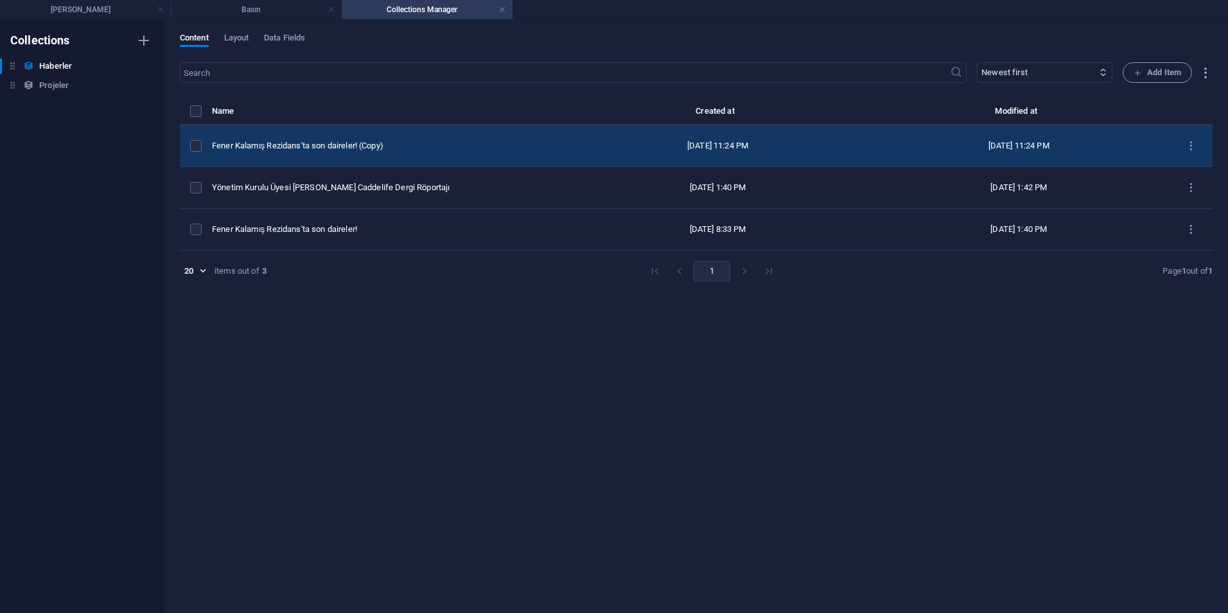
click at [363, 154] on td "Fener Kalamış Rezidans'ta son daireler! (Copy)" at bounding box center [389, 146] width 355 height 42
select select "Investment"
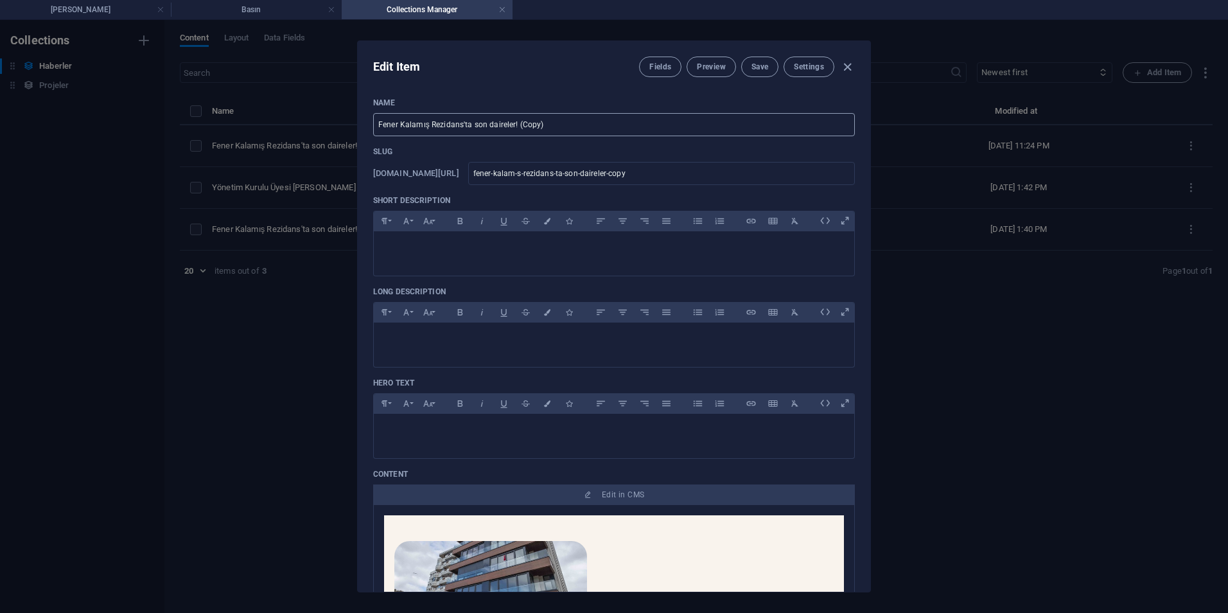
click at [558, 127] on input "Fener Kalamış Rezidans'ta son daireler! (Copy)" at bounding box center [614, 124] width 482 height 23
paste input "Emlak News: Kadıköy’de lüksün adı Kalamış Rezidans"
type input "Emlak News: Kadıköy’de lüksün adı Kalamış Rezidans"
type input "emlak-news-kad-koey-de-lueksun-ad-kalam-s-rezidans"
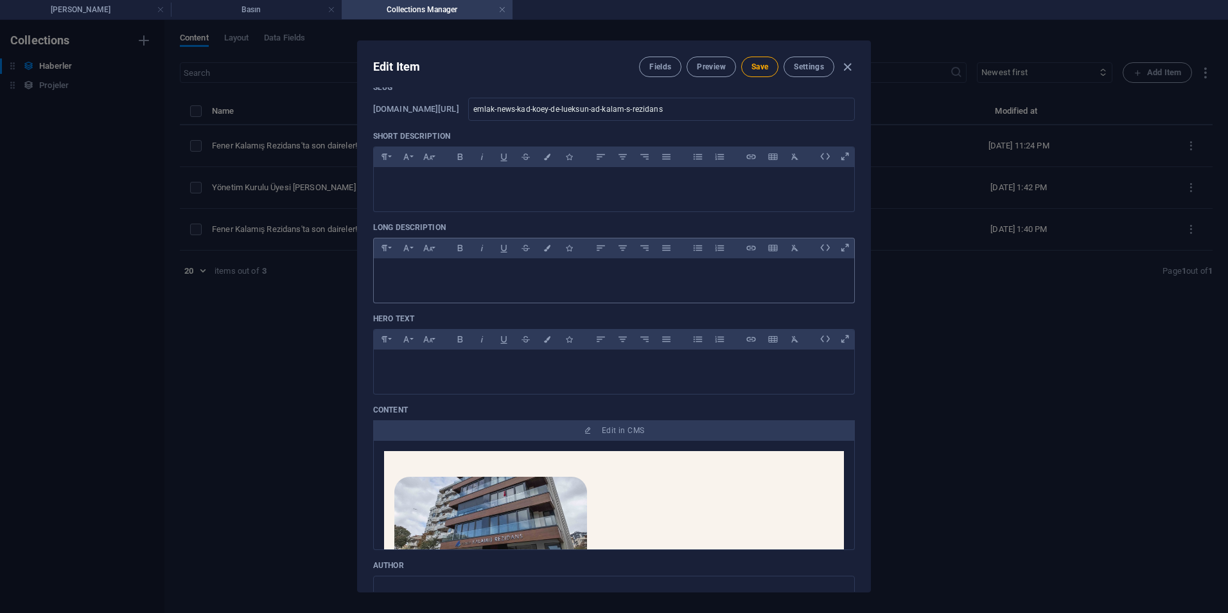
scroll to position [128, 0]
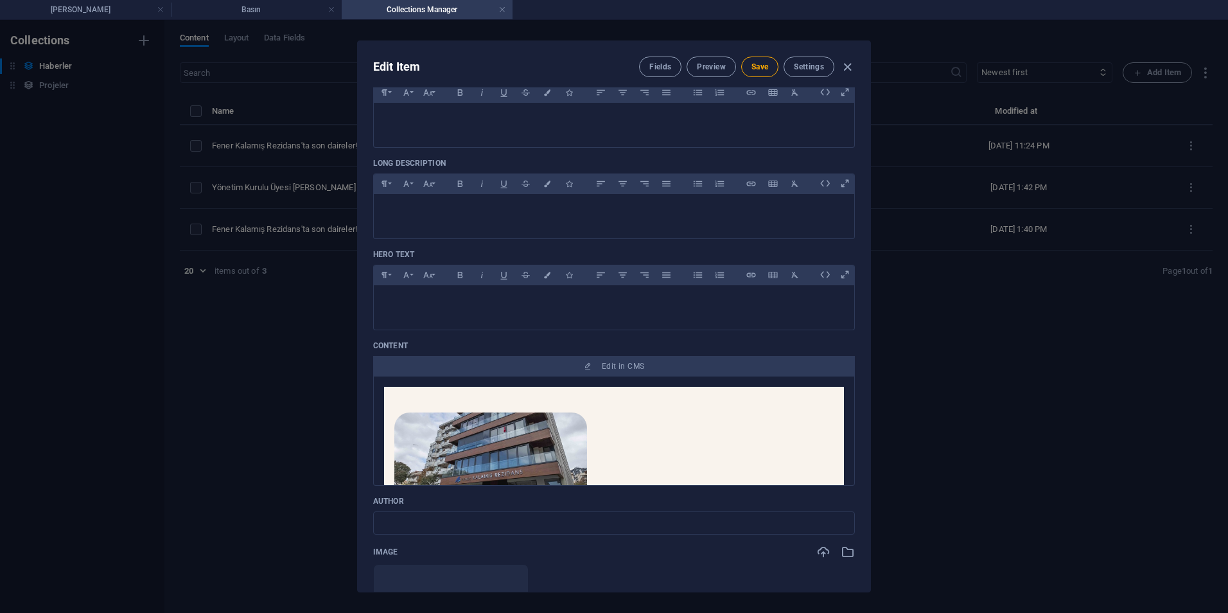
type input "Emlak News: Kadıköy’de lüksün adı Kalamış Rezidans"
click at [224, 152] on div "Edit Item Fields Preview Save Settings Name Emlak News: [GEOGRAPHIC_DATA] lüksü…" at bounding box center [614, 316] width 1228 height 593
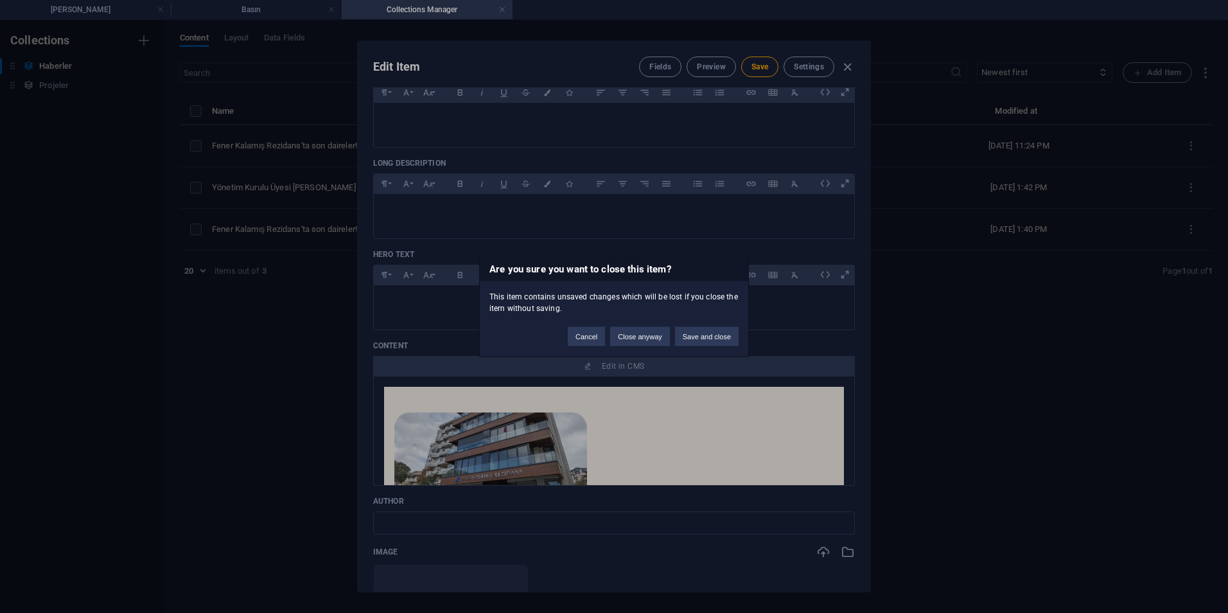
click at [416, 297] on div "Are you sure you want to close this item? This item contains unsaved changes wh…" at bounding box center [614, 306] width 1228 height 613
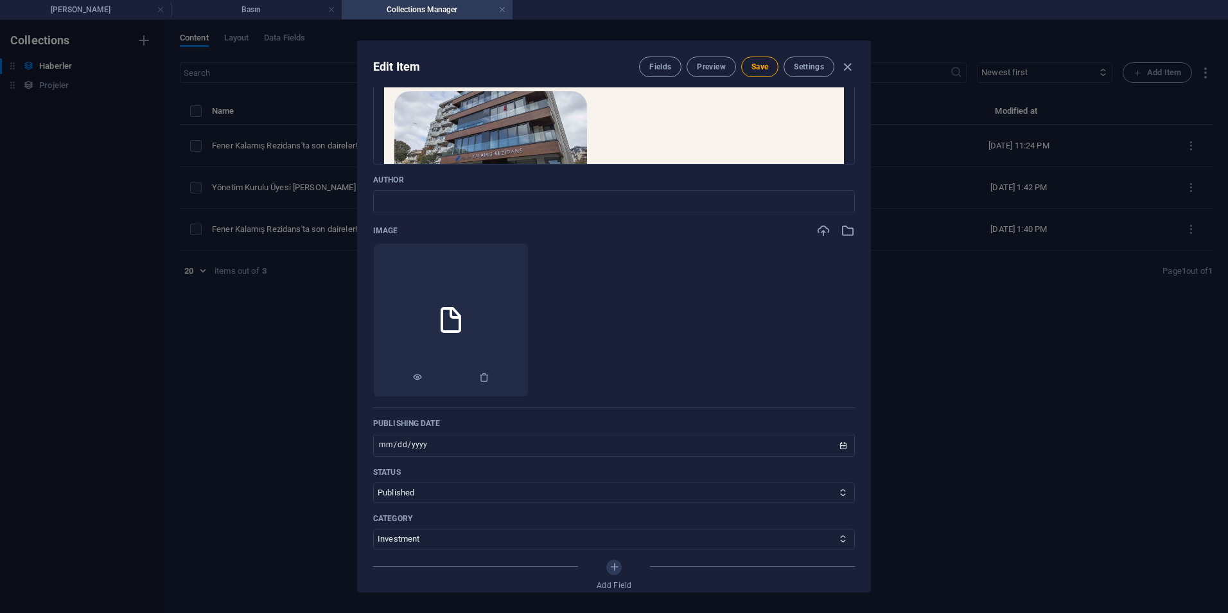
scroll to position [257, 0]
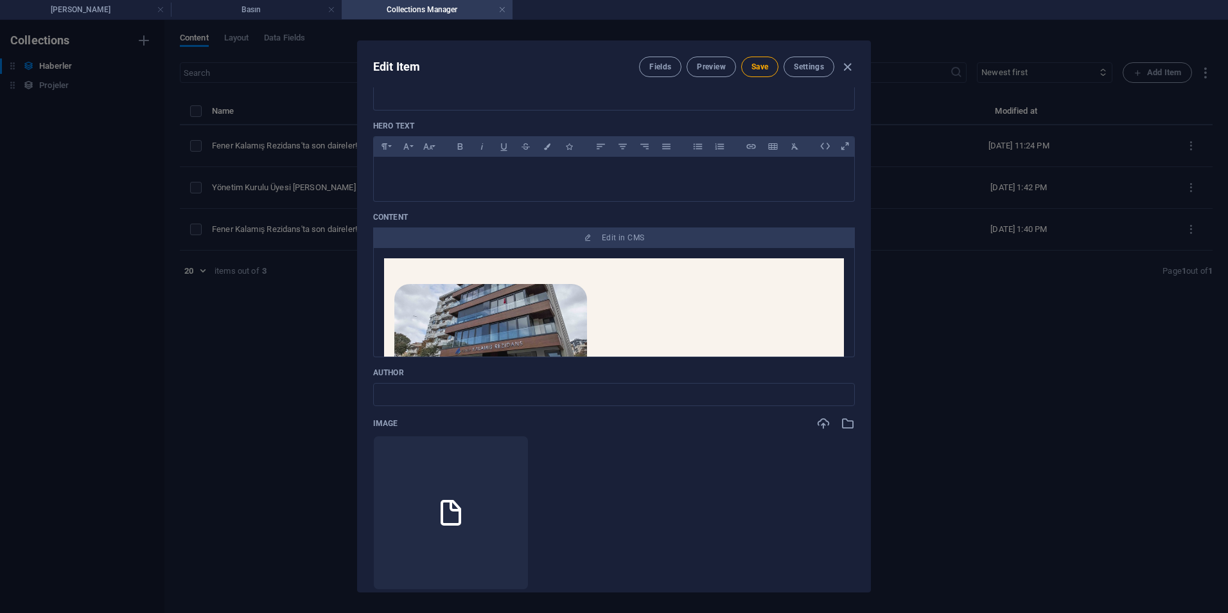
click at [322, 225] on div "Edit Item Fields Preview Save Settings Name Emlak News: [GEOGRAPHIC_DATA] lüksü…" at bounding box center [614, 316] width 1228 height 593
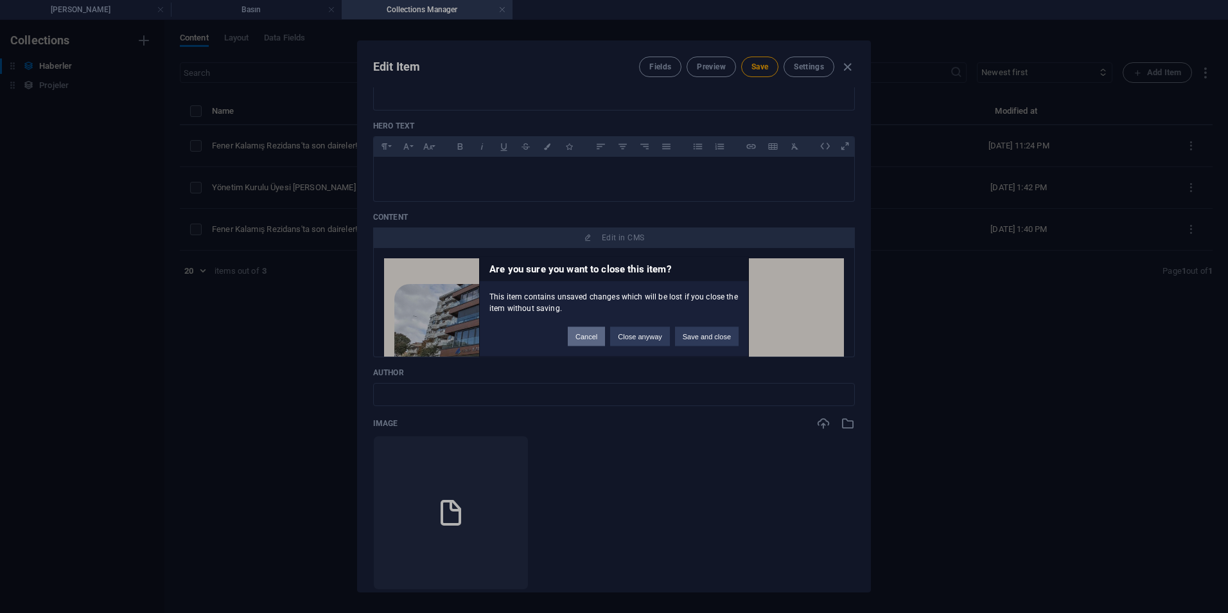
click at [587, 341] on button "Cancel" at bounding box center [586, 336] width 37 height 19
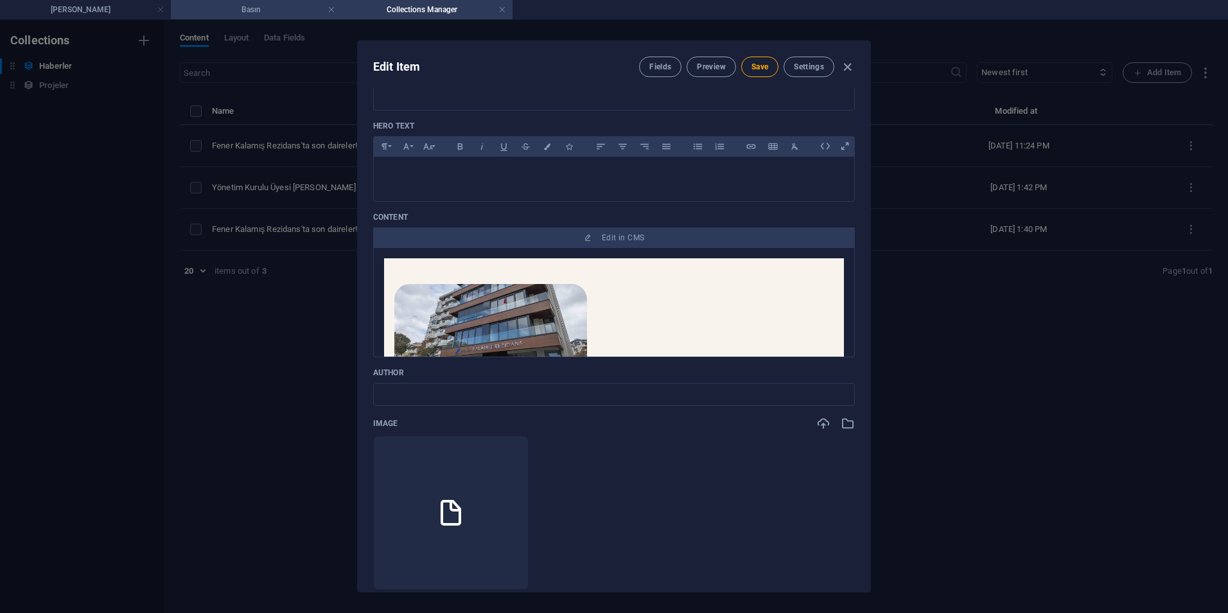
click at [248, 13] on h4 "Basın" at bounding box center [256, 10] width 171 height 14
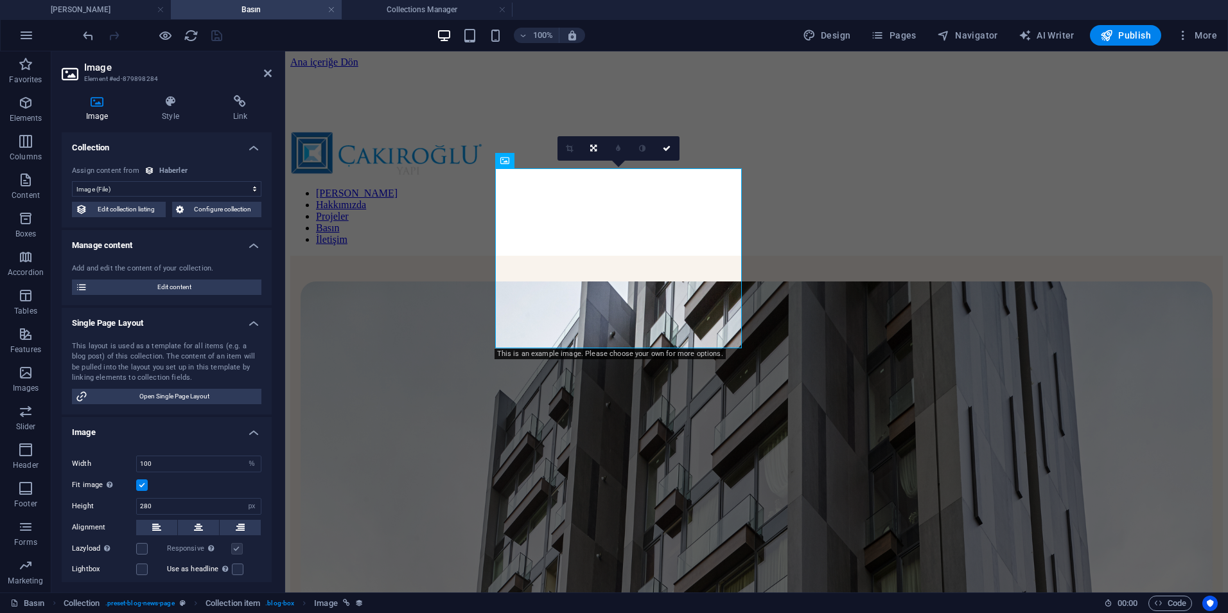
scroll to position [321, 0]
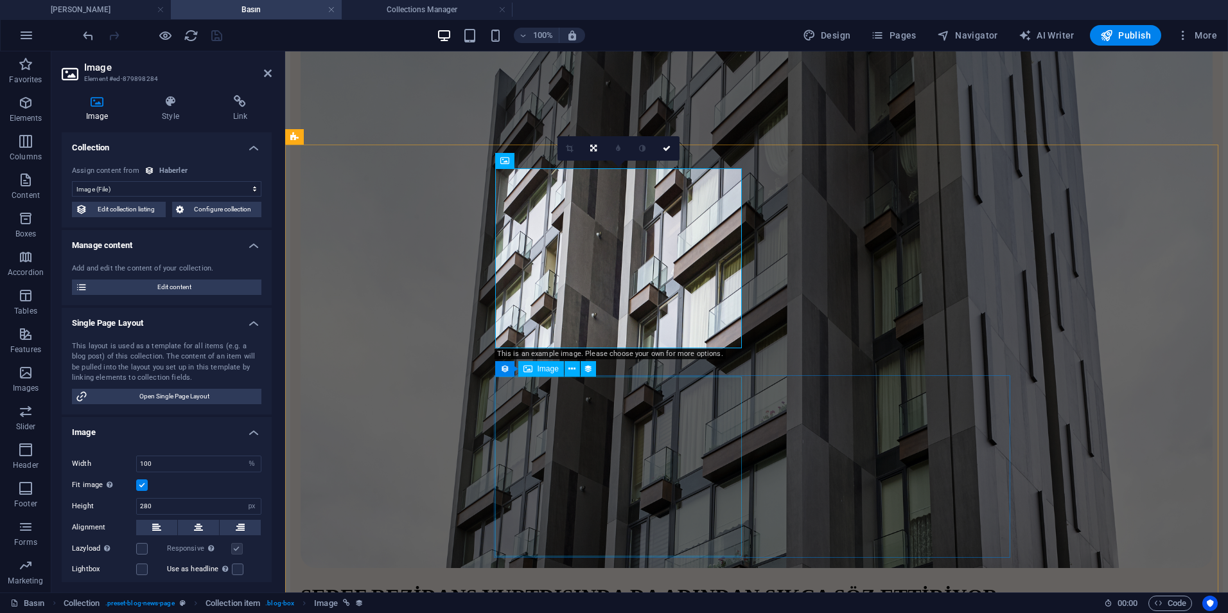
select select "image"
select select "%"
select select "px"
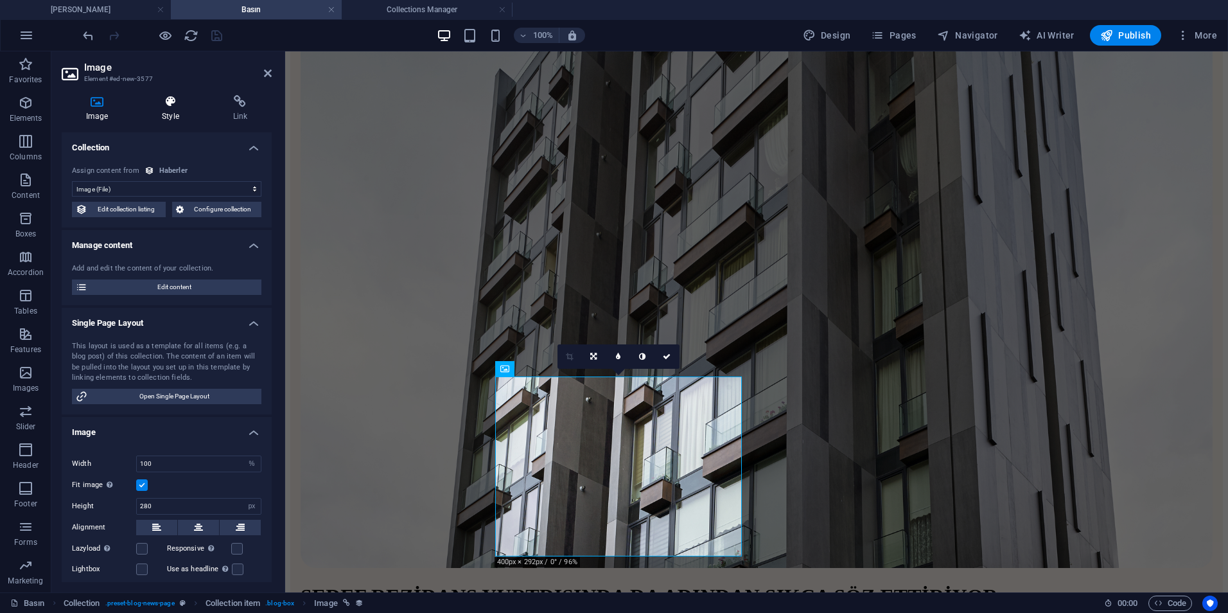
click at [202, 112] on h4 "Style" at bounding box center [172, 108] width 71 height 27
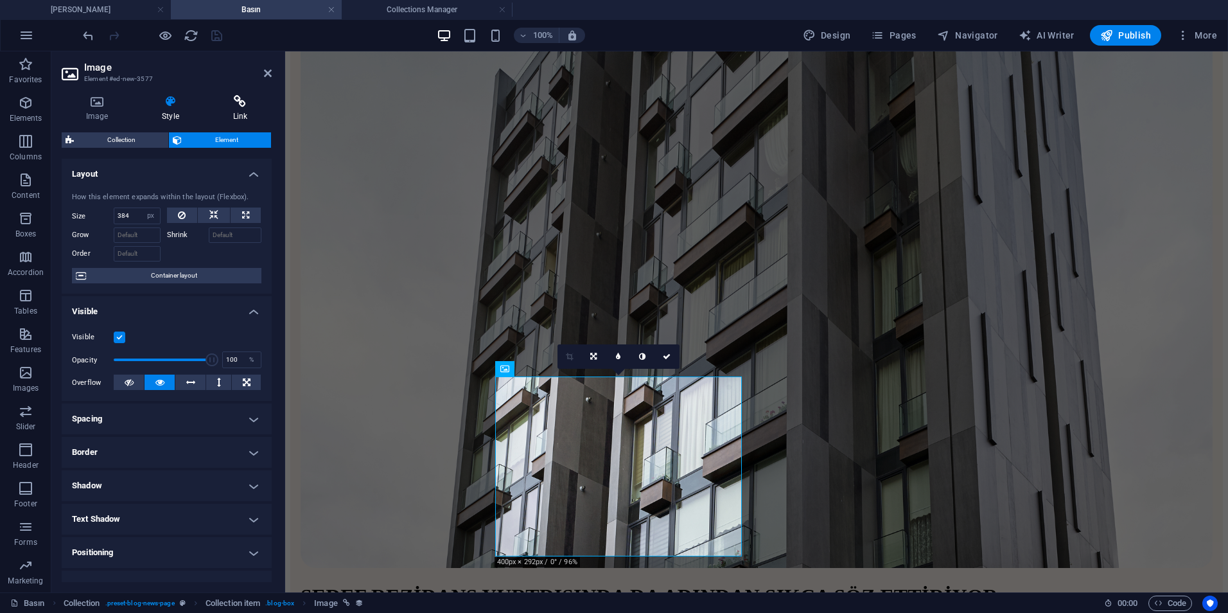
click at [222, 112] on h4 "Link" at bounding box center [240, 108] width 63 height 27
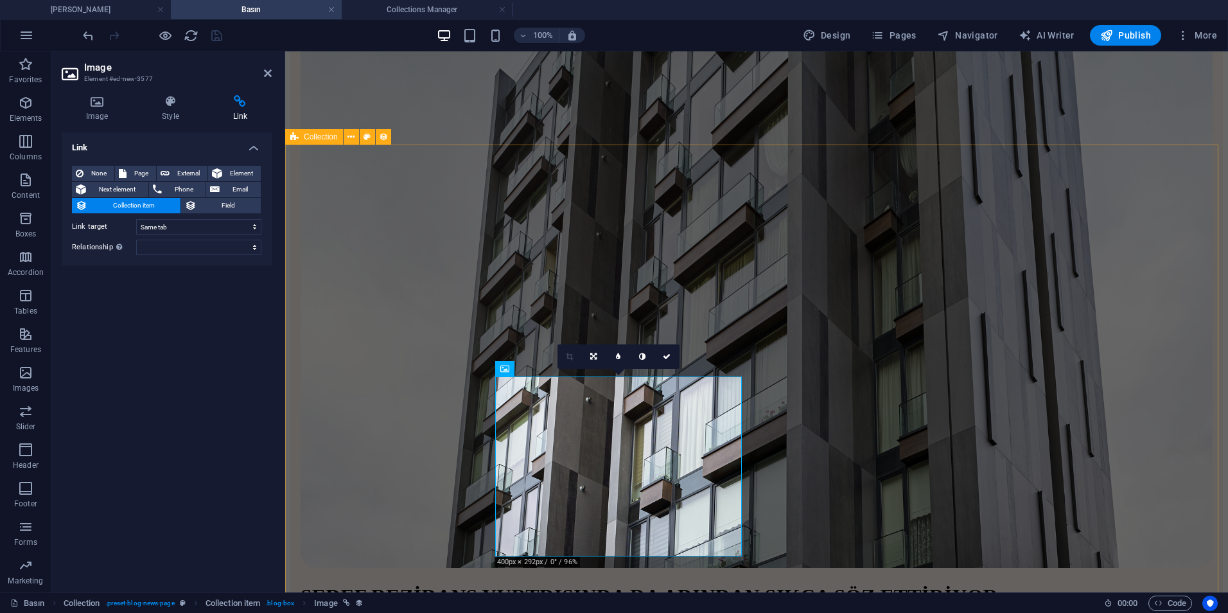
scroll to position [450, 0]
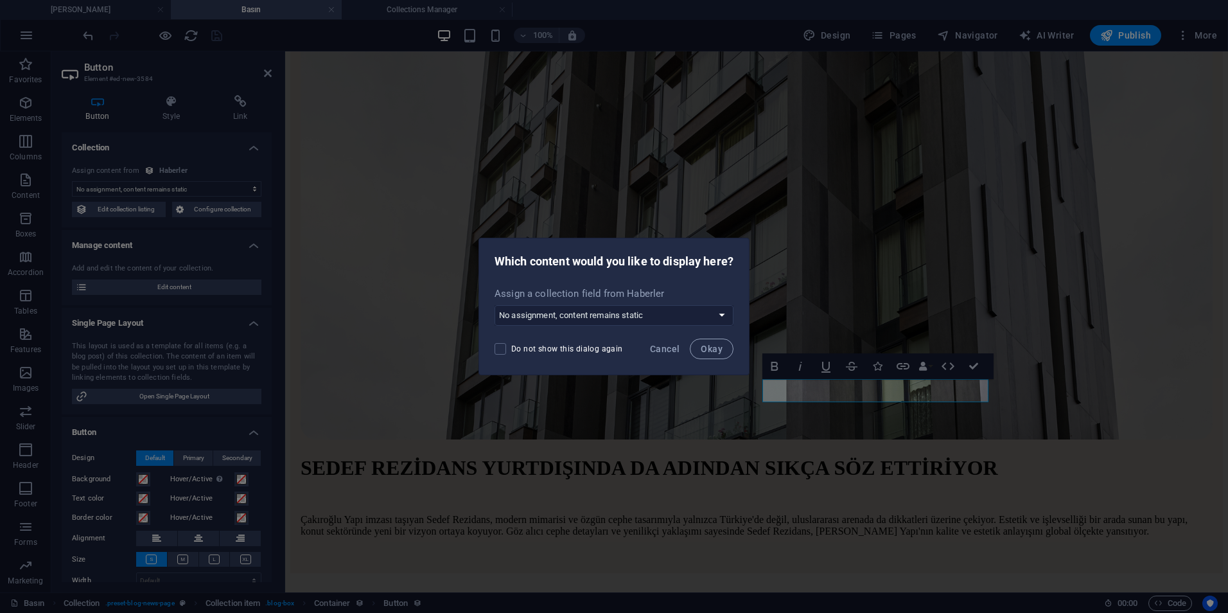
drag, startPoint x: 320, startPoint y: 211, endPoint x: 100, endPoint y: 185, distance: 221.8
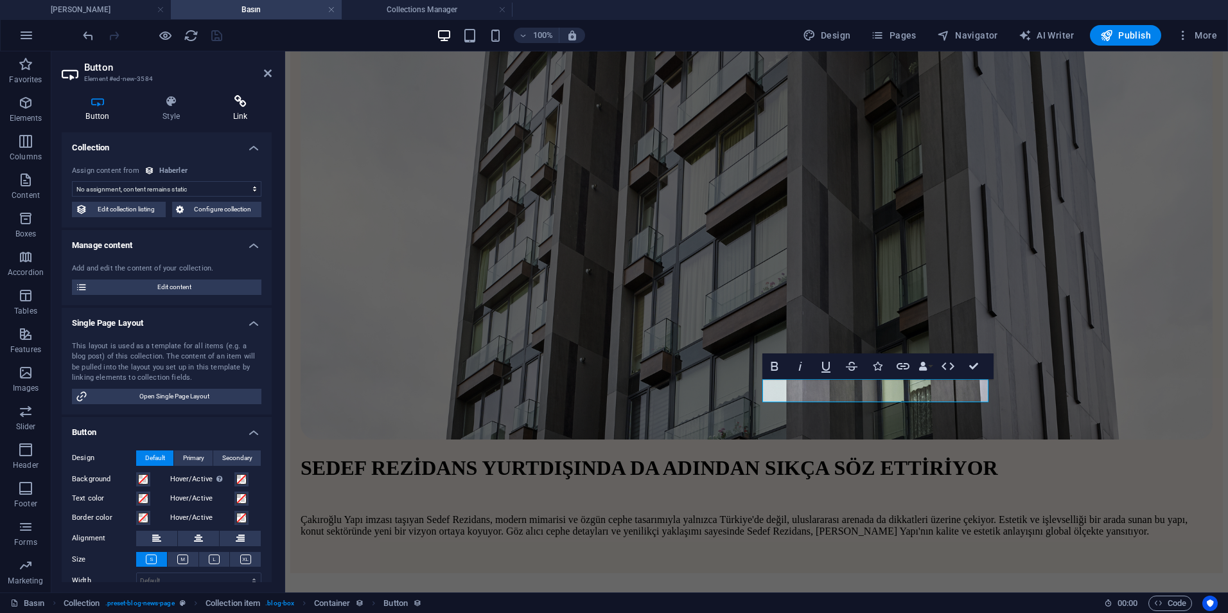
click at [257, 105] on icon at bounding box center [240, 101] width 63 height 13
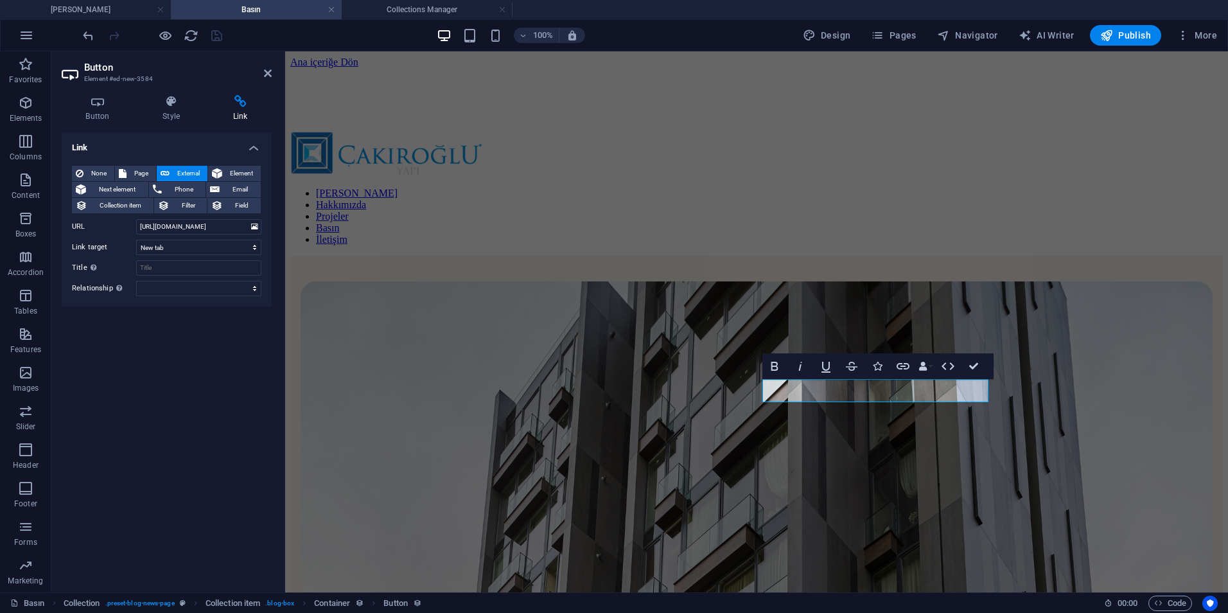
scroll to position [450, 0]
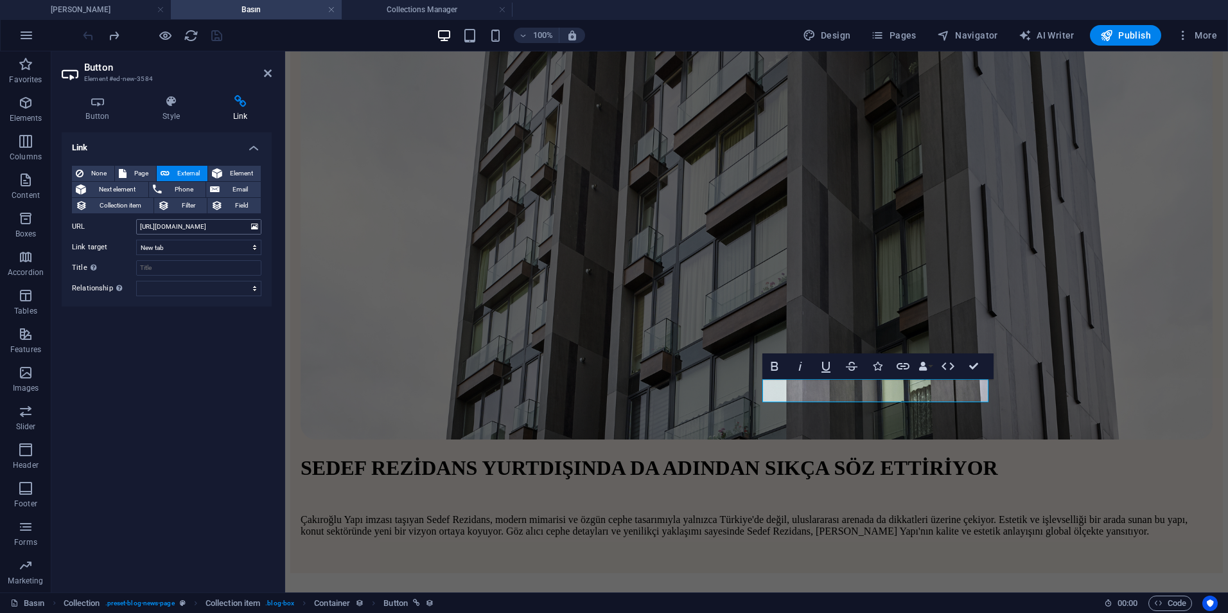
click at [234, 231] on input "[URL][DOMAIN_NAME]" at bounding box center [198, 226] width 125 height 15
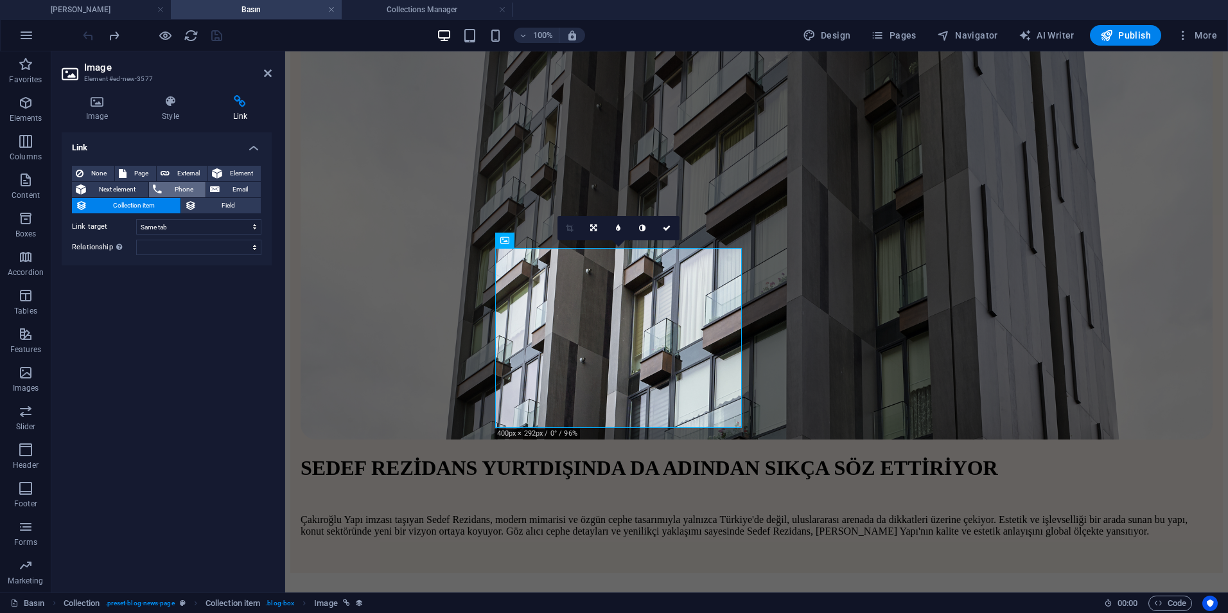
click at [178, 173] on span "External" at bounding box center [188, 173] width 30 height 15
select select "blank"
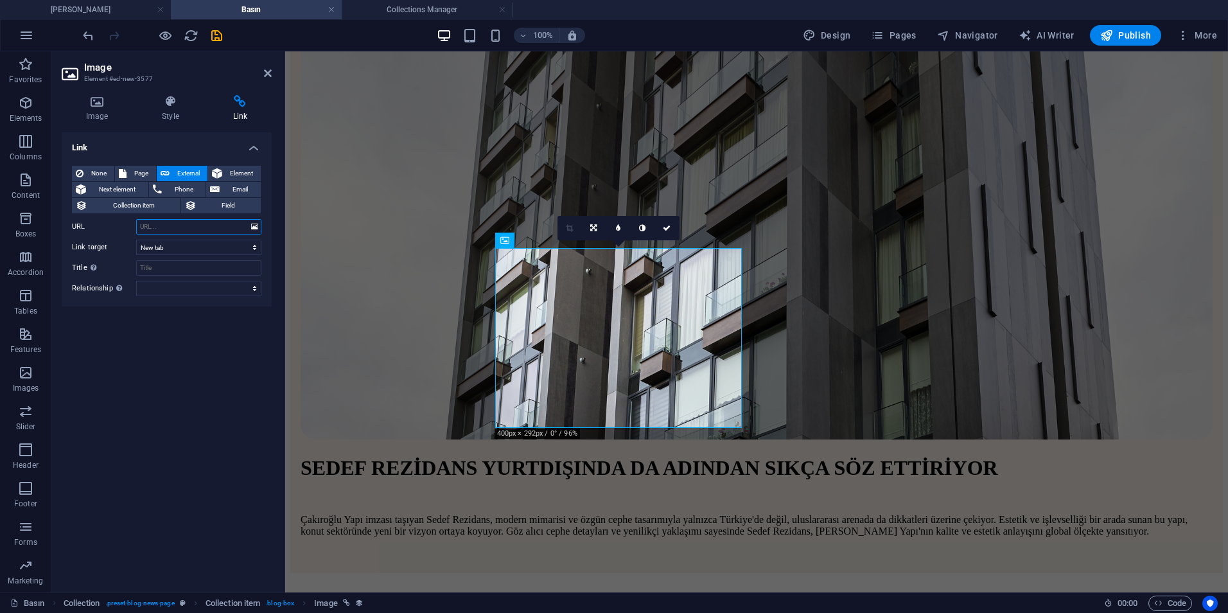
paste input "[URL][DOMAIN_NAME]"
type input "[URL][DOMAIN_NAME]"
drag, startPoint x: 813, startPoint y: 310, endPoint x: 1052, endPoint y: 355, distance: 242.4
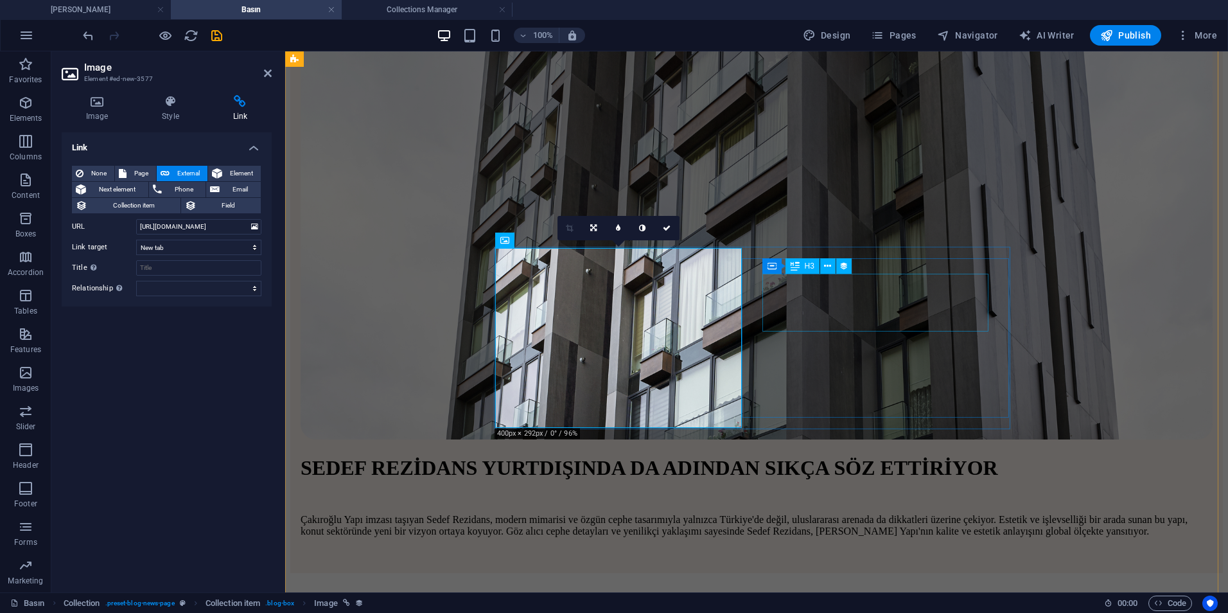
scroll to position [0, 0]
select select "name"
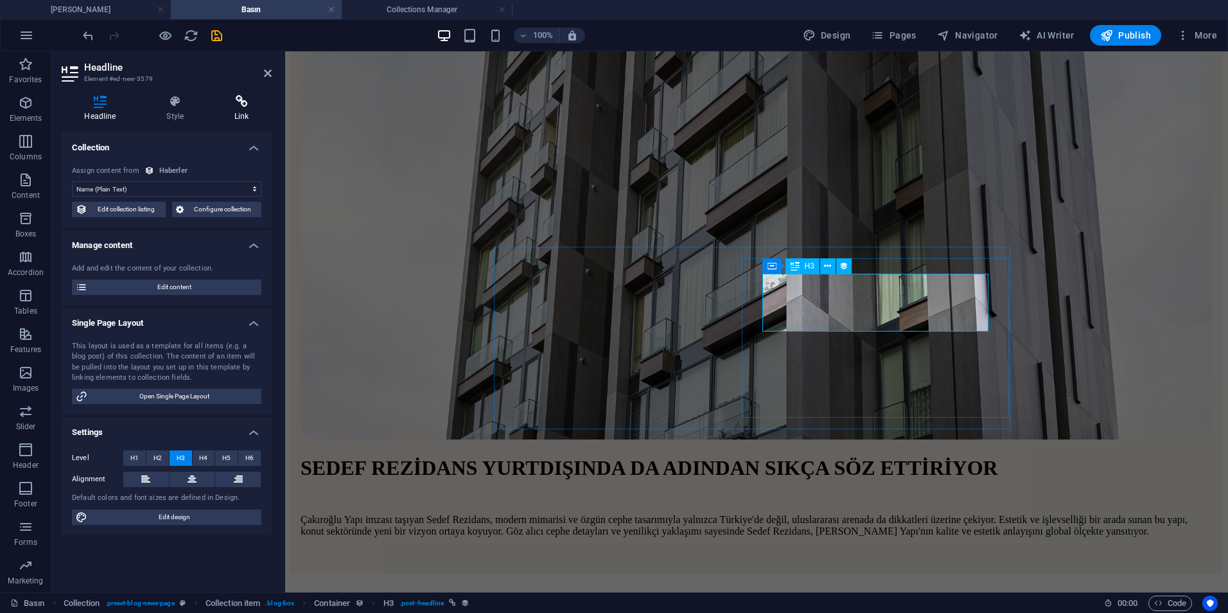
click at [234, 107] on icon at bounding box center [242, 101] width 60 height 13
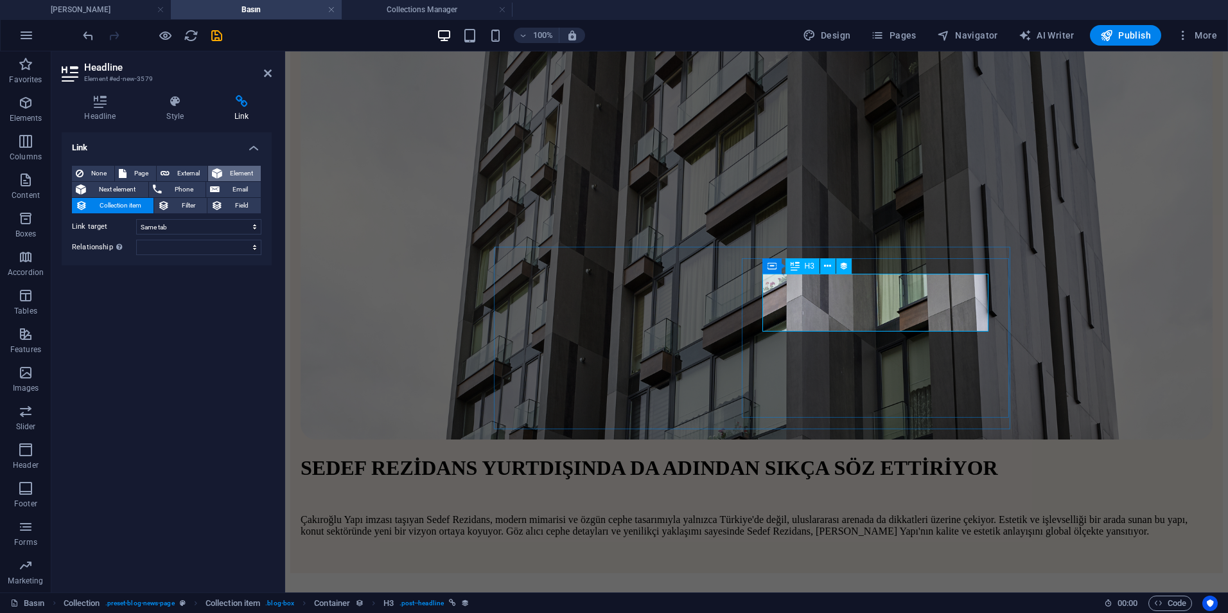
click at [208, 175] on button "Element" at bounding box center [234, 173] width 53 height 15
click at [181, 173] on span "External" at bounding box center [188, 173] width 30 height 15
select select "blank"
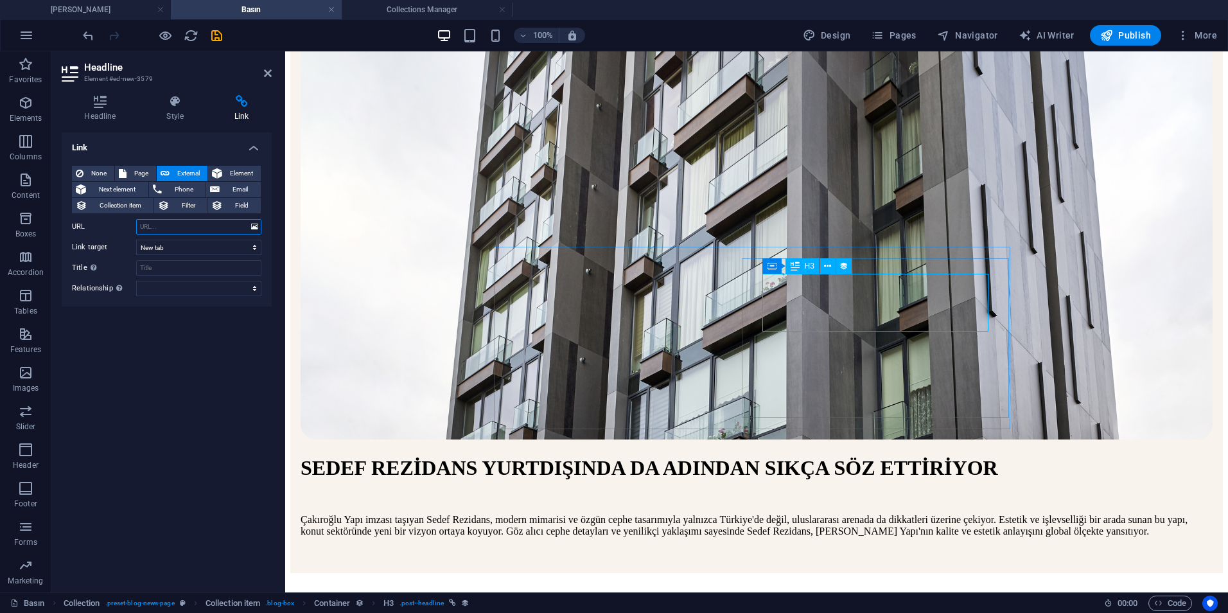
paste input "[URL][DOMAIN_NAME]"
type input "[URL][DOMAIN_NAME]"
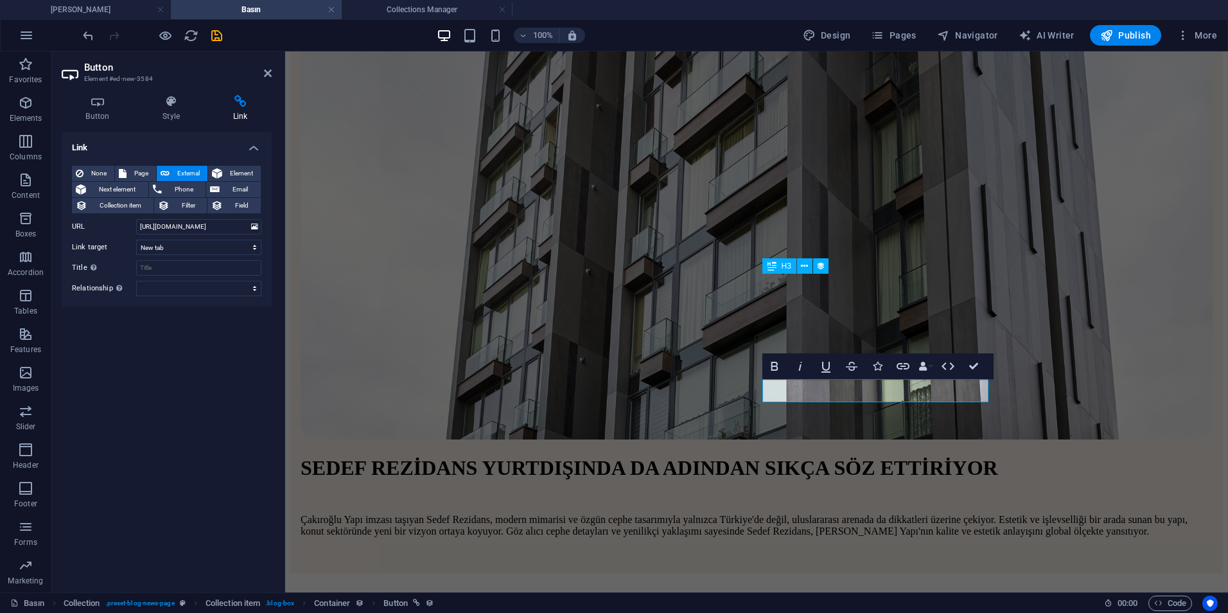
click at [220, 44] on div at bounding box center [152, 35] width 144 height 21
click at [220, 40] on icon "save" at bounding box center [216, 35] width 15 height 15
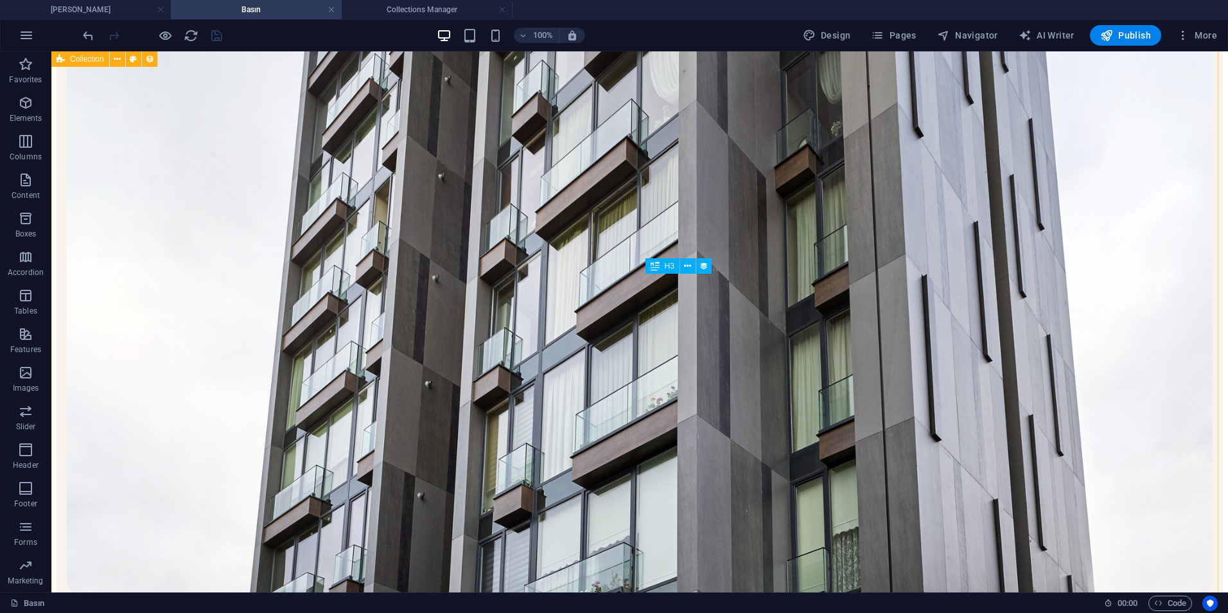
scroll to position [321, 0]
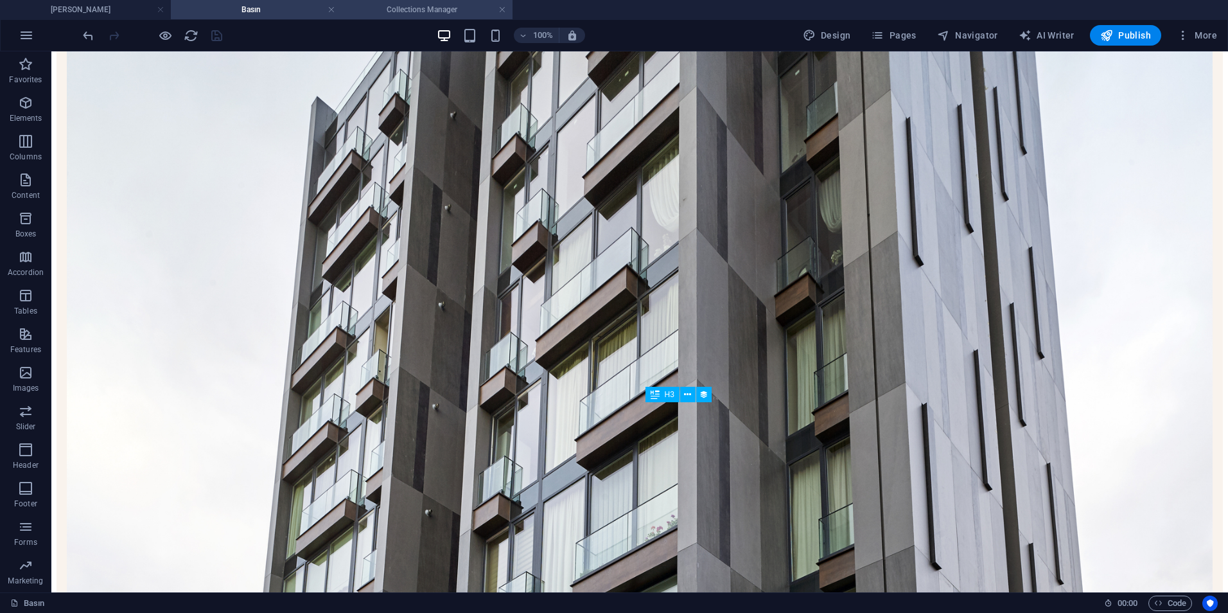
click at [403, 13] on h4 "Collections Manager" at bounding box center [427, 10] width 171 height 14
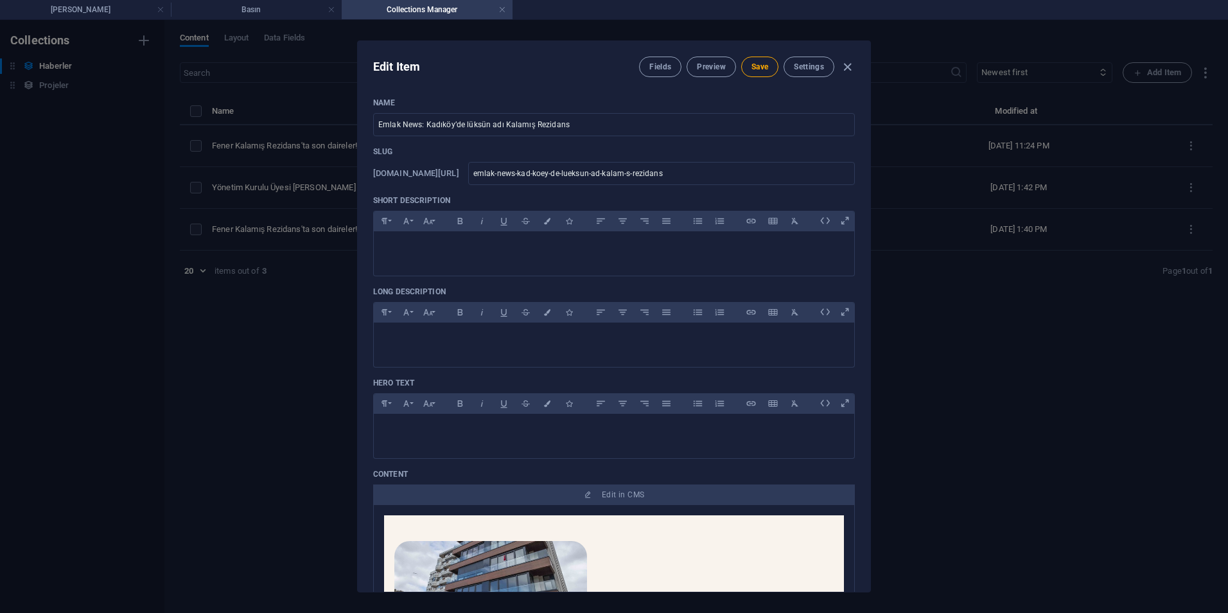
scroll to position [0, 0]
click at [247, 208] on div "Edit Item Fields Preview Save Settings Name Emlak News: [GEOGRAPHIC_DATA] lüksü…" at bounding box center [614, 316] width 1228 height 593
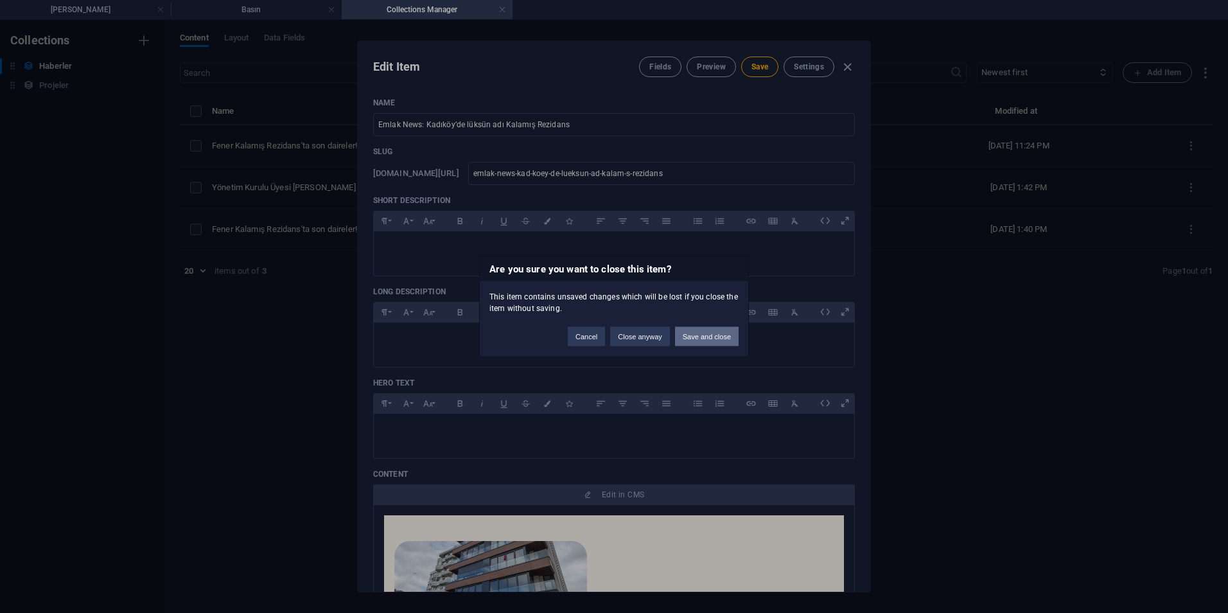
click at [718, 342] on button "Save and close" at bounding box center [707, 336] width 64 height 19
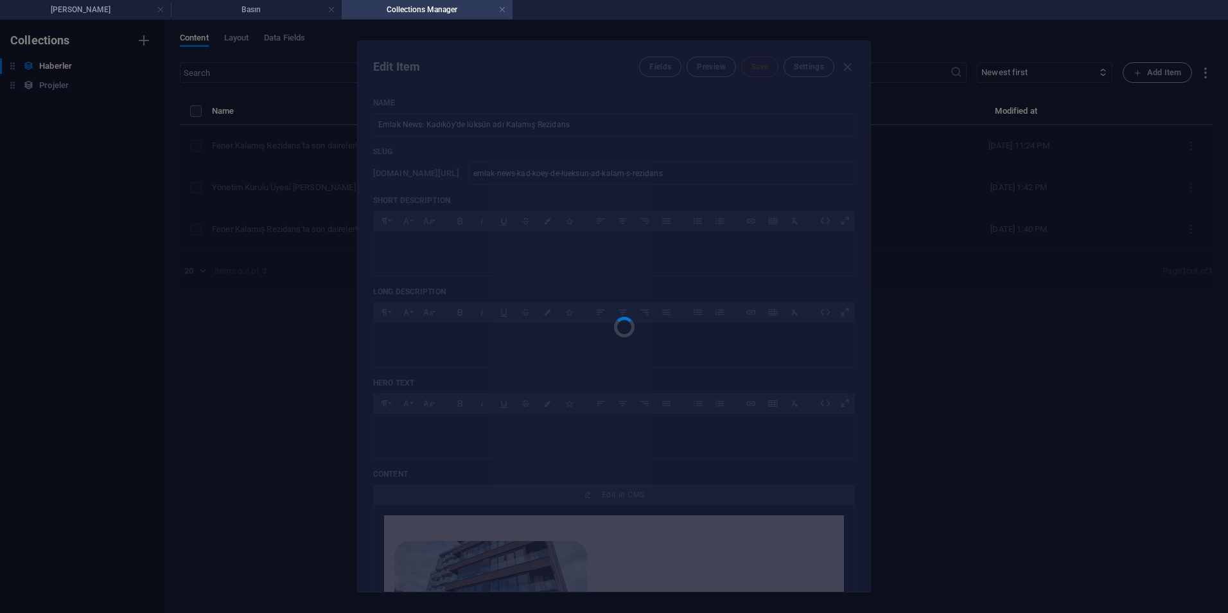
type input "Fener Kalamış Rezidans'ta son daireler! (Copy)"
type input "fener-kalam-s-rezidans-ta-son-daireler-copy"
type input "[DATE]"
type input "fener-kalam-s-rezidans-ta-son-daireler-copy"
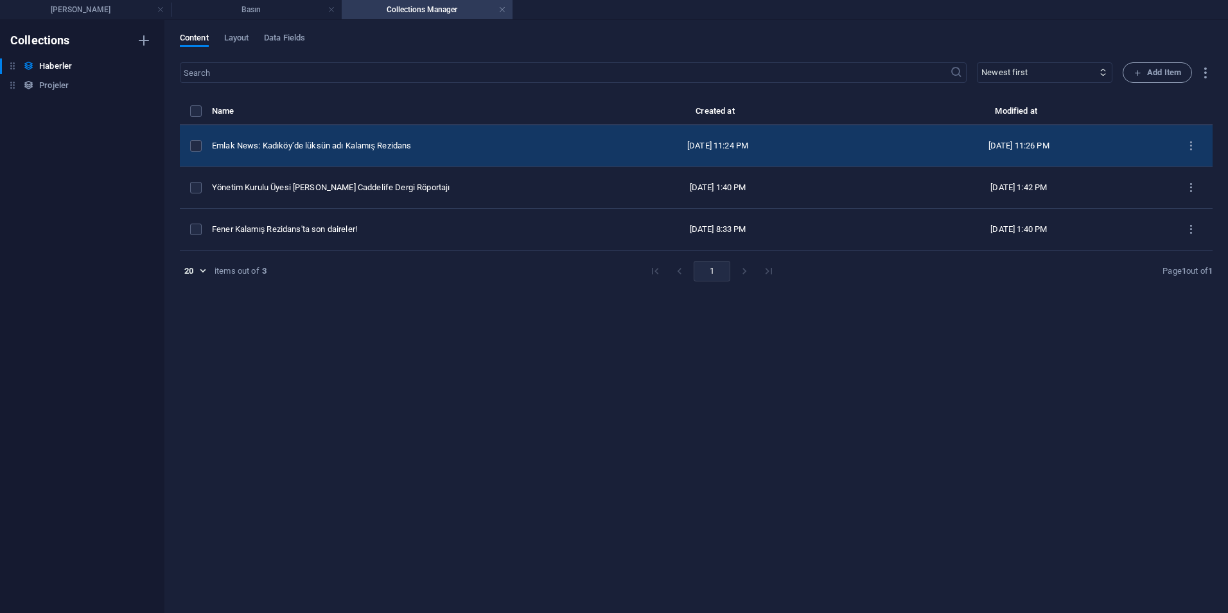
click at [430, 154] on td "Emlak News: Kadıköy’de lüksün adı Kalamış Rezidans" at bounding box center [389, 146] width 355 height 42
select select "Investment"
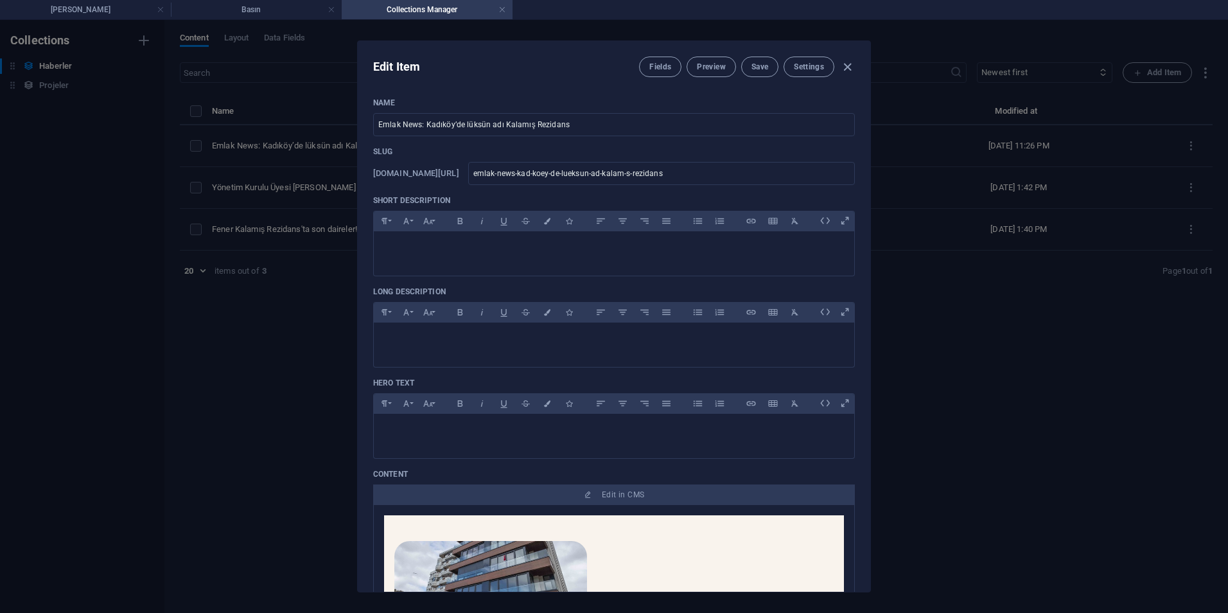
click at [342, 160] on div "Edit Item Fields Preview Save Settings Name Emlak News: [GEOGRAPHIC_DATA] lüksü…" at bounding box center [614, 316] width 1228 height 593
type input "[DATE]"
type input "emlak-news-kad-koey-de-lueksun-ad-kalam-s-rezidans"
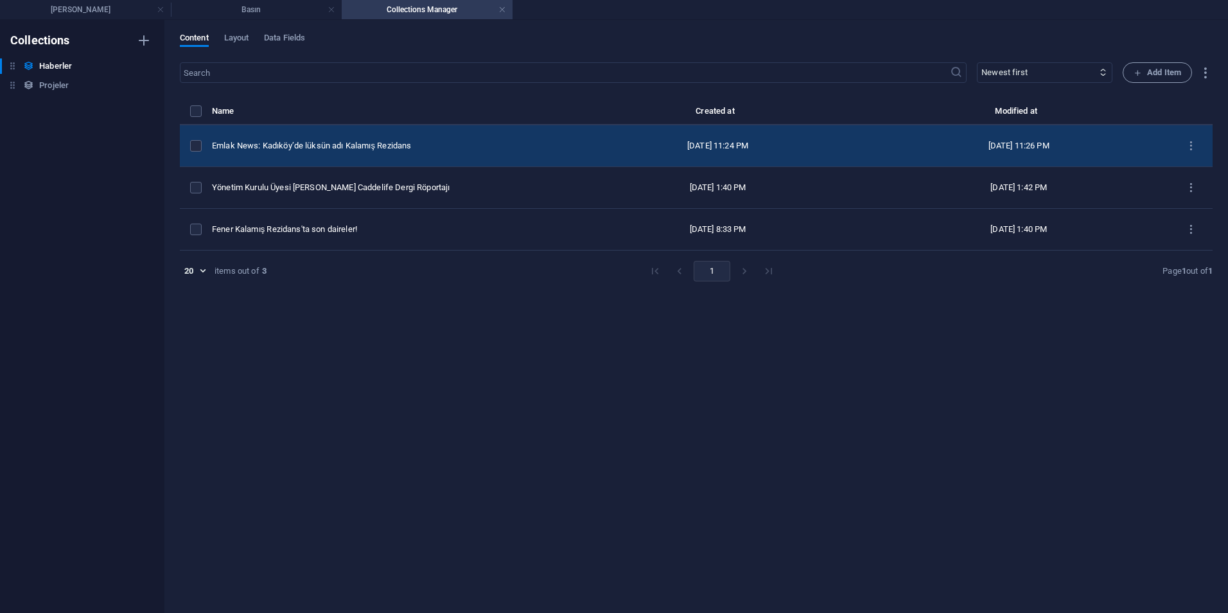
click at [348, 148] on div "Emlak News: Kadıköy’de lüksün adı Kalamış Rezidans" at bounding box center [384, 146] width 345 height 12
select select "Investment"
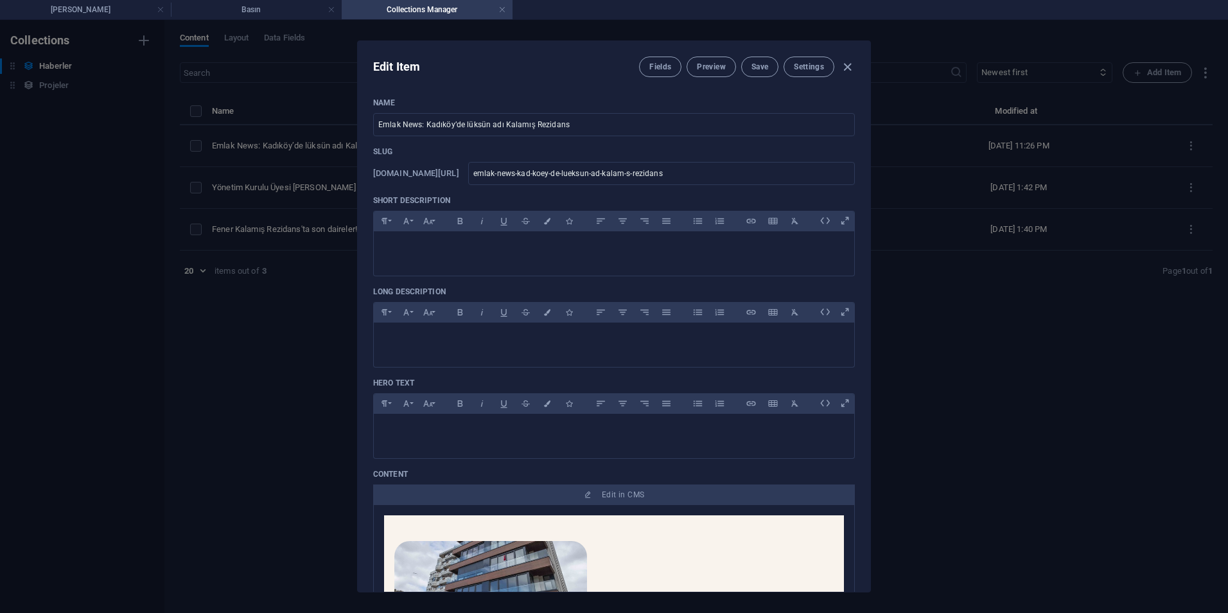
scroll to position [385, 0]
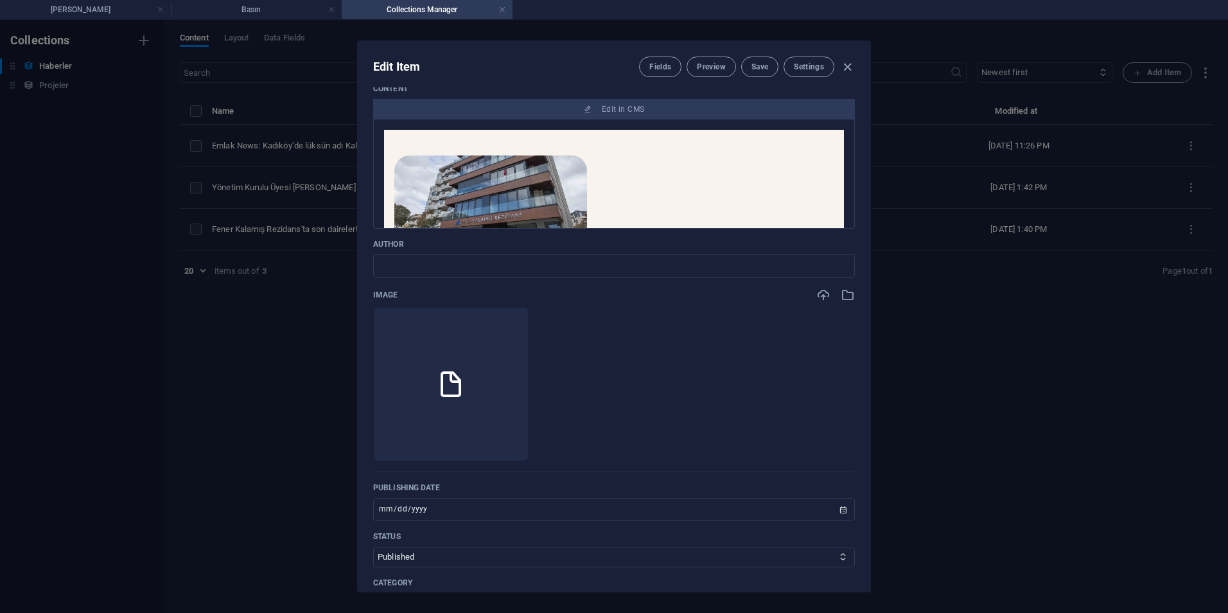
click at [489, 437] on icon "button" at bounding box center [484, 441] width 10 height 10
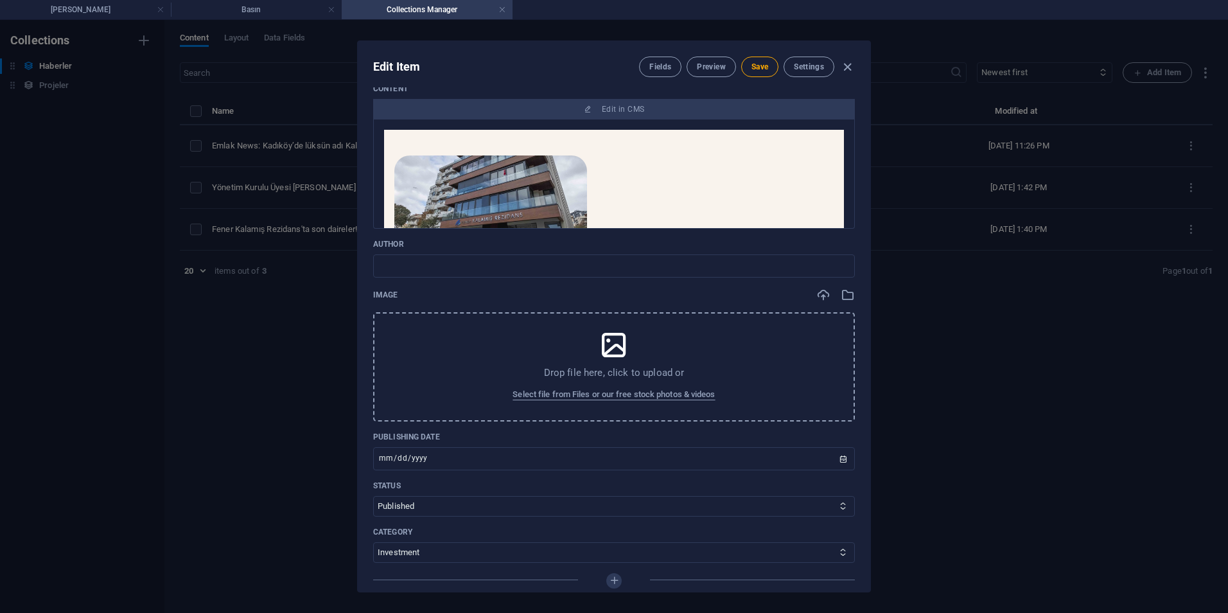
click at [493, 374] on div "Drop file here, click to upload or Select file from Files or our free stock pho…" at bounding box center [614, 366] width 482 height 109
click at [601, 396] on span "Select file from Files or our free stock photos & videos" at bounding box center [614, 394] width 202 height 15
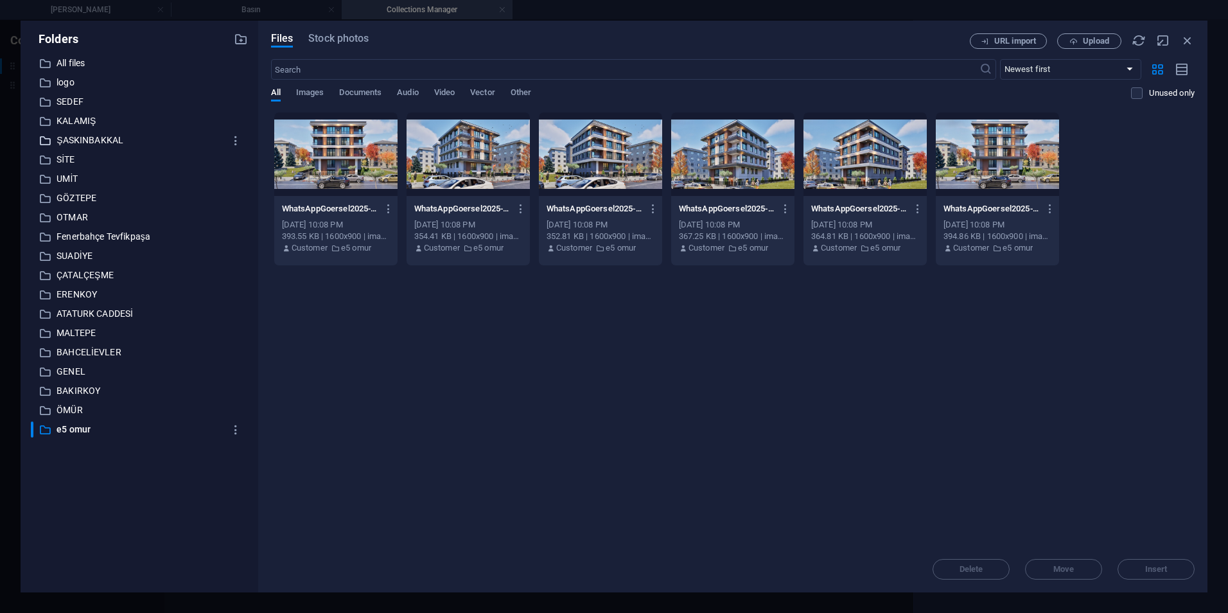
click at [89, 136] on p "ŞASKINBAKKAL" at bounding box center [141, 140] width 168 height 15
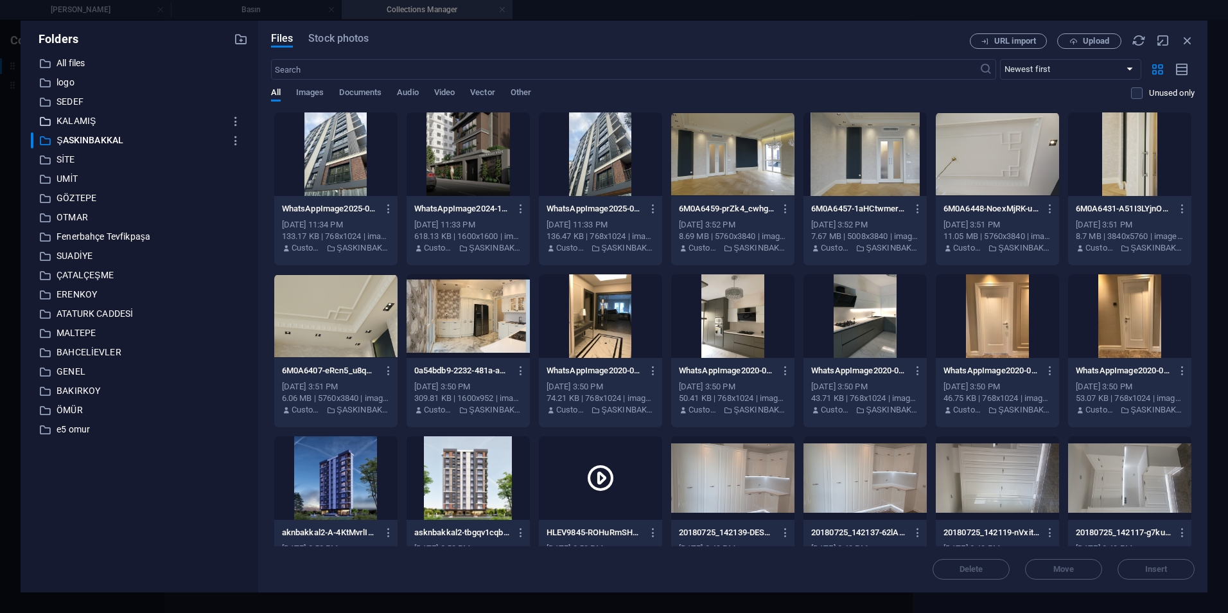
click at [85, 123] on p "KALAMIŞ" at bounding box center [141, 121] width 168 height 15
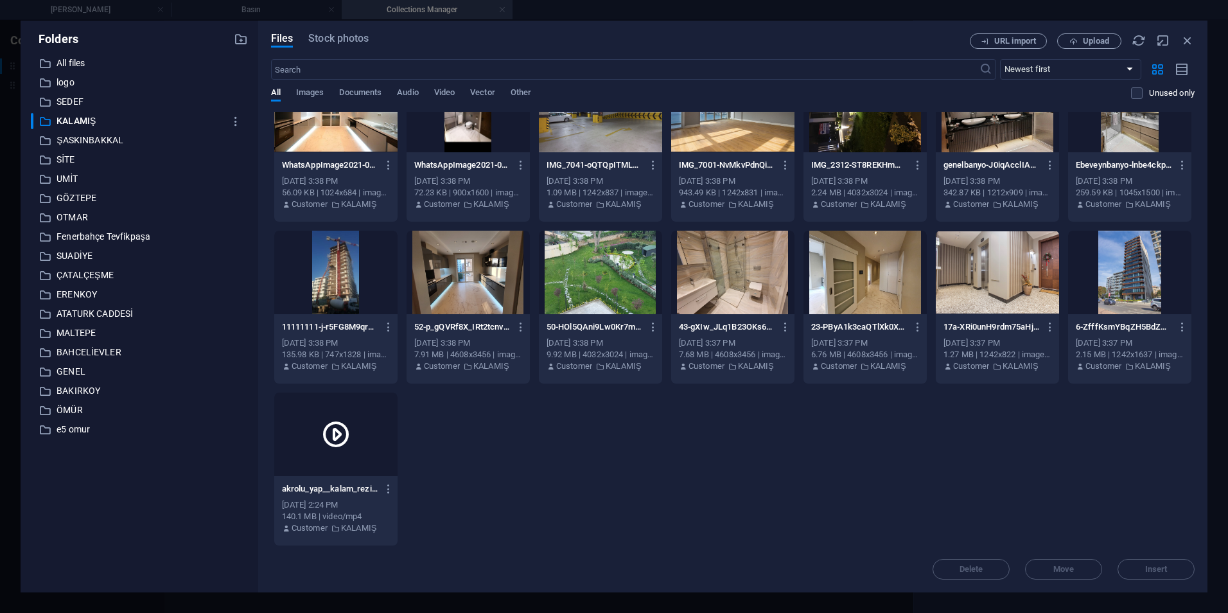
scroll to position [13, 0]
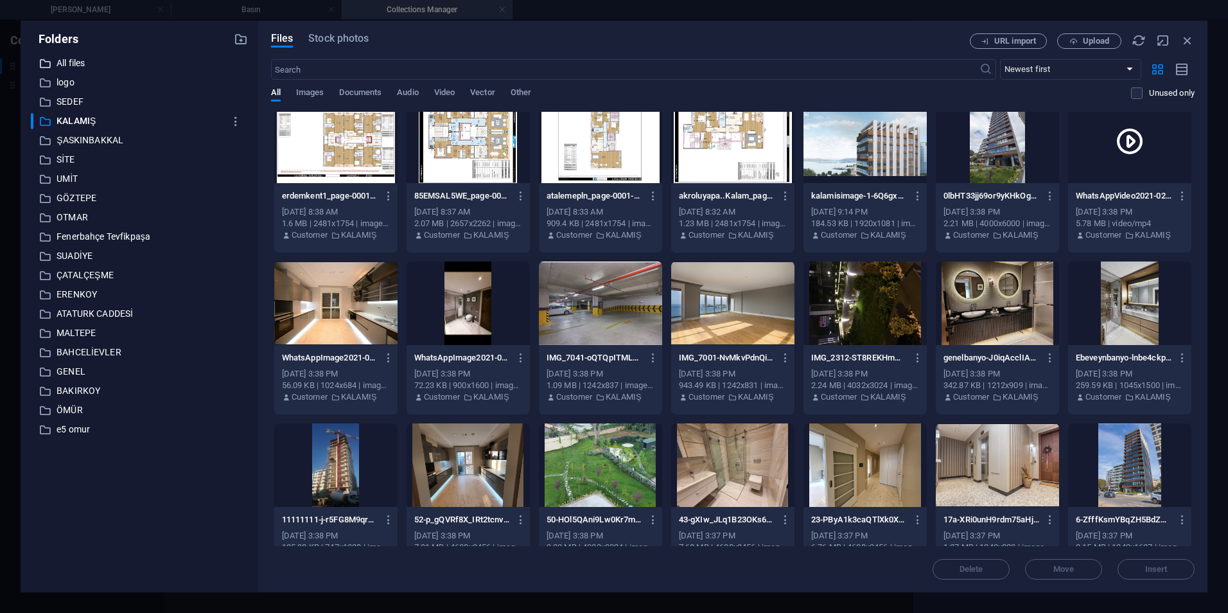
click at [61, 56] on p "All files" at bounding box center [141, 63] width 168 height 15
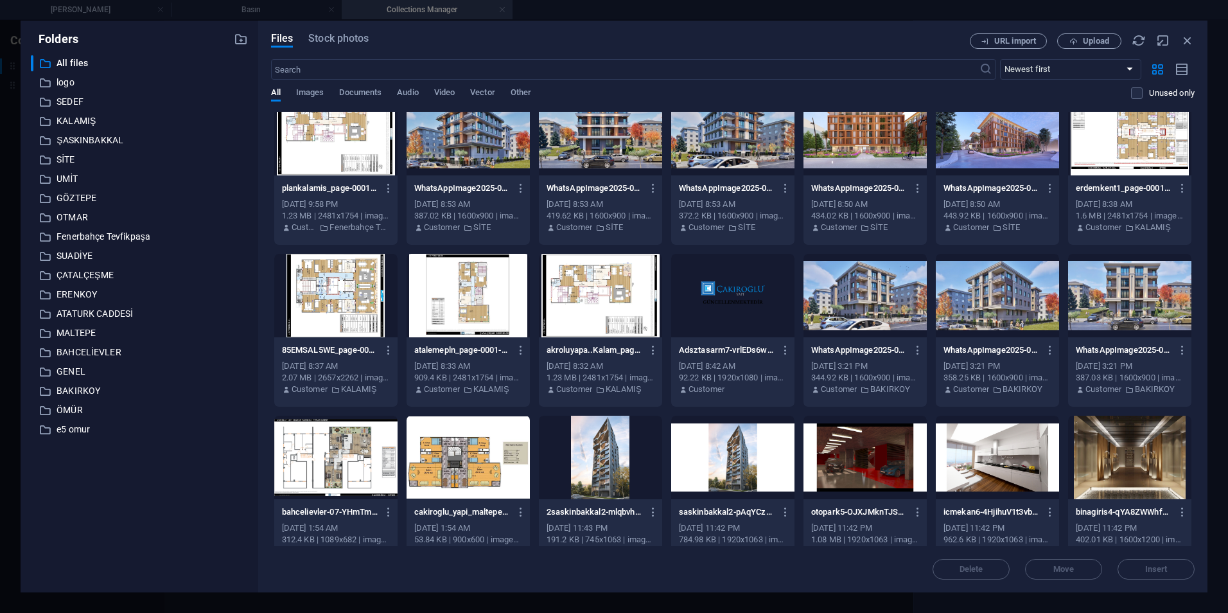
scroll to position [0, 0]
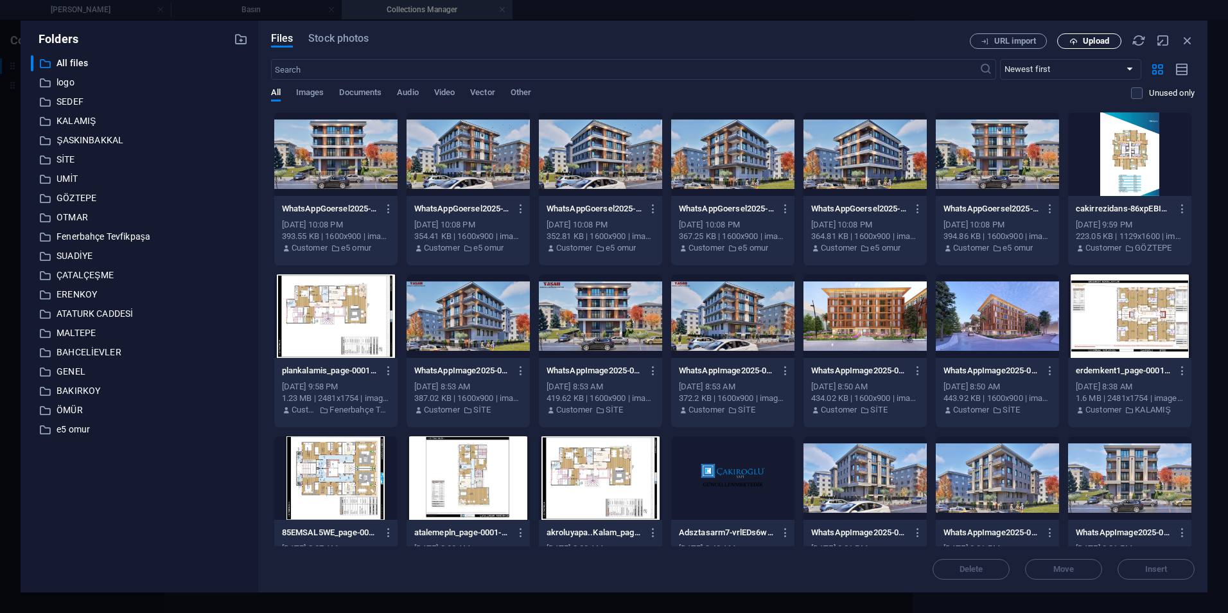
click at [1079, 39] on span "Upload" at bounding box center [1089, 41] width 53 height 8
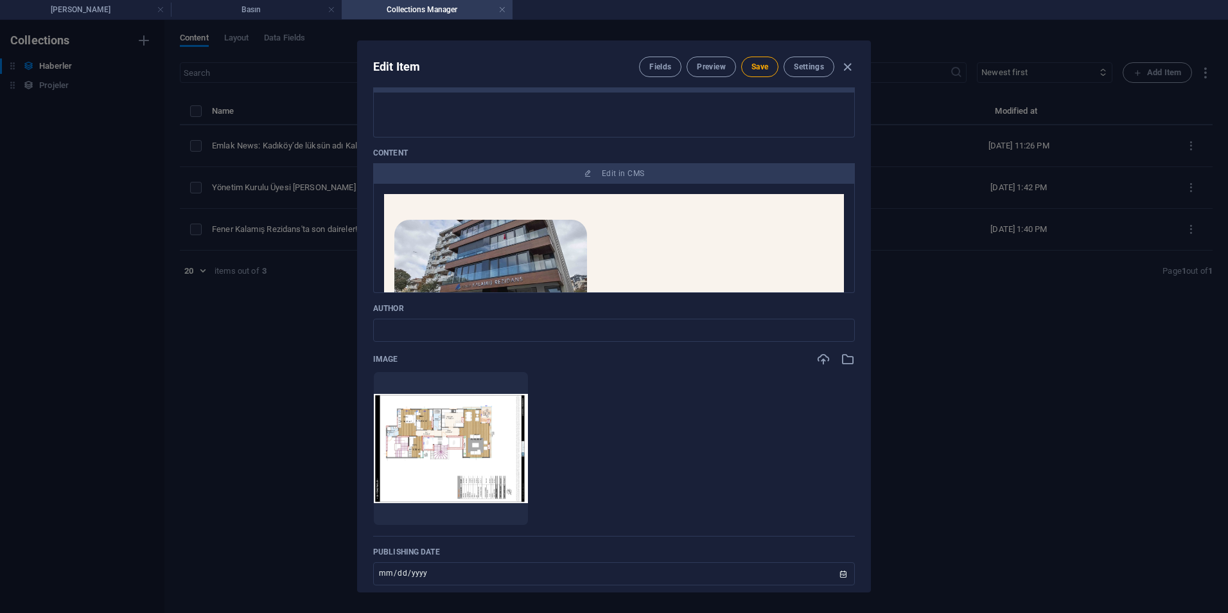
scroll to position [385, 0]
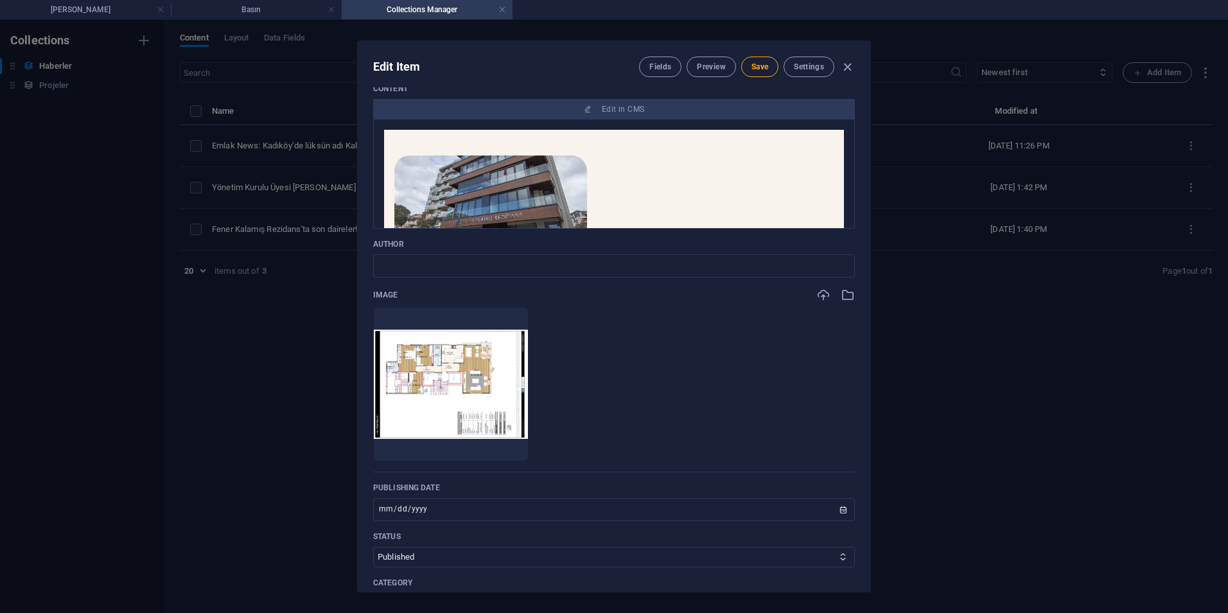
click at [489, 439] on icon "button" at bounding box center [484, 441] width 10 height 10
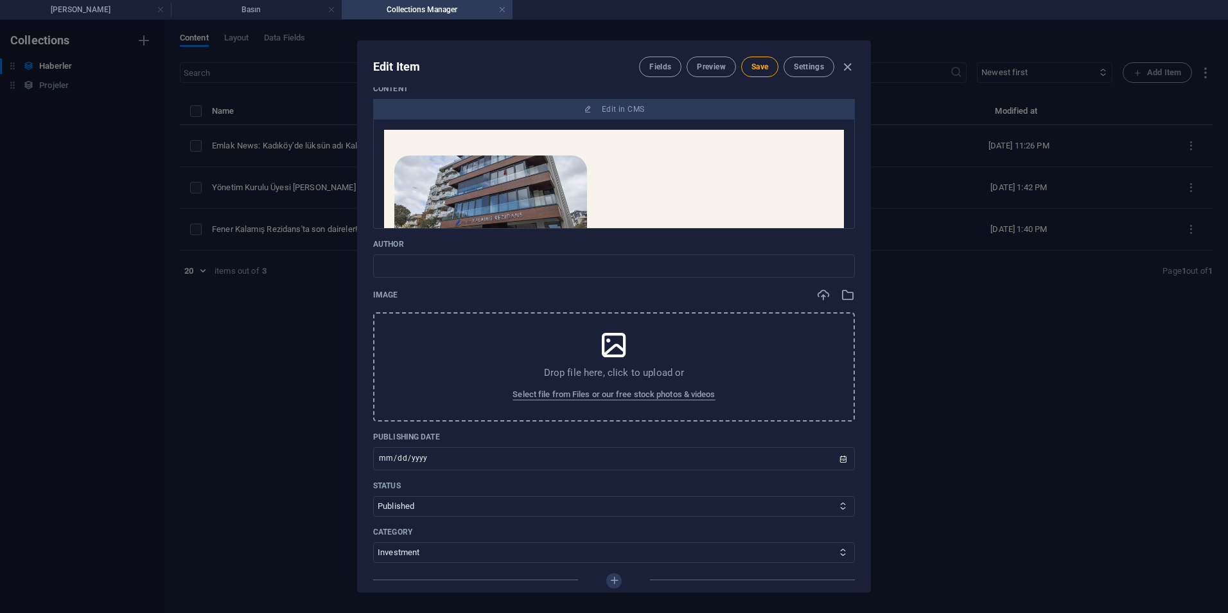
click at [540, 398] on span "Select file from Files or our free stock photos & videos" at bounding box center [614, 394] width 202 height 15
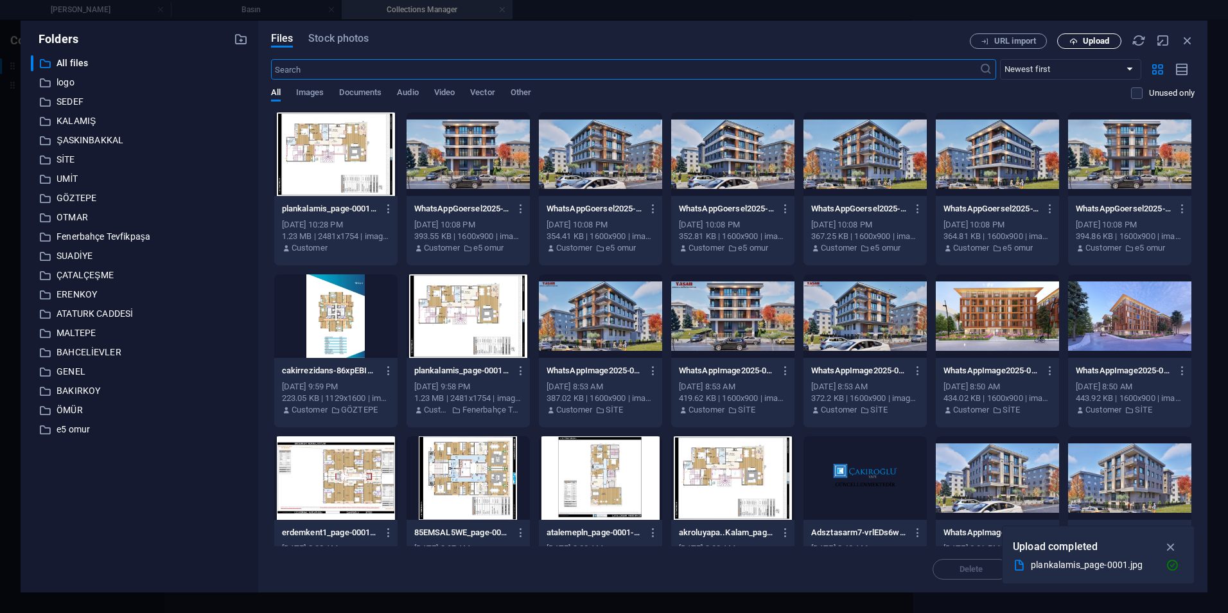
click at [1073, 39] on icon "button" at bounding box center [1074, 41] width 8 height 8
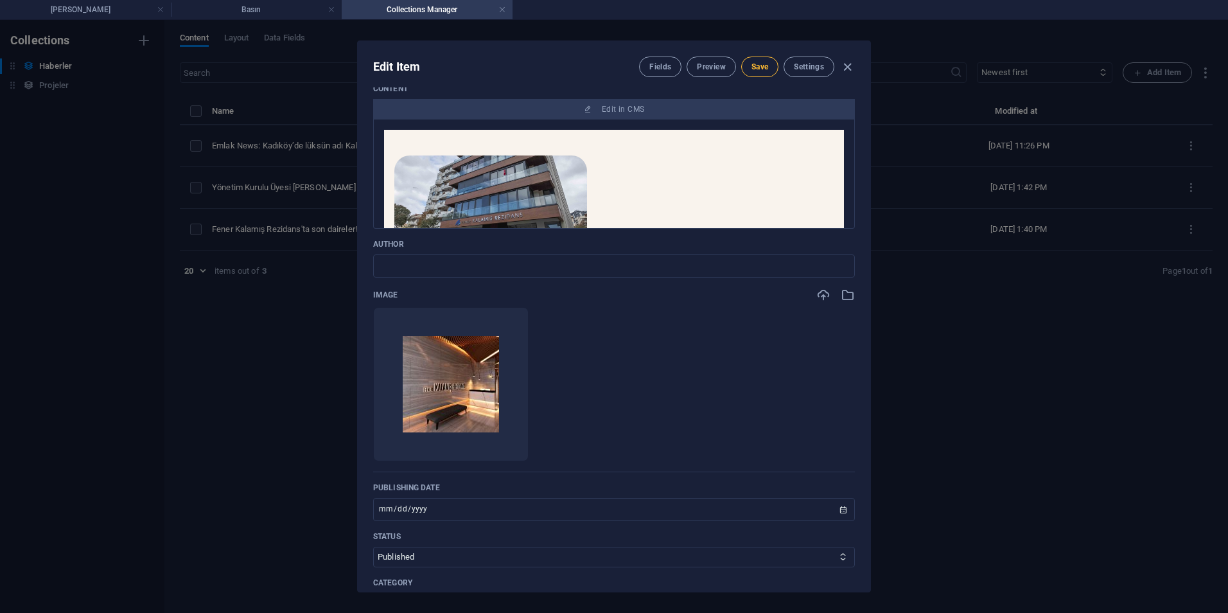
click at [755, 62] on span "Save" at bounding box center [760, 67] width 17 height 10
